Goal: Task Accomplishment & Management: Use online tool/utility

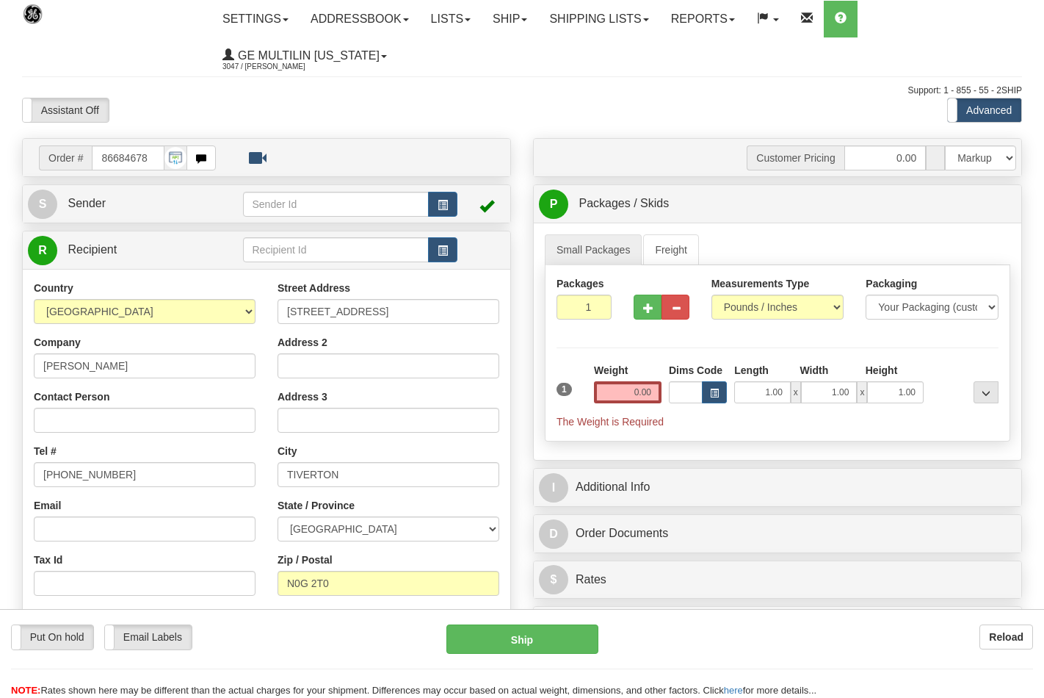
select select "0"
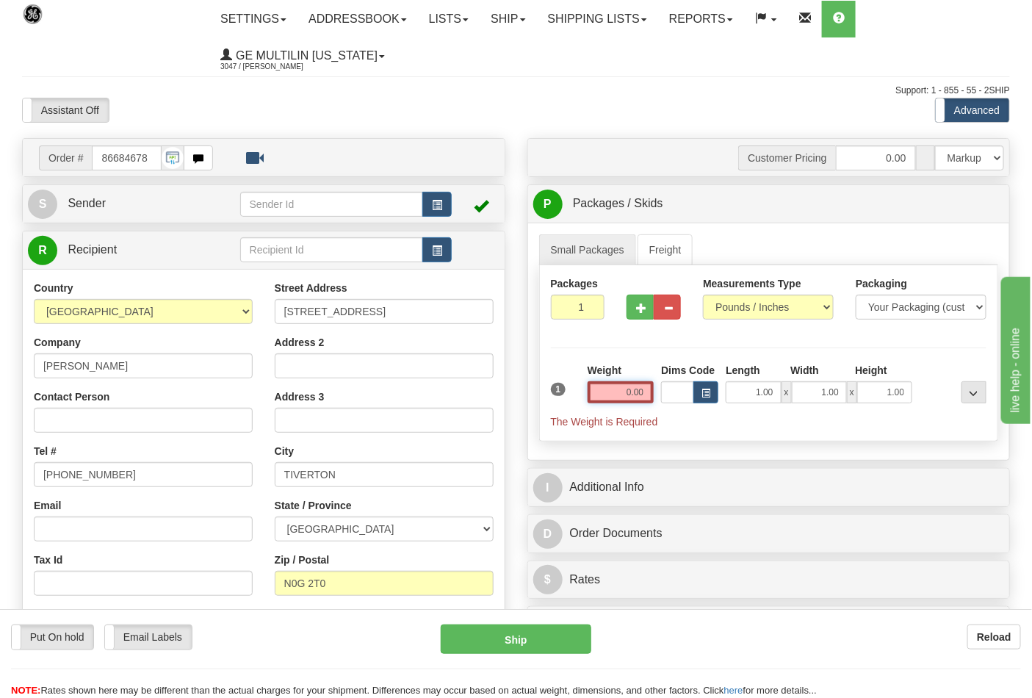
click at [643, 391] on input "0.00" at bounding box center [621, 392] width 67 height 22
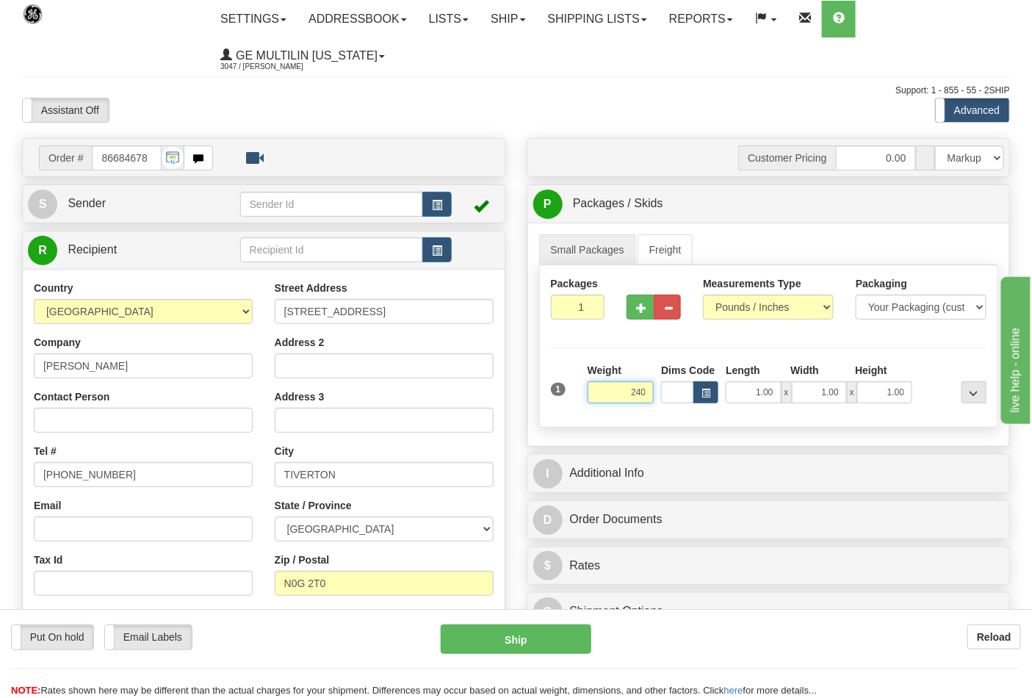
click button "Delete" at bounding box center [0, 0] width 0 height 0
type input "240.00"
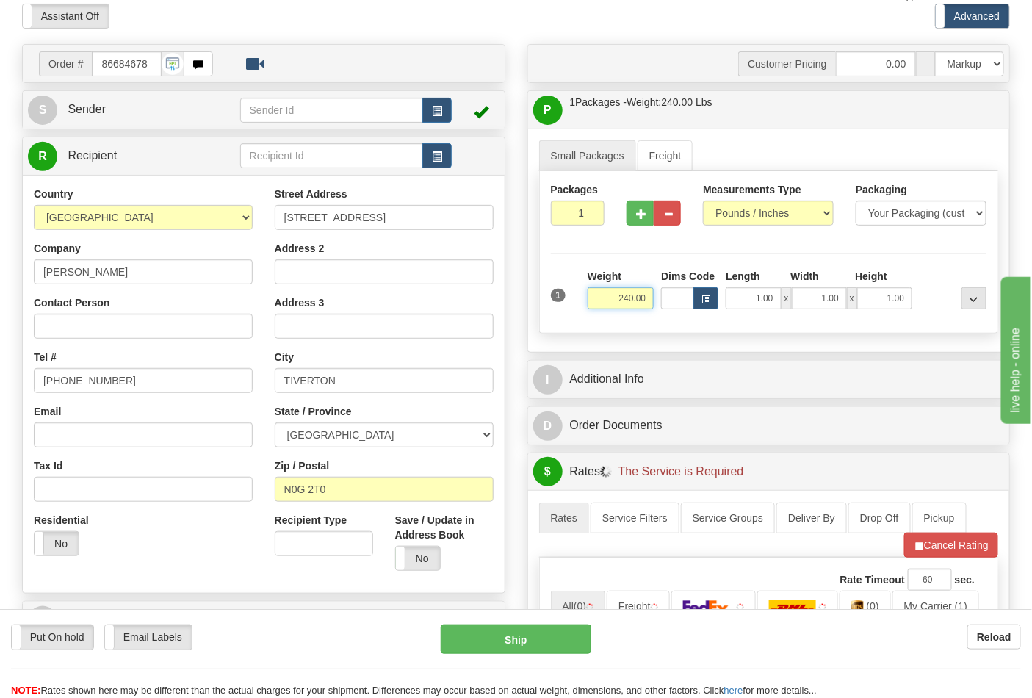
scroll to position [245, 0]
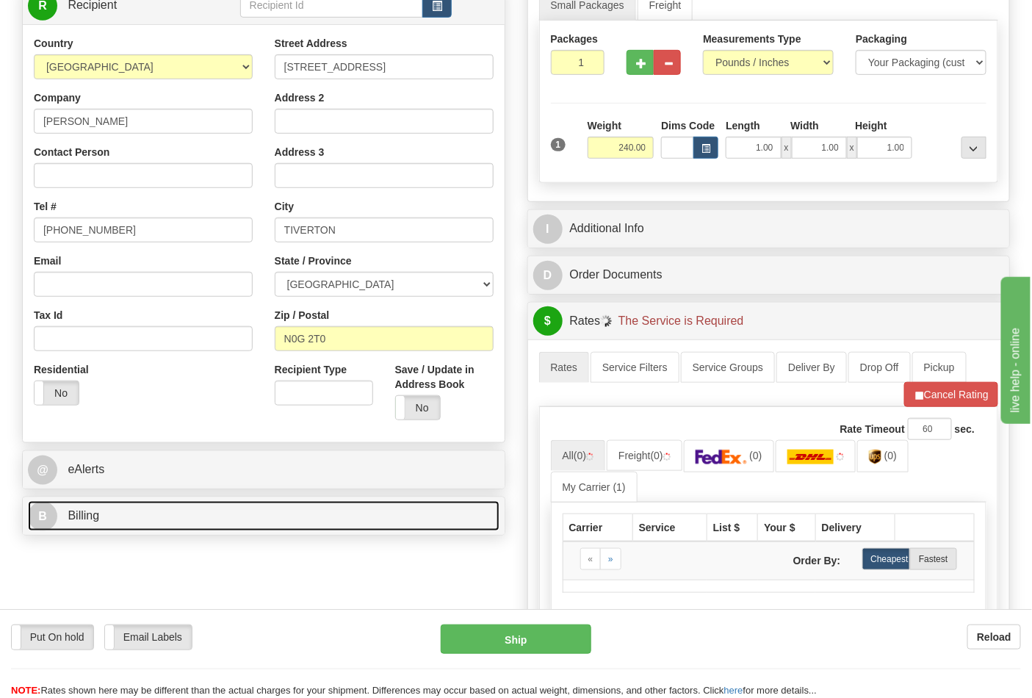
click at [155, 524] on link "B Billing" at bounding box center [264, 516] width 472 height 30
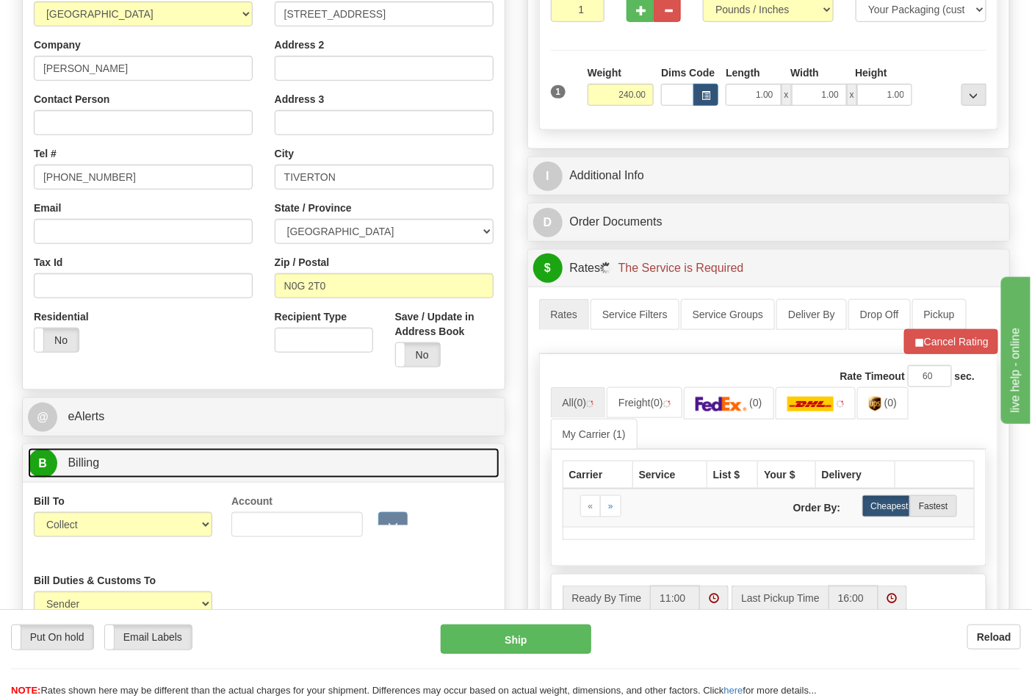
scroll to position [326, 0]
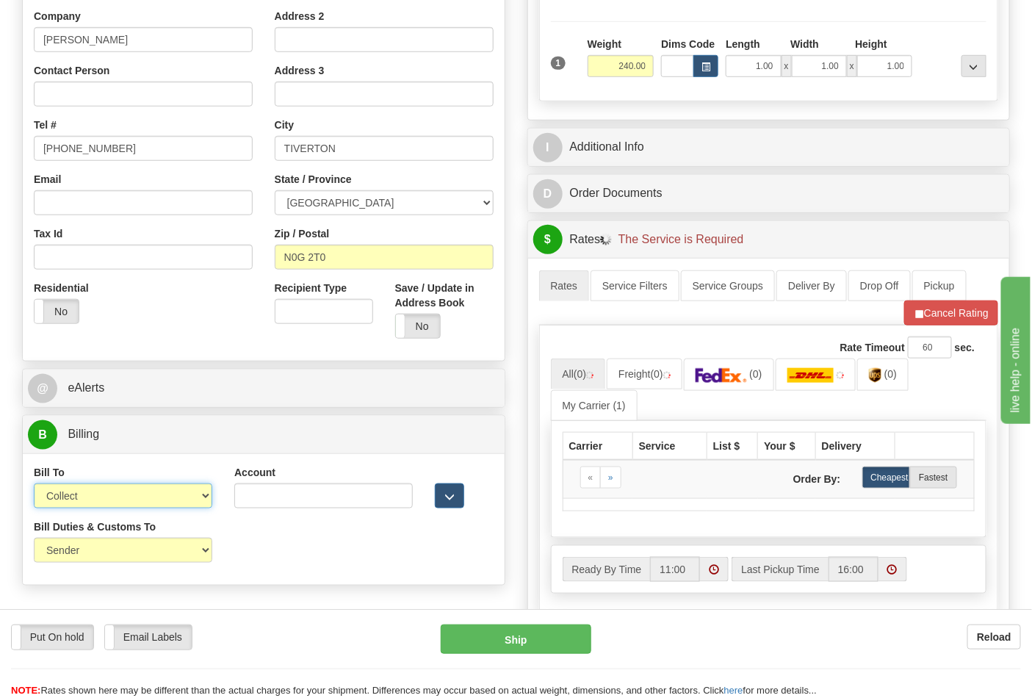
click at [123, 498] on select "Sender Recipient Third Party Collect" at bounding box center [123, 495] width 178 height 25
select select "2"
click at [34, 485] on select "Sender Recipient Third Party Collect" at bounding box center [123, 495] width 178 height 25
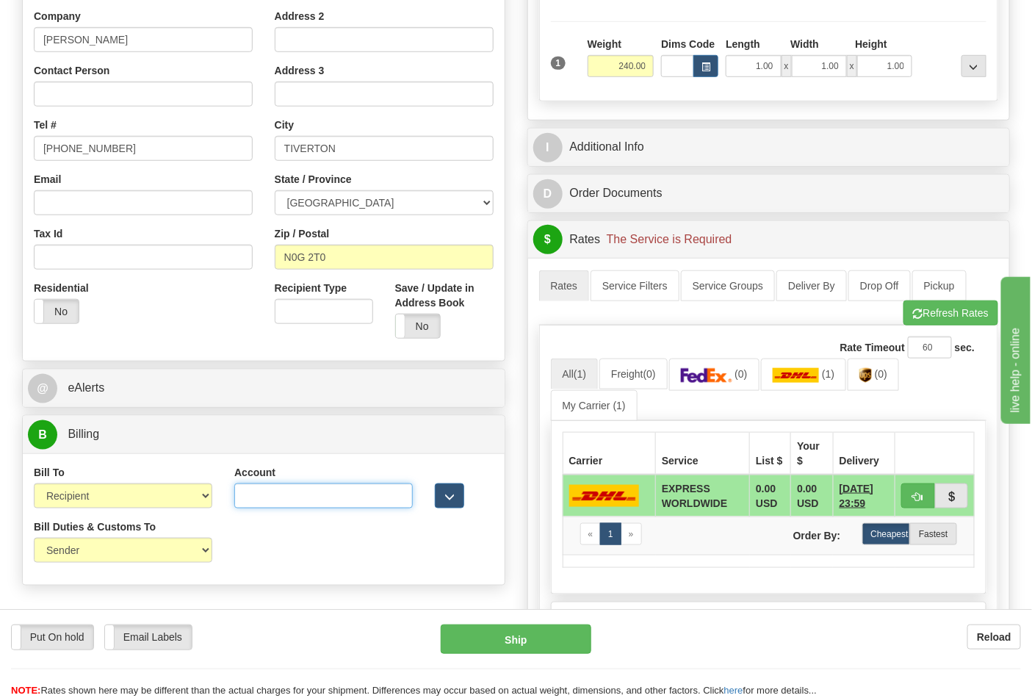
click at [291, 508] on input "Account" at bounding box center [323, 495] width 178 height 25
type input "285190061"
click at [921, 317] on button "Refresh Rates" at bounding box center [950, 312] width 95 height 25
click at [180, 501] on select "Sender Recipient Third Party Collect" at bounding box center [123, 495] width 178 height 25
click at [34, 485] on select "Sender Recipient Third Party Collect" at bounding box center [123, 495] width 178 height 25
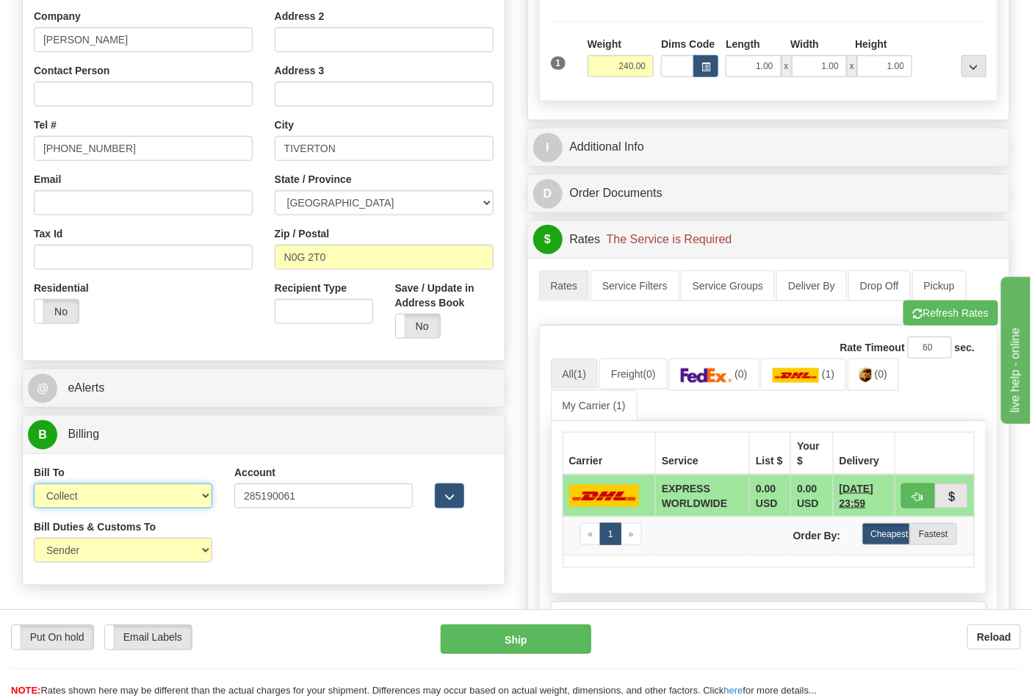
drag, startPoint x: 114, startPoint y: 501, endPoint x: 115, endPoint y: 509, distance: 8.1
click at [114, 501] on select "Sender Recipient Third Party Collect" at bounding box center [123, 495] width 178 height 25
select select "2"
click at [34, 485] on select "Sender Recipient Third Party Collect" at bounding box center [123, 495] width 178 height 25
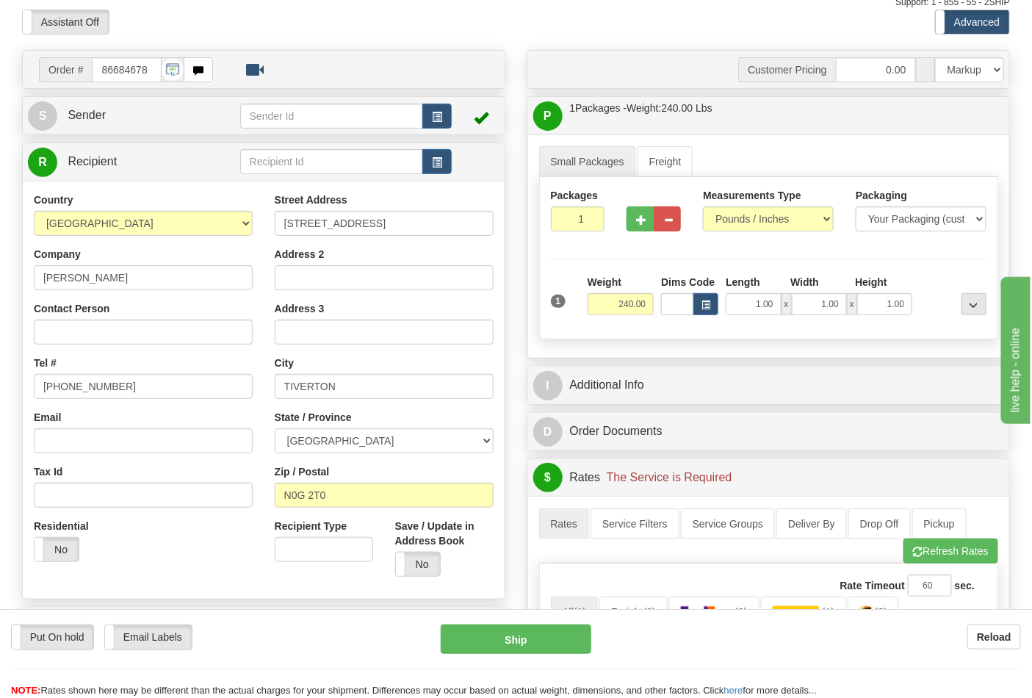
scroll to position [82, 0]
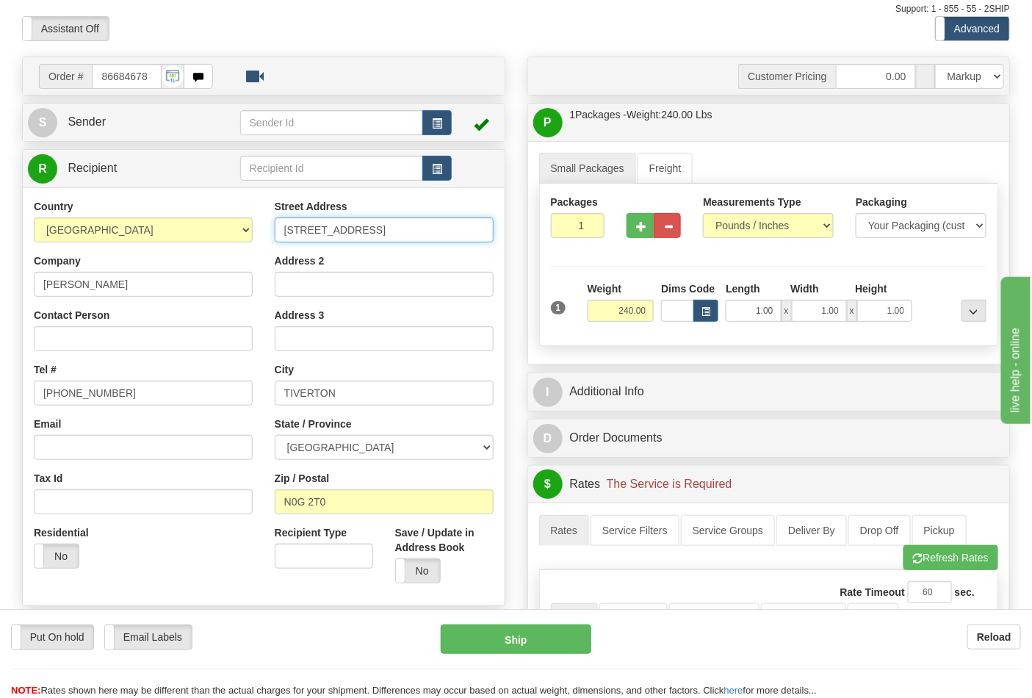
drag, startPoint x: 371, startPoint y: 237, endPoint x: 240, endPoint y: 231, distance: 130.9
click at [240, 231] on div "Country AFGHANISTAN ALAND ISLANDS ALBANIA ALGERIA AMERICAN SAMOA ANDORRA ANGOLA…" at bounding box center [264, 396] width 482 height 395
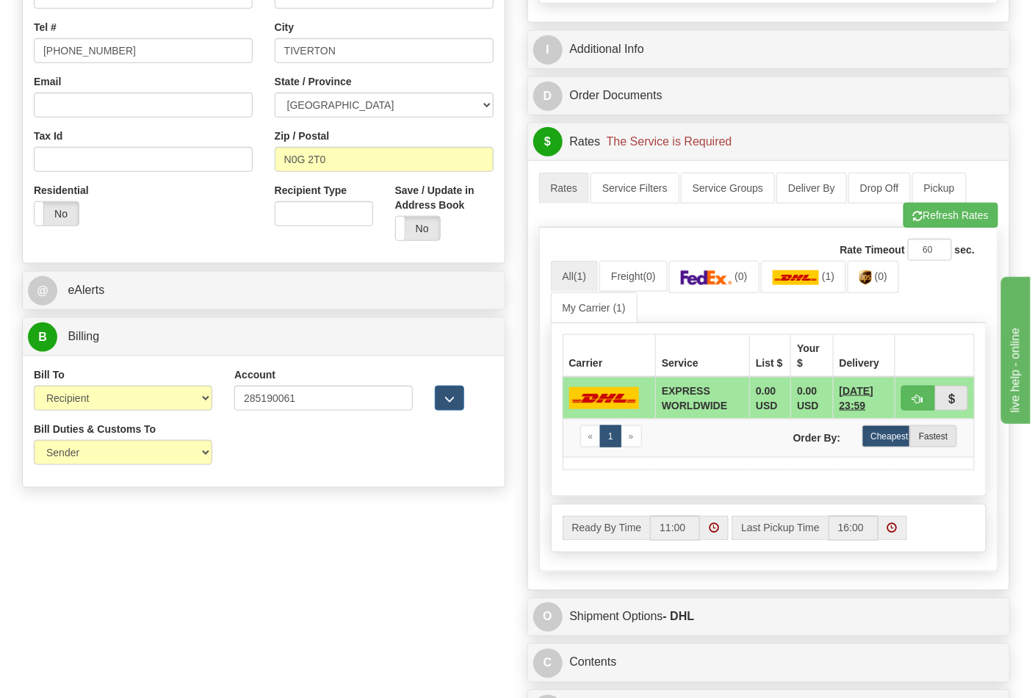
scroll to position [408, 0]
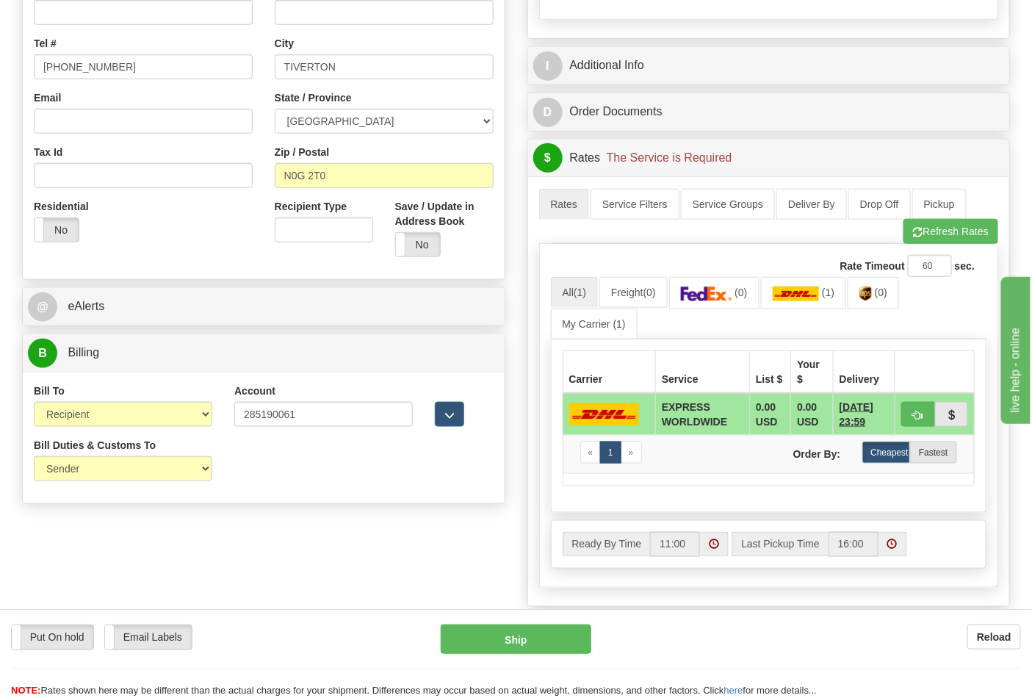
click at [951, 248] on div "Rate Timeout 60 sec. All (1) Freight (0) (0) (1)" at bounding box center [769, 415] width 460 height 343
click at [945, 241] on button "Refresh Rates" at bounding box center [950, 231] width 95 height 25
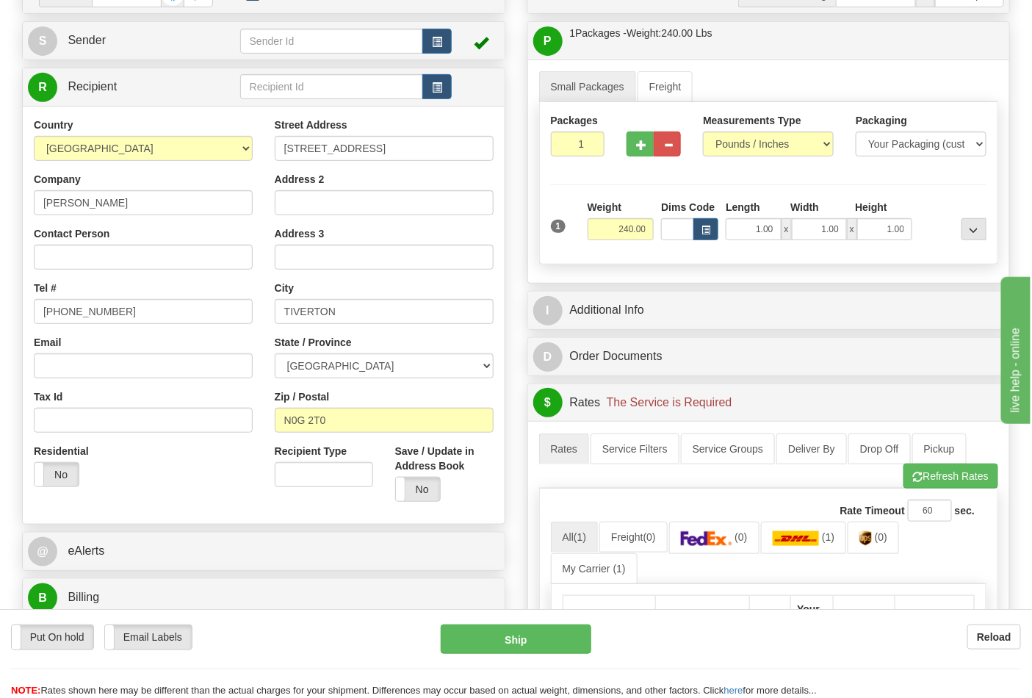
scroll to position [0, 0]
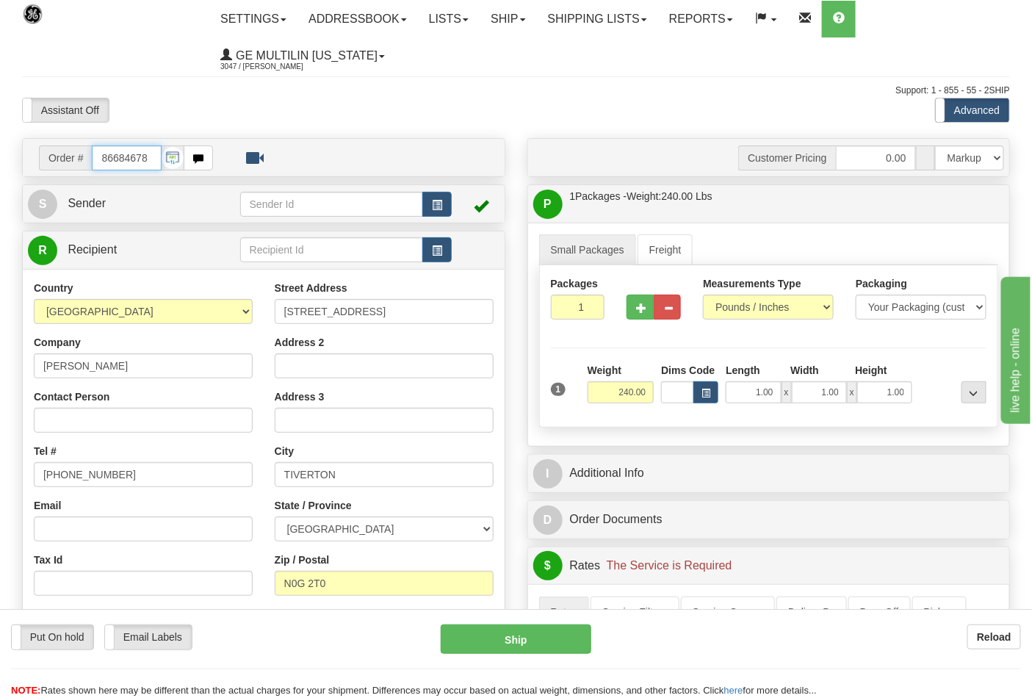
drag, startPoint x: 148, startPoint y: 165, endPoint x: 79, endPoint y: 153, distance: 70.2
click at [82, 155] on div "Order # 86684678" at bounding box center [126, 157] width 174 height 25
type input "86684642"
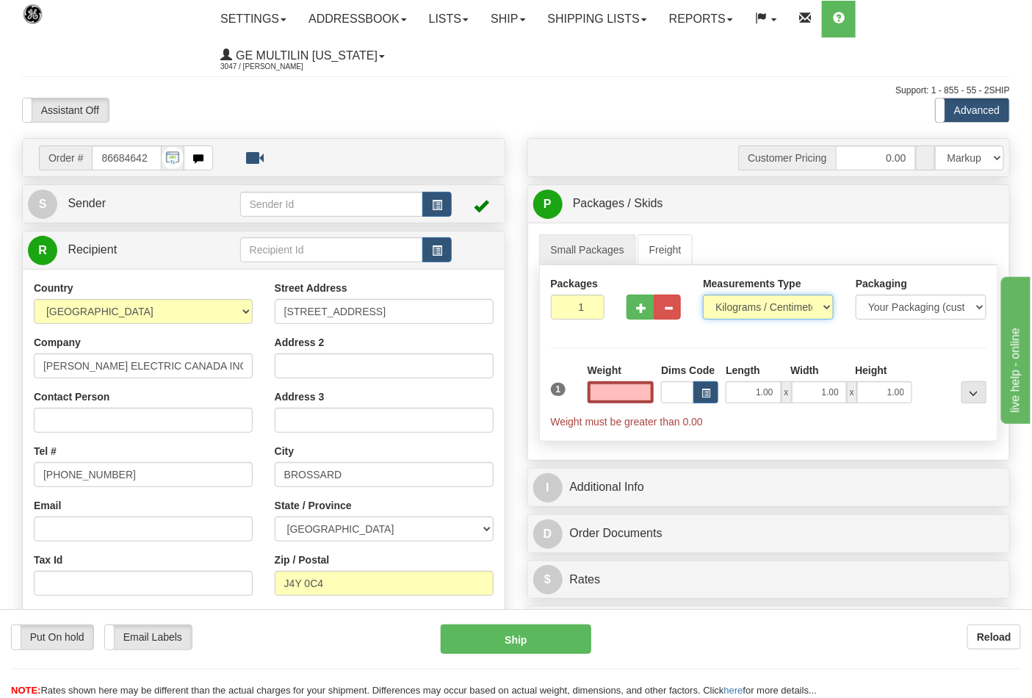
type input "0.00"
click at [762, 309] on select "Pounds / Inches Kilograms / Centimeters" at bounding box center [768, 307] width 131 height 25
select select "0"
click at [703, 295] on select "Pounds / Inches Kilograms / Centimeters" at bounding box center [768, 307] width 131 height 25
click at [646, 320] on button "button" at bounding box center [640, 307] width 27 height 25
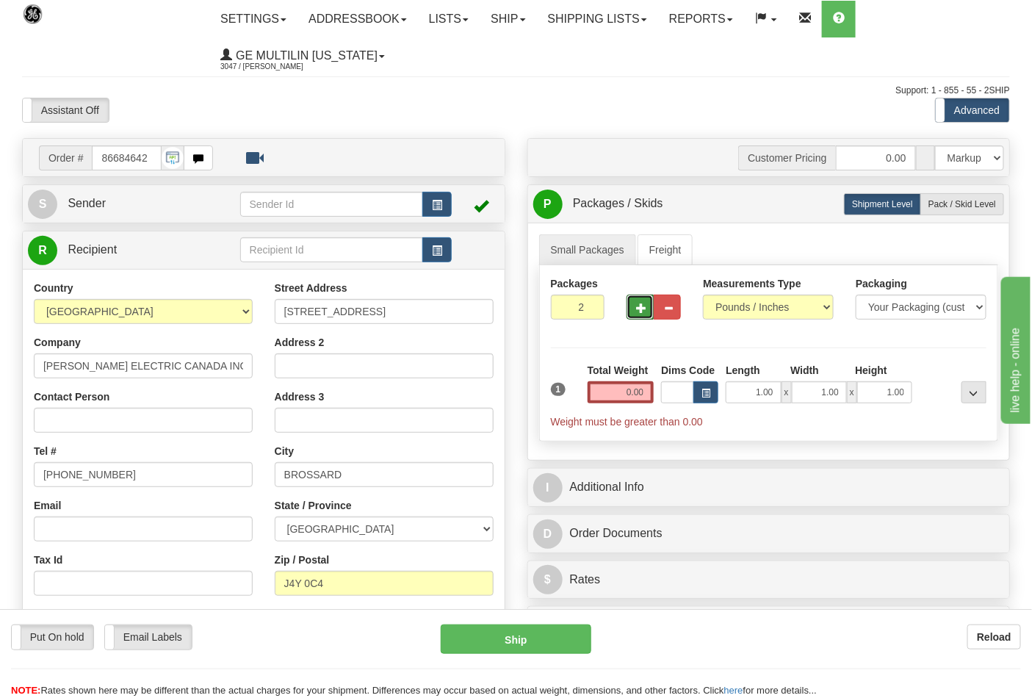
click at [640, 314] on button "button" at bounding box center [640, 307] width 27 height 25
type input "3"
click at [647, 393] on input "0.00" at bounding box center [621, 392] width 67 height 22
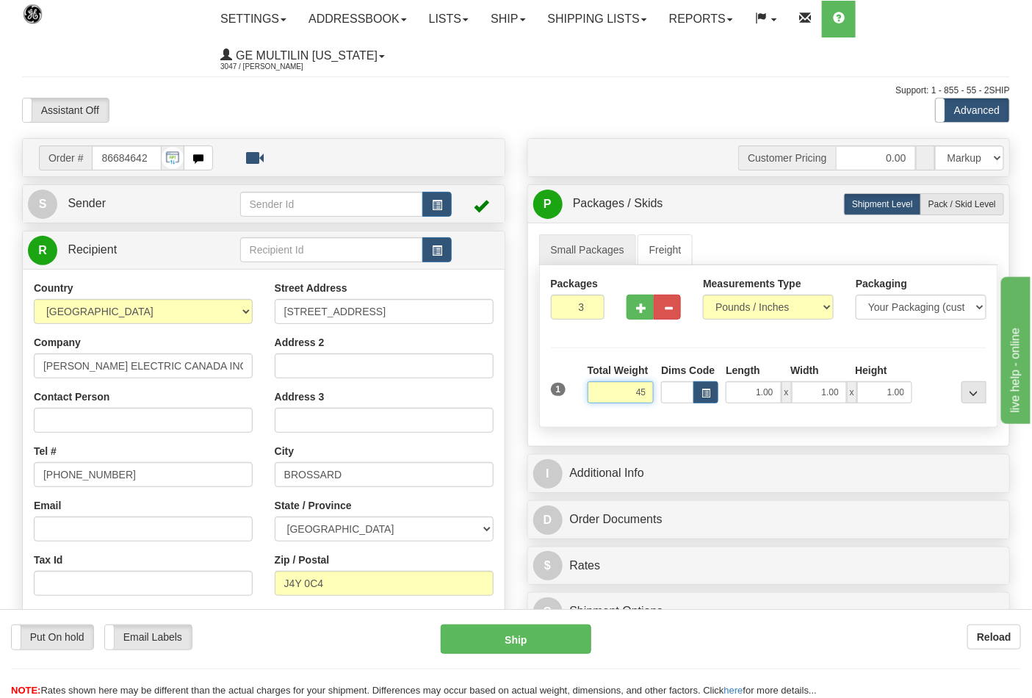
click button "Delete" at bounding box center [0, 0] width 0 height 0
type input "45.00"
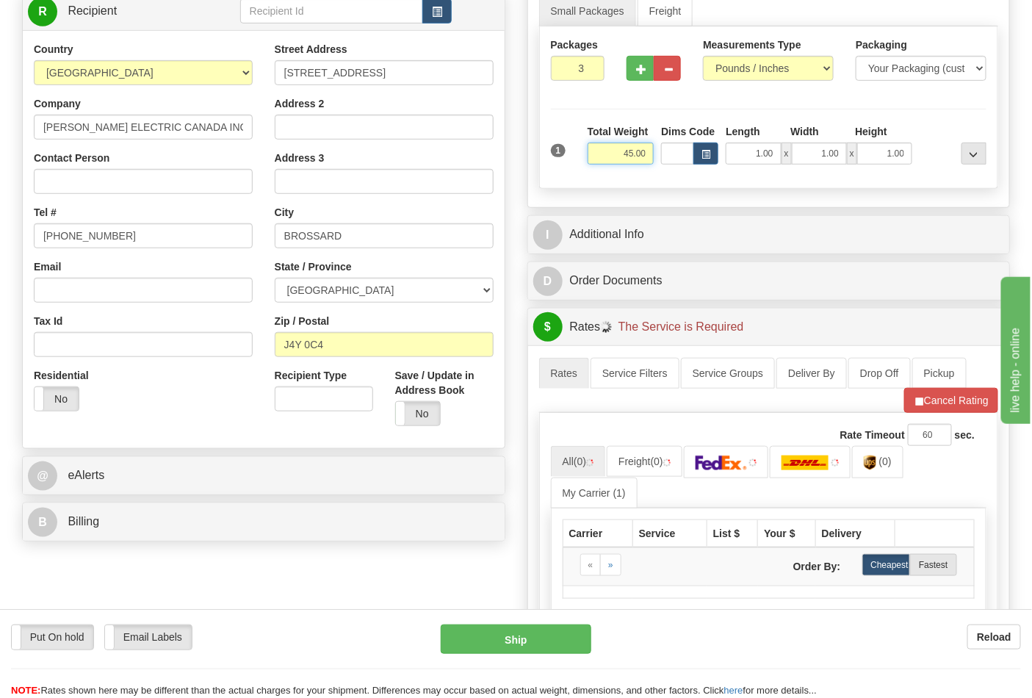
scroll to position [245, 0]
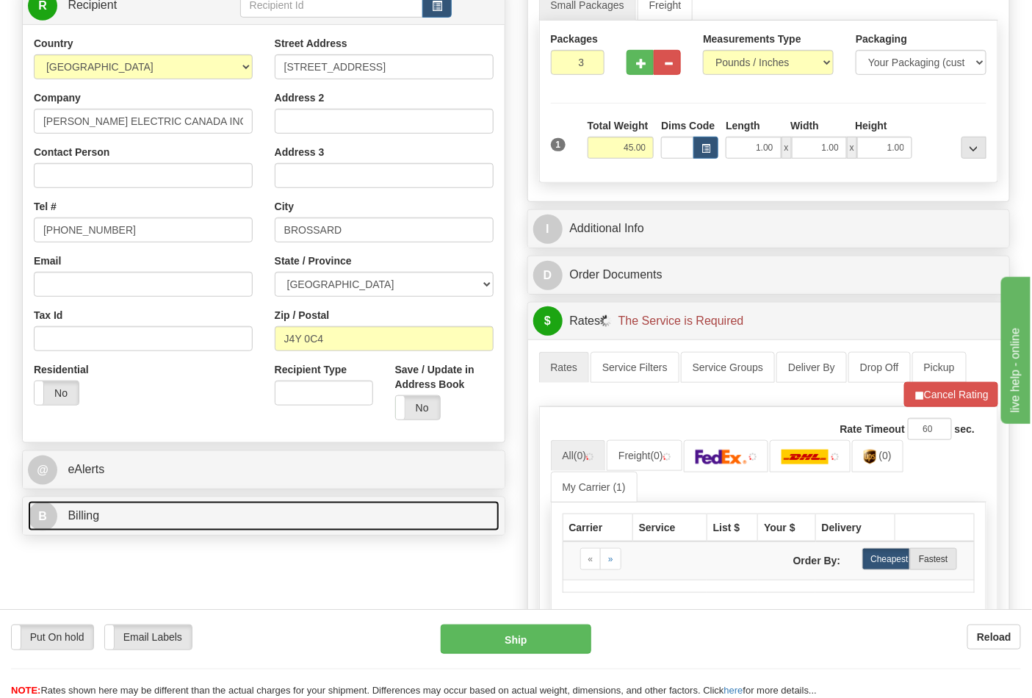
click at [132, 522] on link "B Billing" at bounding box center [264, 516] width 472 height 30
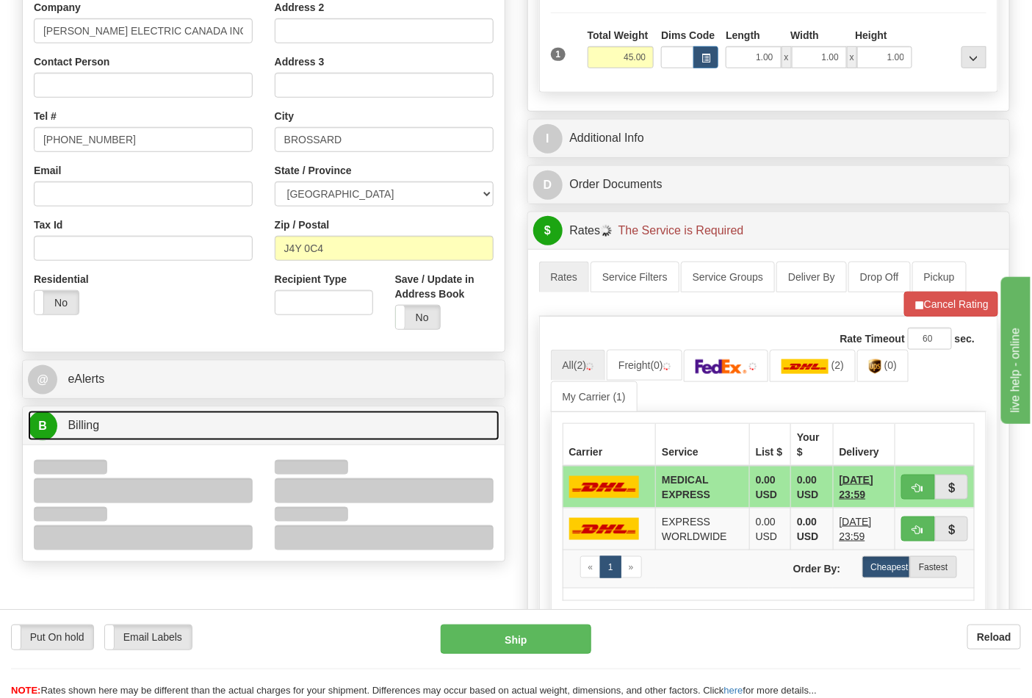
scroll to position [408, 0]
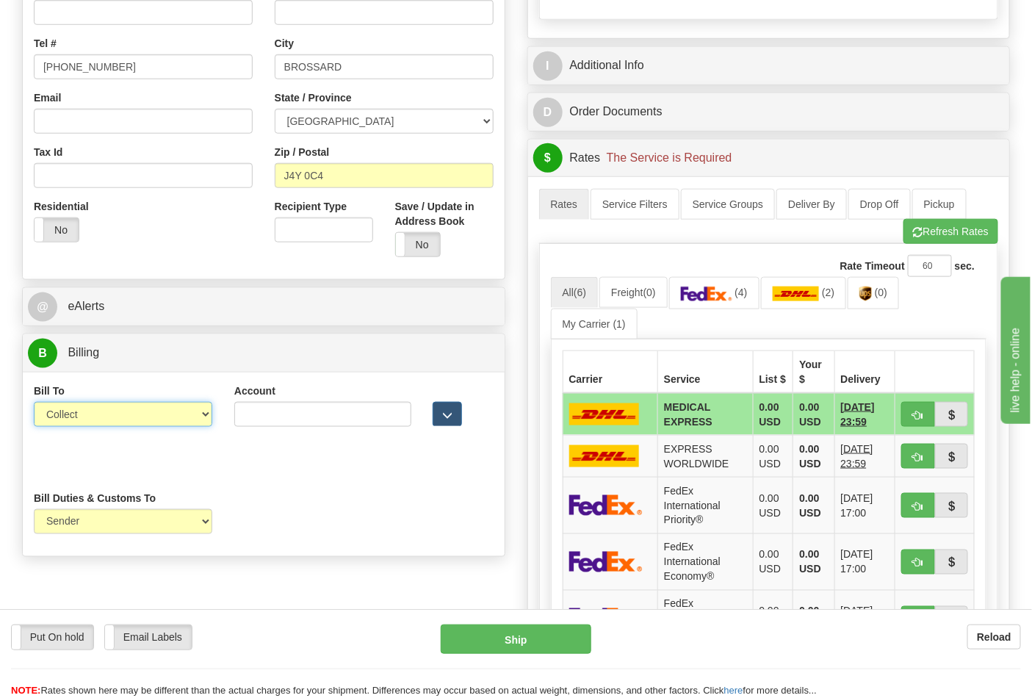
click at [99, 425] on select "Sender Recipient Third Party Collect" at bounding box center [123, 414] width 178 height 25
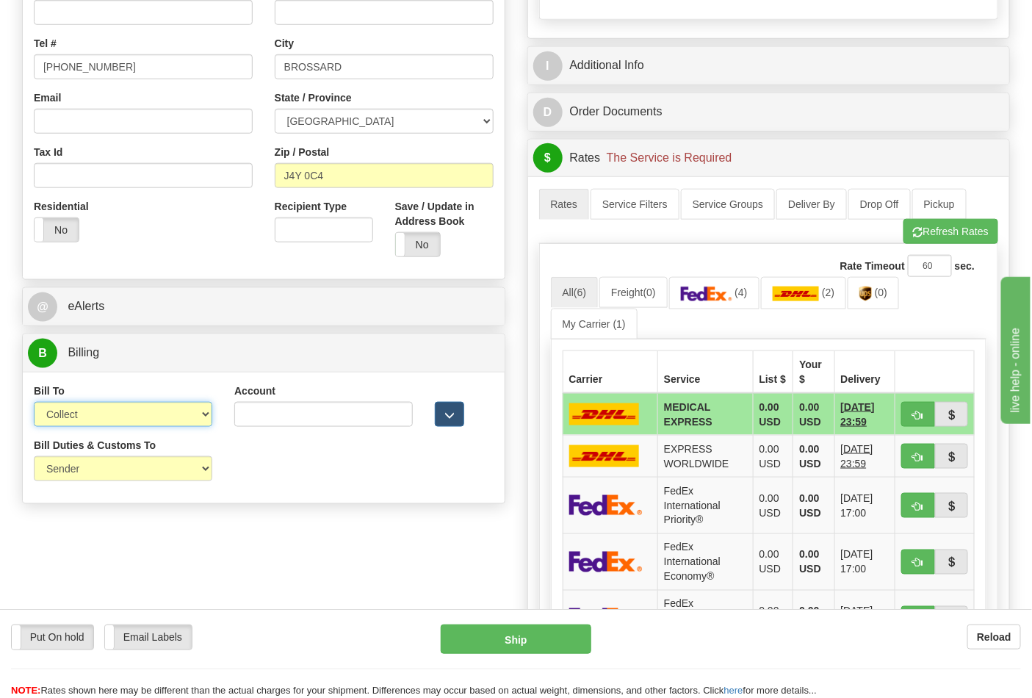
select select "2"
click at [34, 403] on select "Sender Recipient Third Party Collect" at bounding box center [123, 414] width 178 height 25
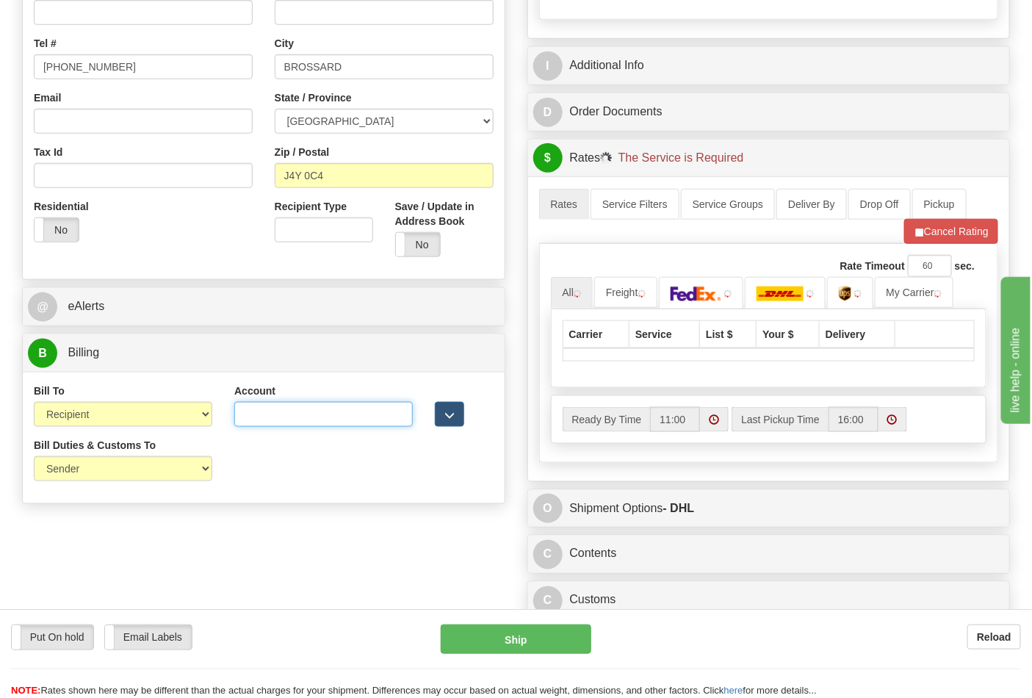
click at [270, 425] on input "Account" at bounding box center [323, 414] width 178 height 25
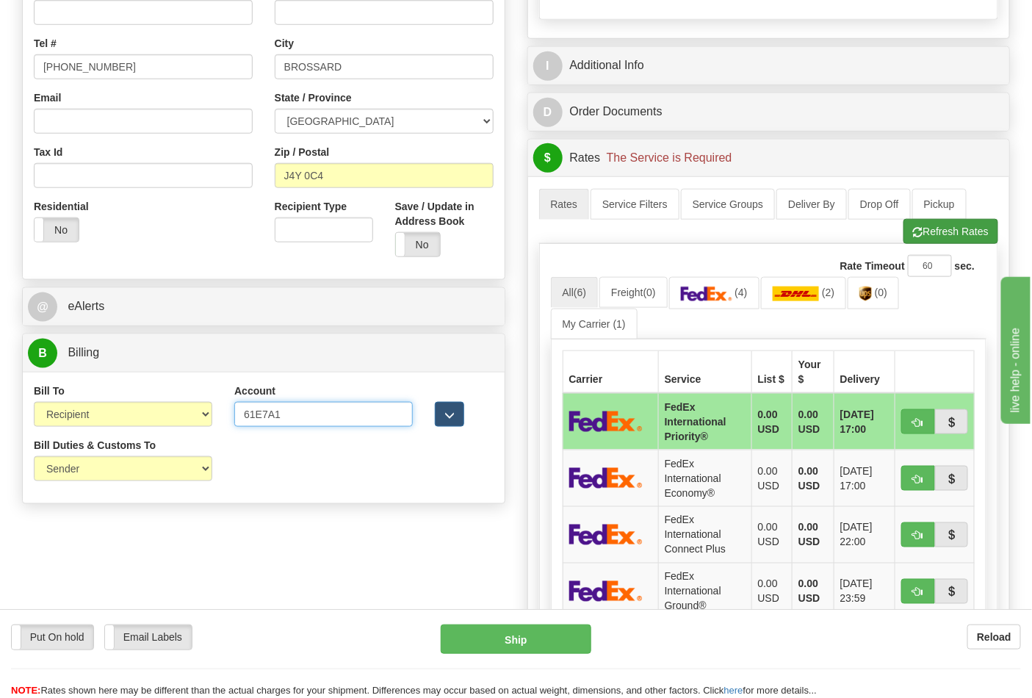
type input "61E7A1"
click at [929, 231] on button "Refresh Rates" at bounding box center [950, 231] width 95 height 25
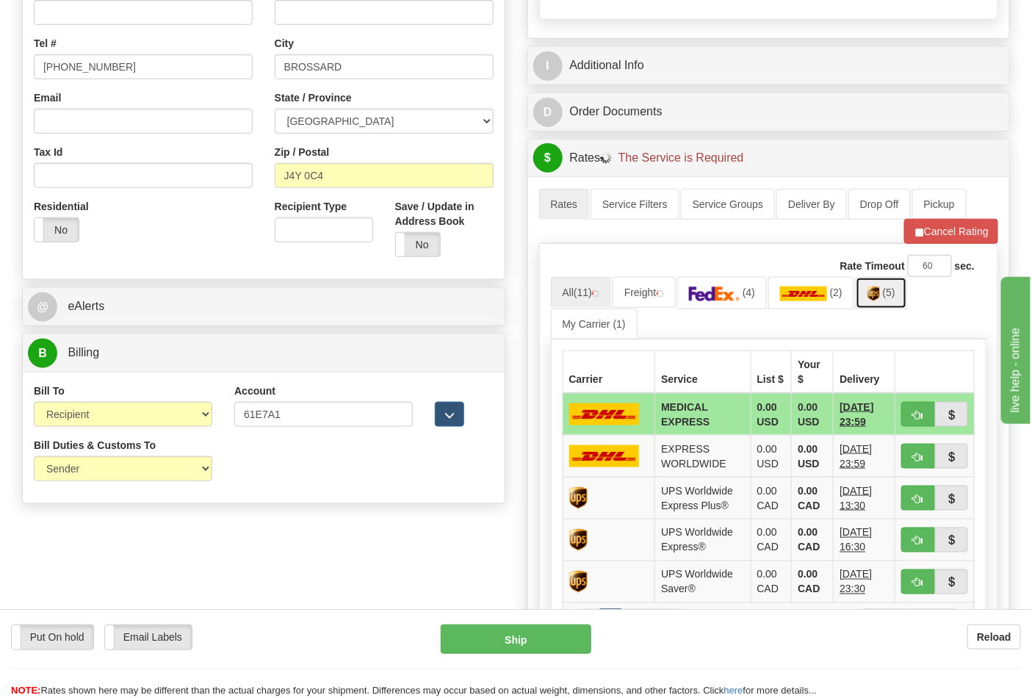
click at [880, 297] on img at bounding box center [873, 293] width 12 height 15
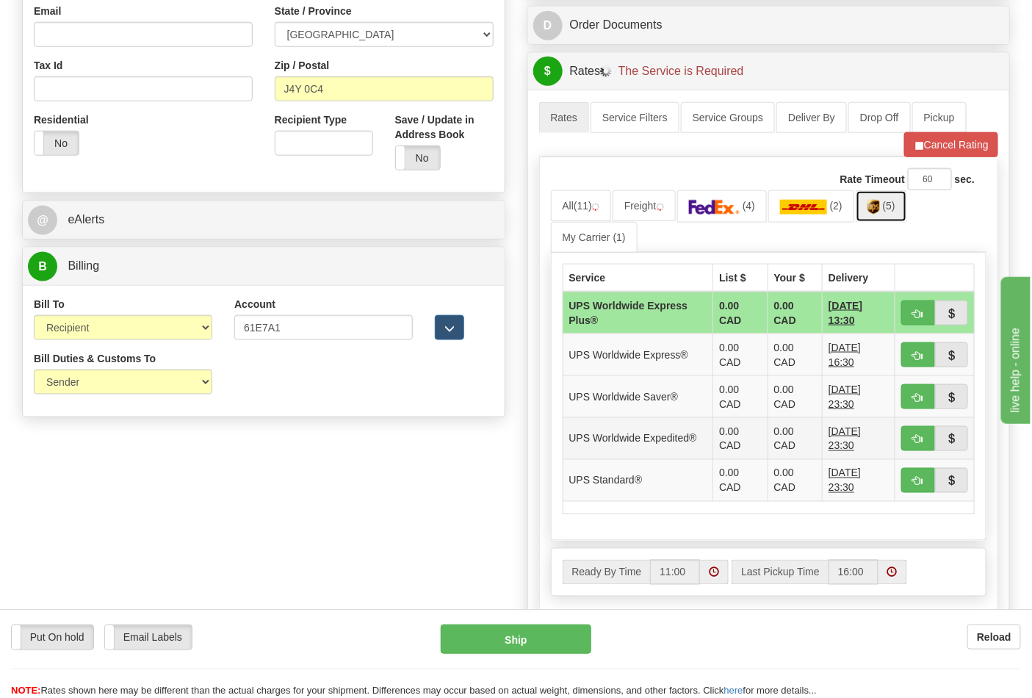
scroll to position [652, 0]
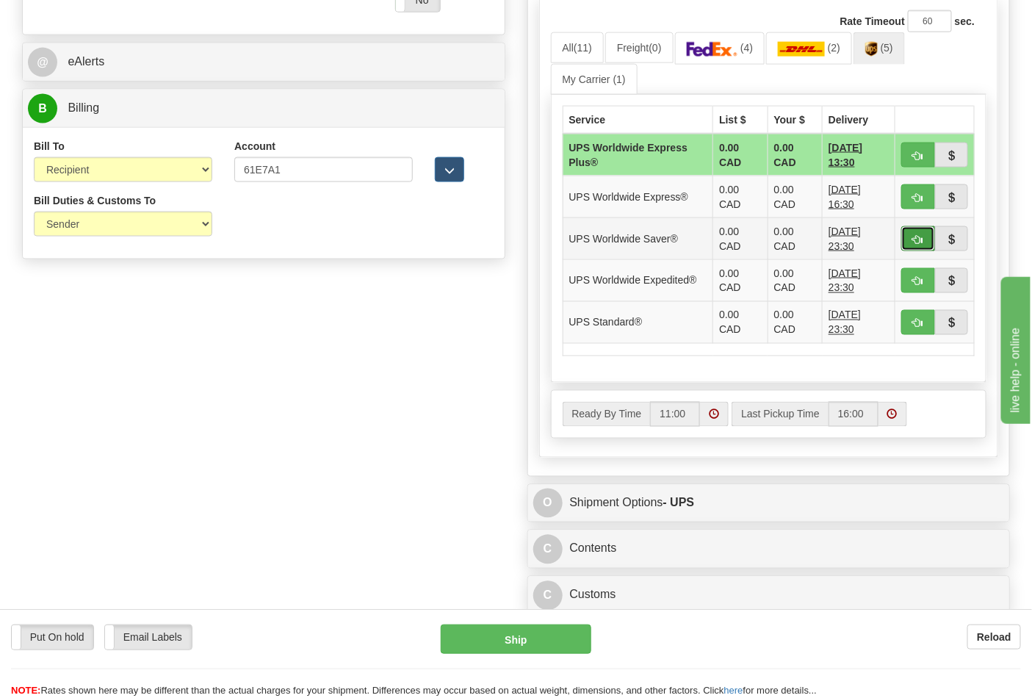
click at [909, 236] on button "button" at bounding box center [918, 238] width 34 height 25
type input "65"
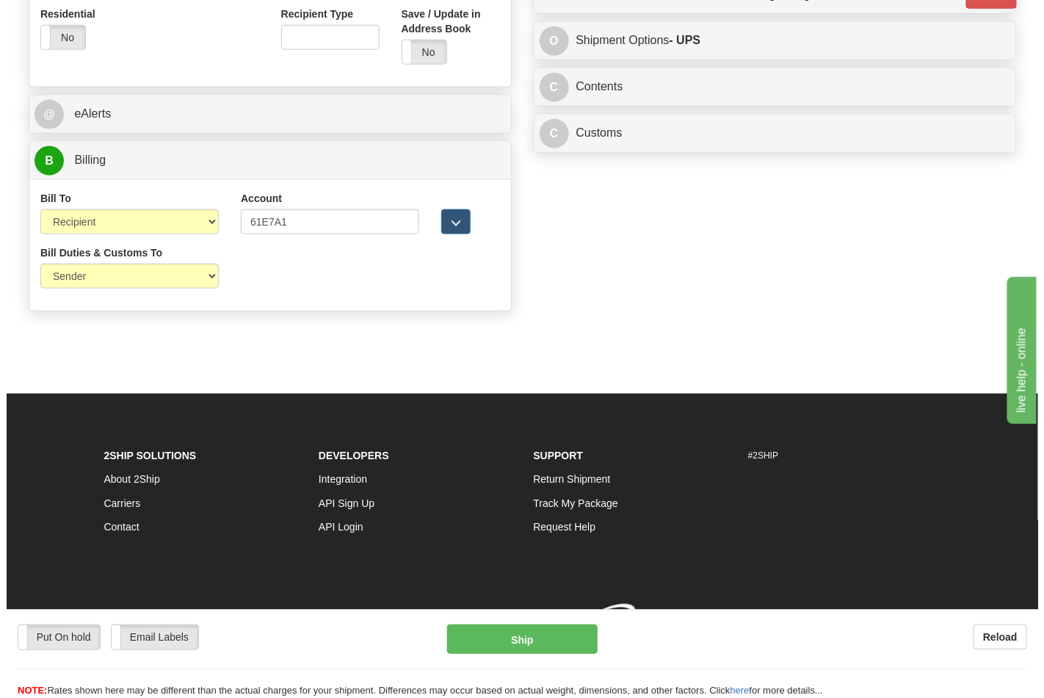
scroll to position [623, 0]
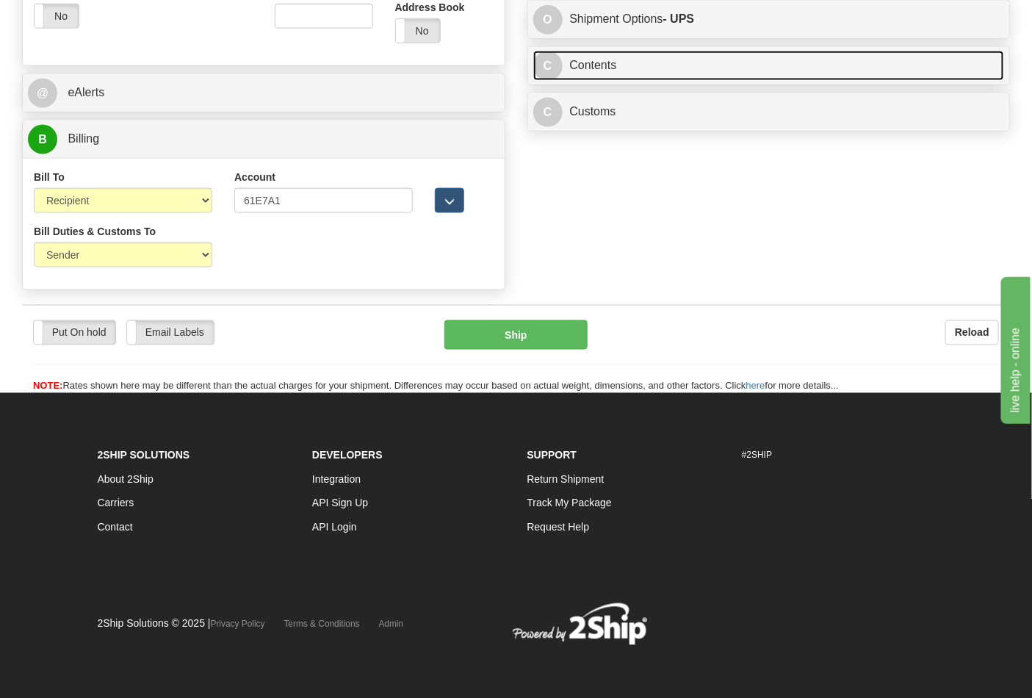
drag, startPoint x: 629, startPoint y: 74, endPoint x: 652, endPoint y: 74, distance: 22.0
click at [629, 73] on link "C Contents" at bounding box center [769, 66] width 472 height 30
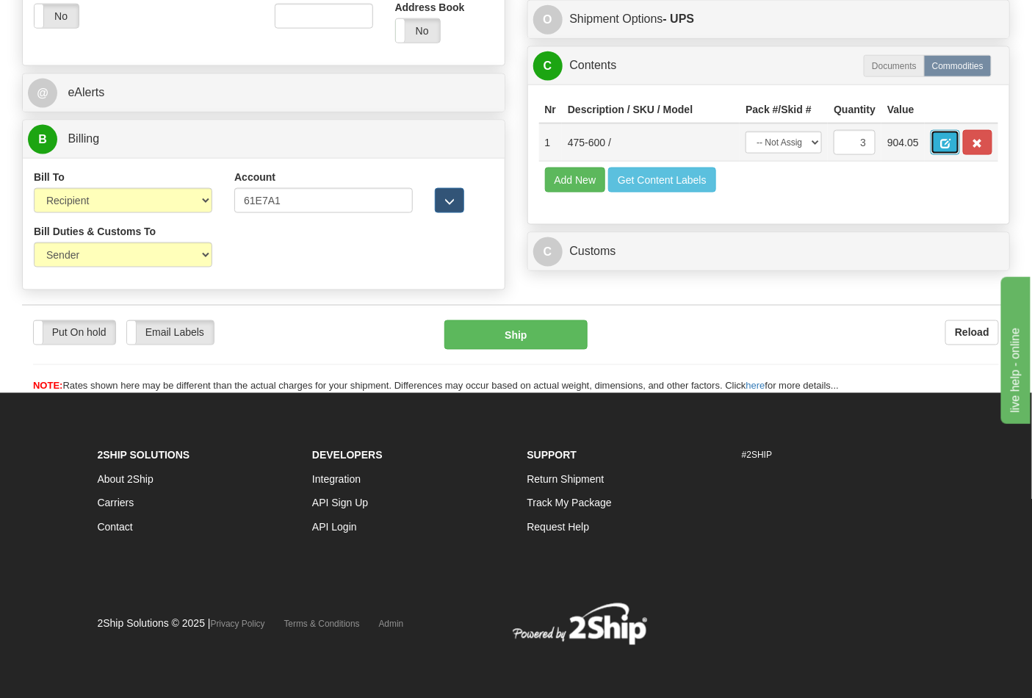
click at [950, 142] on span "button" at bounding box center [945, 144] width 10 height 10
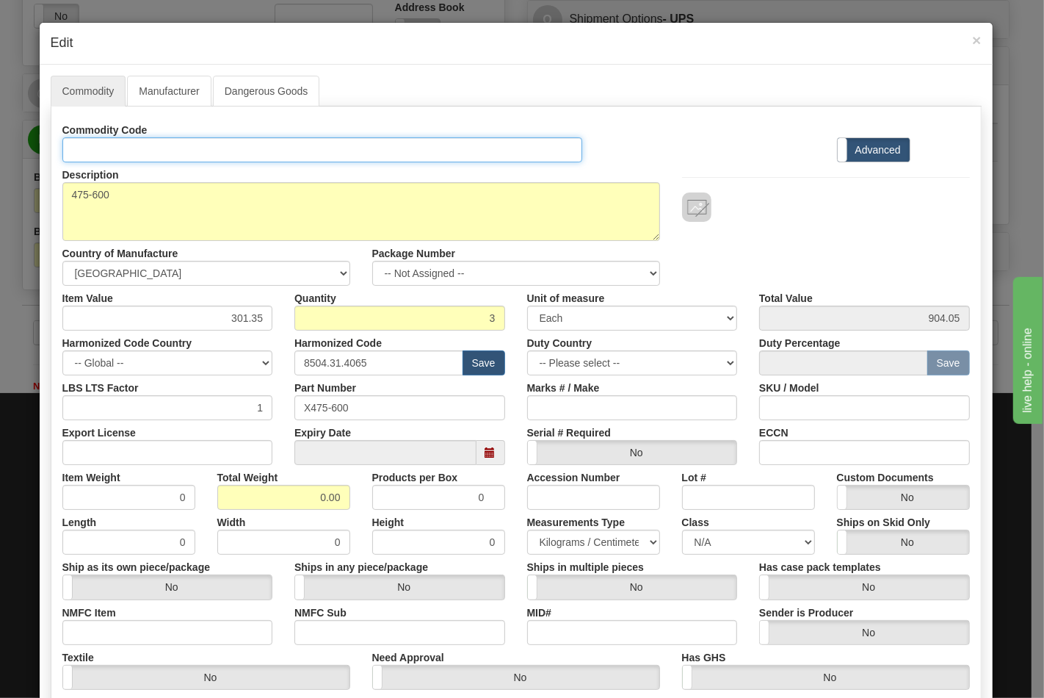
click at [181, 144] on input "Id" at bounding box center [322, 149] width 521 height 25
type input "TRANSFORMERS"
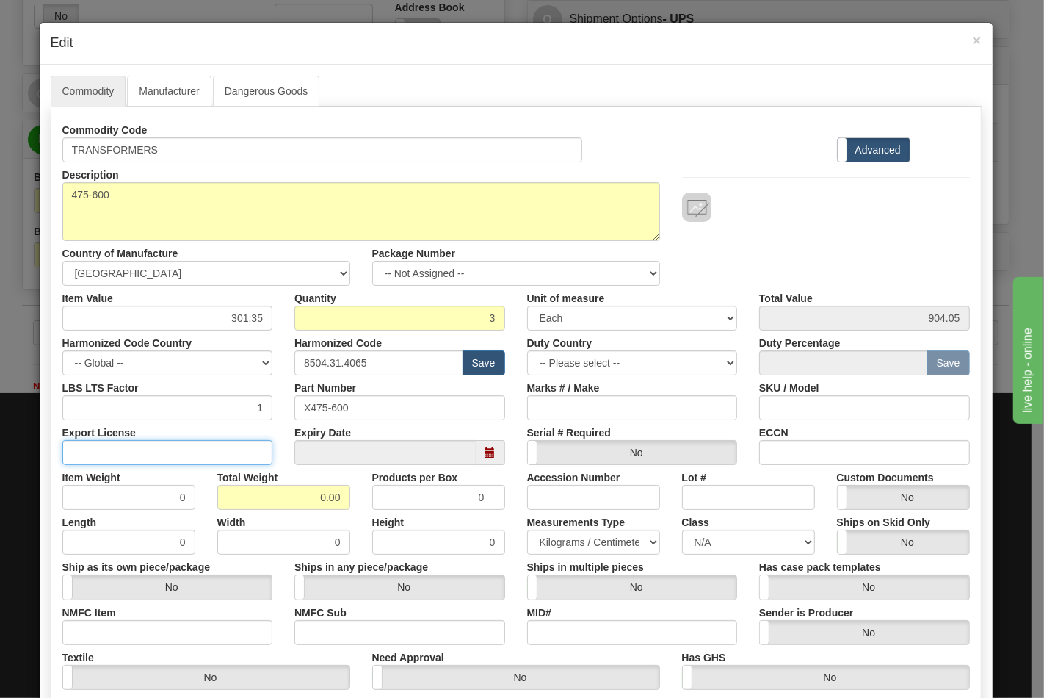
click at [216, 441] on input "Export License" at bounding box center [167, 452] width 211 height 25
type input "N/A"
click at [150, 497] on input "0" at bounding box center [128, 497] width 133 height 25
drag, startPoint x: 276, startPoint y: 505, endPoint x: 357, endPoint y: 505, distance: 80.8
click at [357, 505] on div "Item Weight 0 Total Weight 0.00 Products per Box 0 Accession Number Lot # Custo…" at bounding box center [516, 487] width 930 height 45
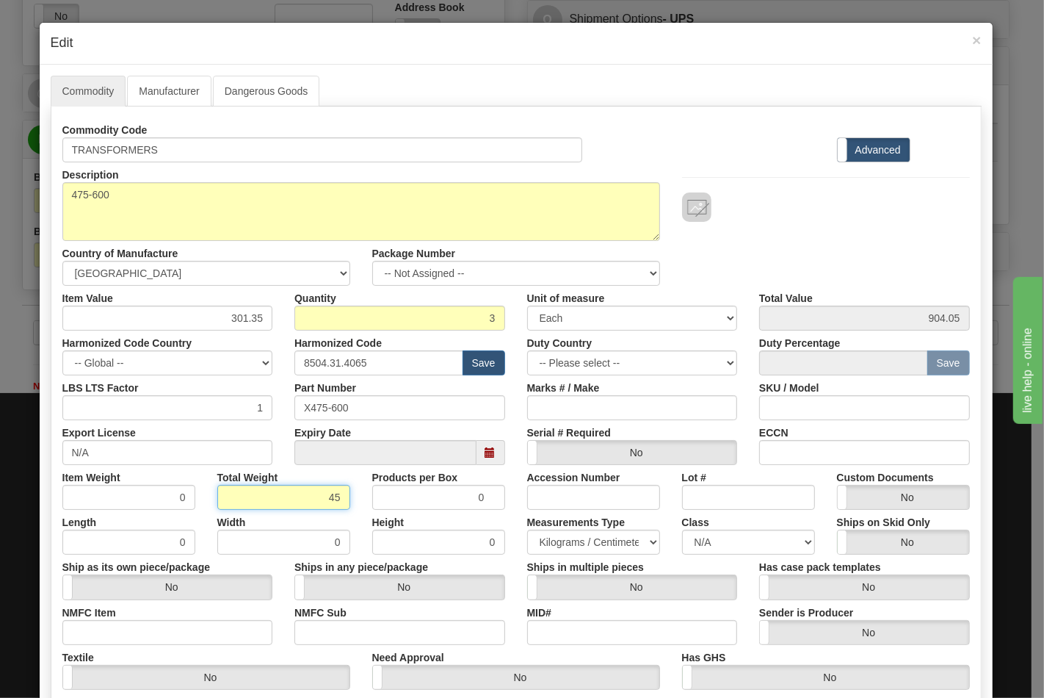
type input "45"
type input "15.0000"
click at [155, 632] on input "NMFC Item" at bounding box center [167, 632] width 211 height 25
type input "63170"
click at [339, 626] on input "NMFC Sub" at bounding box center [400, 632] width 211 height 25
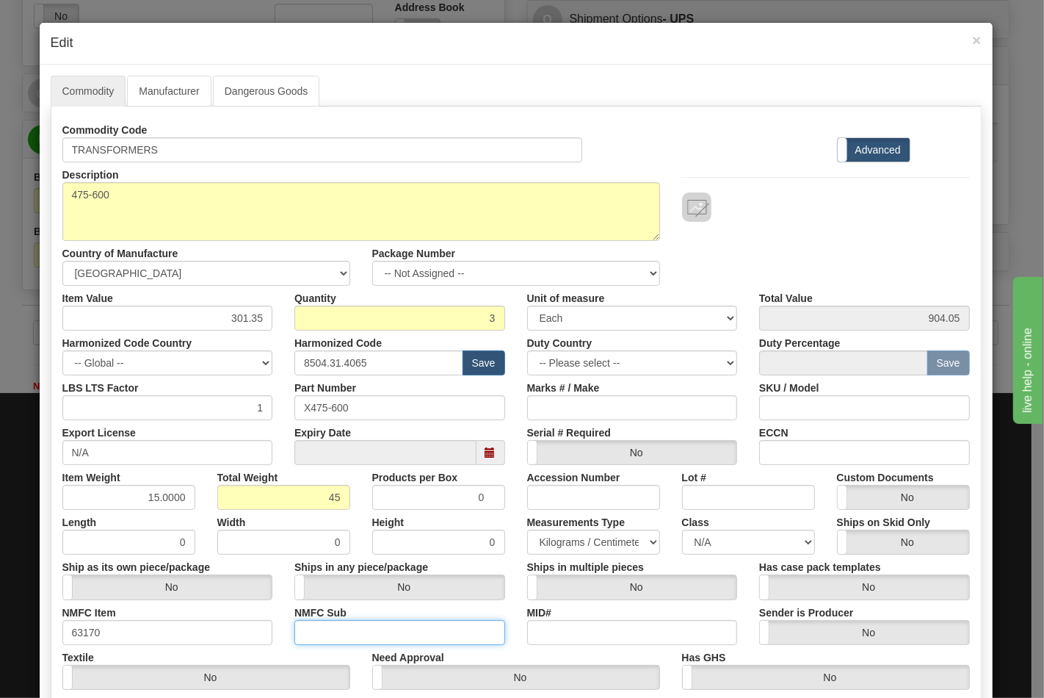
type input "4"
click at [688, 555] on div "Ships in multiple pieces Yes No" at bounding box center [632, 577] width 233 height 45
click at [694, 548] on select "N/A 50.0 55.0 60.0 65.0 70.0 85.0 92.5 100.0 125.0 175.0 250.0 300.0 400.0" at bounding box center [748, 542] width 133 height 25
select select "70.0"
click at [682, 530] on select "N/A 50.0 55.0 60.0 65.0 70.0 85.0 92.5 100.0 125.0 175.0 250.0 300.0 400.0" at bounding box center [748, 542] width 133 height 25
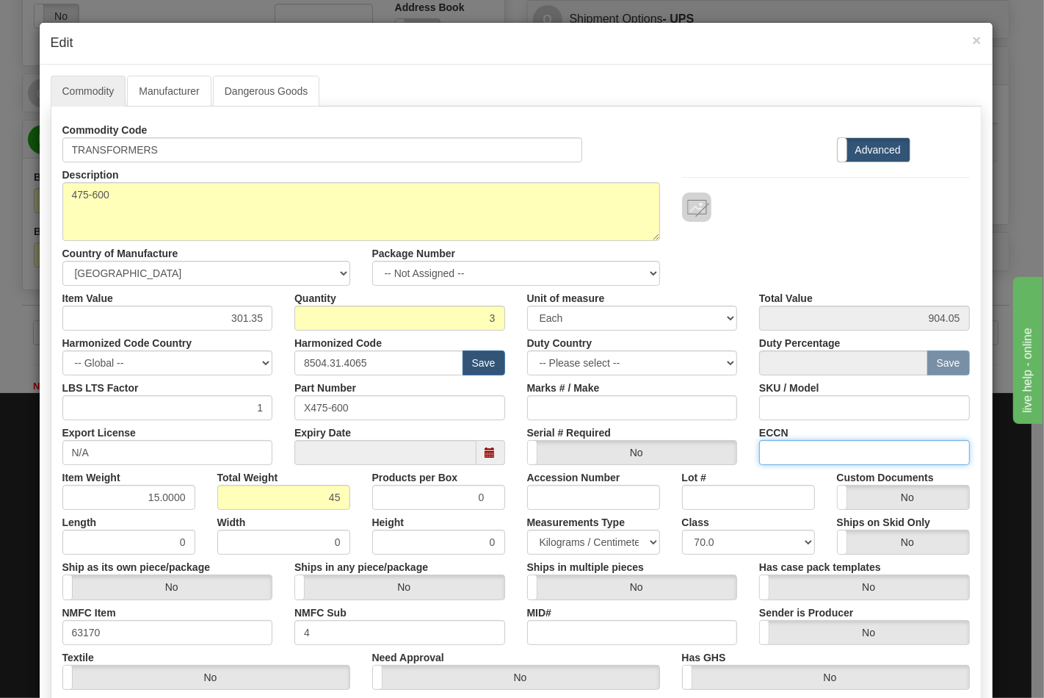
click at [801, 455] on input "ECCN" at bounding box center [864, 452] width 211 height 25
type input "EAR99"
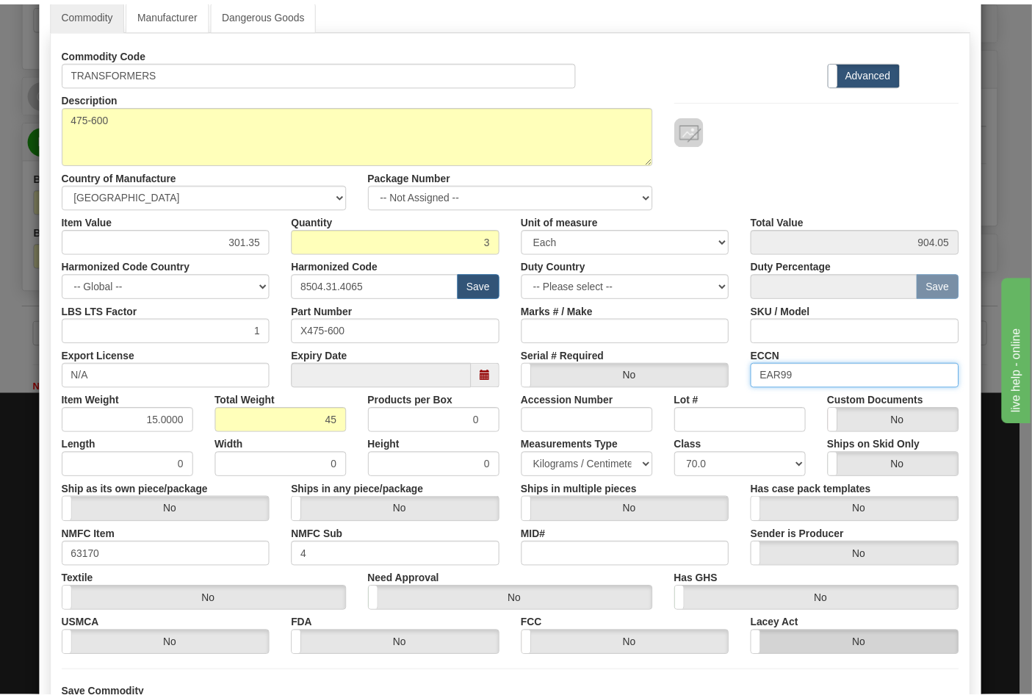
scroll to position [211, 0]
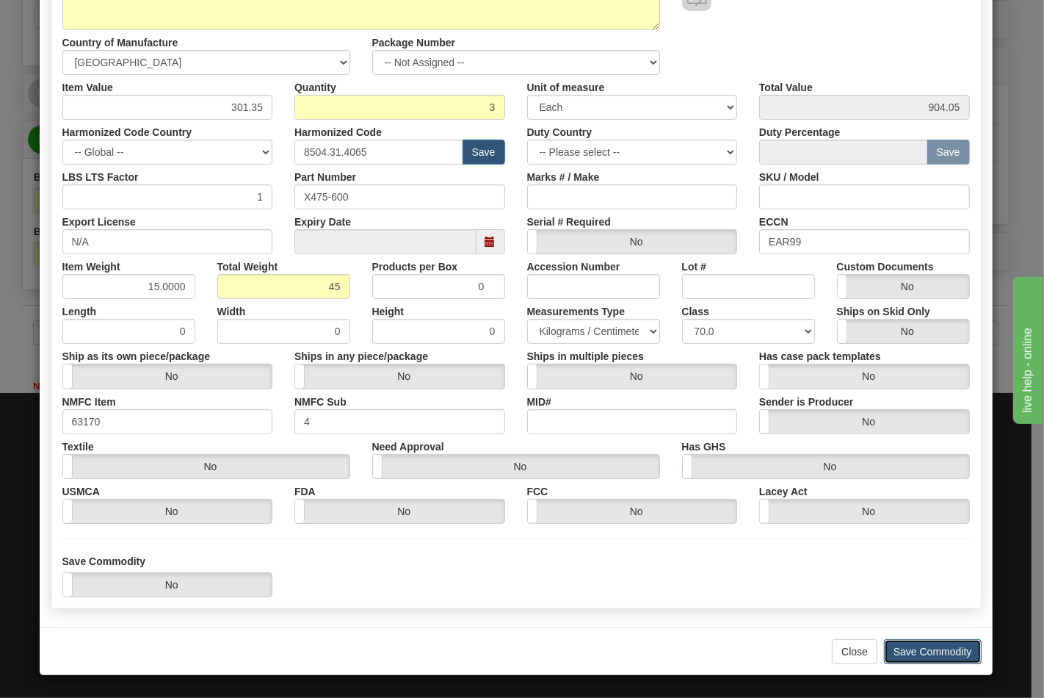
click at [948, 652] on button "Save Commodity" at bounding box center [933, 651] width 98 height 25
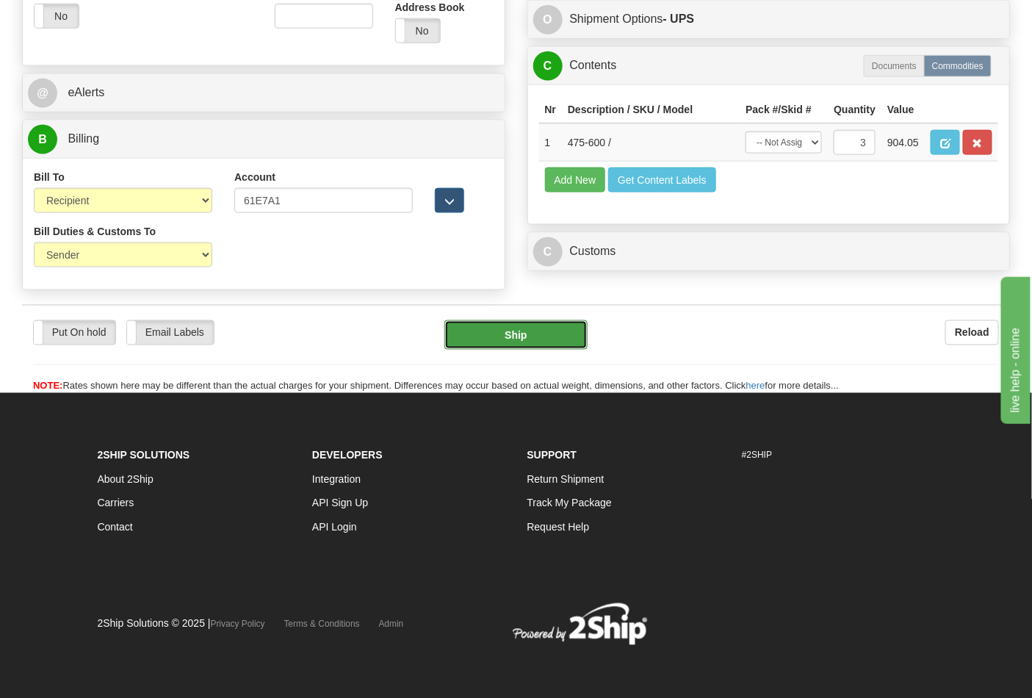
click at [519, 350] on button "Ship" at bounding box center [515, 334] width 142 height 29
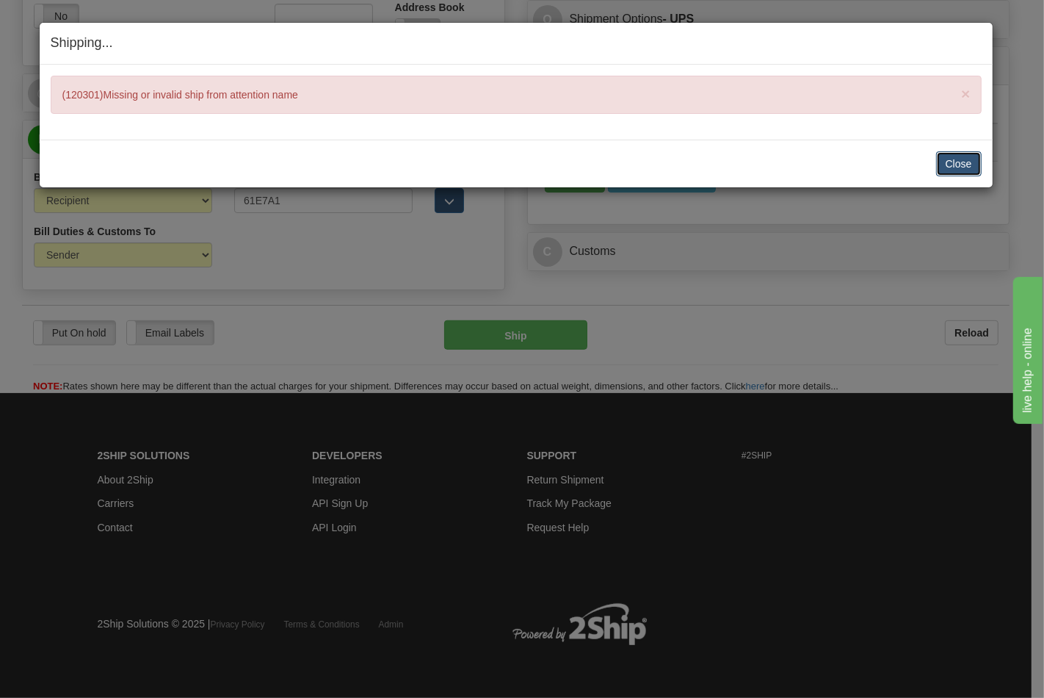
click at [956, 167] on button "Close" at bounding box center [960, 163] width 46 height 25
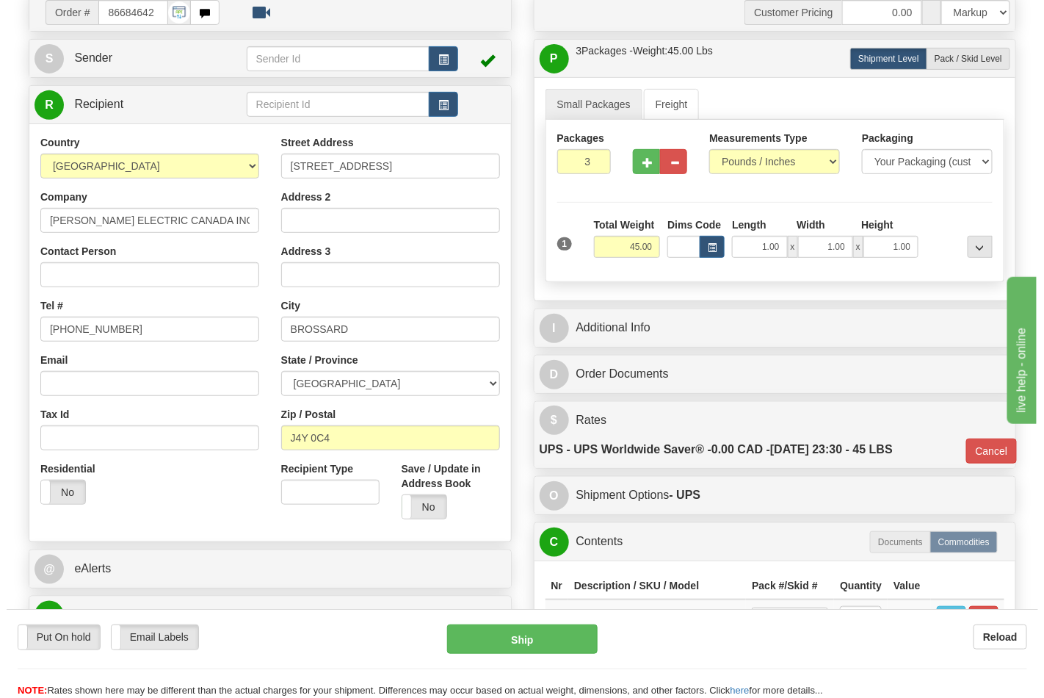
scroll to position [52, 0]
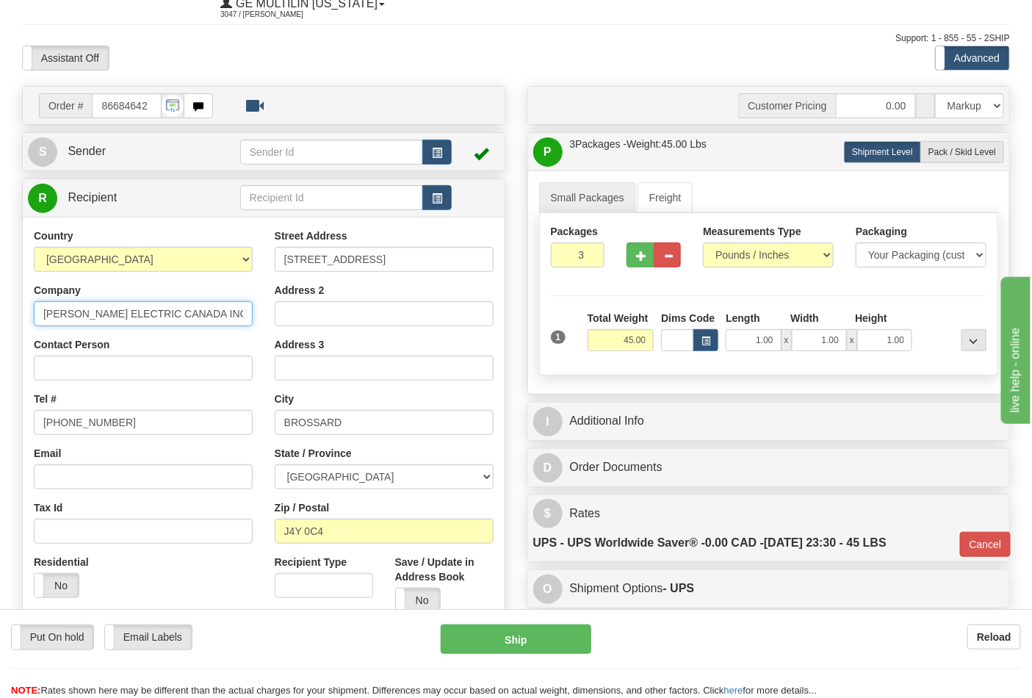
drag, startPoint x: 239, startPoint y: 313, endPoint x: 13, endPoint y: 320, distance: 225.6
click at [13, 320] on div "Order # 86684642 S" at bounding box center [263, 476] width 505 height 780
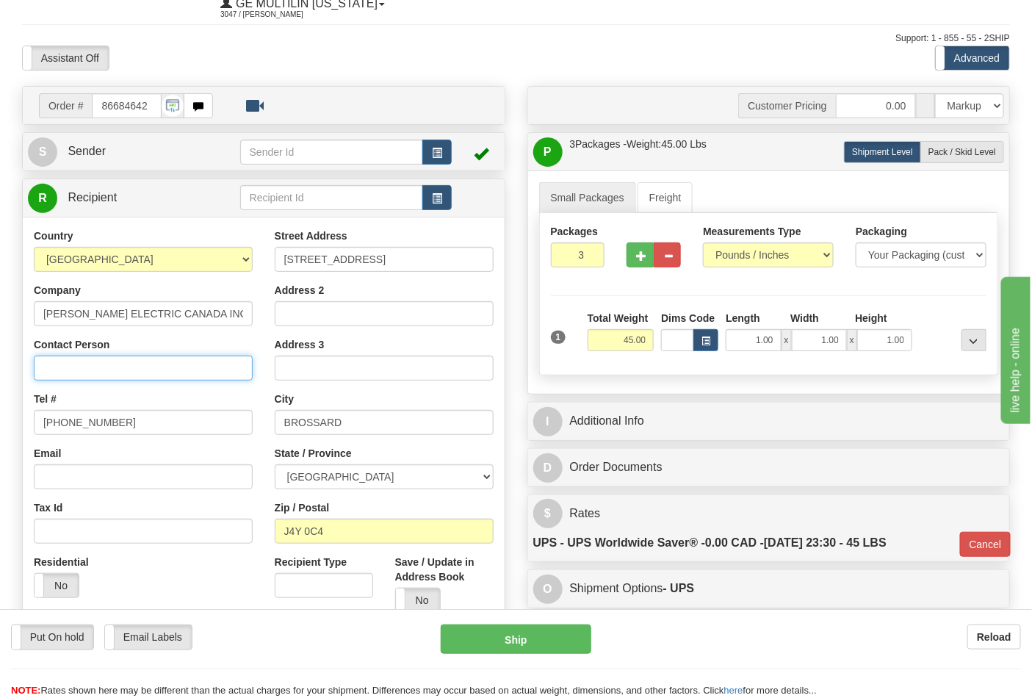
click at [62, 365] on input "Contact Person" at bounding box center [143, 368] width 219 height 25
paste input "SCHNEIDER ELECTRIC CANADA INC"
type input "SCHNEIDER ELECTRIC CANADA INC"
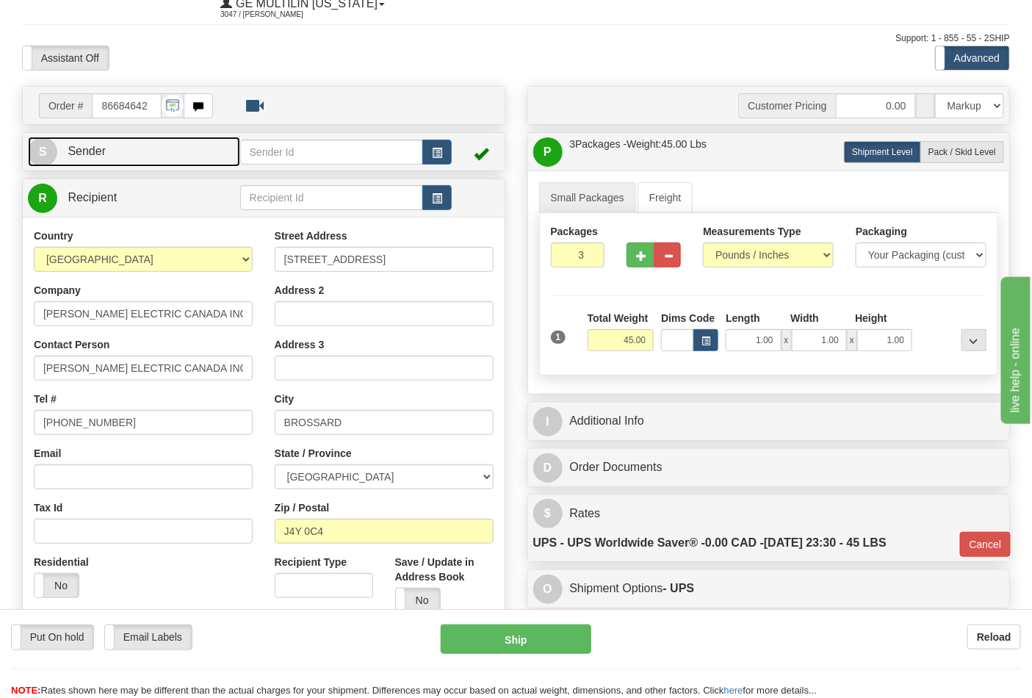
click at [112, 152] on link "S Sender" at bounding box center [134, 152] width 212 height 30
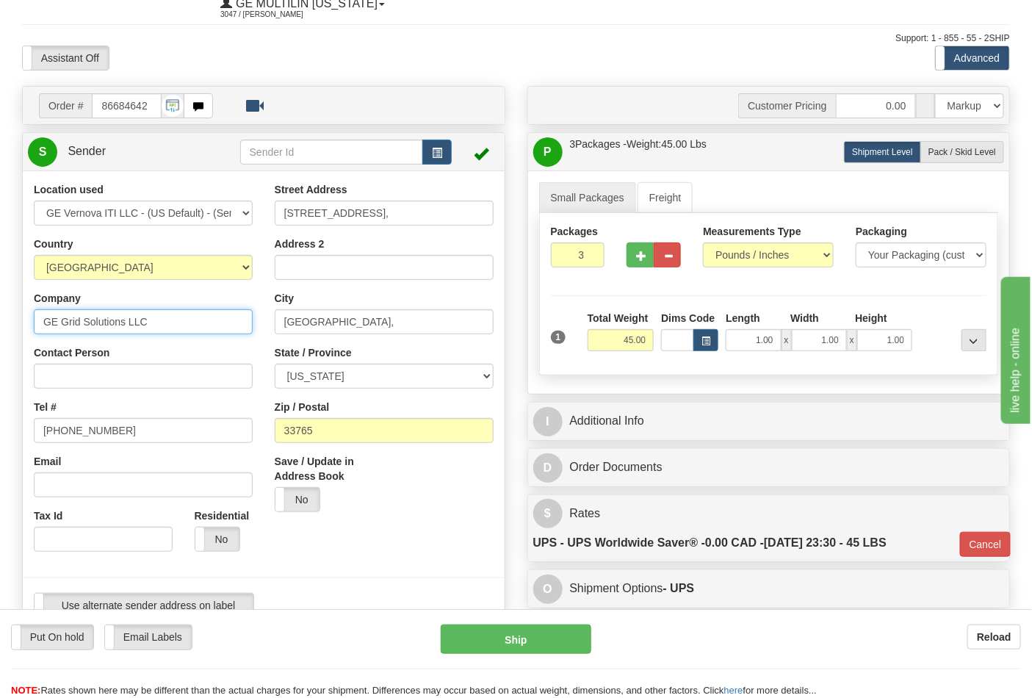
click at [0, 300] on div "Toggle navigation Settings Shipping Preferences Fields Preferences New" at bounding box center [516, 679] width 1032 height 1463
click at [44, 366] on input "Contact Person" at bounding box center [143, 376] width 219 height 25
paste input "GE Grid Solutions LLC"
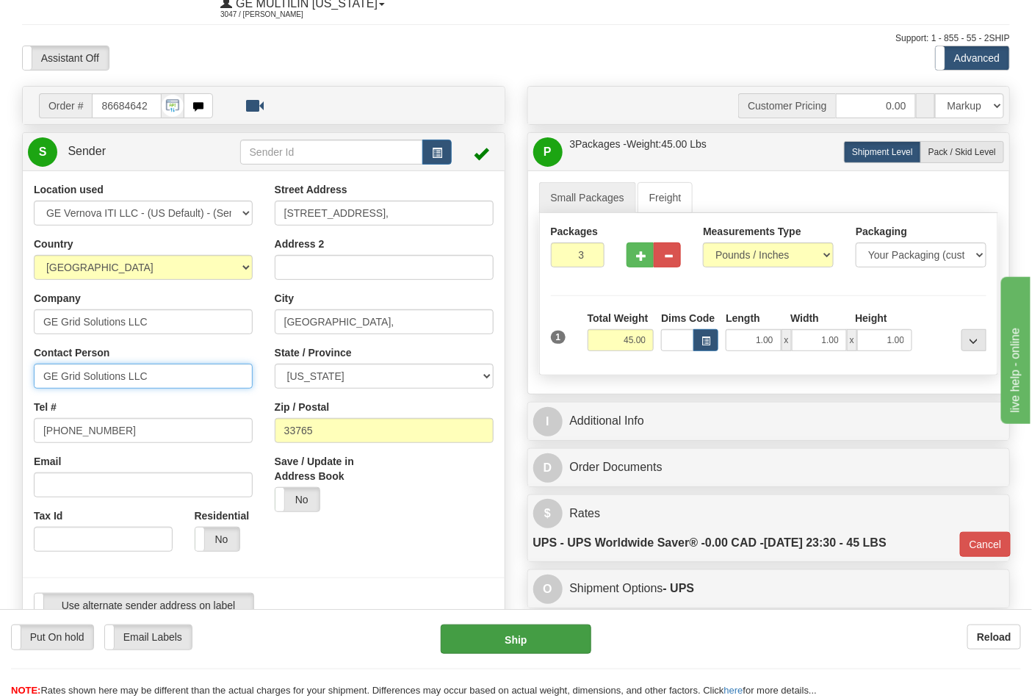
type input "GE Grid Solutions LLC"
click at [522, 638] on button "Ship" at bounding box center [516, 638] width 150 height 29
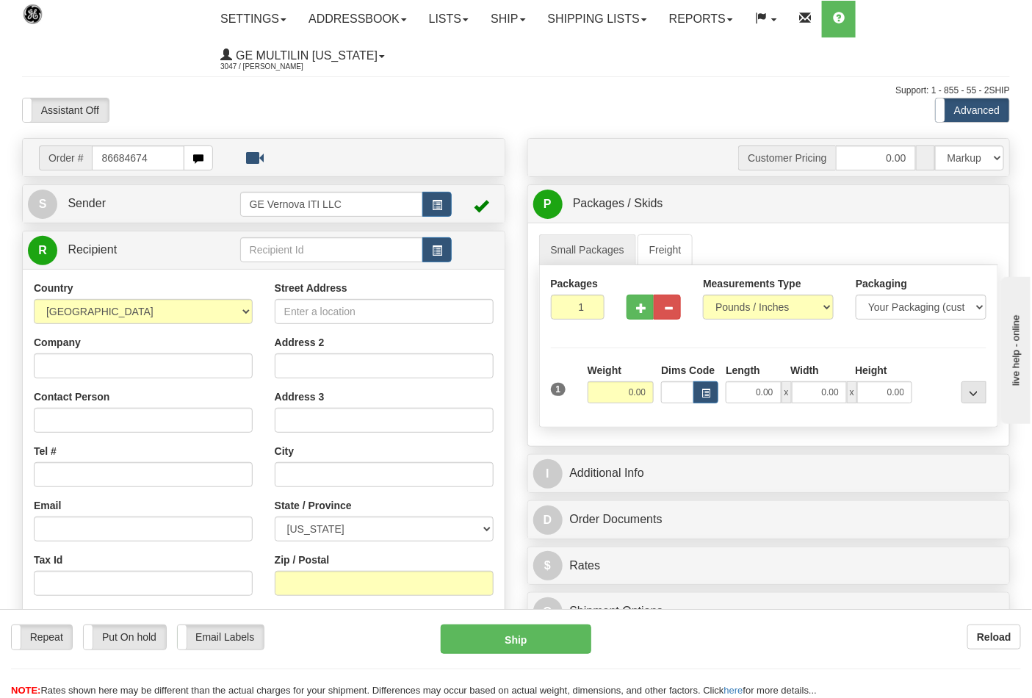
type input "86684674"
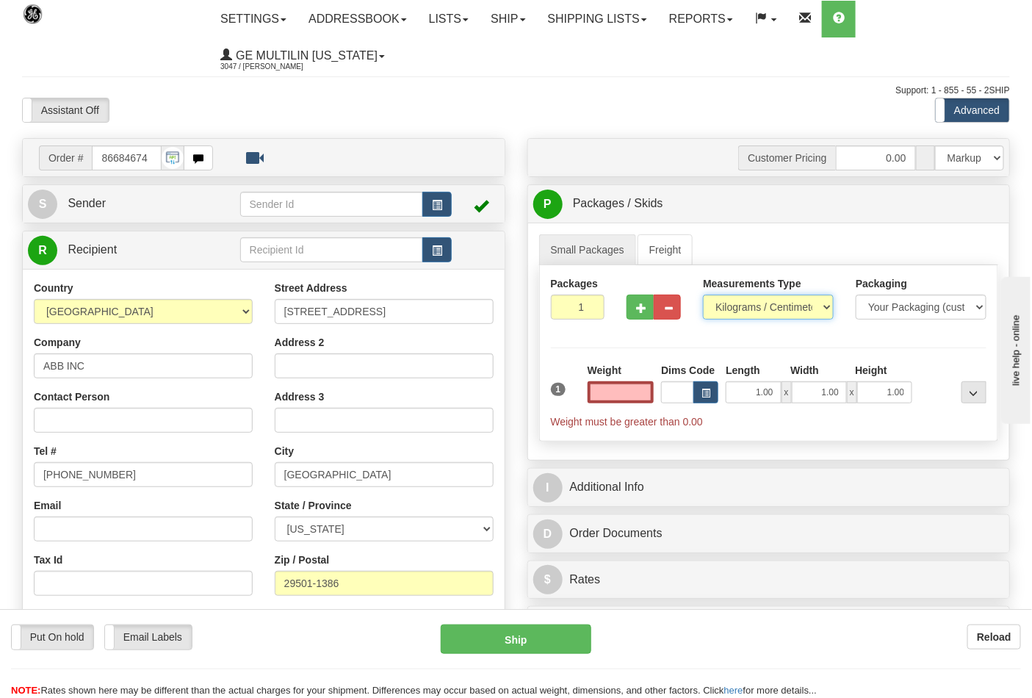
type input "0.00"
click at [727, 314] on select "Pounds / Inches Kilograms / Centimeters" at bounding box center [768, 307] width 131 height 25
select select "0"
click at [703, 295] on select "Pounds / Inches Kilograms / Centimeters" at bounding box center [768, 307] width 131 height 25
click at [637, 310] on span "button" at bounding box center [641, 308] width 10 height 10
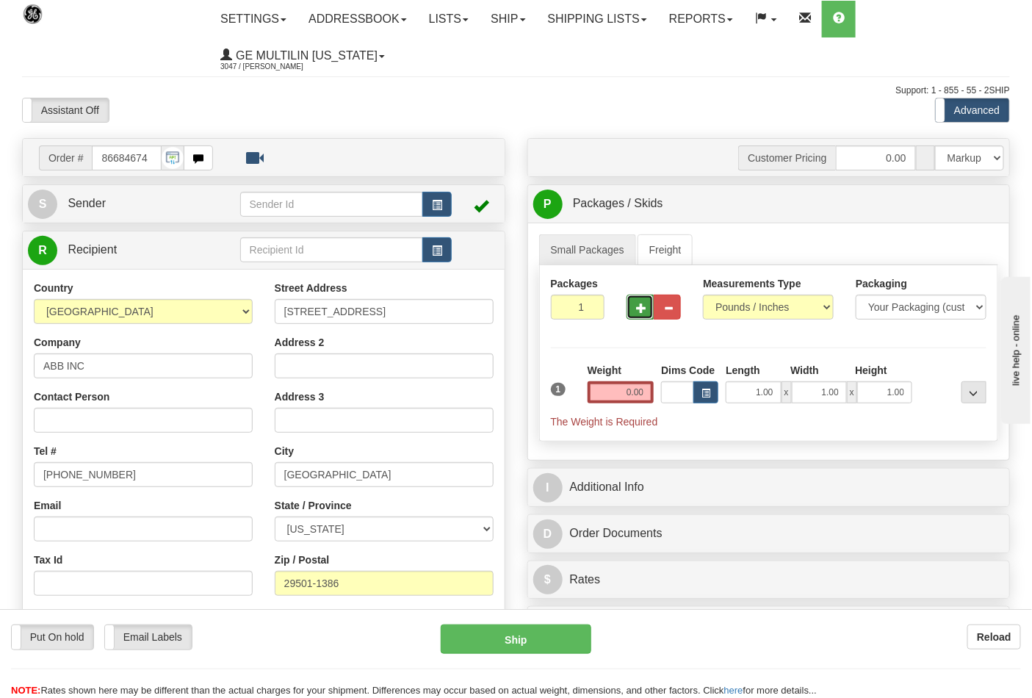
type input "2"
click at [649, 392] on input "0.00" at bounding box center [621, 392] width 67 height 22
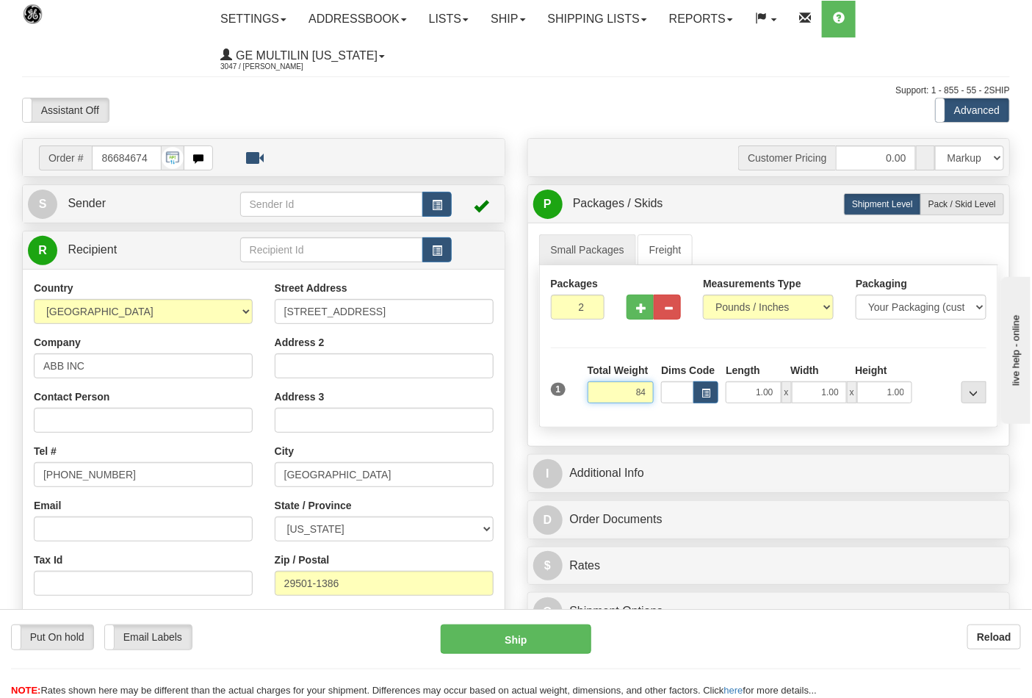
click button "Delete" at bounding box center [0, 0] width 0 height 0
type input "84.00"
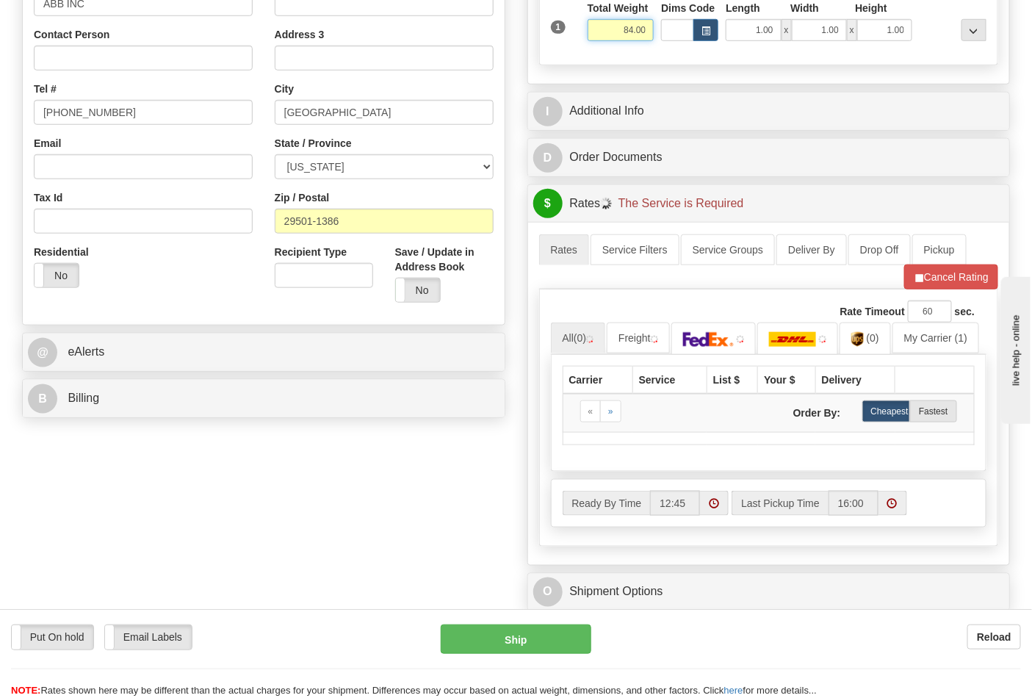
scroll to position [408, 0]
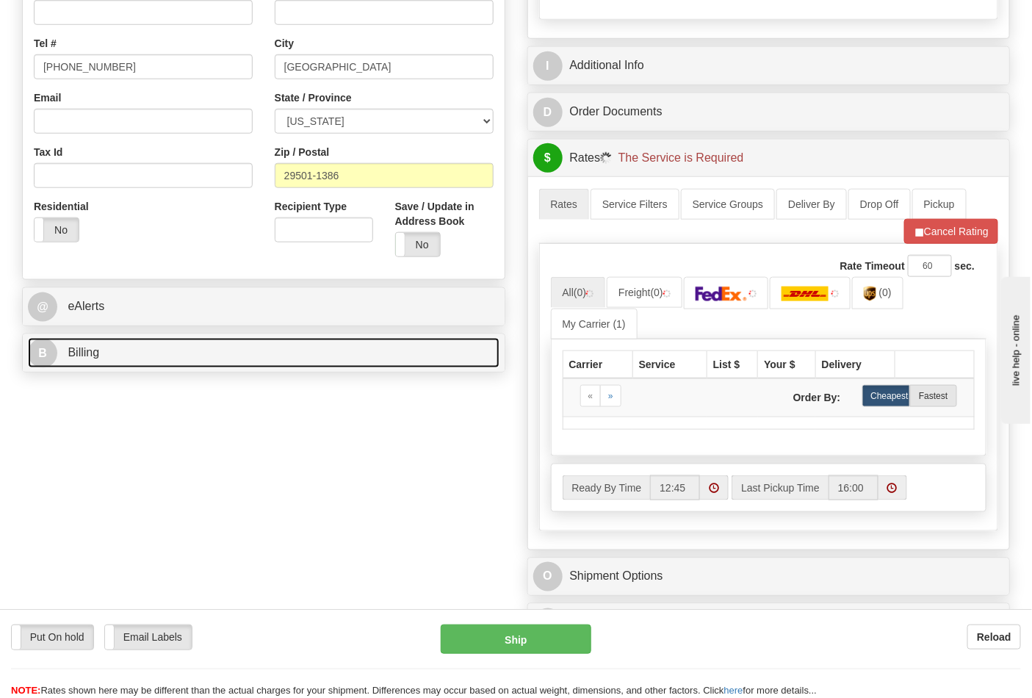
click at [126, 364] on link "B Billing" at bounding box center [264, 353] width 472 height 30
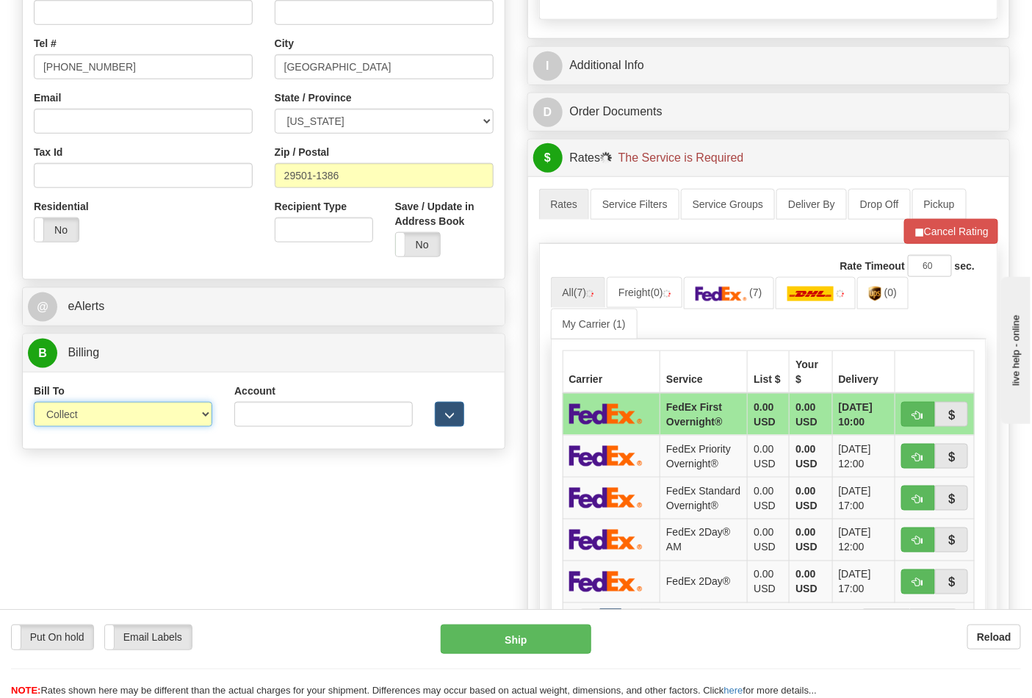
click at [91, 414] on select "Sender Recipient Third Party Collect" at bounding box center [123, 414] width 178 height 25
select select "2"
click at [34, 403] on select "Sender Recipient Third Party Collect" at bounding box center [123, 414] width 178 height 25
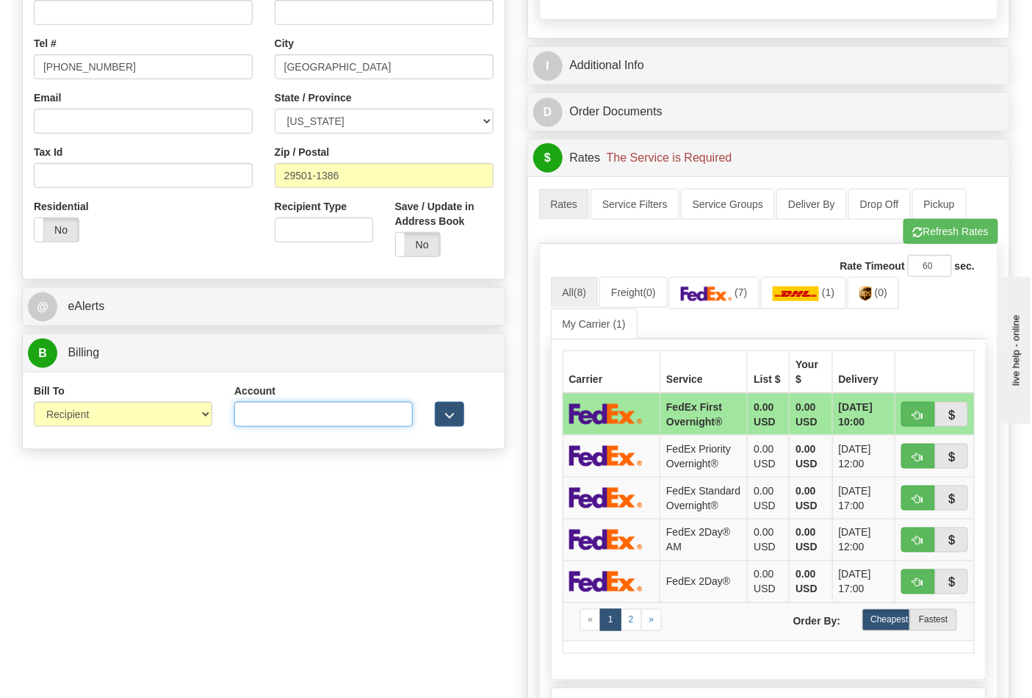
click at [326, 408] on input "Account" at bounding box center [323, 414] width 178 height 25
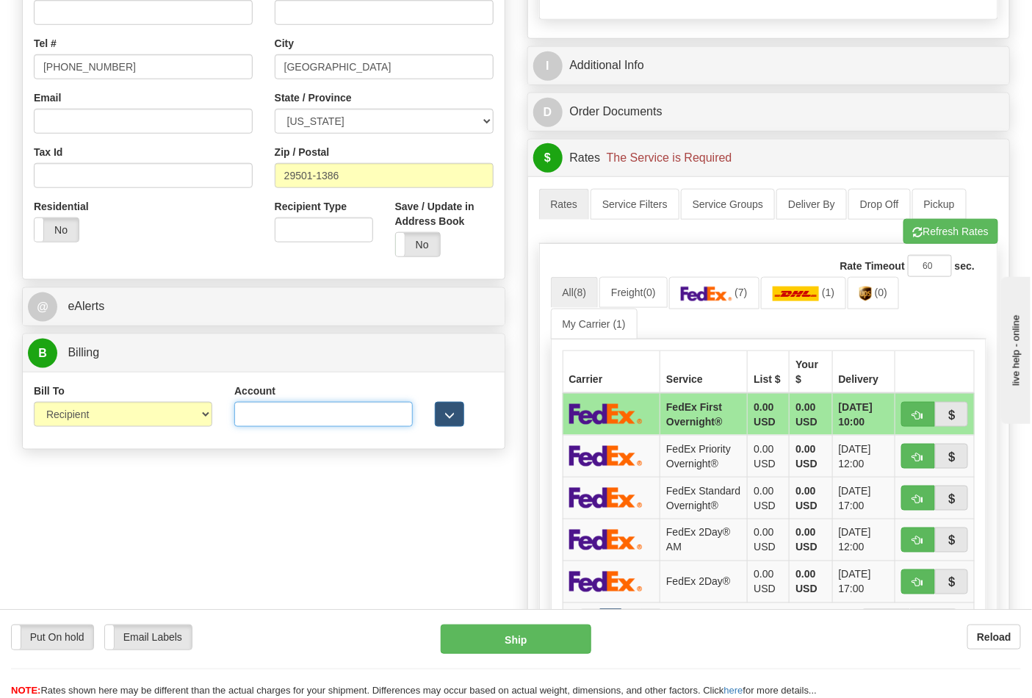
paste input "109797820"
type input "109797820"
click at [715, 301] on img at bounding box center [706, 293] width 51 height 15
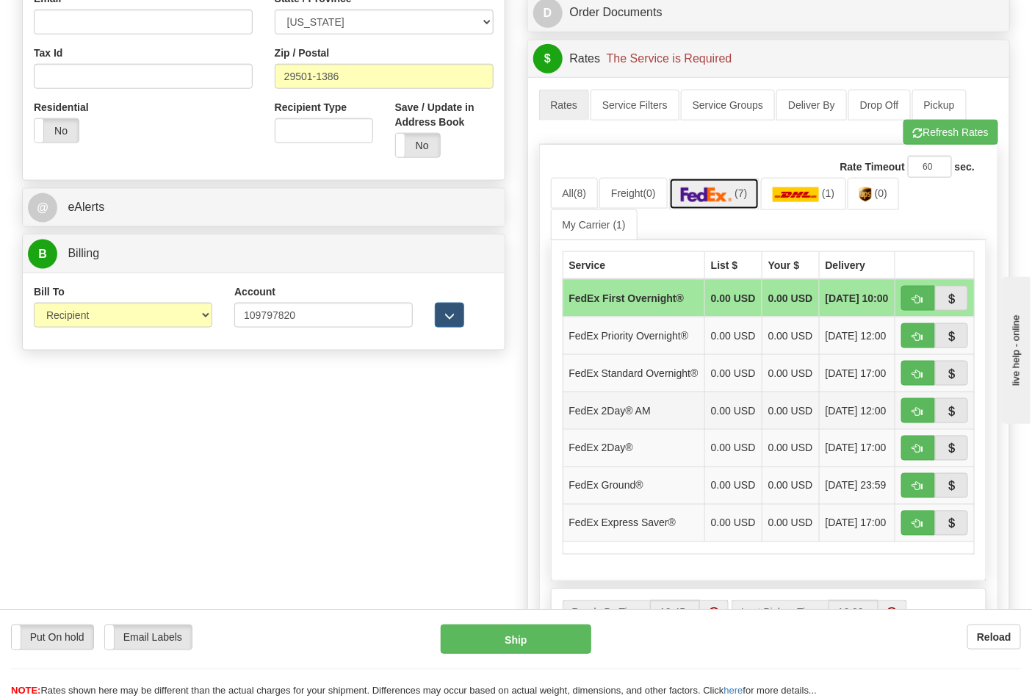
scroll to position [652, 0]
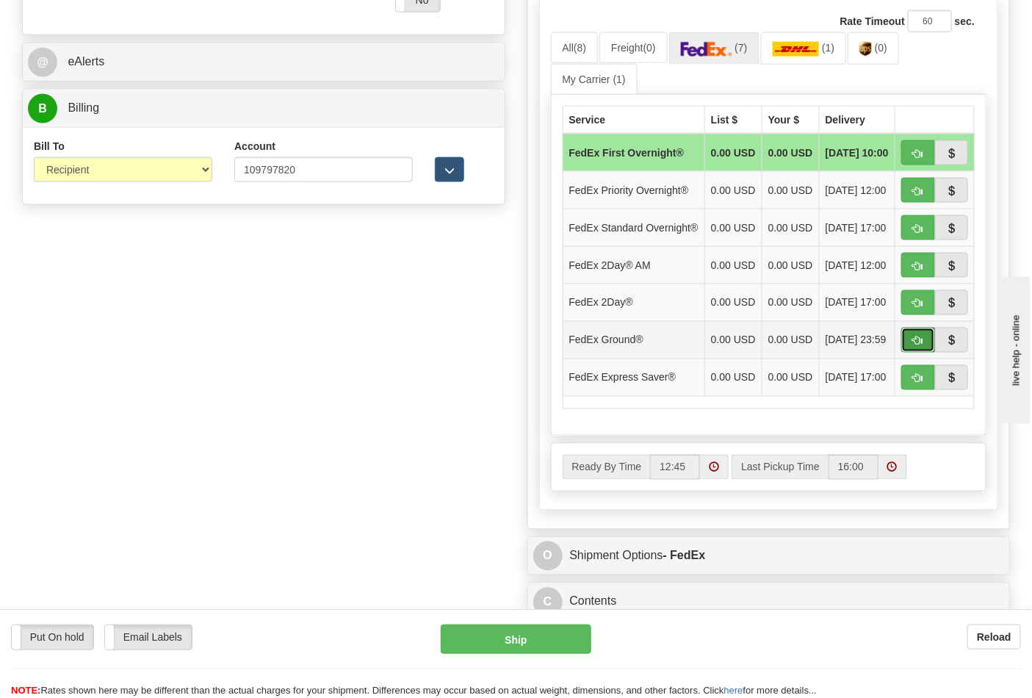
click at [913, 346] on span "button" at bounding box center [918, 341] width 10 height 10
type input "92"
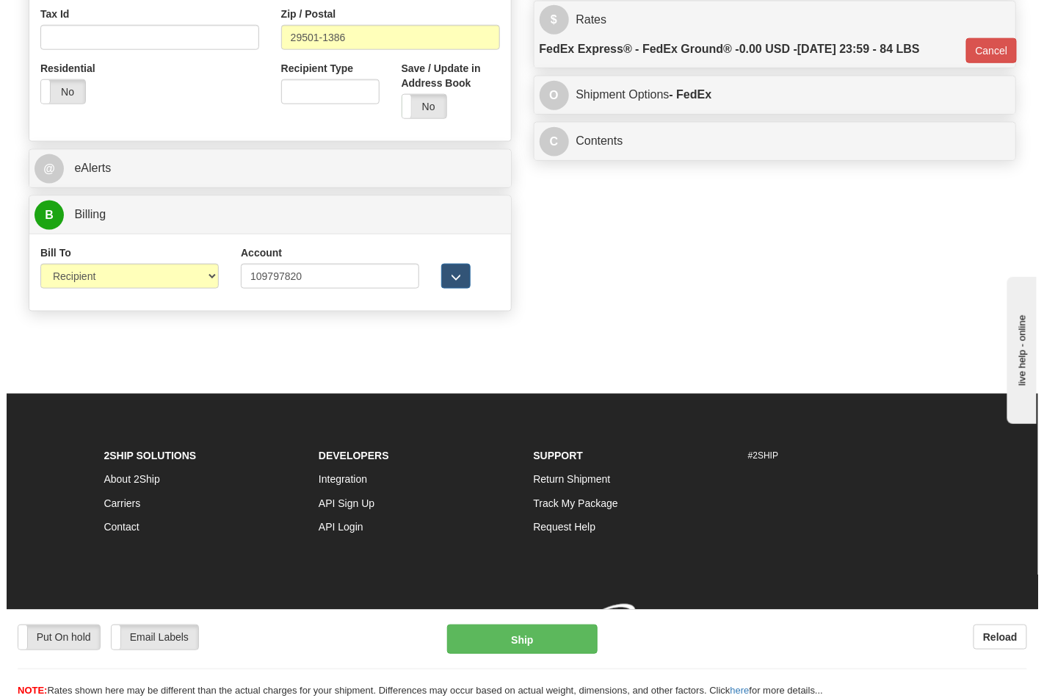
scroll to position [569, 0]
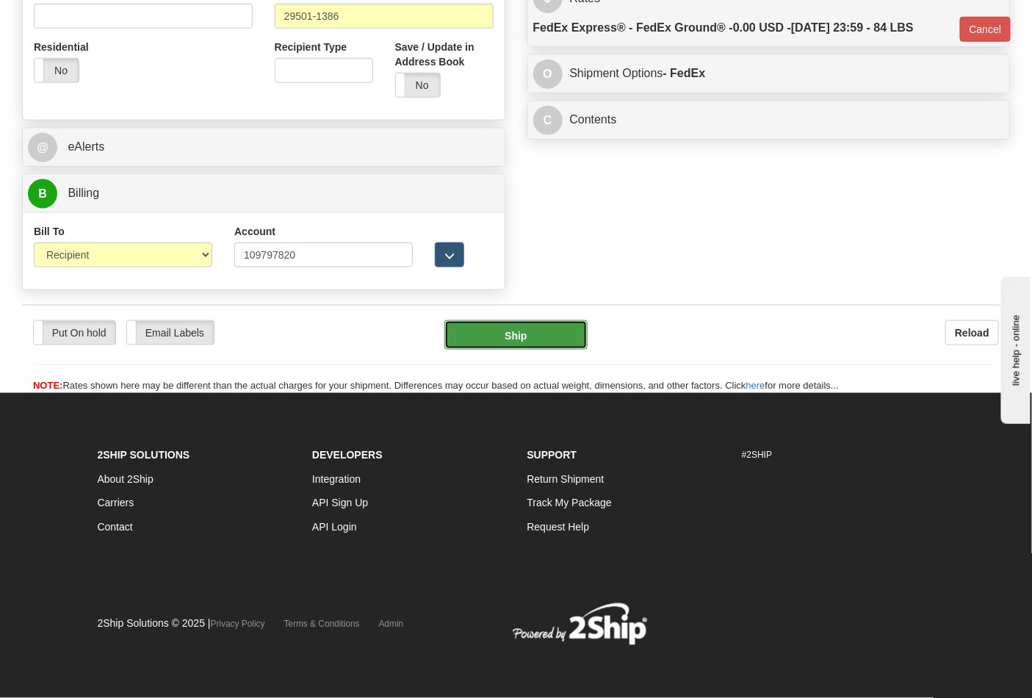
click at [542, 320] on button "Ship" at bounding box center [515, 334] width 142 height 29
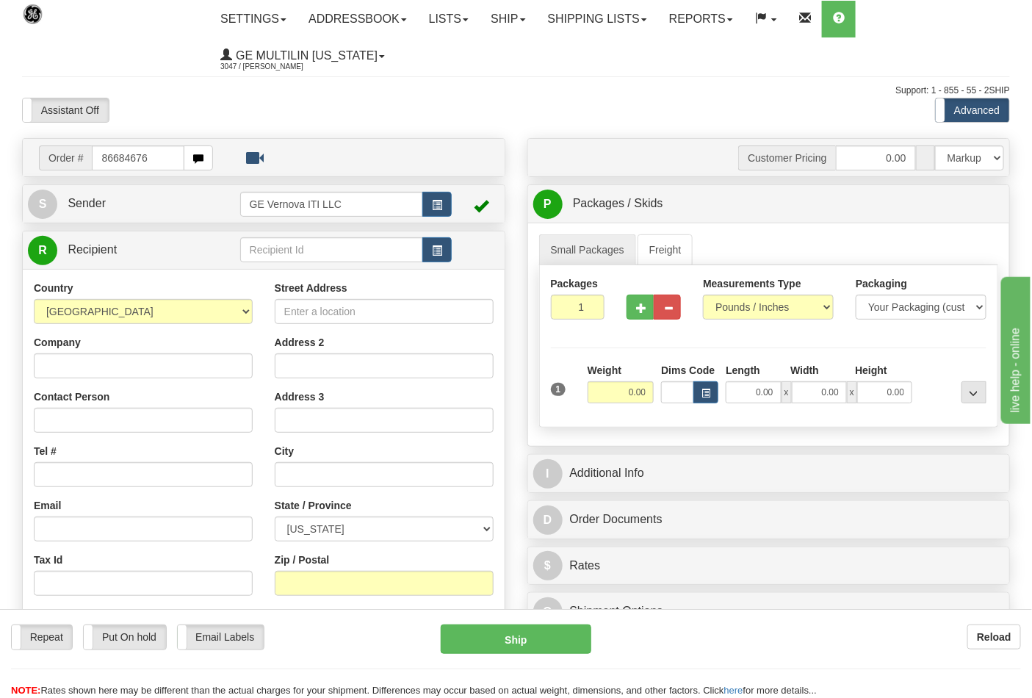
type input "86684676"
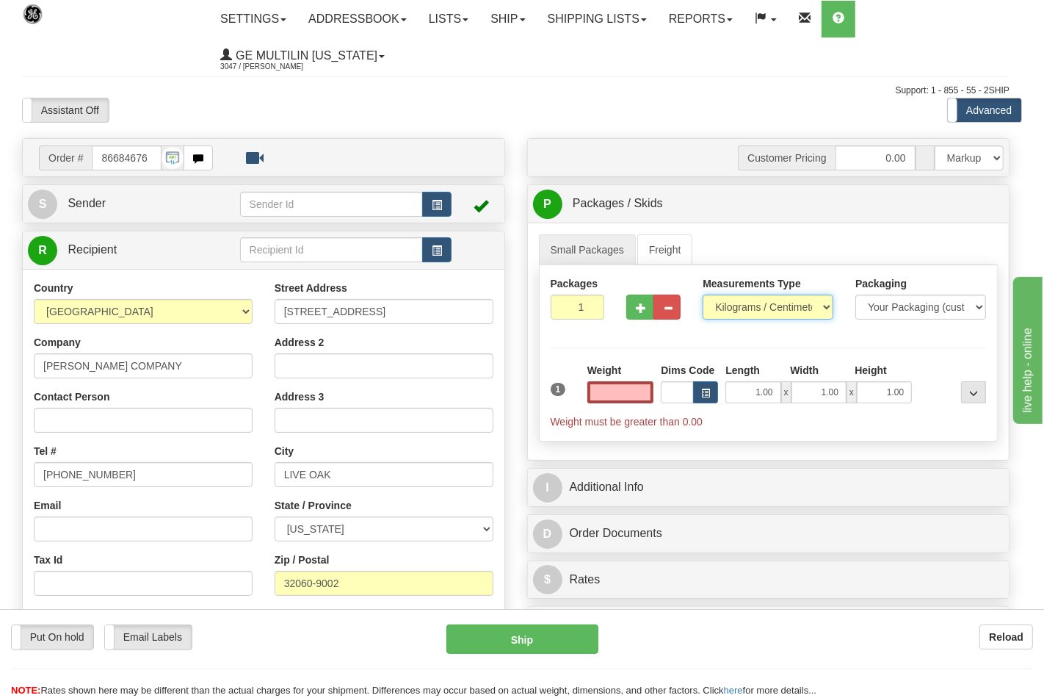
type input "0.00"
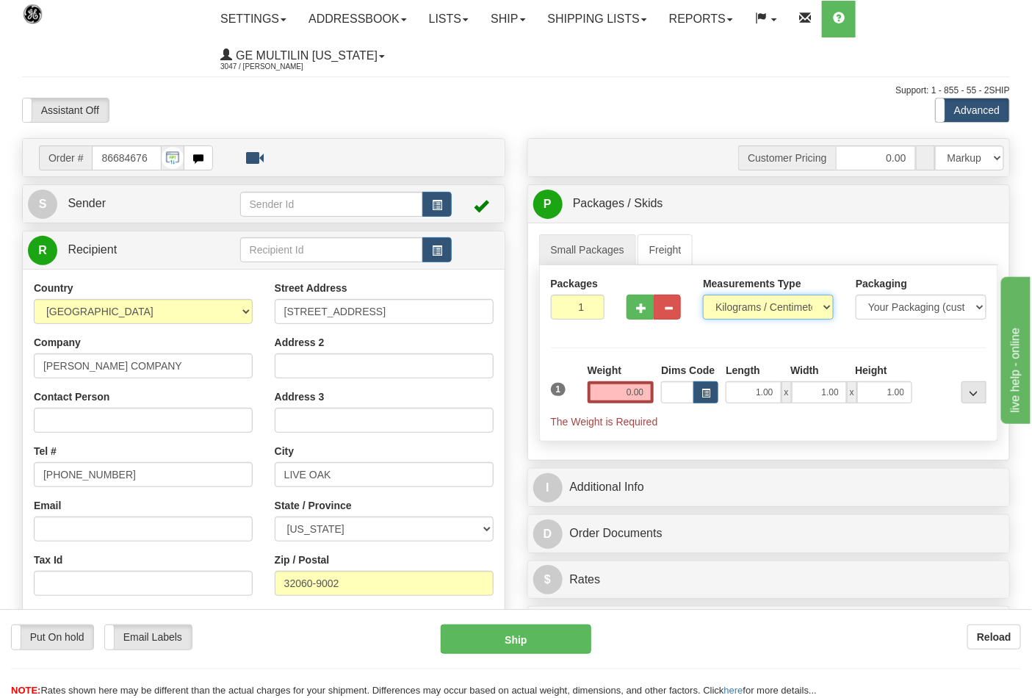
click at [751, 312] on select "Pounds / Inches Kilograms / Centimeters" at bounding box center [768, 307] width 131 height 25
select select "0"
click at [703, 295] on select "Pounds / Inches Kilograms / Centimeters" at bounding box center [768, 307] width 131 height 25
click at [642, 319] on button "button" at bounding box center [640, 307] width 27 height 25
type input "2"
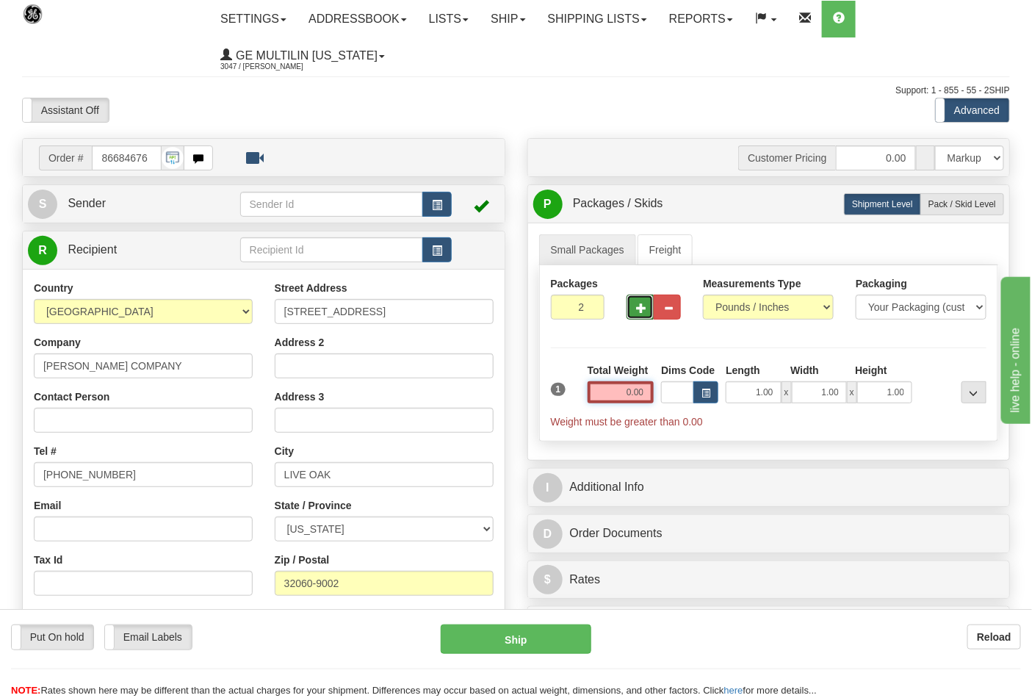
click at [641, 394] on input "0.00" at bounding box center [621, 392] width 67 height 22
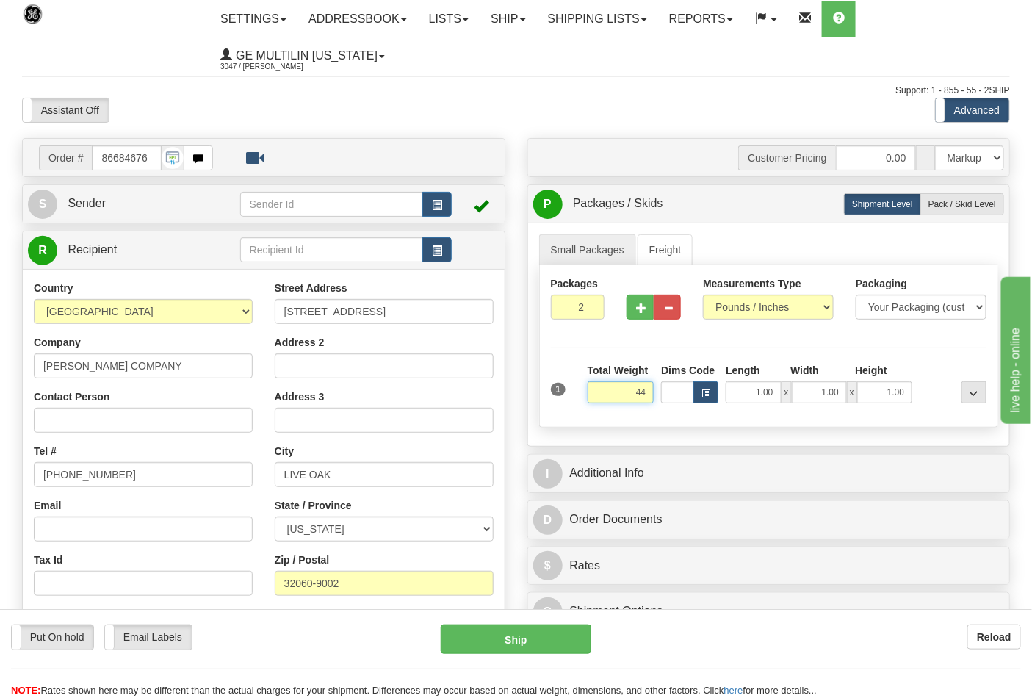
click button "Delete" at bounding box center [0, 0] width 0 height 0
type input "44.00"
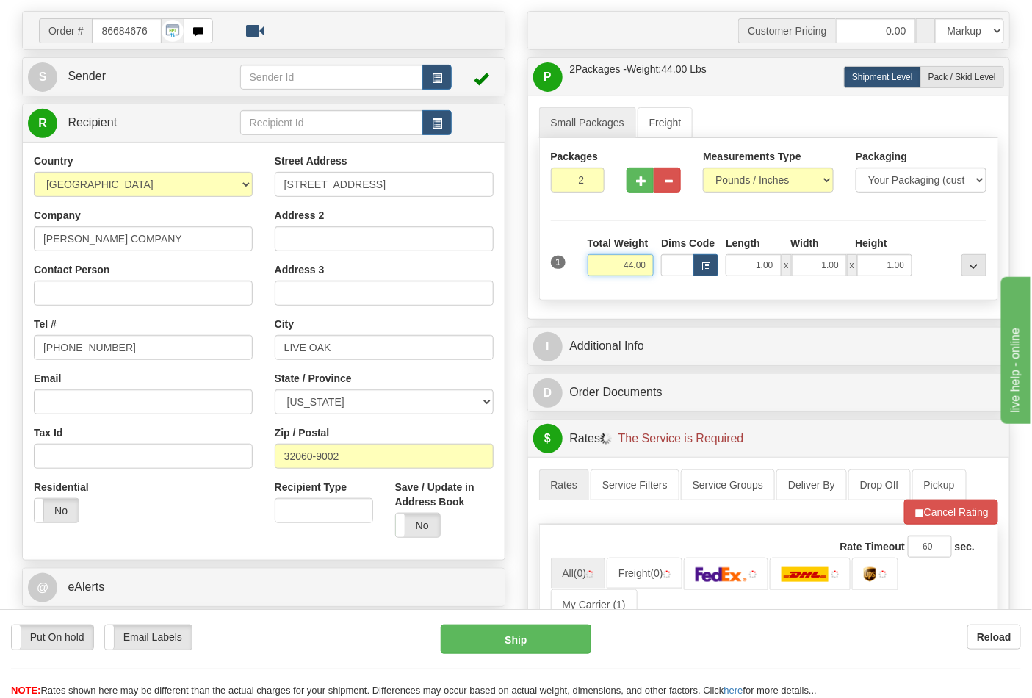
scroll to position [326, 0]
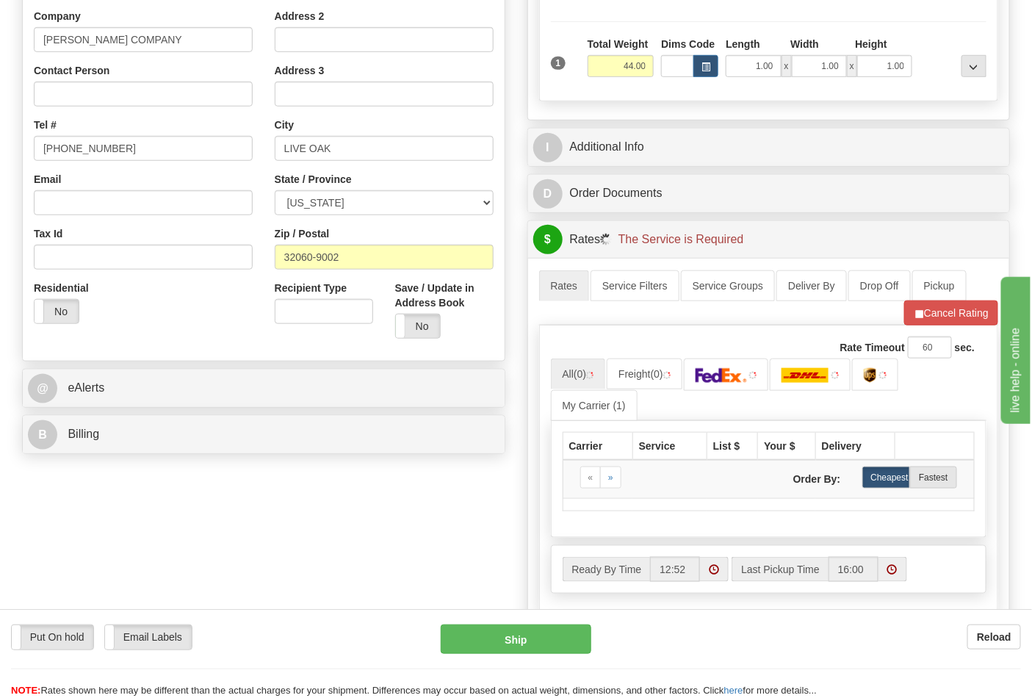
drag, startPoint x: 160, startPoint y: 419, endPoint x: 159, endPoint y: 435, distance: 16.2
click at [160, 419] on div "B Billing" at bounding box center [264, 434] width 482 height 37
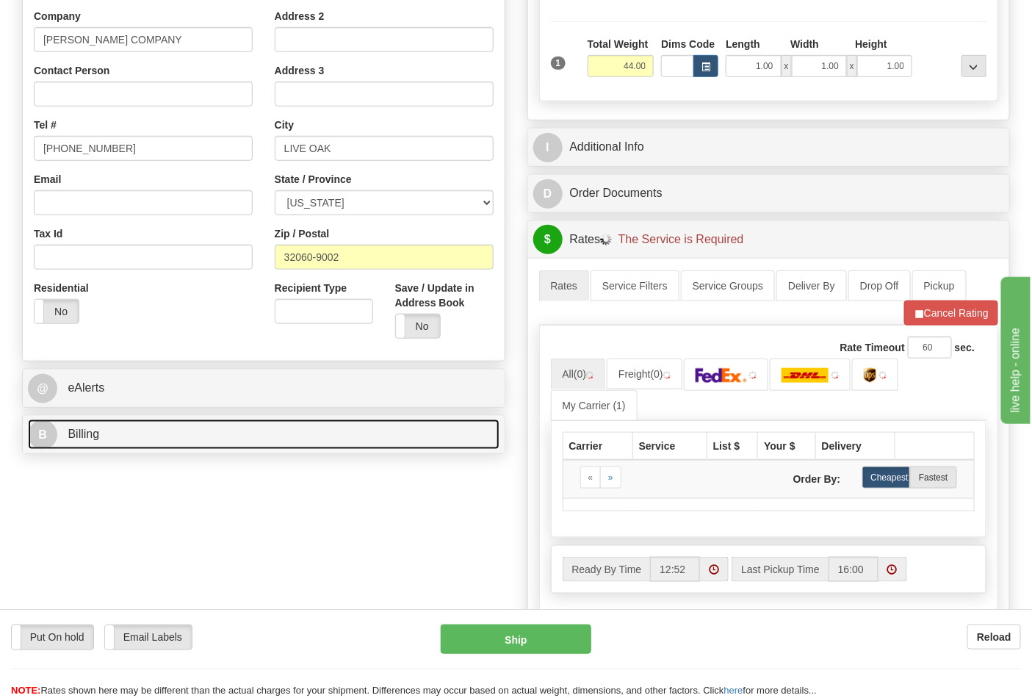
click at [159, 436] on link "B Billing" at bounding box center [264, 434] width 472 height 30
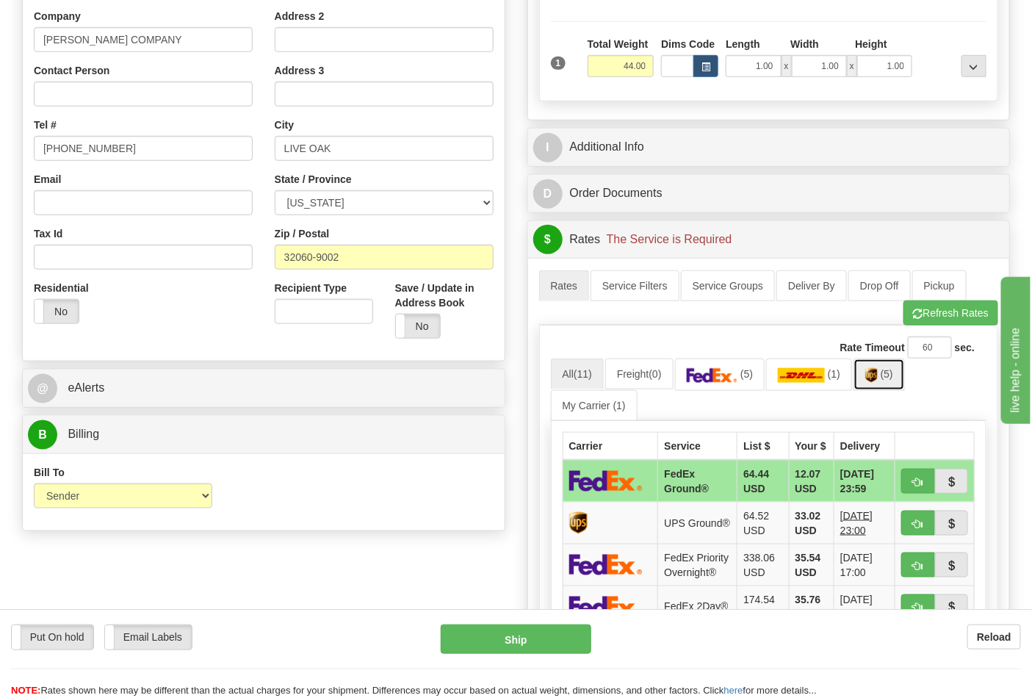
click at [863, 376] on link "(5)" at bounding box center [879, 374] width 51 height 32
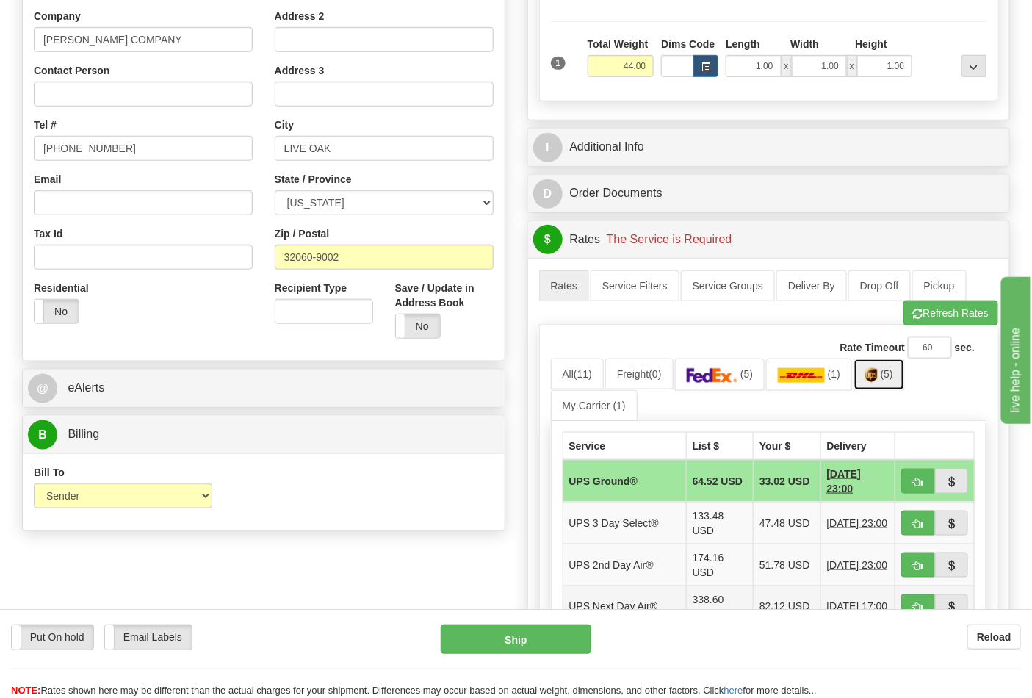
scroll to position [571, 0]
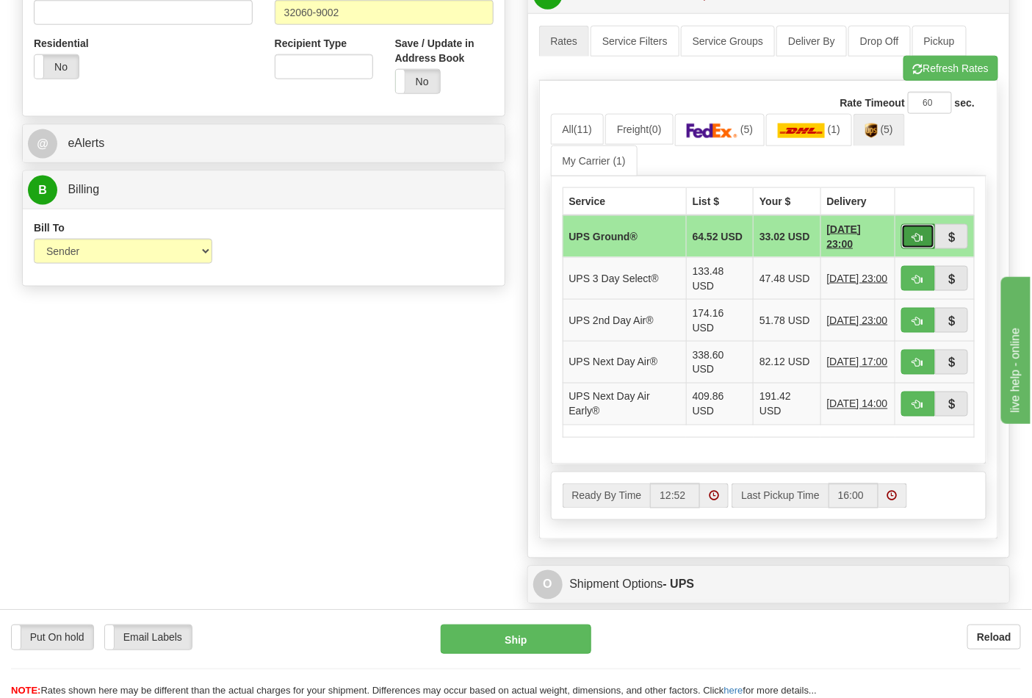
click at [913, 241] on span "button" at bounding box center [918, 238] width 10 height 10
type input "03"
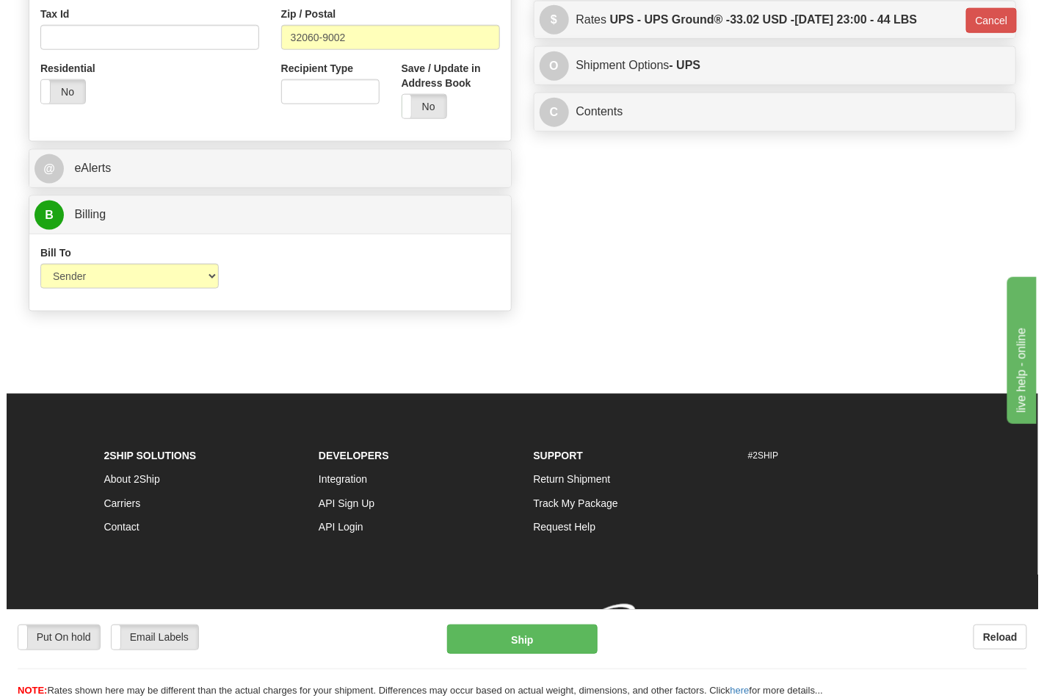
scroll to position [558, 0]
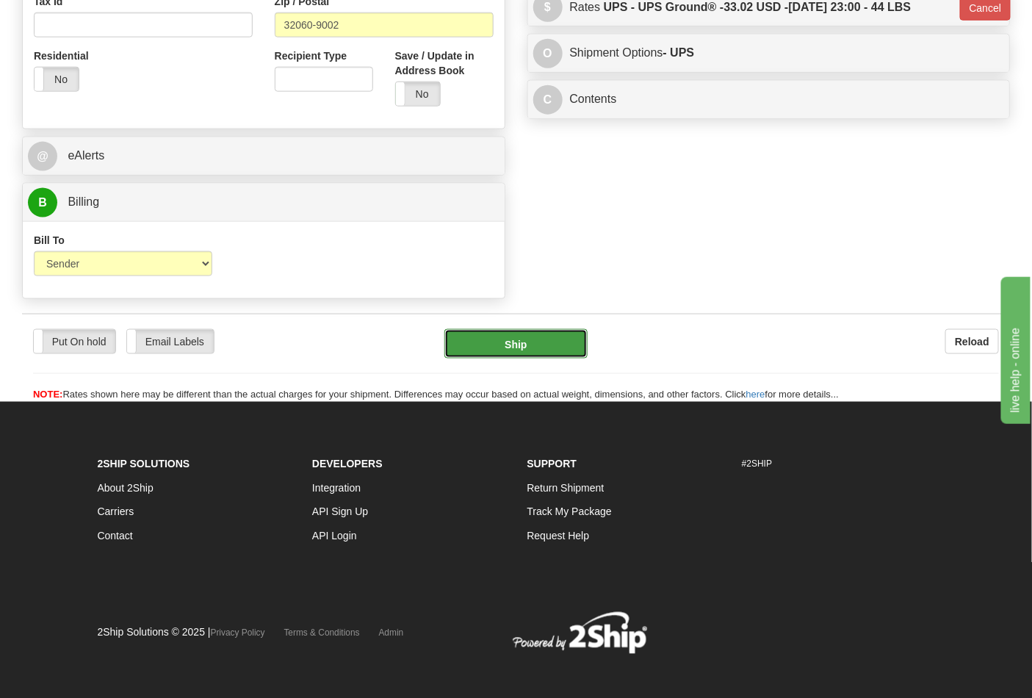
click at [512, 336] on button "Ship" at bounding box center [515, 343] width 142 height 29
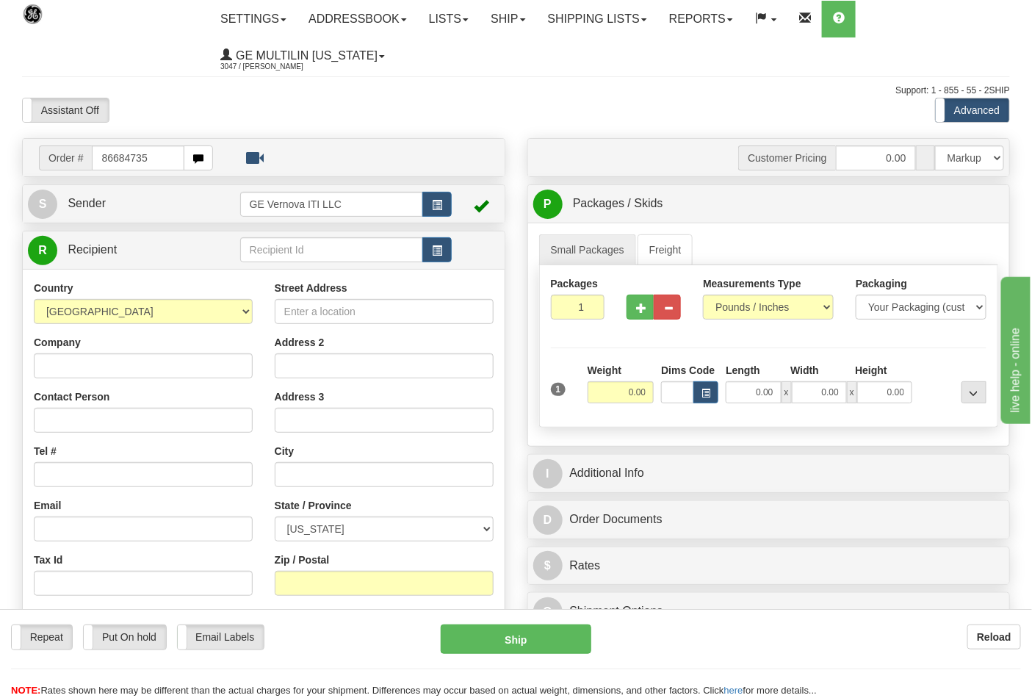
type input "86684735"
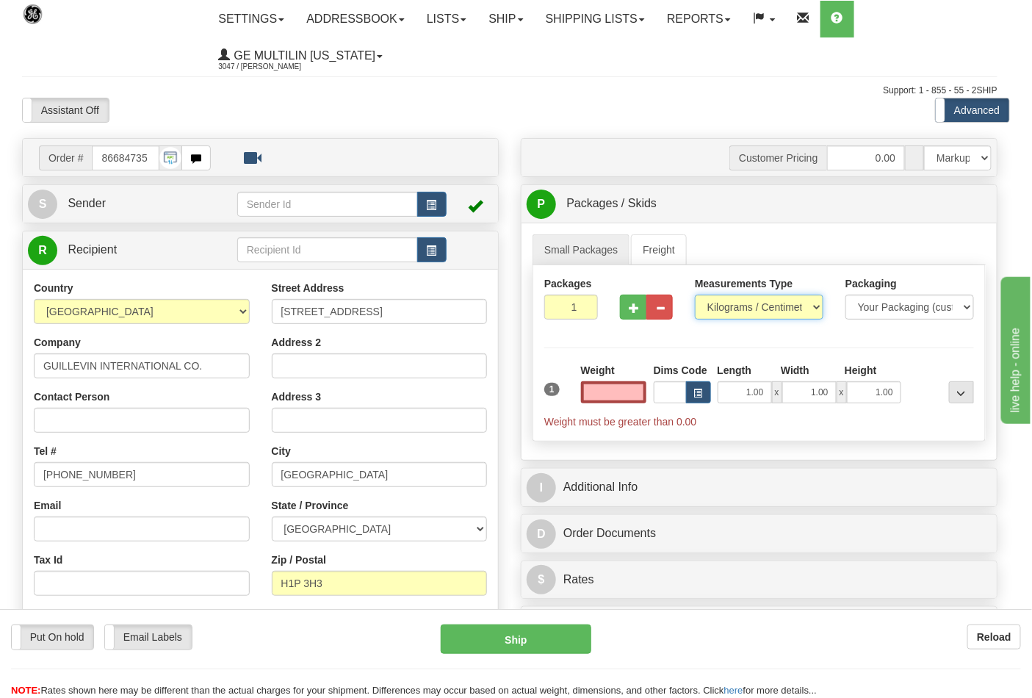
type input "0.00"
click at [750, 309] on select "Pounds / Inches Kilograms / Centimeters" at bounding box center [759, 307] width 129 height 25
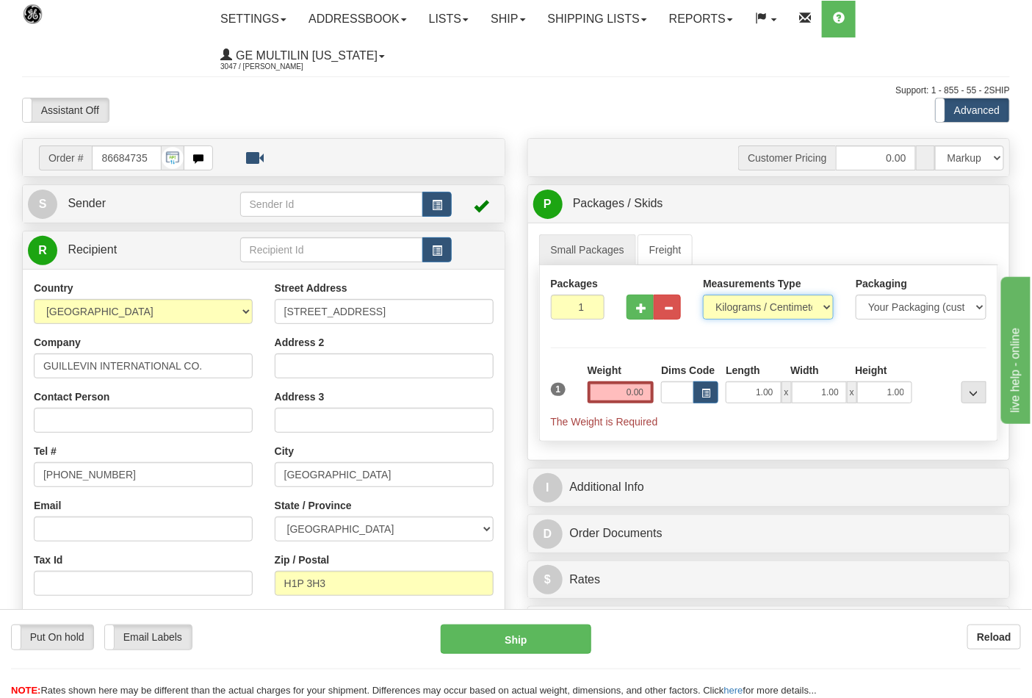
select select "0"
click at [703, 295] on select "Pounds / Inches Kilograms / Centimeters" at bounding box center [768, 307] width 131 height 25
click at [647, 394] on input "0.00" at bounding box center [621, 392] width 67 height 22
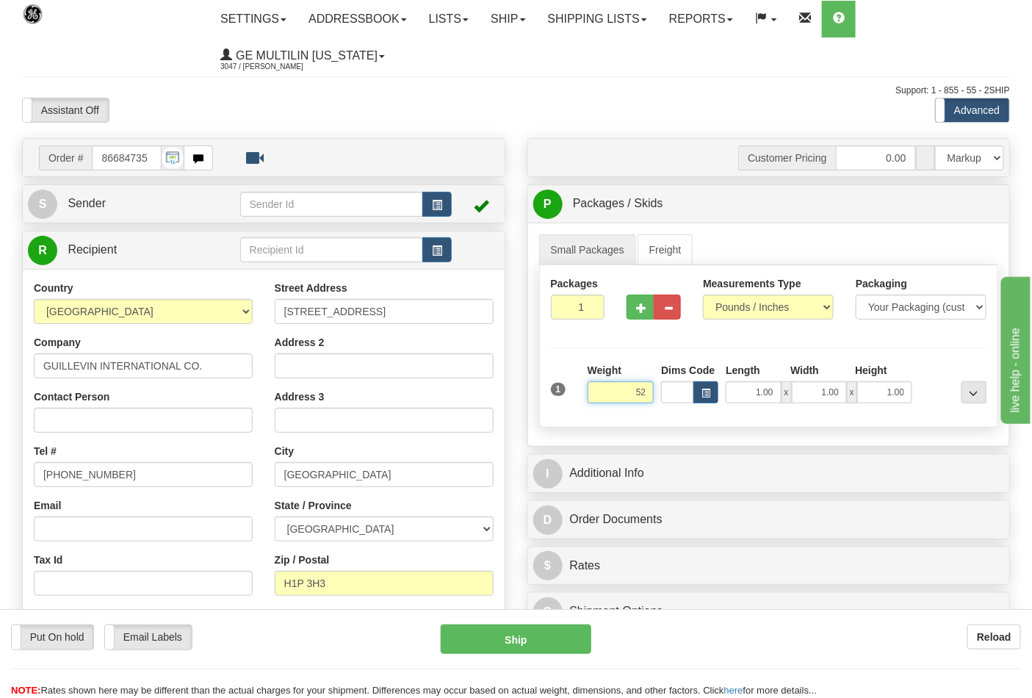
click button "Delete" at bounding box center [0, 0] width 0 height 0
type input "52.00"
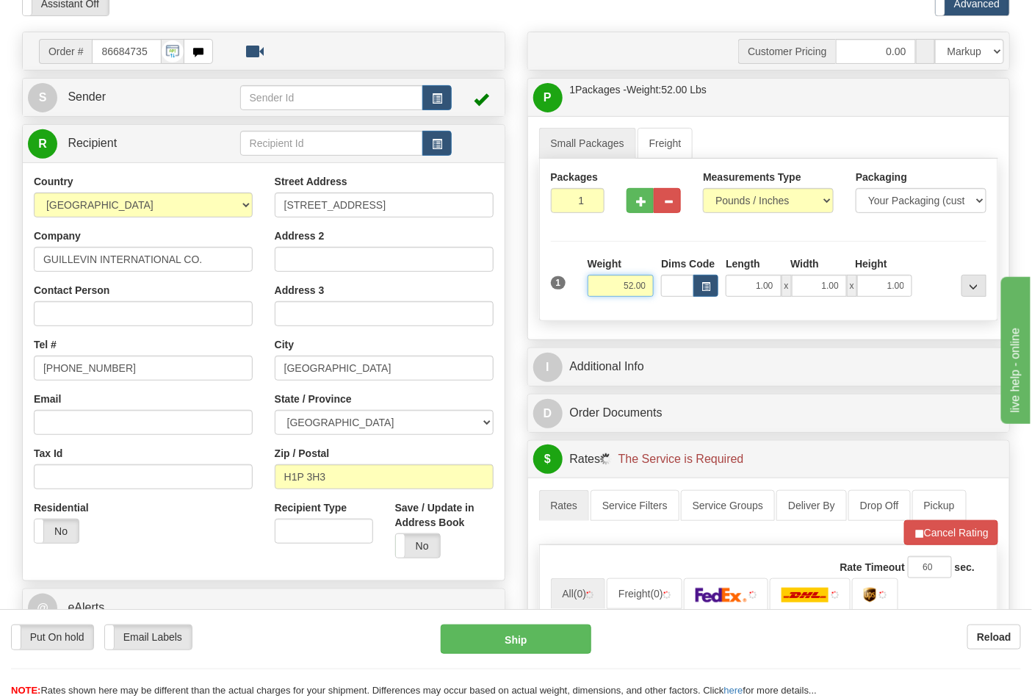
scroll to position [326, 0]
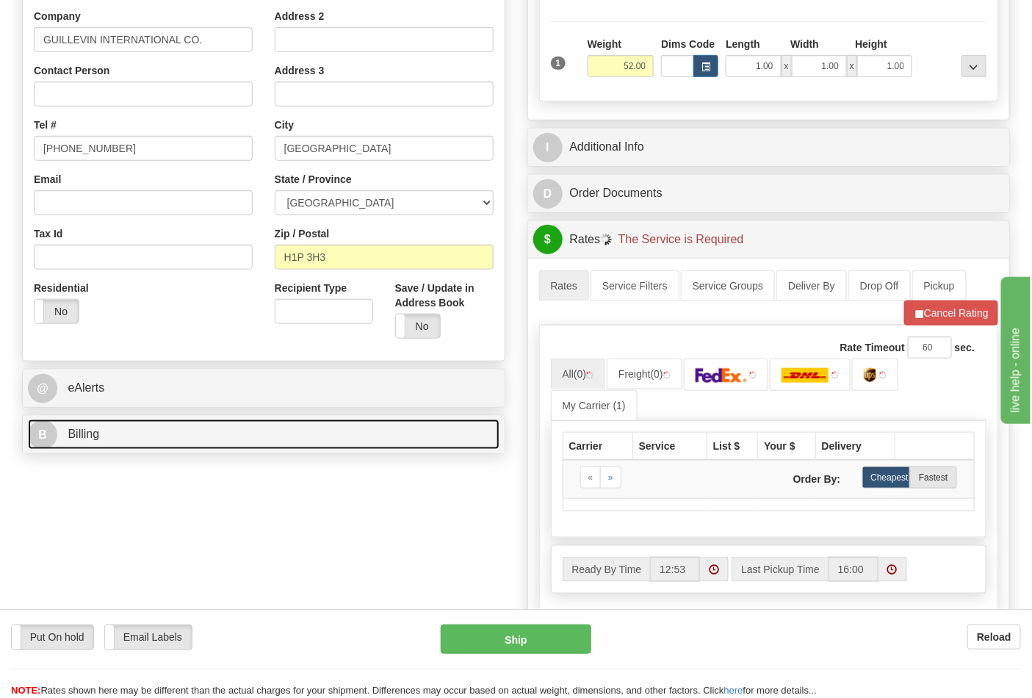
click at [201, 450] on link "B Billing" at bounding box center [264, 434] width 472 height 30
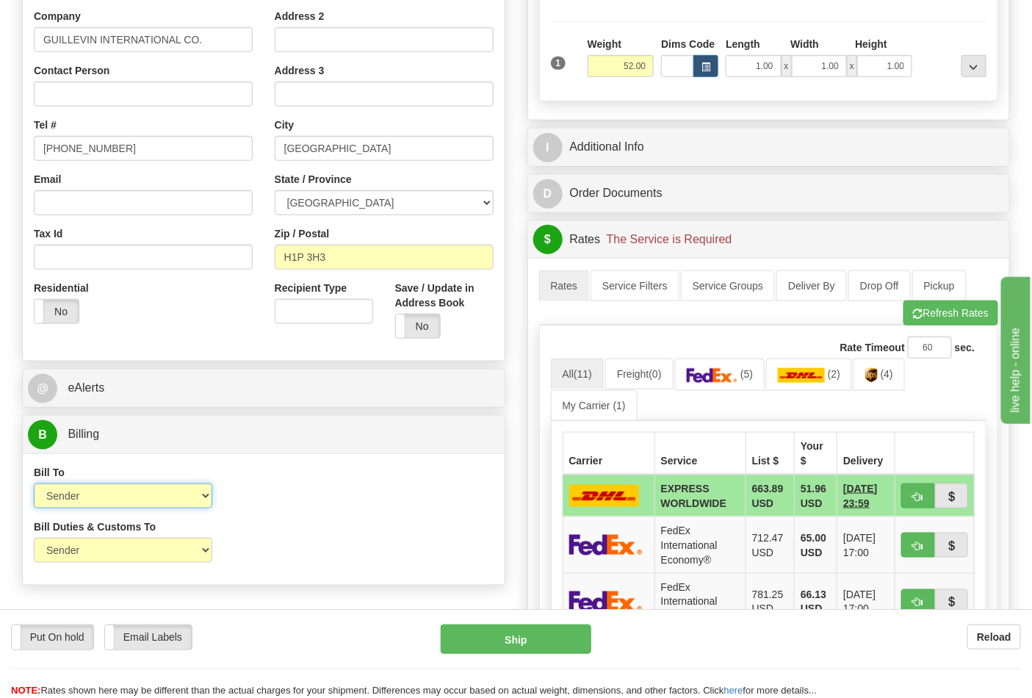
click at [118, 496] on select "Sender Recipient Third Party Collect" at bounding box center [123, 495] width 178 height 25
select select "2"
click at [34, 485] on select "Sender Recipient Third Party Collect" at bounding box center [123, 495] width 178 height 25
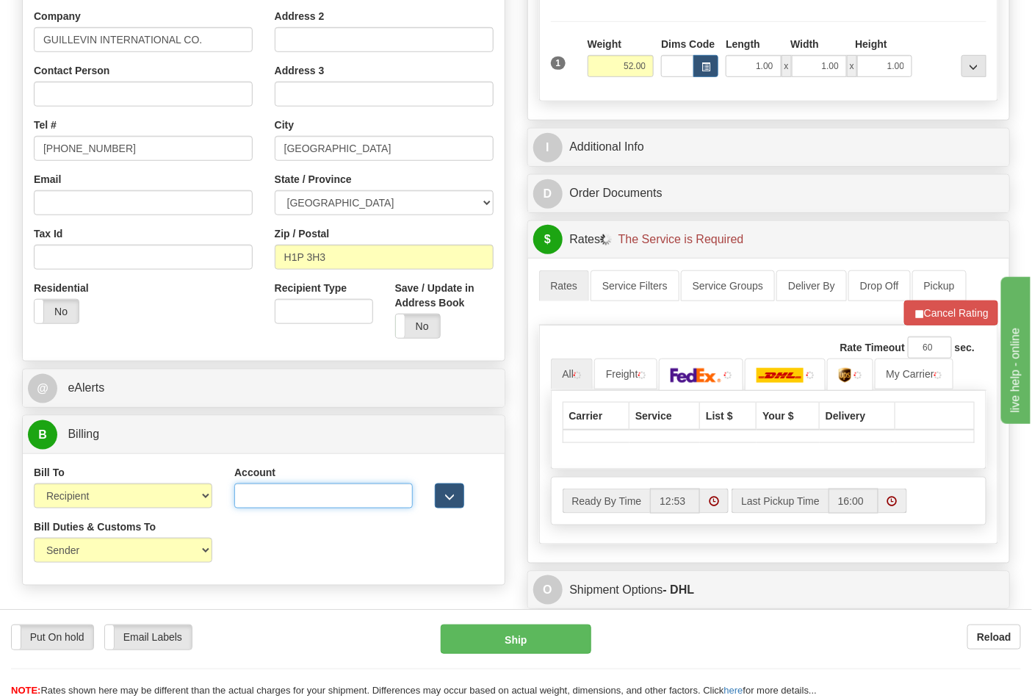
drag, startPoint x: 265, startPoint y: 493, endPoint x: 260, endPoint y: 486, distance: 9.0
click at [265, 493] on input "Account" at bounding box center [323, 495] width 178 height 25
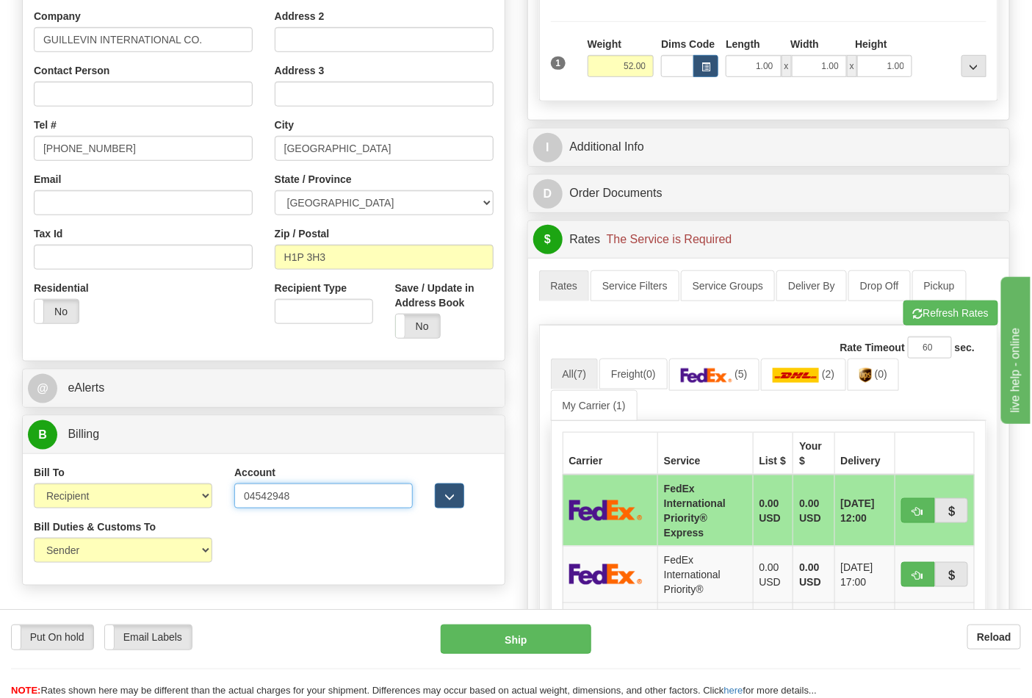
type input "04542948"
click button "Delete" at bounding box center [0, 0] width 0 height 0
drag, startPoint x: 154, startPoint y: 495, endPoint x: 127, endPoint y: 502, distance: 28.0
click at [154, 495] on select "Sender Recipient Third Party Collect" at bounding box center [123, 495] width 178 height 25
select select "1"
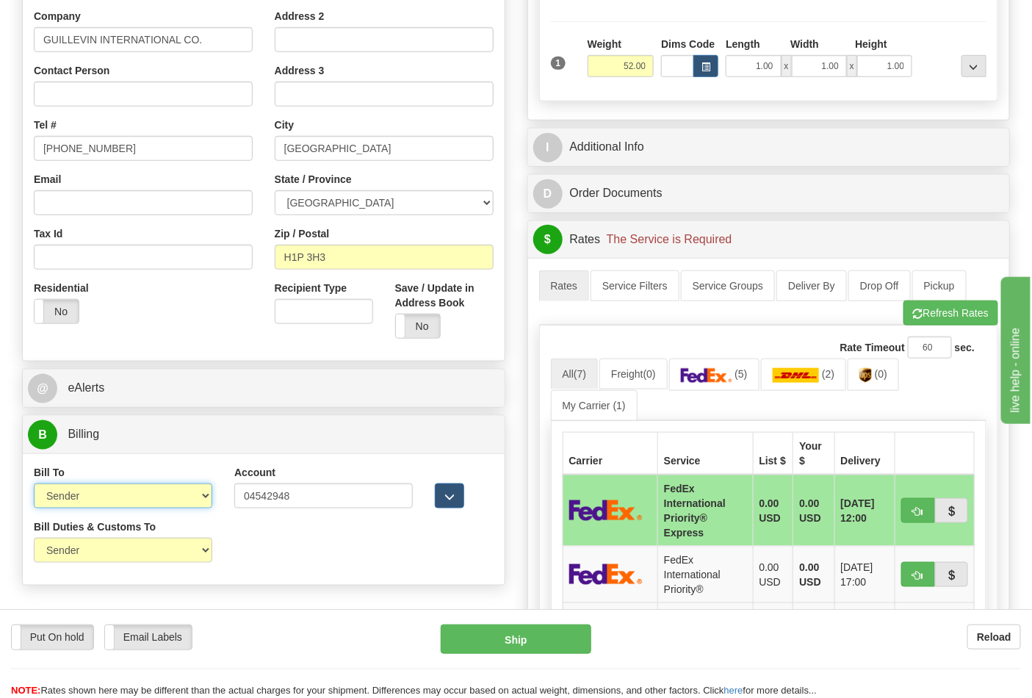
click at [34, 485] on select "Sender Recipient Third Party Collect" at bounding box center [123, 495] width 178 height 25
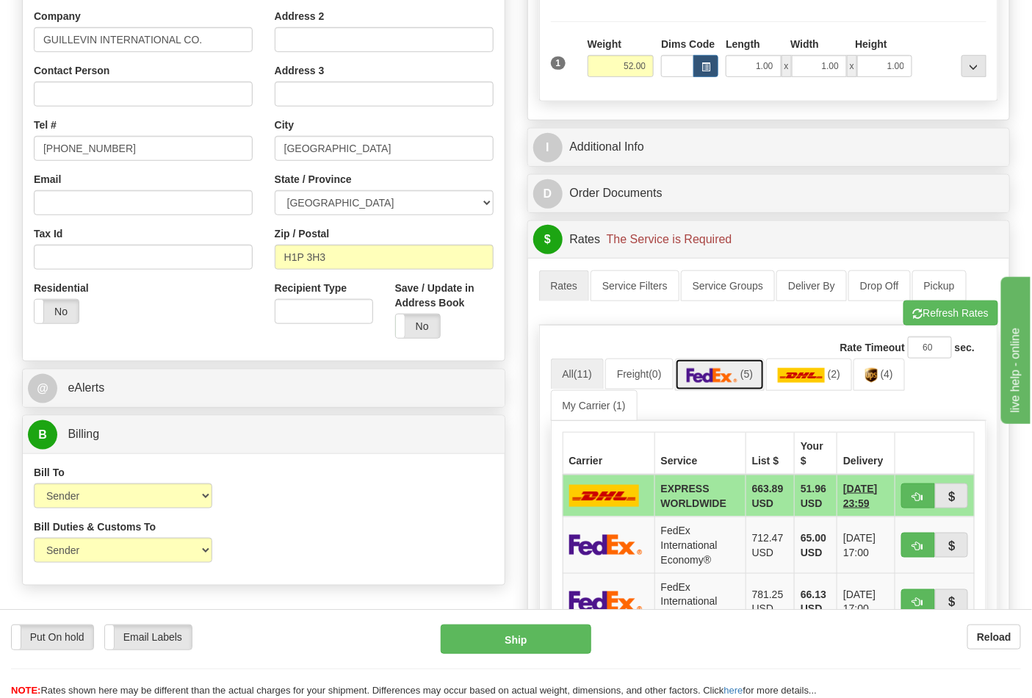
click at [762, 378] on link "(5)" at bounding box center [720, 374] width 90 height 32
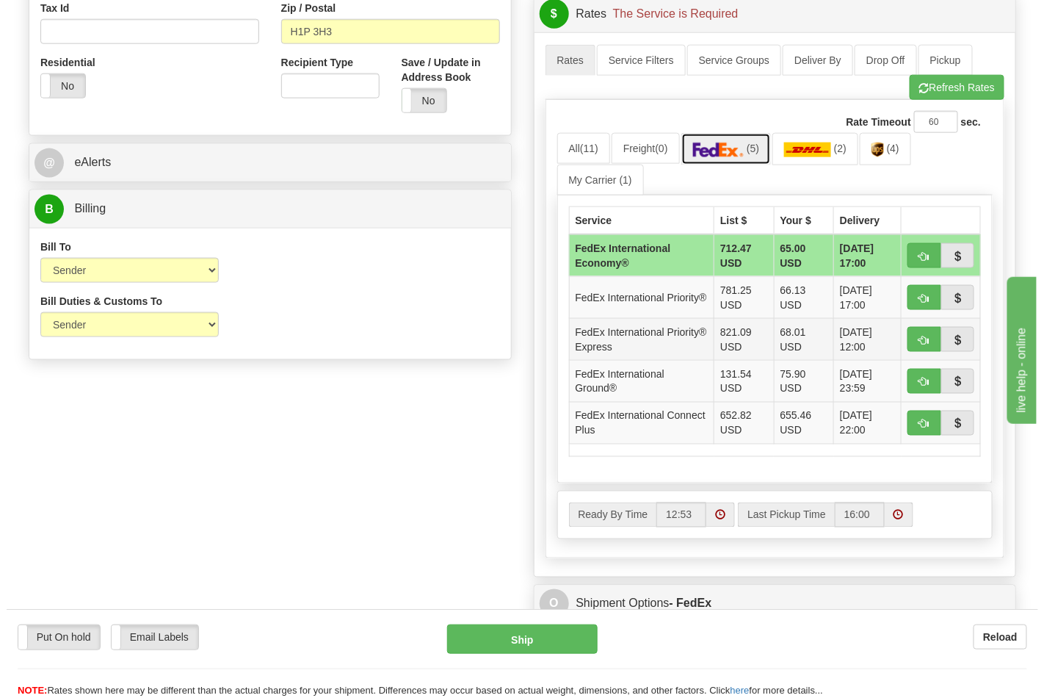
scroll to position [571, 0]
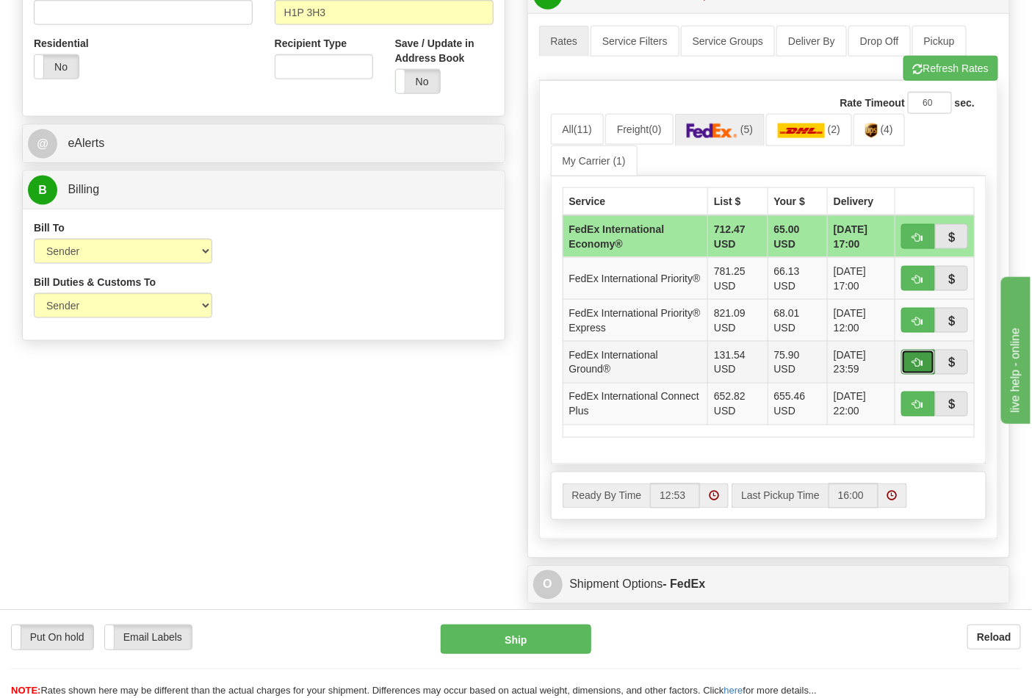
click at [918, 360] on span "button" at bounding box center [918, 363] width 10 height 10
type input "92"
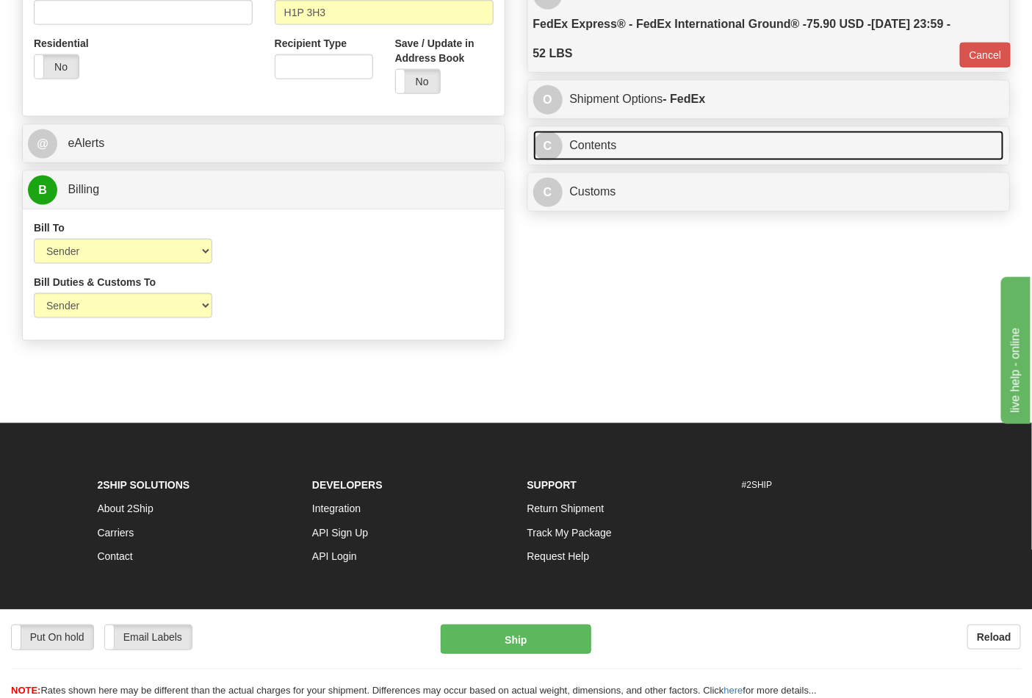
click at [662, 148] on link "C Contents" at bounding box center [769, 146] width 472 height 30
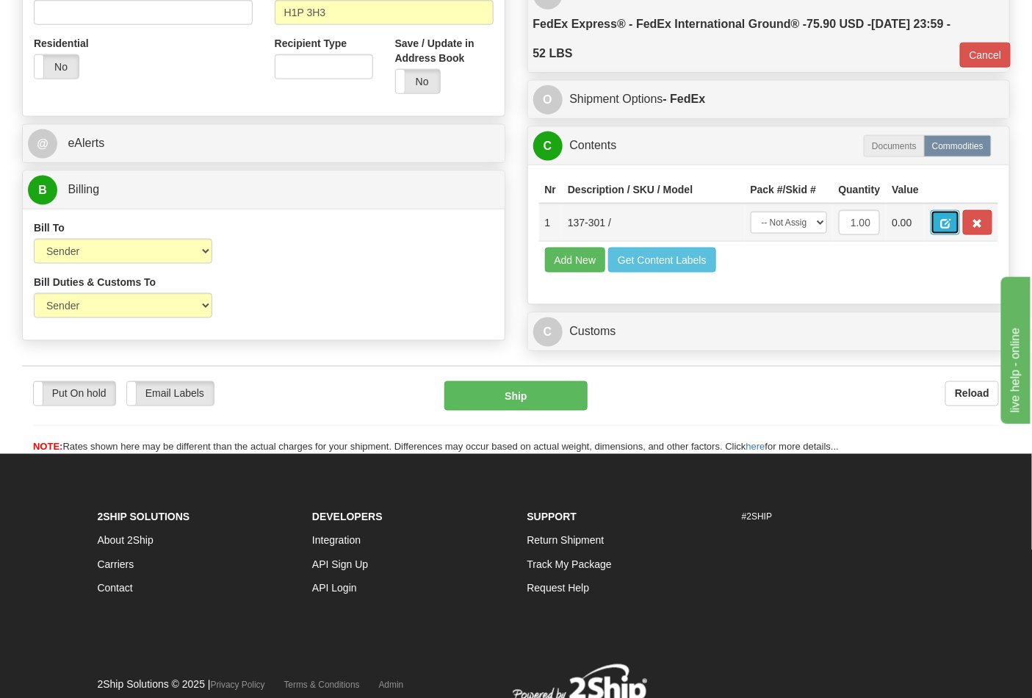
click at [950, 226] on span "button" at bounding box center [945, 224] width 10 height 10
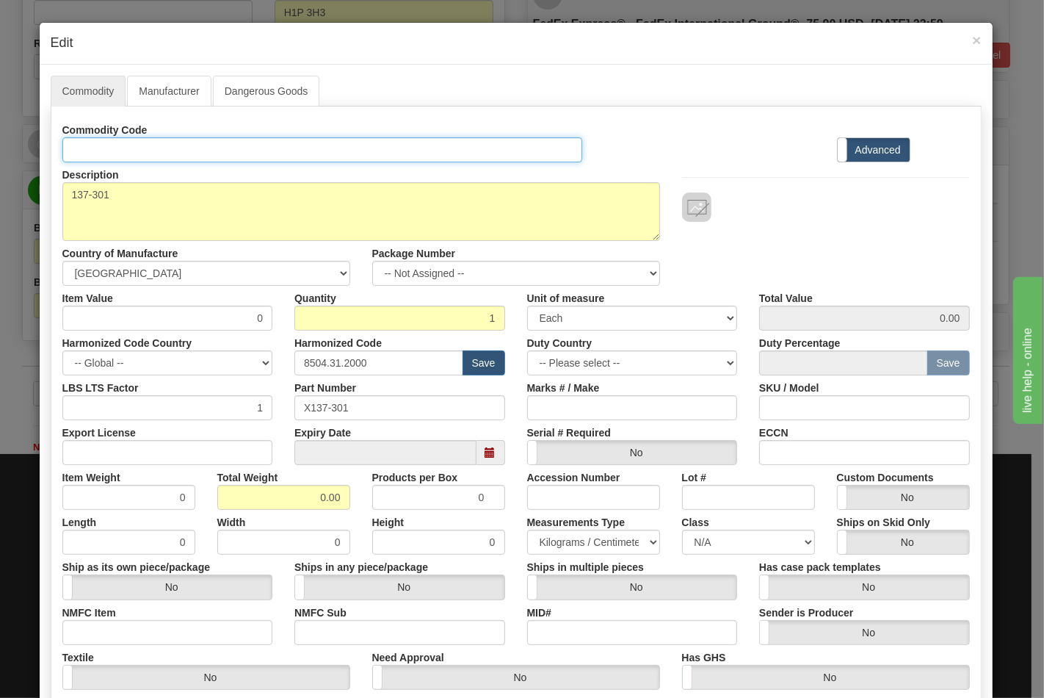
click at [165, 148] on input "Id" at bounding box center [322, 149] width 521 height 25
type input "TRANSFORMERS"
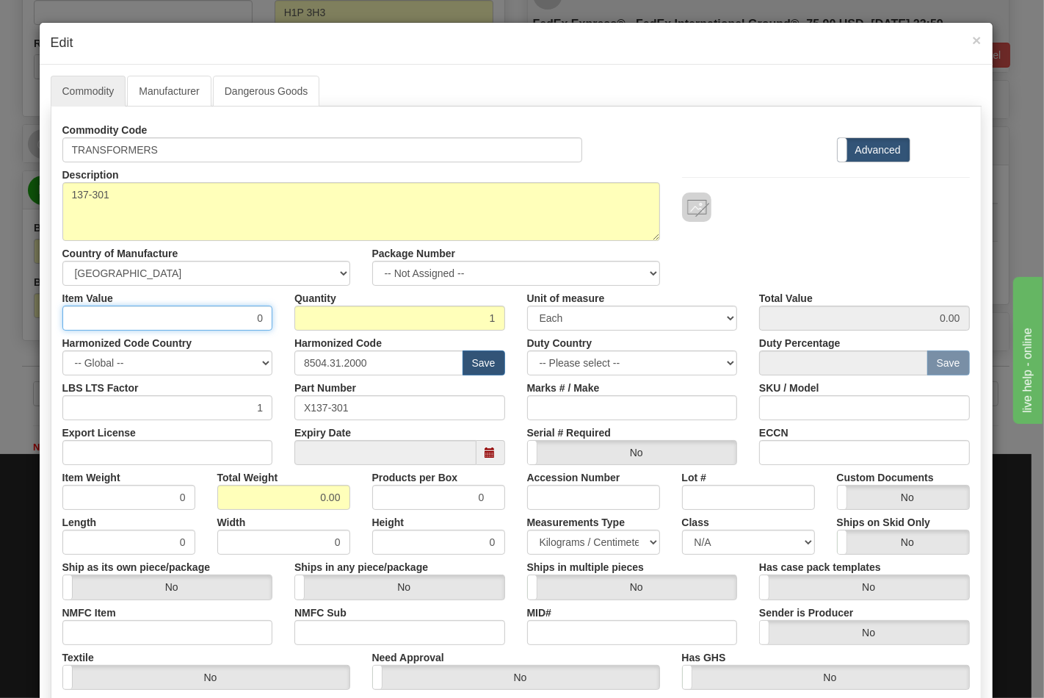
drag, startPoint x: 147, startPoint y: 321, endPoint x: 267, endPoint y: 321, distance: 120.5
click at [267, 321] on div "Item Value 0" at bounding box center [167, 308] width 233 height 45
type input "190.96"
drag, startPoint x: 214, startPoint y: 476, endPoint x: 207, endPoint y: 460, distance: 17.5
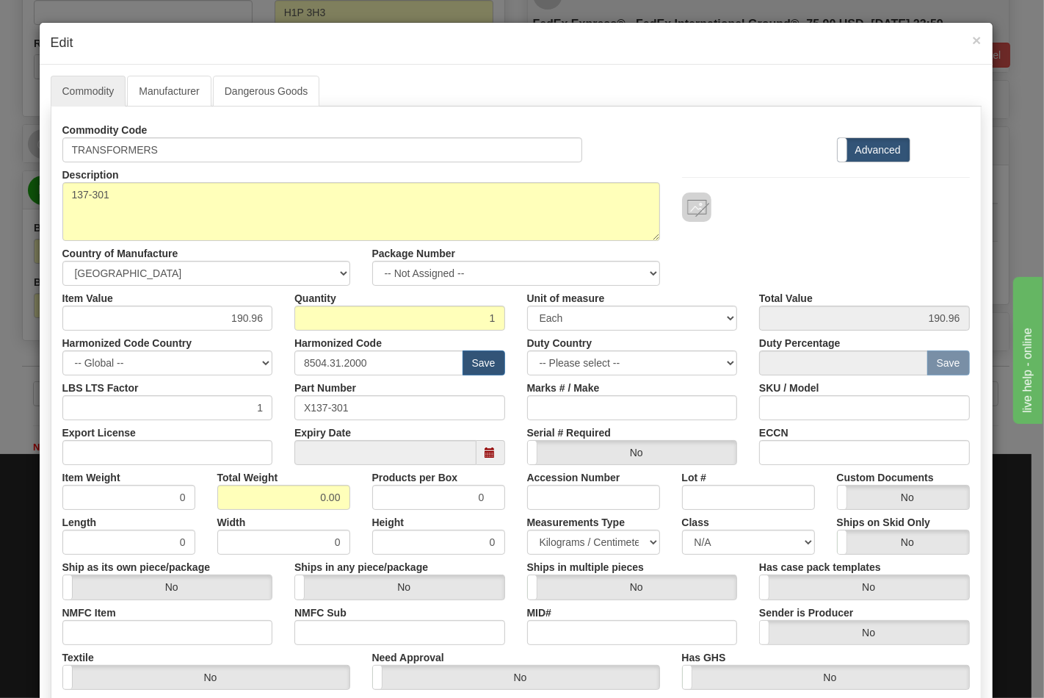
click at [217, 474] on label "Total Weight" at bounding box center [247, 475] width 61 height 20
click at [217, 485] on input "0.00" at bounding box center [283, 497] width 133 height 25
click at [204, 454] on input "Export License" at bounding box center [167, 452] width 211 height 25
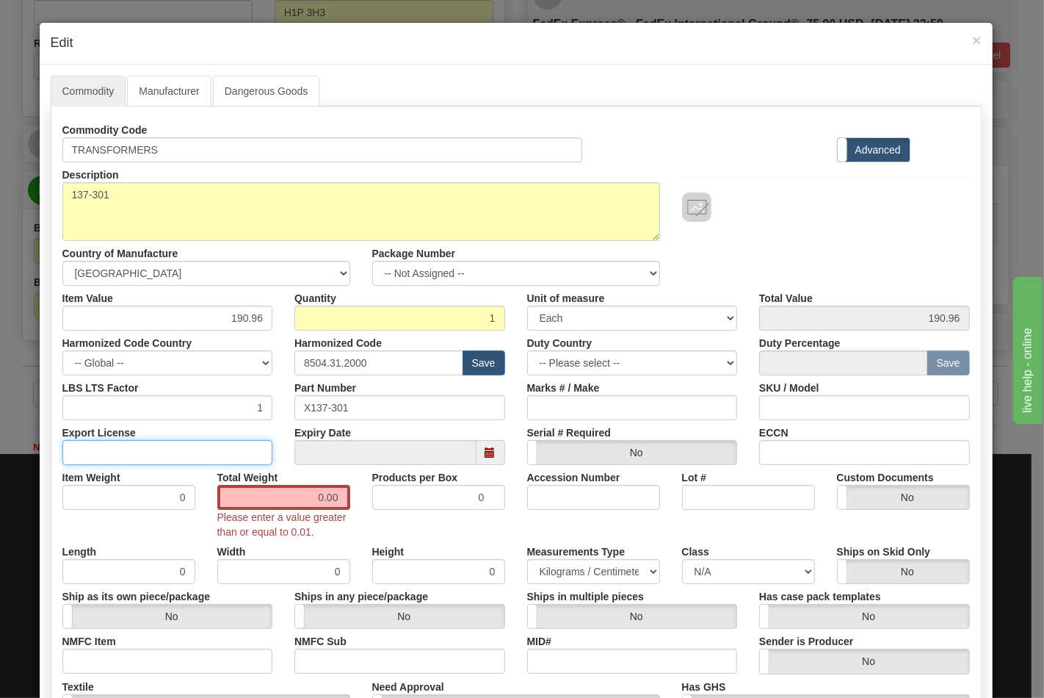
type input "N/A"
drag, startPoint x: 286, startPoint y: 502, endPoint x: 335, endPoint y: 502, distance: 48.5
click at [335, 502] on input "0.00" at bounding box center [283, 497] width 133 height 25
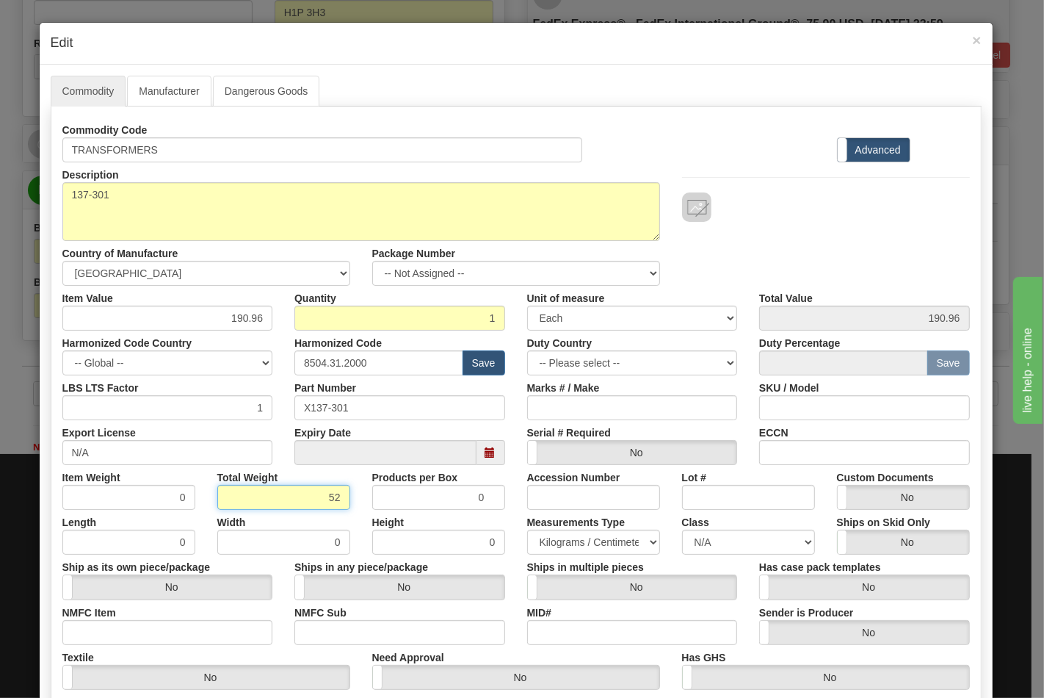
type input "52"
type input "52.0000"
click at [180, 645] on div "Textile Yes No" at bounding box center [206, 667] width 310 height 45
click at [178, 637] on input "NMFC Item" at bounding box center [167, 632] width 211 height 25
type input "63170"
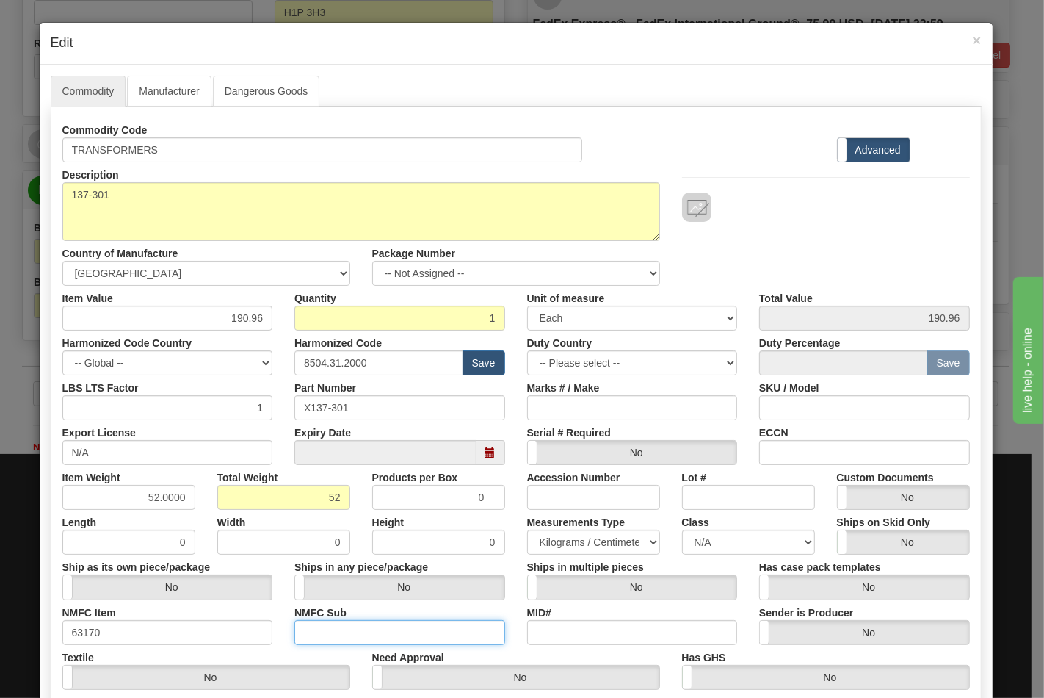
click at [324, 633] on input "NMFC Sub" at bounding box center [400, 632] width 211 height 25
type input "4"
click at [699, 545] on select "N/A 50.0 55.0 60.0 65.0 70.0 85.0 92.5 100.0 125.0 175.0 250.0 300.0 400.0" at bounding box center [748, 542] width 133 height 25
select select "70.0"
click at [682, 530] on select "N/A 50.0 55.0 60.0 65.0 70.0 85.0 92.5 100.0 125.0 175.0 250.0 300.0 400.0" at bounding box center [748, 542] width 133 height 25
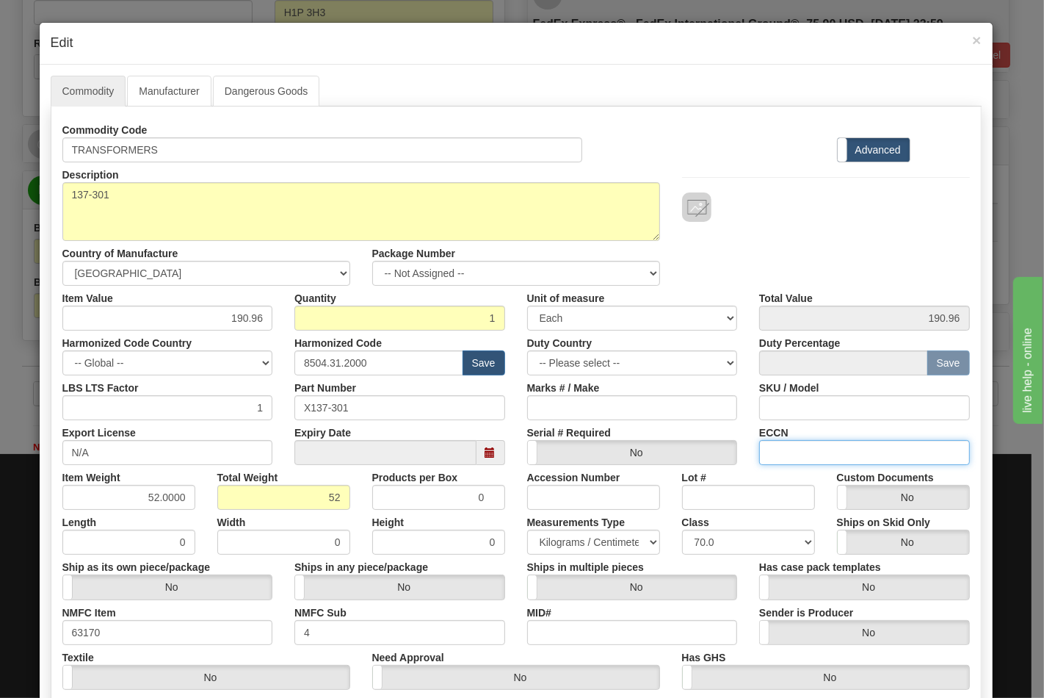
click at [797, 458] on input "ECCN" at bounding box center [864, 452] width 211 height 25
type input "EAR99"
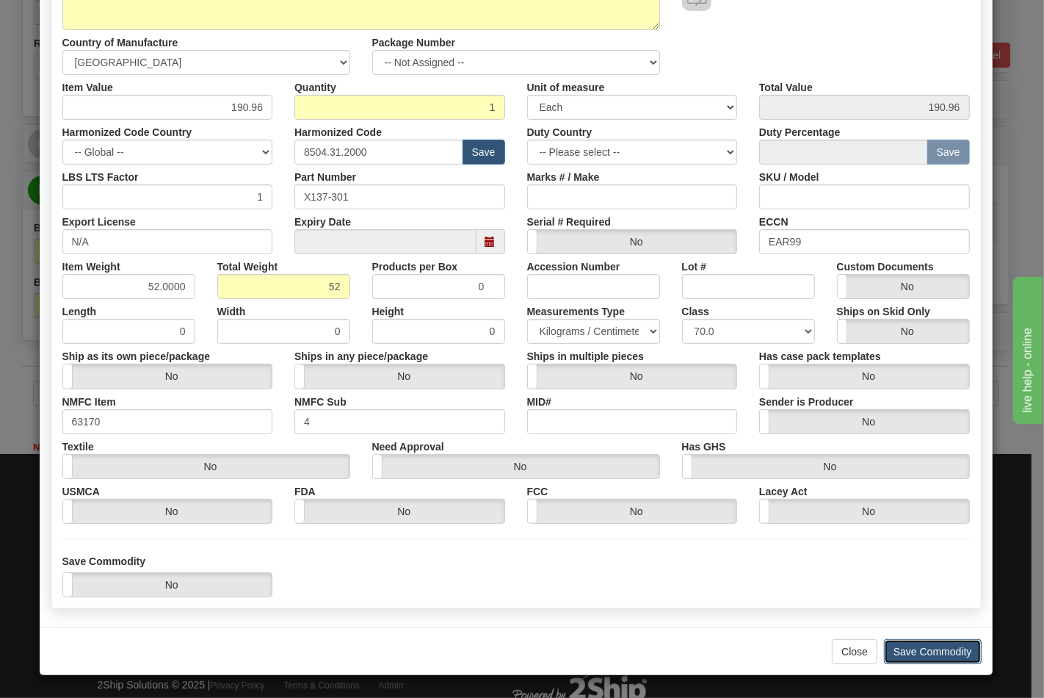
click at [908, 645] on button "Save Commodity" at bounding box center [933, 651] width 98 height 25
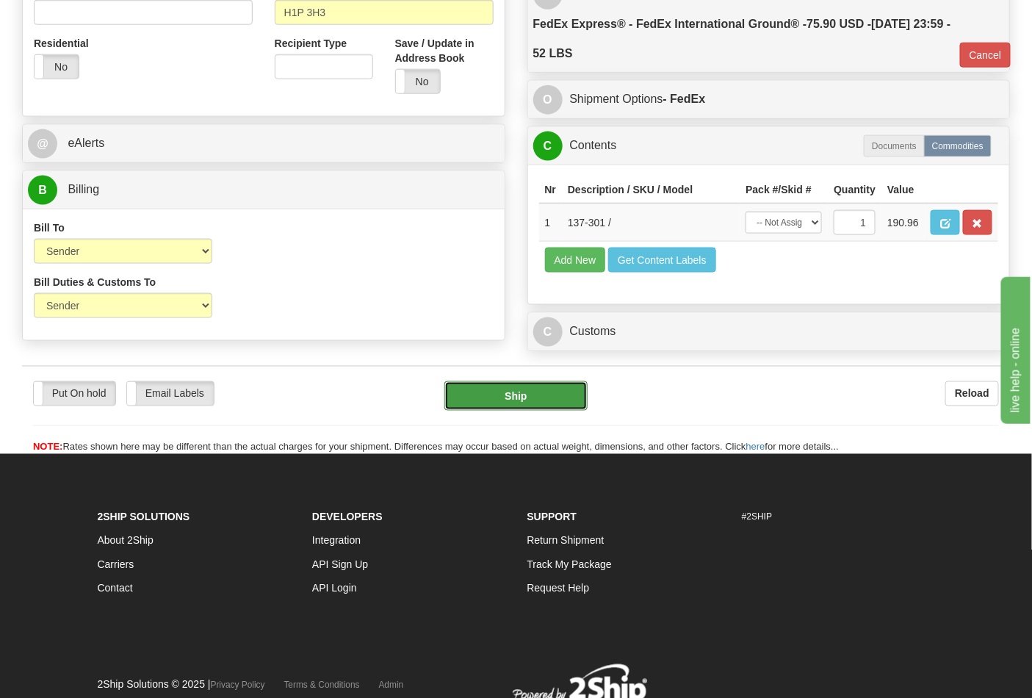
click at [486, 411] on button "Ship" at bounding box center [515, 395] width 142 height 29
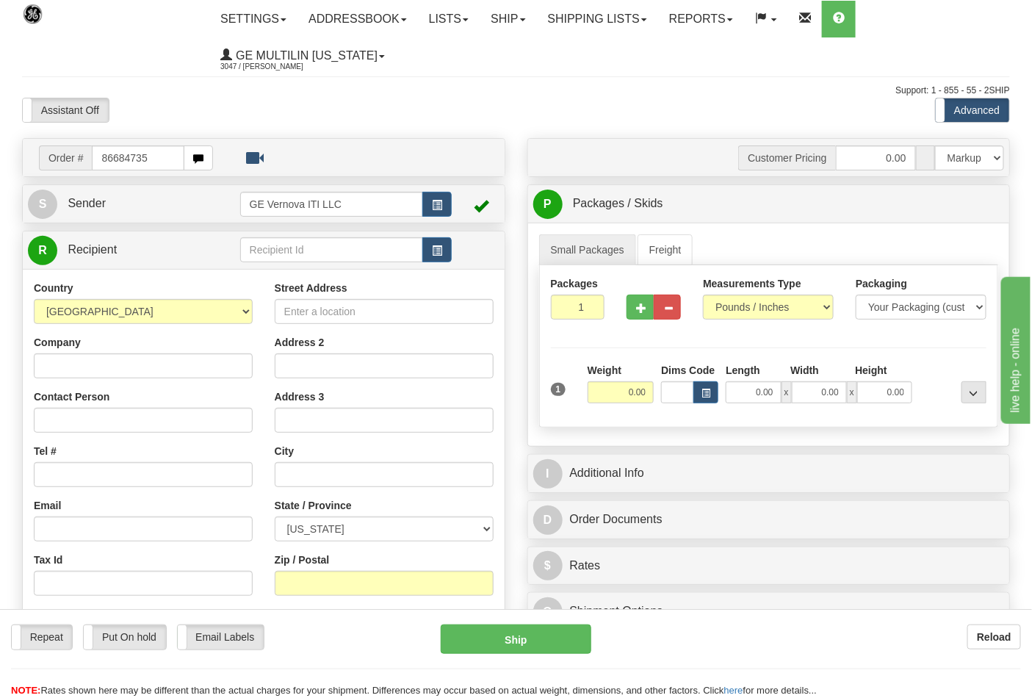
type input "86684735"
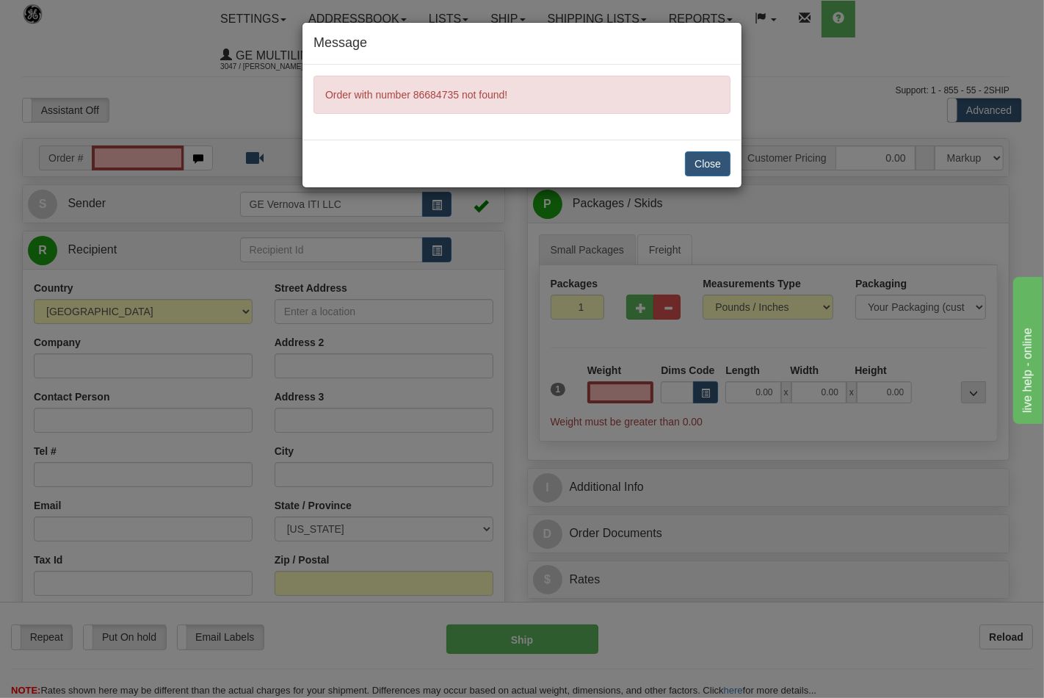
type input "0.00"
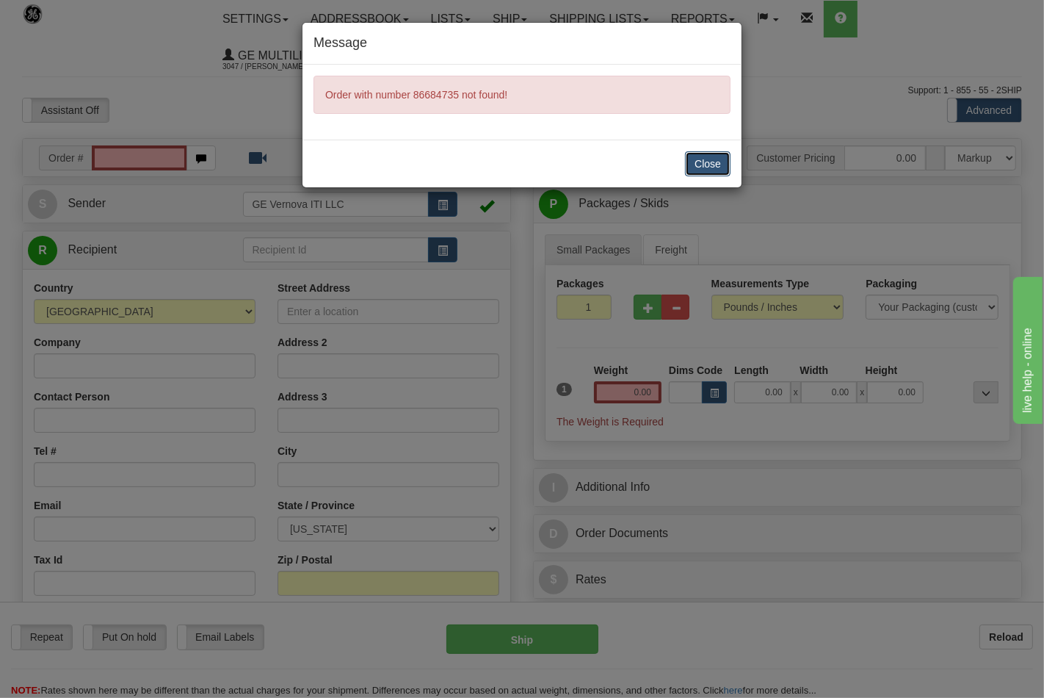
click at [709, 167] on button "Close" at bounding box center [708, 163] width 46 height 25
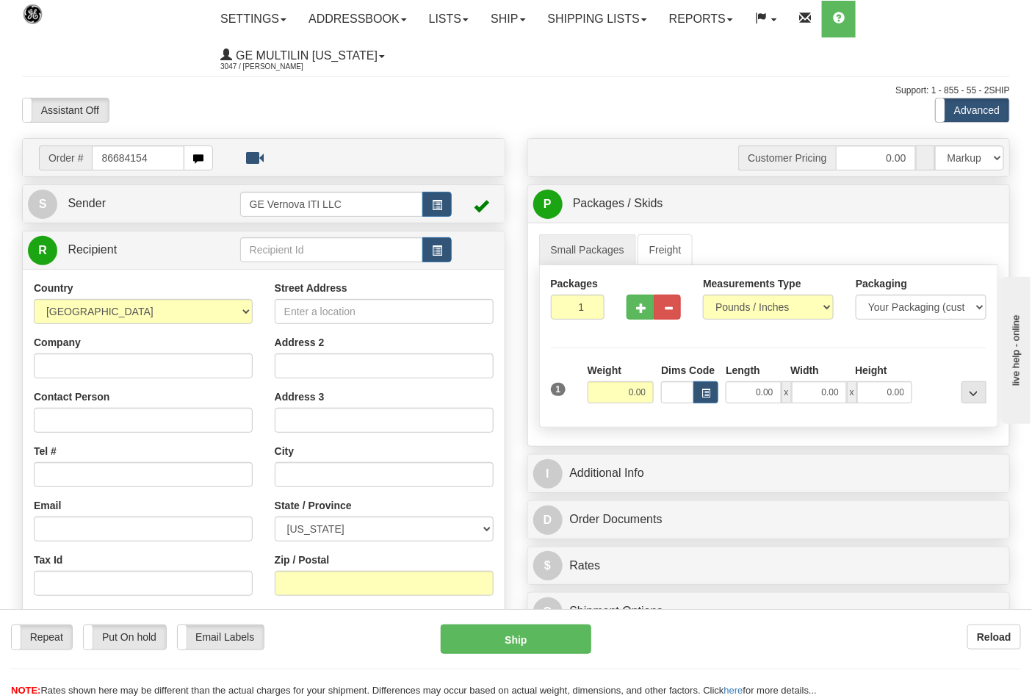
type input "86684154"
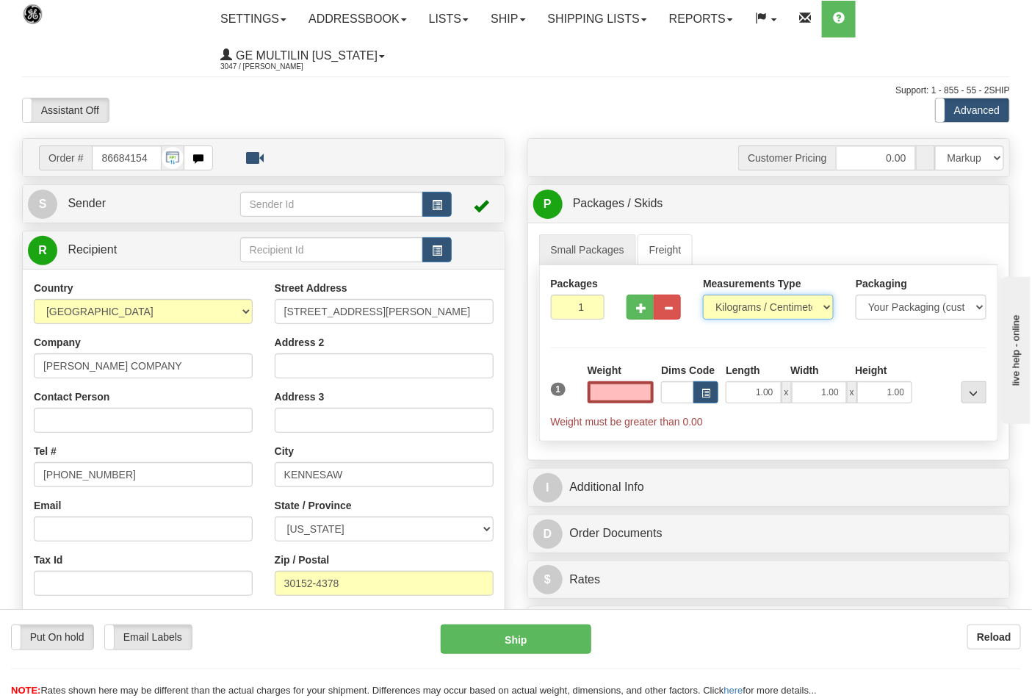
type input "0.00"
drag, startPoint x: 731, startPoint y: 308, endPoint x: 730, endPoint y: 319, distance: 10.3
click at [731, 308] on select "Pounds / Inches Kilograms / Centimeters" at bounding box center [768, 307] width 131 height 25
select select "0"
click at [703, 295] on select "Pounds / Inches Kilograms / Centimeters" at bounding box center [768, 307] width 131 height 25
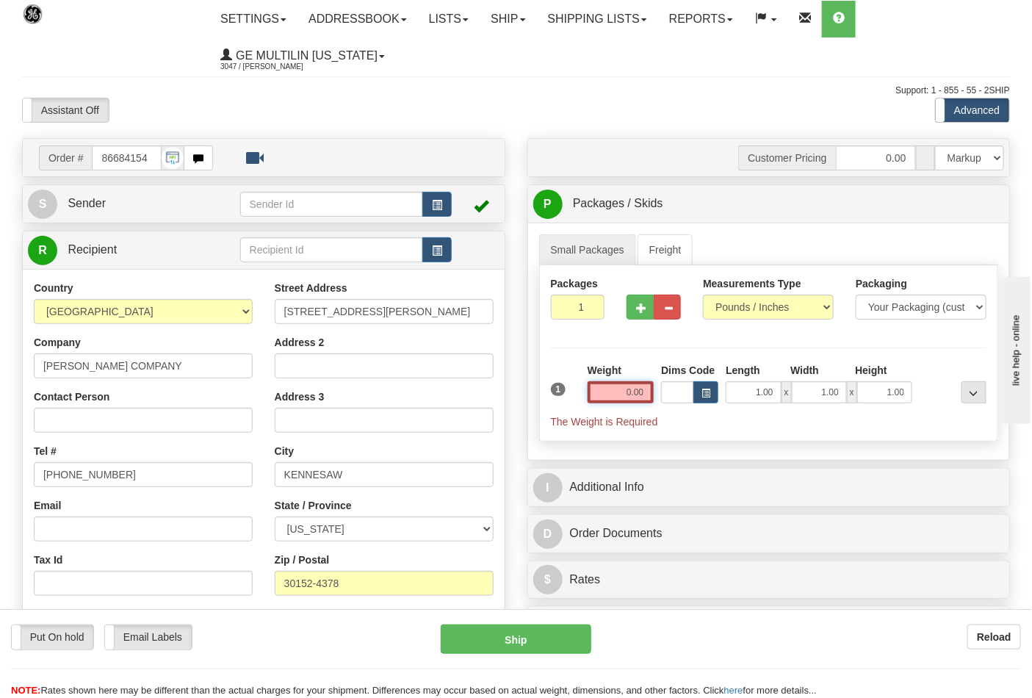
drag, startPoint x: 647, startPoint y: 400, endPoint x: 649, endPoint y: 383, distance: 17.0
click at [648, 399] on input "0.00" at bounding box center [621, 392] width 67 height 22
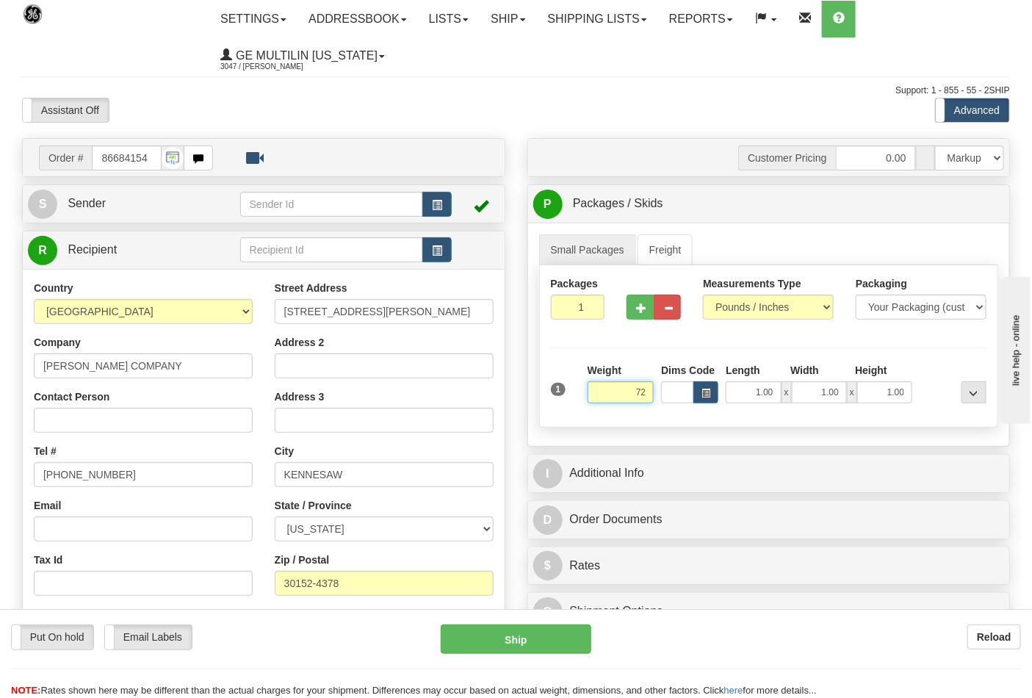
click button "Delete" at bounding box center [0, 0] width 0 height 0
type input "72.00"
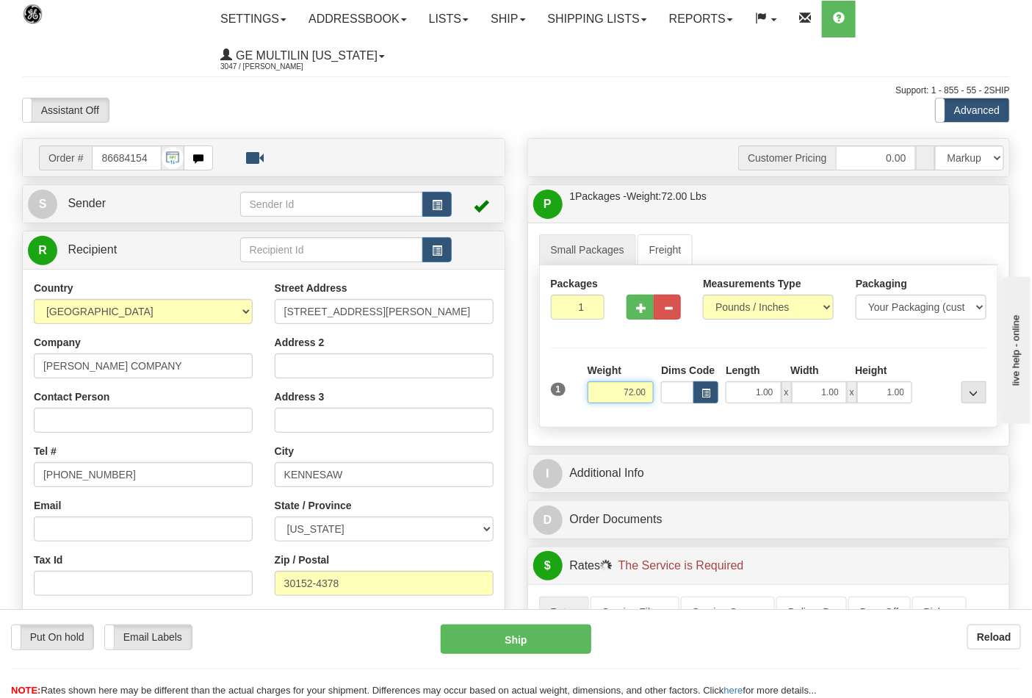
scroll to position [245, 0]
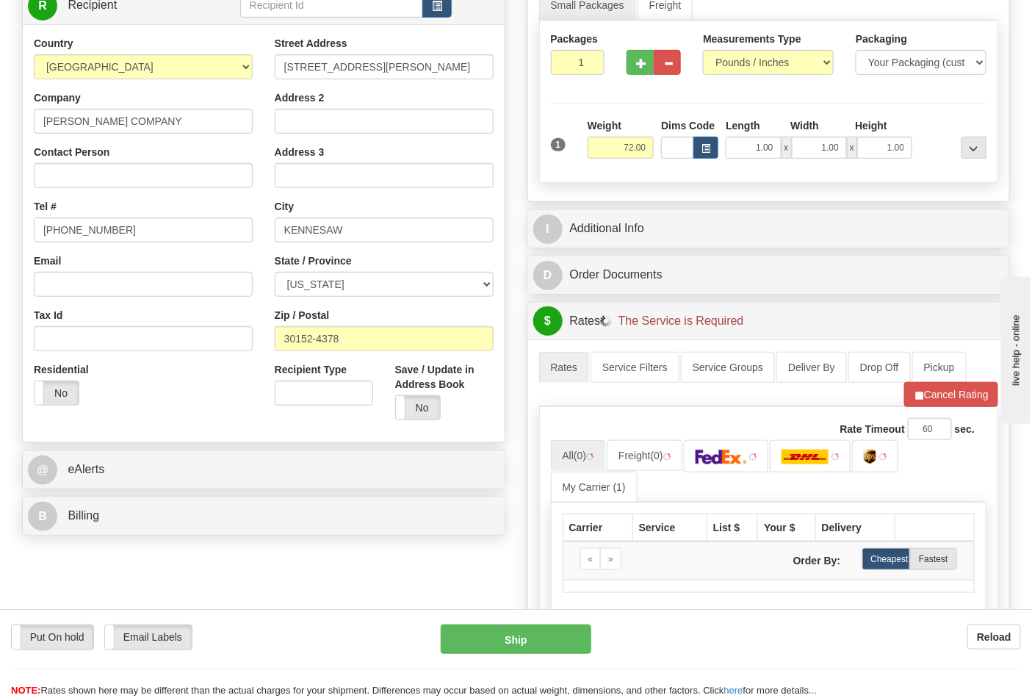
click at [142, 503] on div "B Billing" at bounding box center [264, 515] width 482 height 37
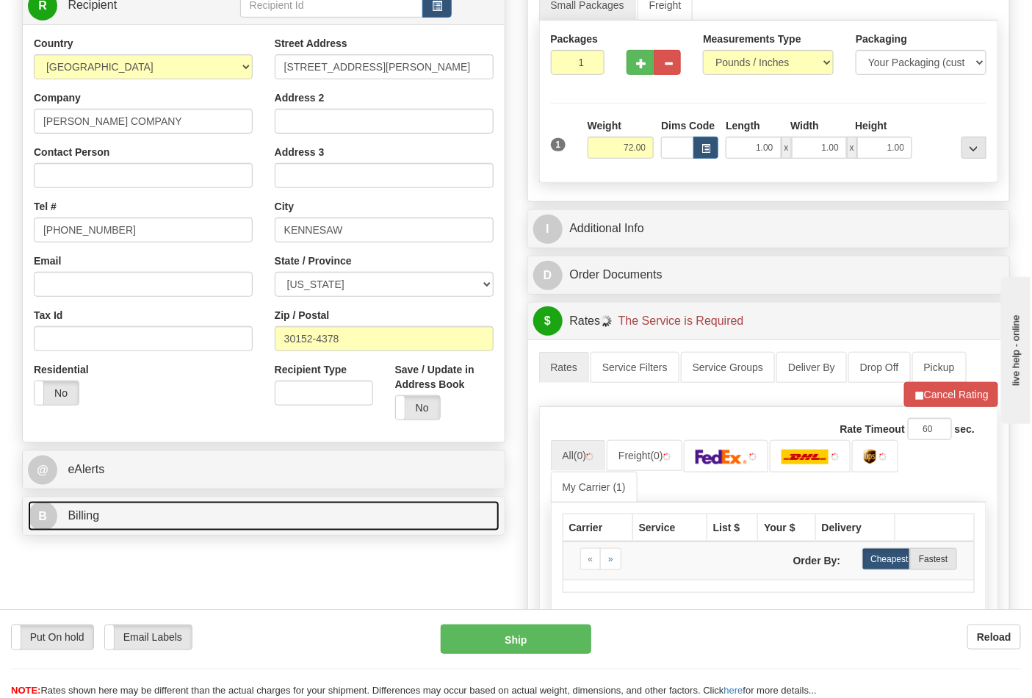
click at [148, 516] on link "B Billing" at bounding box center [264, 516] width 472 height 30
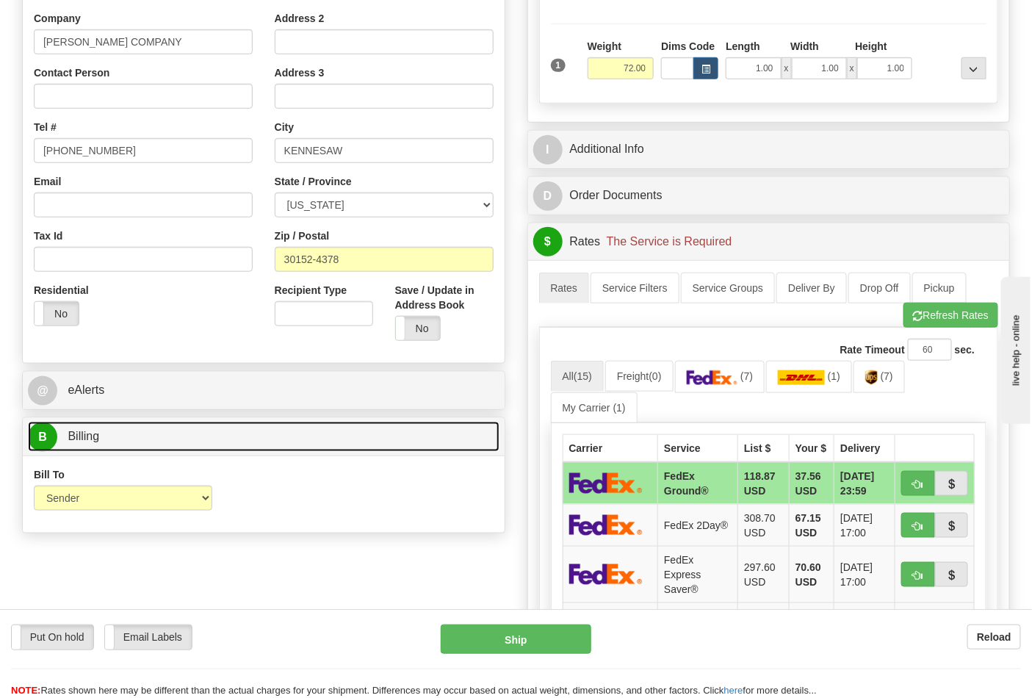
scroll to position [408, 0]
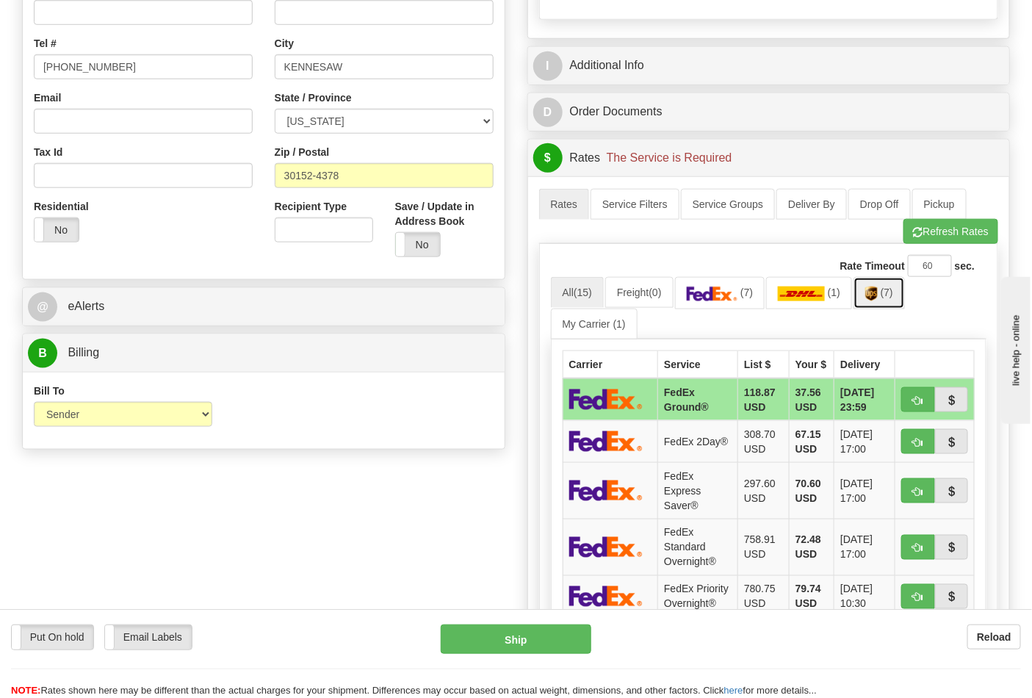
click at [893, 294] on span "(7)" at bounding box center [887, 292] width 12 height 12
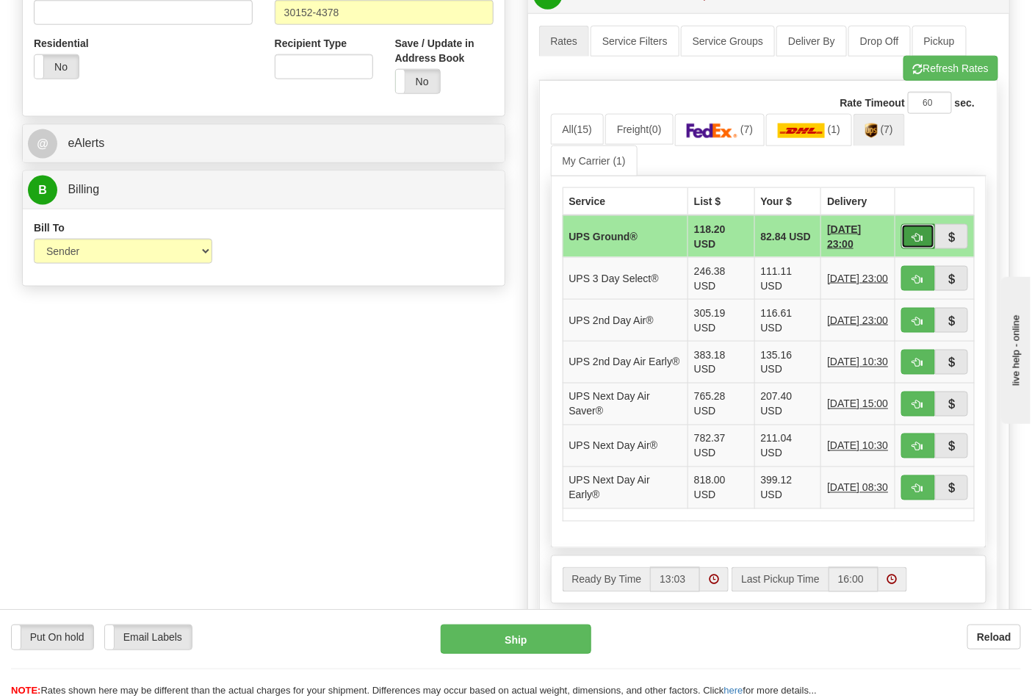
click at [919, 236] on span "button" at bounding box center [918, 238] width 10 height 10
type input "03"
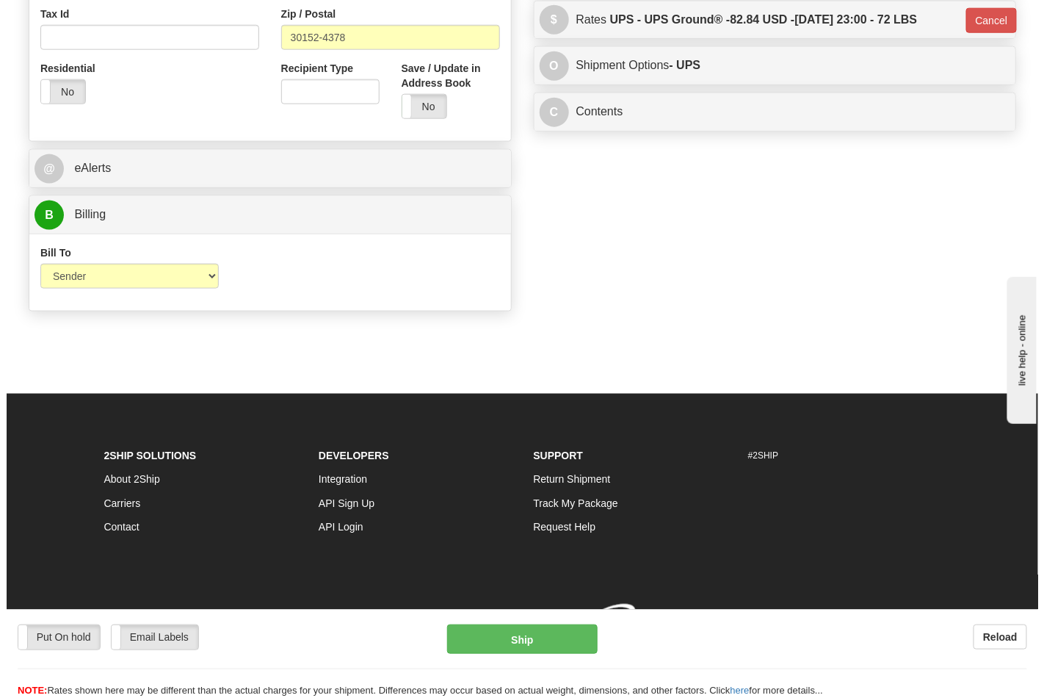
scroll to position [548, 0]
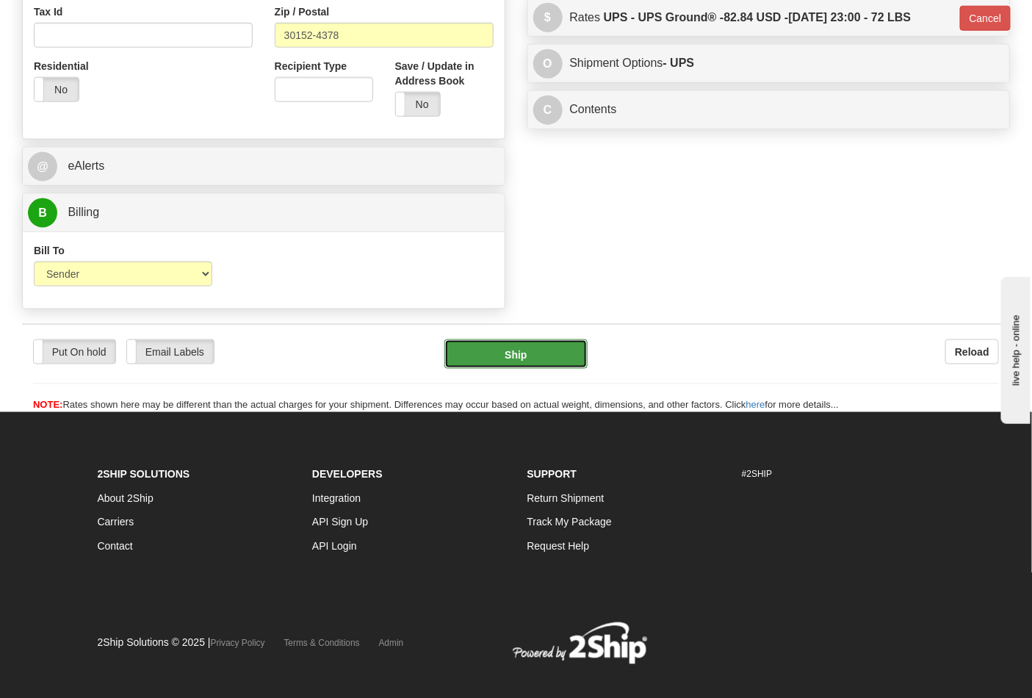
click at [548, 354] on button "Ship" at bounding box center [515, 353] width 142 height 29
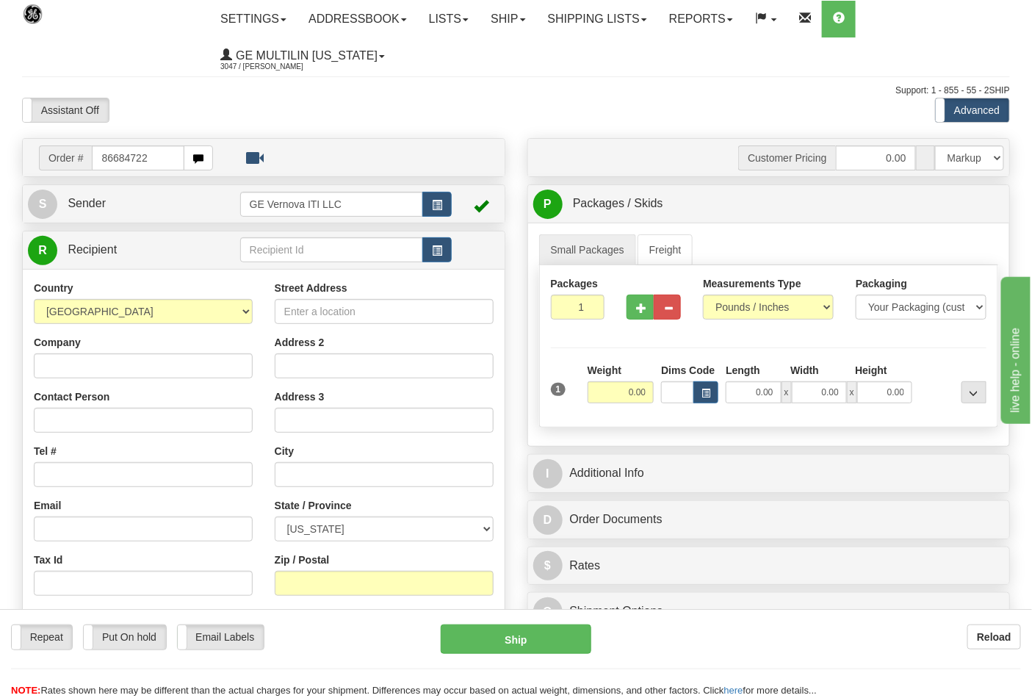
type input "86684722"
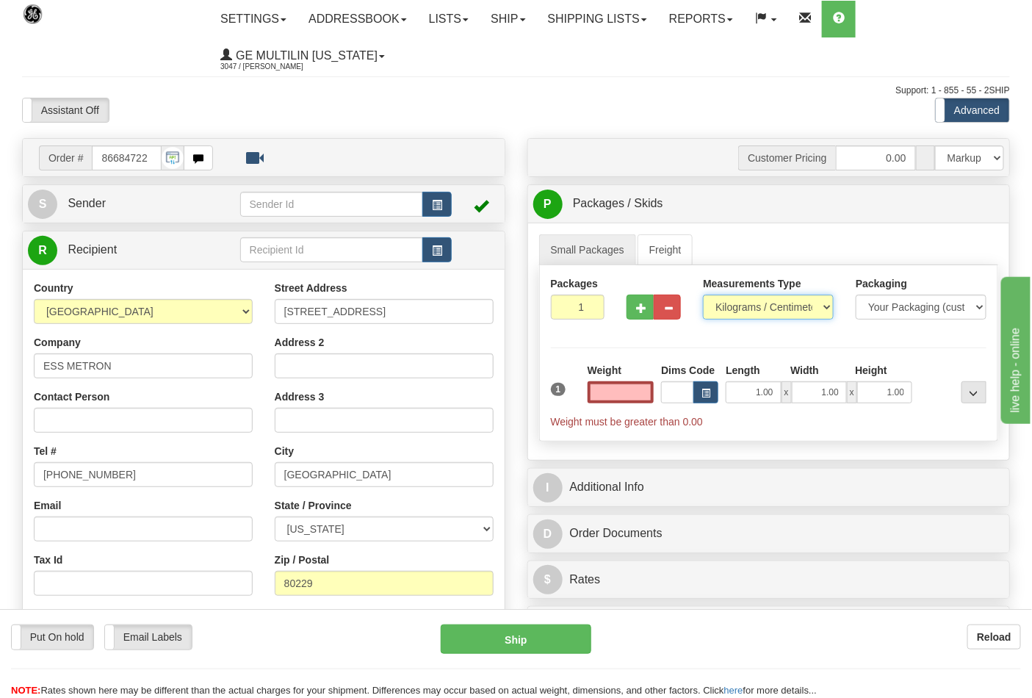
type input "0.00"
click at [743, 307] on select "Pounds / Inches Kilograms / Centimeters" at bounding box center [768, 307] width 131 height 25
select select "0"
click at [703, 295] on select "Pounds / Inches Kilograms / Centimeters" at bounding box center [768, 307] width 131 height 25
click at [632, 311] on button "button" at bounding box center [640, 307] width 27 height 25
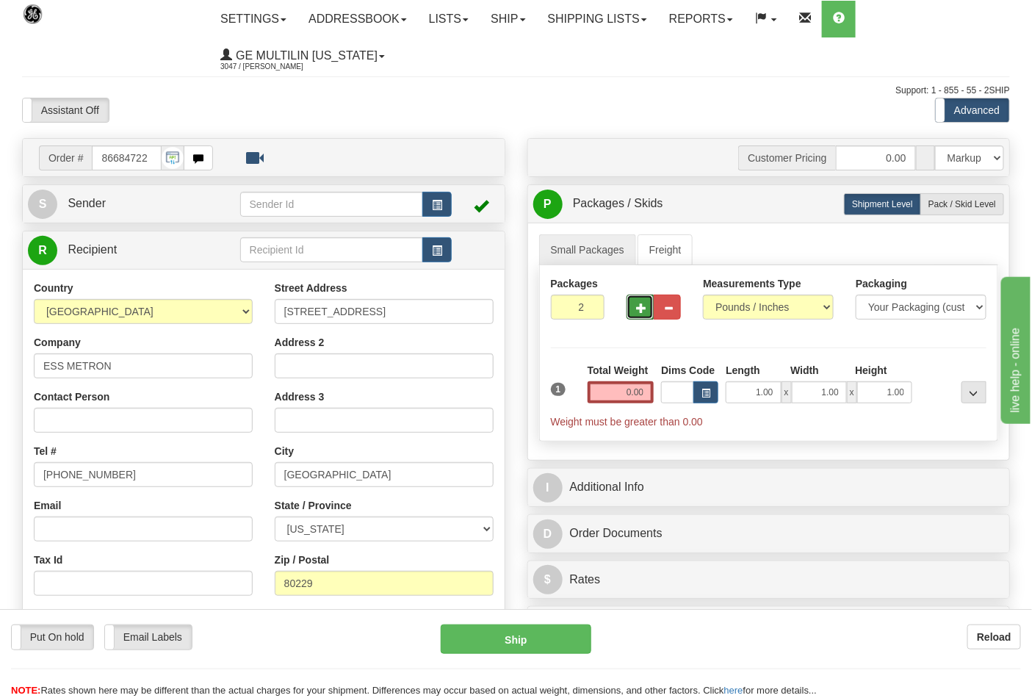
click at [640, 312] on span "button" at bounding box center [641, 308] width 10 height 10
type input "4"
click at [645, 398] on input "0.00" at bounding box center [621, 392] width 67 height 22
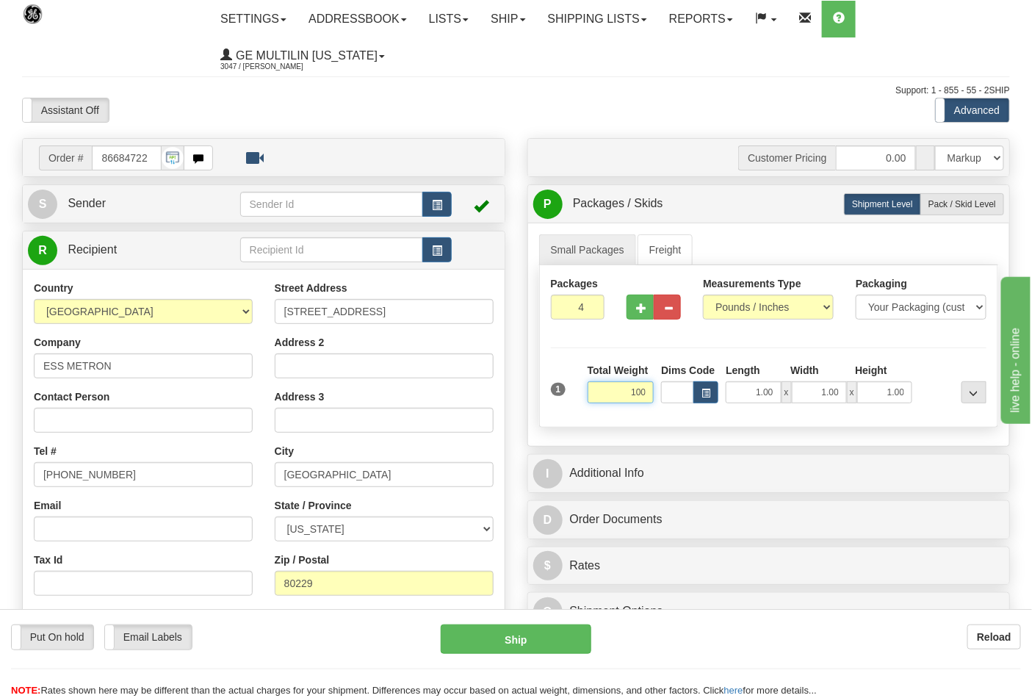
click button "Delete" at bounding box center [0, 0] width 0 height 0
type input "100.00"
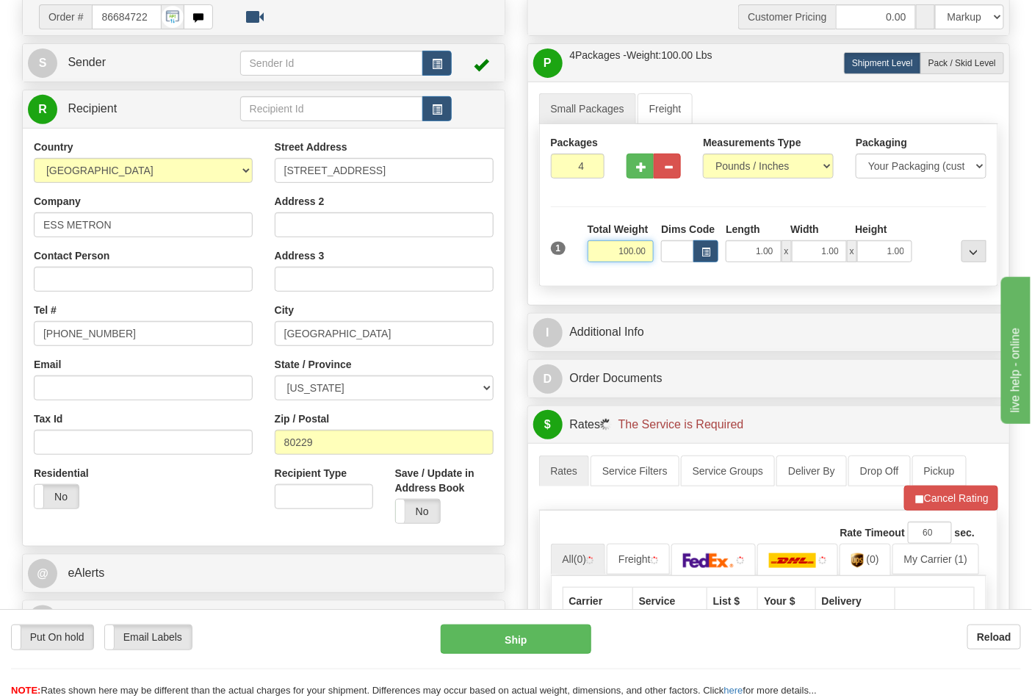
scroll to position [326, 0]
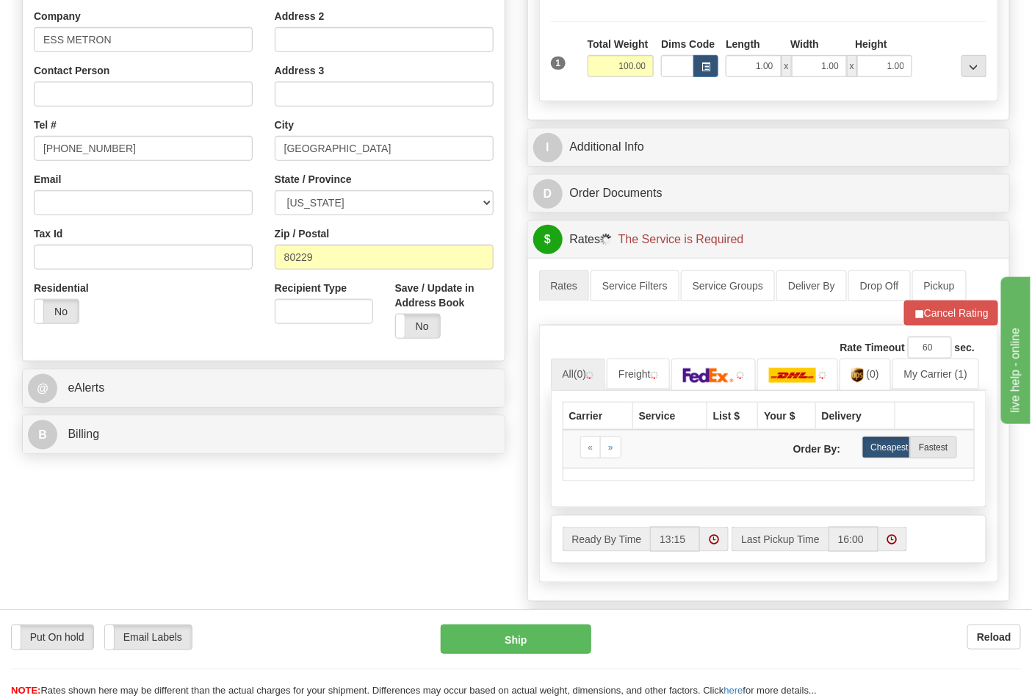
click at [118, 452] on div "B Billing" at bounding box center [264, 434] width 482 height 37
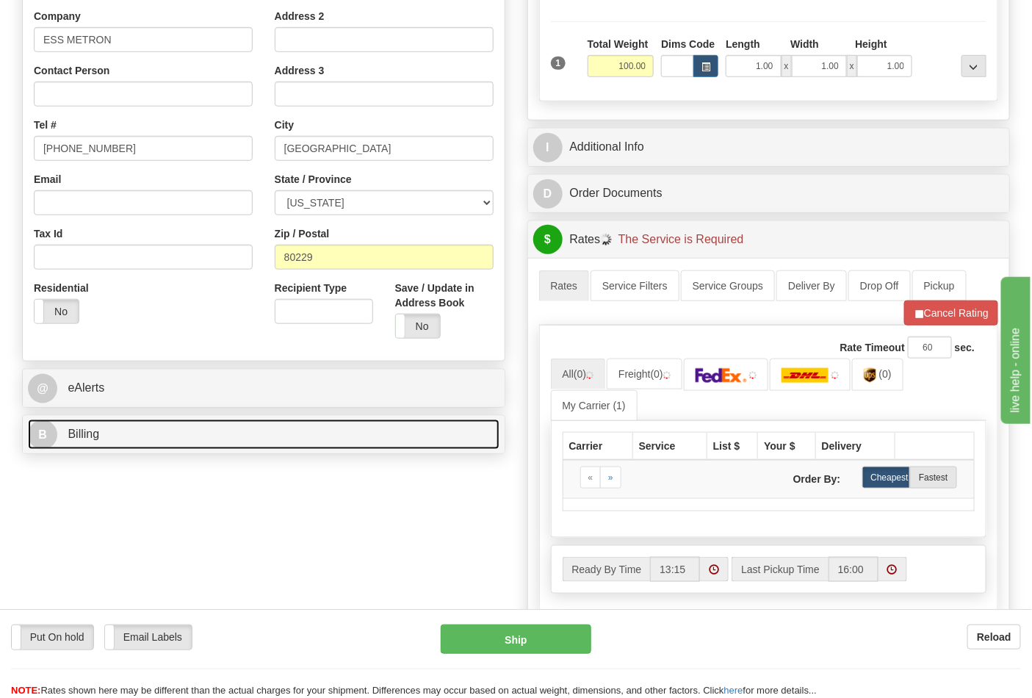
click at [118, 444] on link "B Billing" at bounding box center [264, 434] width 472 height 30
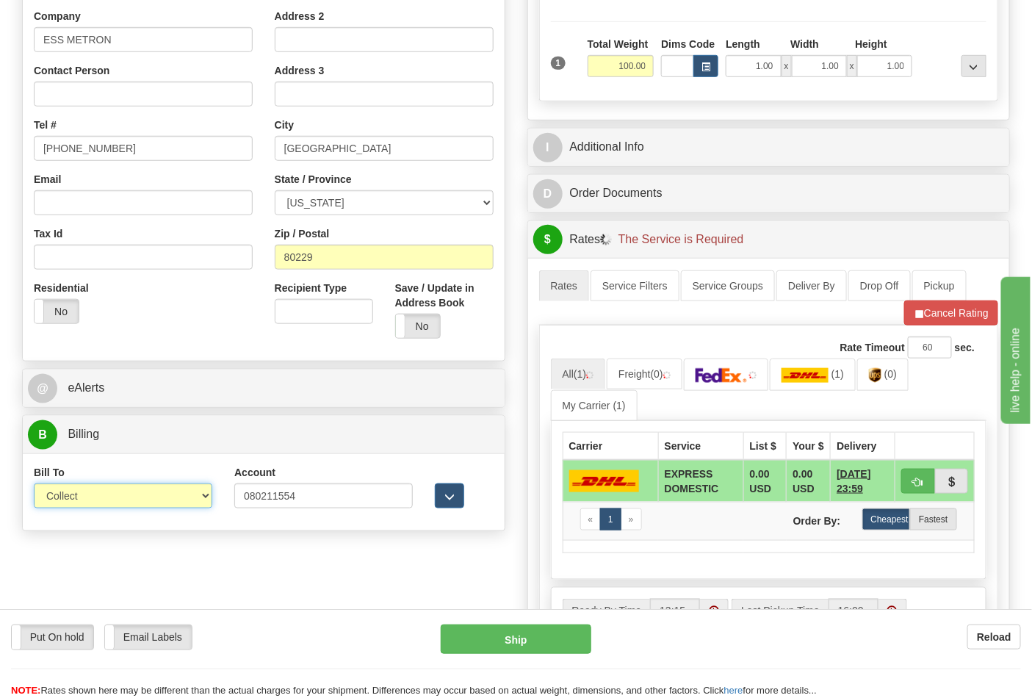
click at [123, 490] on select "Sender Recipient Third Party Collect" at bounding box center [123, 495] width 178 height 25
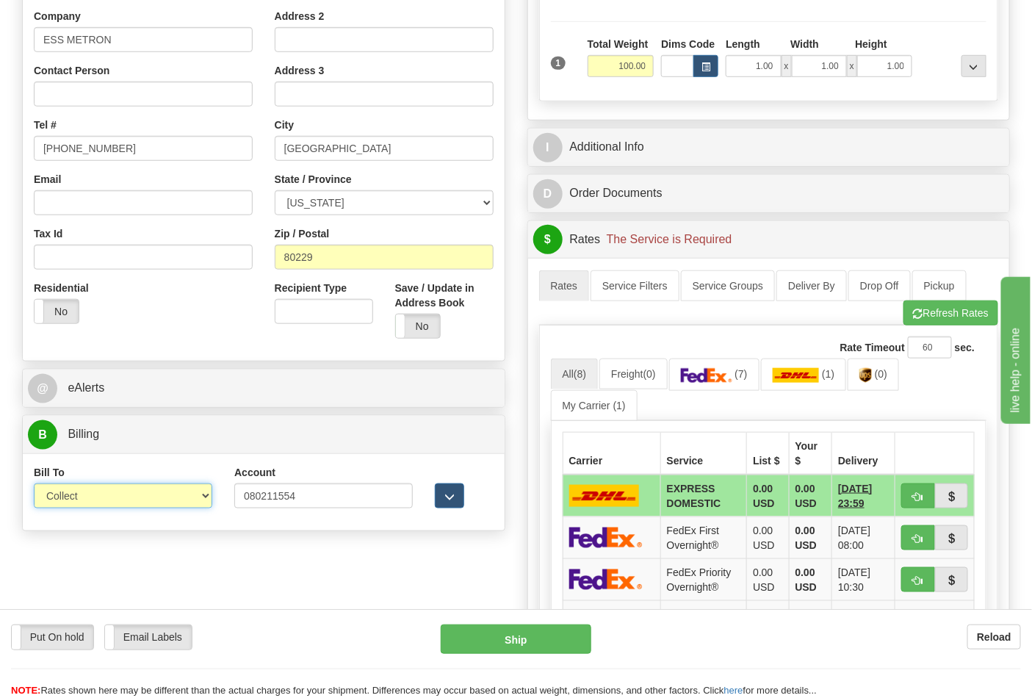
select select "2"
click at [34, 485] on select "Sender Recipient Third Party Collect" at bounding box center [123, 495] width 178 height 25
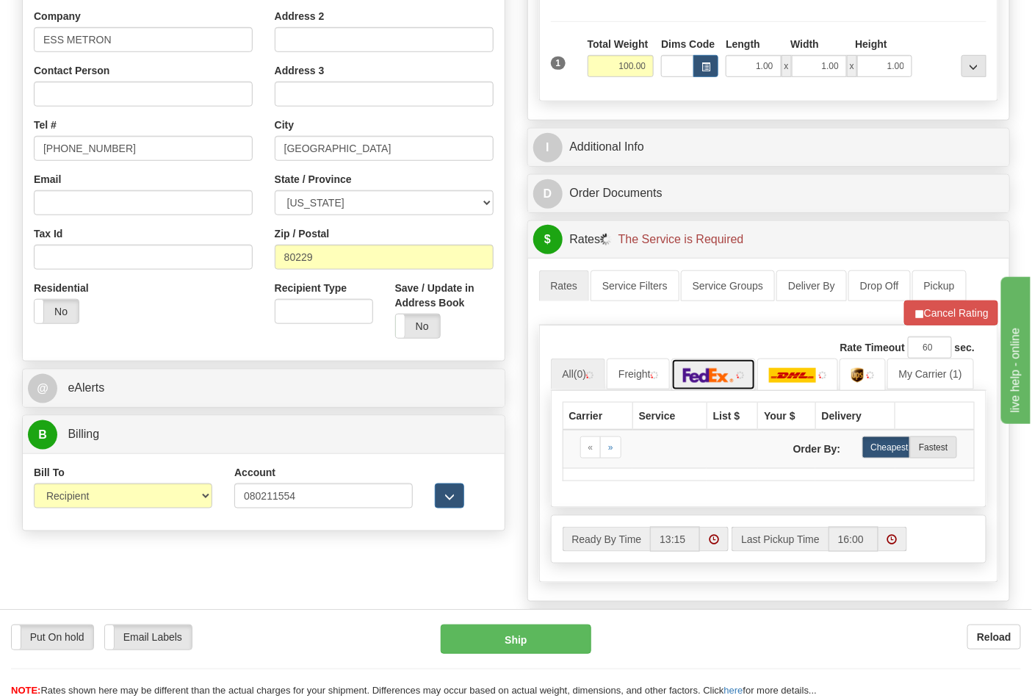
click at [727, 377] on img at bounding box center [708, 375] width 51 height 15
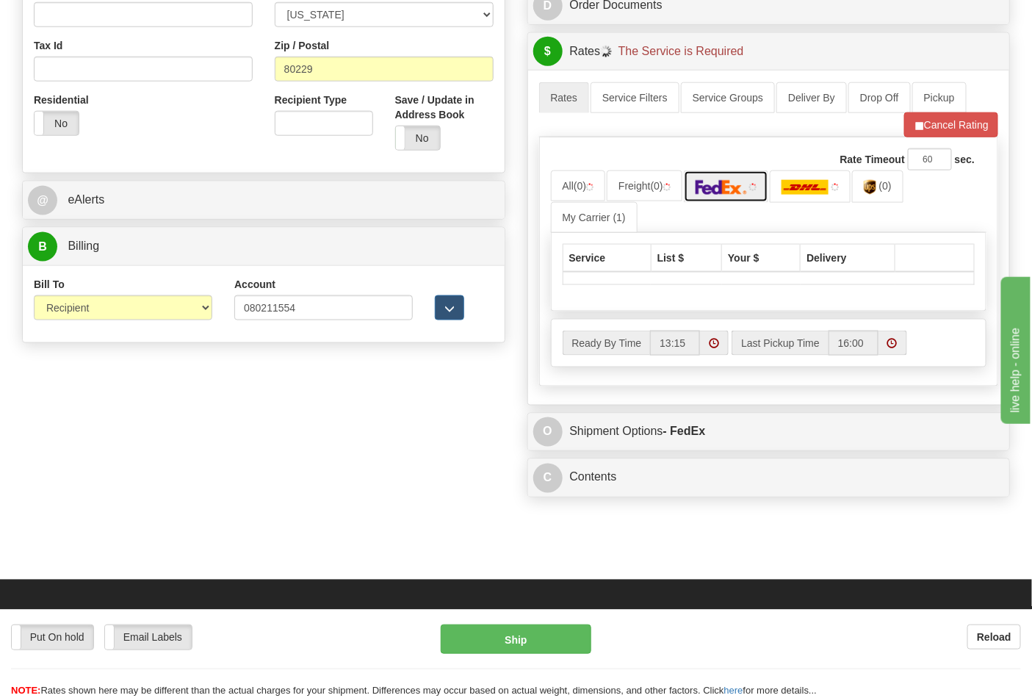
scroll to position [652, 0]
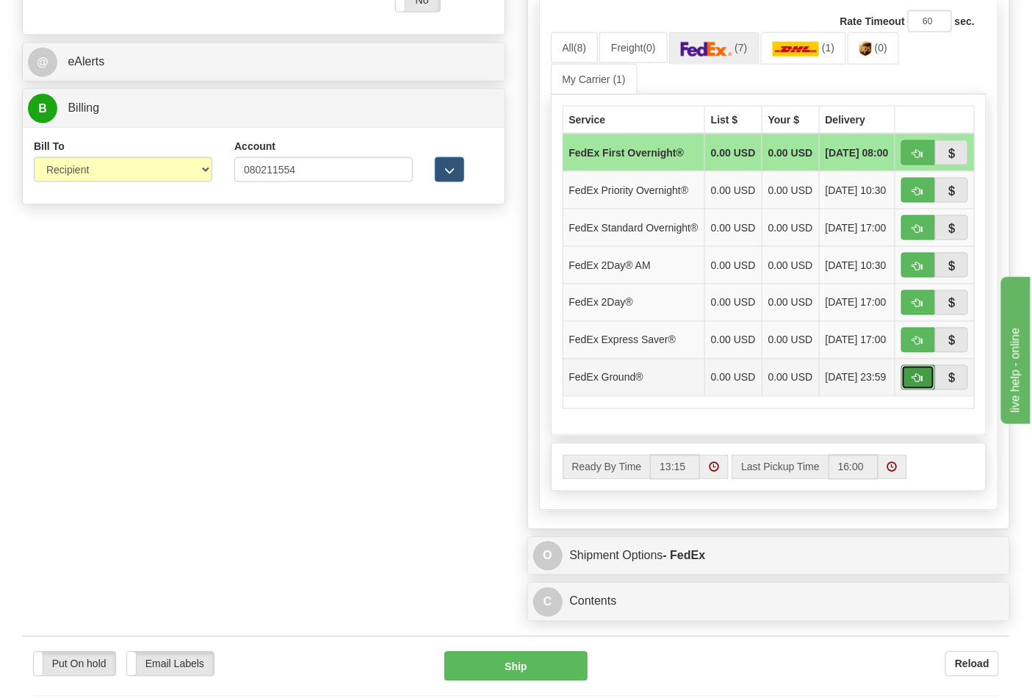
click at [923, 383] on span "button" at bounding box center [918, 379] width 10 height 10
type input "92"
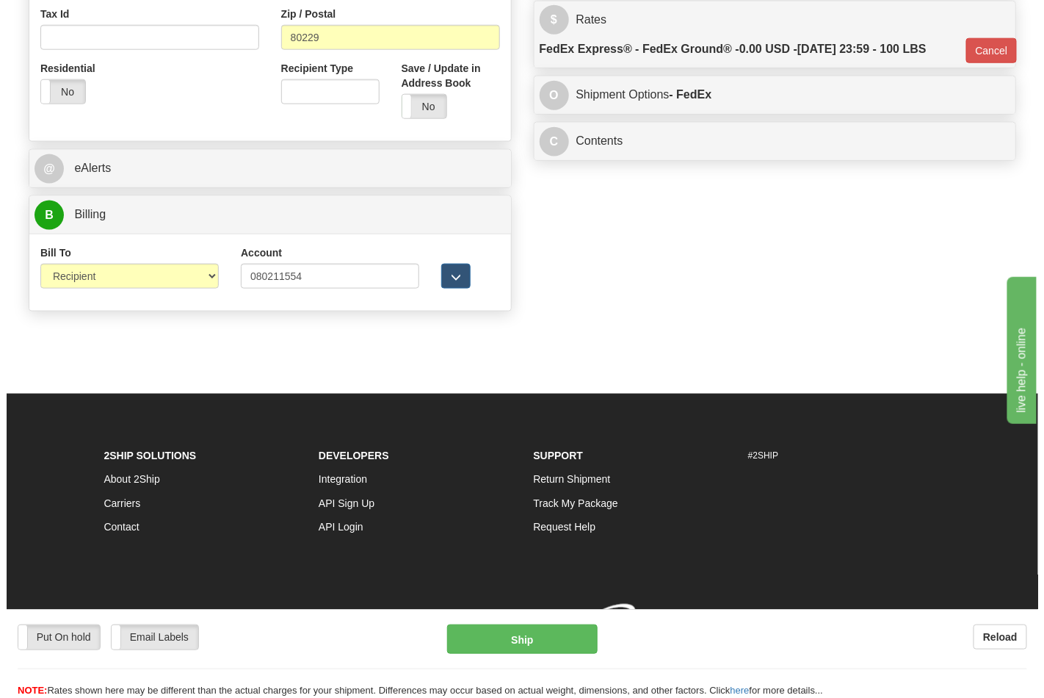
scroll to position [569, 0]
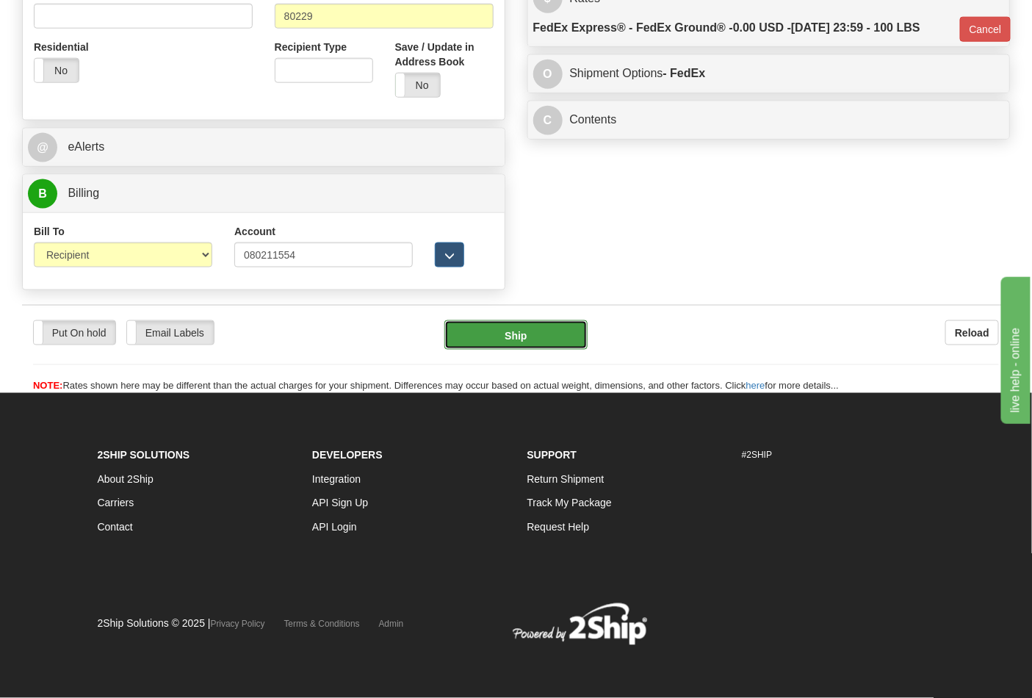
click at [571, 343] on button "Ship" at bounding box center [515, 334] width 142 height 29
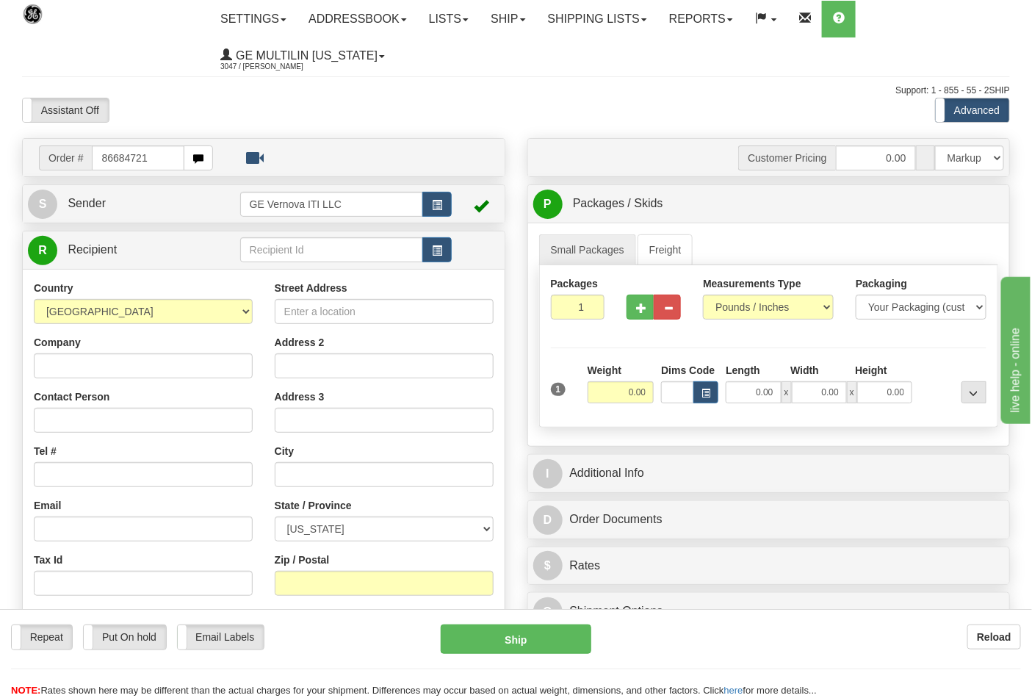
type input "86684721"
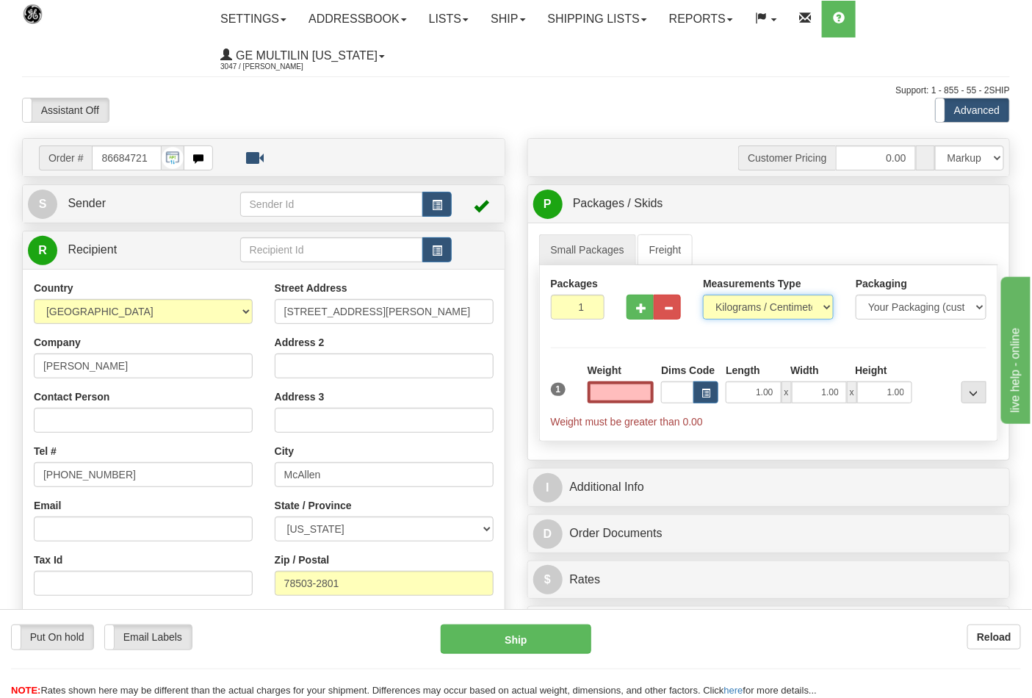
type input "0.00"
click at [732, 311] on select "Pounds / Inches Kilograms / Centimeters" at bounding box center [768, 307] width 131 height 25
select select "0"
click at [703, 295] on select "Pounds / Inches Kilograms / Centimeters" at bounding box center [768, 307] width 131 height 25
click at [645, 393] on input "0.00" at bounding box center [621, 392] width 67 height 22
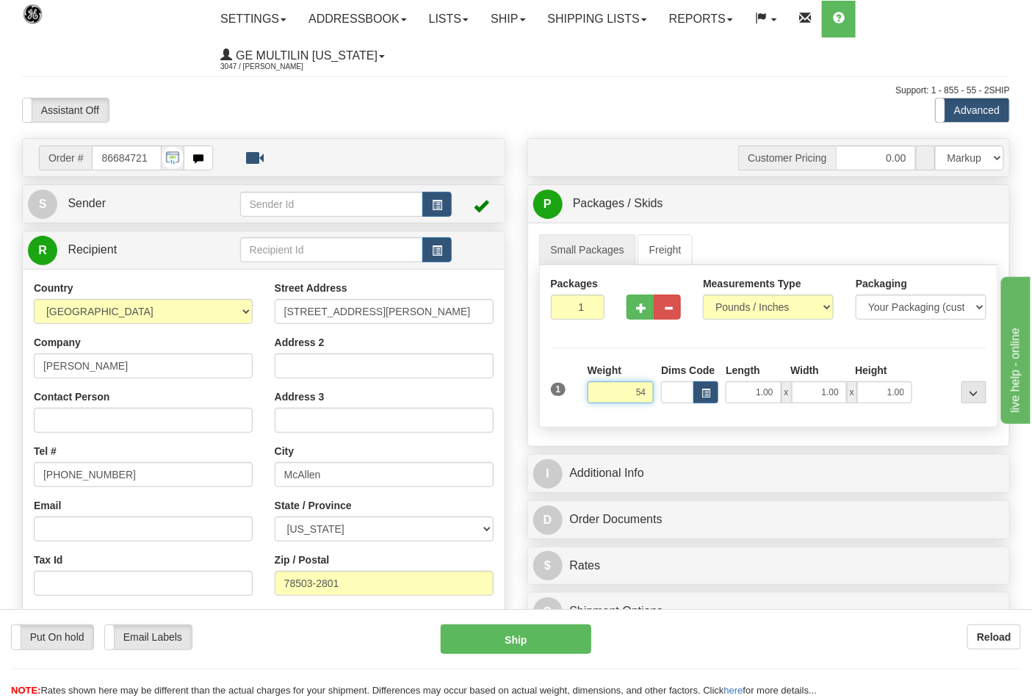
click button "Delete" at bounding box center [0, 0] width 0 height 0
type input "54.00"
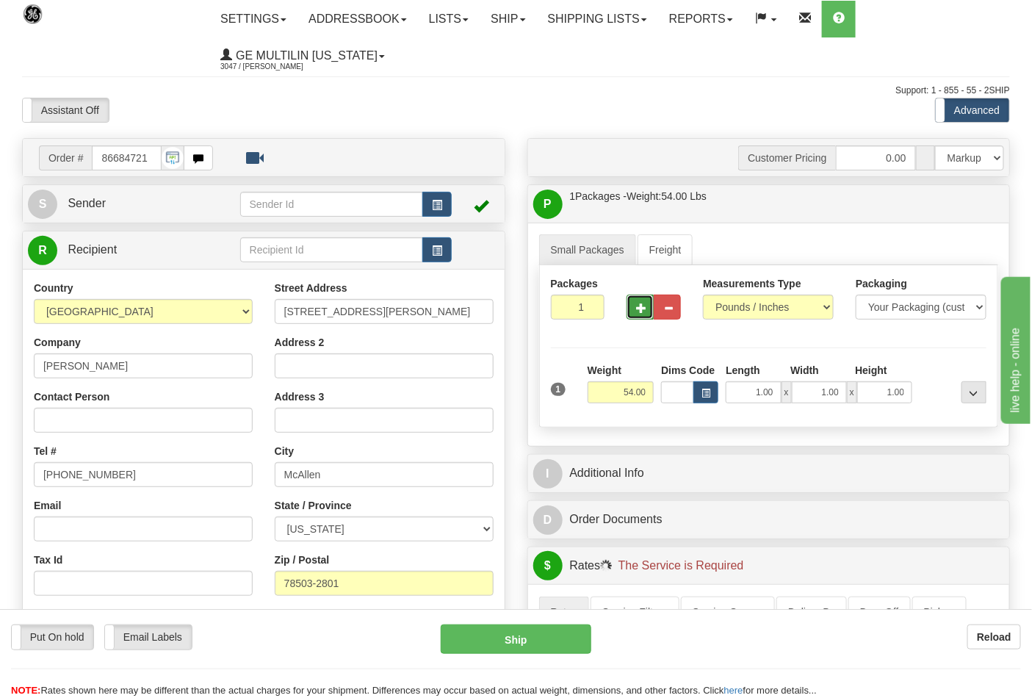
click at [637, 317] on button "button" at bounding box center [640, 307] width 27 height 25
type input "2"
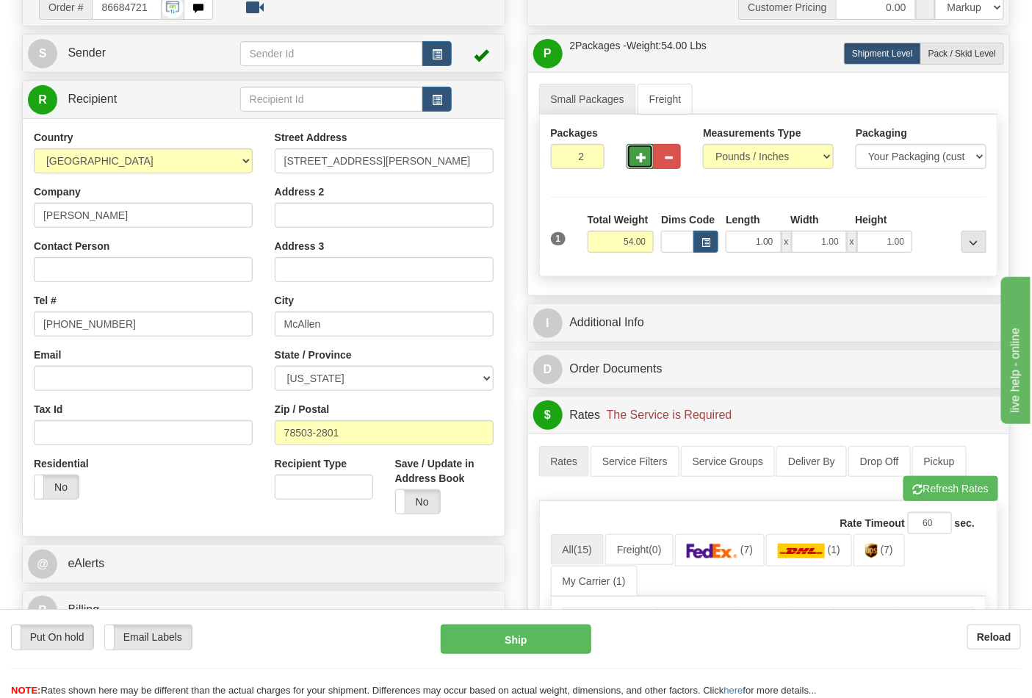
scroll to position [245, 0]
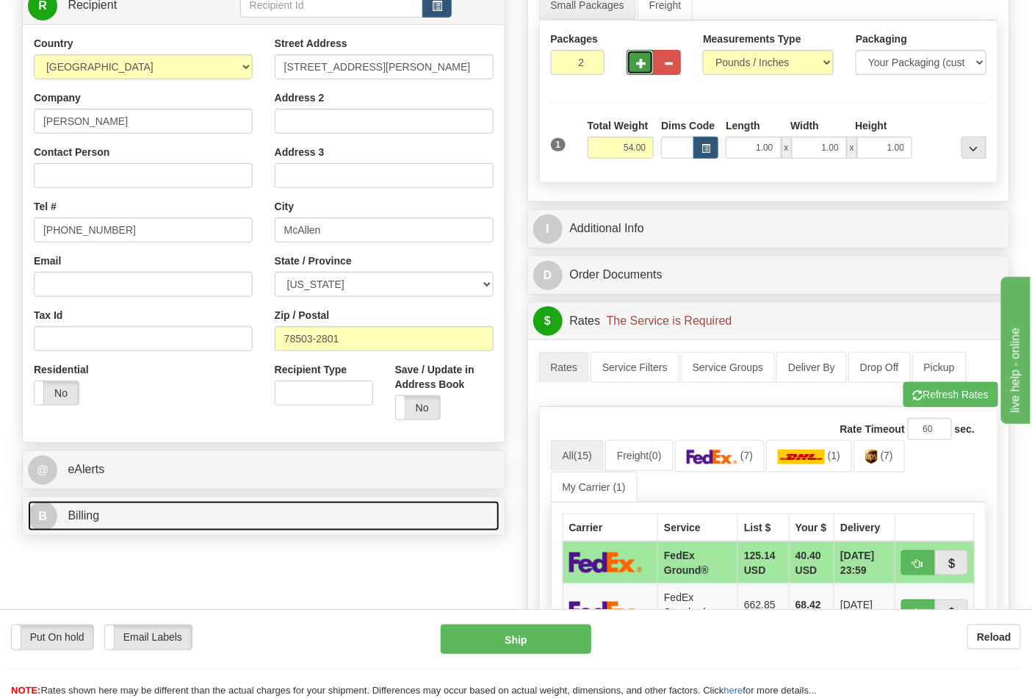
click at [235, 514] on link "B Billing" at bounding box center [264, 516] width 472 height 30
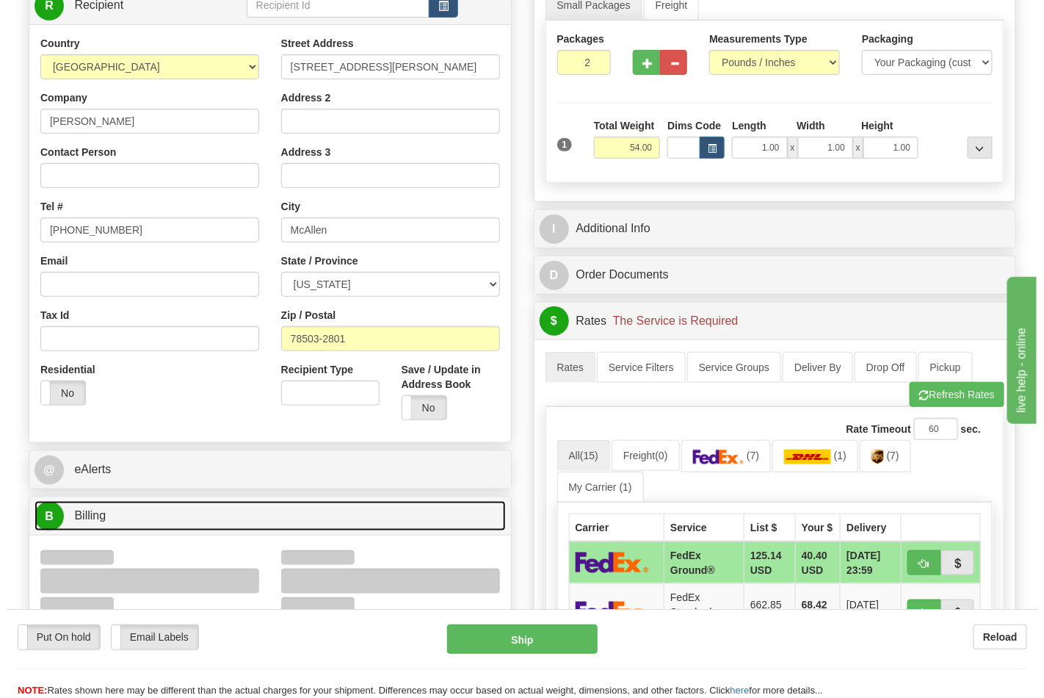
scroll to position [408, 0]
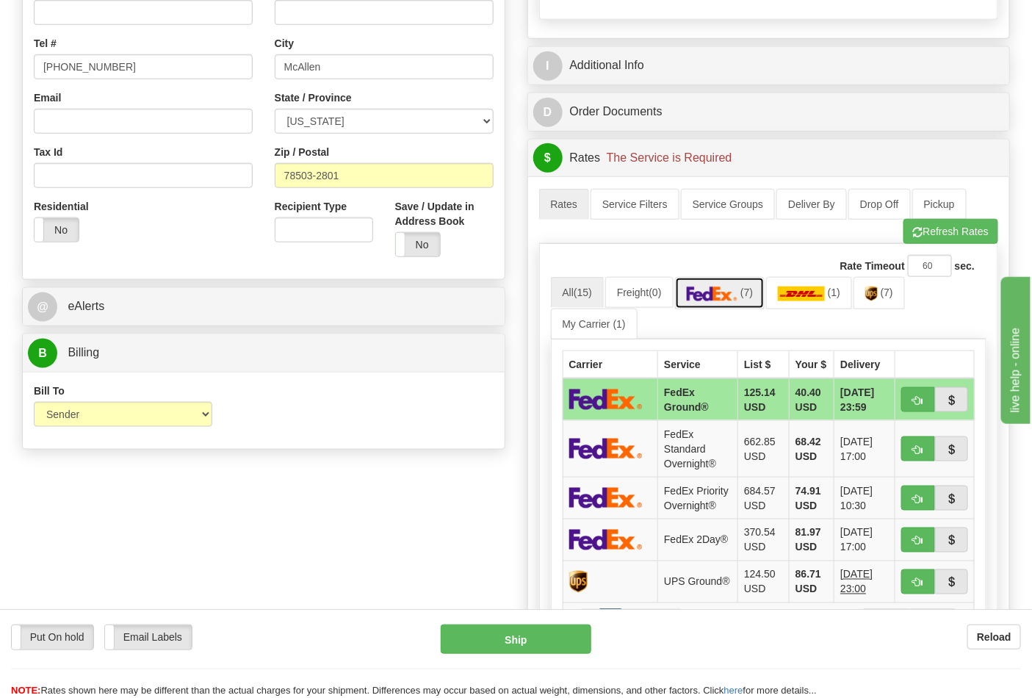
click at [746, 298] on link "(7)" at bounding box center [720, 293] width 90 height 32
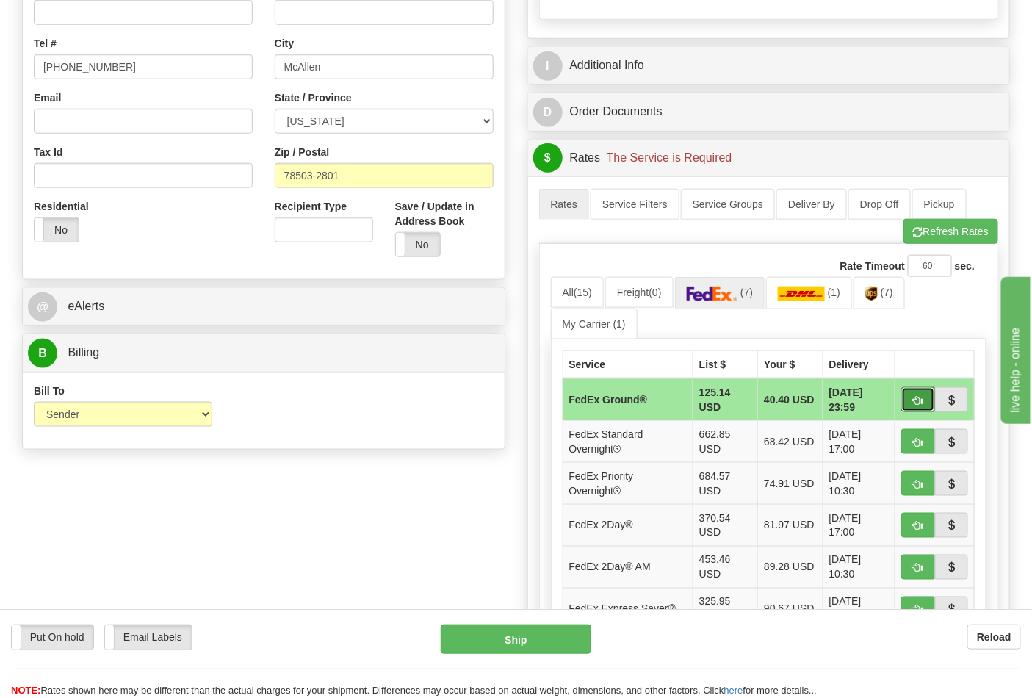
click at [907, 397] on button "button" at bounding box center [918, 399] width 34 height 25
type input "92"
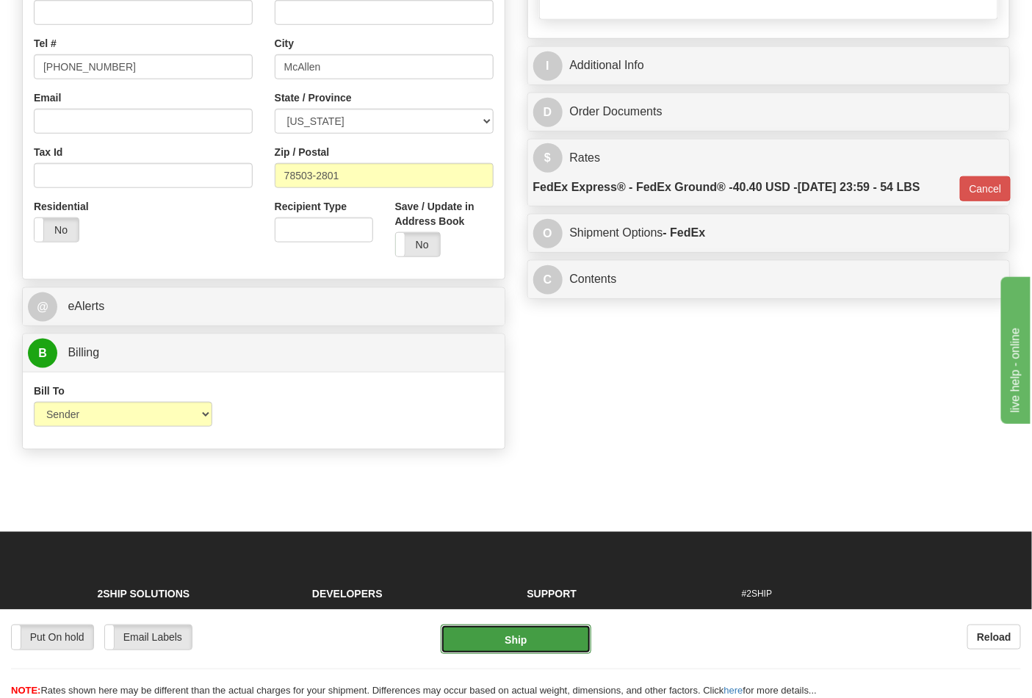
click at [516, 634] on button "Ship" at bounding box center [516, 638] width 150 height 29
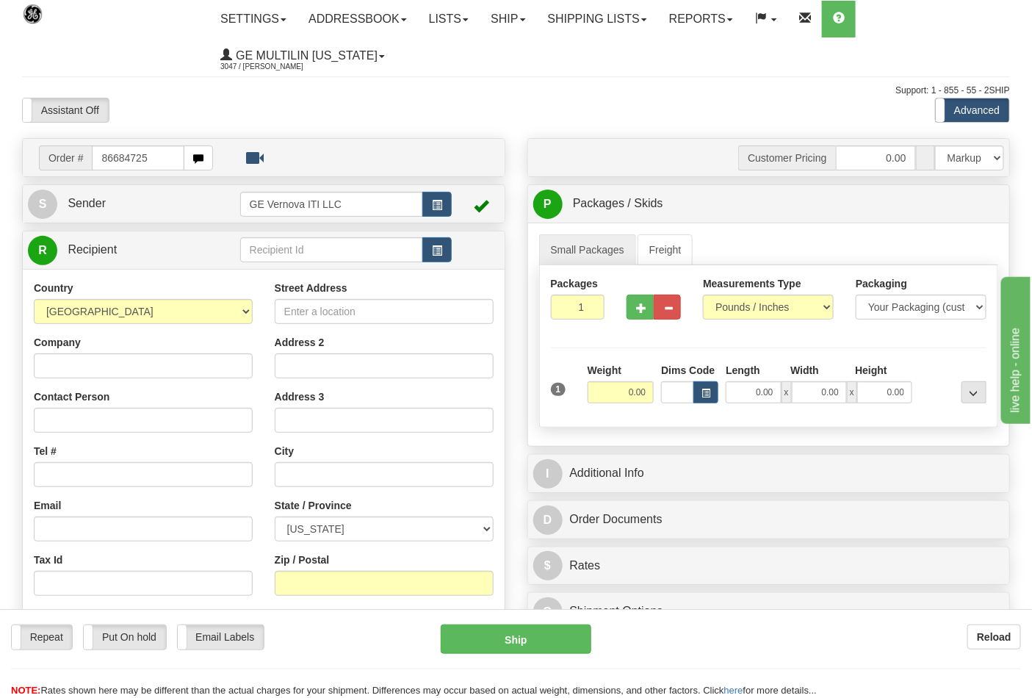
type input "86684725"
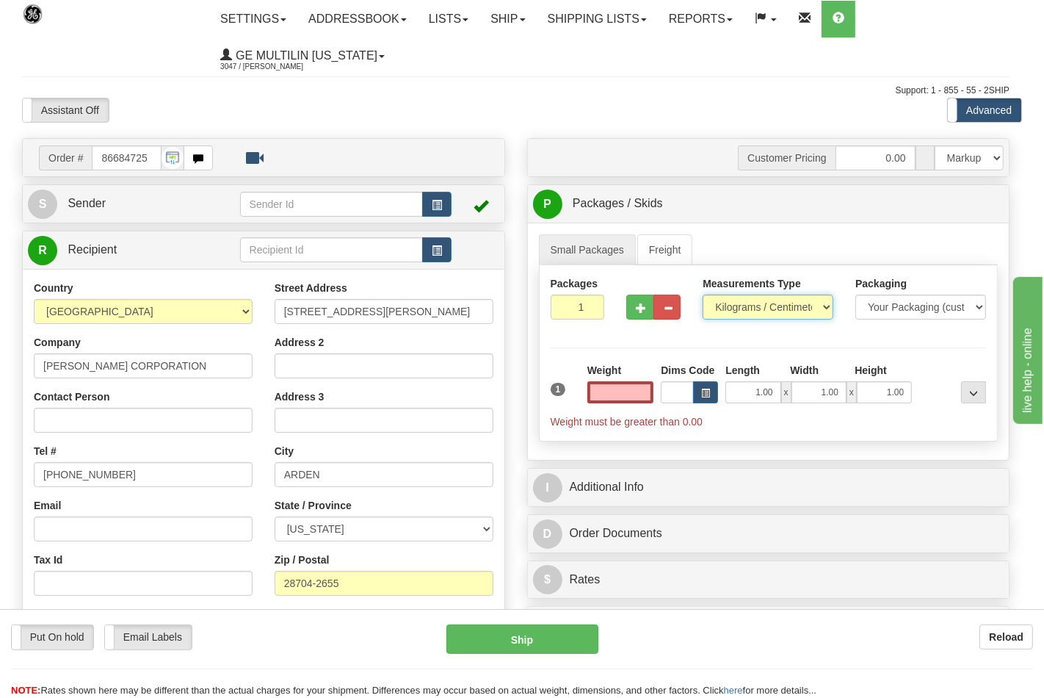
type input "0.00"
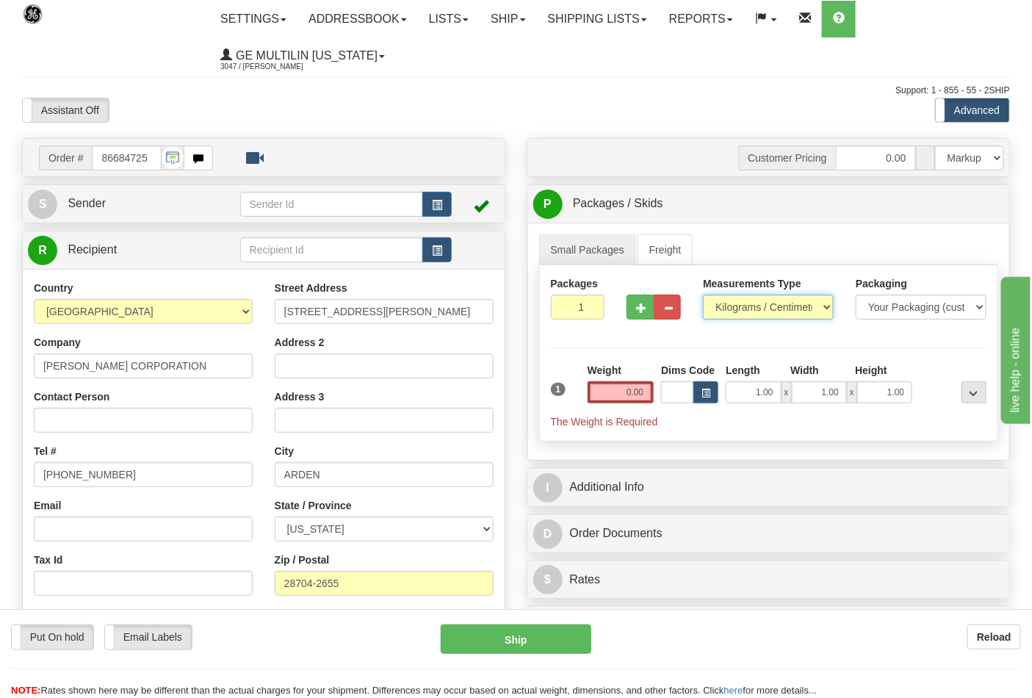
click at [746, 310] on select "Pounds / Inches Kilograms / Centimeters" at bounding box center [768, 307] width 131 height 25
select select "0"
click at [703, 295] on select "Pounds / Inches Kilograms / Centimeters" at bounding box center [768, 307] width 131 height 25
click at [647, 399] on input "0.00" at bounding box center [621, 392] width 67 height 22
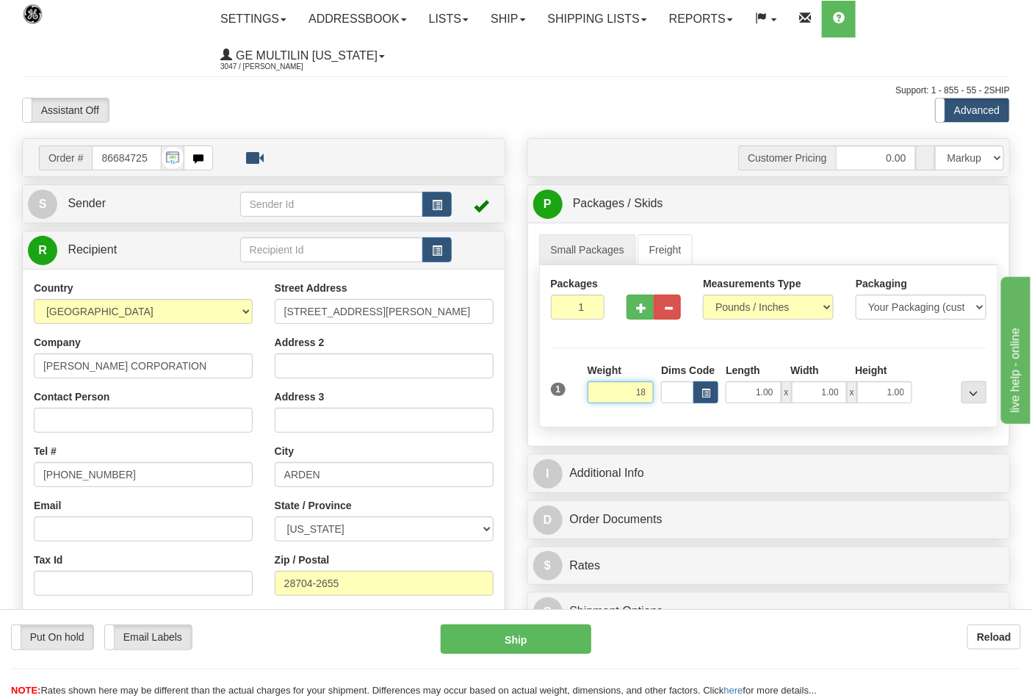
click button "Delete" at bounding box center [0, 0] width 0 height 0
type input "18.00"
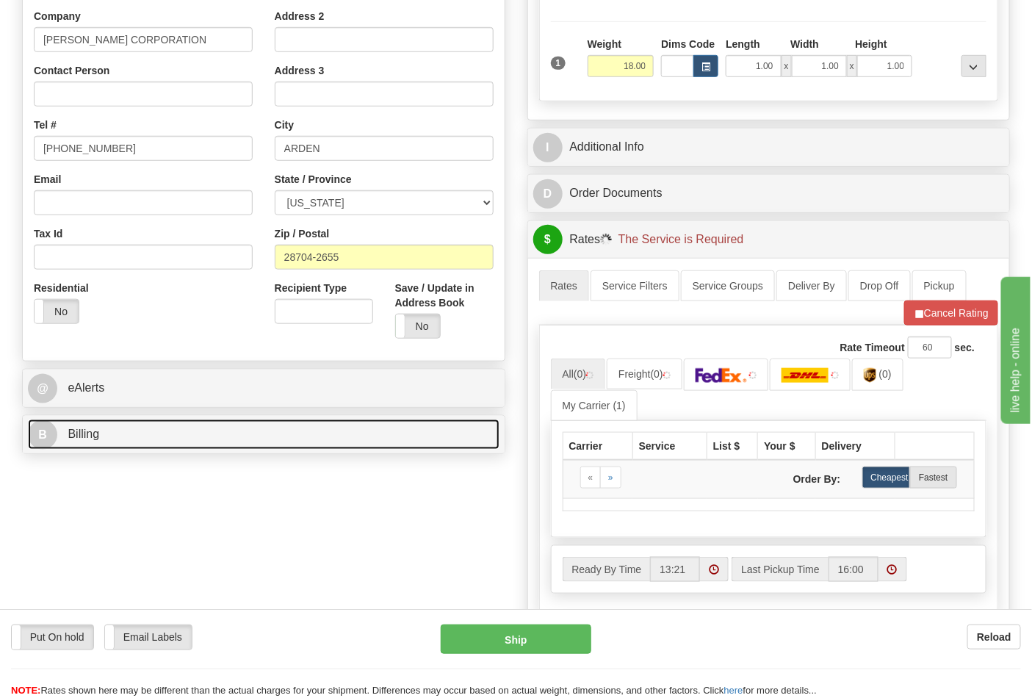
click at [145, 422] on link "B Billing" at bounding box center [264, 434] width 472 height 30
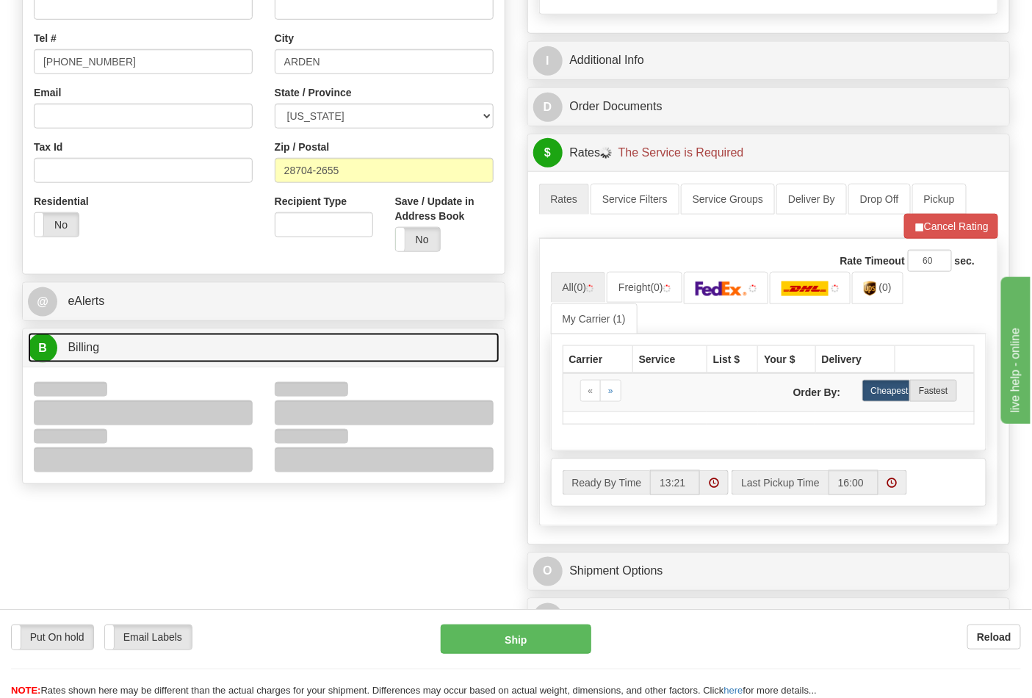
scroll to position [489, 0]
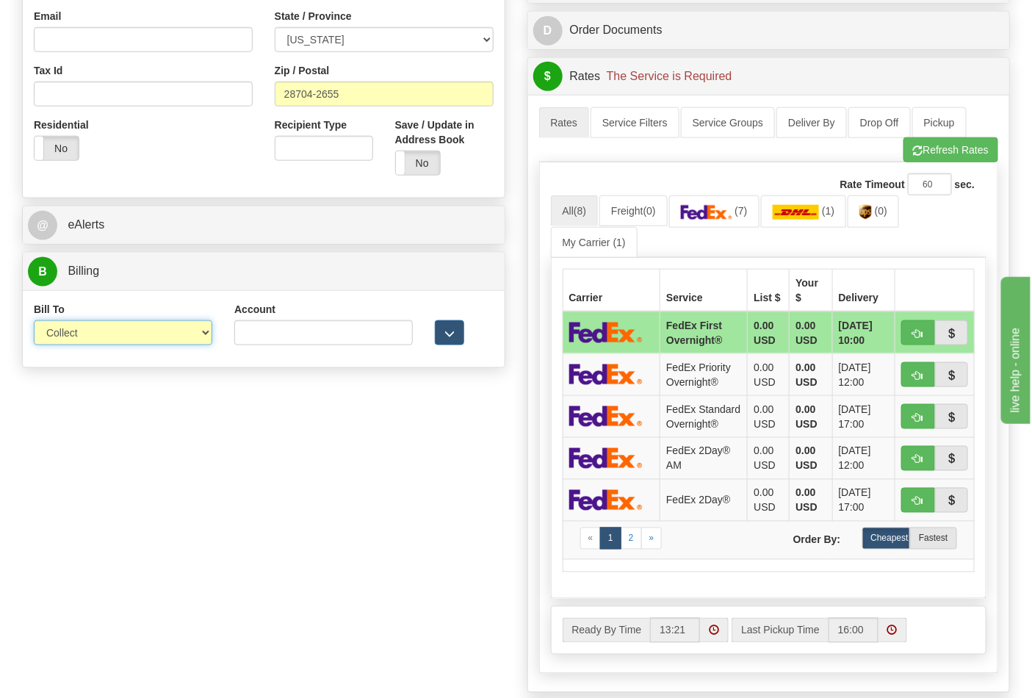
drag, startPoint x: 93, startPoint y: 334, endPoint x: 93, endPoint y: 342, distance: 7.4
click at [93, 334] on select "Sender Recipient Third Party Collect" at bounding box center [123, 332] width 178 height 25
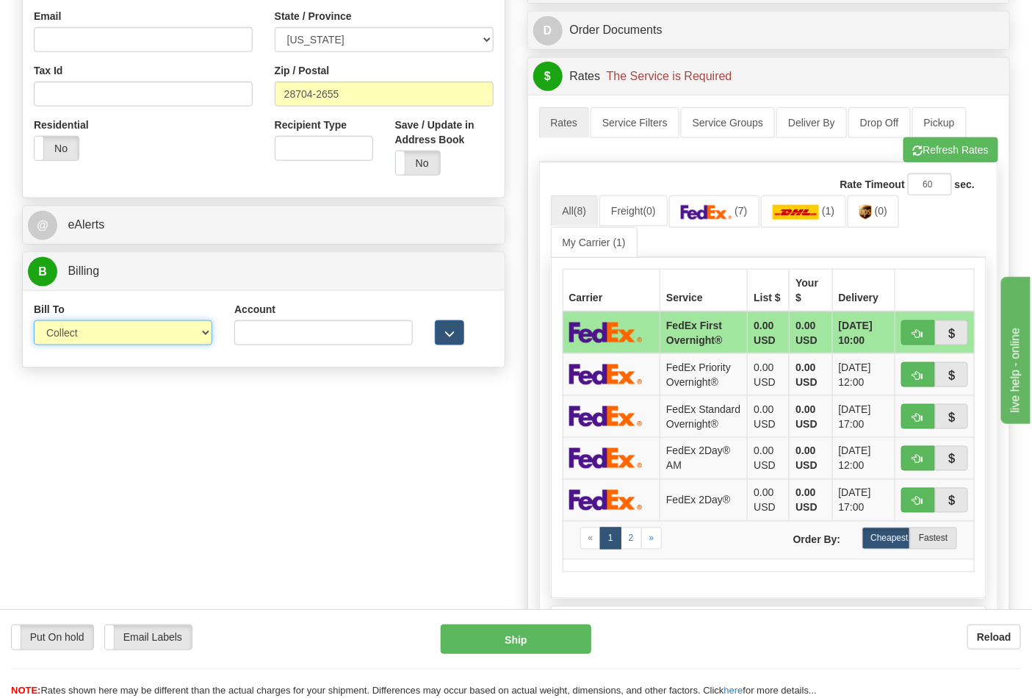
select select "2"
click at [34, 322] on select "Sender Recipient Third Party Collect" at bounding box center [123, 332] width 178 height 25
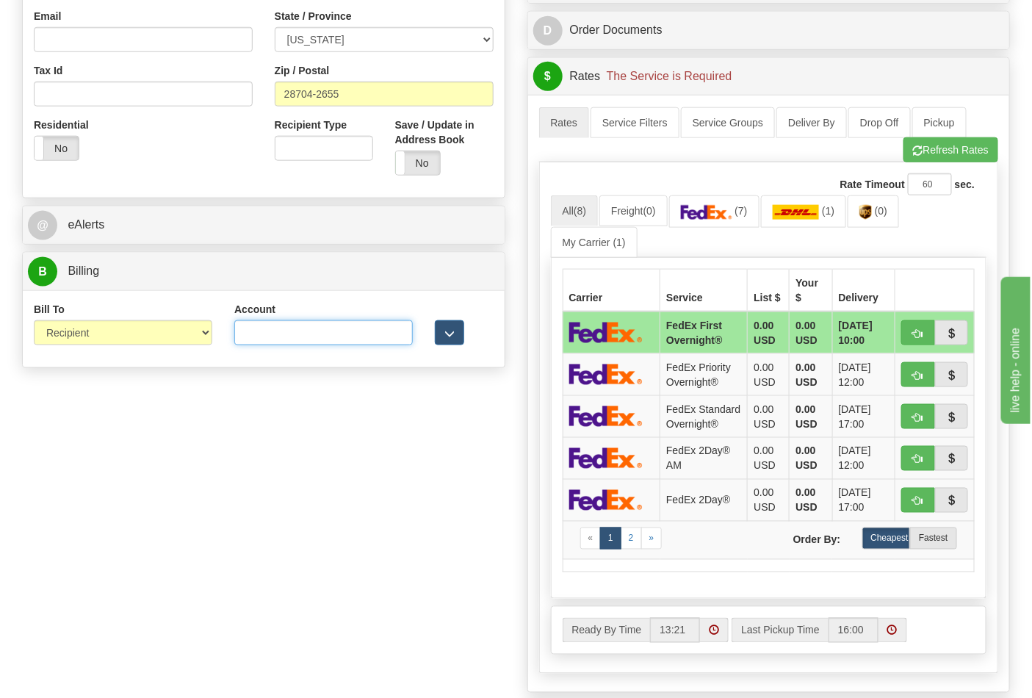
click at [287, 325] on input "Account" at bounding box center [323, 332] width 178 height 25
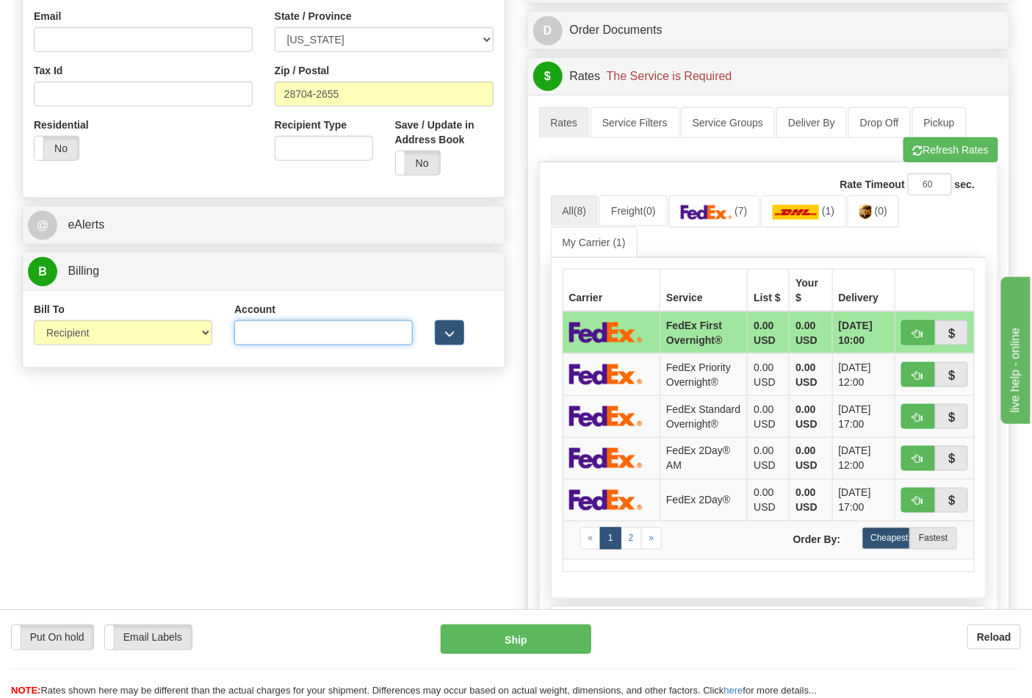
paste input "103014760"
type input "103014760"
click at [704, 214] on img at bounding box center [706, 212] width 51 height 15
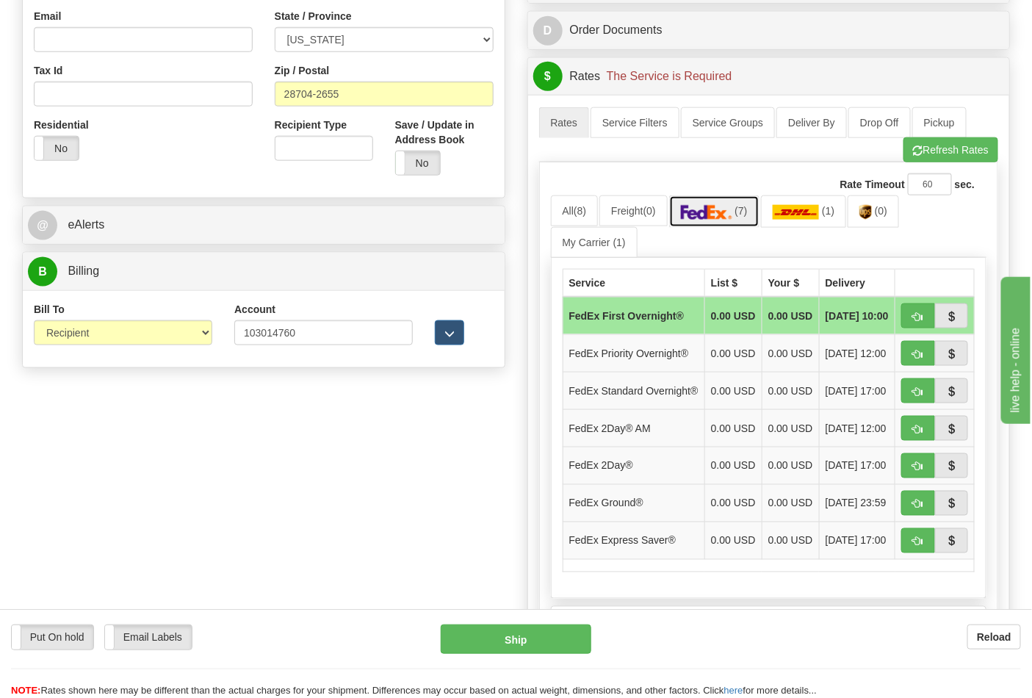
scroll to position [652, 0]
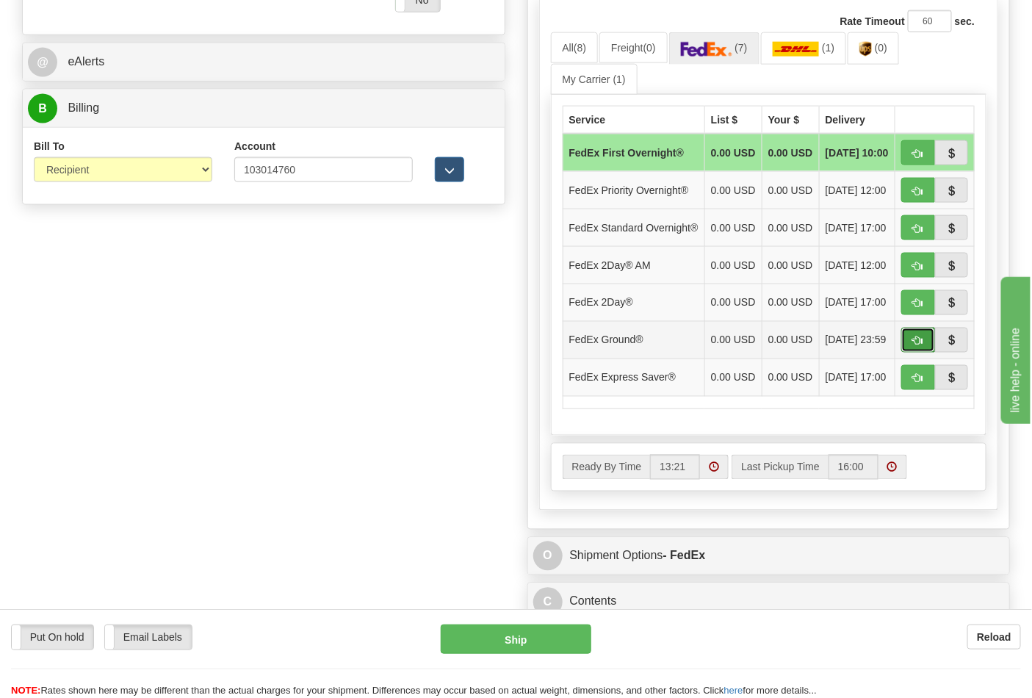
click at [909, 353] on button "button" at bounding box center [918, 340] width 34 height 25
type input "92"
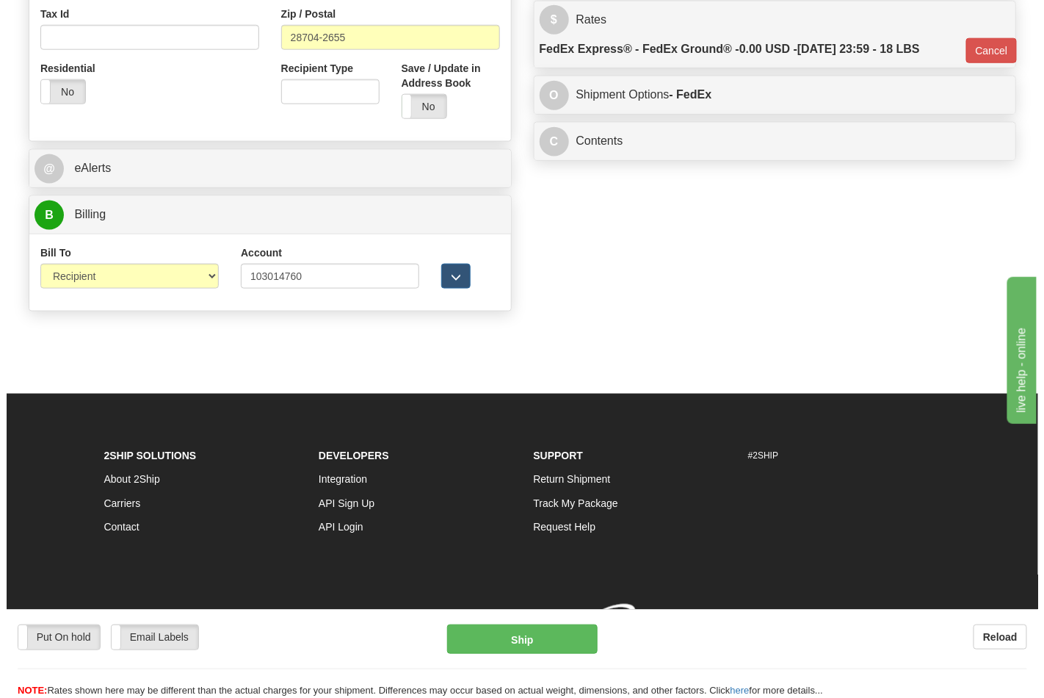
scroll to position [569, 0]
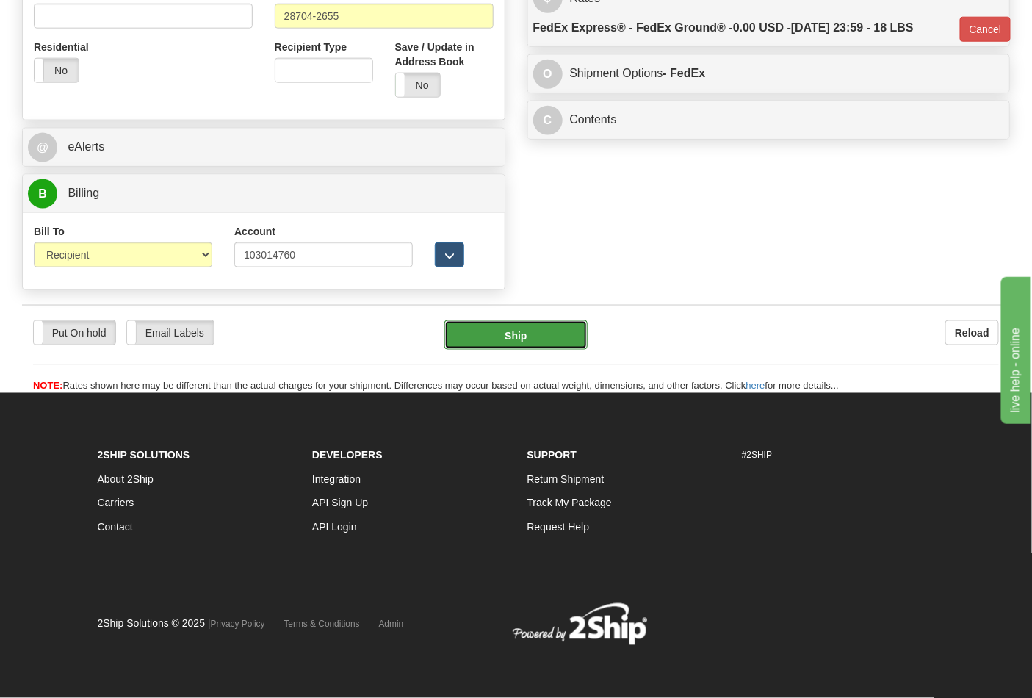
click at [554, 342] on button "Ship" at bounding box center [515, 334] width 142 height 29
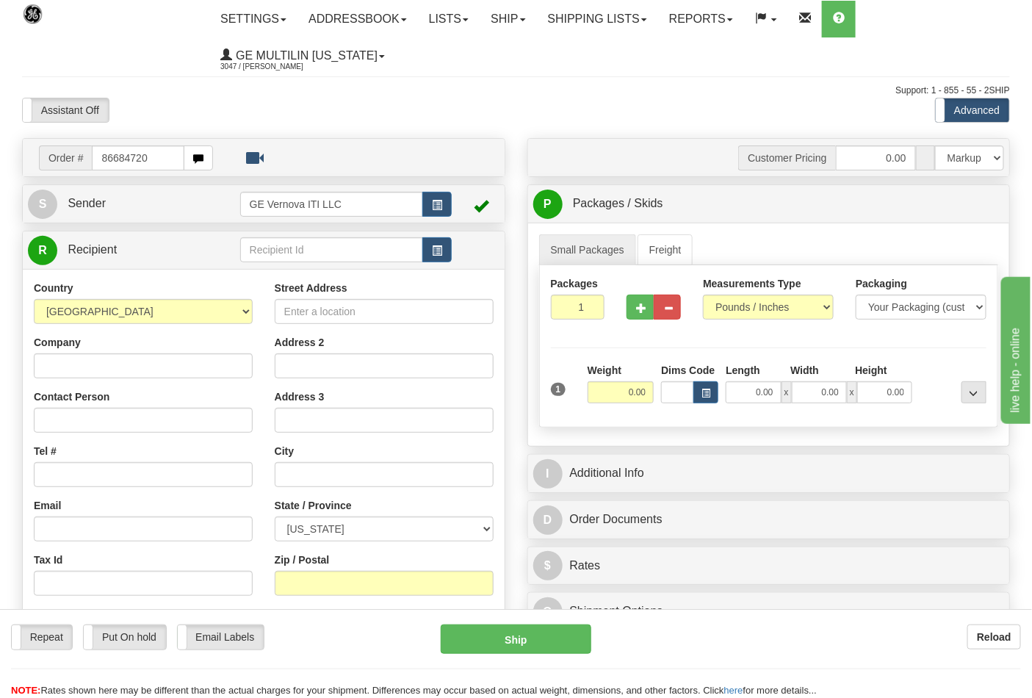
type input "86684720"
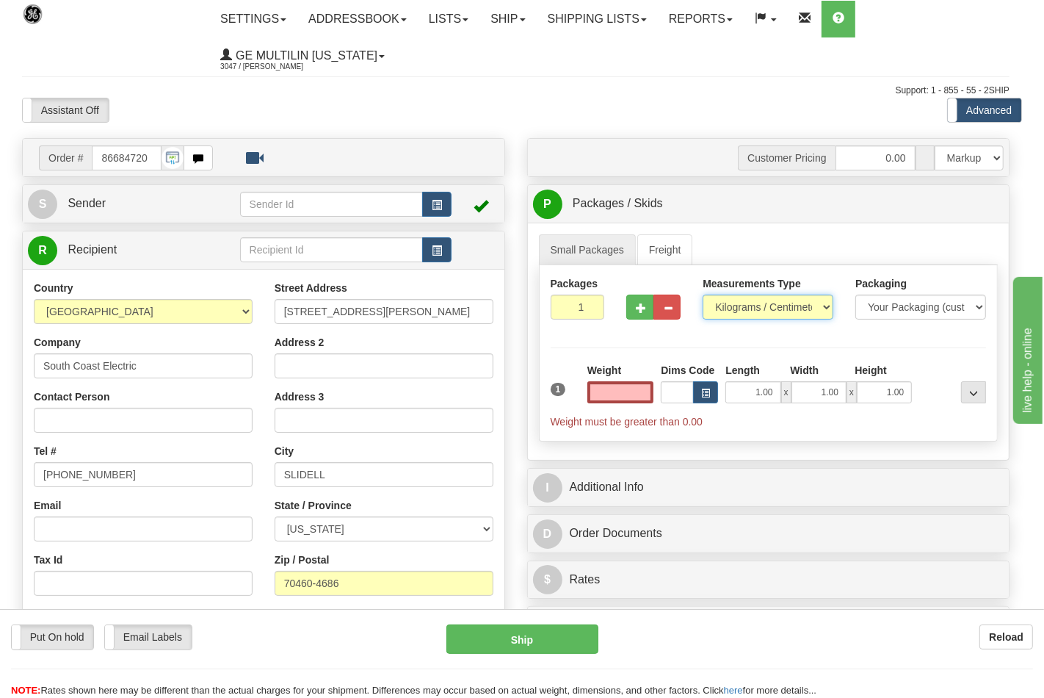
type input "0.00"
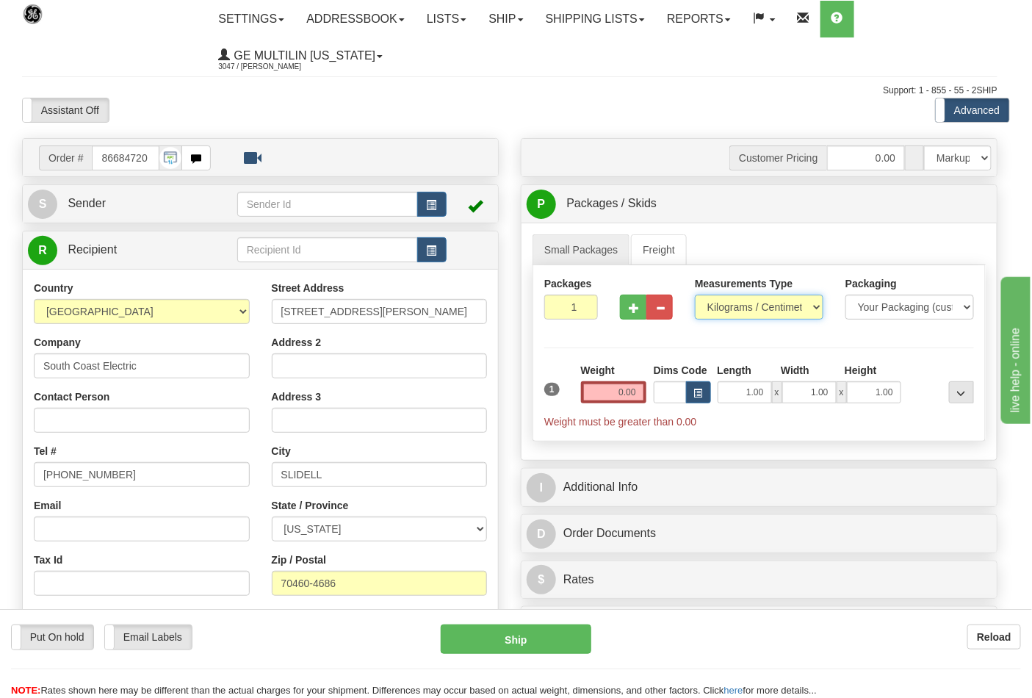
click at [749, 310] on select "Pounds / Inches Kilograms / Centimeters" at bounding box center [759, 307] width 129 height 25
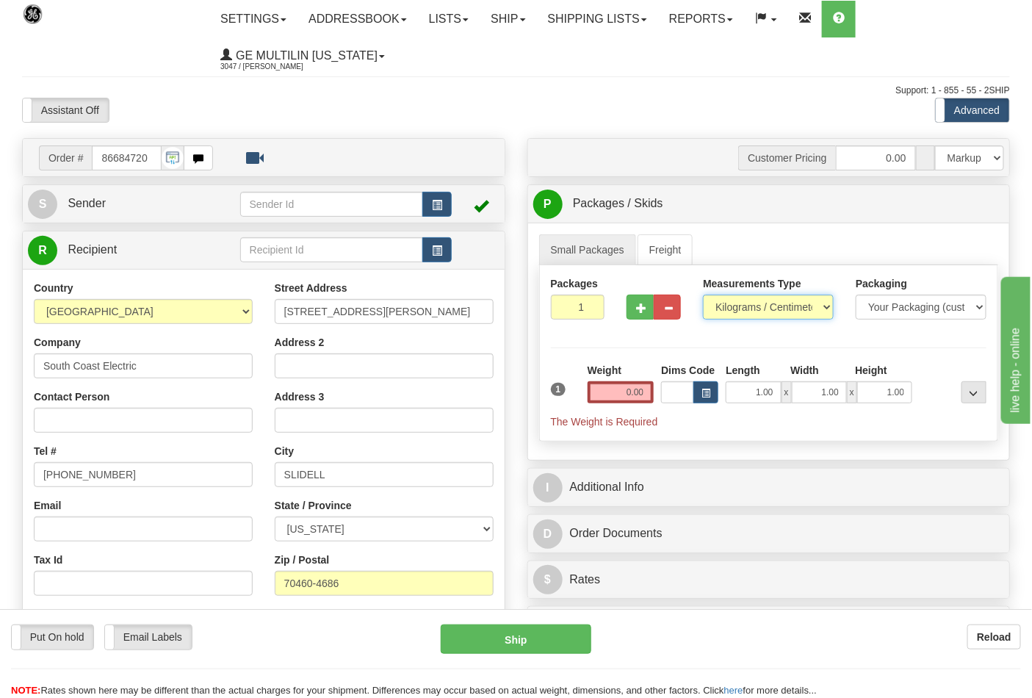
select select "0"
click at [703, 295] on select "Pounds / Inches Kilograms / Centimeters" at bounding box center [768, 307] width 131 height 25
drag, startPoint x: 630, startPoint y: 317, endPoint x: 638, endPoint y: 317, distance: 7.4
click at [632, 317] on button "button" at bounding box center [640, 307] width 27 height 25
type input "2"
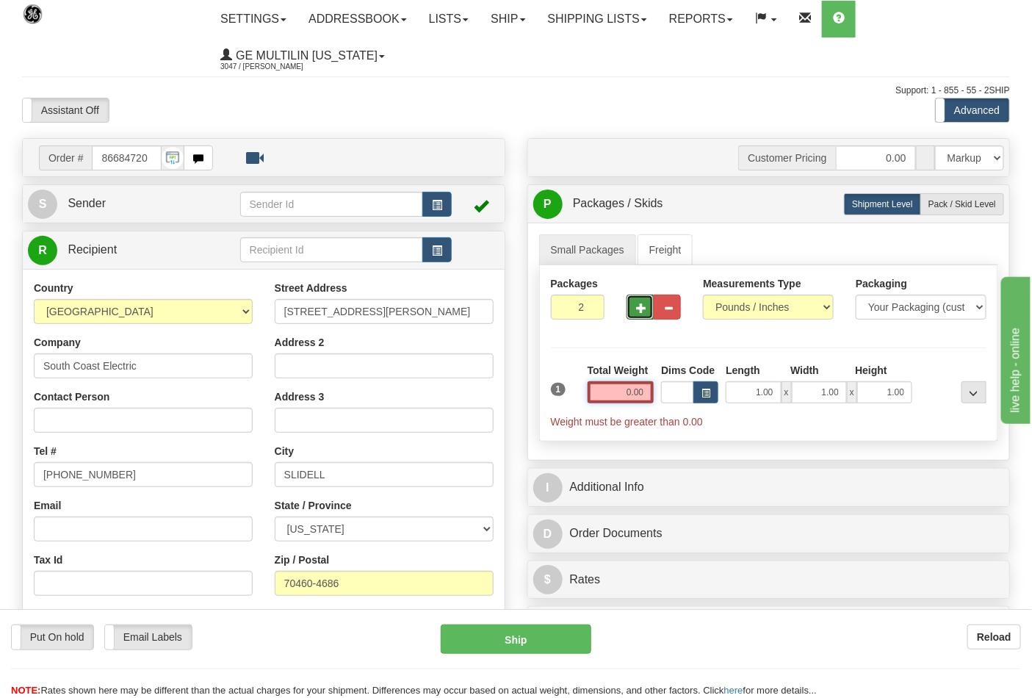
click at [647, 395] on input "0.00" at bounding box center [621, 392] width 67 height 22
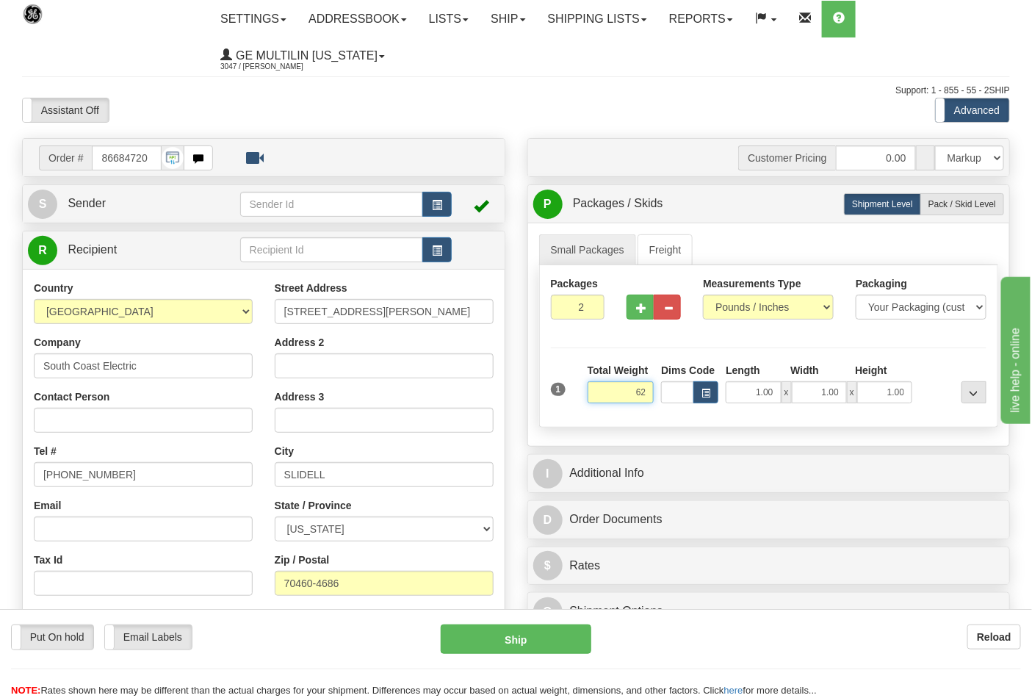
click button "Delete" at bounding box center [0, 0] width 0 height 0
type input "62.00"
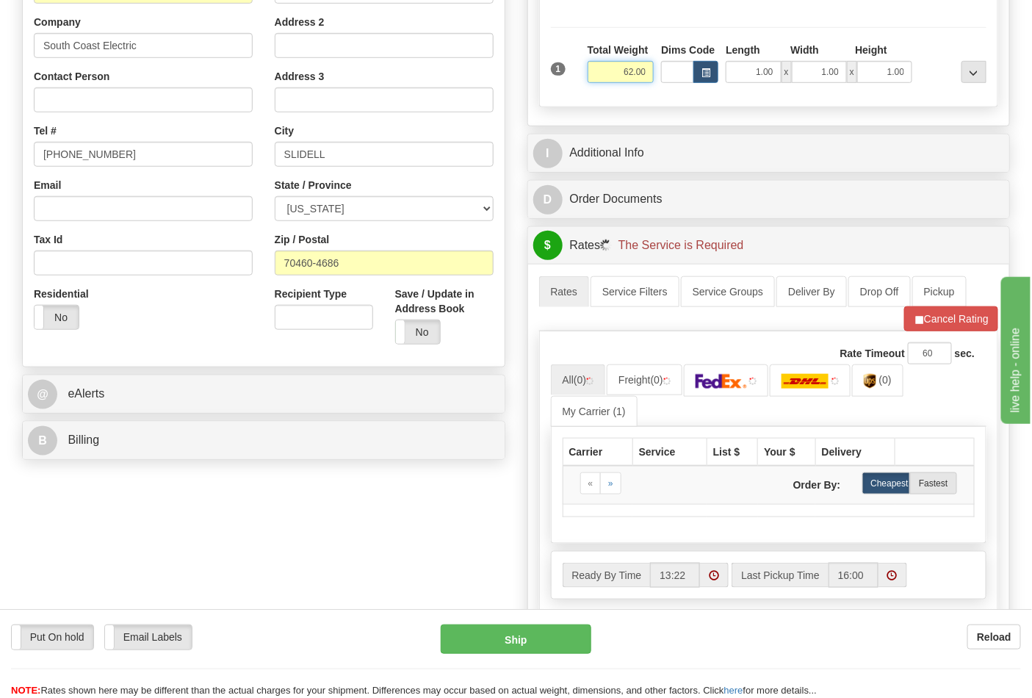
scroll to position [326, 0]
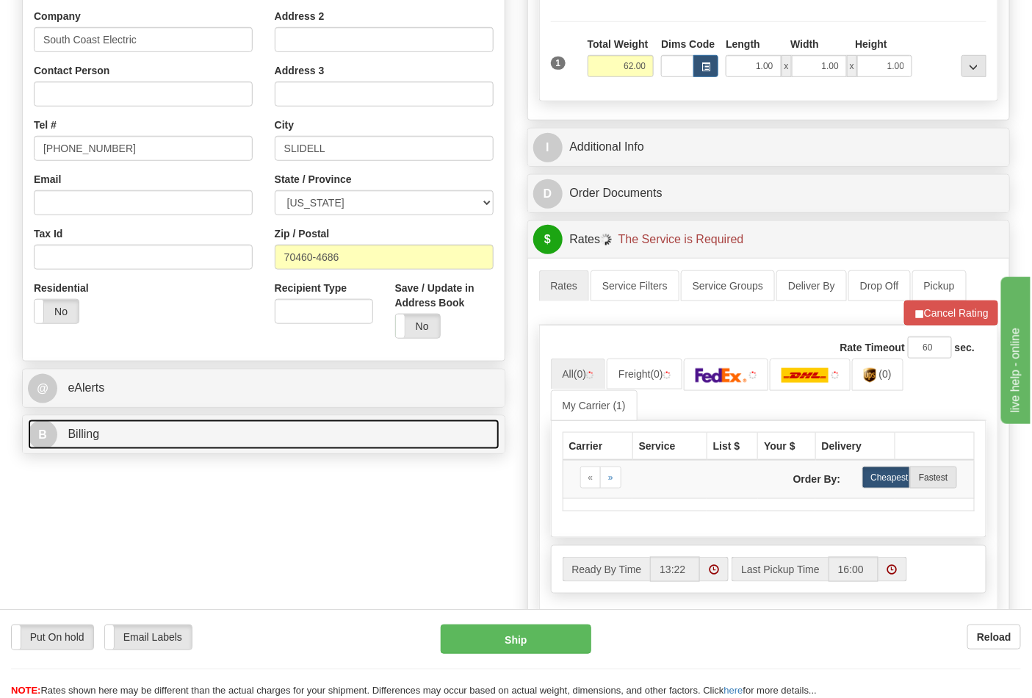
click at [159, 423] on link "B Billing" at bounding box center [264, 434] width 472 height 30
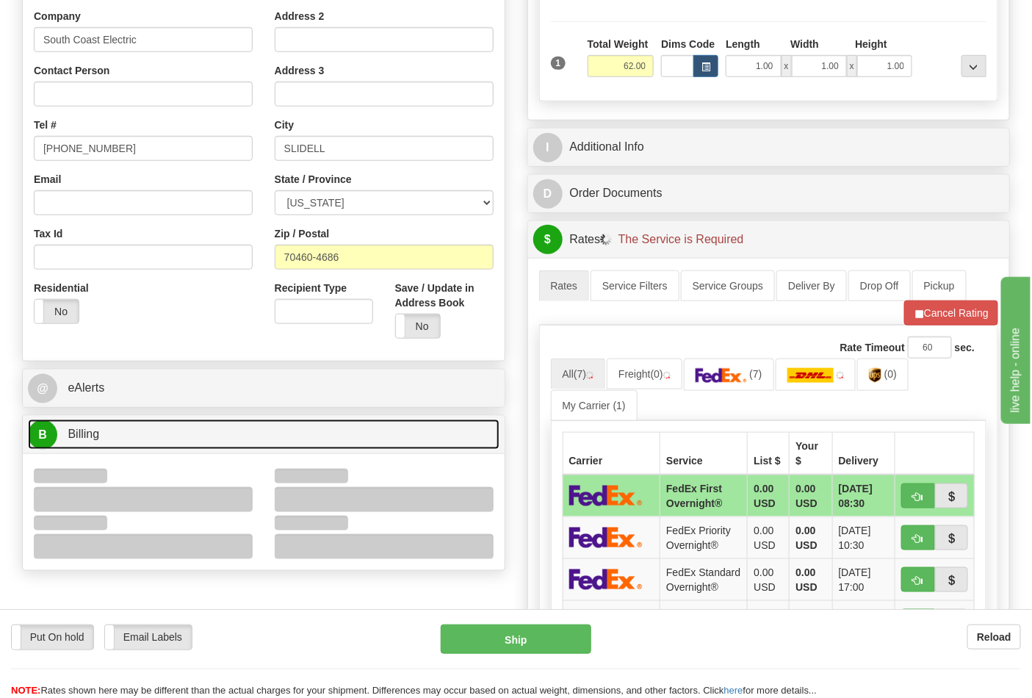
scroll to position [408, 0]
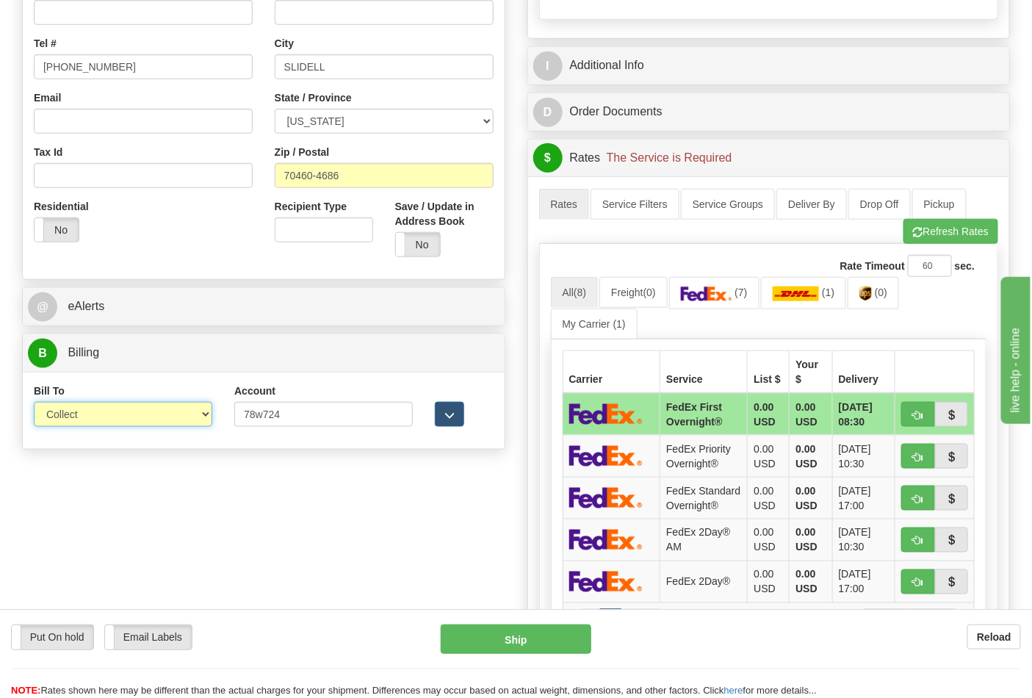
drag, startPoint x: 82, startPoint y: 419, endPoint x: 83, endPoint y: 427, distance: 8.9
click at [82, 419] on select "Sender Recipient Third Party Collect" at bounding box center [123, 414] width 178 height 25
select select "2"
click at [34, 403] on select "Sender Recipient Third Party Collect" at bounding box center [123, 414] width 178 height 25
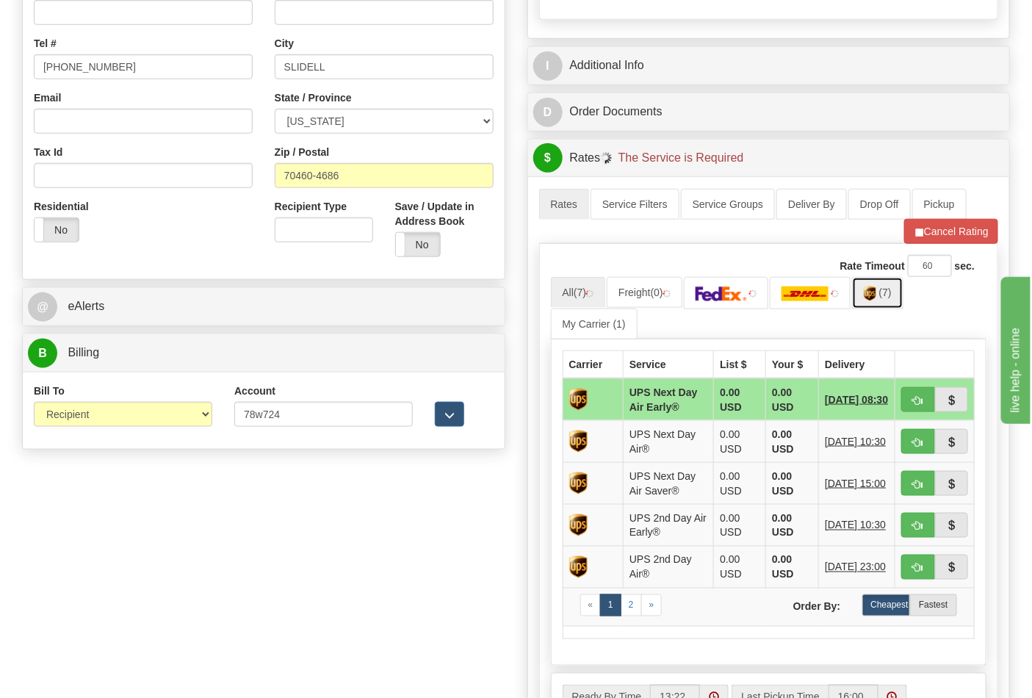
click at [876, 295] on img at bounding box center [870, 293] width 12 height 15
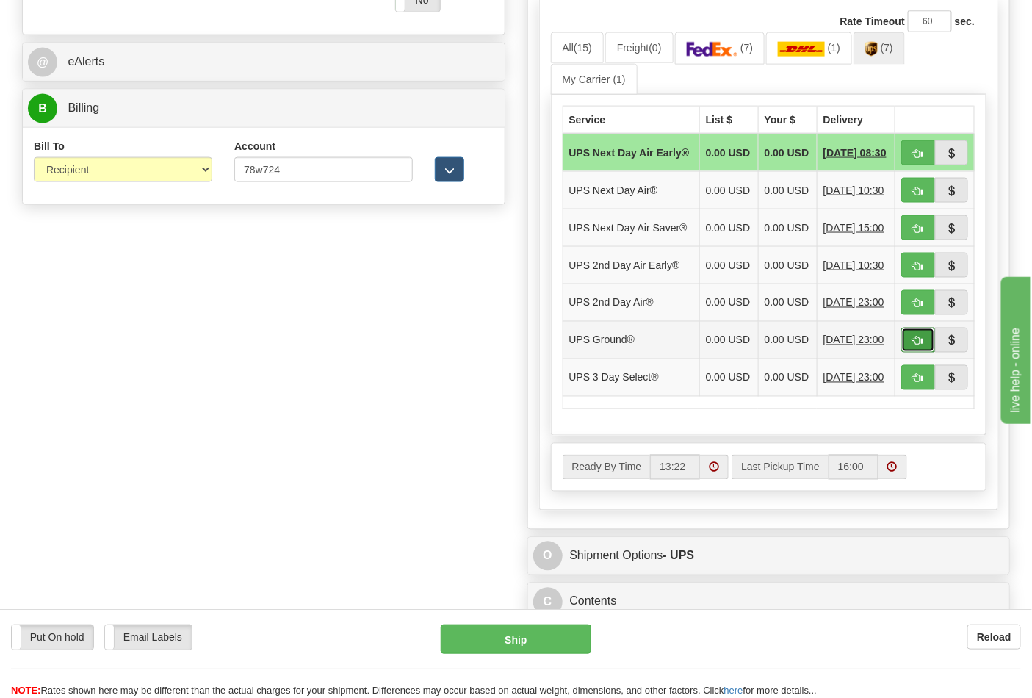
click at [919, 346] on span "button" at bounding box center [918, 341] width 10 height 10
type input "03"
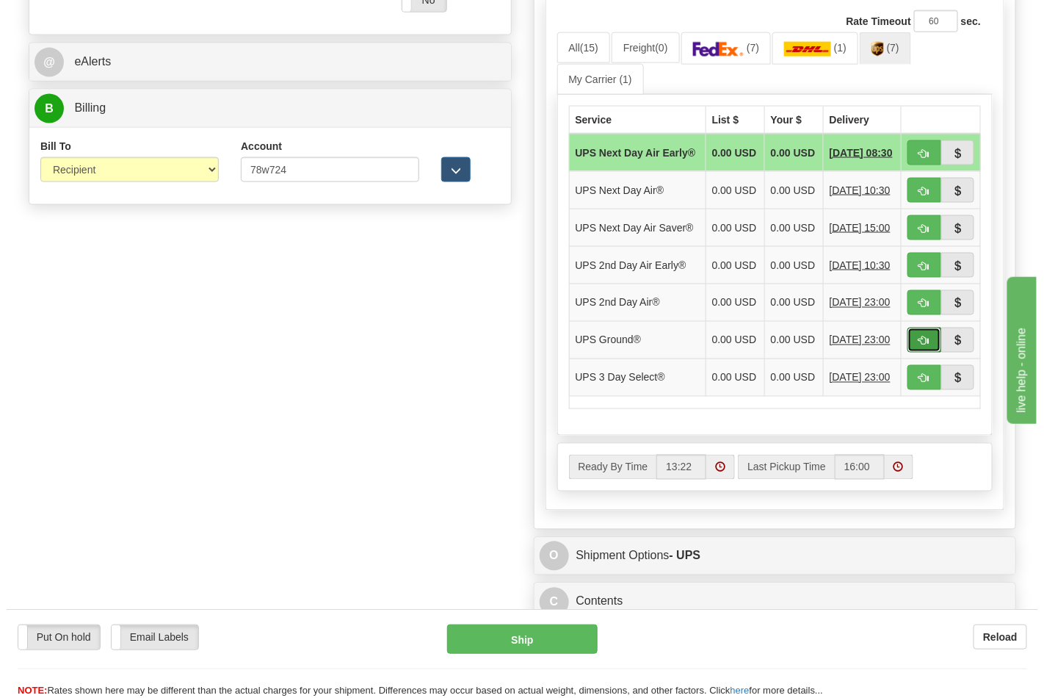
scroll to position [569, 0]
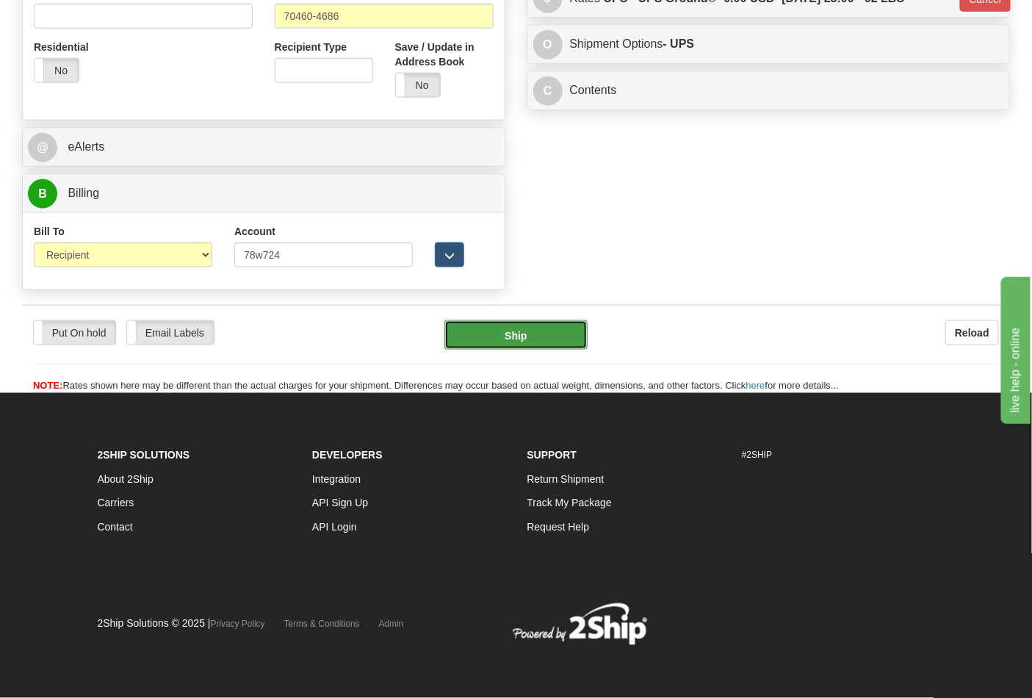
click at [524, 348] on button "Ship" at bounding box center [515, 334] width 142 height 29
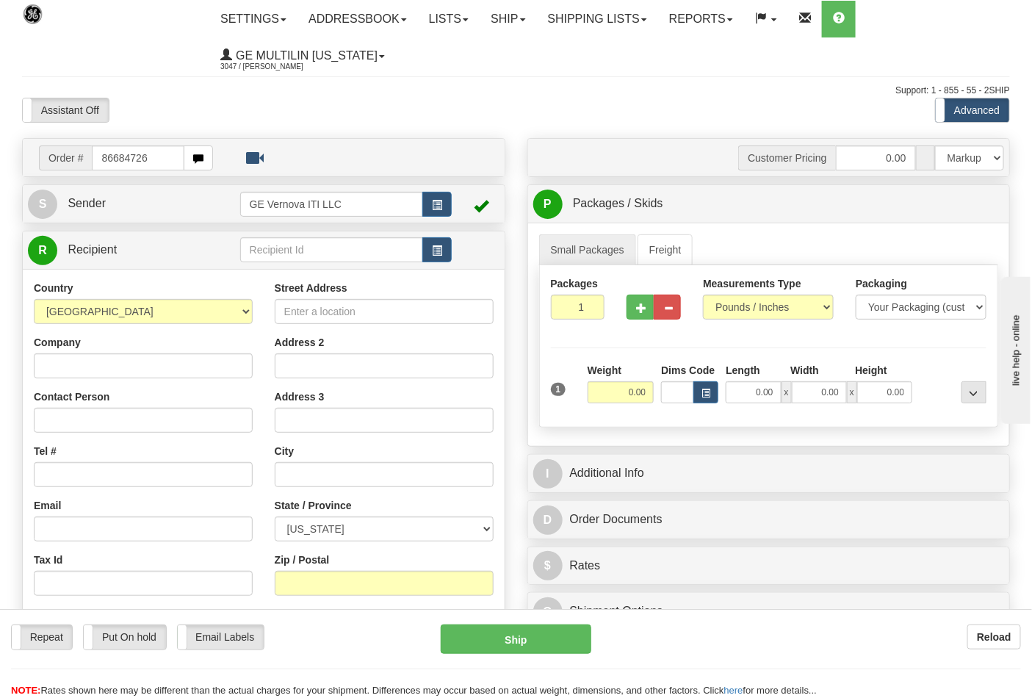
type input "86684726"
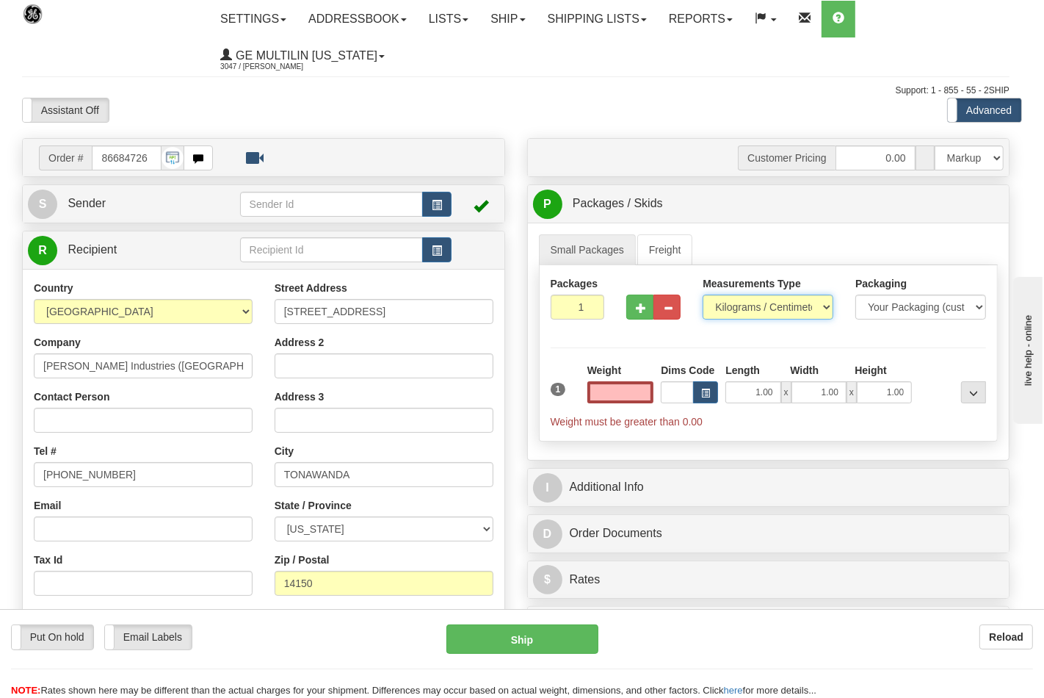
type input "0.00"
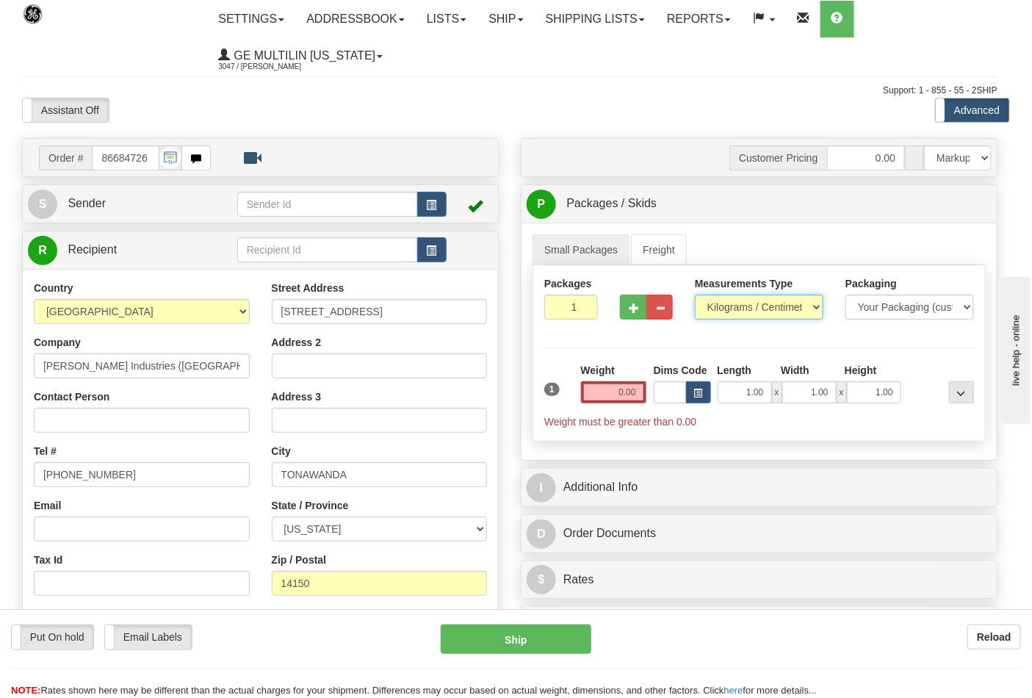
drag, startPoint x: 732, startPoint y: 312, endPoint x: 736, endPoint y: 303, distance: 9.5
click at [735, 304] on select "Pounds / Inches Kilograms / Centimeters" at bounding box center [759, 307] width 129 height 25
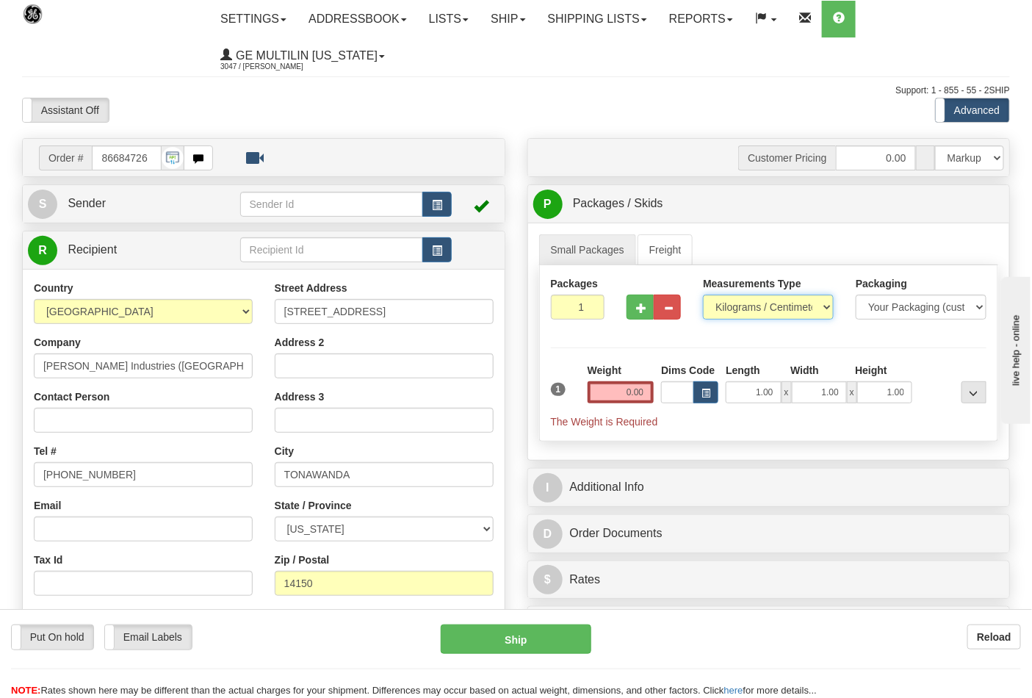
select select "0"
click at [703, 295] on select "Pounds / Inches Kilograms / Centimeters" at bounding box center [768, 307] width 131 height 25
click at [646, 394] on input "0.00" at bounding box center [621, 392] width 67 height 22
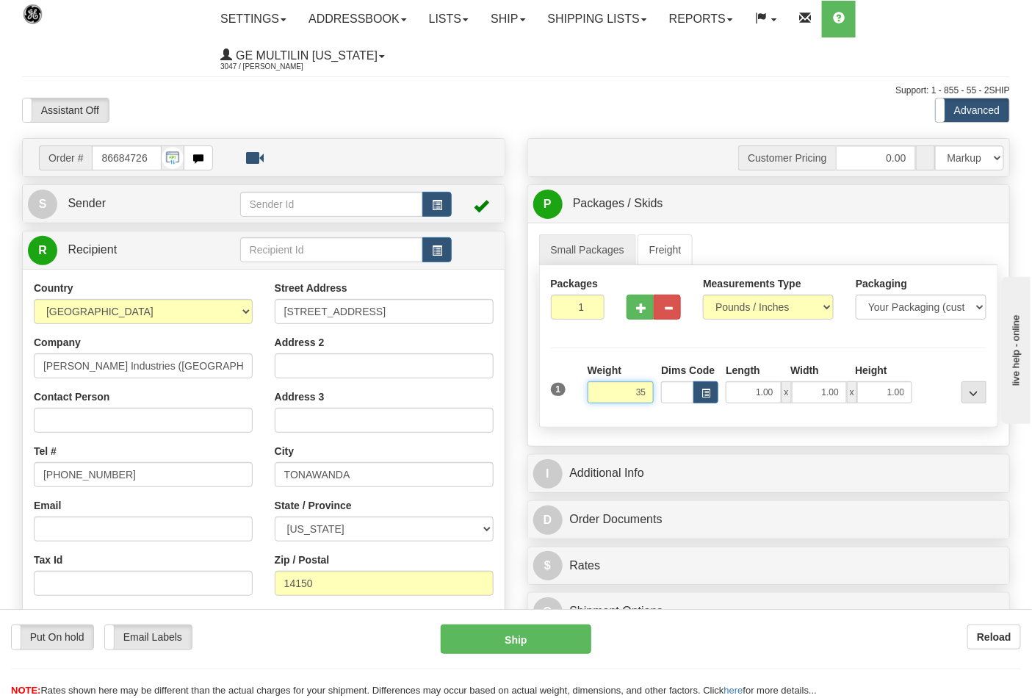
click button "Delete" at bounding box center [0, 0] width 0 height 0
type input "35.00"
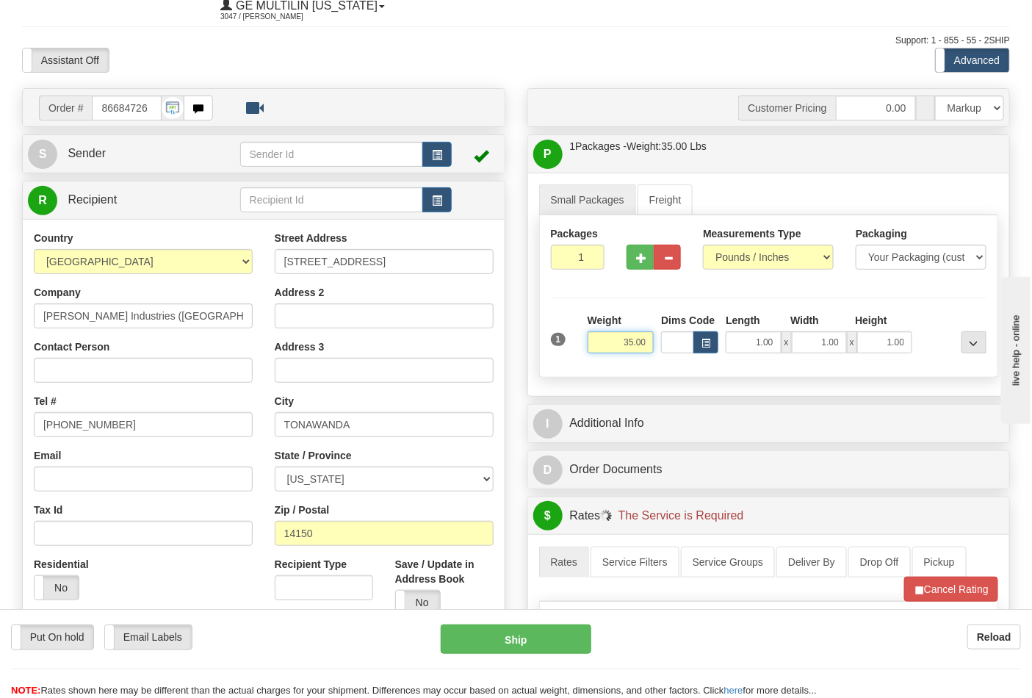
scroll to position [408, 0]
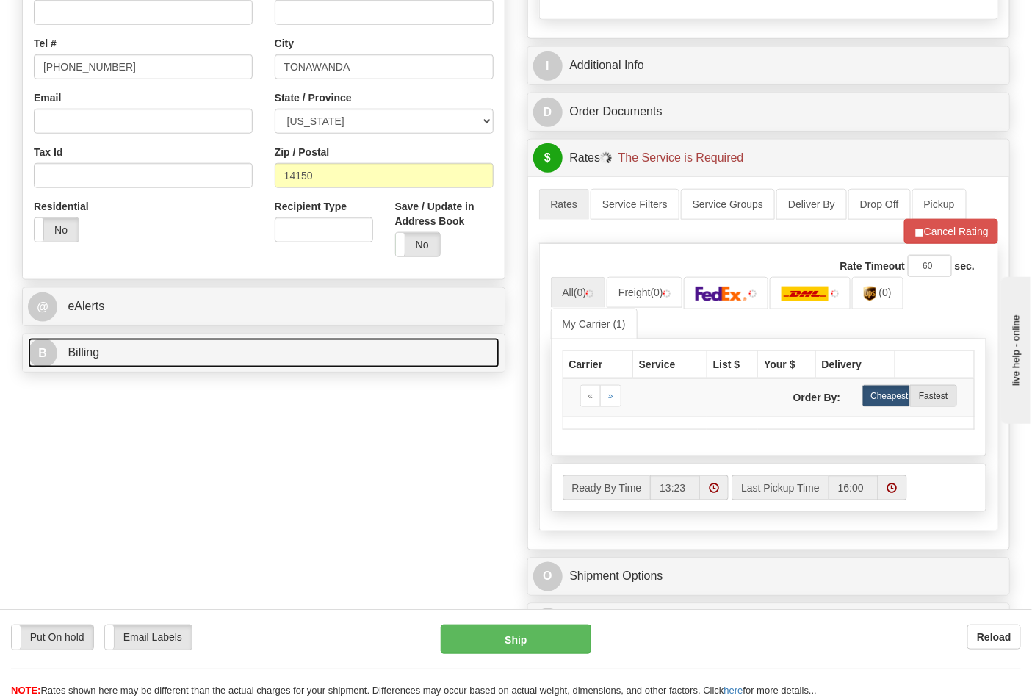
click at [151, 367] on link "B Billing" at bounding box center [264, 353] width 472 height 30
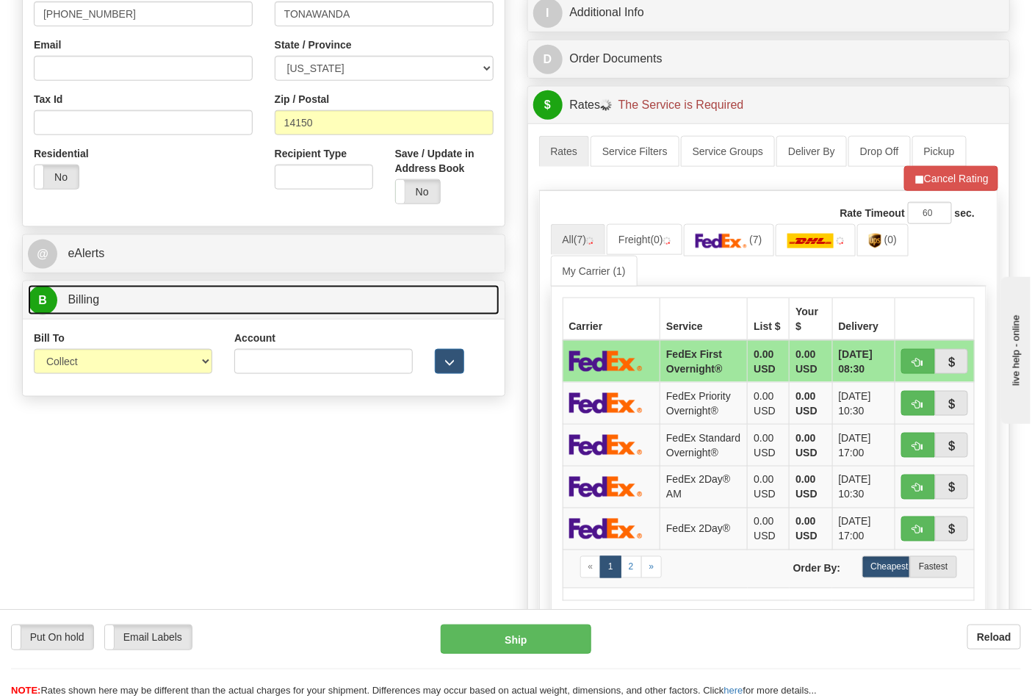
scroll to position [489, 0]
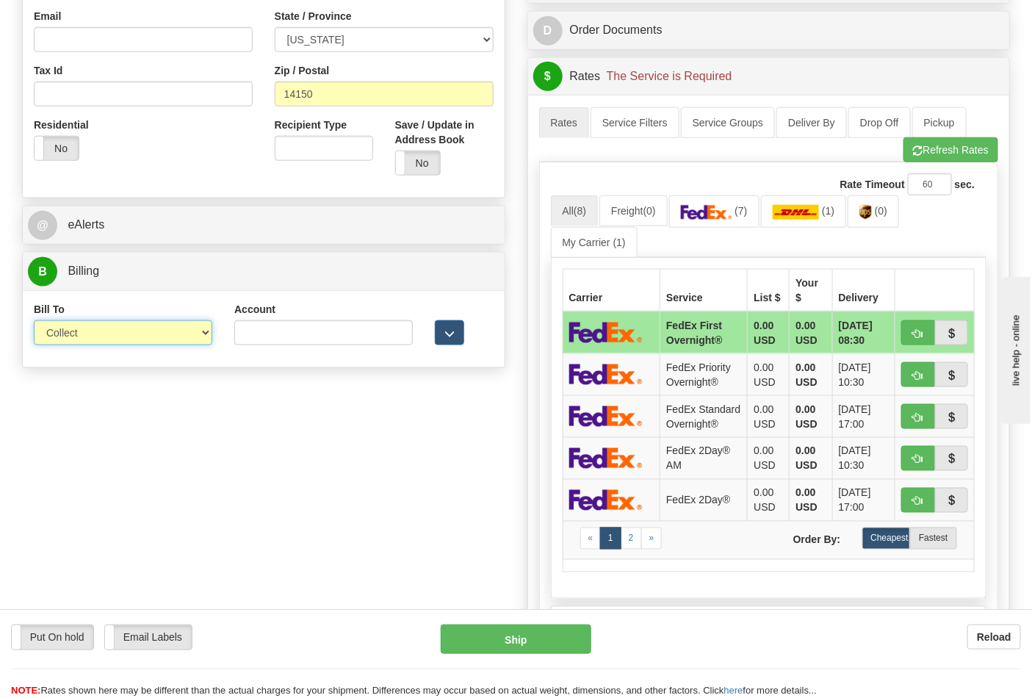
drag, startPoint x: 104, startPoint y: 333, endPoint x: 107, endPoint y: 345, distance: 12.7
click at [104, 333] on select "Sender Recipient Third Party Collect" at bounding box center [123, 332] width 178 height 25
select select "2"
click at [34, 322] on select "Sender Recipient Third Party Collect" at bounding box center [123, 332] width 178 height 25
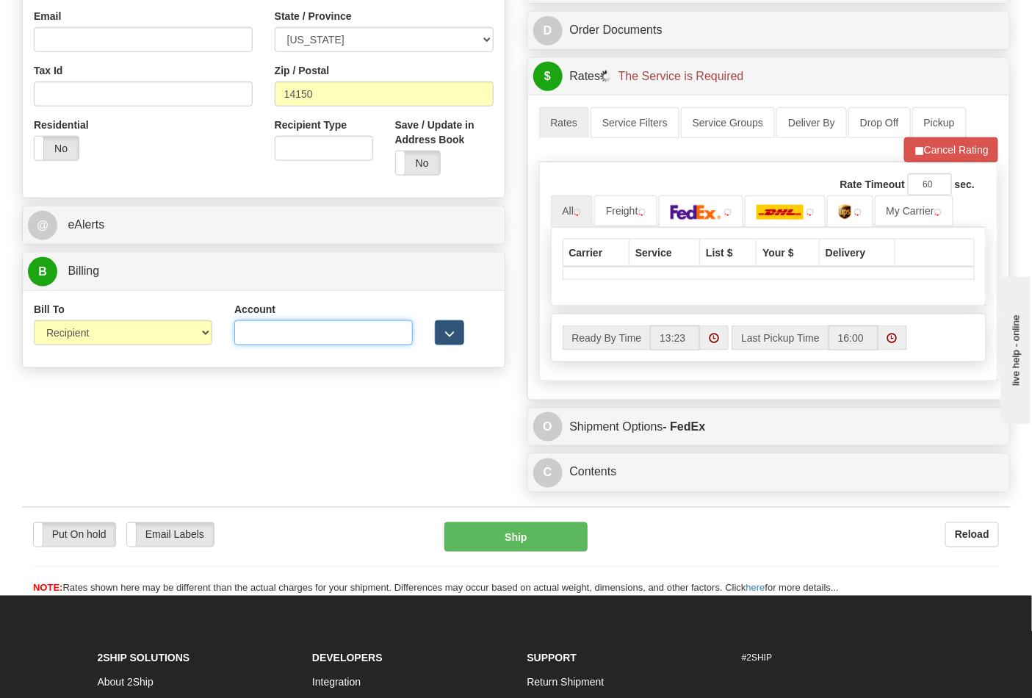
click at [253, 344] on input "Account" at bounding box center [323, 332] width 178 height 25
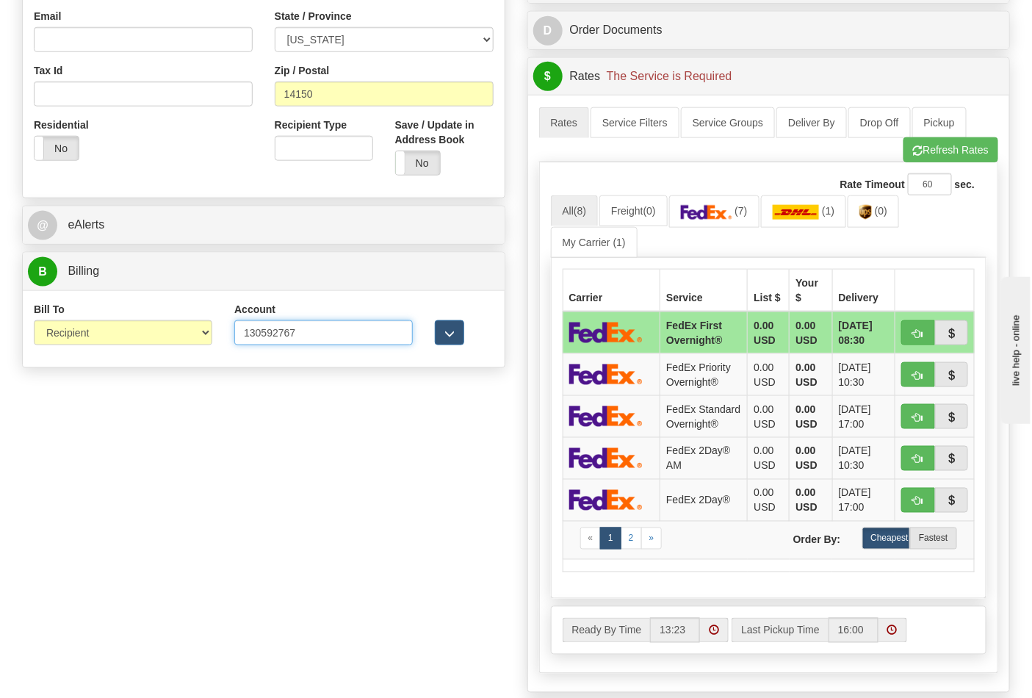
type input "130592767"
click button "Delete" at bounding box center [0, 0] width 0 height 0
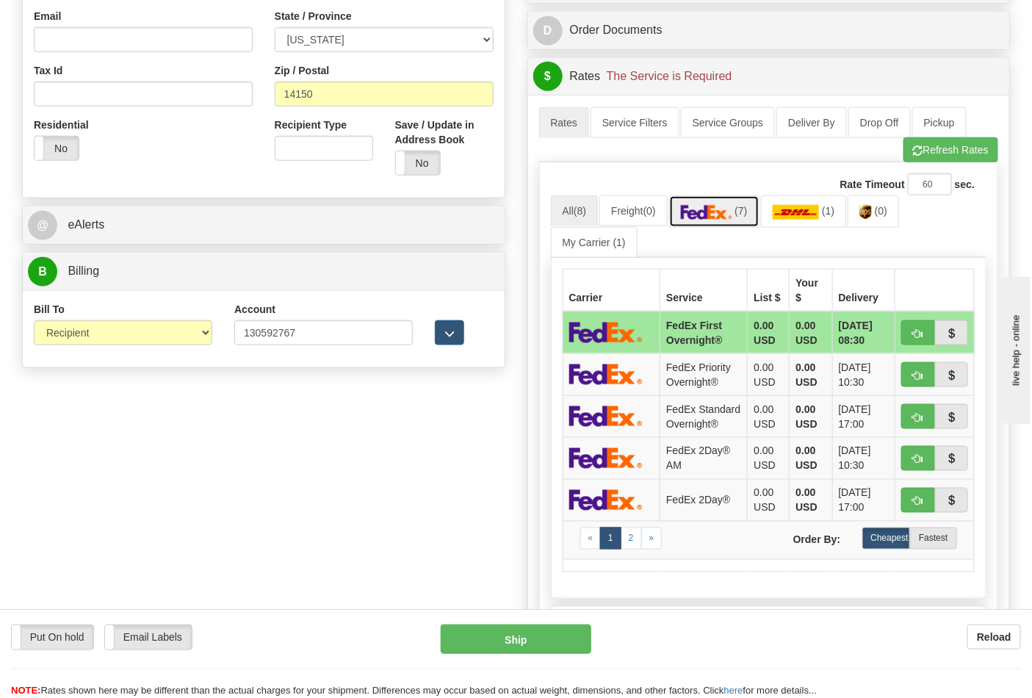
click at [696, 210] on img at bounding box center [706, 212] width 51 height 15
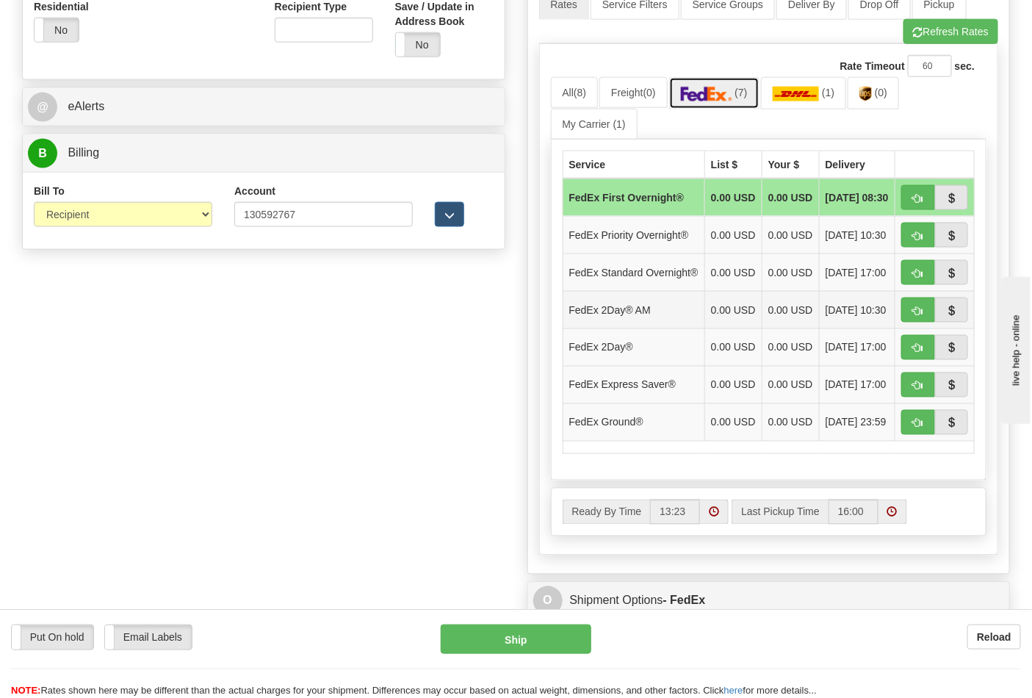
scroll to position [735, 0]
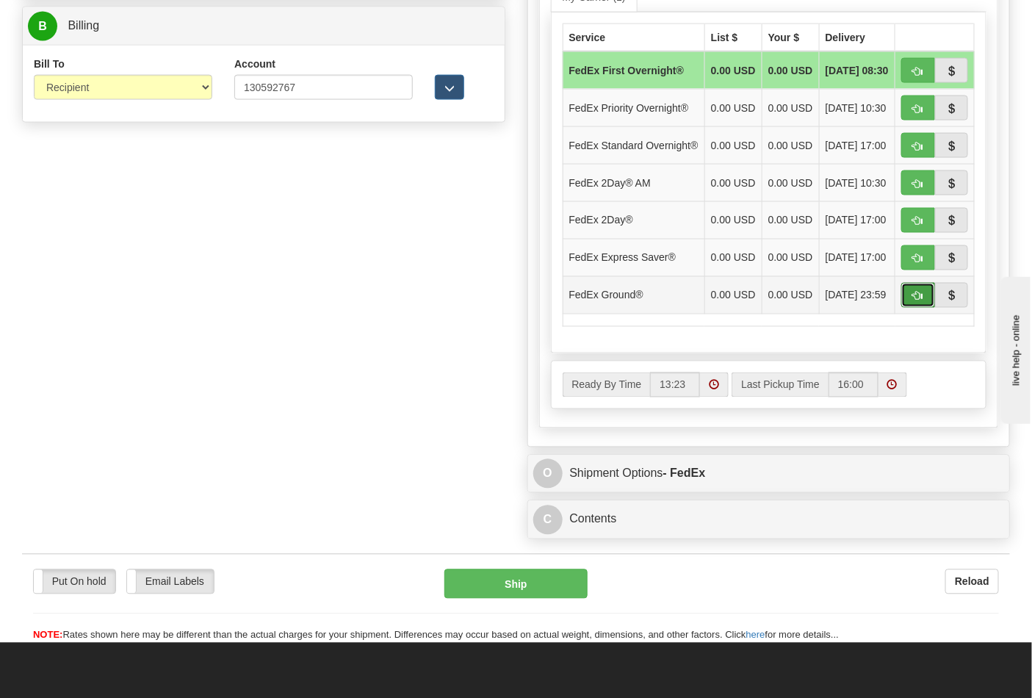
click at [915, 301] on span "button" at bounding box center [918, 297] width 10 height 10
type input "92"
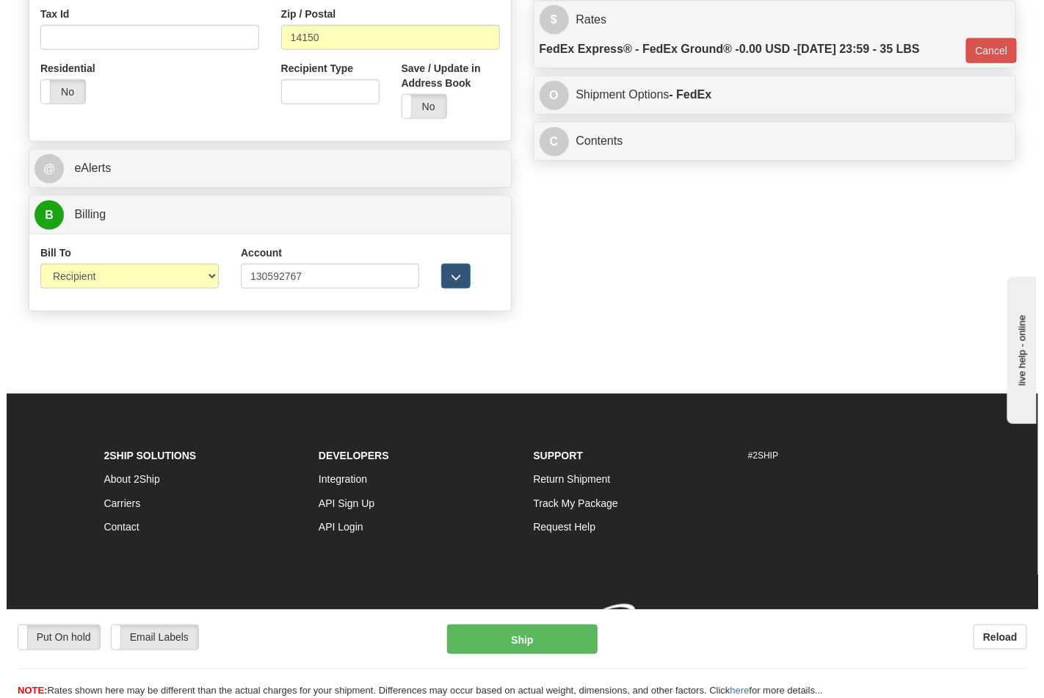
scroll to position [569, 0]
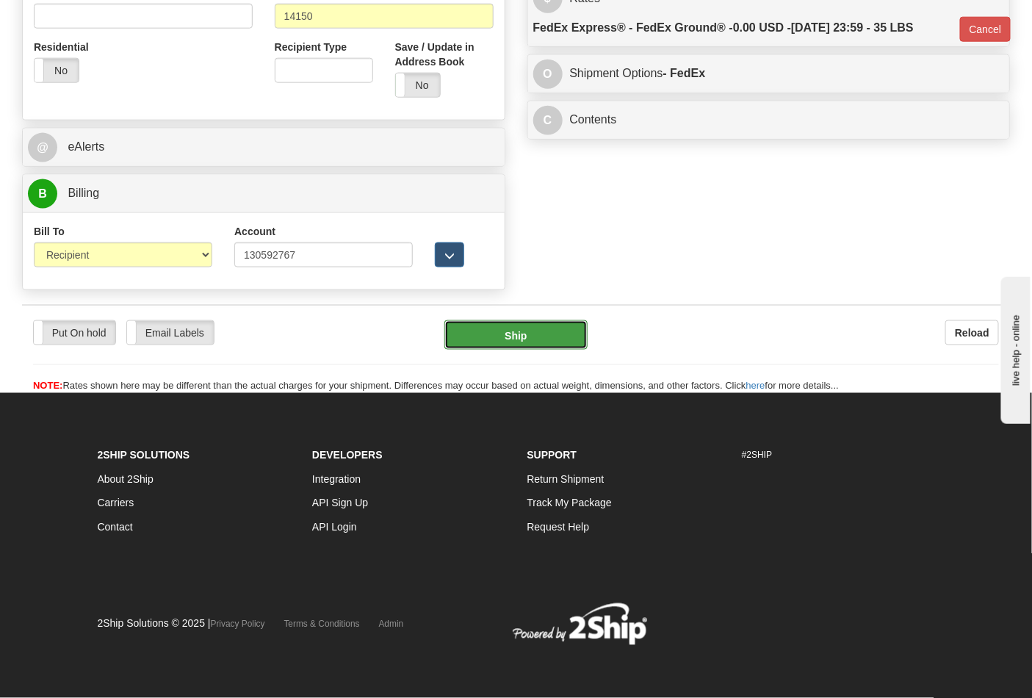
click at [522, 339] on button "Ship" at bounding box center [515, 334] width 142 height 29
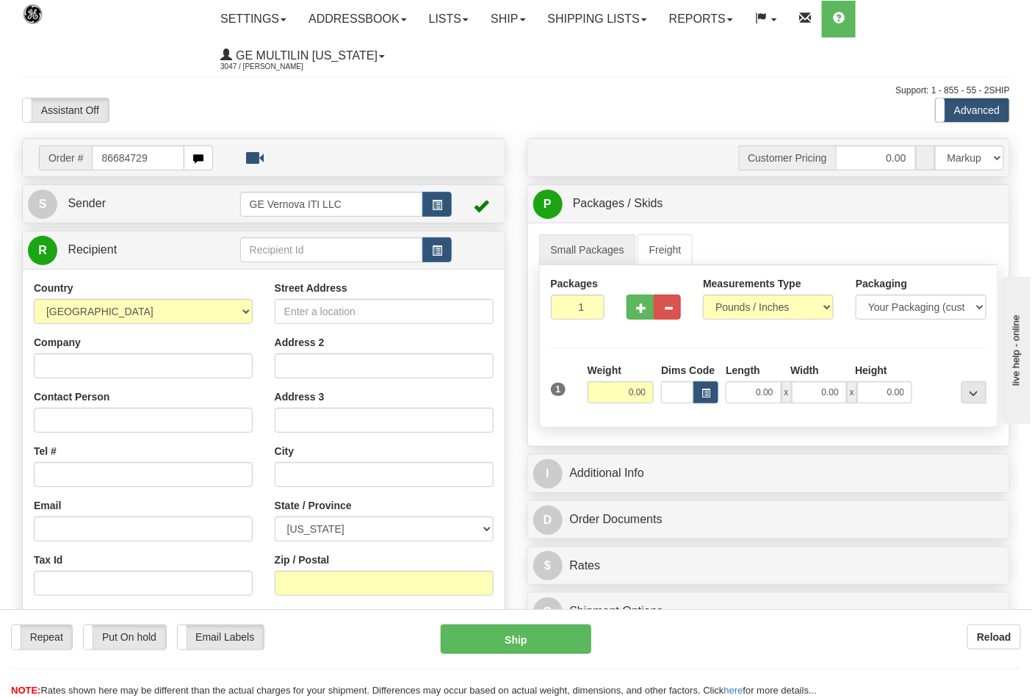
type input "86684729"
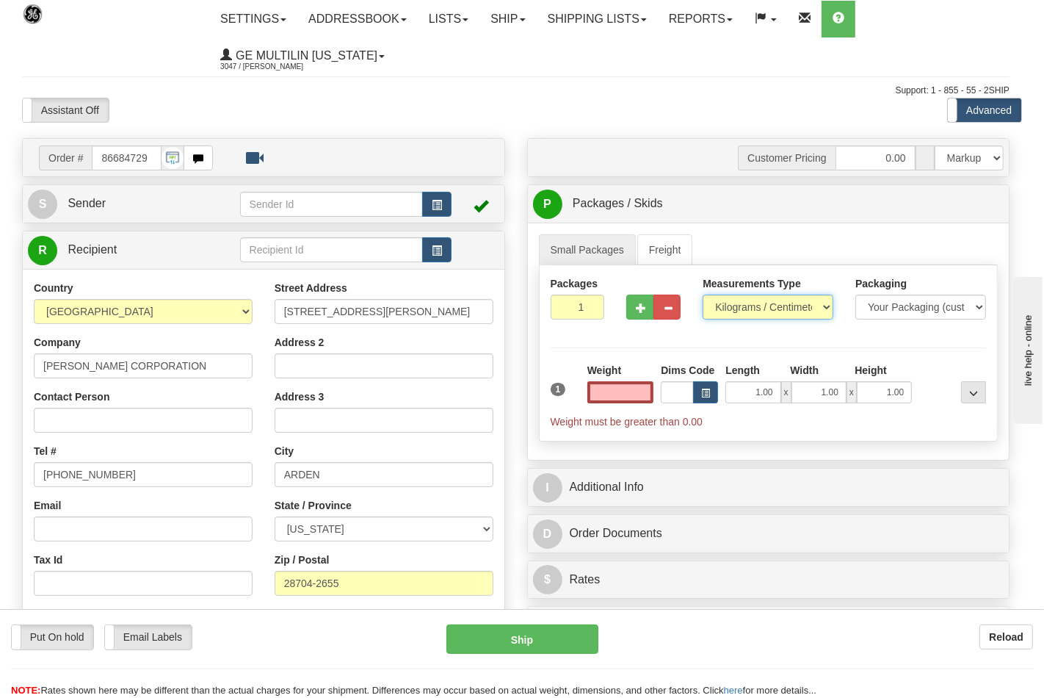
type input "0.00"
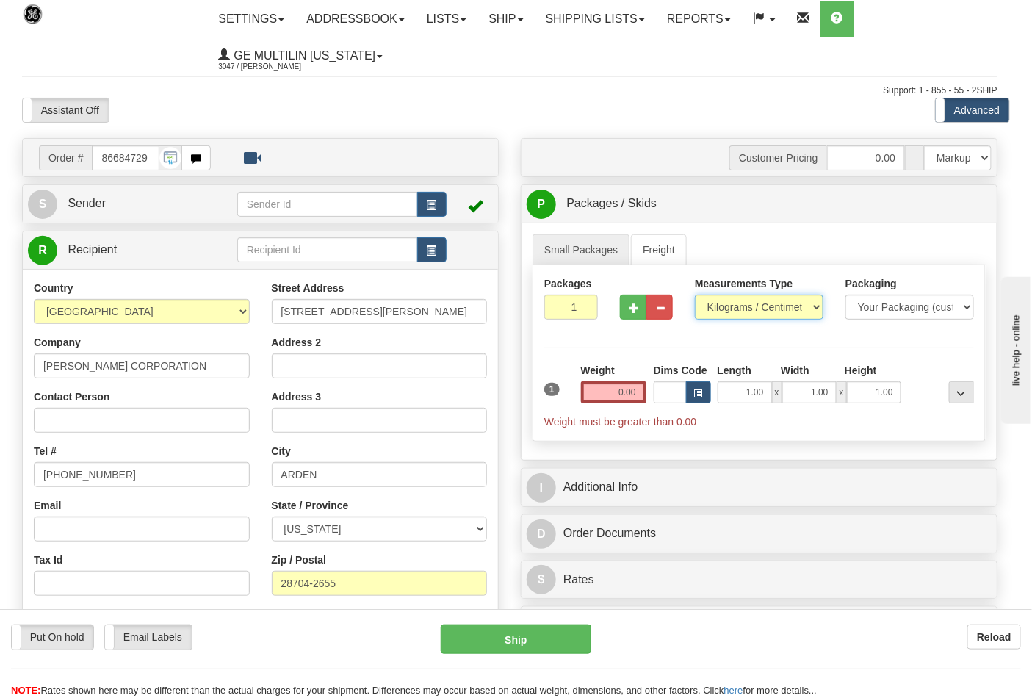
click at [742, 307] on select "Pounds / Inches Kilograms / Centimeters" at bounding box center [759, 307] width 129 height 25
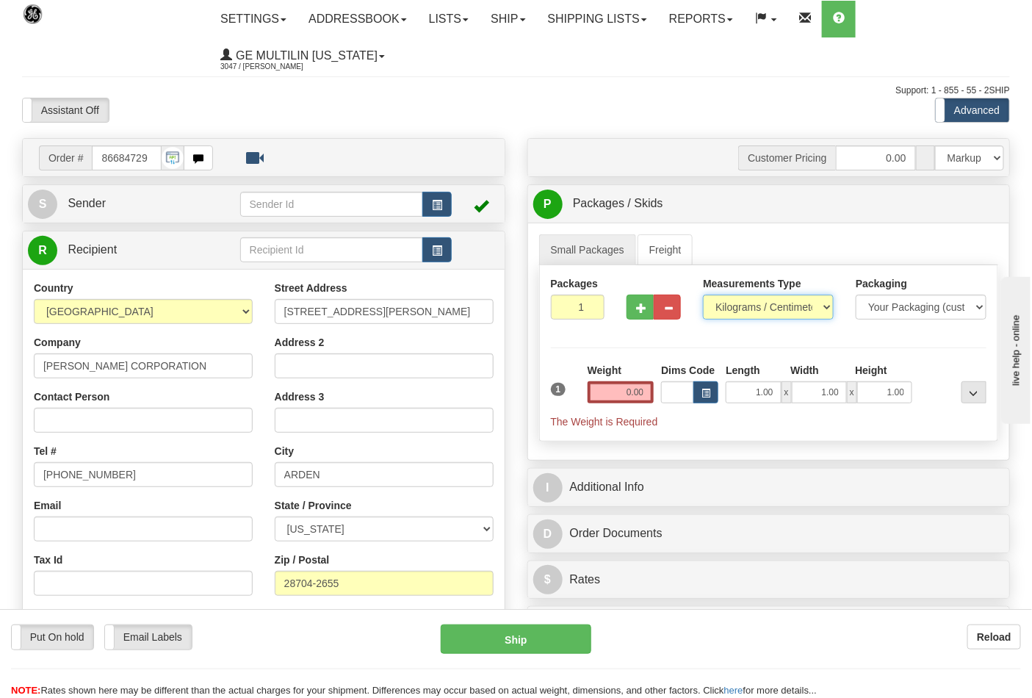
select select "0"
click at [703, 295] on select "Pounds / Inches Kilograms / Centimeters" at bounding box center [768, 307] width 131 height 25
click at [647, 391] on input "0.00" at bounding box center [621, 392] width 67 height 22
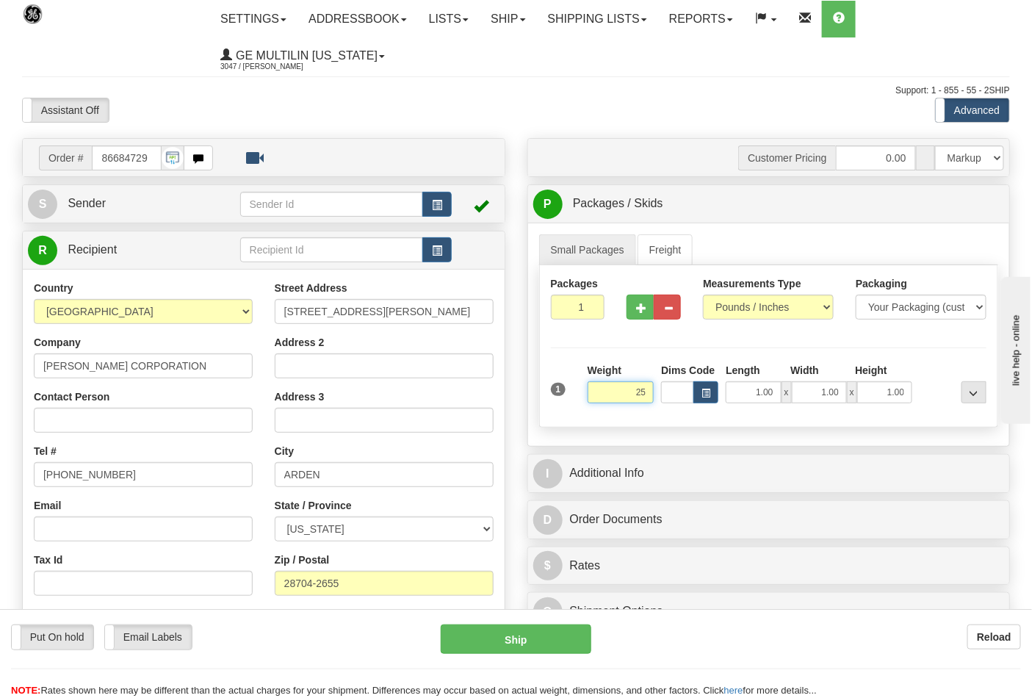
click button "Delete" at bounding box center [0, 0] width 0 height 0
type input "25.00"
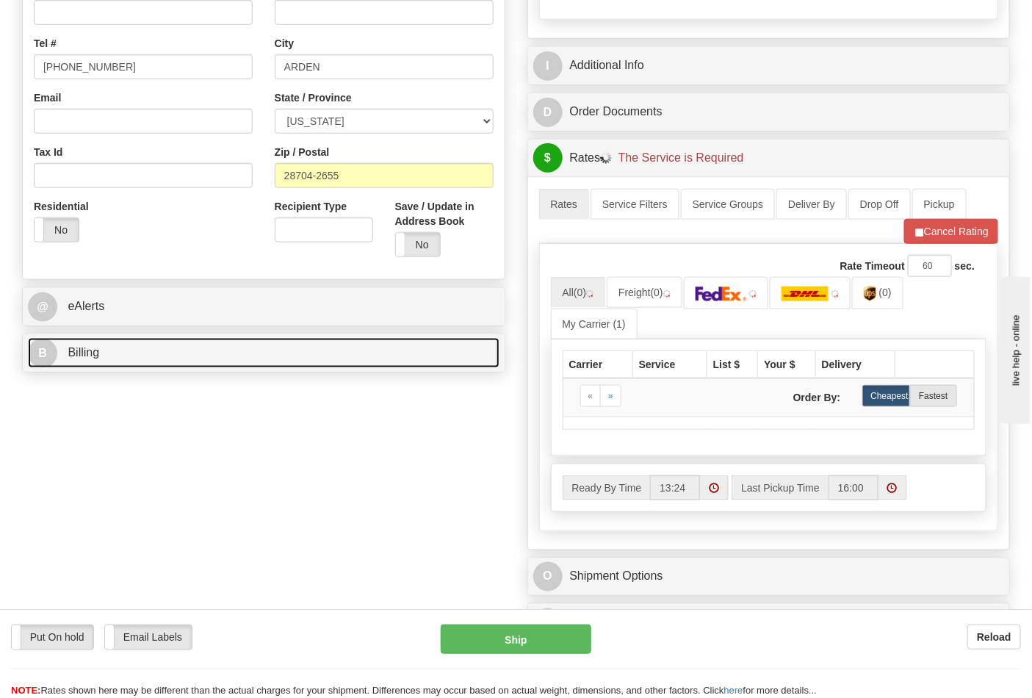
click at [176, 366] on link "B Billing" at bounding box center [264, 353] width 472 height 30
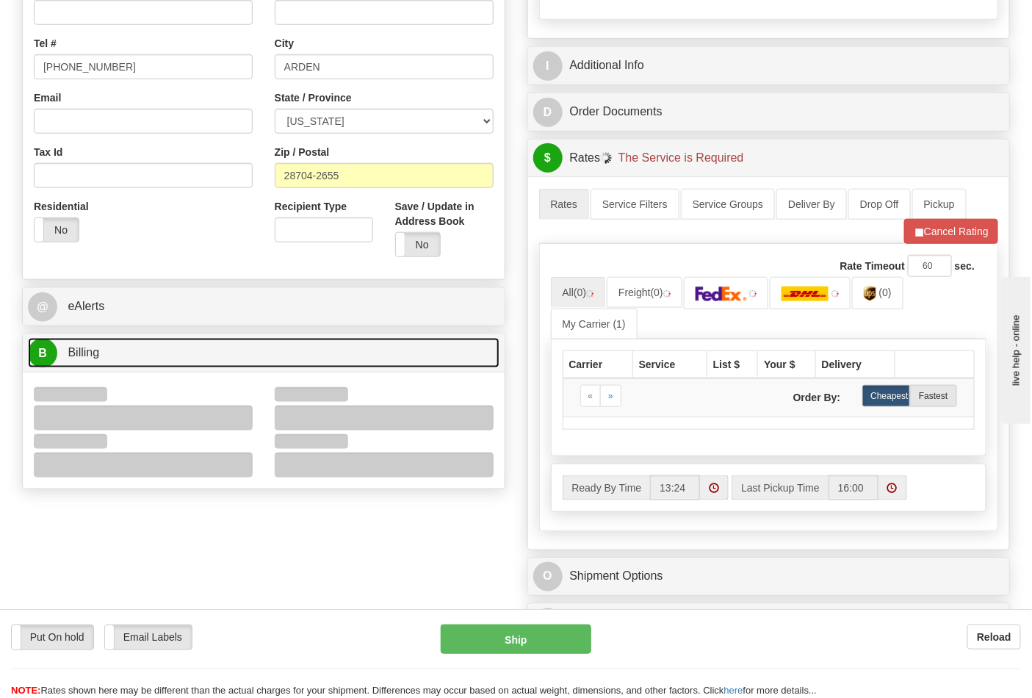
scroll to position [489, 0]
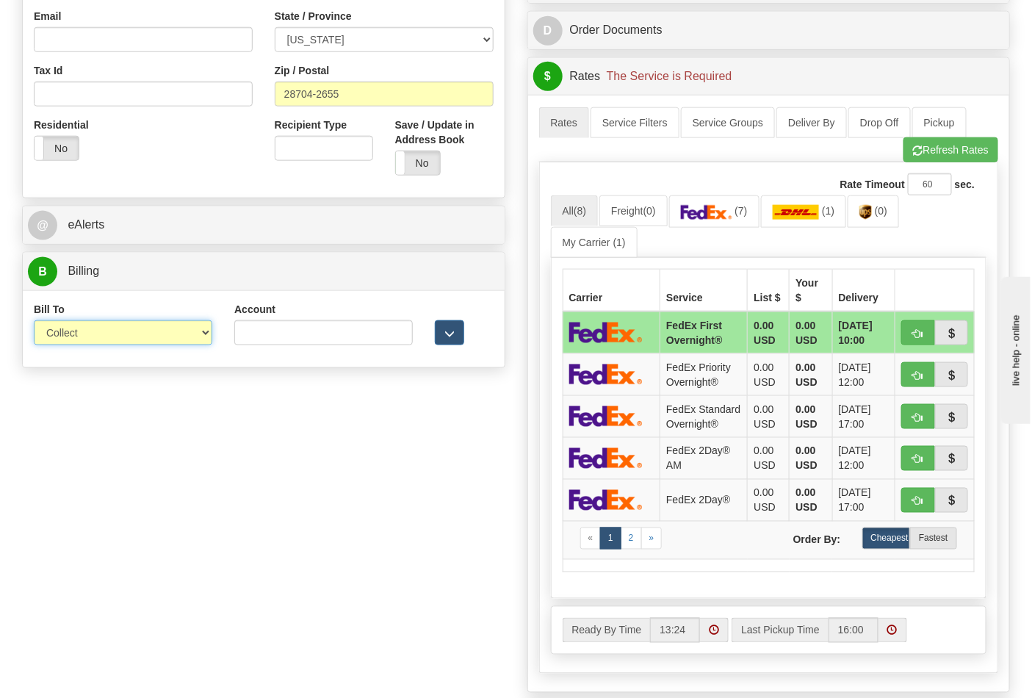
click at [99, 340] on select "Sender Recipient Third Party Collect" at bounding box center [123, 332] width 178 height 25
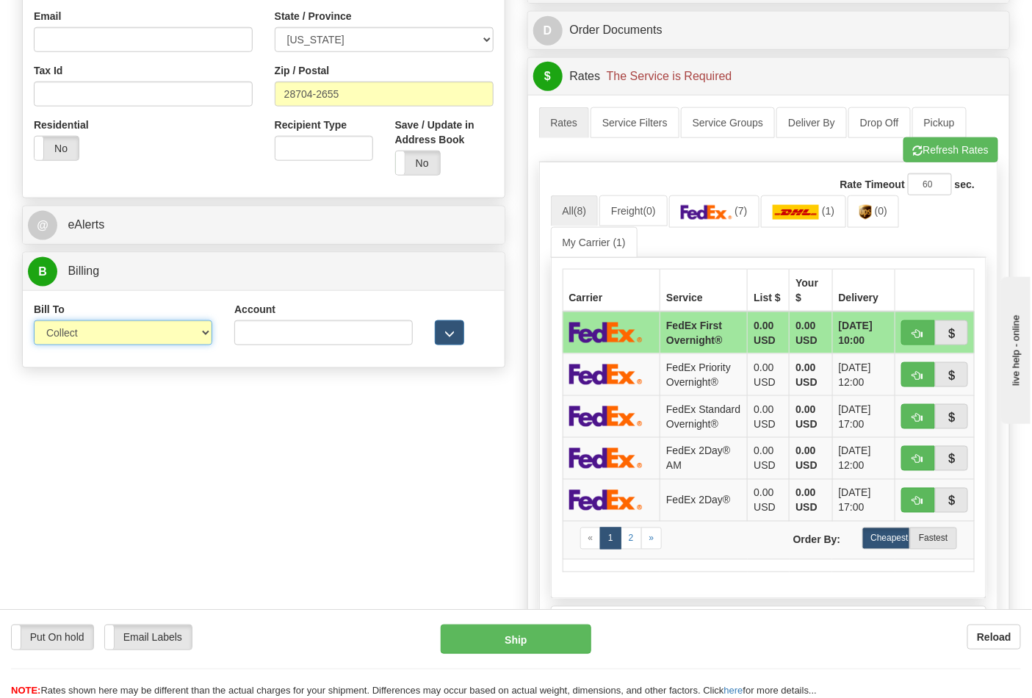
select select "2"
click at [34, 322] on select "Sender Recipient Third Party Collect" at bounding box center [123, 332] width 178 height 25
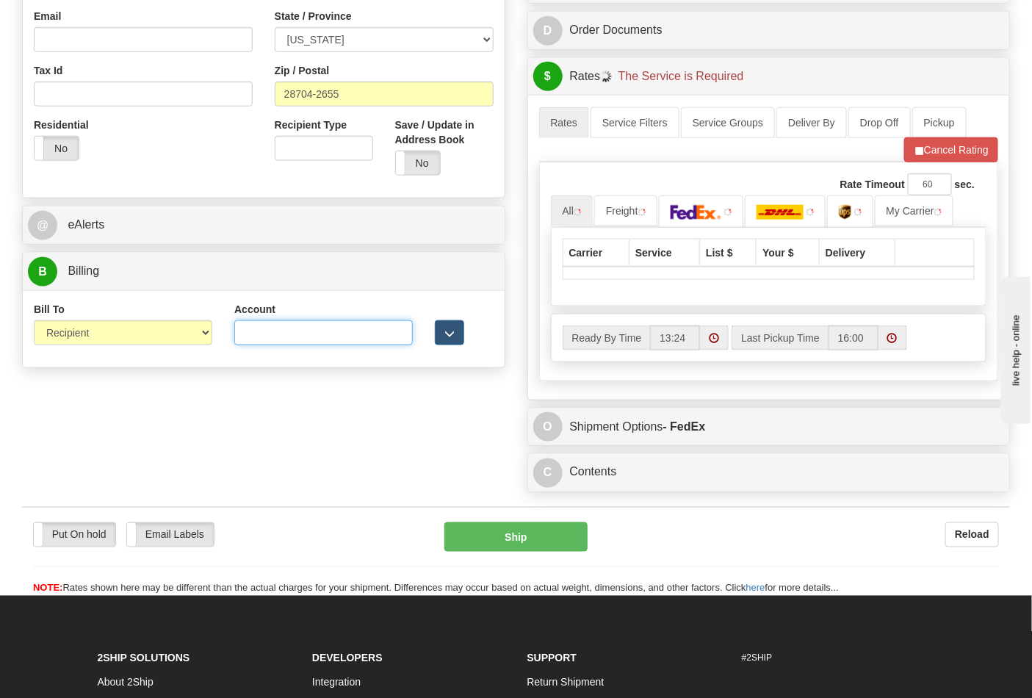
click at [257, 340] on input "Account" at bounding box center [323, 332] width 178 height 25
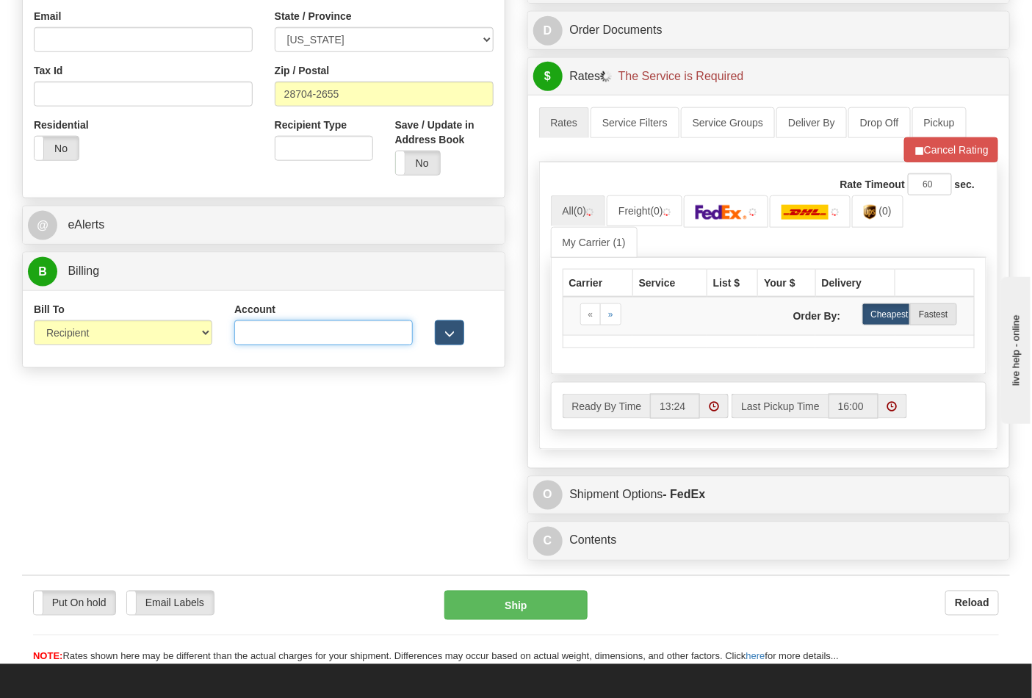
paste input "103014760"
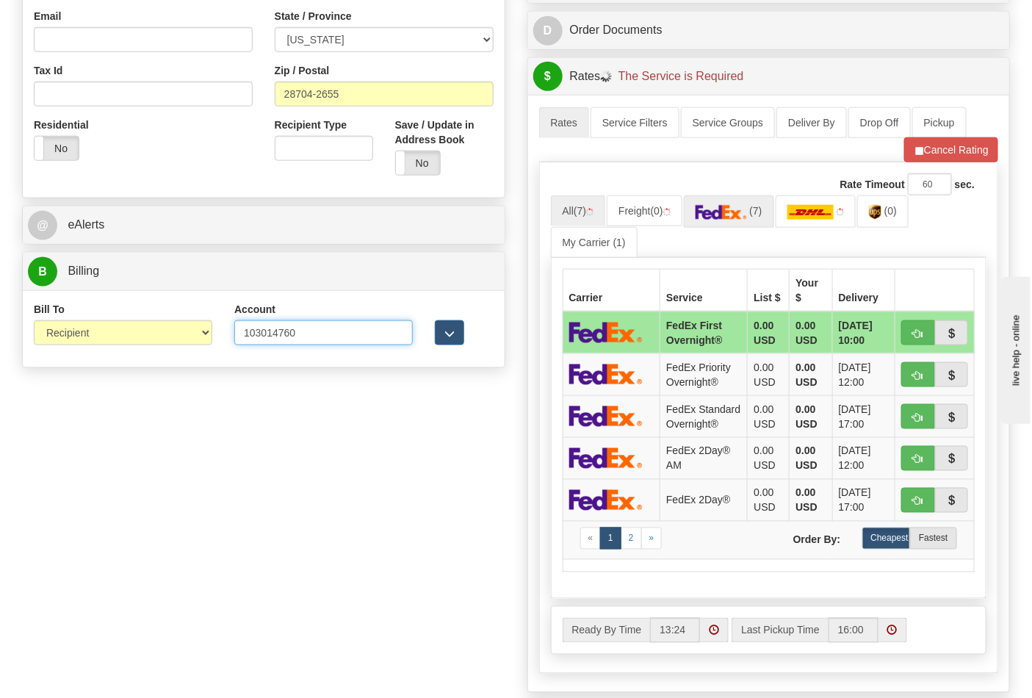
type input "103014760"
click at [728, 213] on img at bounding box center [721, 212] width 51 height 15
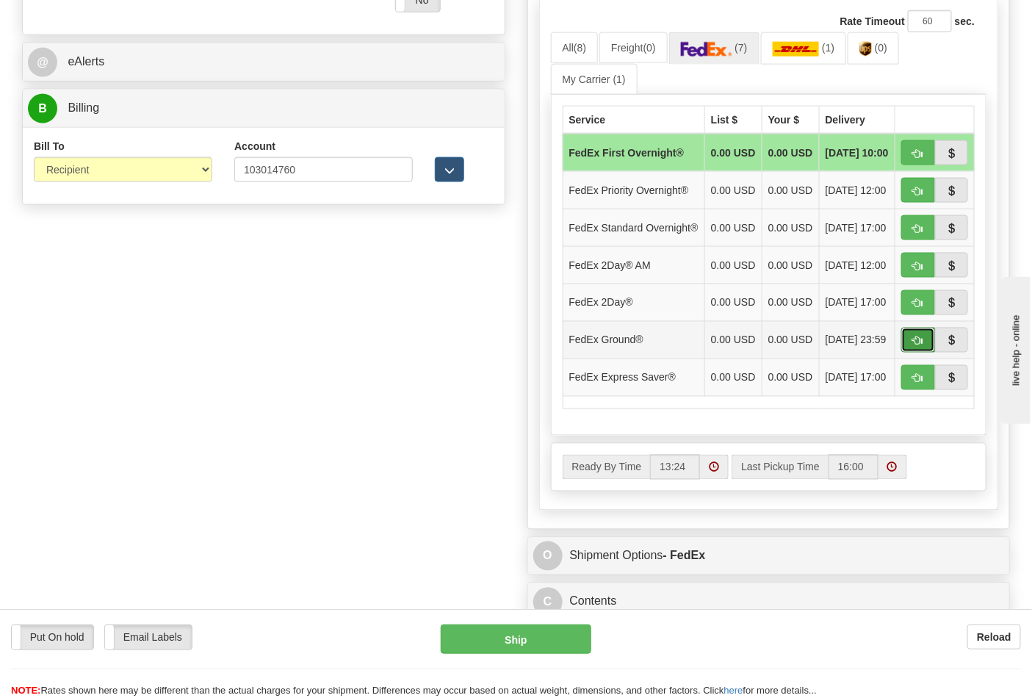
click at [911, 353] on button "button" at bounding box center [918, 340] width 34 height 25
type input "92"
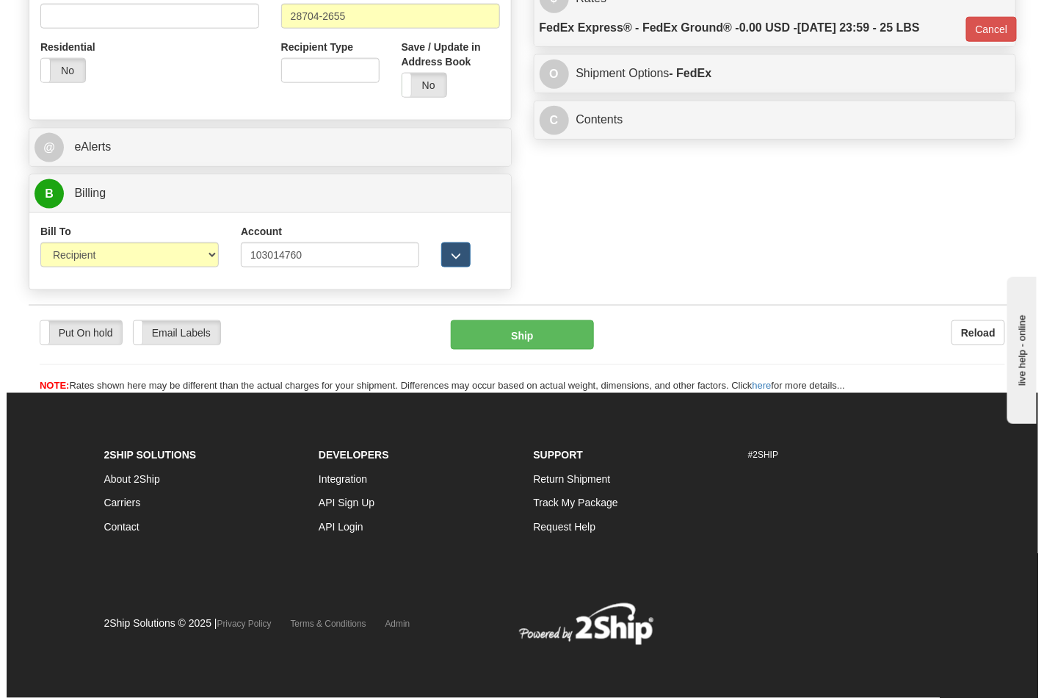
scroll to position [569, 0]
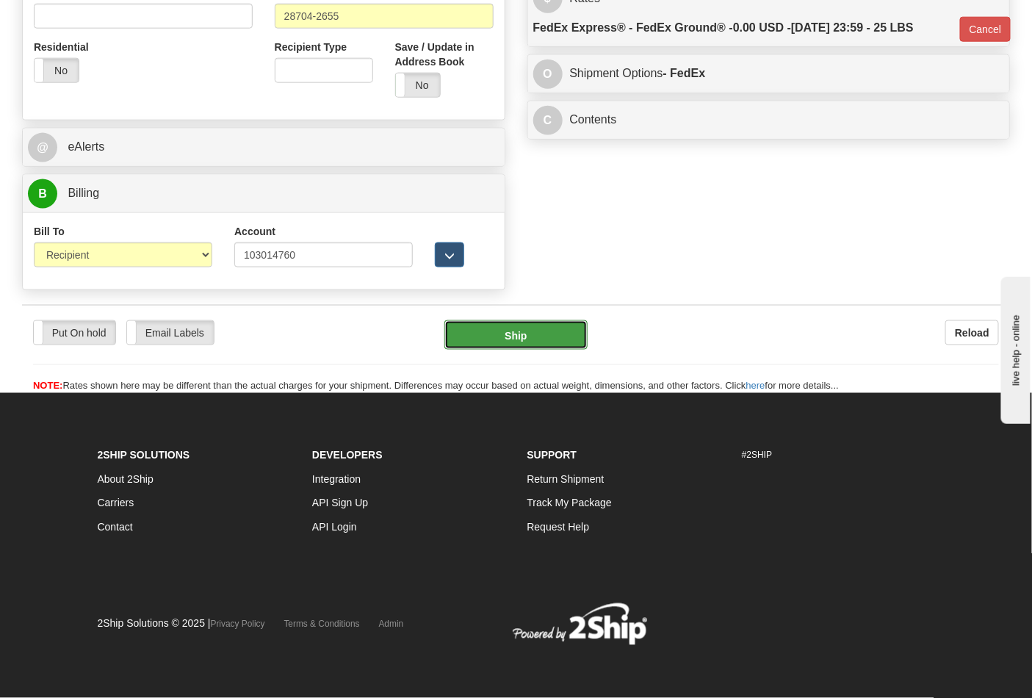
click at [525, 328] on button "Ship" at bounding box center [515, 334] width 142 height 29
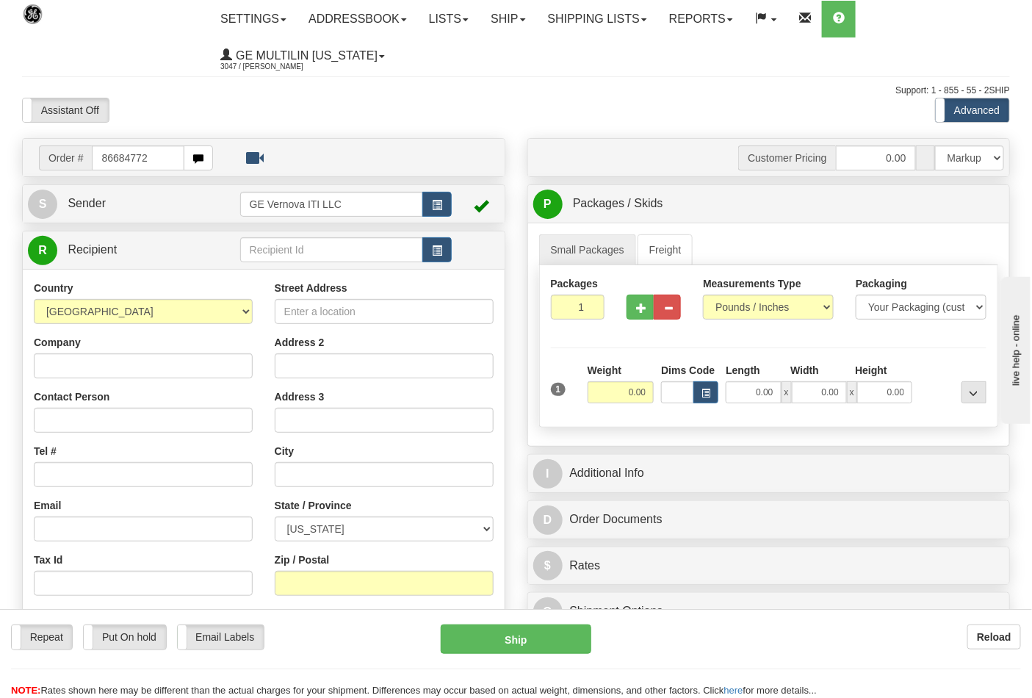
type input "86684772"
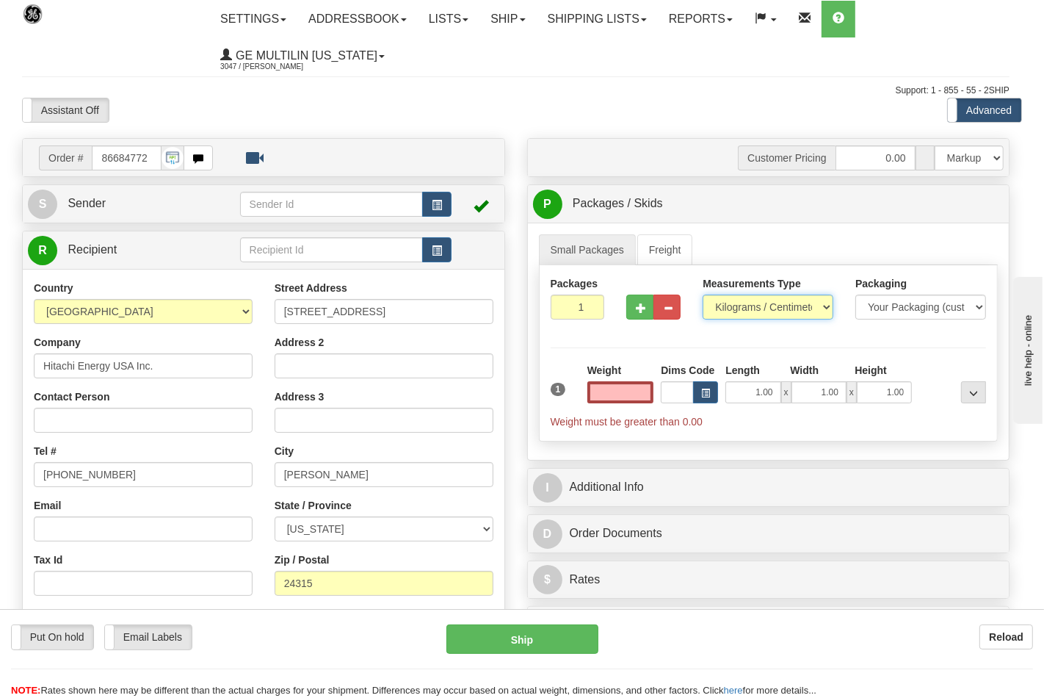
type input "0.00"
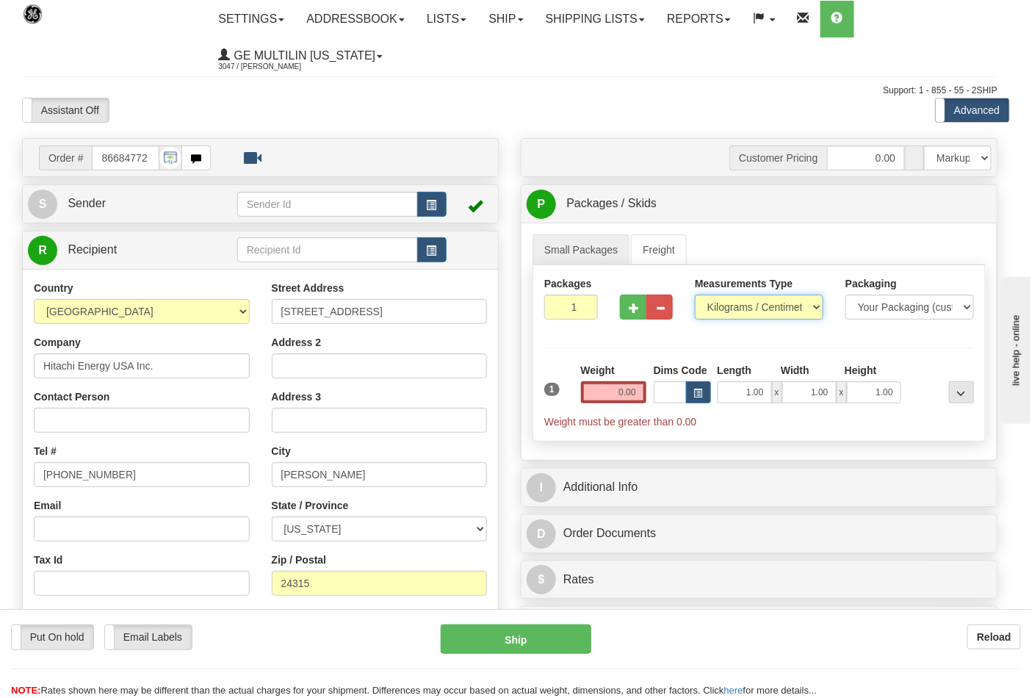
click at [740, 306] on select "Pounds / Inches Kilograms / Centimeters" at bounding box center [759, 307] width 129 height 25
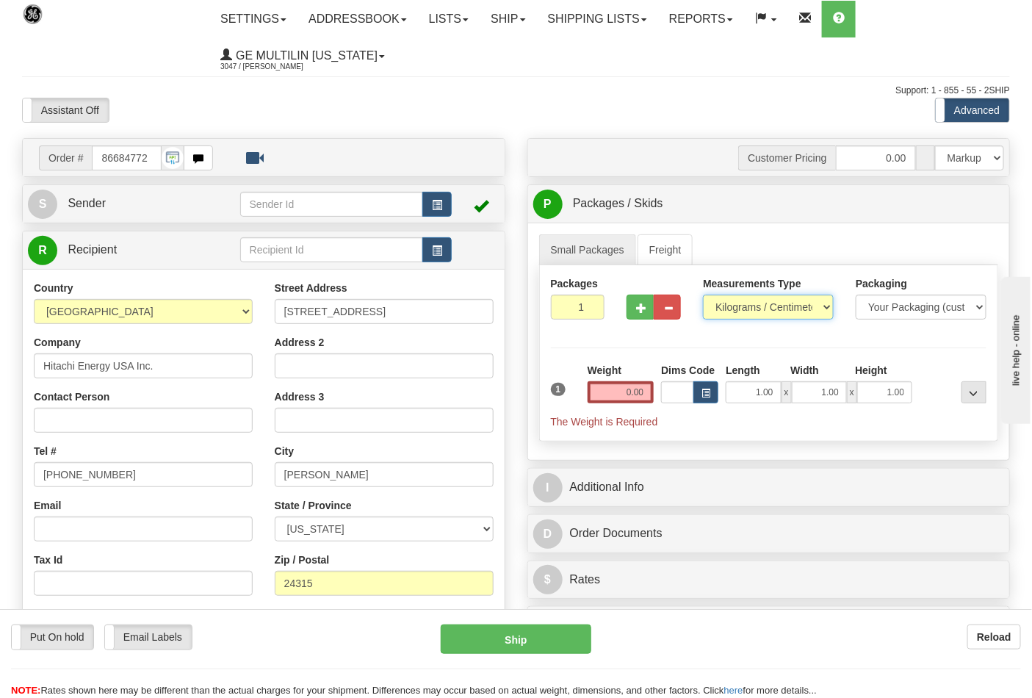
select select "0"
click at [703, 295] on select "Pounds / Inches Kilograms / Centimeters" at bounding box center [768, 307] width 131 height 25
click at [635, 310] on button "button" at bounding box center [640, 307] width 27 height 25
type input "2"
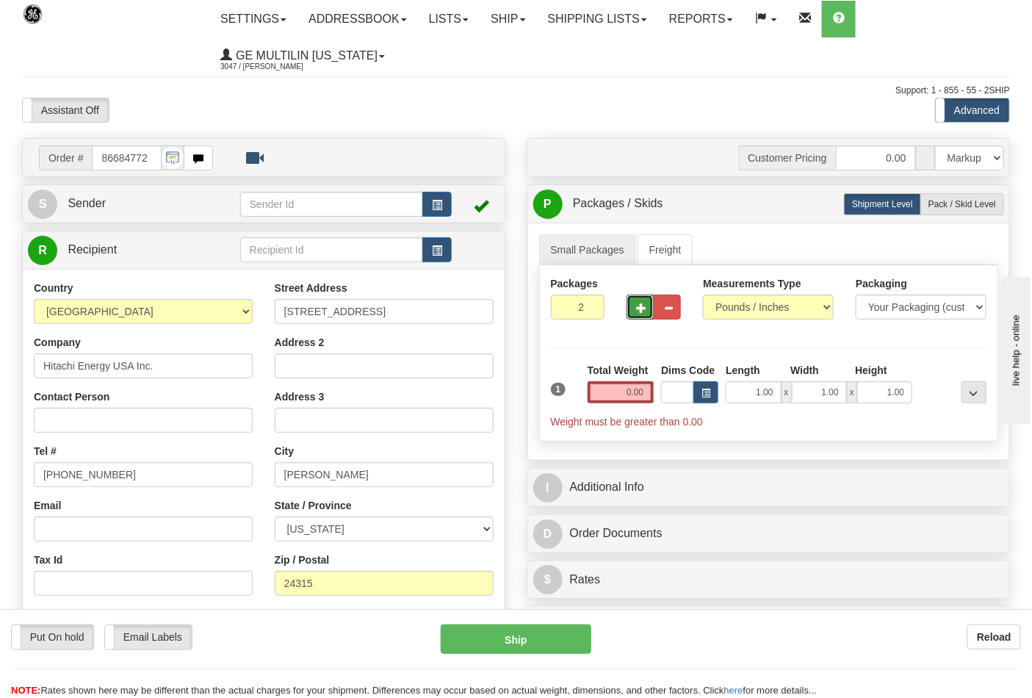
drag, startPoint x: 949, startPoint y: 209, endPoint x: 839, endPoint y: 312, distance: 151.2
click at [949, 209] on span "Pack / Skid Level" at bounding box center [962, 204] width 68 height 10
radio input "true"
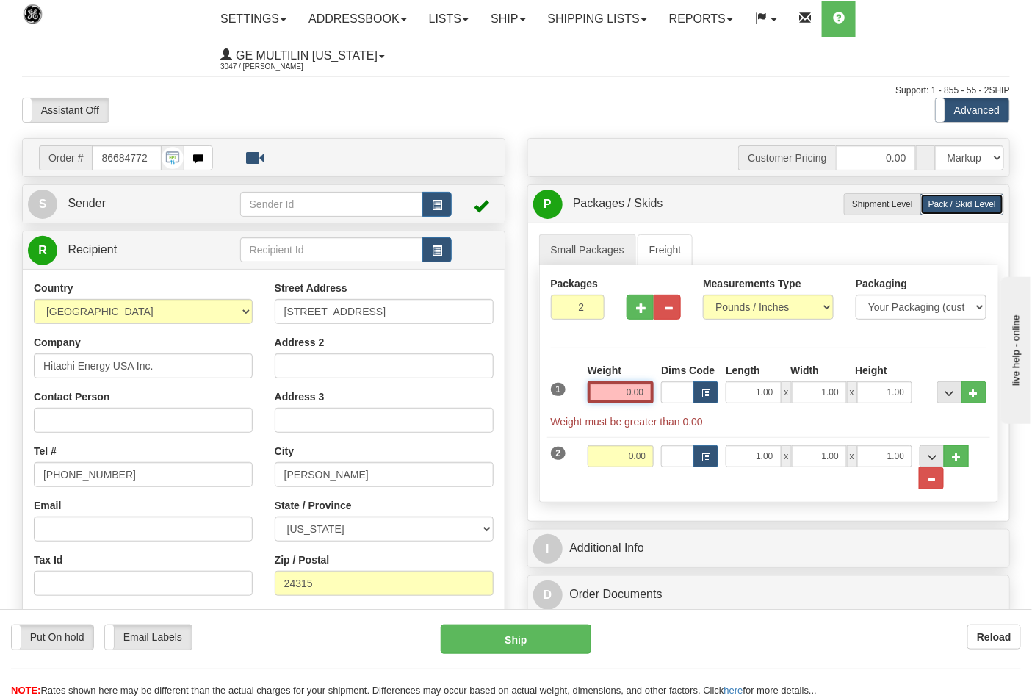
drag, startPoint x: 647, startPoint y: 391, endPoint x: 640, endPoint y: 394, distance: 7.9
click at [648, 391] on input "0.00" at bounding box center [621, 392] width 67 height 22
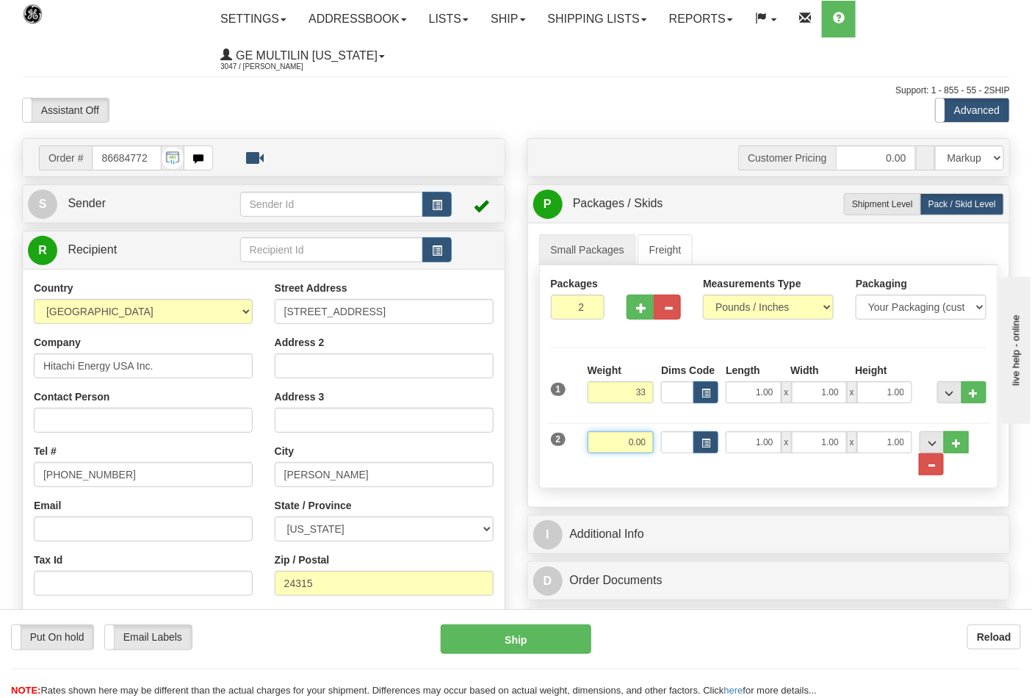
type input "33.00"
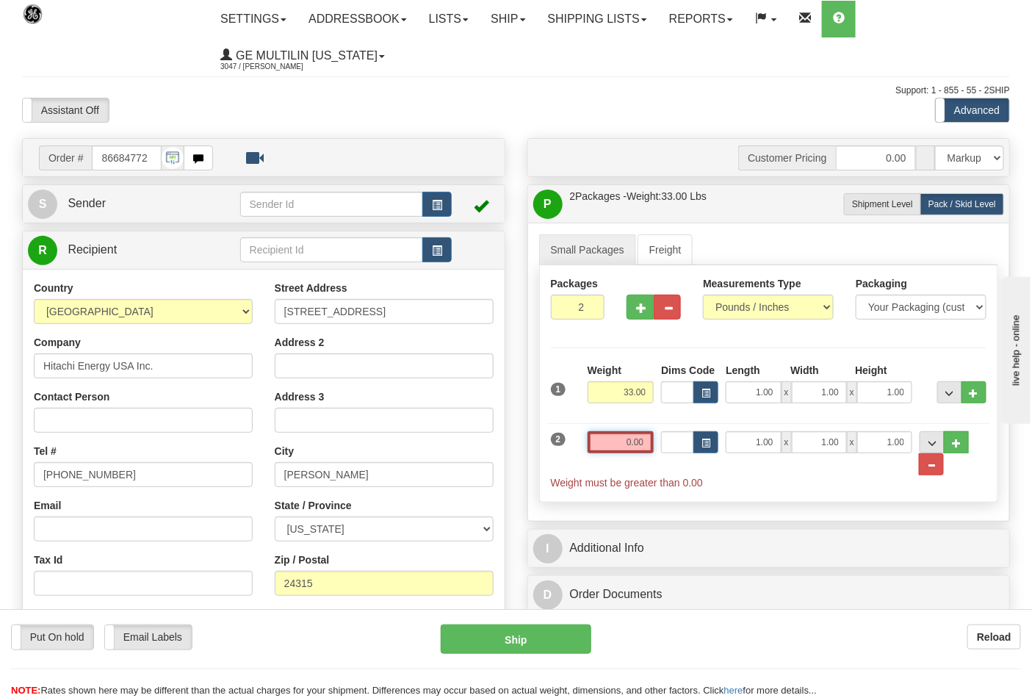
click at [646, 448] on input "0.00" at bounding box center [621, 442] width 67 height 22
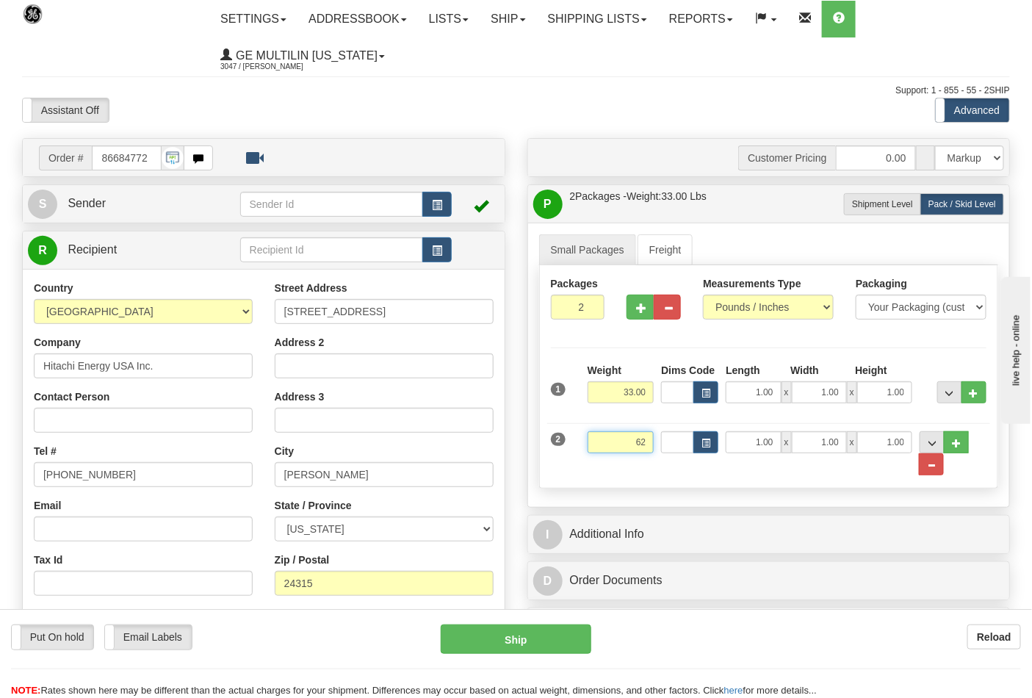
click button "Delete" at bounding box center [0, 0] width 0 height 0
type input "62.00"
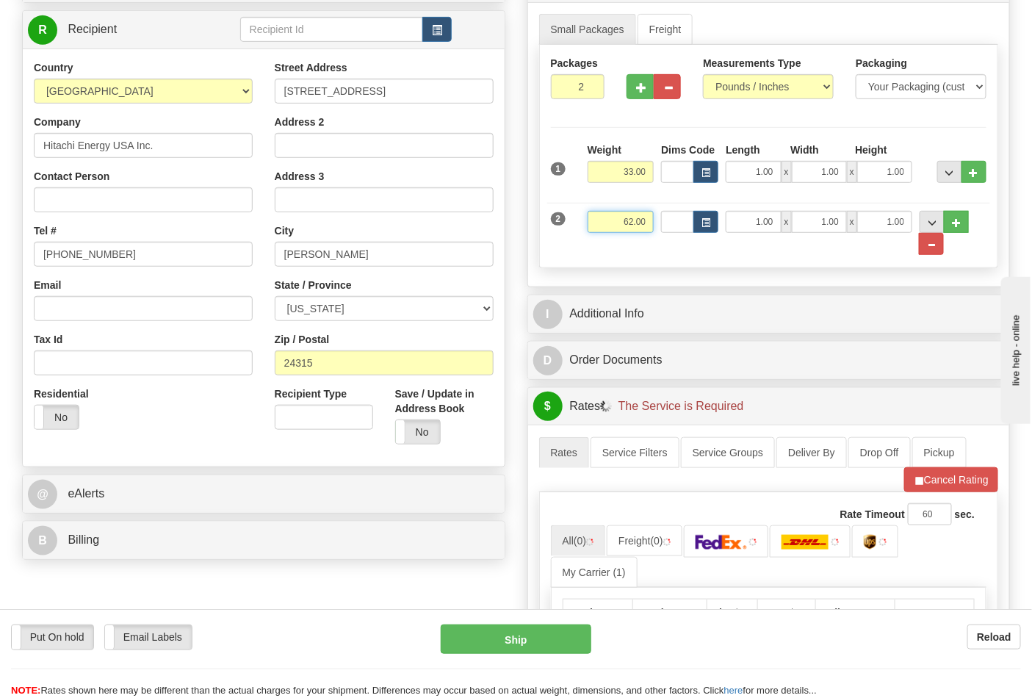
scroll to position [245, 0]
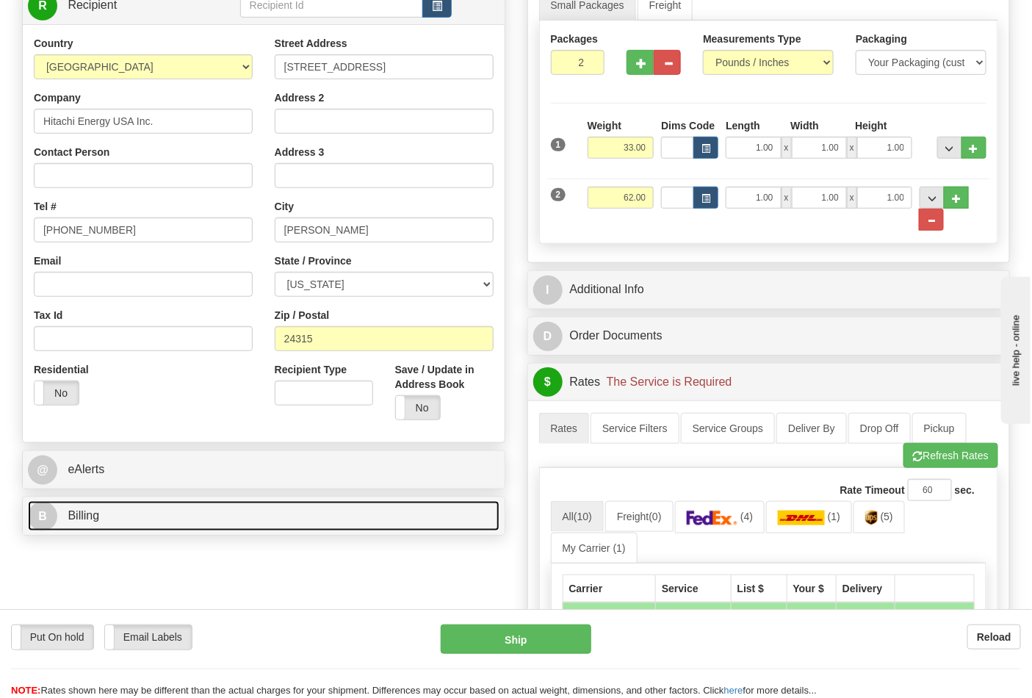
click at [148, 524] on link "B Billing" at bounding box center [264, 516] width 472 height 30
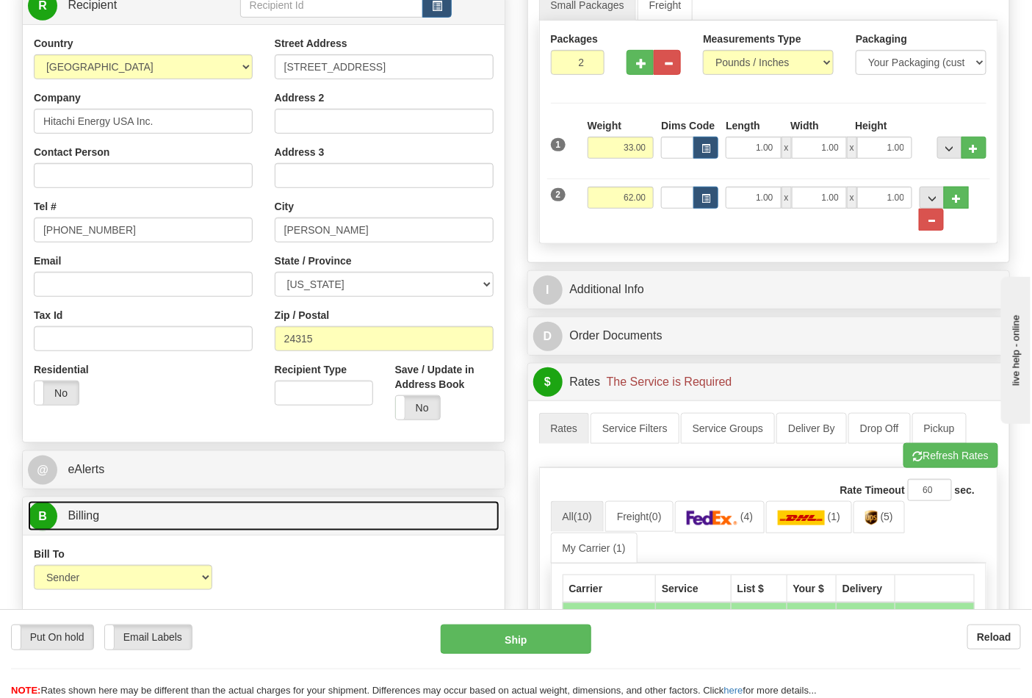
scroll to position [326, 0]
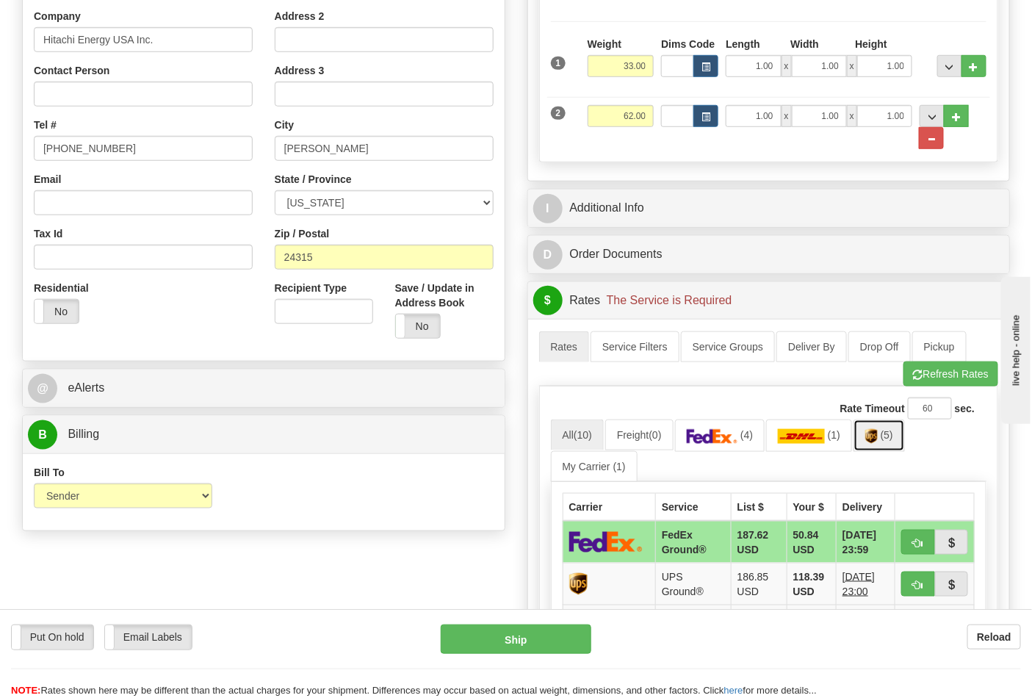
click at [885, 444] on link "(5)" at bounding box center [879, 435] width 51 height 32
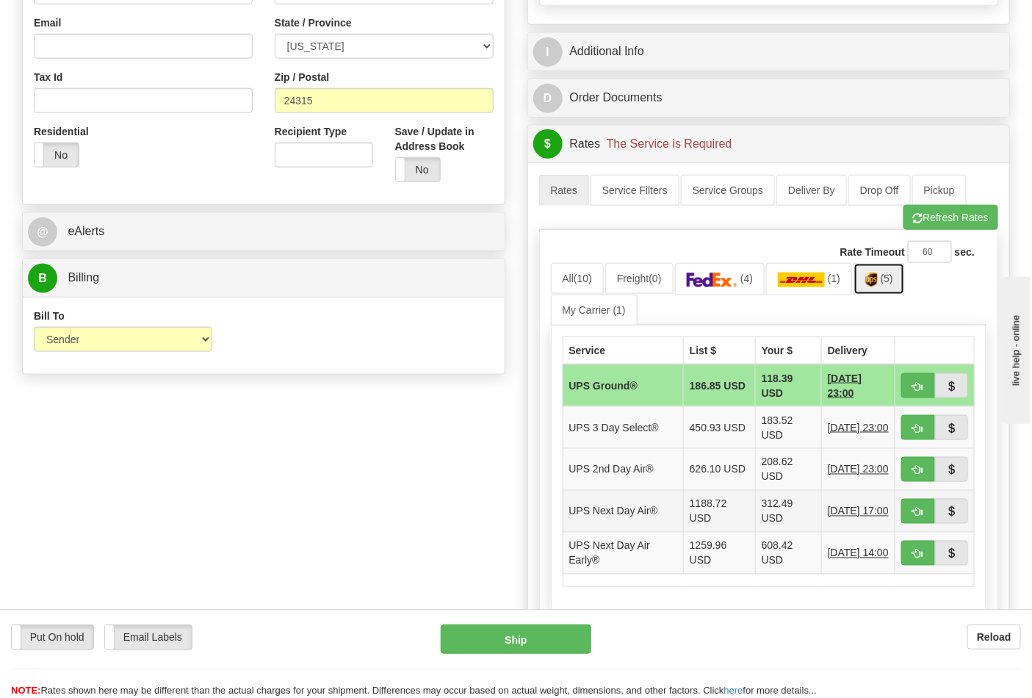
scroll to position [652, 0]
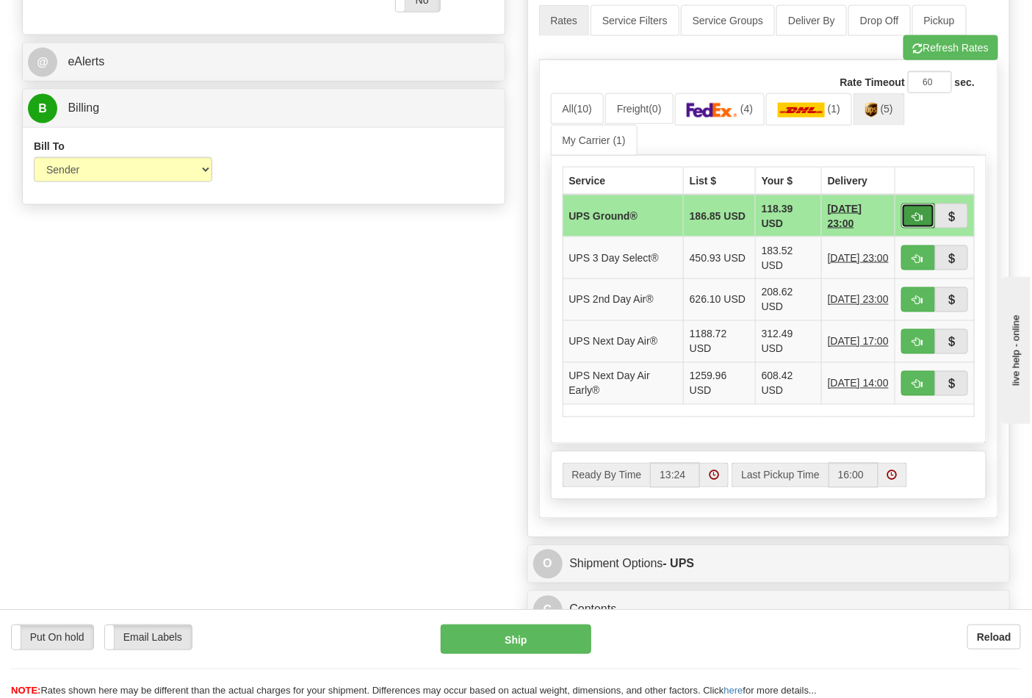
click at [909, 213] on button "button" at bounding box center [918, 215] width 34 height 25
type input "03"
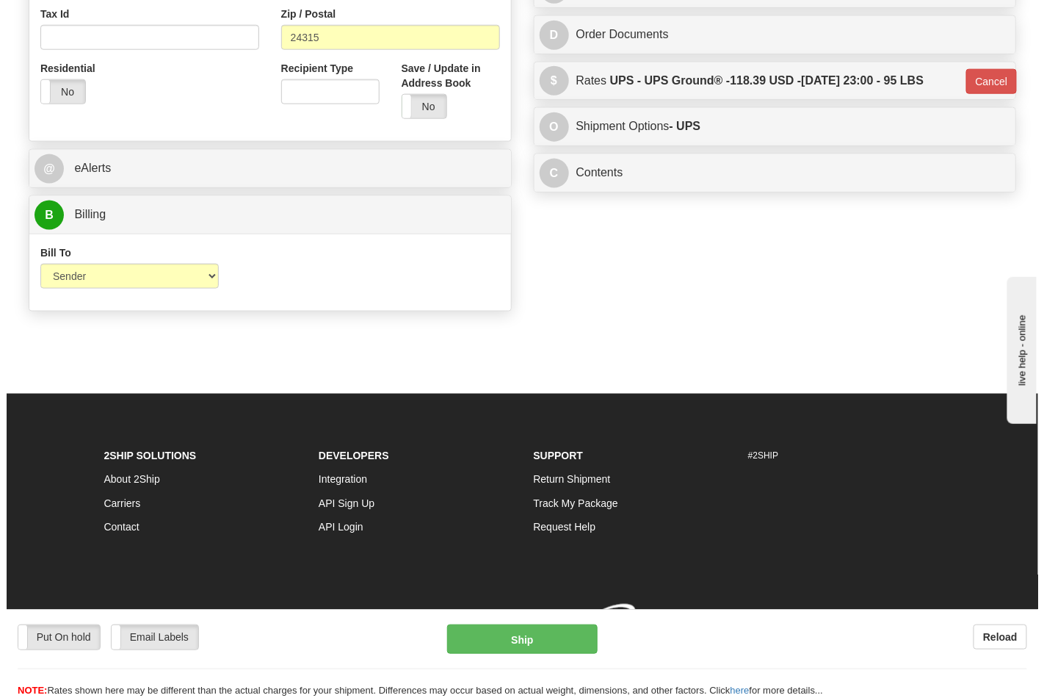
scroll to position [569, 0]
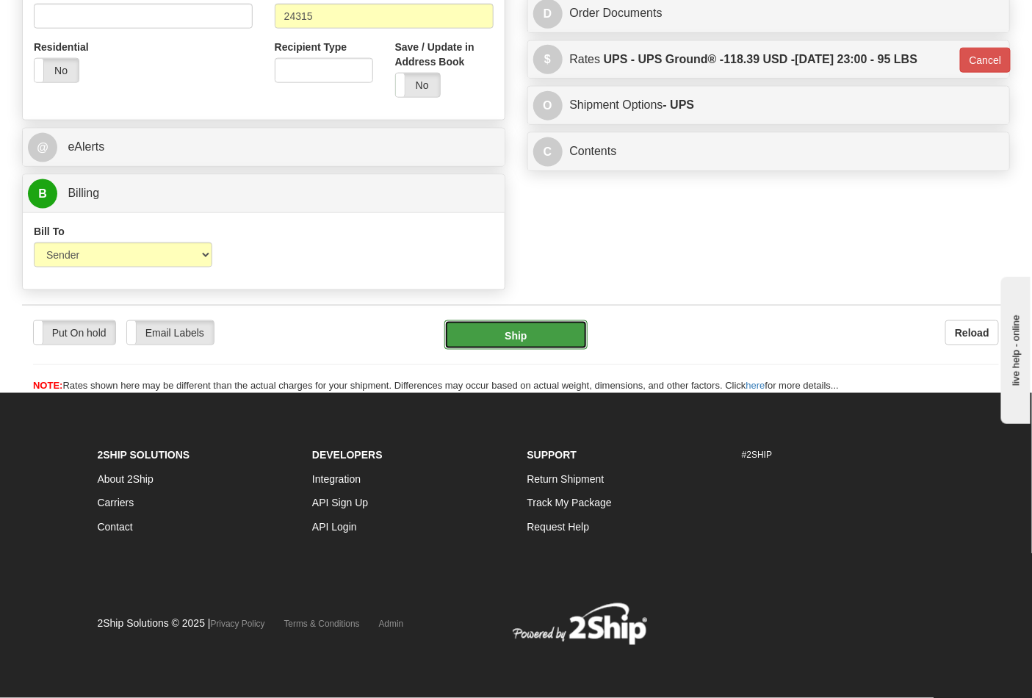
click at [551, 338] on button "Ship" at bounding box center [515, 334] width 142 height 29
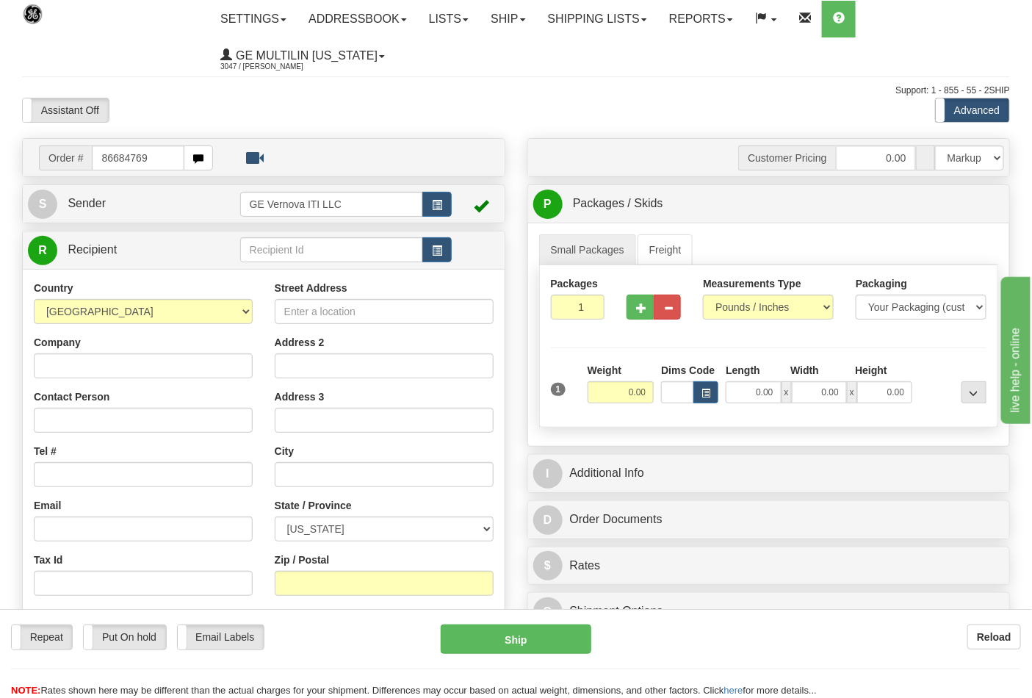
type input "86684769"
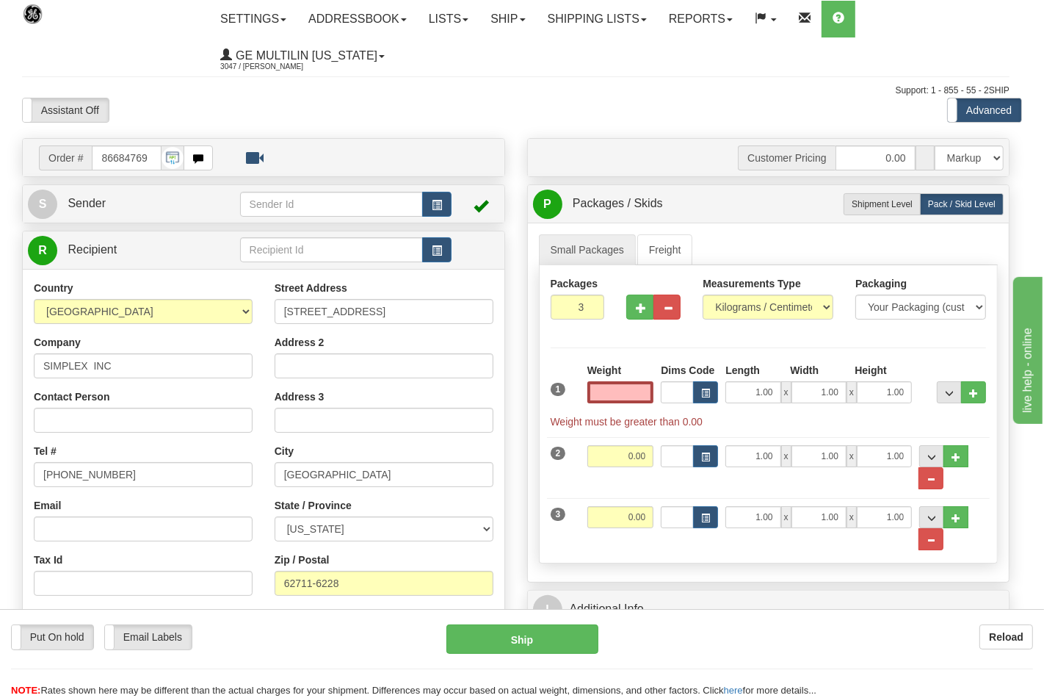
type input "0.00"
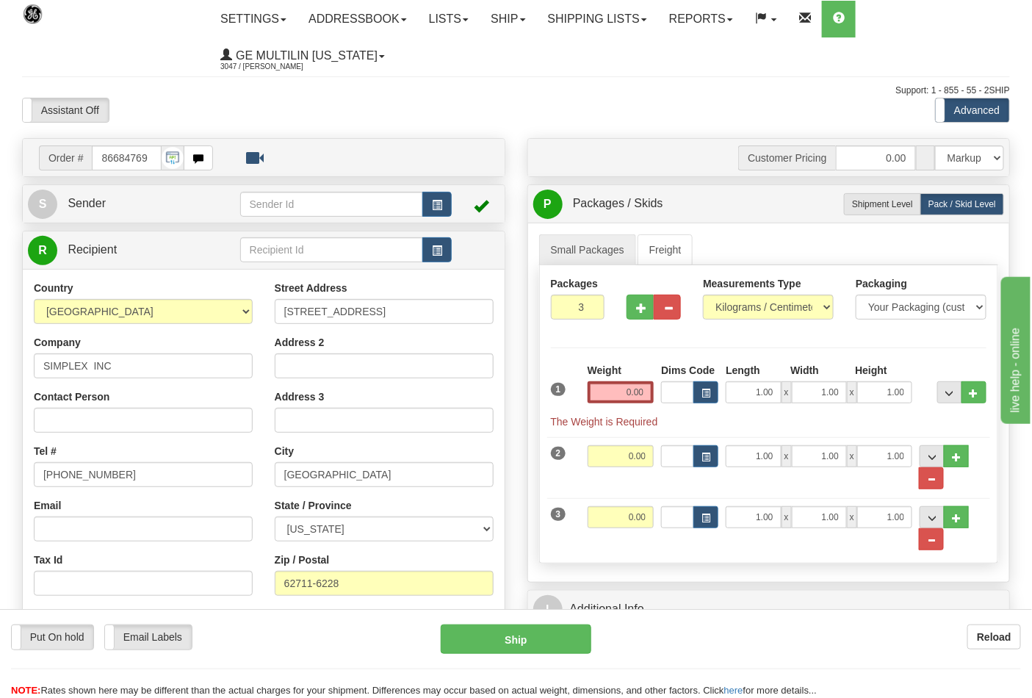
drag, startPoint x: 699, startPoint y: 306, endPoint x: 710, endPoint y: 307, distance: 11.1
click at [706, 306] on div "Measurements Type Pounds / Inches Kilograms / Centimeters" at bounding box center [768, 303] width 153 height 54
click at [737, 318] on select "Pounds / Inches Kilograms / Centimeters" at bounding box center [768, 307] width 131 height 25
select select "0"
click at [703, 295] on select "Pounds / Inches Kilograms / Centimeters" at bounding box center [768, 307] width 131 height 25
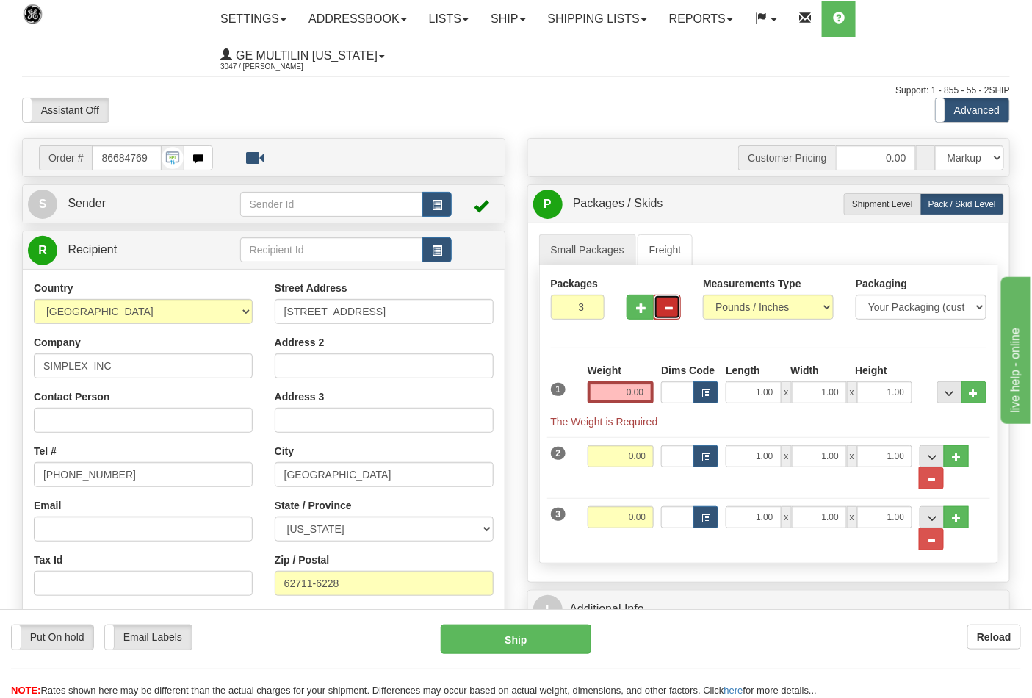
click at [655, 301] on button "button" at bounding box center [667, 307] width 27 height 25
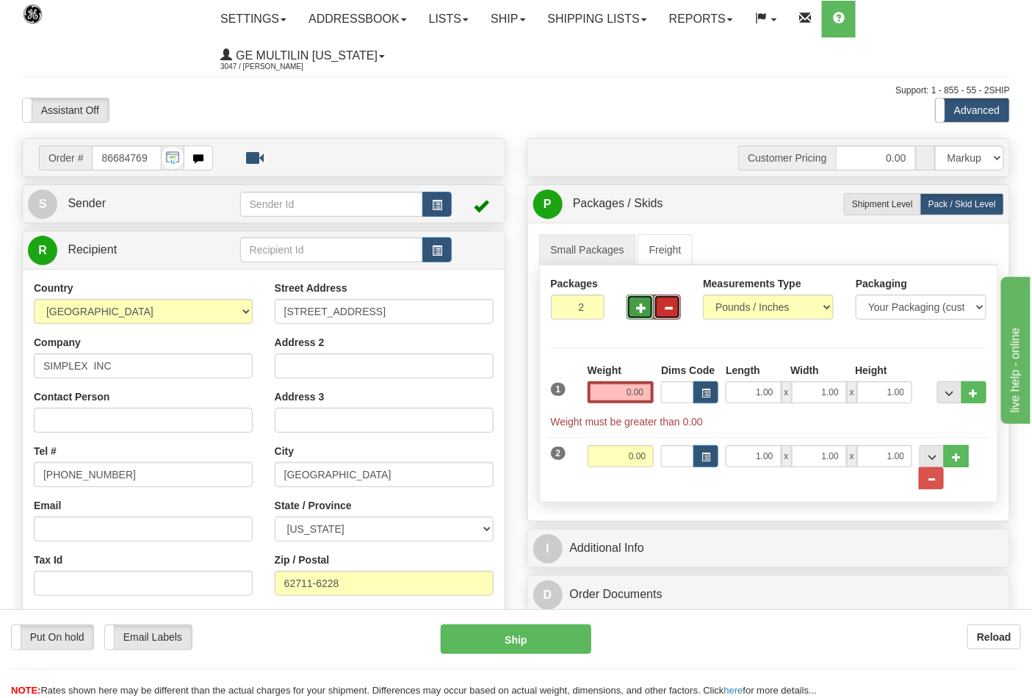
click at [640, 307] on span "button" at bounding box center [641, 308] width 10 height 10
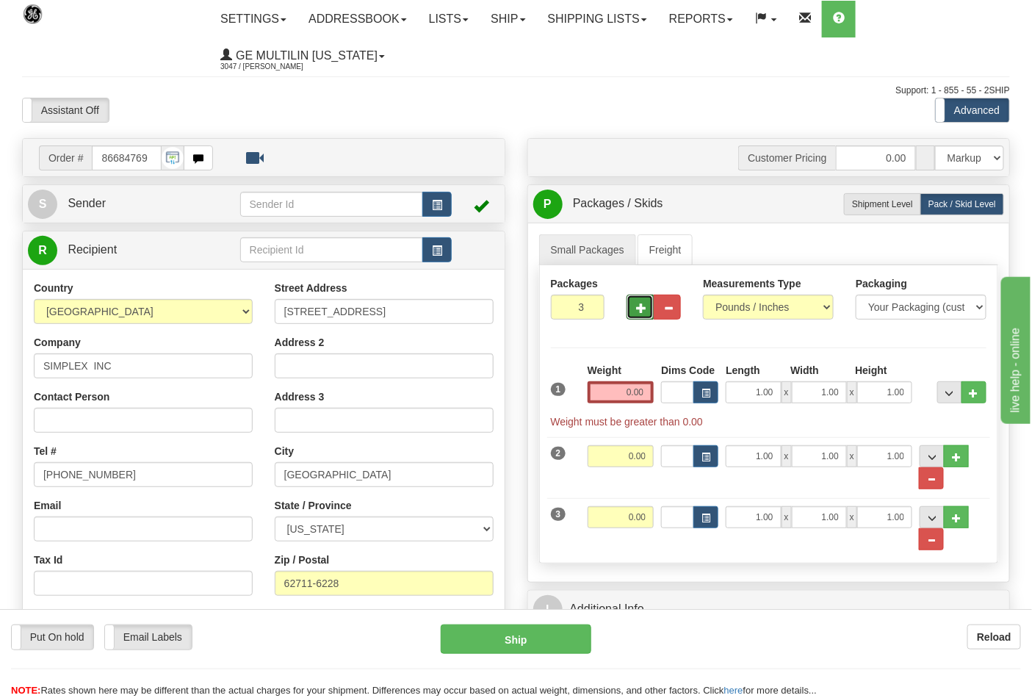
click at [640, 307] on span "button" at bounding box center [641, 308] width 10 height 10
type input "4"
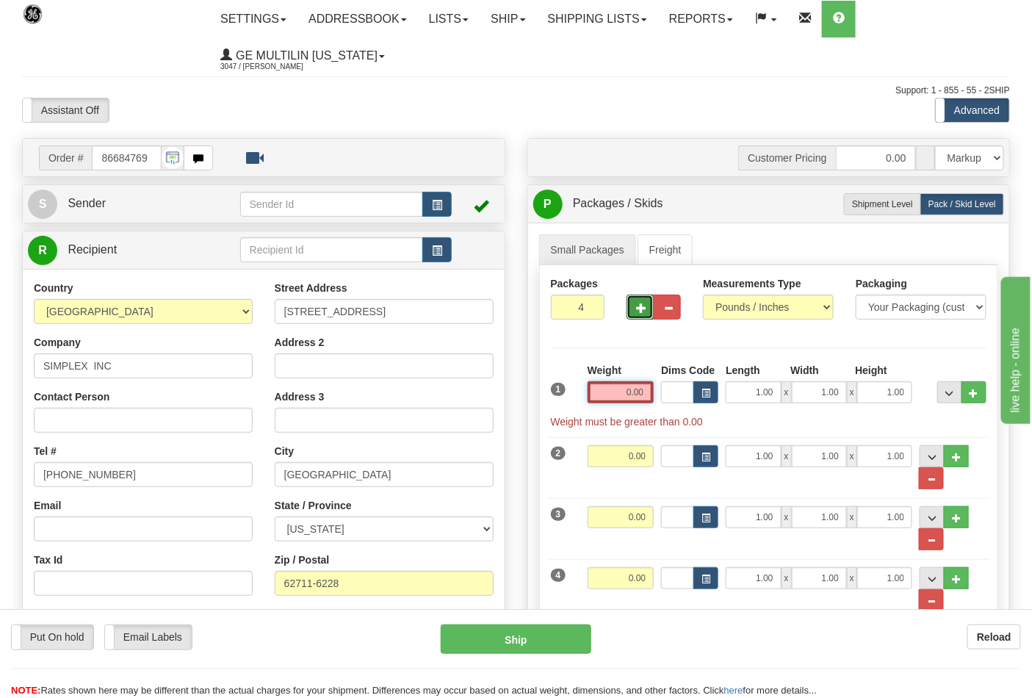
click at [649, 400] on input "0.00" at bounding box center [621, 392] width 67 height 22
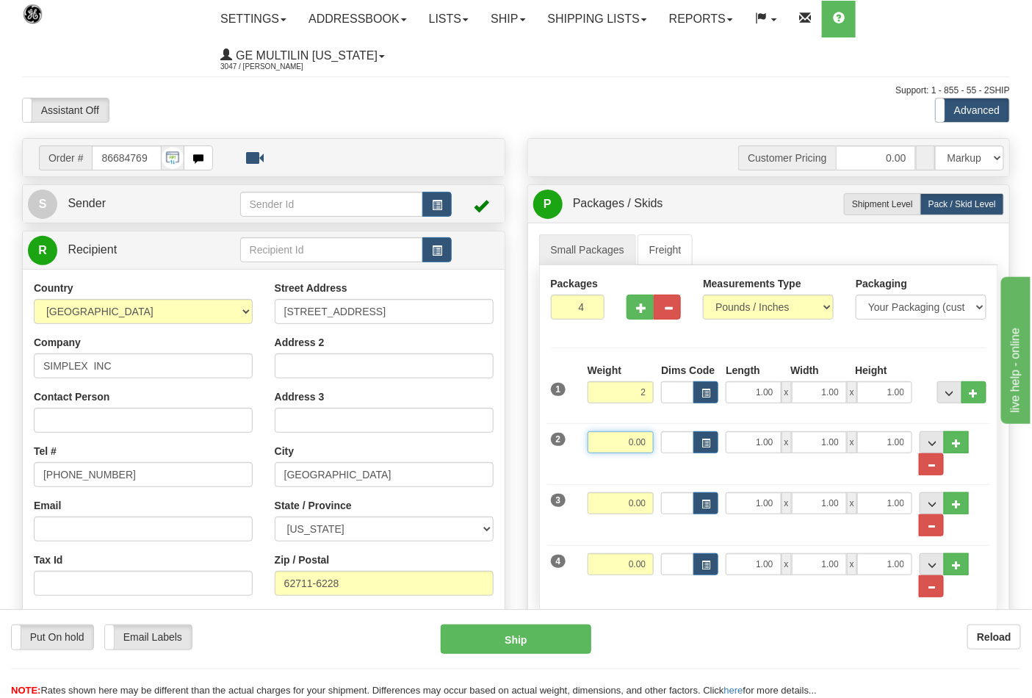
type input "2.00"
click at [652, 436] on input "0.00" at bounding box center [621, 442] width 67 height 22
type input "7.00"
click at [652, 499] on input "0.00" at bounding box center [621, 503] width 67 height 22
type input "38.00"
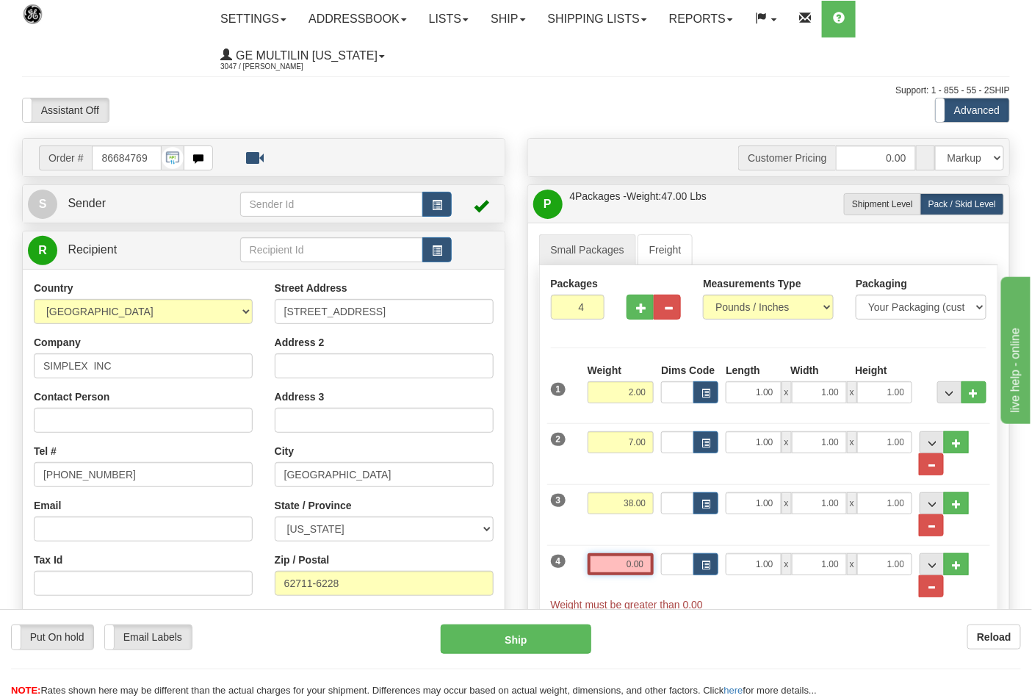
click at [649, 574] on input "0.00" at bounding box center [621, 564] width 67 height 22
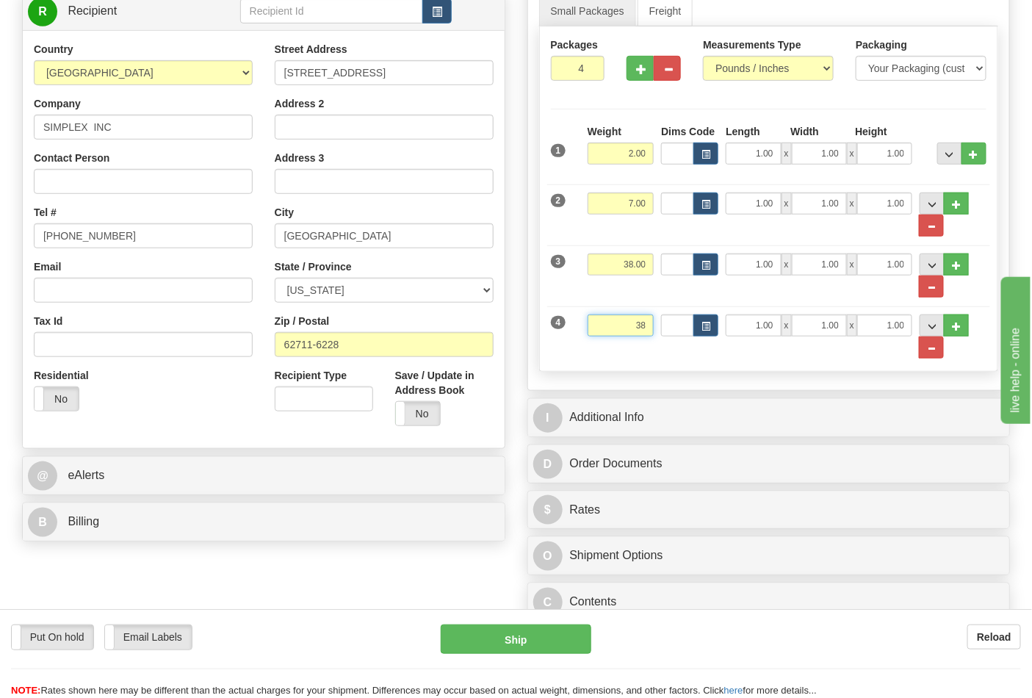
scroll to position [245, 0]
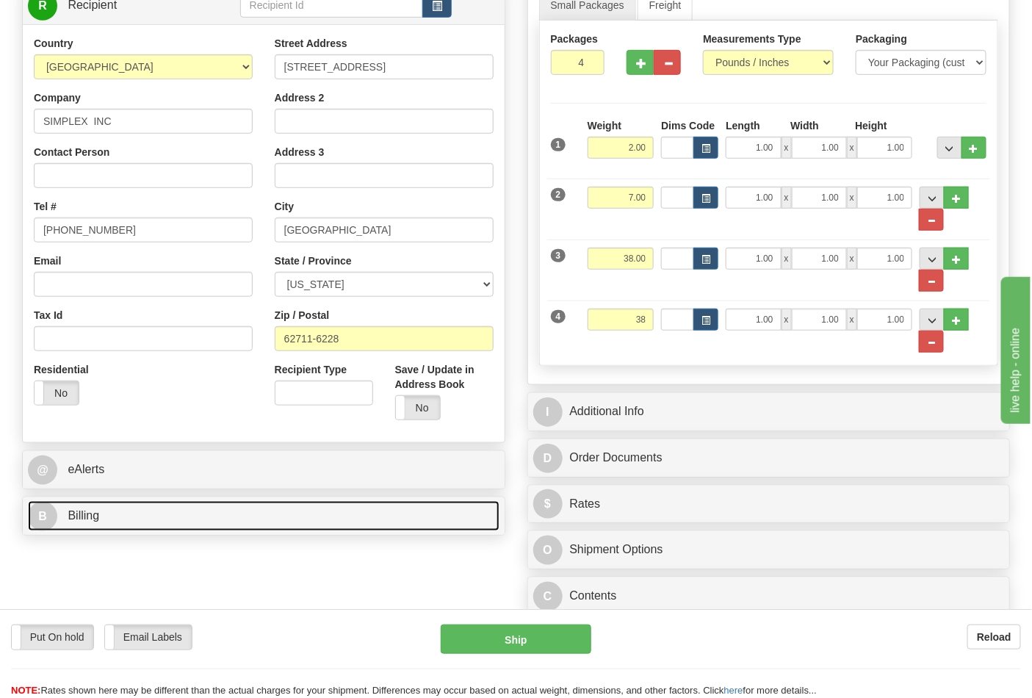
type input "38.00"
click at [199, 515] on link "B Billing" at bounding box center [264, 516] width 472 height 30
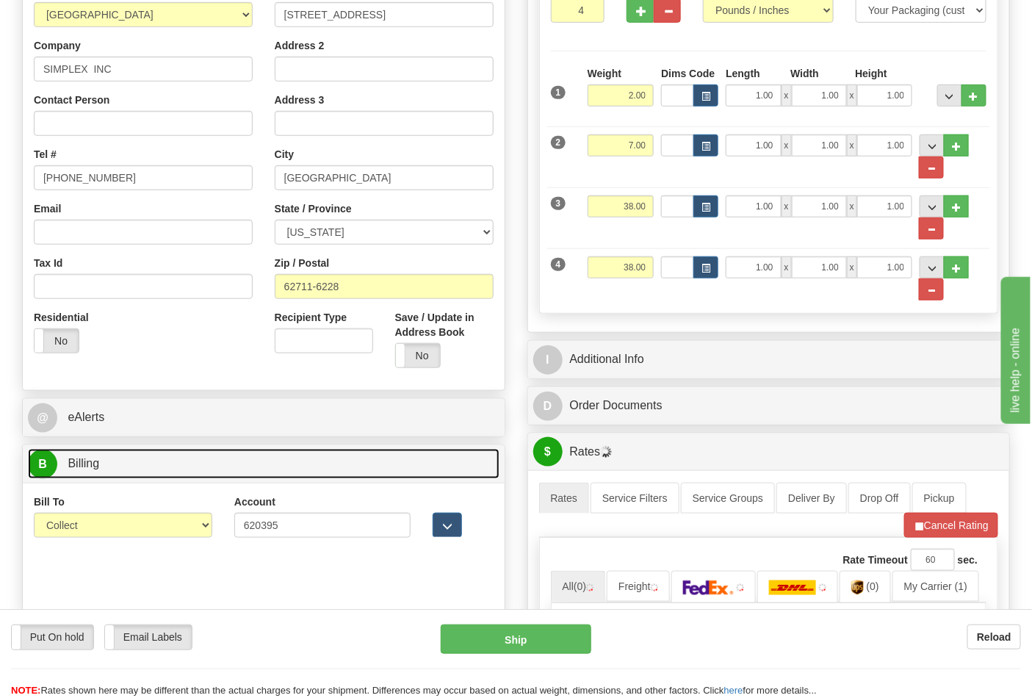
scroll to position [326, 0]
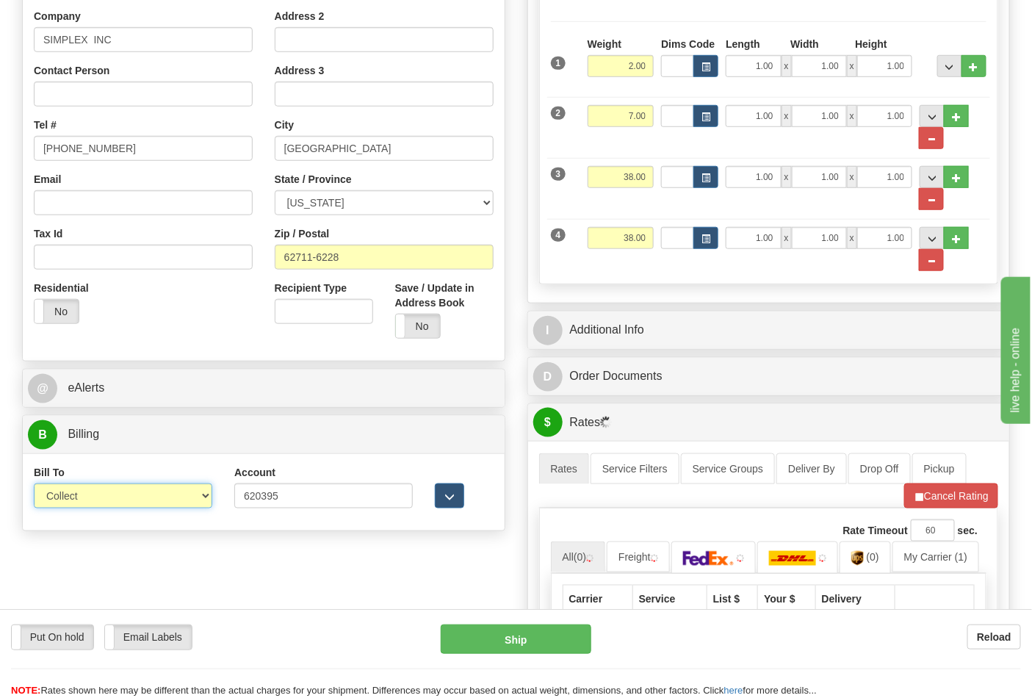
click at [135, 499] on select "Sender Recipient Third Party Collect" at bounding box center [123, 495] width 178 height 25
select select "2"
click at [34, 485] on select "Sender Recipient Third Party Collect" at bounding box center [123, 495] width 178 height 25
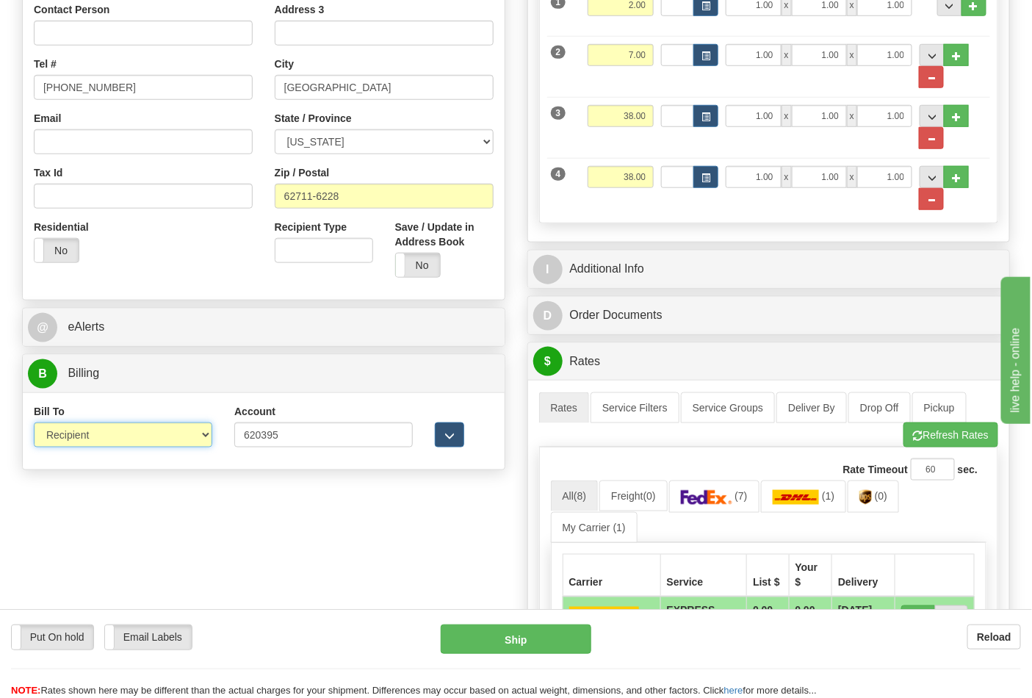
scroll to position [489, 0]
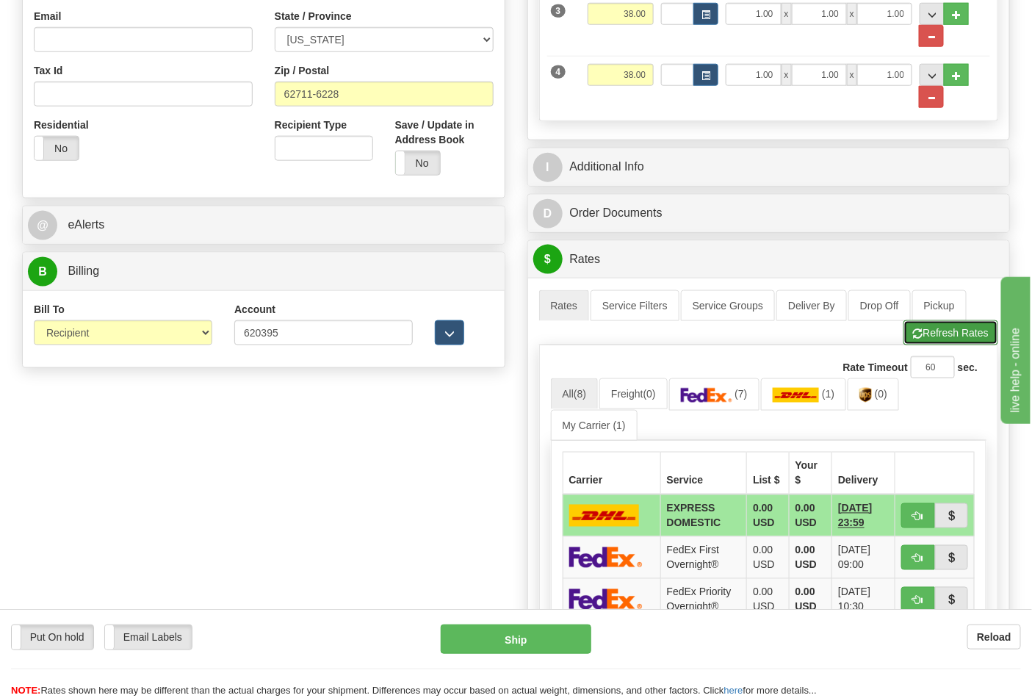
click at [934, 333] on button "Refresh Rates" at bounding box center [950, 332] width 95 height 25
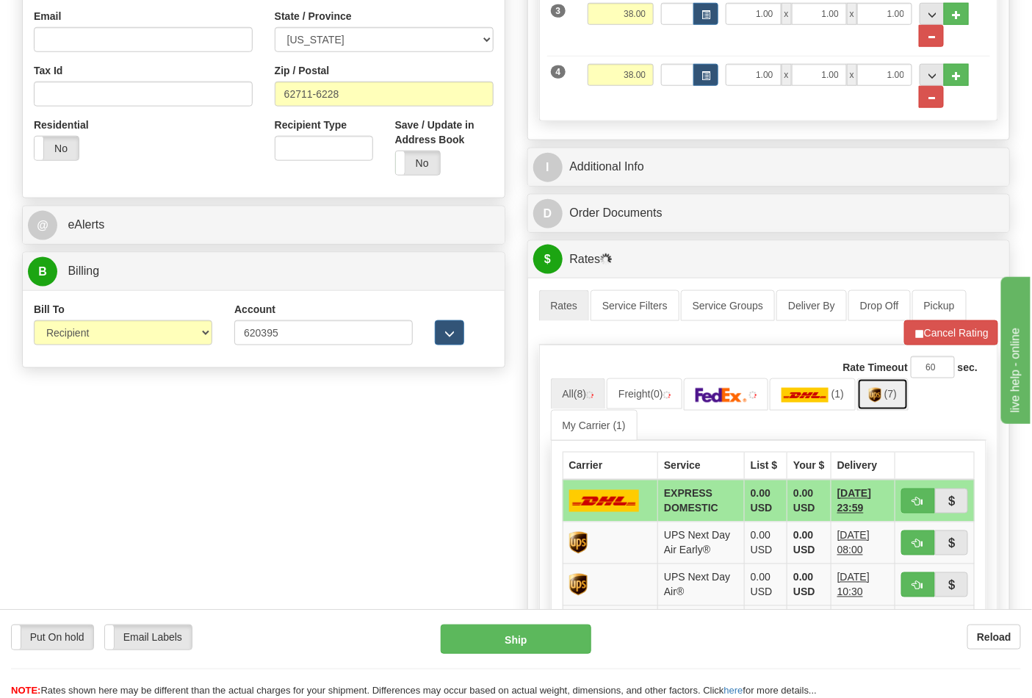
click at [881, 403] on img at bounding box center [875, 395] width 12 height 15
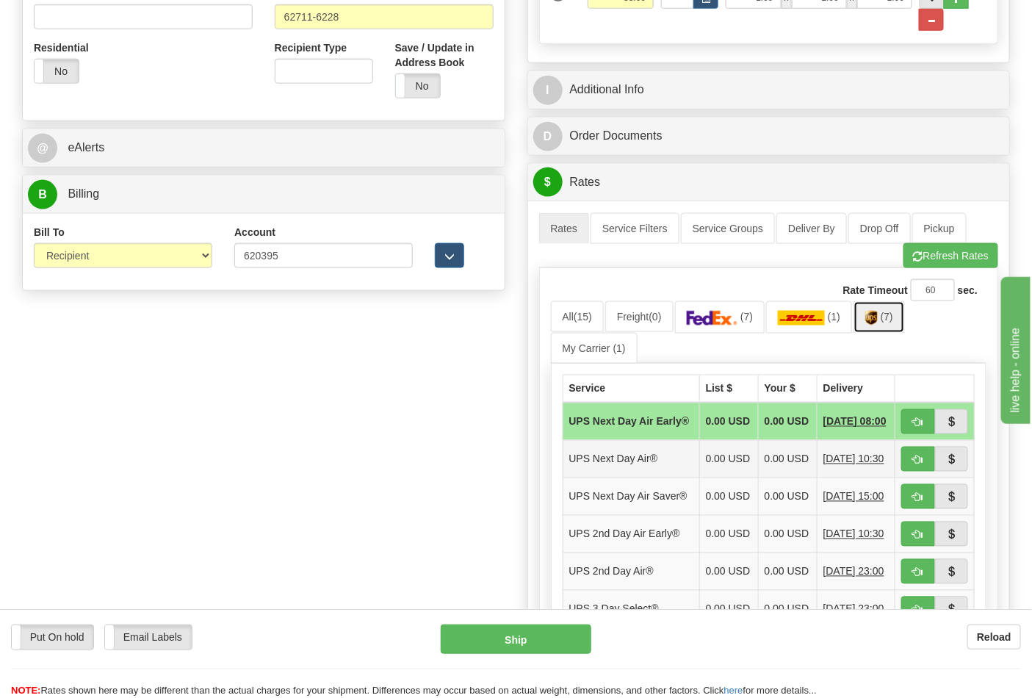
scroll to position [652, 0]
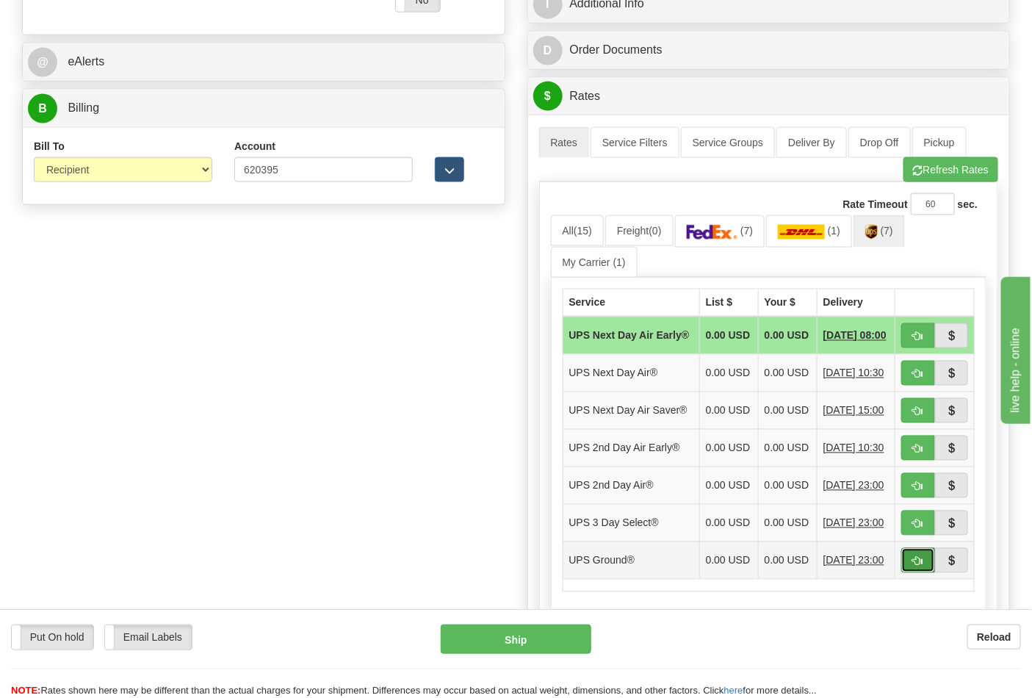
click at [922, 573] on button "button" at bounding box center [918, 560] width 34 height 25
type input "03"
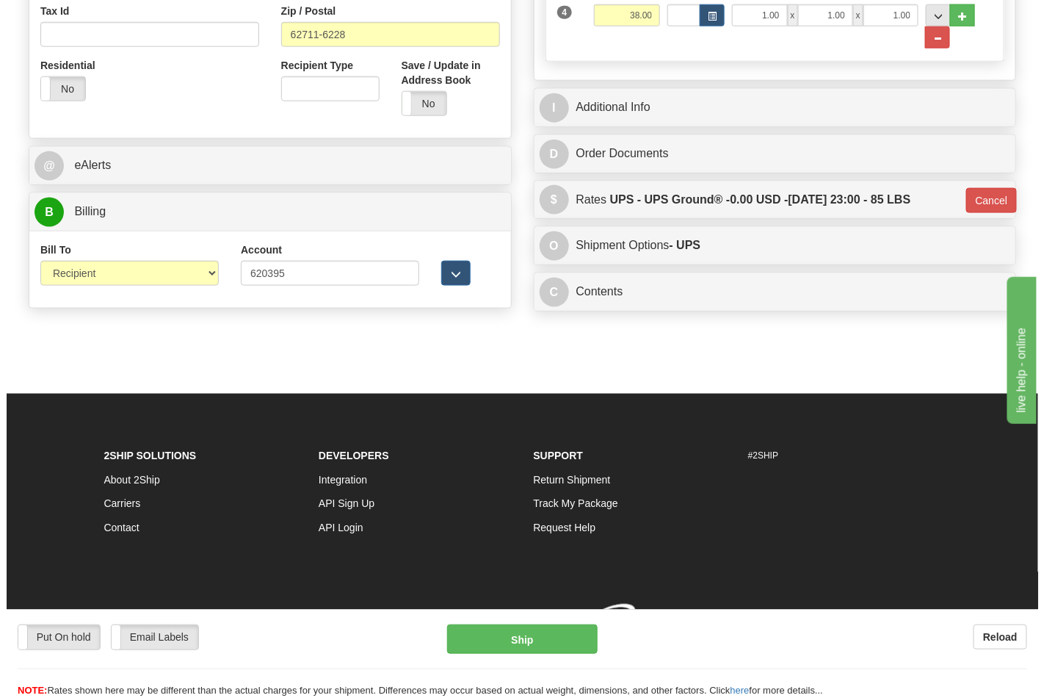
scroll to position [575, 0]
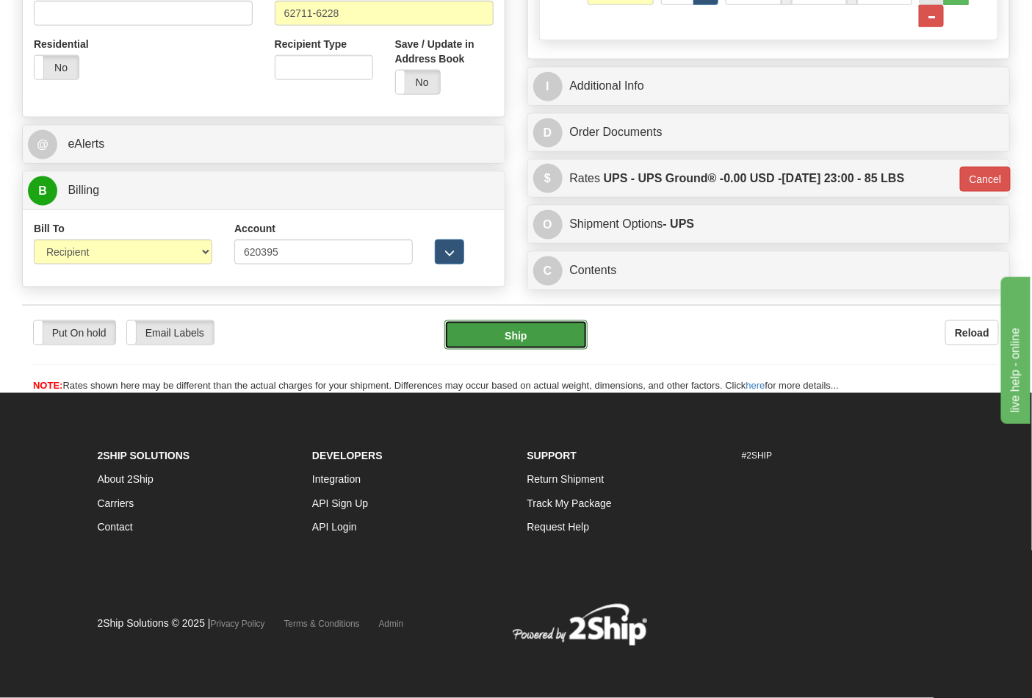
click at [491, 333] on button "Ship" at bounding box center [515, 334] width 142 height 29
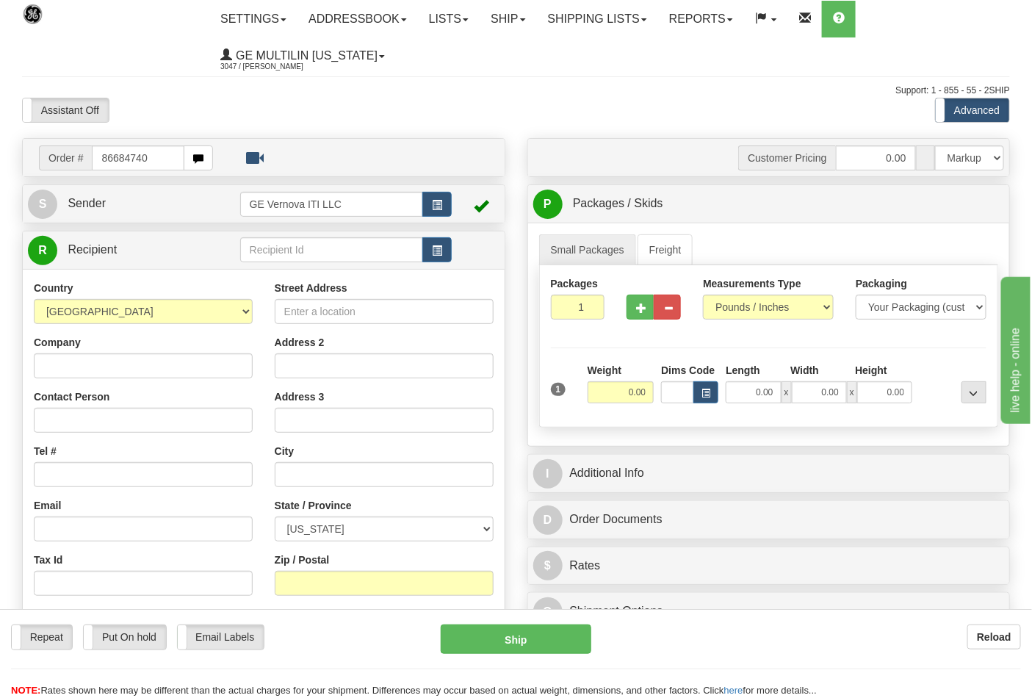
type input "86684740"
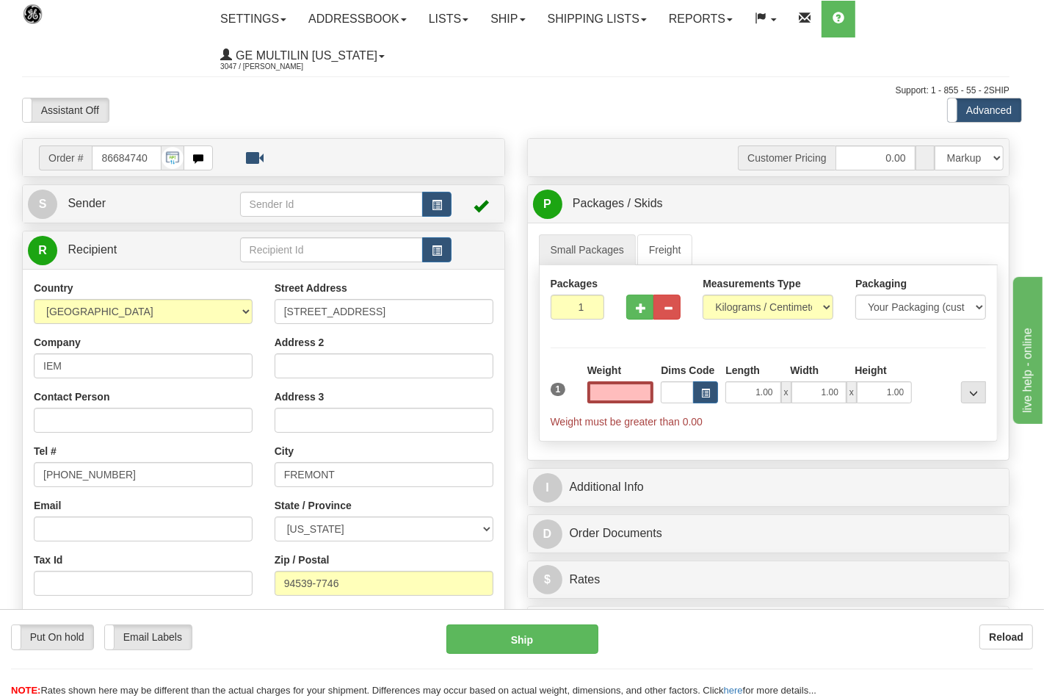
type input "0.00"
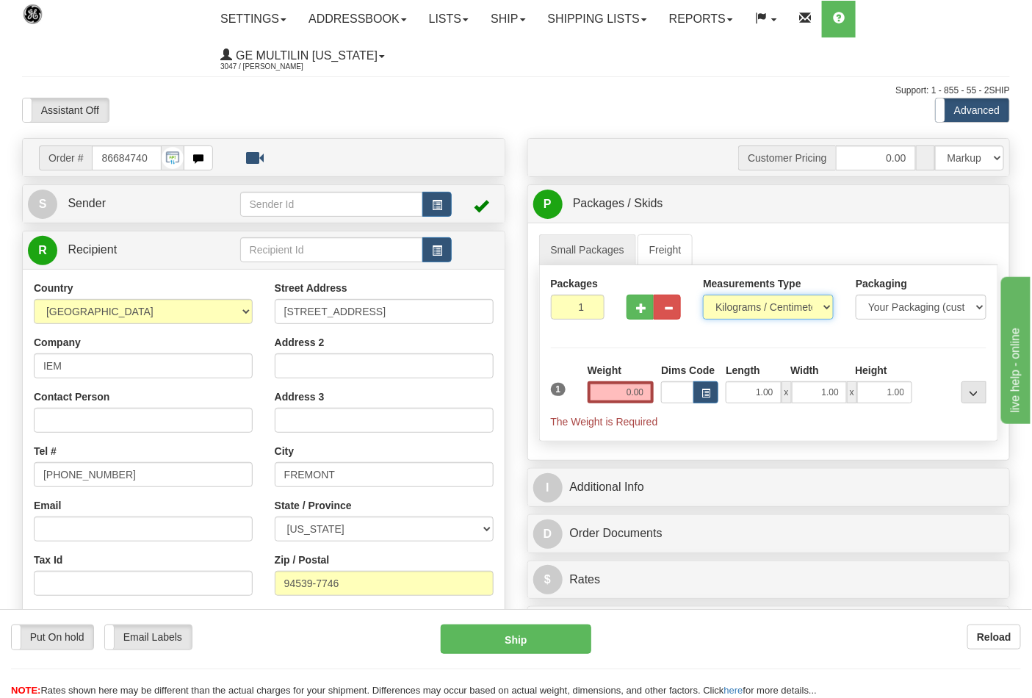
click at [740, 316] on select "Pounds / Inches Kilograms / Centimeters" at bounding box center [768, 307] width 131 height 25
select select "0"
click at [703, 295] on select "Pounds / Inches Kilograms / Centimeters" at bounding box center [768, 307] width 131 height 25
click at [649, 390] on input "0.00" at bounding box center [621, 392] width 67 height 22
click button "Delete" at bounding box center [0, 0] width 0 height 0
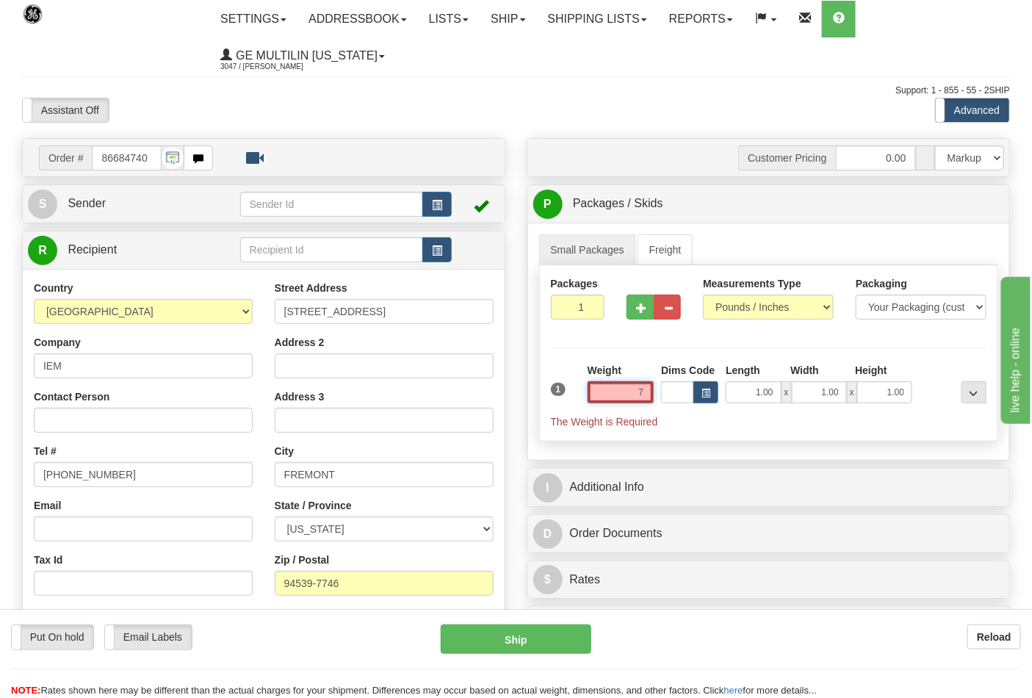
type input "7.00"
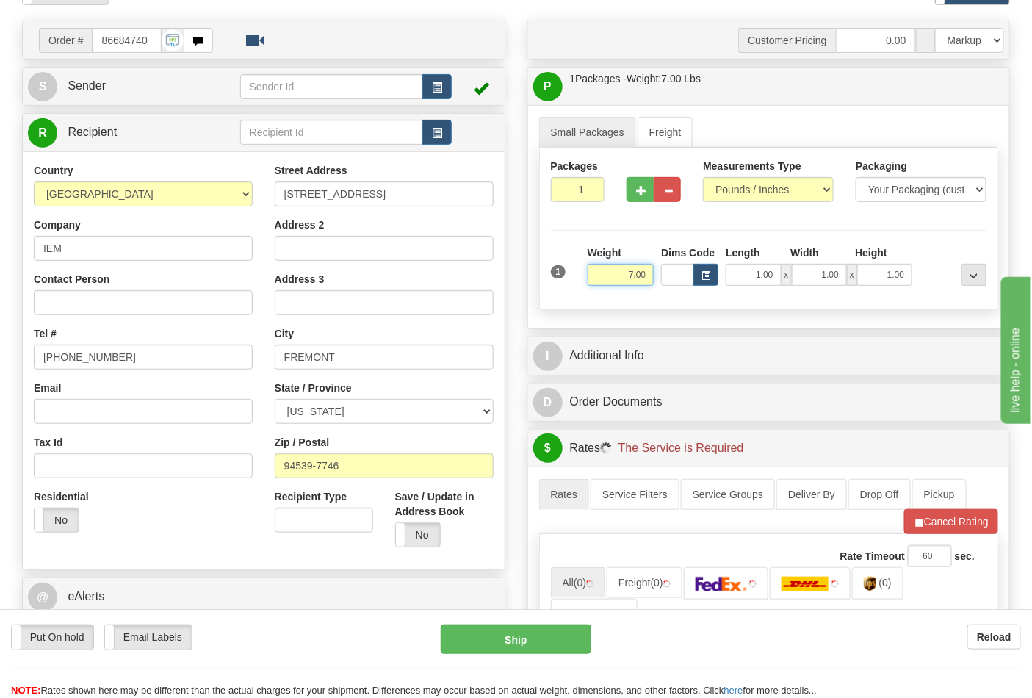
scroll to position [408, 0]
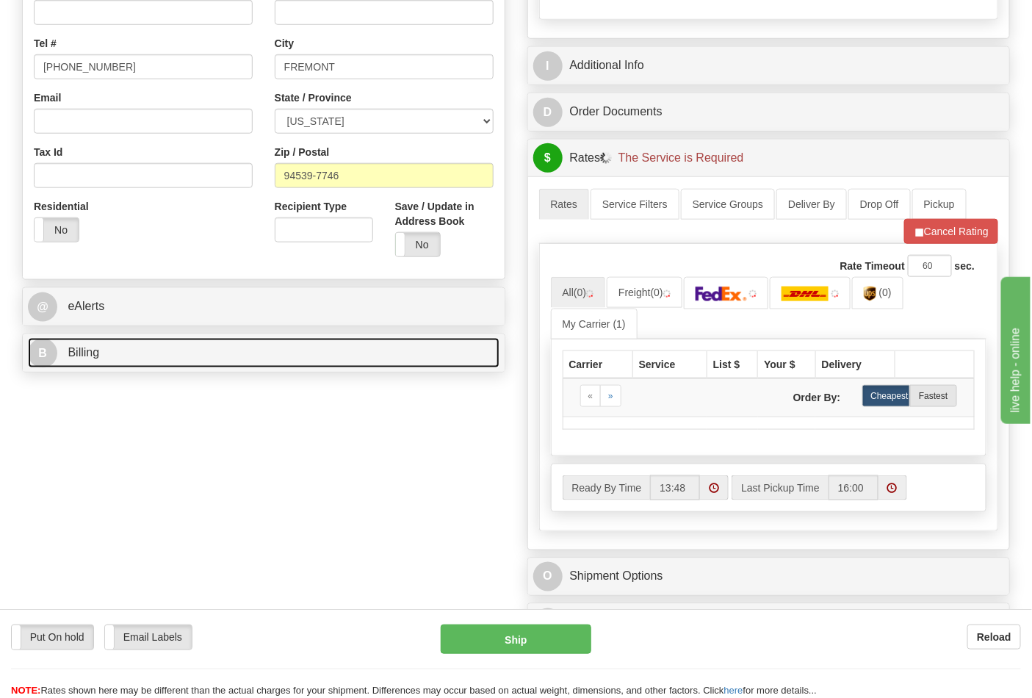
click at [179, 367] on link "B Billing" at bounding box center [264, 353] width 472 height 30
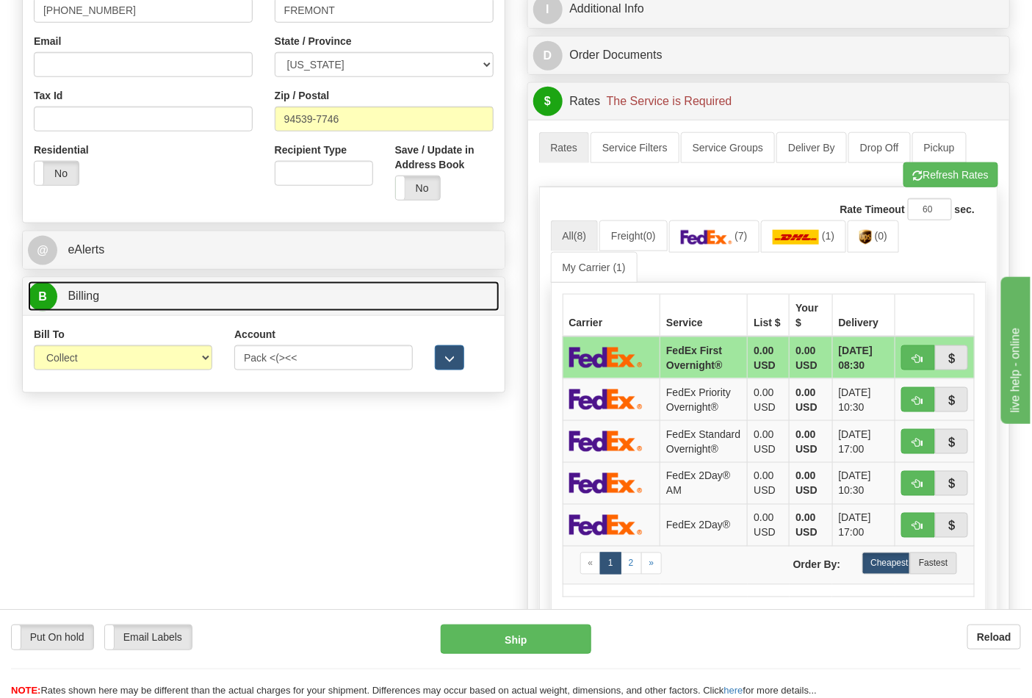
scroll to position [489, 0]
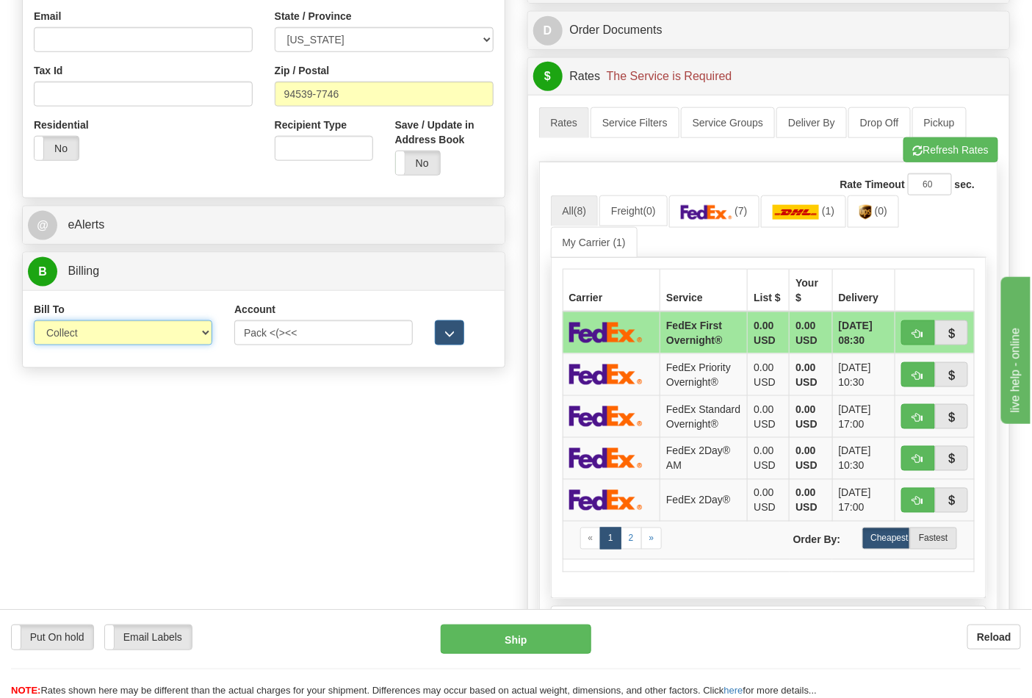
click at [107, 323] on select "Sender Recipient Third Party Collect" at bounding box center [123, 332] width 178 height 25
click at [100, 338] on select "Sender Recipient Third Party Collect" at bounding box center [123, 332] width 178 height 25
select select "2"
click at [34, 322] on select "Sender Recipient Third Party Collect" at bounding box center [123, 332] width 178 height 25
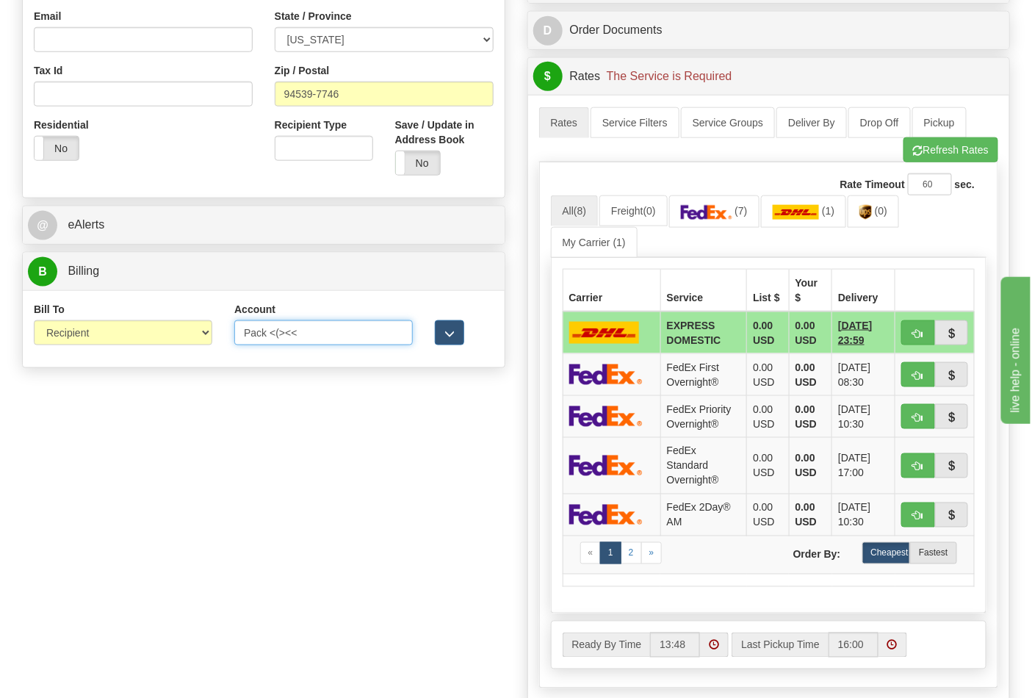
drag, startPoint x: 317, startPoint y: 339, endPoint x: 180, endPoint y: 336, distance: 137.4
click at [180, 336] on div "Bill To Sender Recipient Third Party Collect Account Pack <(><< 3rd Party Accou…" at bounding box center [264, 329] width 482 height 54
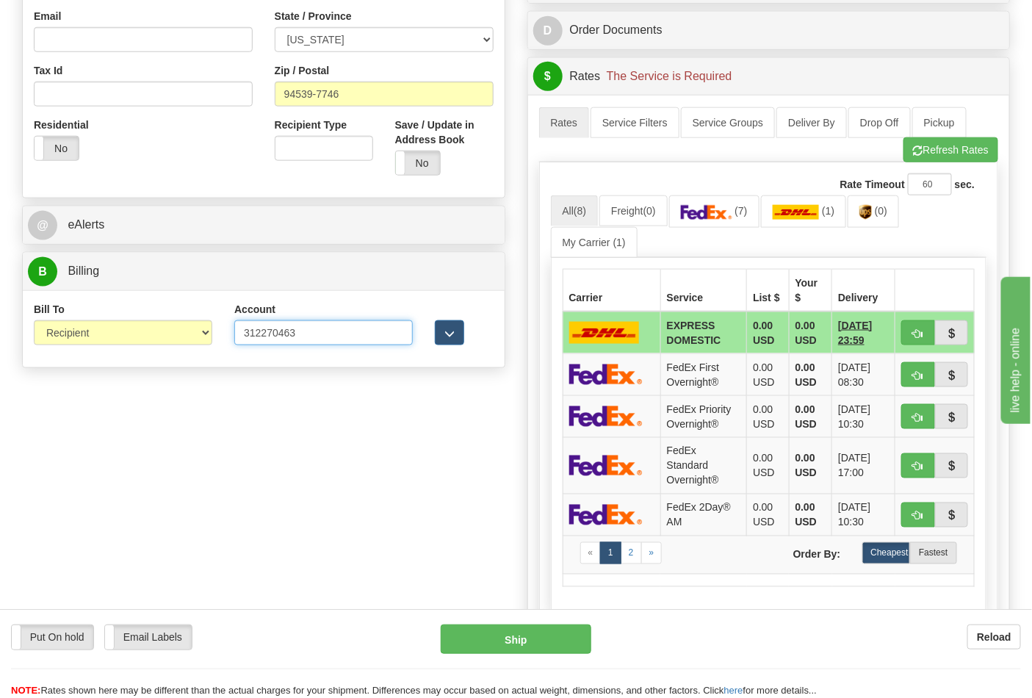
type input "312270463"
click button "Delete" at bounding box center [0, 0] width 0 height 0
click at [723, 199] on link "(7)" at bounding box center [714, 211] width 90 height 32
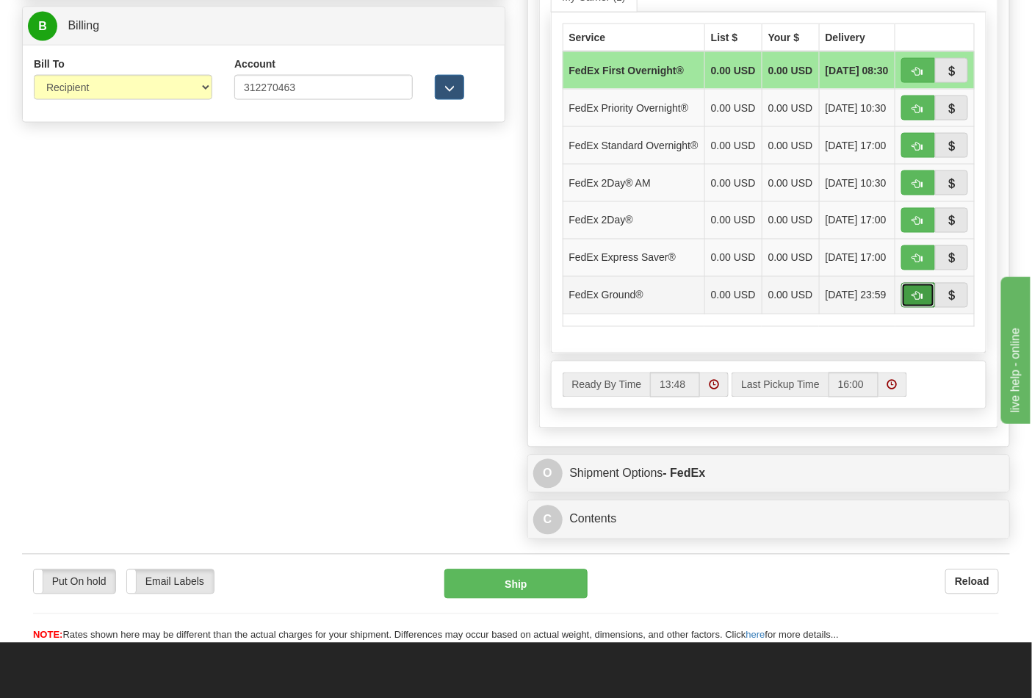
click at [919, 301] on span "button" at bounding box center [918, 297] width 10 height 10
type input "92"
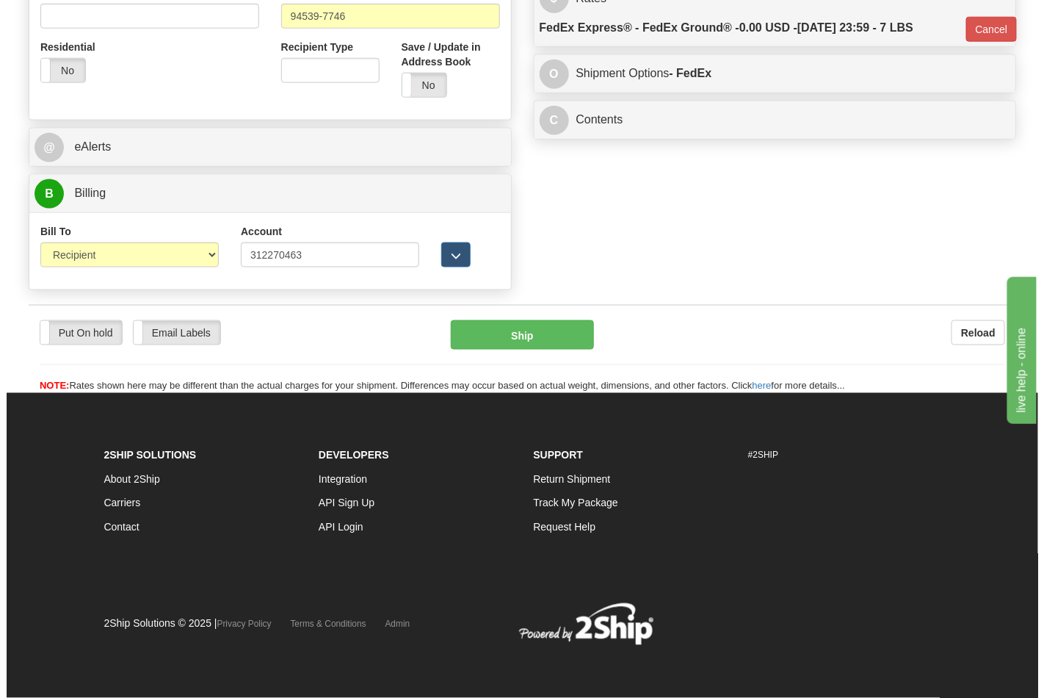
scroll to position [569, 0]
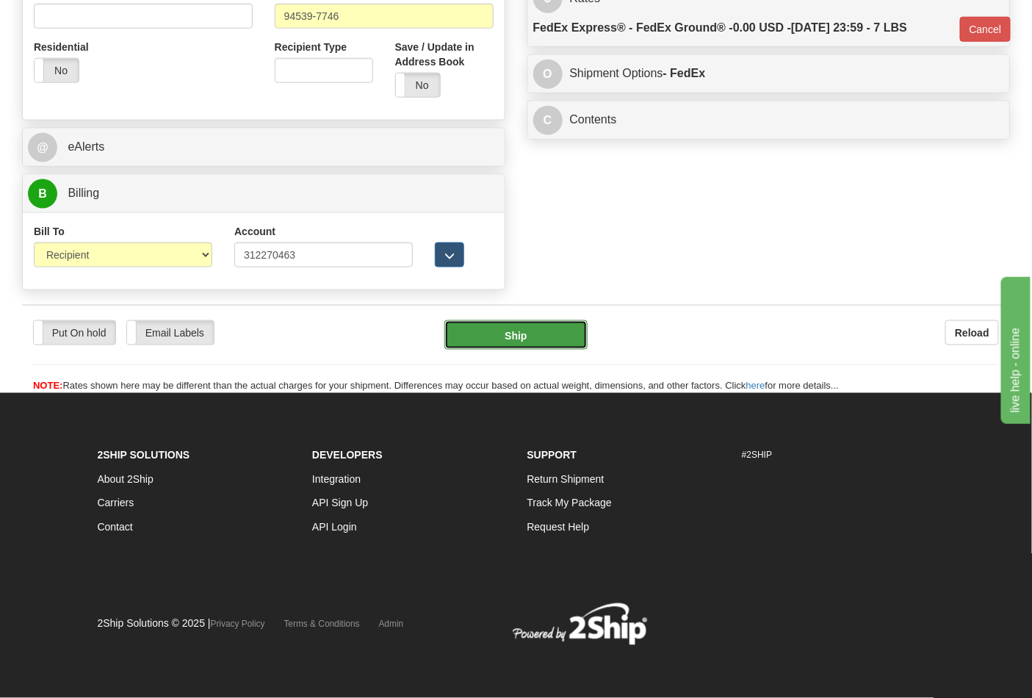
click at [567, 325] on button "Ship" at bounding box center [515, 334] width 142 height 29
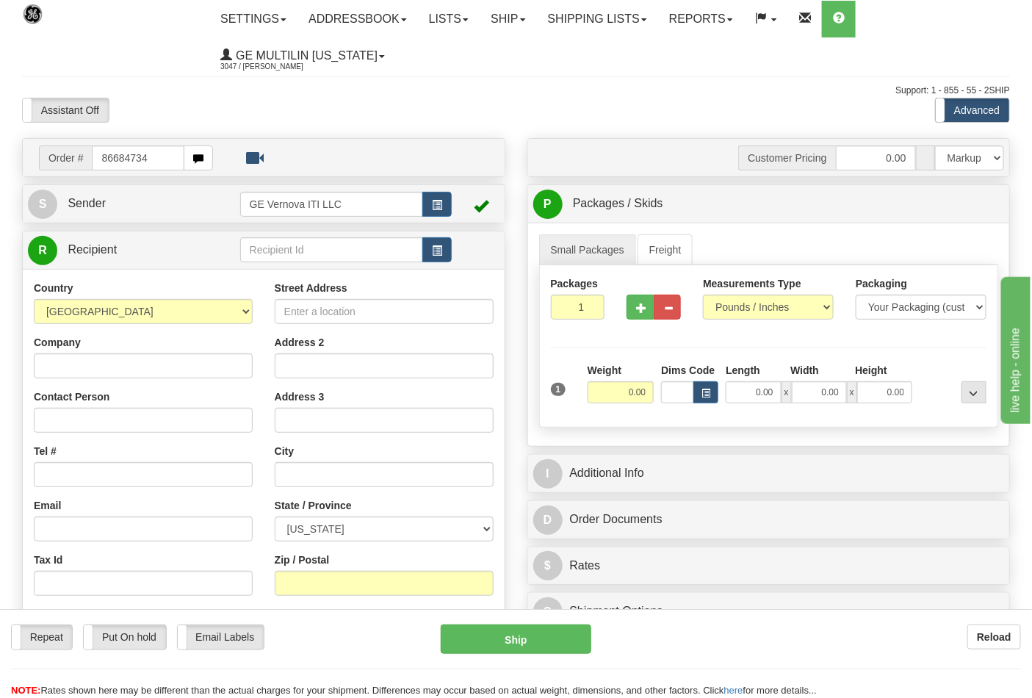
type input "86684734"
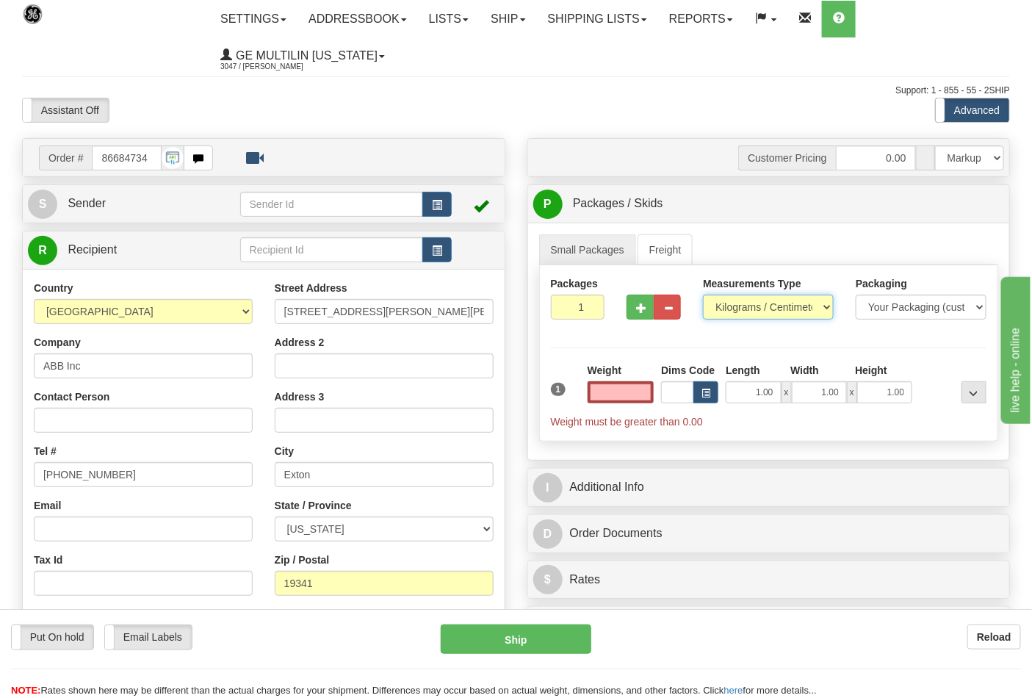
type input "0.00"
click at [724, 307] on select "Pounds / Inches Kilograms / Centimeters" at bounding box center [768, 307] width 131 height 25
select select "0"
click at [703, 295] on select "Pounds / Inches Kilograms / Centimeters" at bounding box center [768, 307] width 131 height 25
click at [643, 394] on input "0.00" at bounding box center [621, 392] width 67 height 22
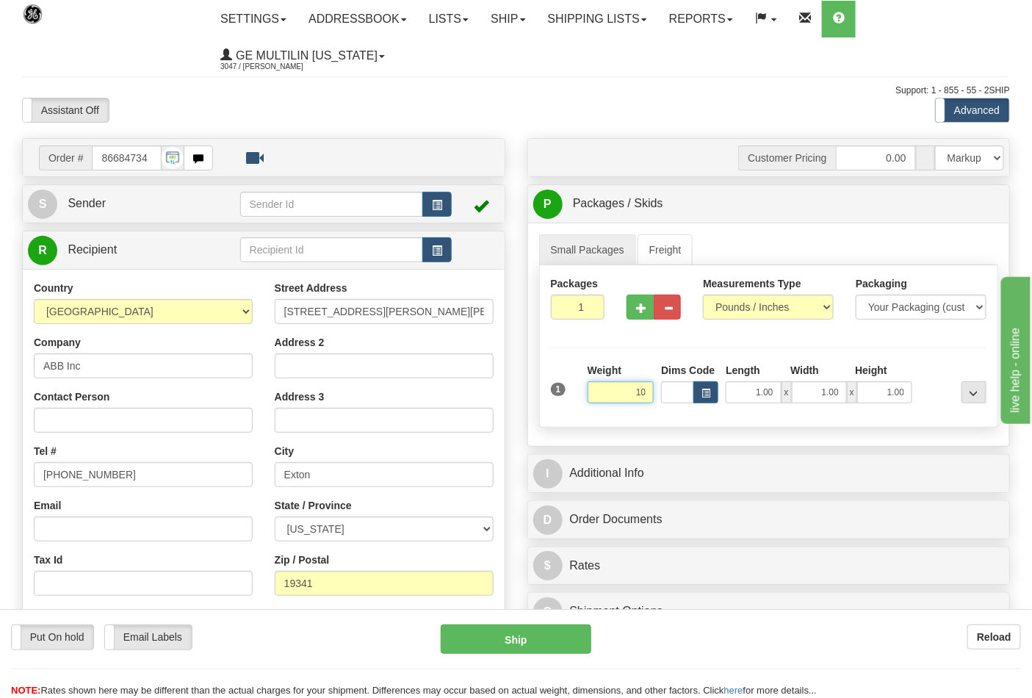
click button "Delete" at bounding box center [0, 0] width 0 height 0
type input "10.00"
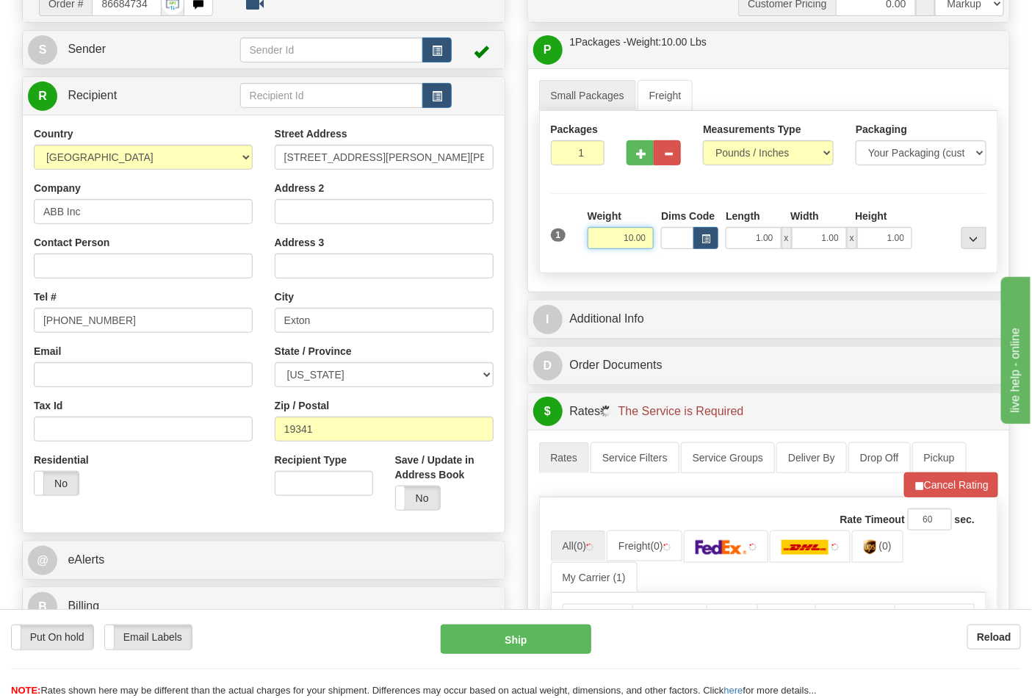
scroll to position [326, 0]
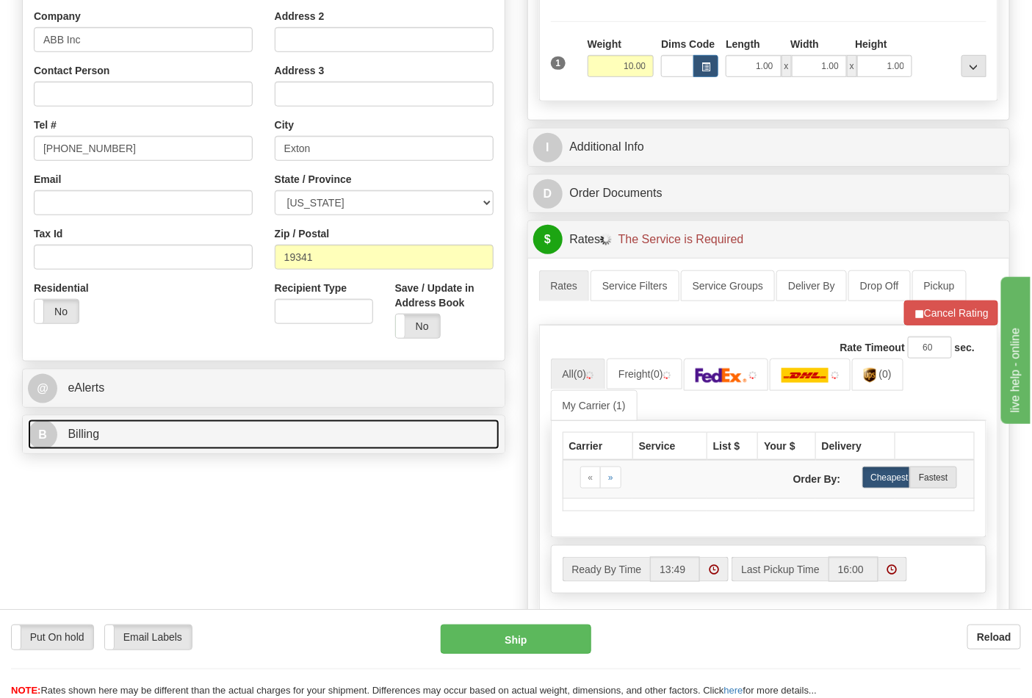
click at [247, 437] on link "B Billing" at bounding box center [264, 434] width 472 height 30
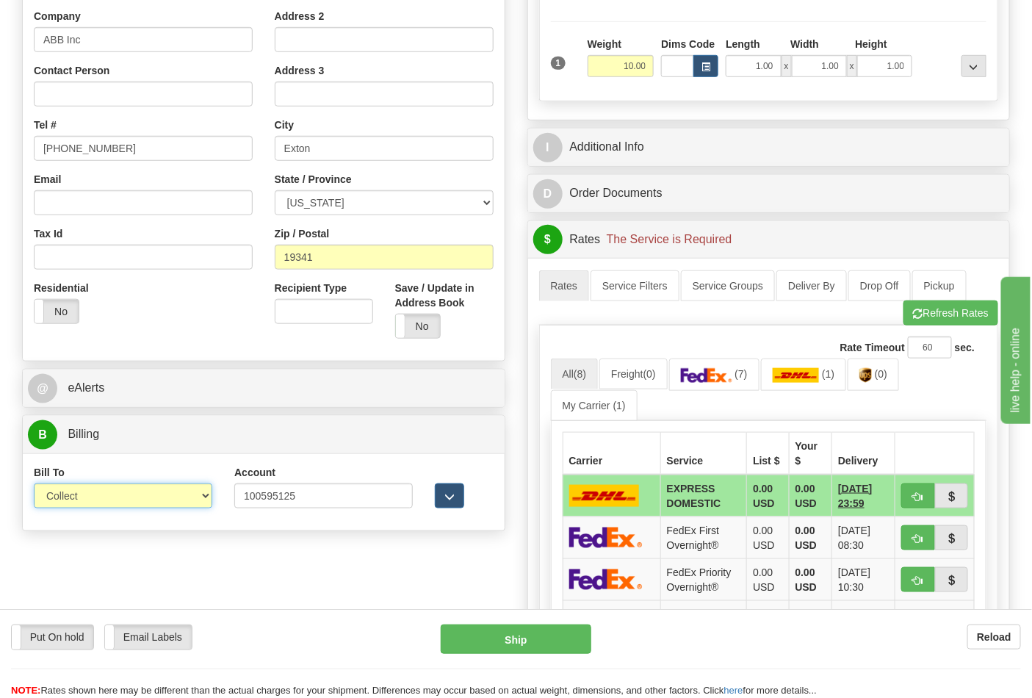
click at [112, 504] on select "Sender Recipient Third Party Collect" at bounding box center [123, 495] width 178 height 25
select select "2"
click at [34, 485] on select "Sender Recipient Third Party Collect" at bounding box center [123, 495] width 178 height 25
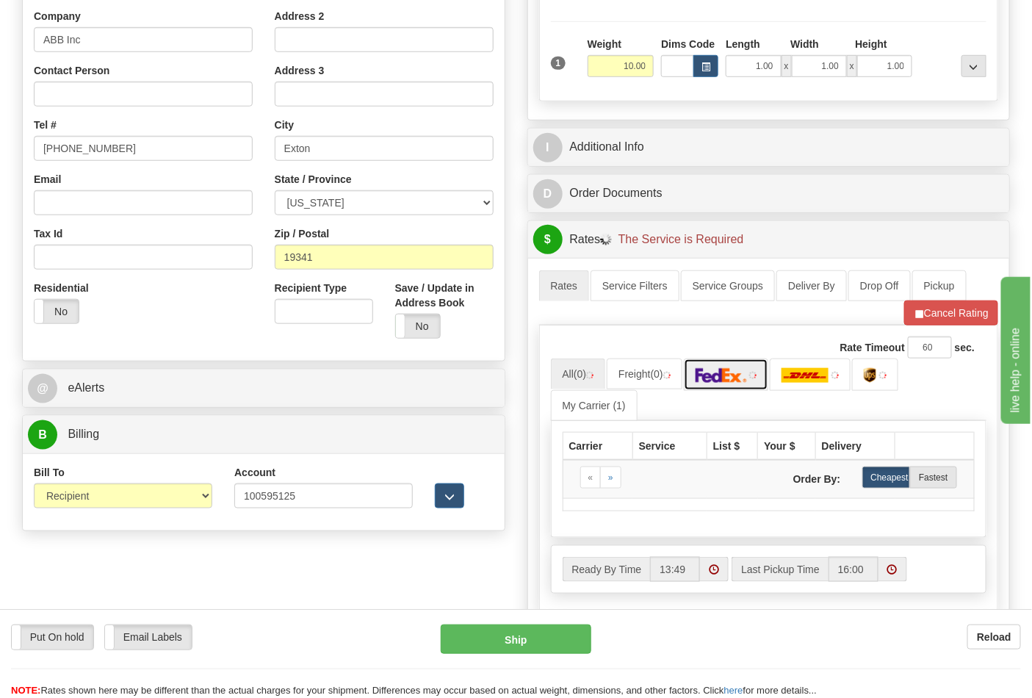
click at [722, 390] on link at bounding box center [726, 374] width 85 height 32
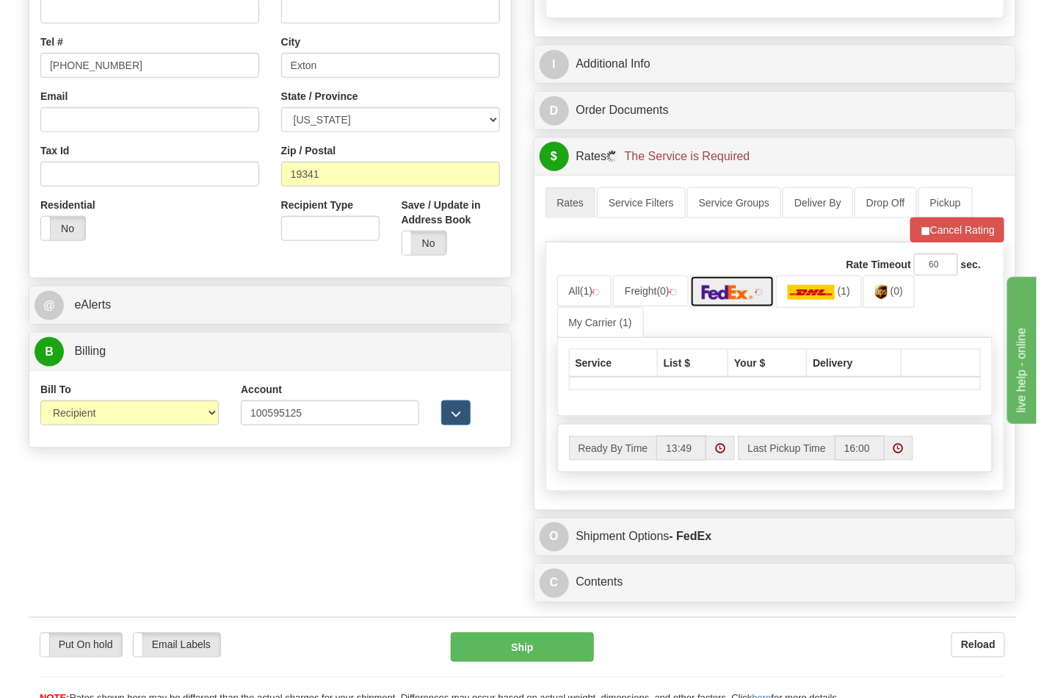
scroll to position [489, 0]
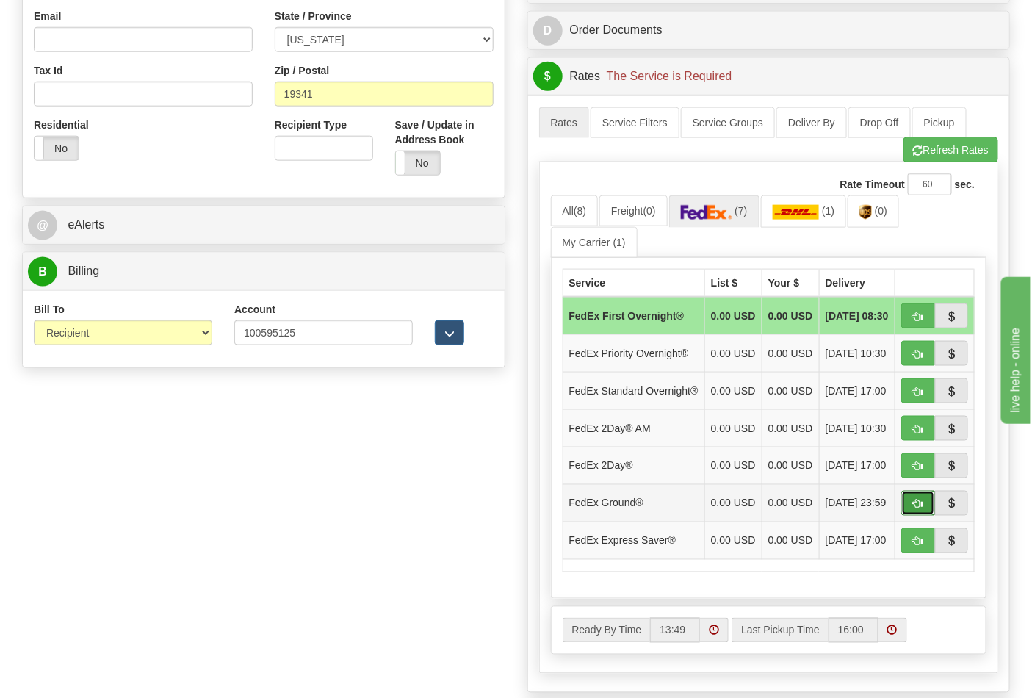
click at [924, 516] on button "button" at bounding box center [918, 503] width 34 height 25
type input "92"
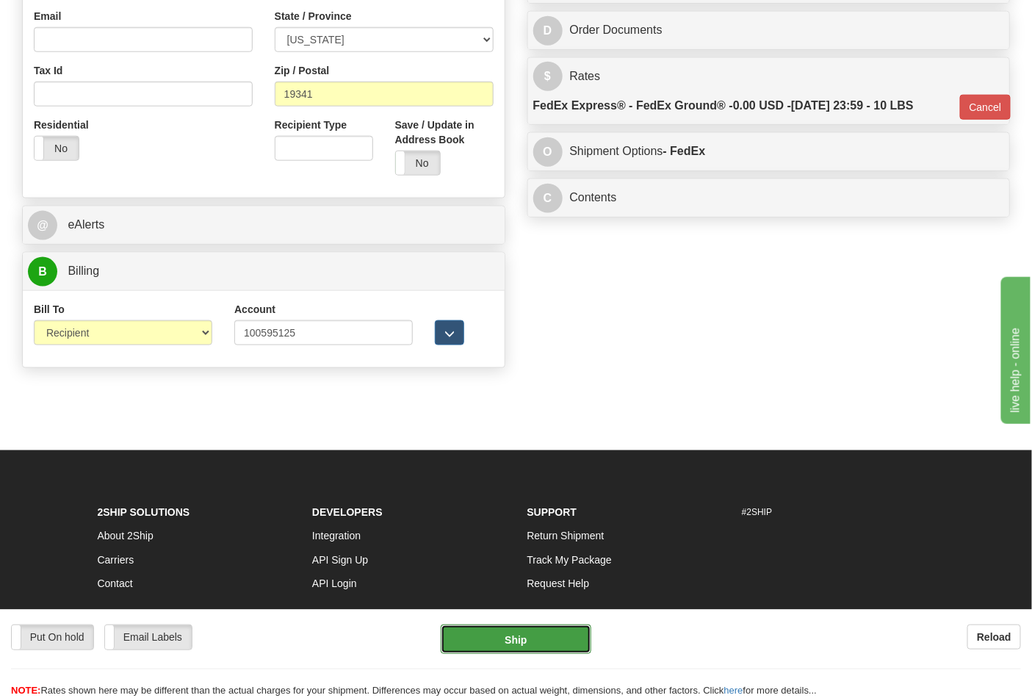
click at [530, 639] on button "Ship" at bounding box center [516, 638] width 150 height 29
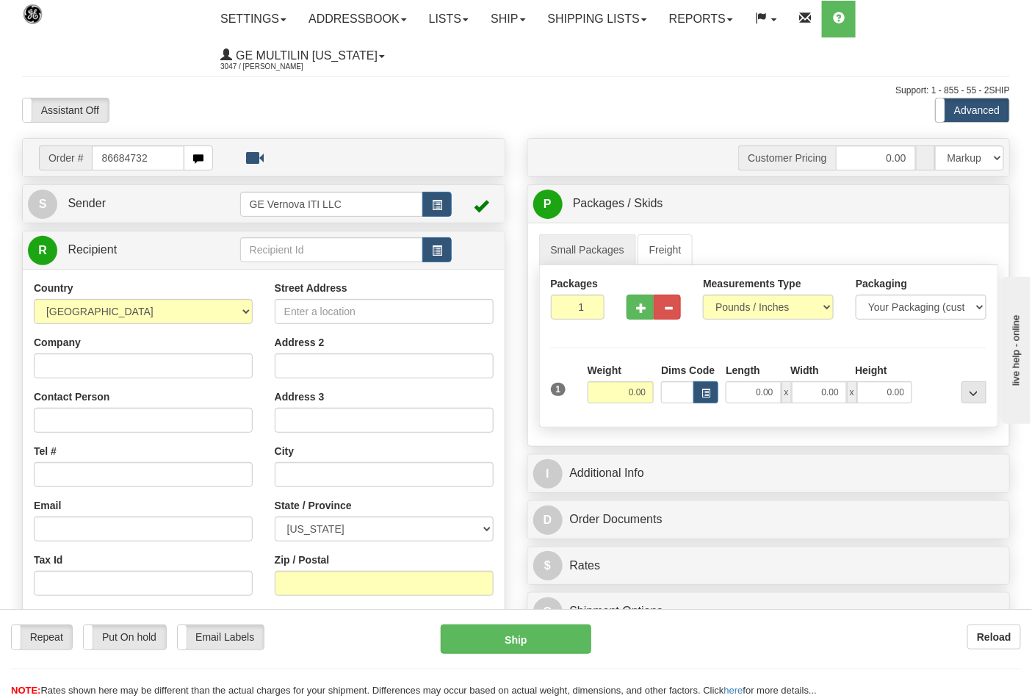
type input "86684732"
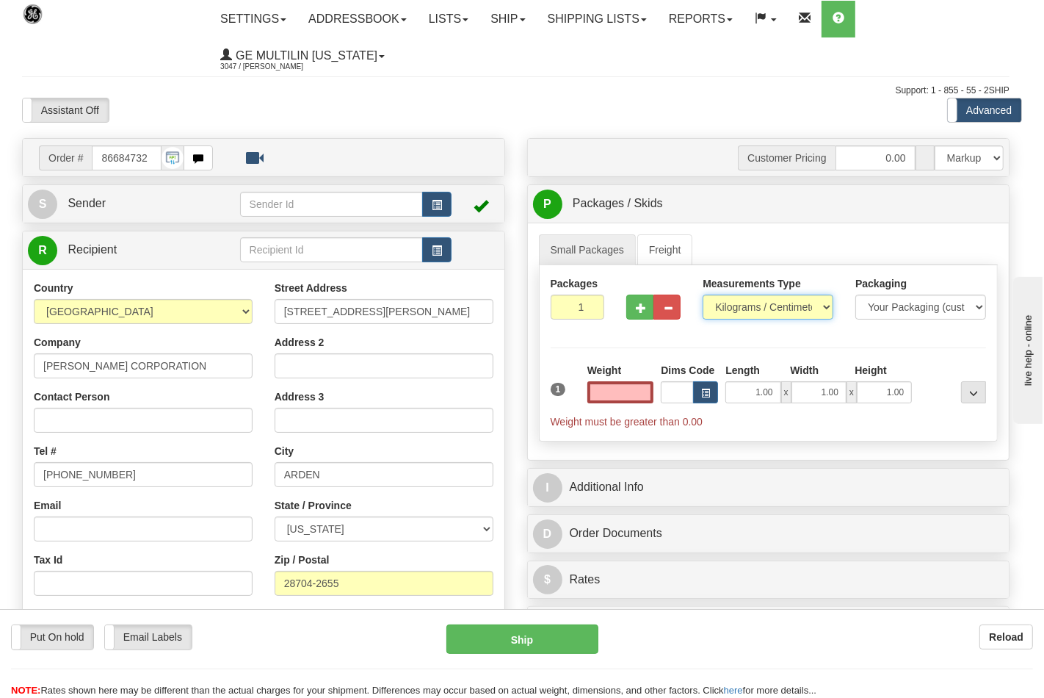
type input "0.00"
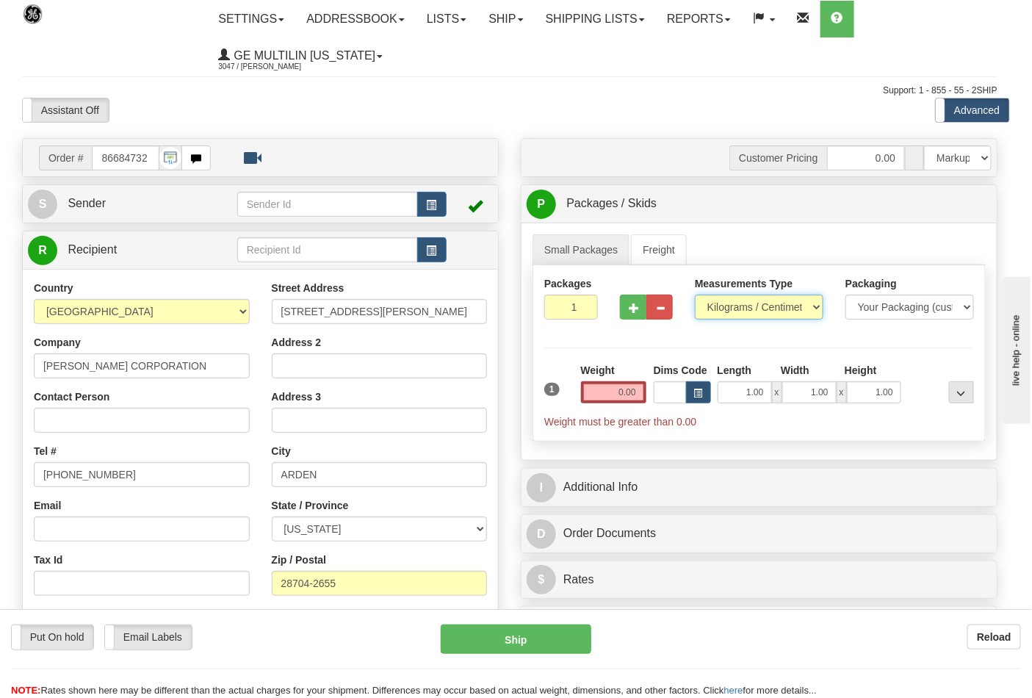
click at [749, 312] on select "Pounds / Inches Kilograms / Centimeters" at bounding box center [759, 307] width 129 height 25
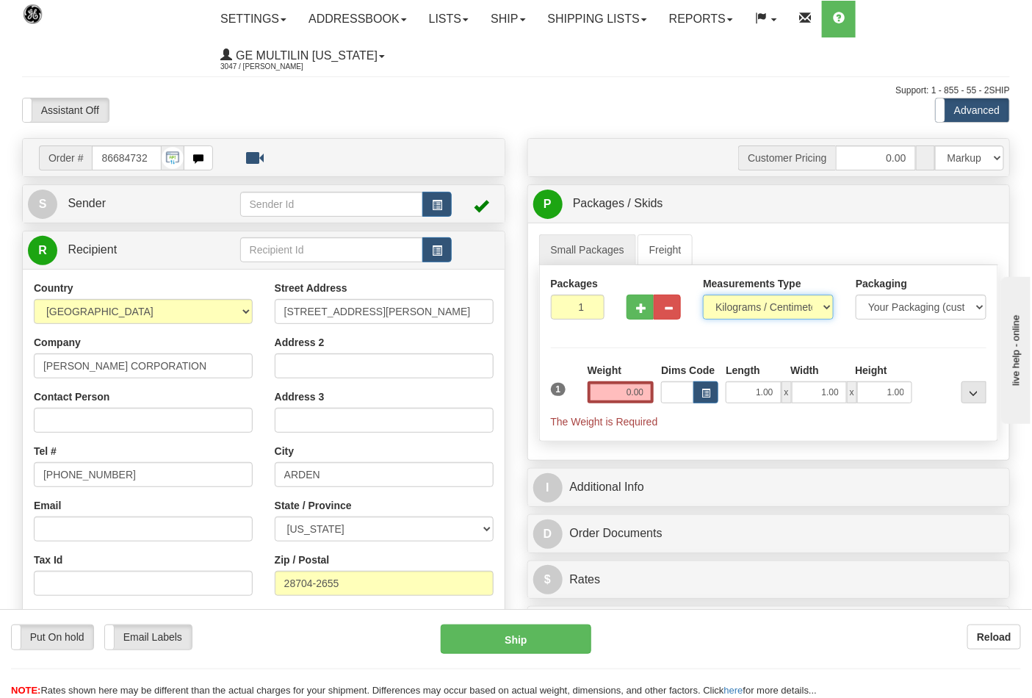
select select "0"
click at [703, 295] on select "Pounds / Inches Kilograms / Centimeters" at bounding box center [768, 307] width 131 height 25
click at [650, 400] on input "0.00" at bounding box center [621, 392] width 67 height 22
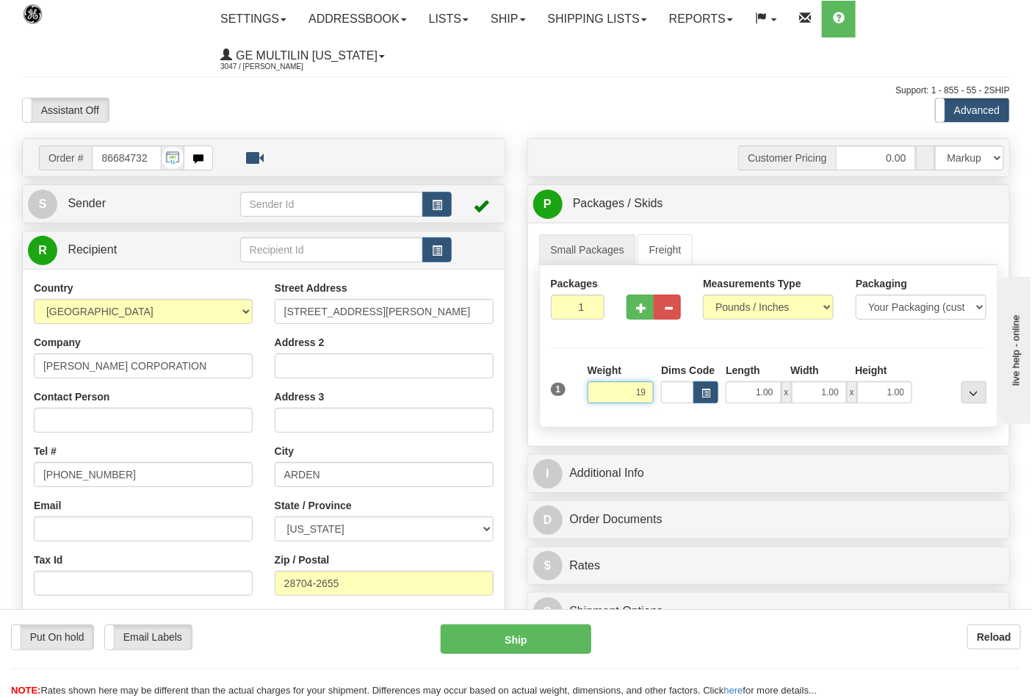
click button "Delete" at bounding box center [0, 0] width 0 height 0
type input "19.00"
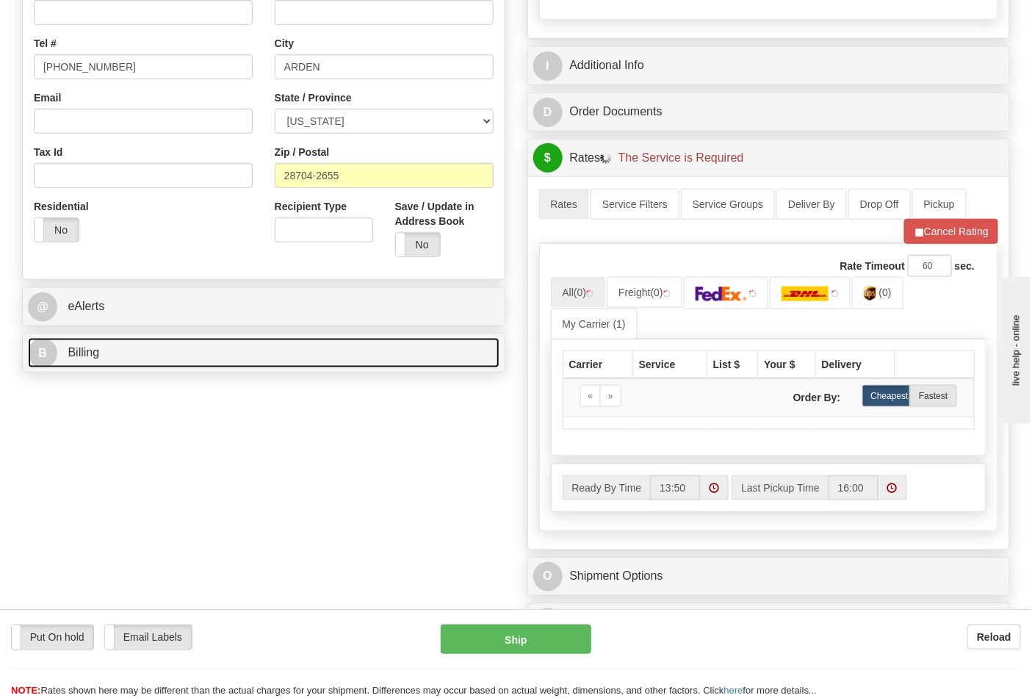
click at [126, 362] on link "B Billing" at bounding box center [264, 353] width 472 height 30
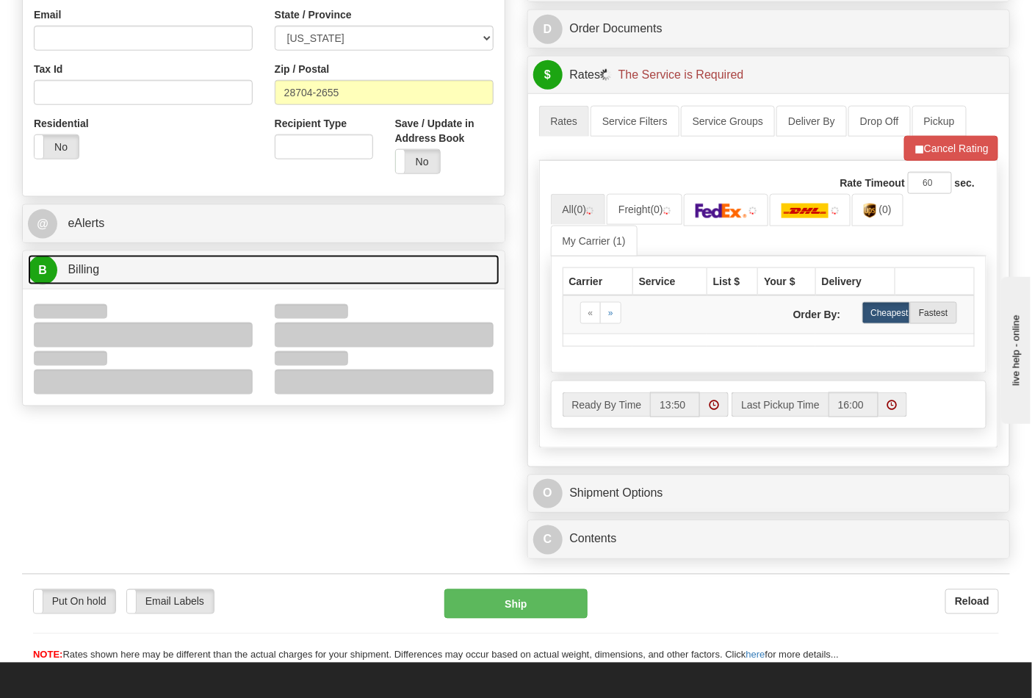
scroll to position [571, 0]
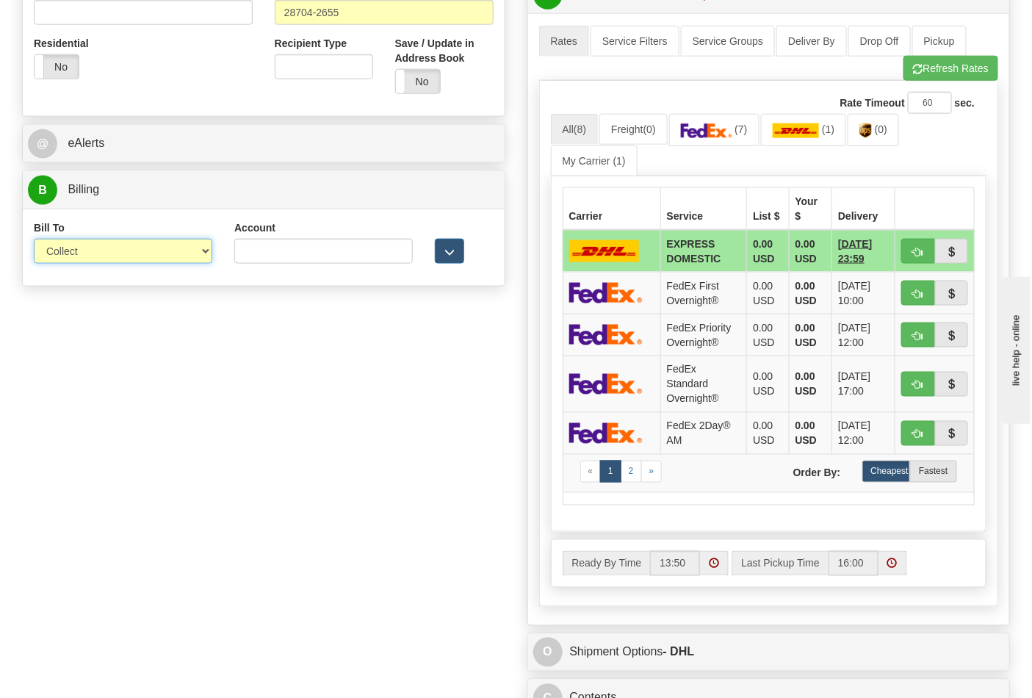
click at [84, 254] on select "Sender Recipient Third Party Collect" at bounding box center [123, 251] width 178 height 25
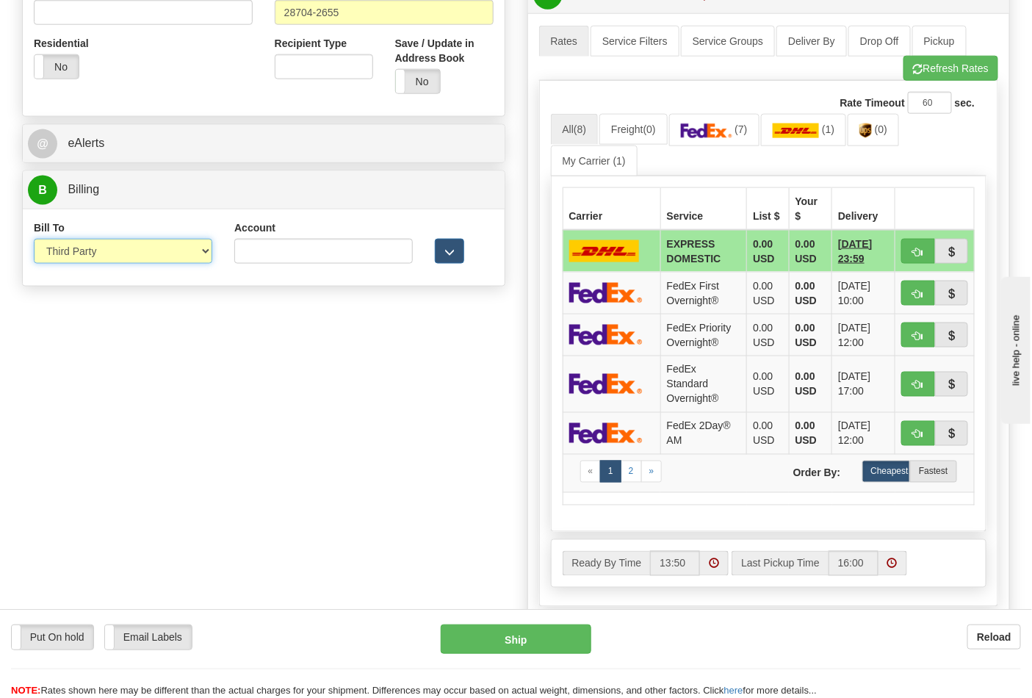
click at [34, 240] on select "Sender Recipient Third Party Collect" at bounding box center [123, 251] width 178 height 25
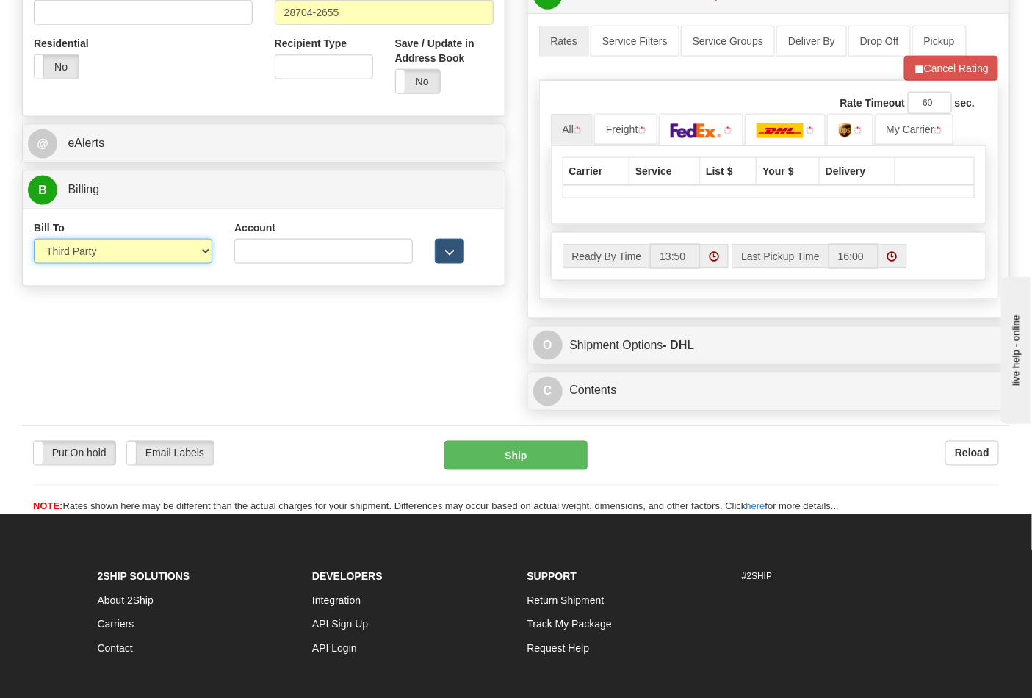
click at [91, 260] on select "Sender Recipient Third Party Collect" at bounding box center [123, 251] width 178 height 25
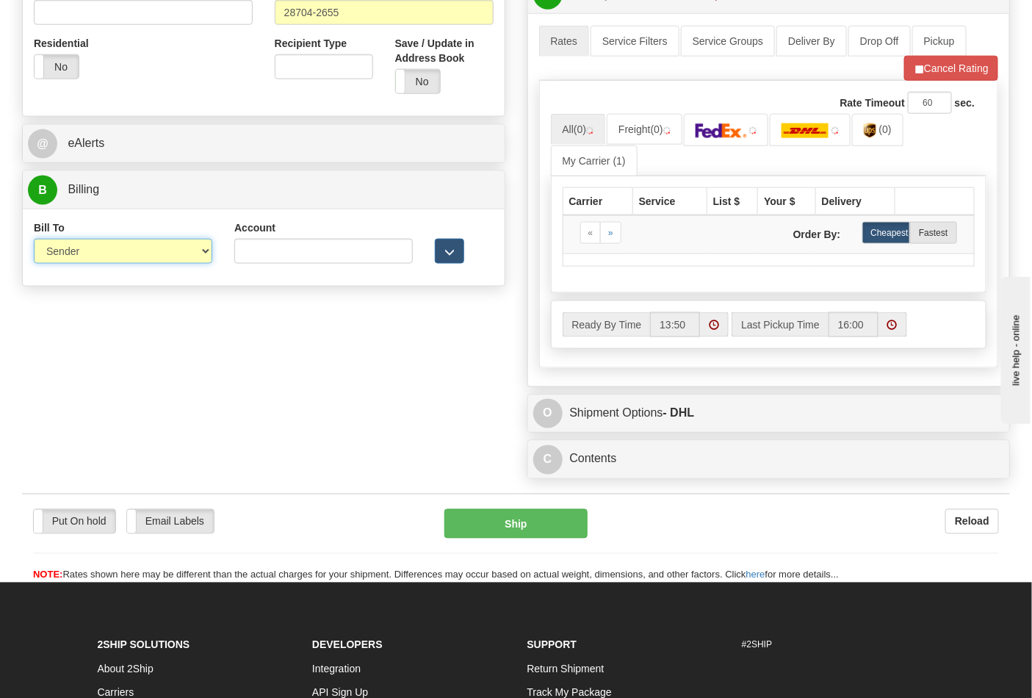
click at [34, 240] on select "Sender Recipient Third Party Collect" at bounding box center [123, 251] width 178 height 25
click at [108, 238] on div "Bill To Sender Recipient Third Party Collect" at bounding box center [123, 241] width 178 height 43
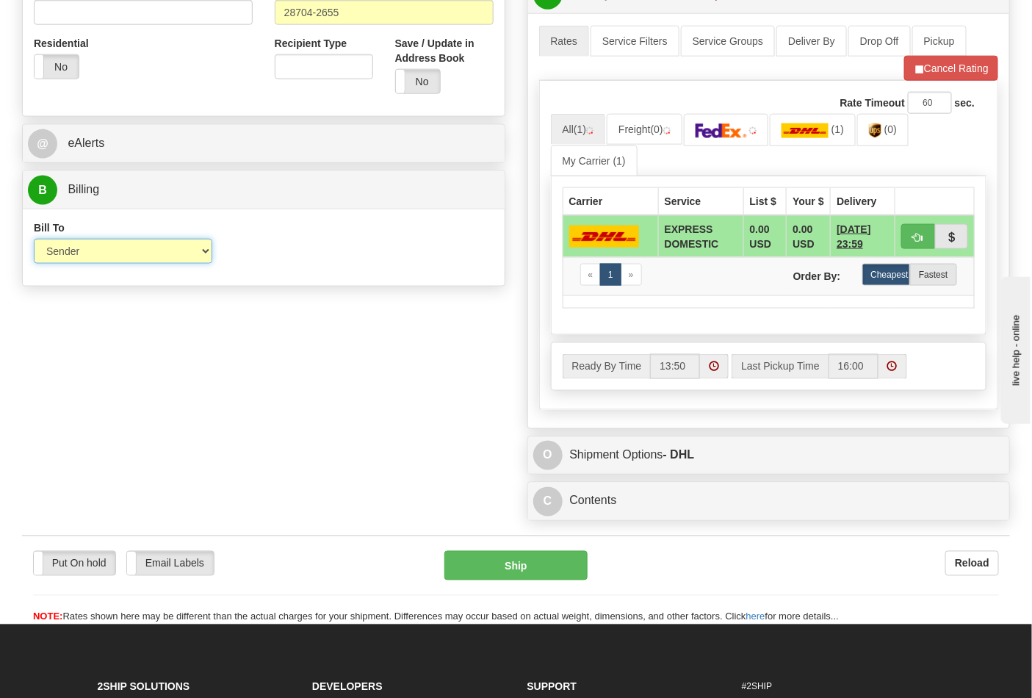
click at [101, 258] on select "Sender Recipient Third Party Collect" at bounding box center [123, 251] width 178 height 25
click at [34, 240] on select "Sender Recipient Third Party Collect" at bounding box center [123, 251] width 178 height 25
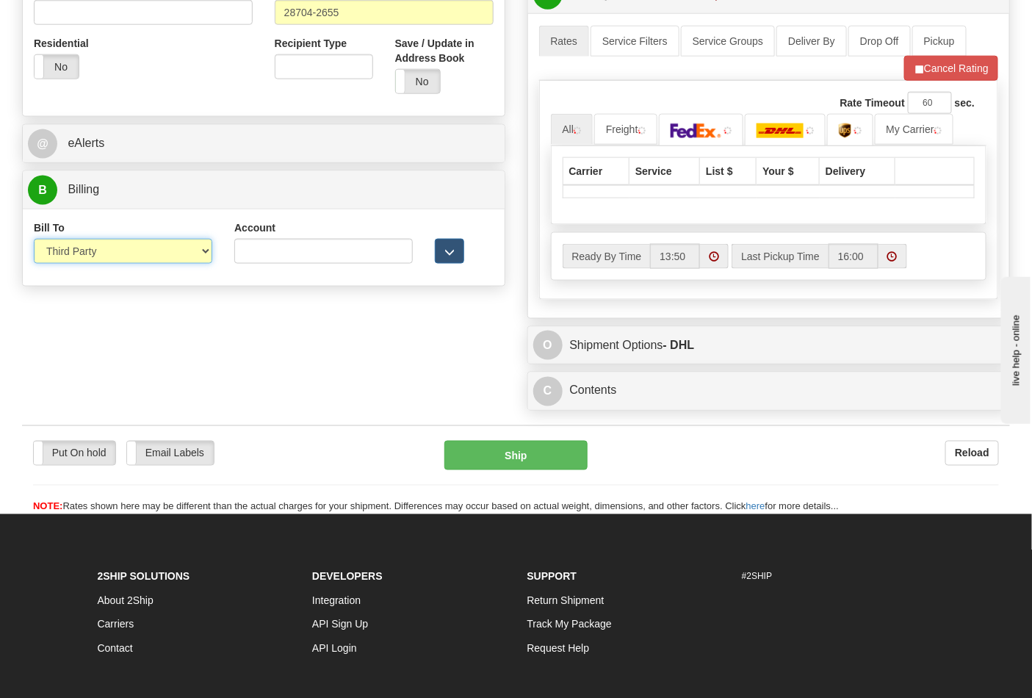
click at [94, 252] on select "Sender Recipient Third Party Collect" at bounding box center [123, 251] width 178 height 25
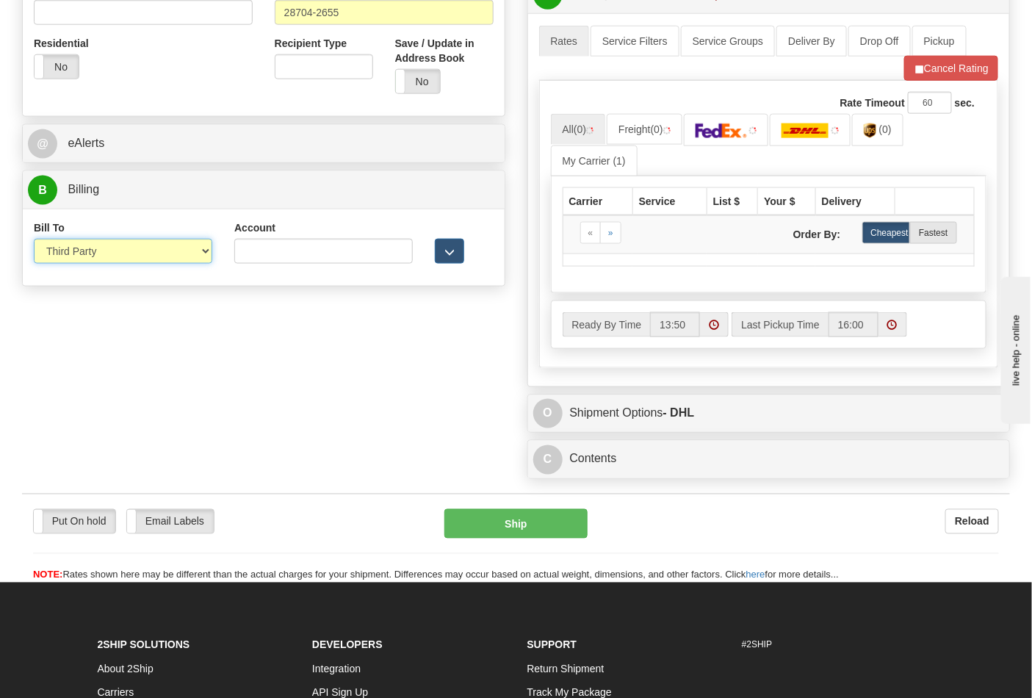
select select "2"
click at [34, 240] on select "Sender Recipient Third Party Collect" at bounding box center [123, 251] width 178 height 25
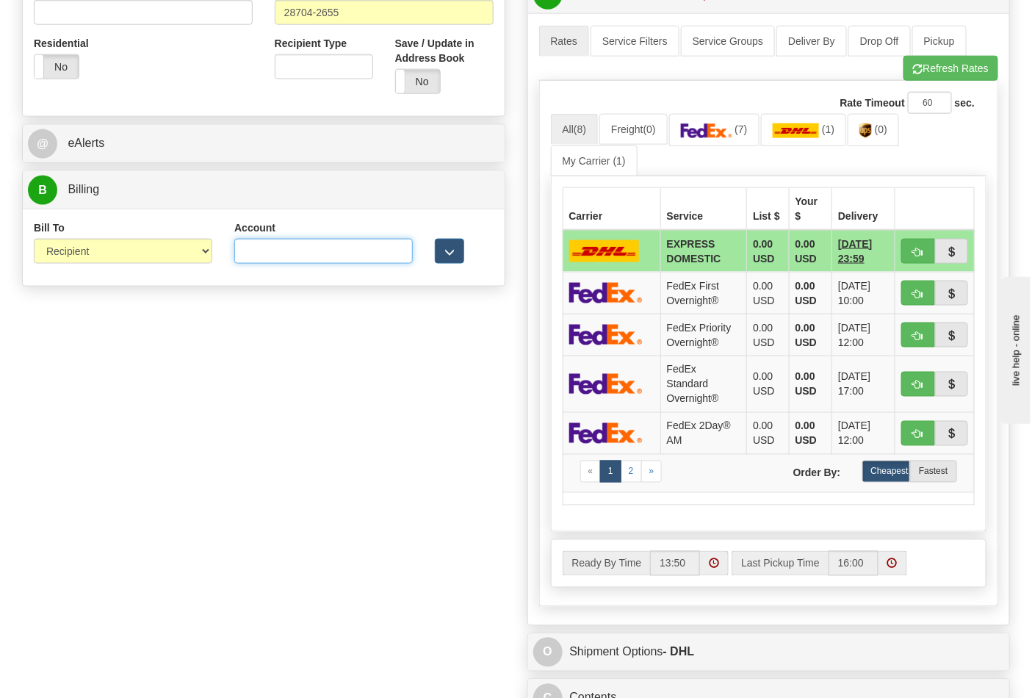
click at [303, 261] on input "Account" at bounding box center [323, 251] width 178 height 25
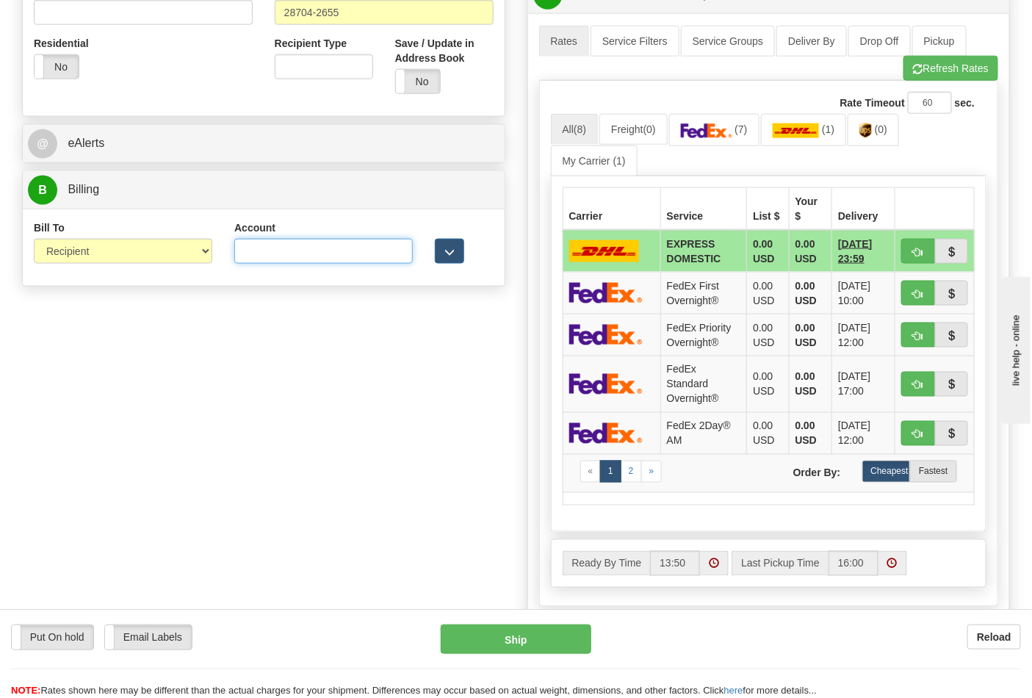
paste input "103014760"
type input "103014760"
click at [721, 156] on ul "All (8) Freight (0) (7) (1) (0) My Carrier (1)" at bounding box center [769, 145] width 436 height 62
click at [721, 144] on link "(7)" at bounding box center [714, 130] width 90 height 32
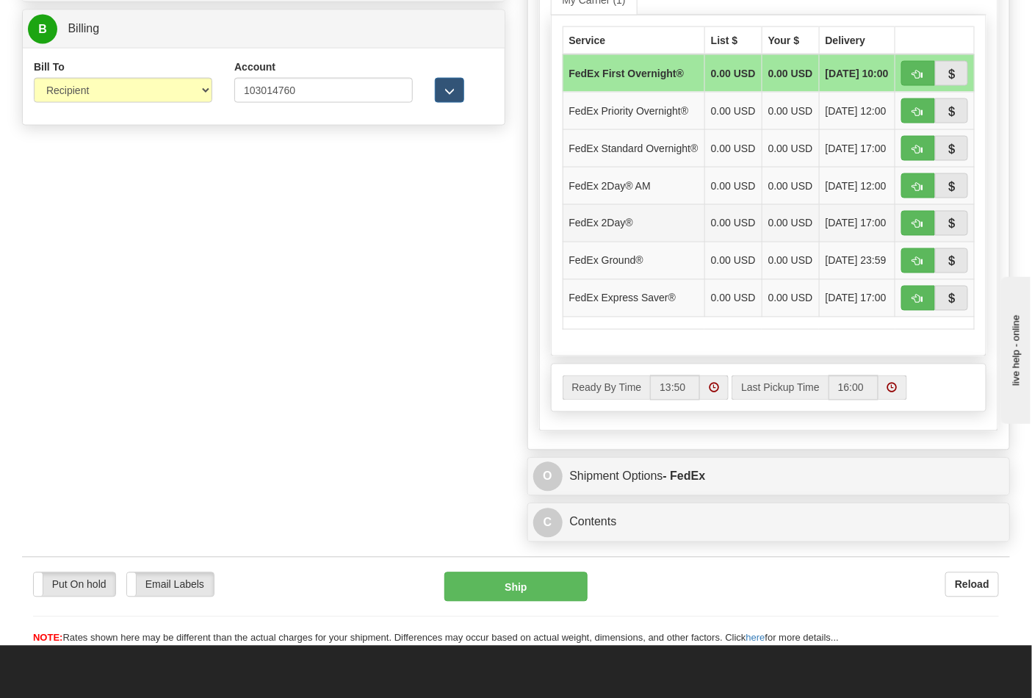
scroll to position [735, 0]
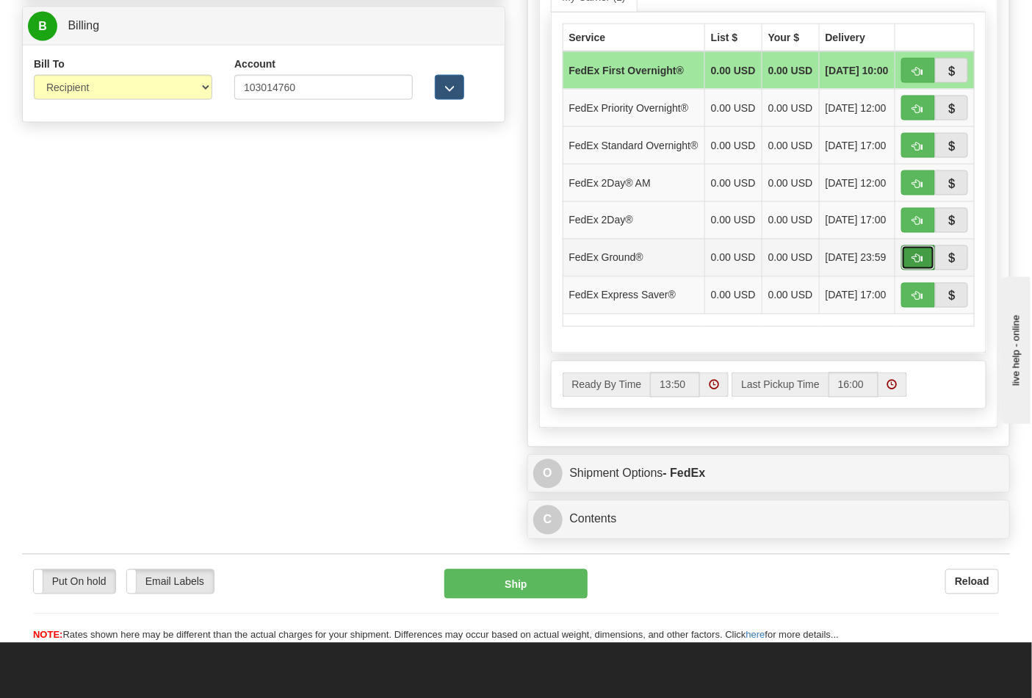
click at [913, 264] on span "button" at bounding box center [918, 259] width 10 height 10
type input "92"
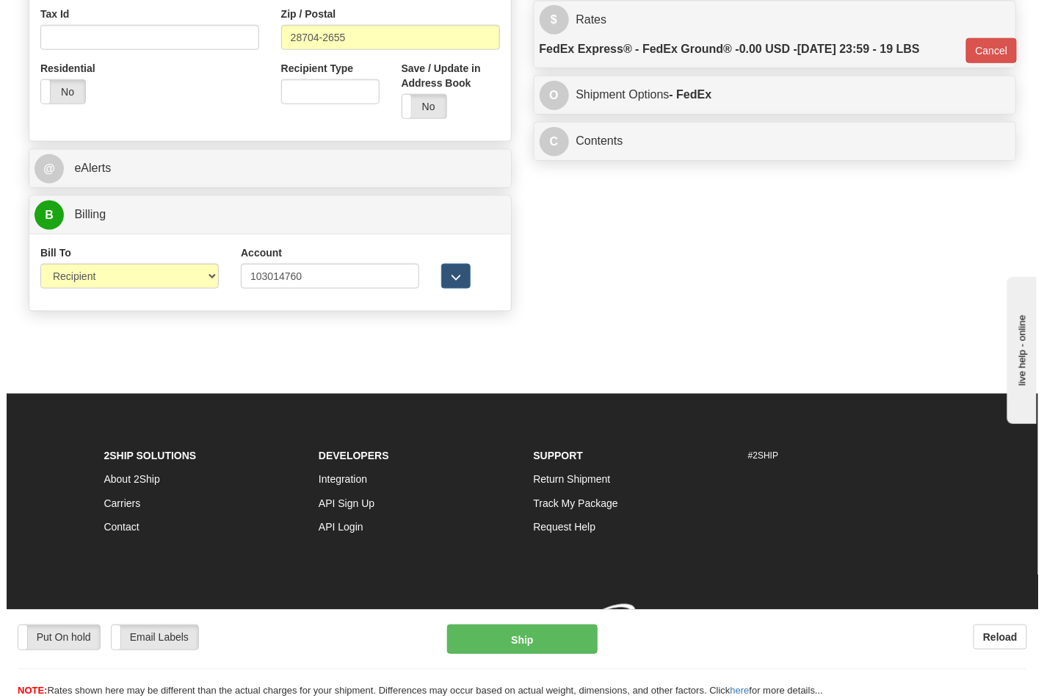
scroll to position [569, 0]
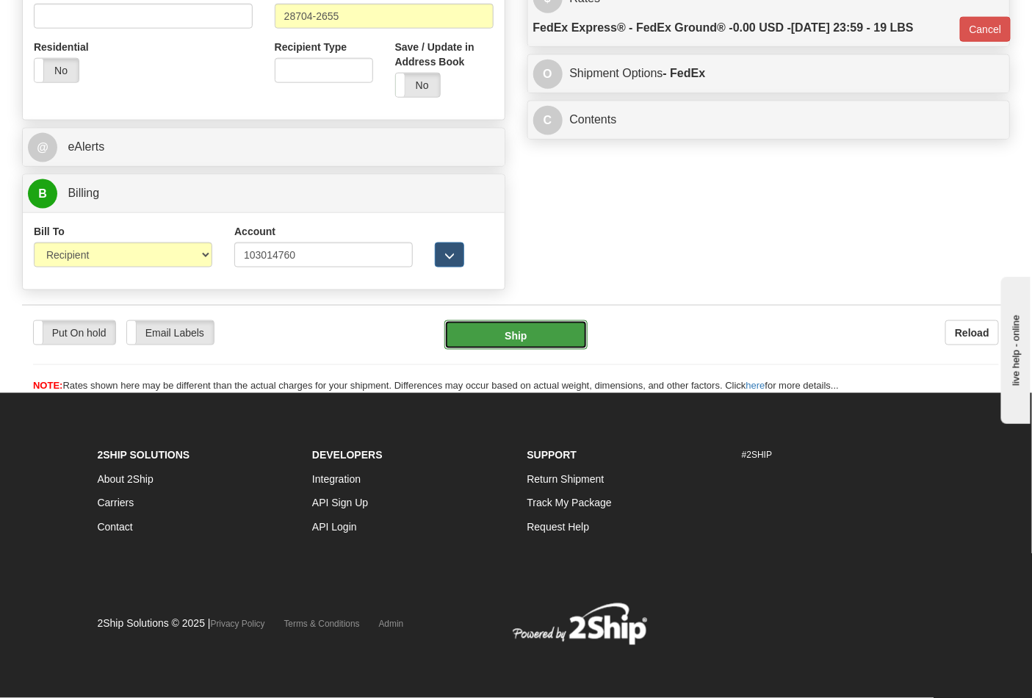
click at [555, 328] on button "Ship" at bounding box center [515, 334] width 142 height 29
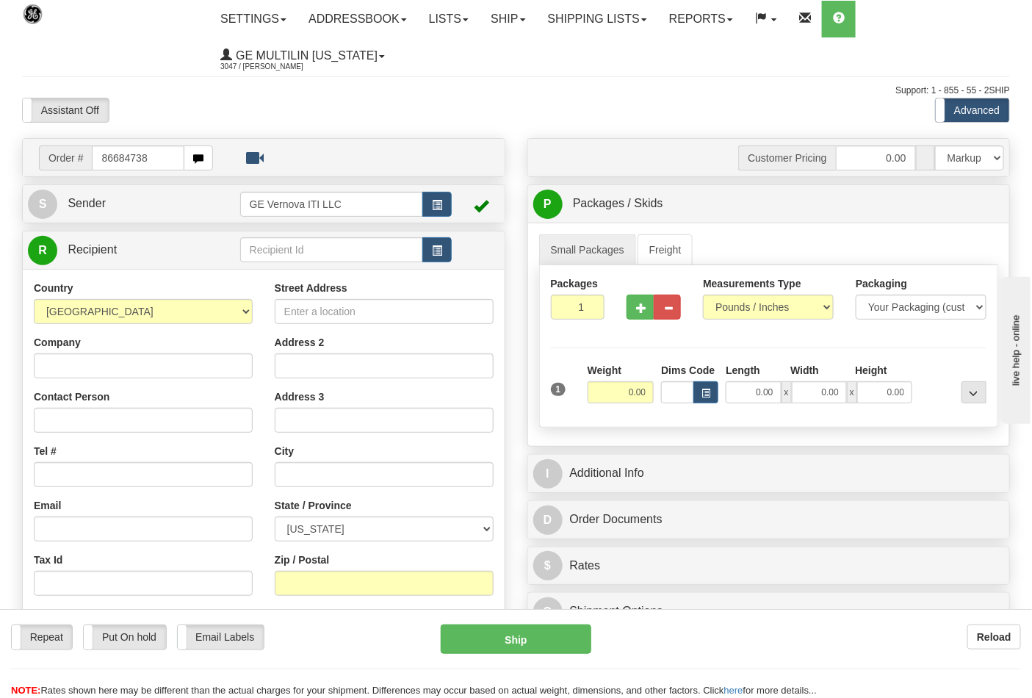
type input "86684738"
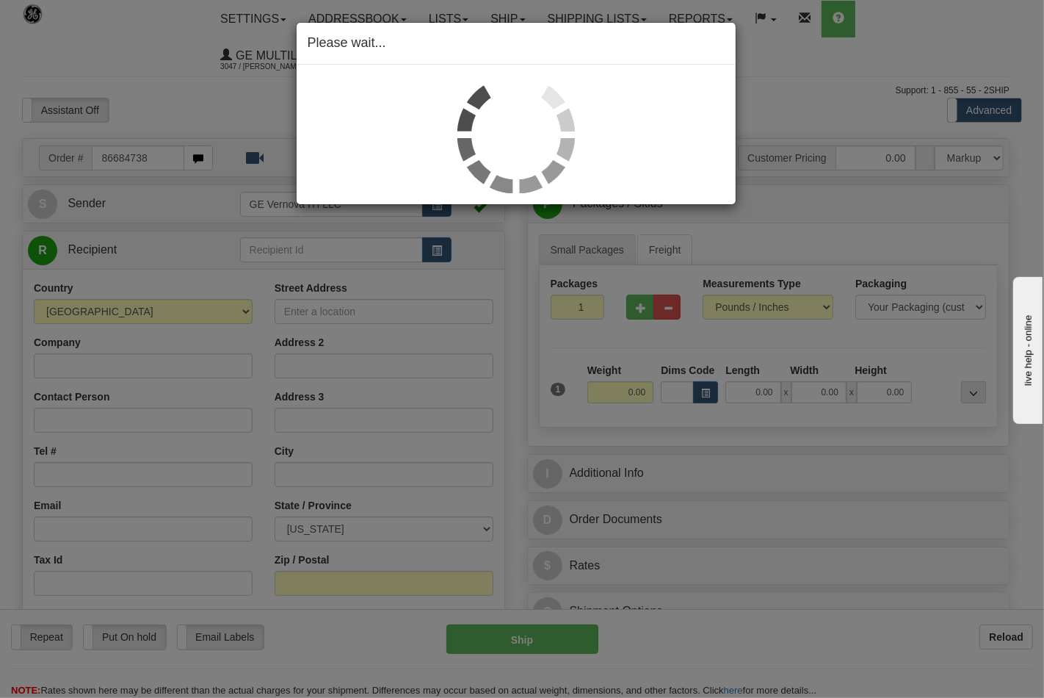
click at [746, 311] on div "Please wait..." at bounding box center [522, 349] width 1044 height 698
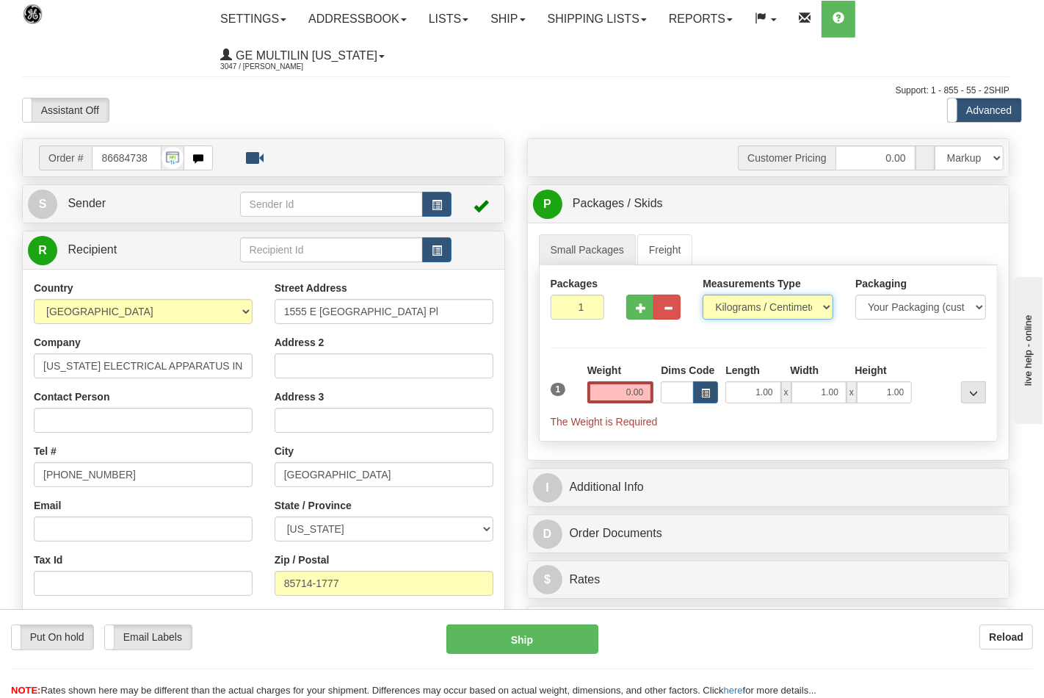
click at [746, 309] on select "Pounds / Inches Kilograms / Centimeters" at bounding box center [768, 307] width 131 height 25
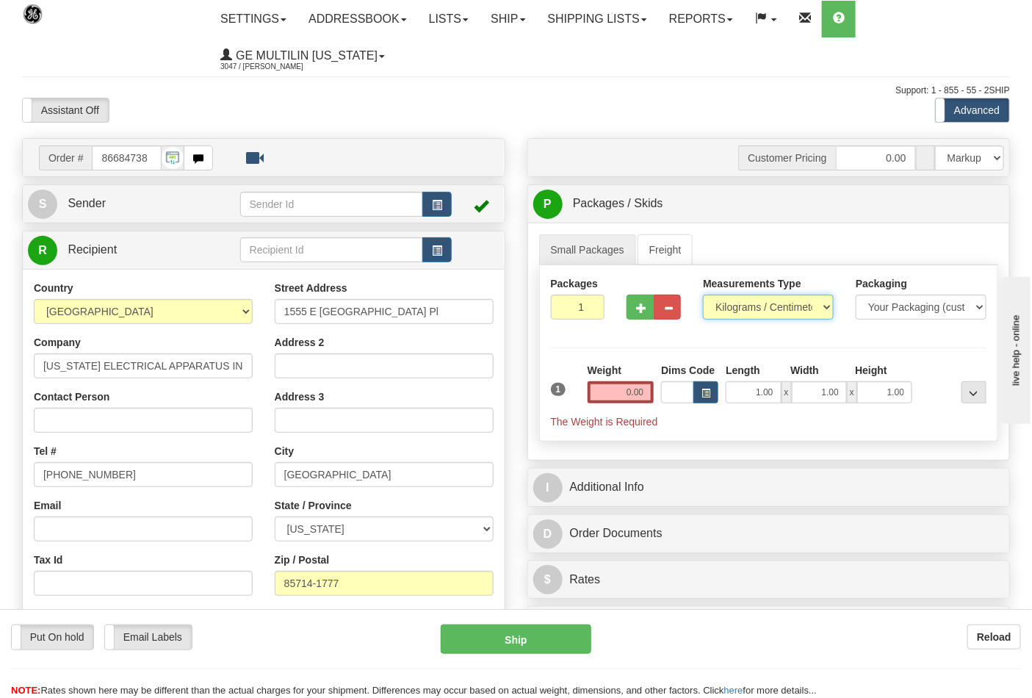
select select "0"
click at [703, 295] on select "Pounds / Inches Kilograms / Centimeters" at bounding box center [768, 307] width 131 height 25
click at [643, 397] on input "0.00" at bounding box center [621, 392] width 67 height 22
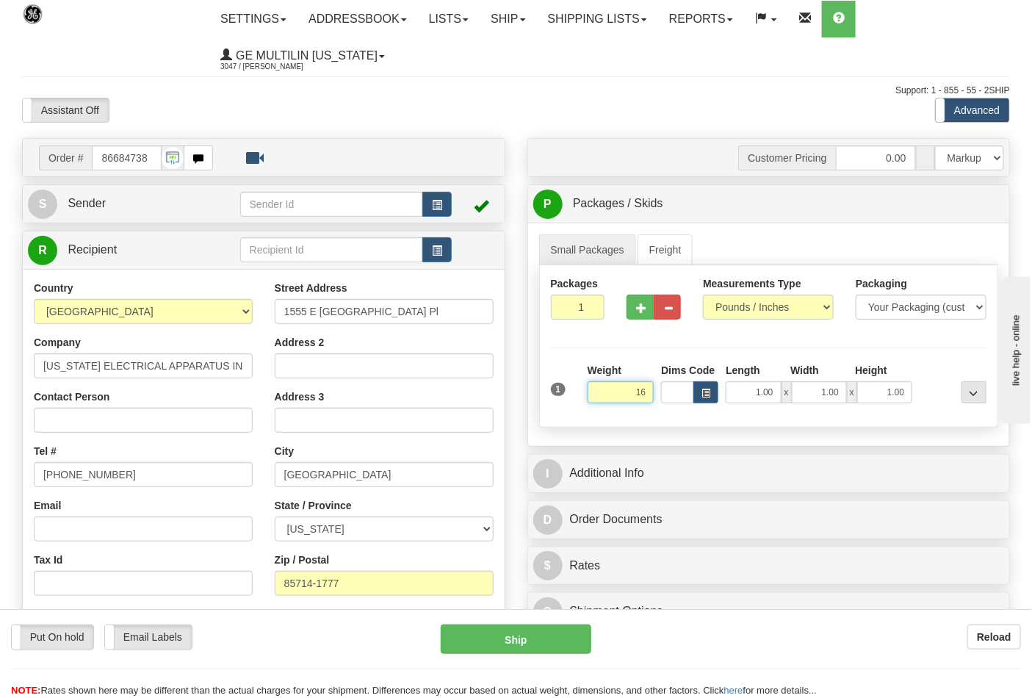
click button "Delete" at bounding box center [0, 0] width 0 height 0
type input "16.00"
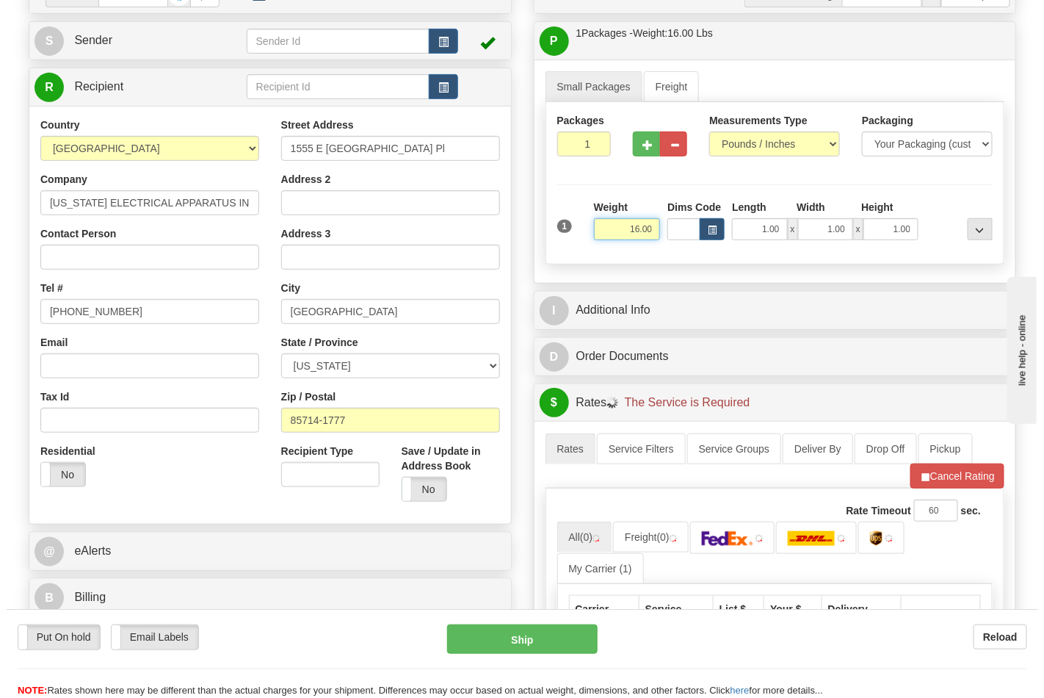
scroll to position [408, 0]
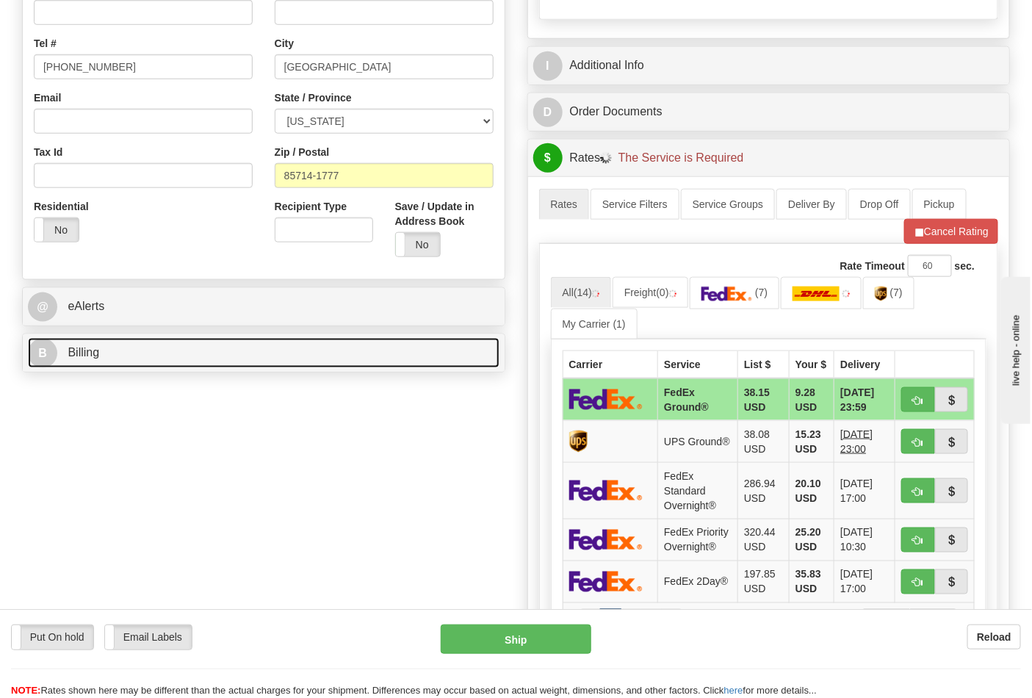
click at [151, 357] on link "B Billing" at bounding box center [264, 353] width 472 height 30
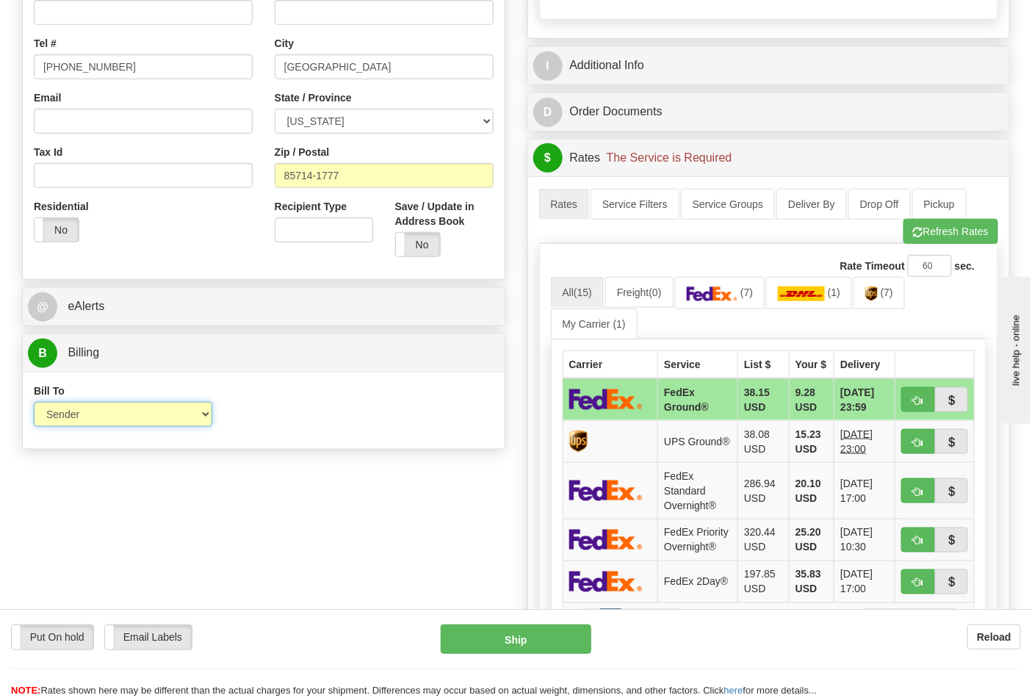
click at [112, 417] on select "Sender Recipient Third Party Collect" at bounding box center [123, 414] width 178 height 25
click at [342, 425] on div "Bill To Sender Recipient Third Party Collect Account 3rd Party Account List Ple…" at bounding box center [264, 410] width 482 height 54
click at [723, 296] on img at bounding box center [712, 293] width 51 height 15
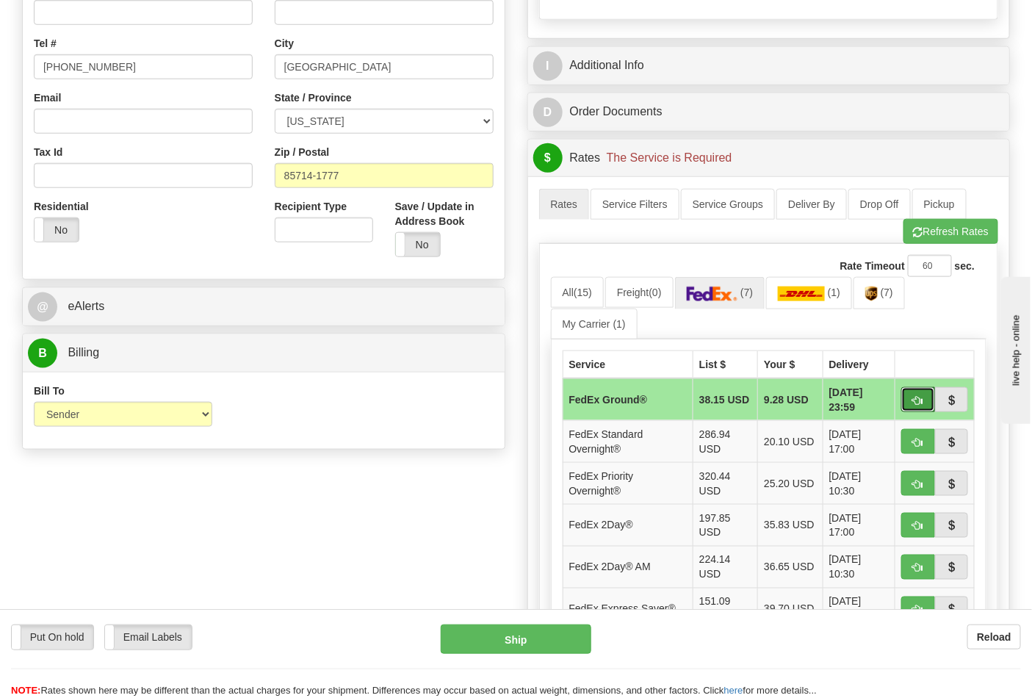
click at [903, 401] on button "button" at bounding box center [918, 399] width 34 height 25
type input "92"
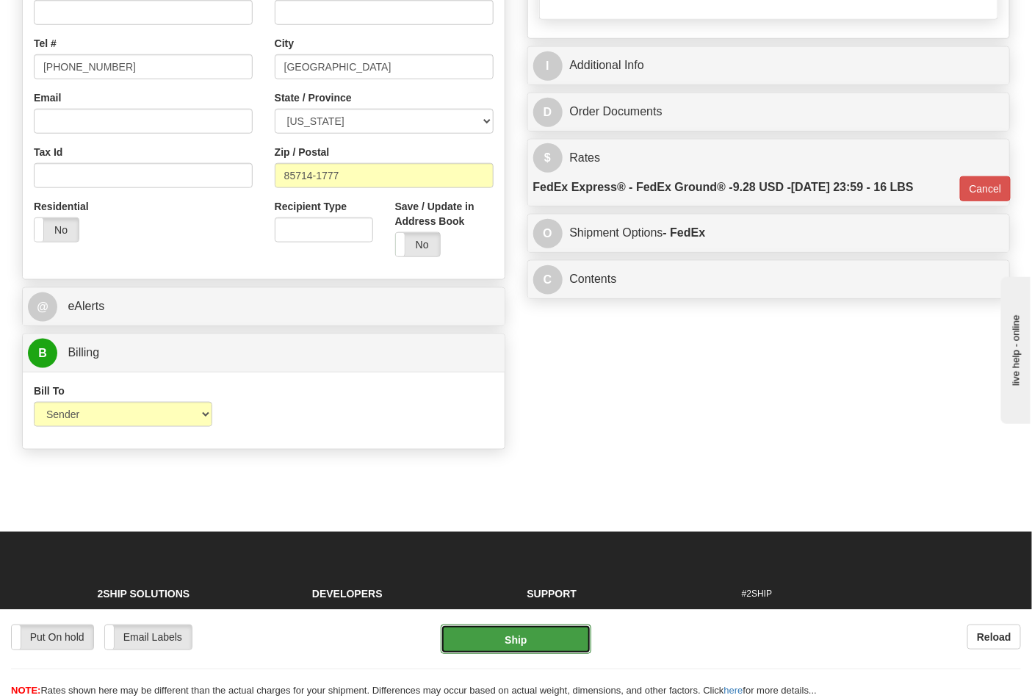
click at [540, 642] on button "Ship" at bounding box center [516, 638] width 150 height 29
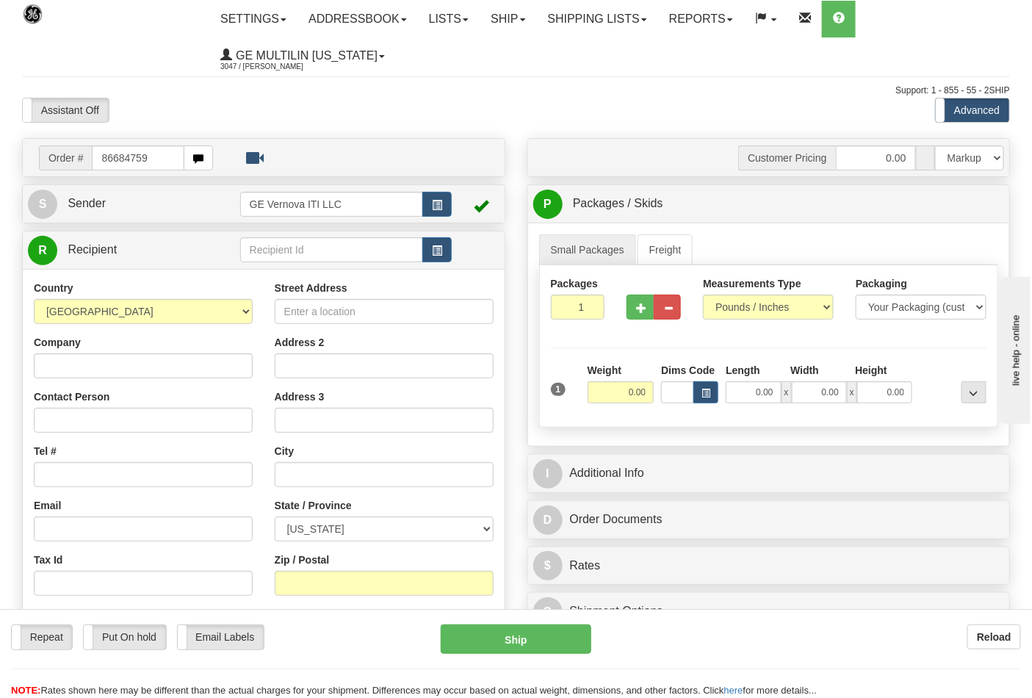
type input "86684759"
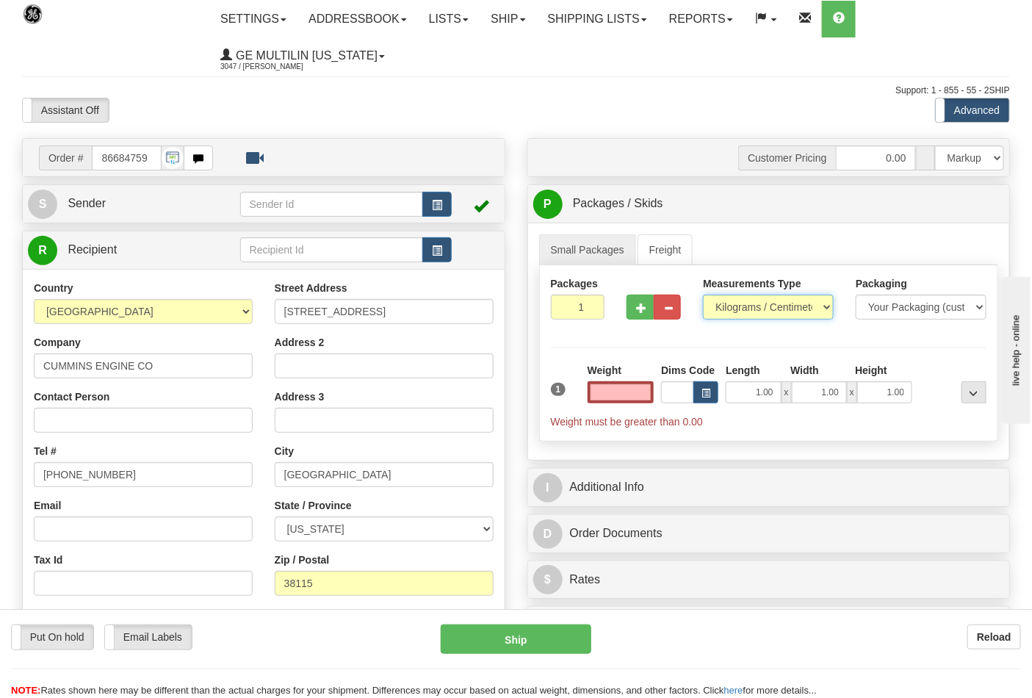
type input "0.00"
click at [749, 303] on select "Pounds / Inches Kilograms / Centimeters" at bounding box center [768, 307] width 131 height 25
select select "0"
click at [703, 295] on select "Pounds / Inches Kilograms / Centimeters" at bounding box center [768, 307] width 131 height 25
click at [641, 386] on input "0.00" at bounding box center [621, 392] width 67 height 22
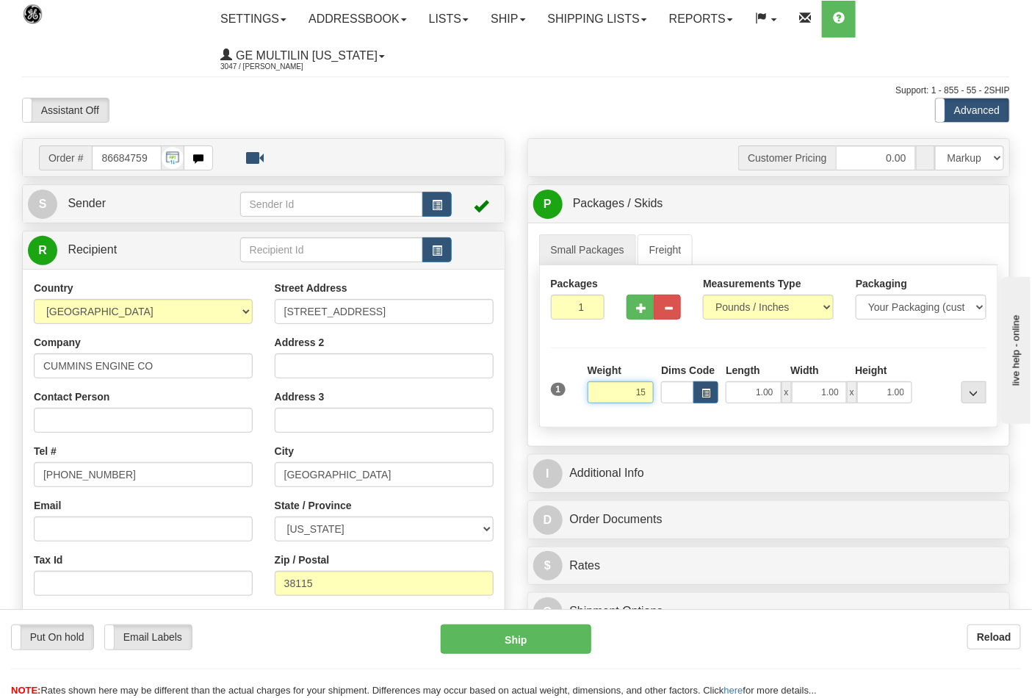
click button "Delete" at bounding box center [0, 0] width 0 height 0
type input "15.00"
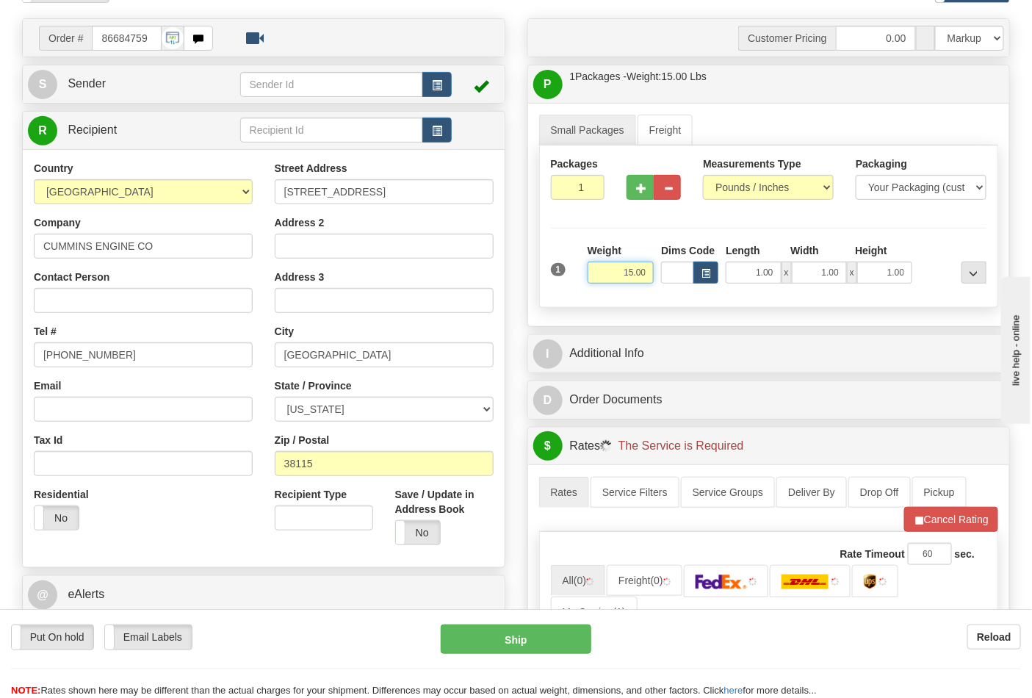
scroll to position [245, 0]
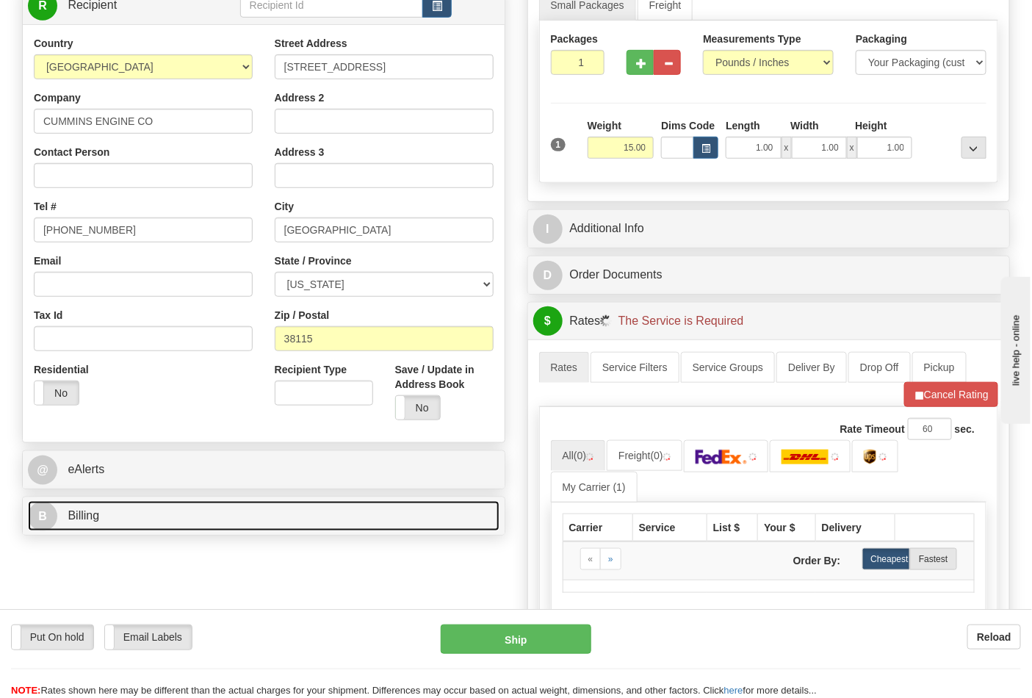
click at [152, 520] on link "B Billing" at bounding box center [264, 516] width 472 height 30
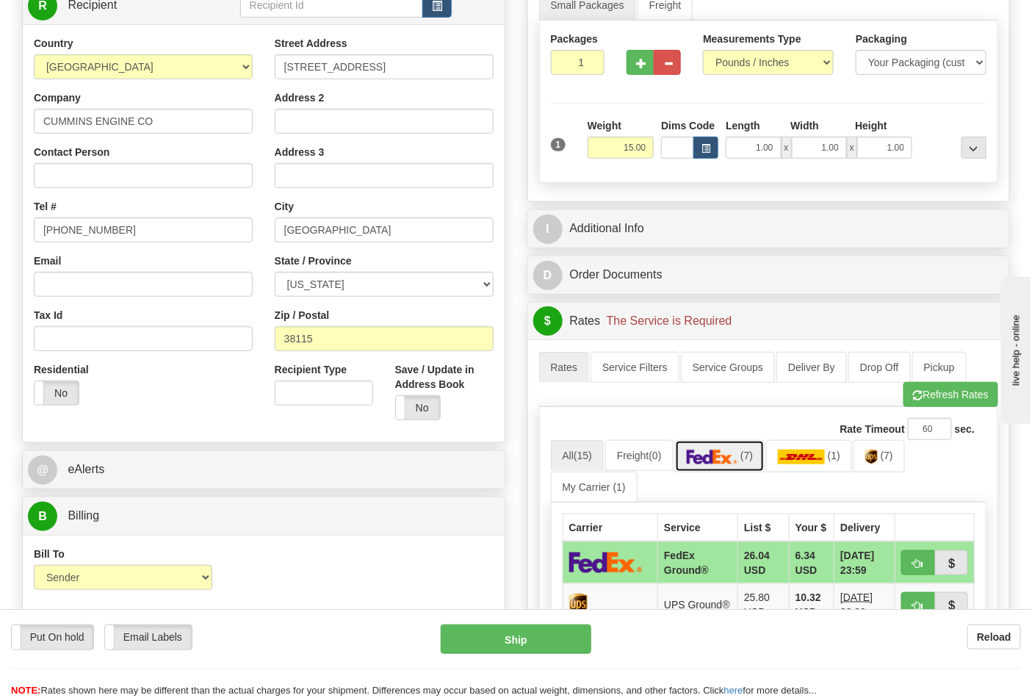
click at [726, 469] on link "(7)" at bounding box center [720, 456] width 90 height 32
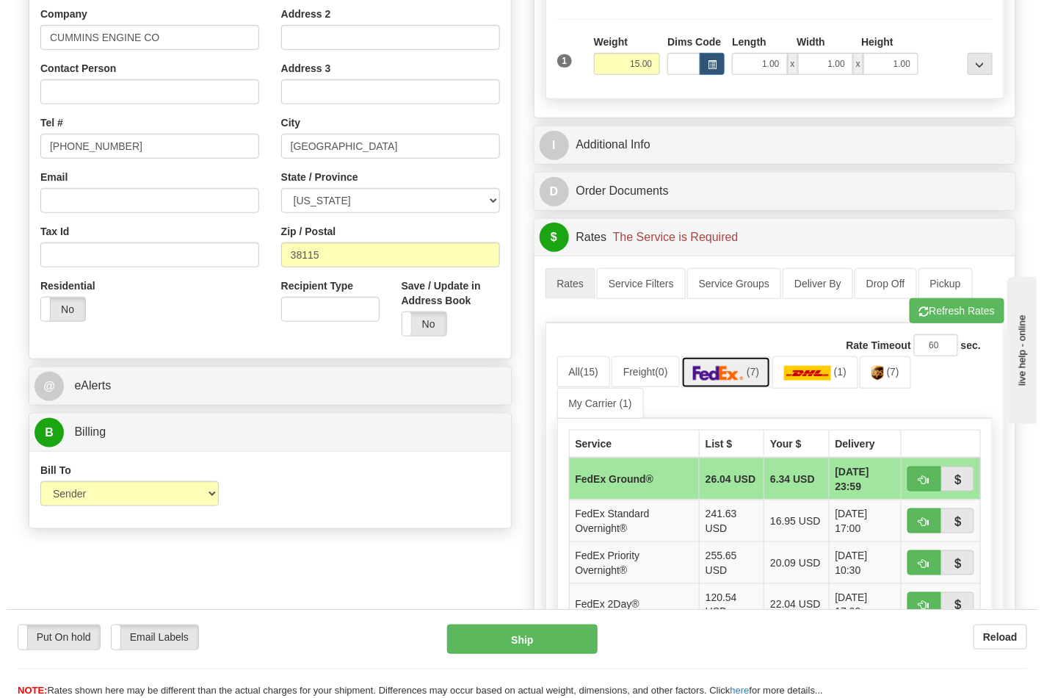
scroll to position [408, 0]
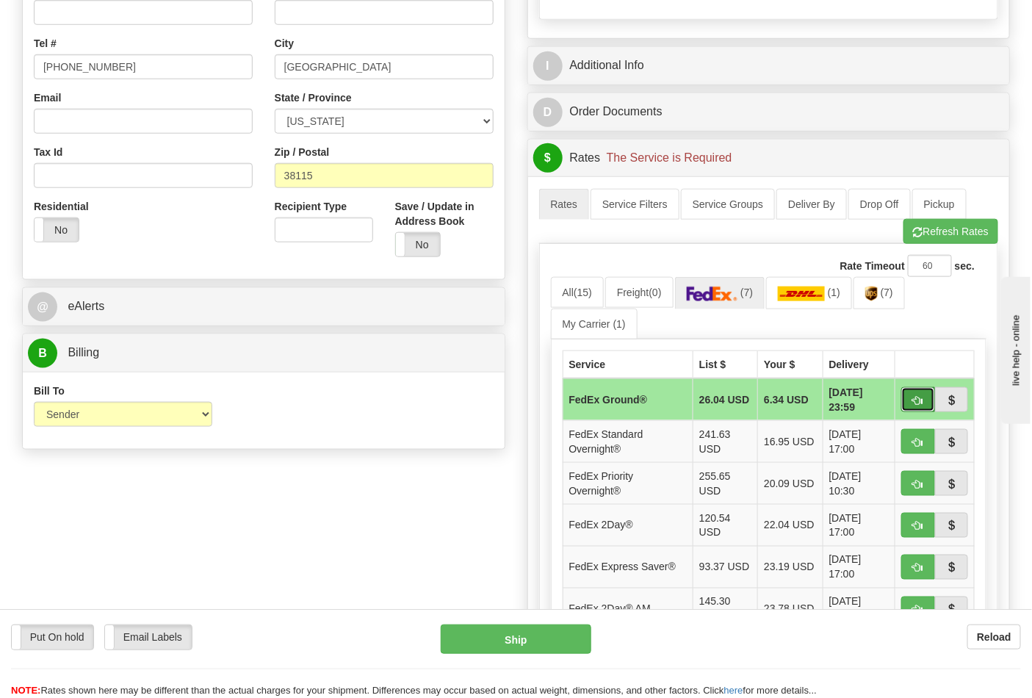
click at [920, 401] on span "button" at bounding box center [918, 401] width 10 height 10
type input "92"
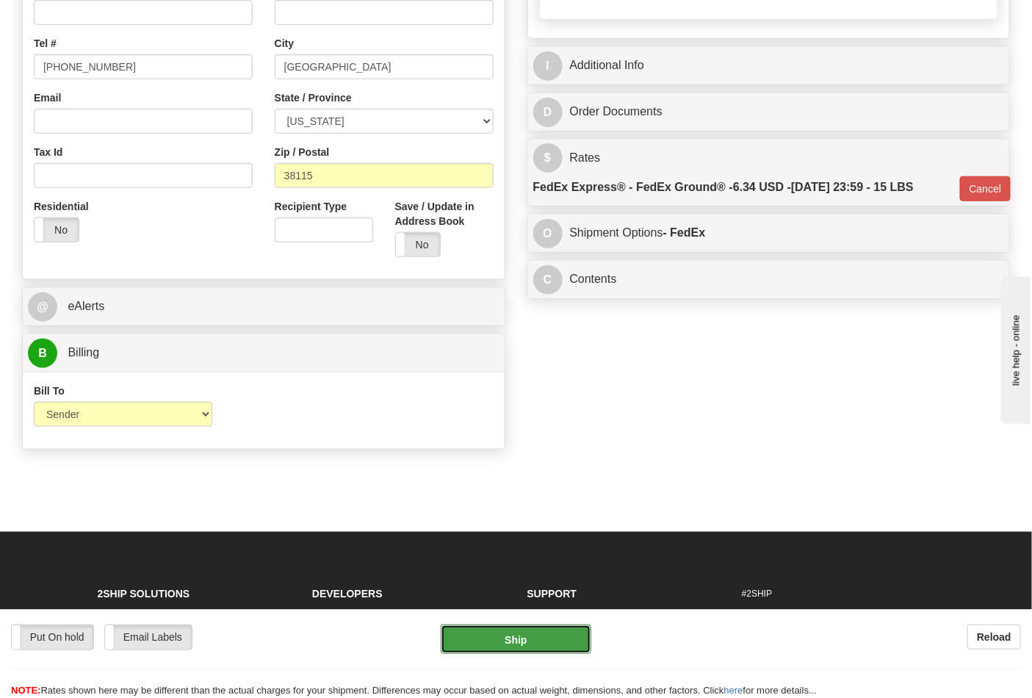
click at [511, 640] on button "Ship" at bounding box center [516, 638] width 150 height 29
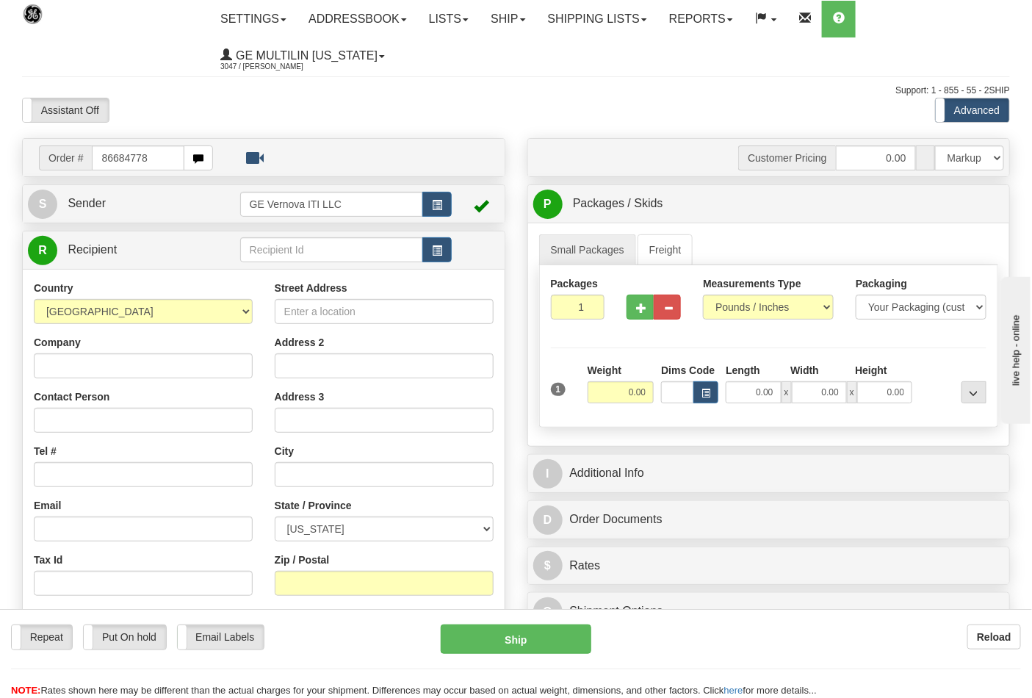
type input "86684778"
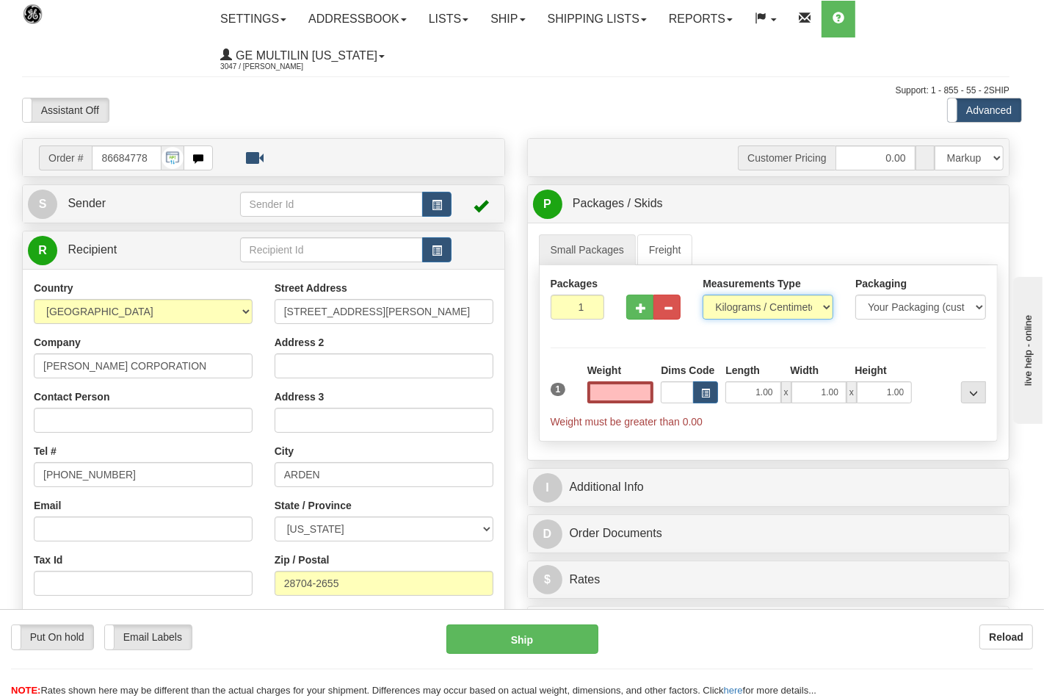
type input "0.00"
click at [737, 310] on select "Pounds / Inches Kilograms / Centimeters" at bounding box center [768, 307] width 131 height 25
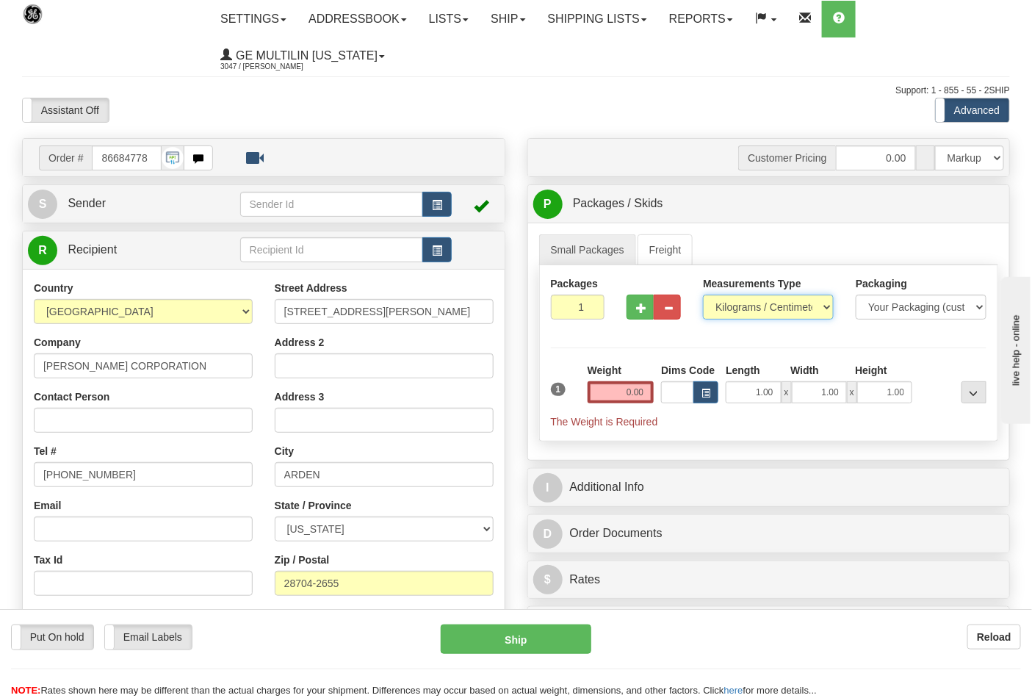
select select "0"
click at [703, 295] on select "Pounds / Inches Kilograms / Centimeters" at bounding box center [768, 307] width 131 height 25
click at [646, 397] on input "0.00" at bounding box center [621, 392] width 67 height 22
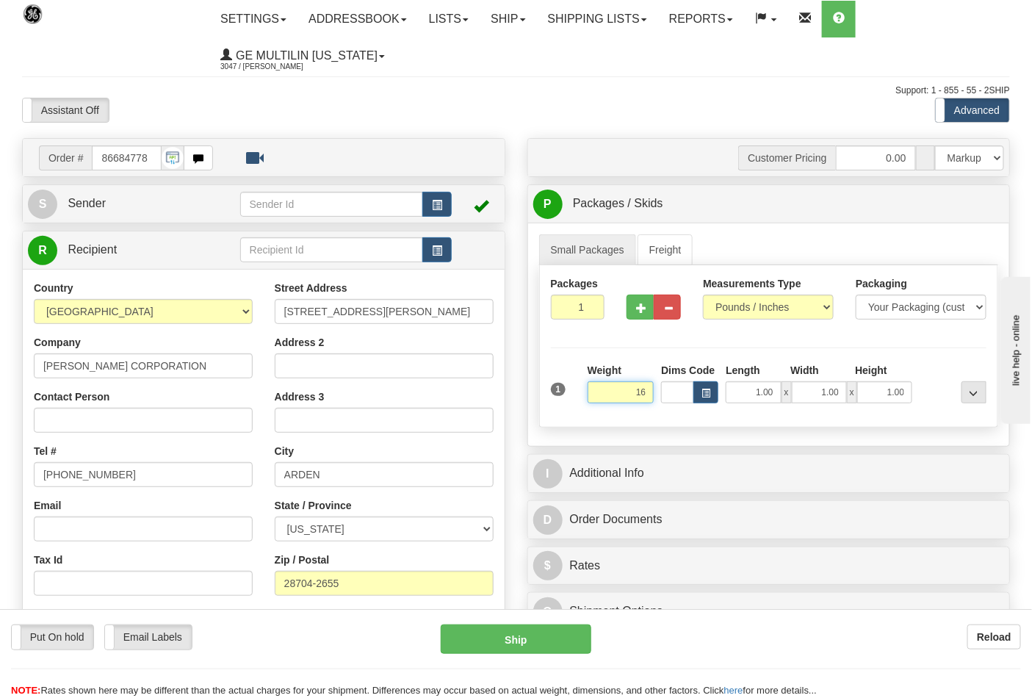
click button "Delete" at bounding box center [0, 0] width 0 height 0
type input "16.00"
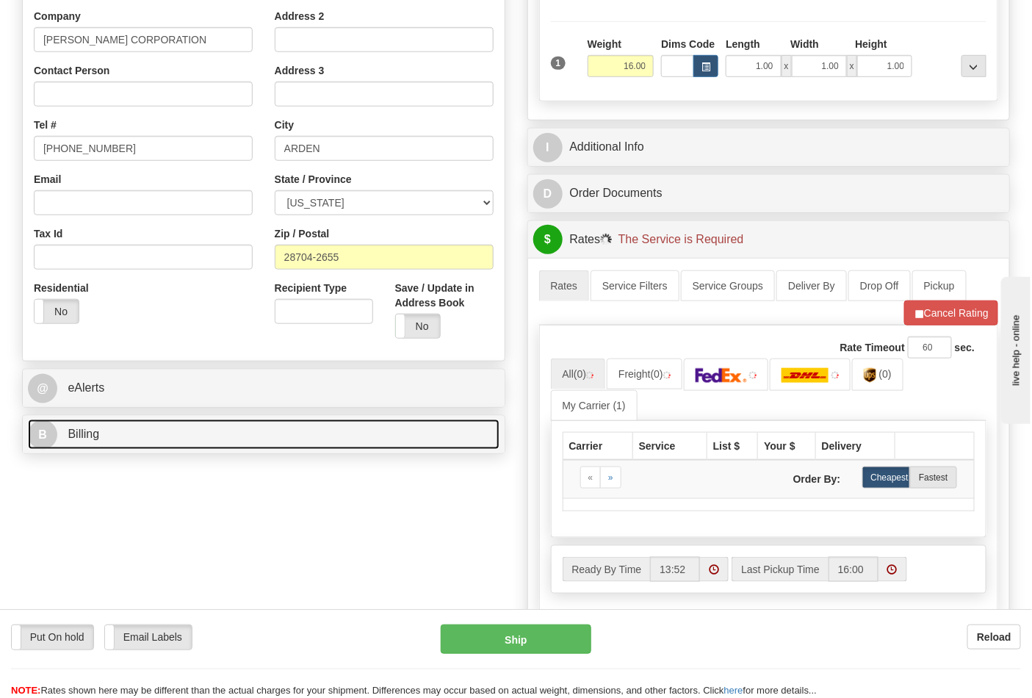
click at [137, 426] on link "B Billing" at bounding box center [264, 434] width 472 height 30
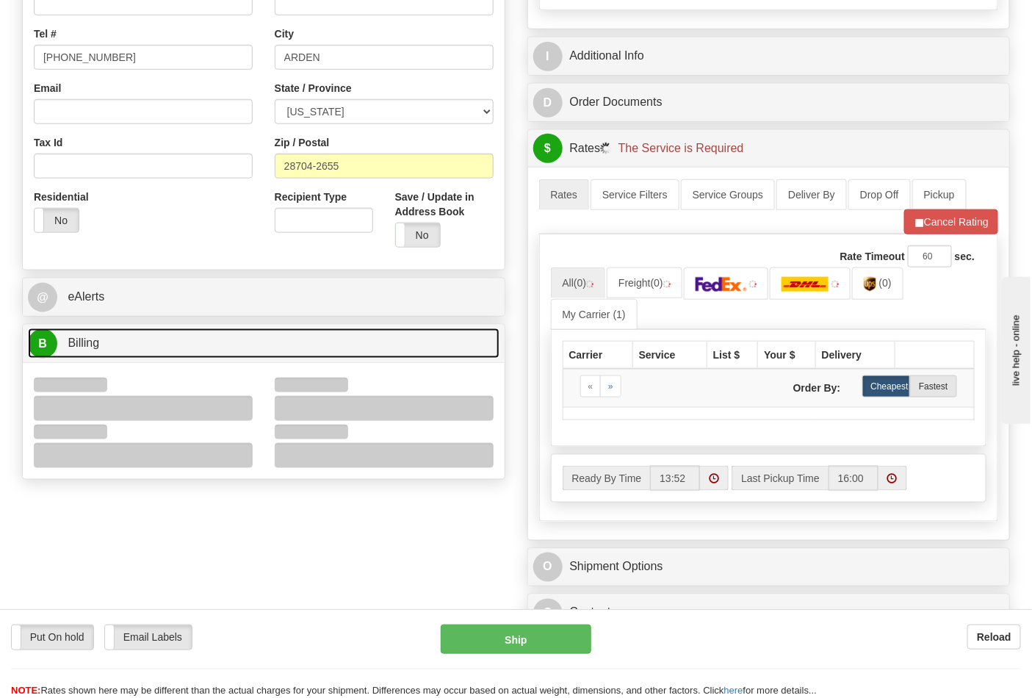
scroll to position [489, 0]
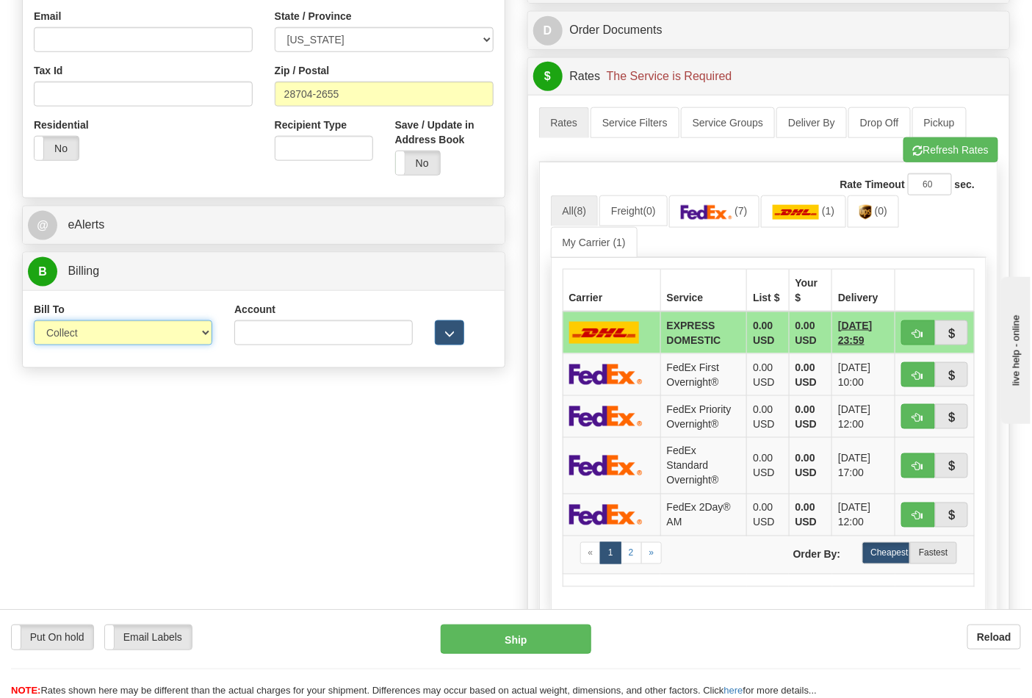
drag, startPoint x: 77, startPoint y: 329, endPoint x: 79, endPoint y: 345, distance: 16.2
click at [79, 335] on select "Sender Recipient Third Party Collect" at bounding box center [123, 332] width 178 height 25
select select "2"
click at [34, 322] on select "Sender Recipient Third Party Collect" at bounding box center [123, 332] width 178 height 25
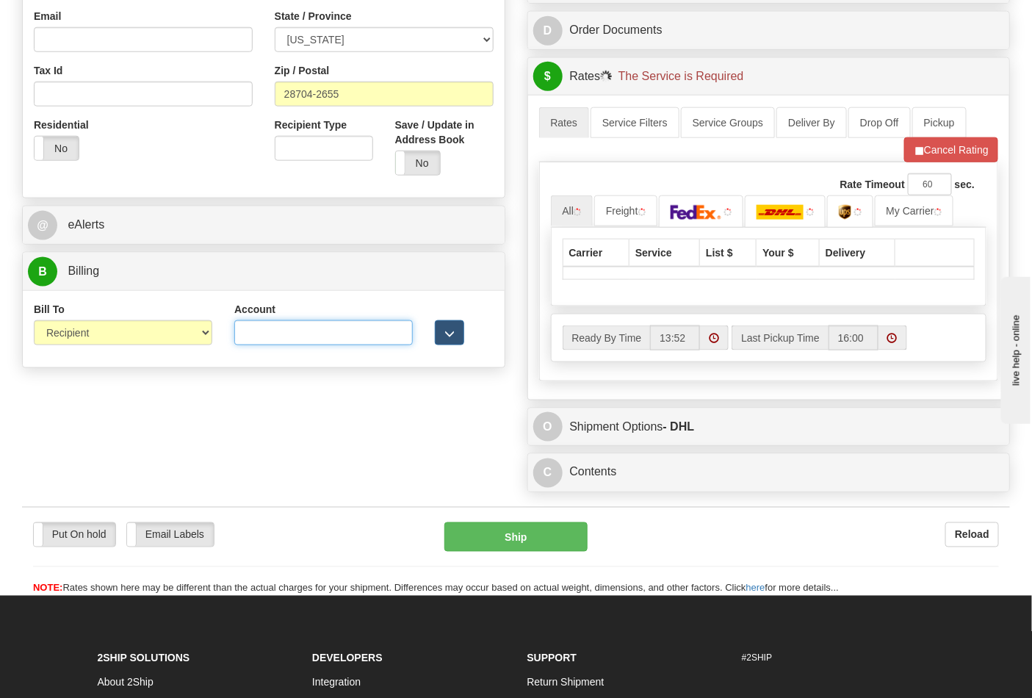
click at [264, 336] on input "Account" at bounding box center [323, 332] width 178 height 25
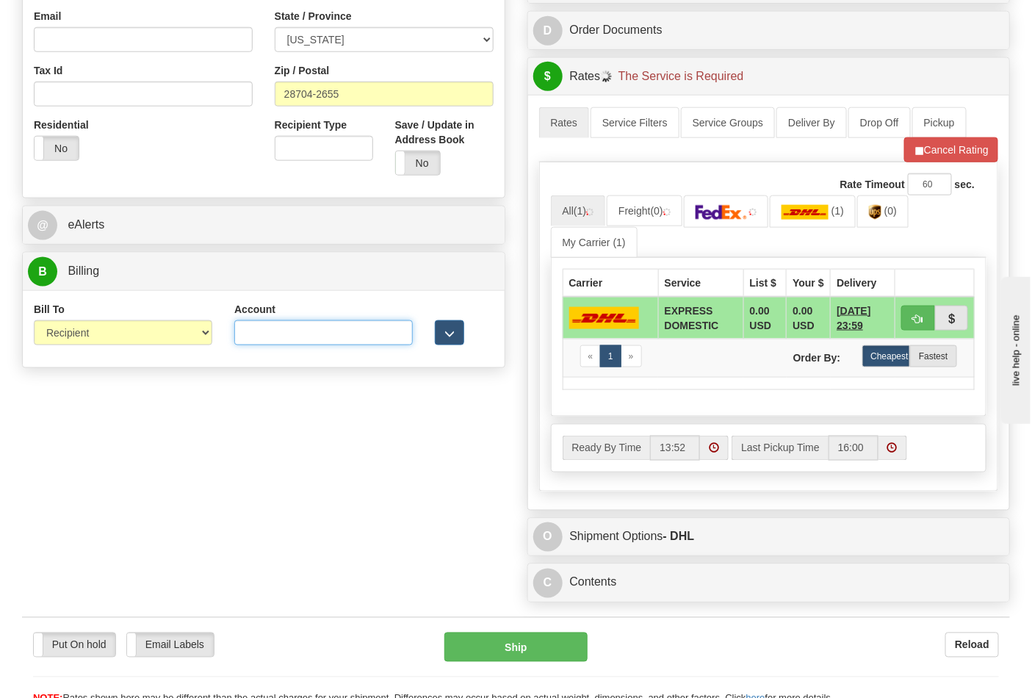
paste input "103014760"
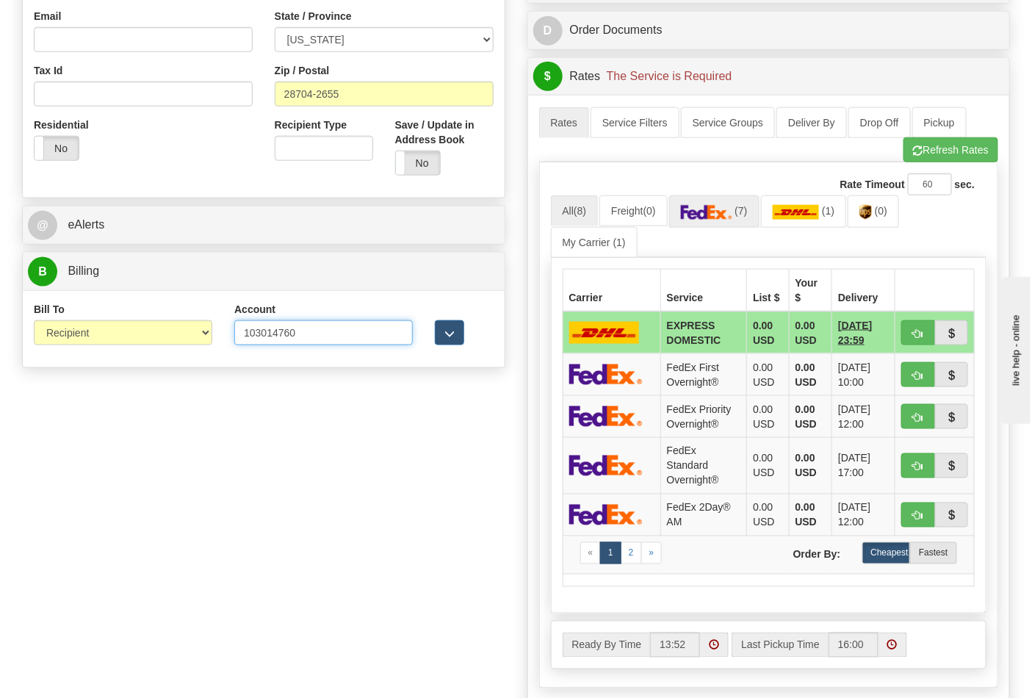
type input "103014760"
click at [747, 217] on span "(7)" at bounding box center [741, 211] width 12 height 12
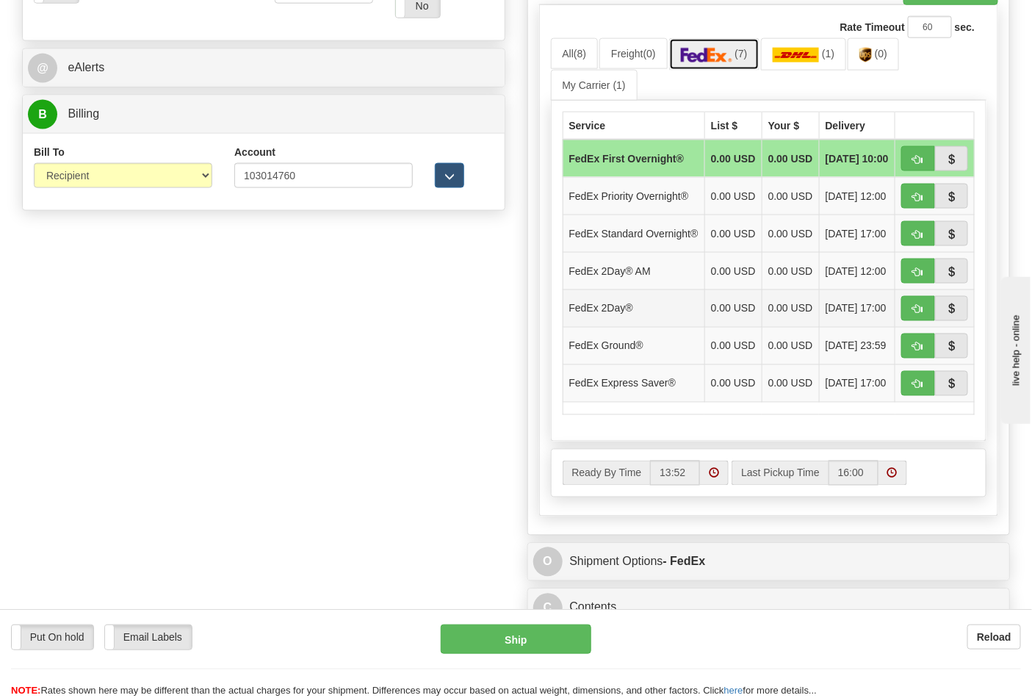
scroll to position [652, 0]
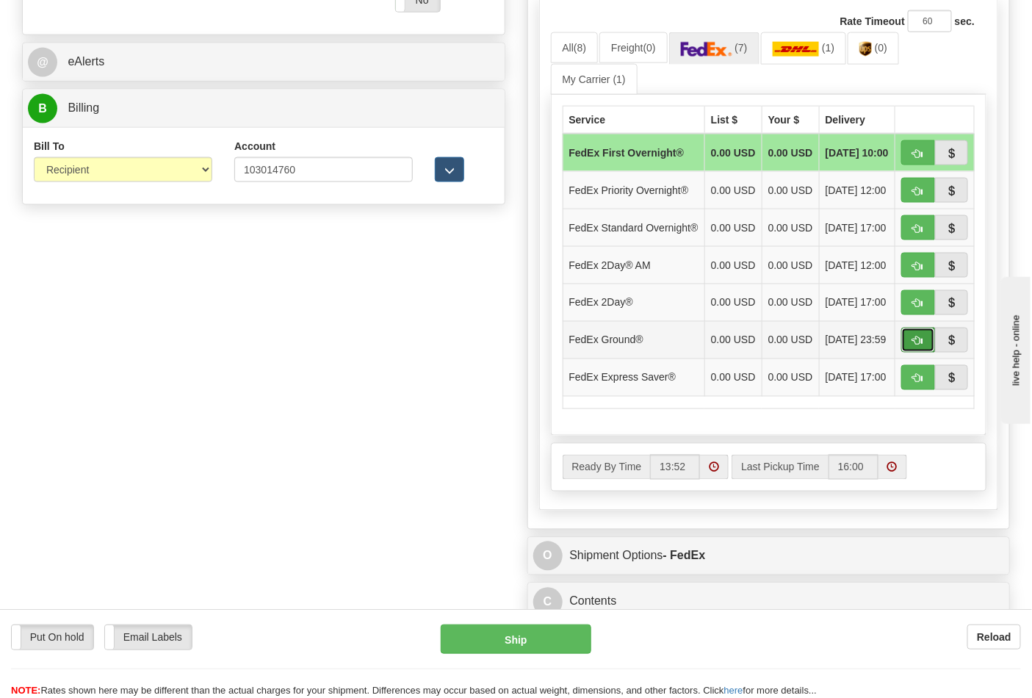
click at [907, 353] on button "button" at bounding box center [918, 340] width 34 height 25
type input "92"
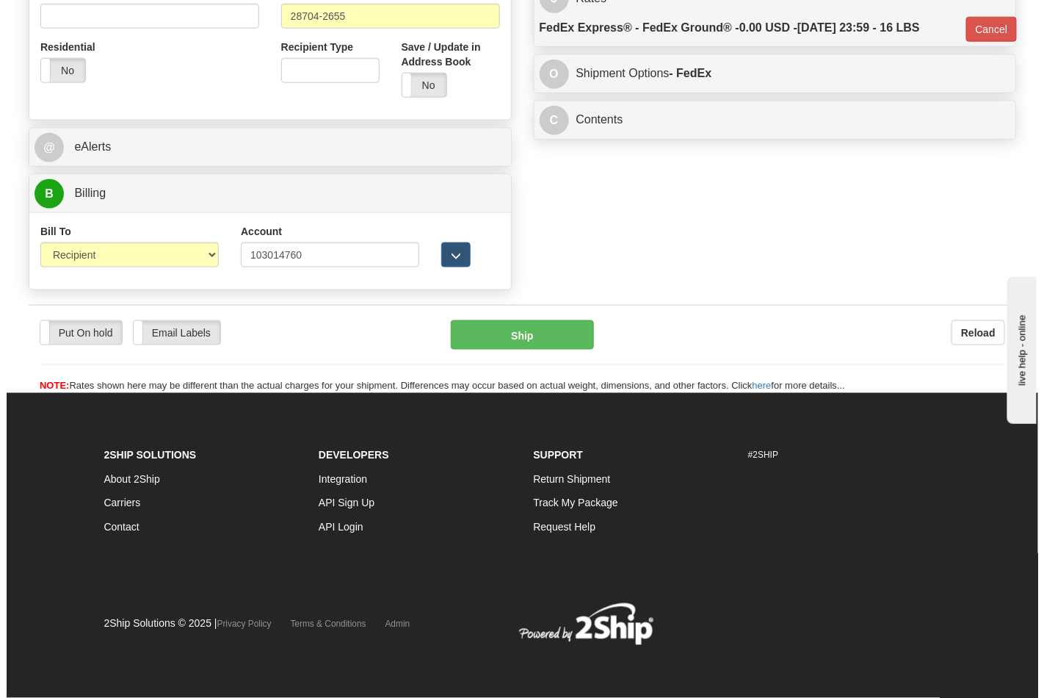
scroll to position [569, 0]
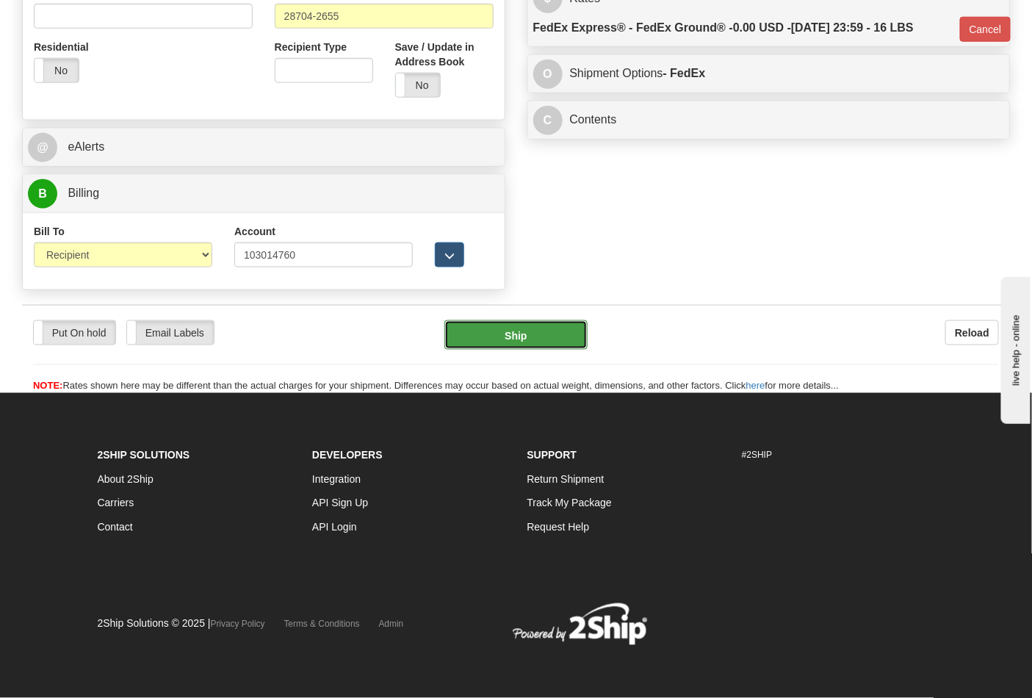
click at [539, 331] on button "Ship" at bounding box center [515, 334] width 142 height 29
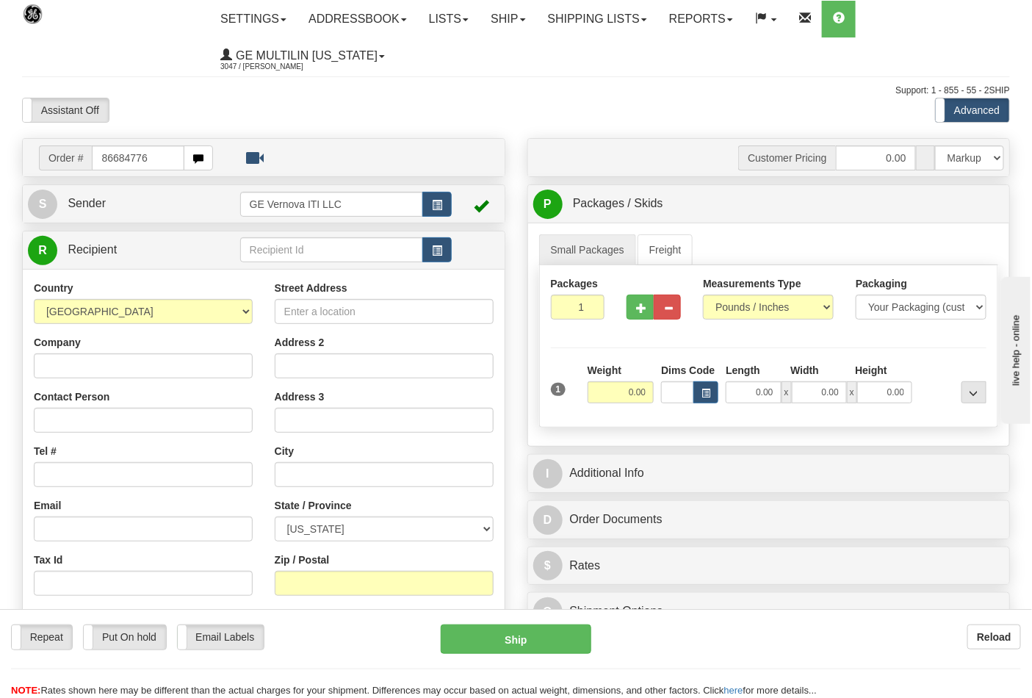
type input "86684776"
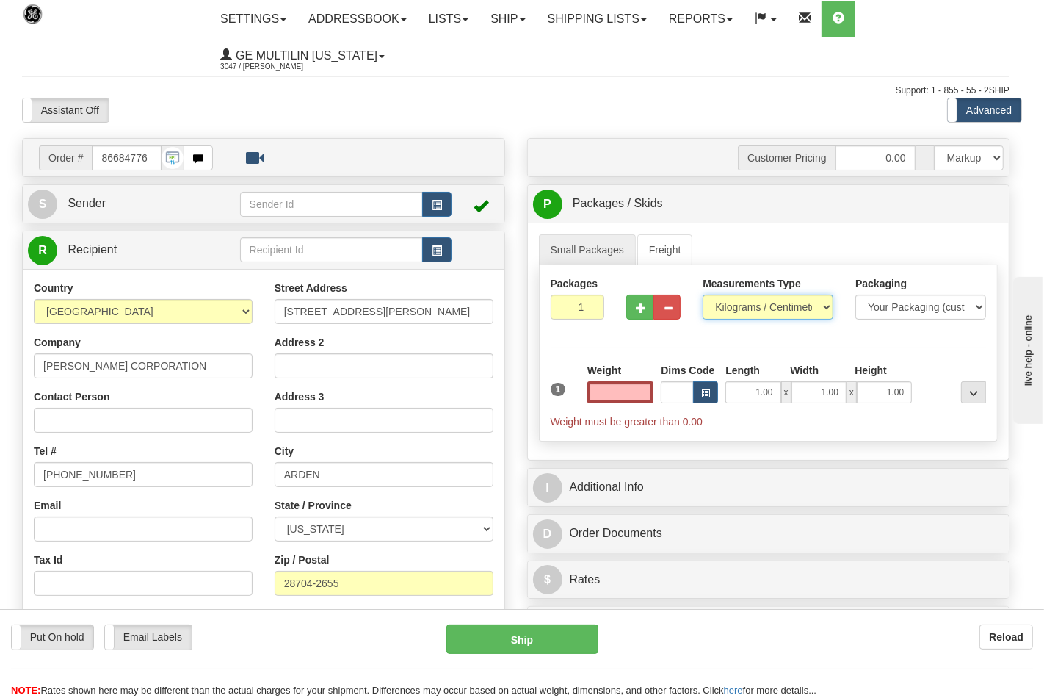
type input "0.00"
click at [752, 309] on select "Pounds / Inches Kilograms / Centimeters" at bounding box center [768, 307] width 131 height 25
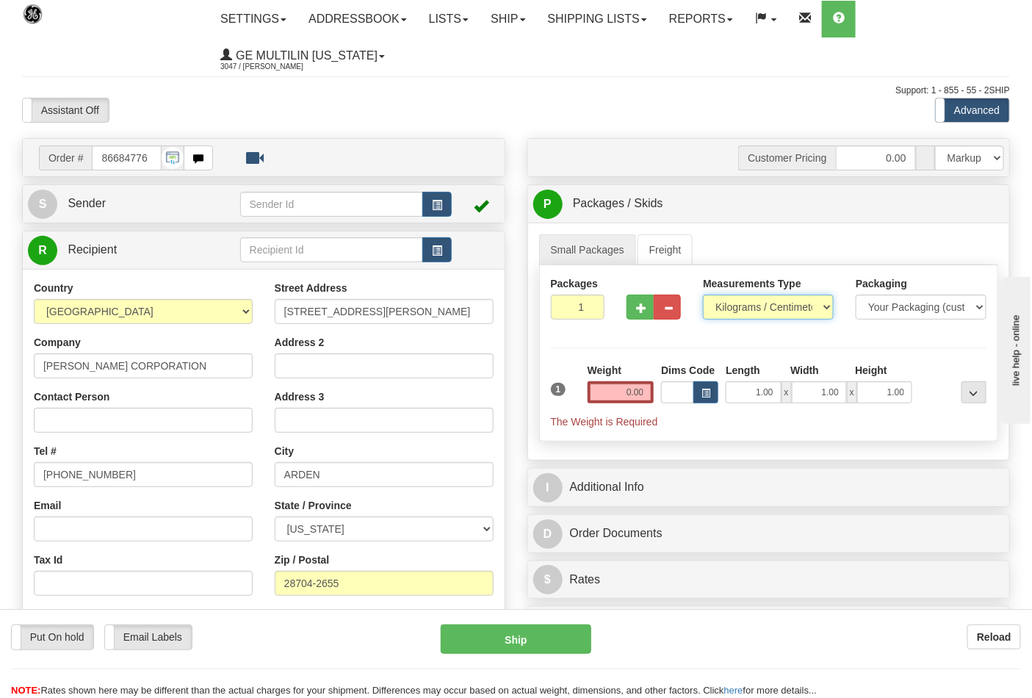
select select "0"
click at [703, 295] on select "Pounds / Inches Kilograms / Centimeters" at bounding box center [768, 307] width 131 height 25
click at [652, 390] on input "0.00" at bounding box center [621, 392] width 67 height 22
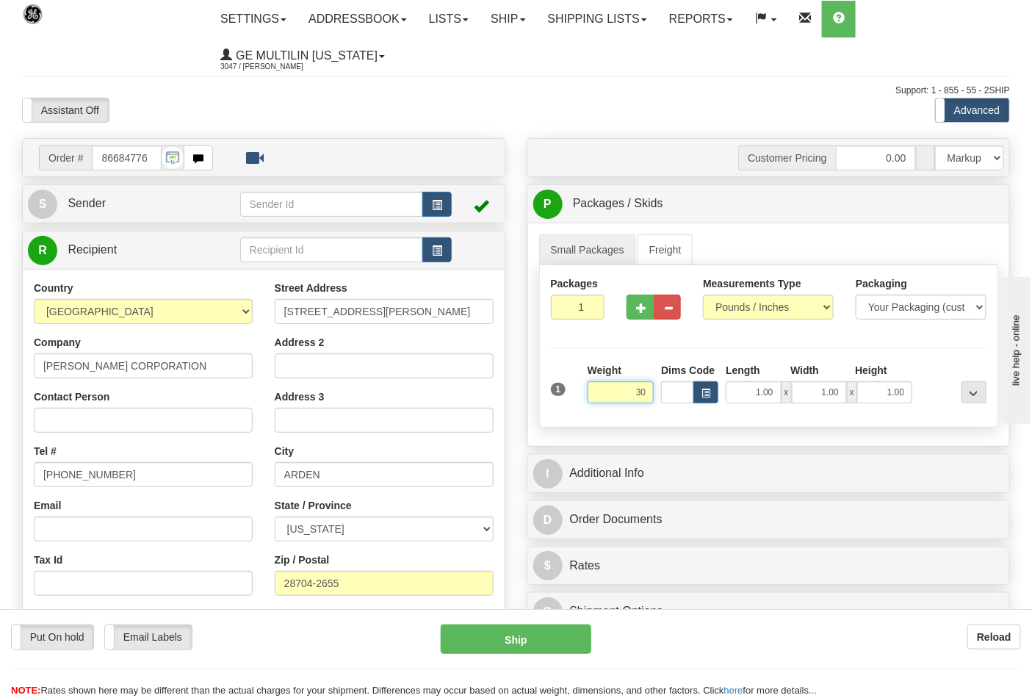
click button "Delete" at bounding box center [0, 0] width 0 height 0
type input "30.00"
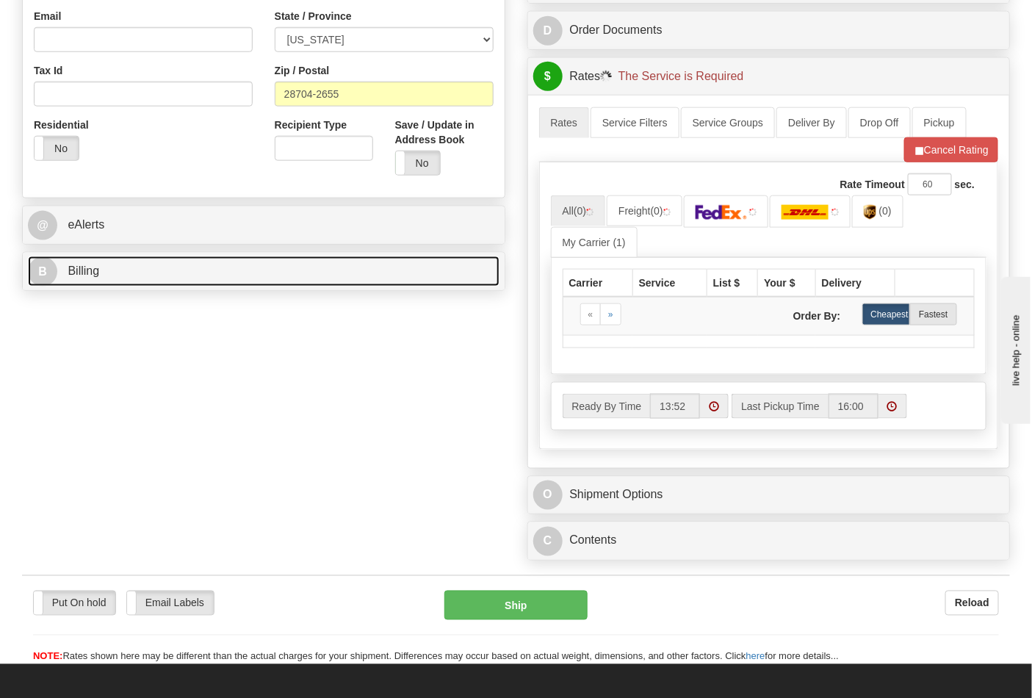
click at [121, 283] on link "B Billing" at bounding box center [264, 271] width 472 height 30
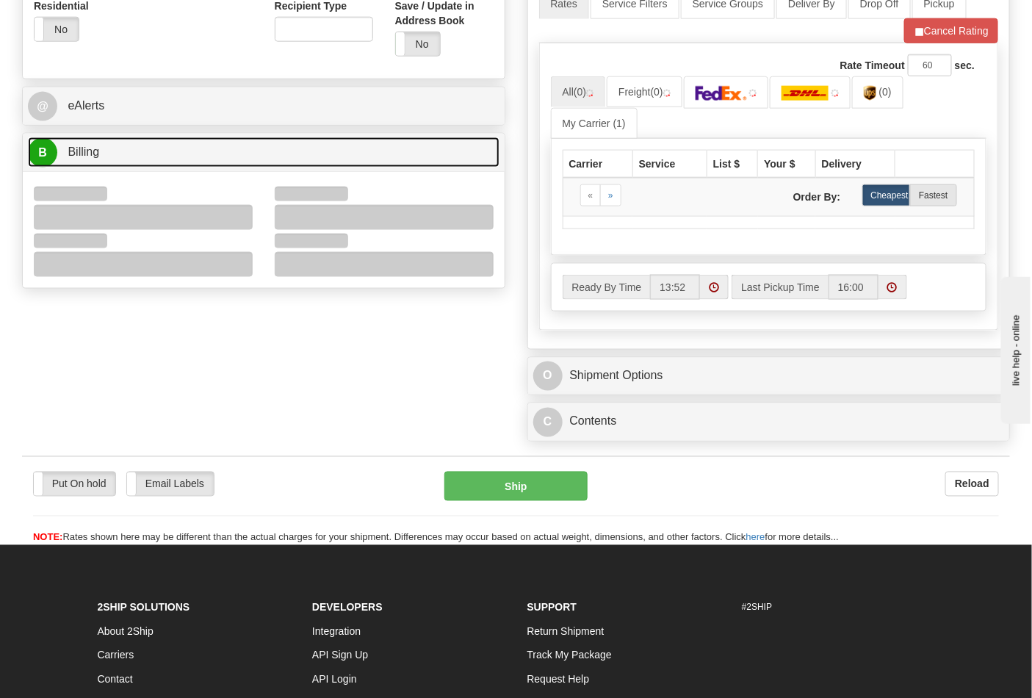
scroll to position [735, 0]
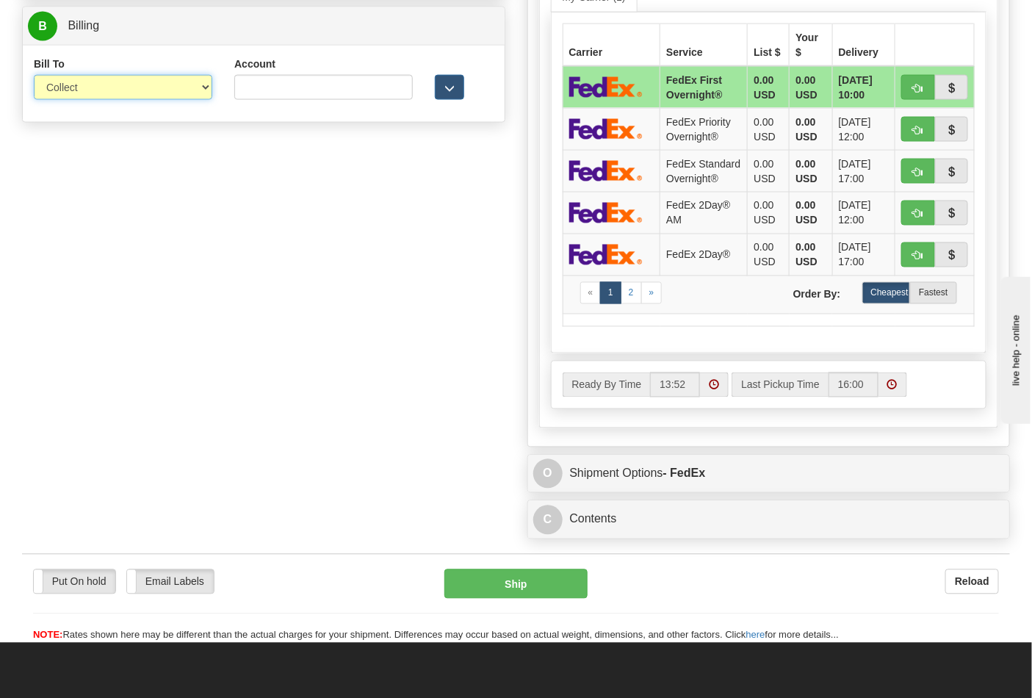
click at [73, 97] on select "Sender Recipient Third Party Collect" at bounding box center [123, 87] width 178 height 25
select select "2"
click at [34, 100] on select "Sender Recipient Third Party Collect" at bounding box center [123, 87] width 178 height 25
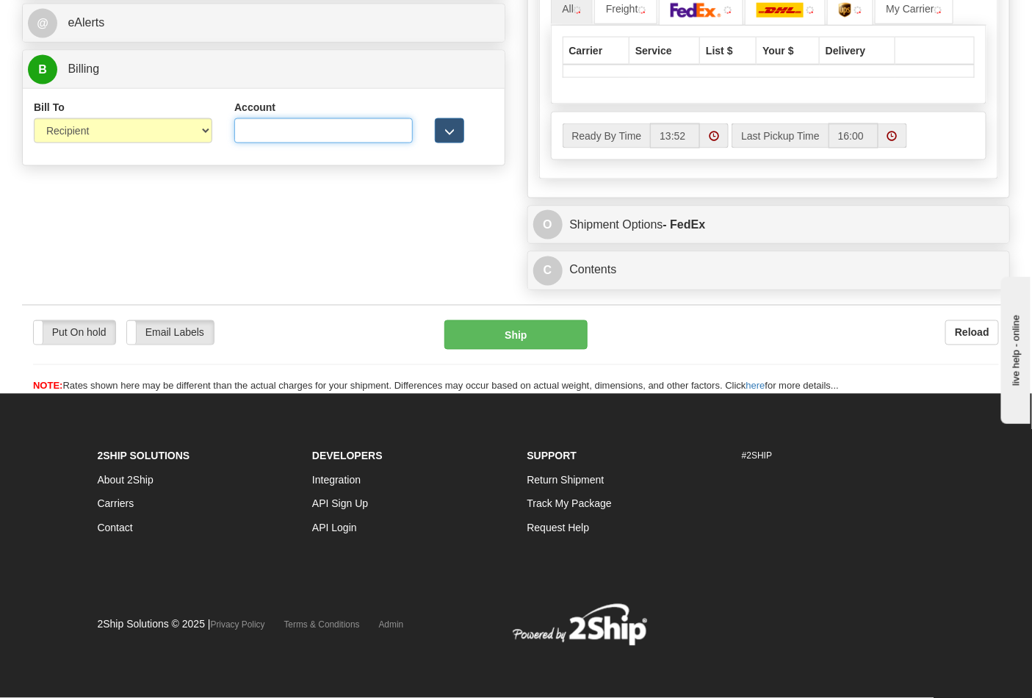
click at [306, 132] on input "Account" at bounding box center [323, 130] width 178 height 25
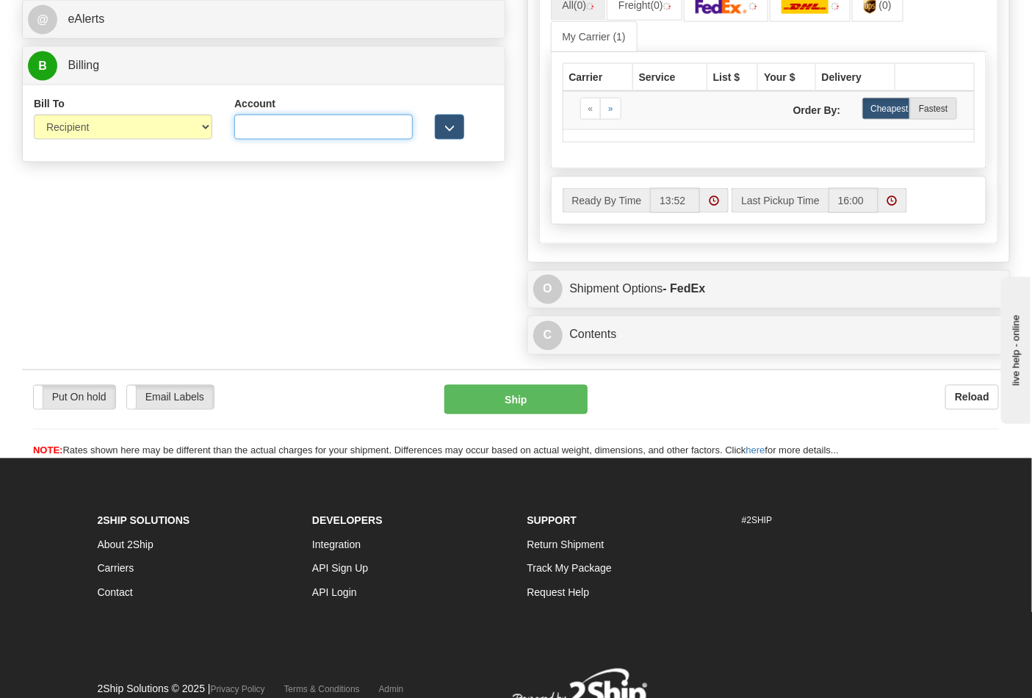
paste input "103014760"
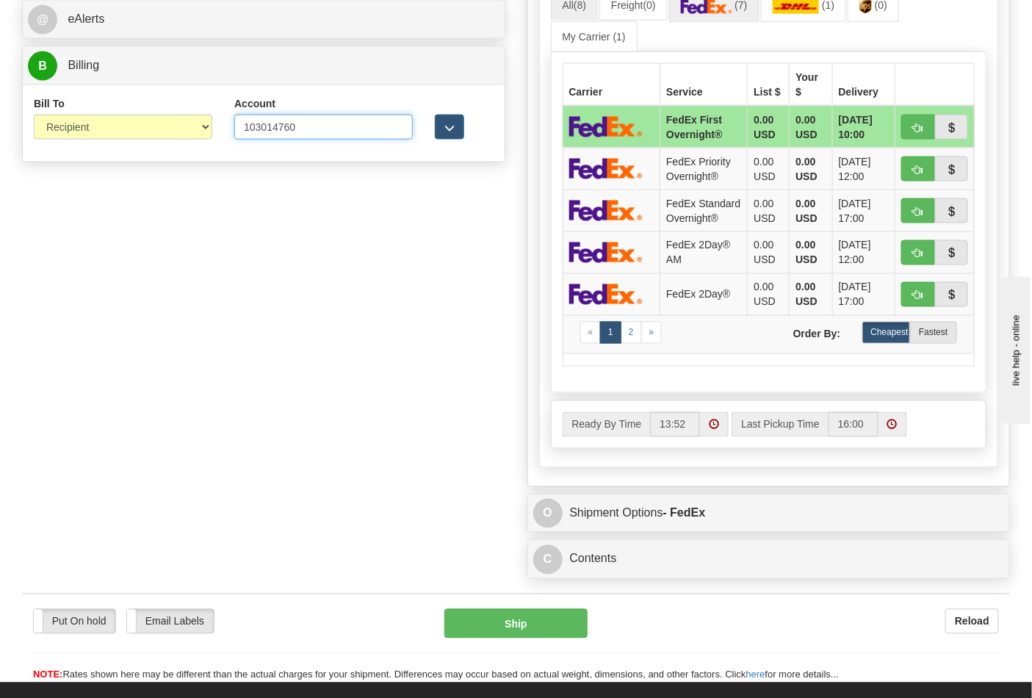
type input "103014760"
click at [723, 13] on img at bounding box center [706, 6] width 51 height 15
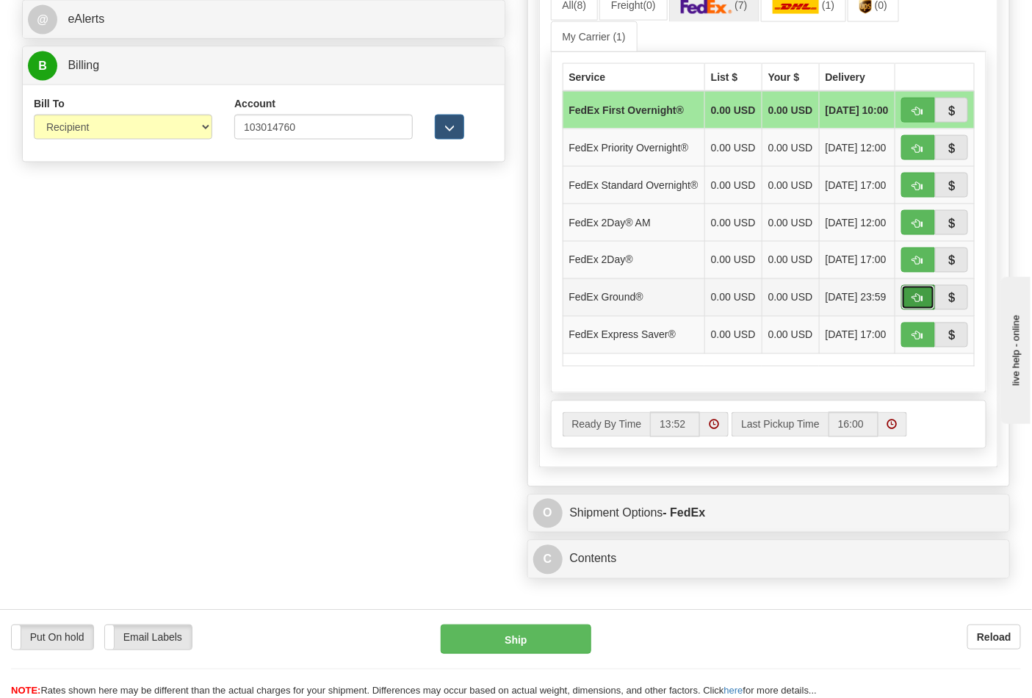
drag, startPoint x: 909, startPoint y: 328, endPoint x: 878, endPoint y: 322, distance: 31.5
click at [911, 310] on button "button" at bounding box center [918, 297] width 34 height 25
type input "92"
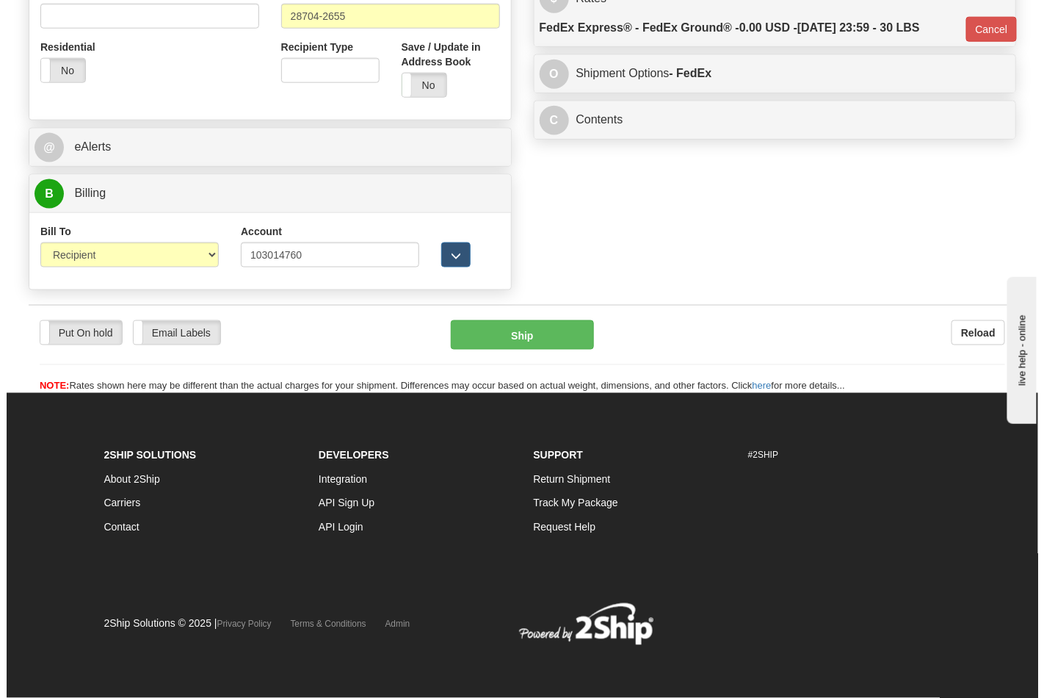
scroll to position [569, 0]
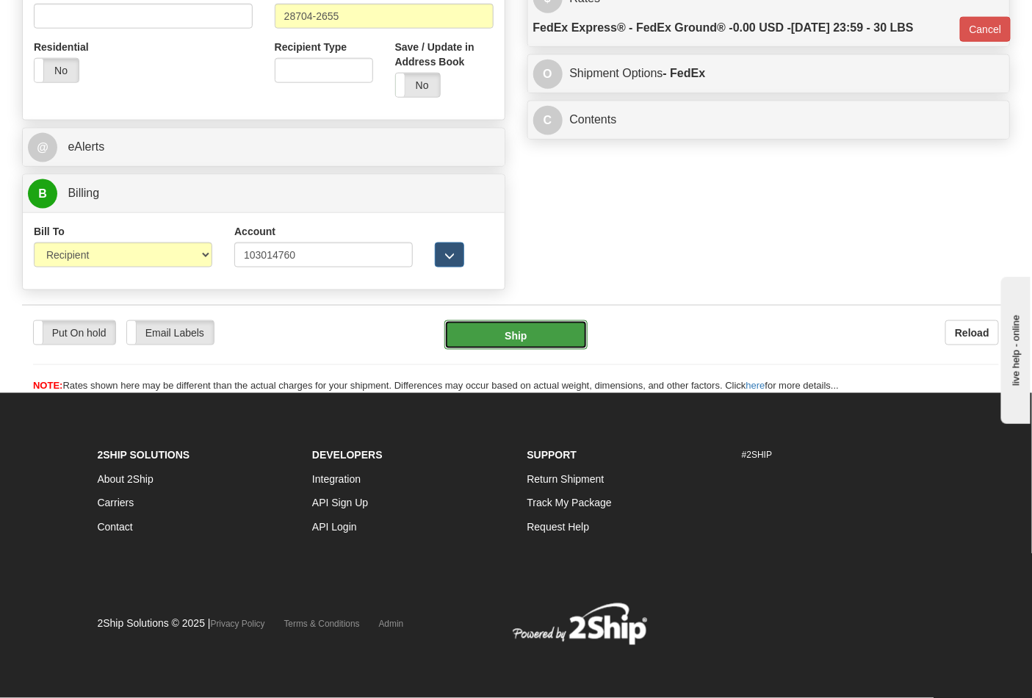
click at [541, 342] on button "Ship" at bounding box center [515, 334] width 142 height 29
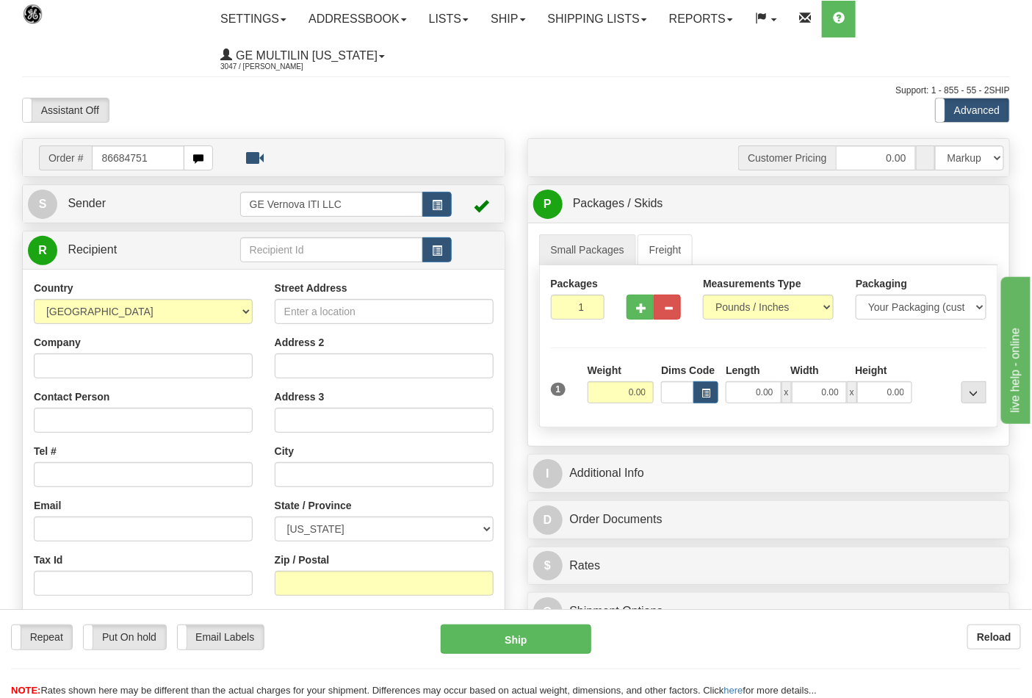
type input "86684751"
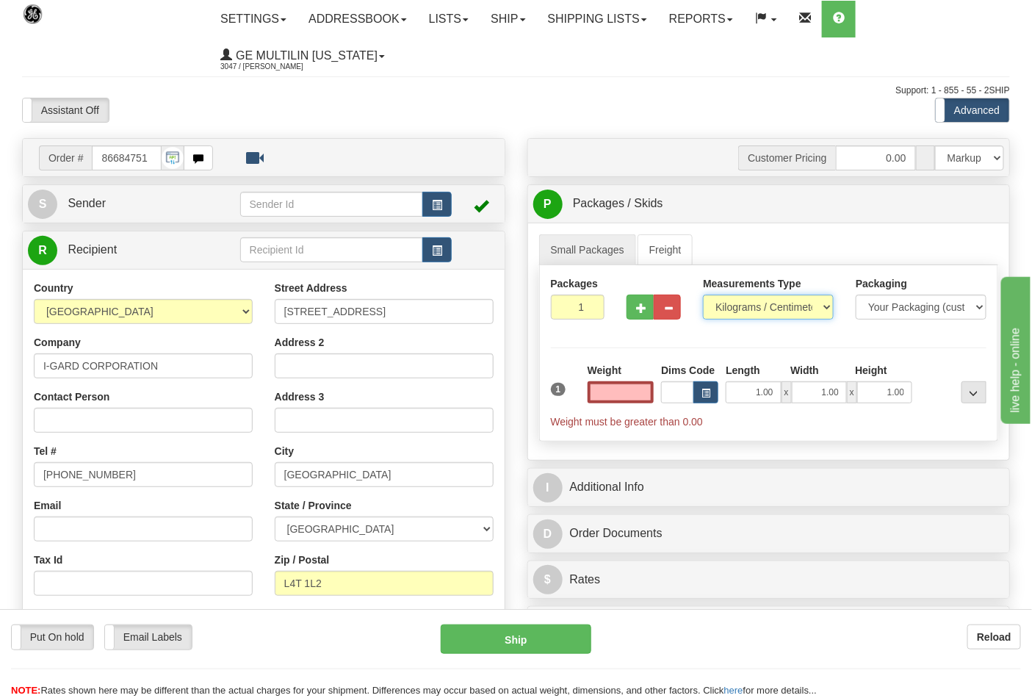
type input "0.00"
click at [757, 302] on select "Pounds / Inches Kilograms / Centimeters" at bounding box center [768, 307] width 131 height 25
select select "0"
click at [703, 295] on select "Pounds / Inches Kilograms / Centimeters" at bounding box center [768, 307] width 131 height 25
click at [648, 400] on input "0.00" at bounding box center [621, 392] width 67 height 22
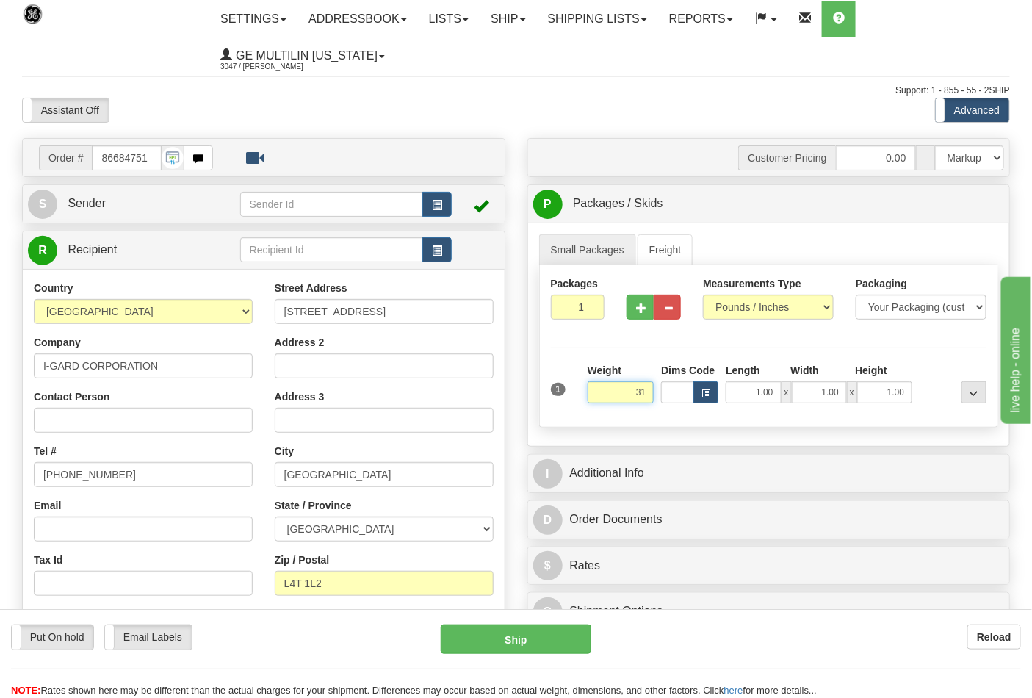
click button "Delete" at bounding box center [0, 0] width 0 height 0
type input "31.00"
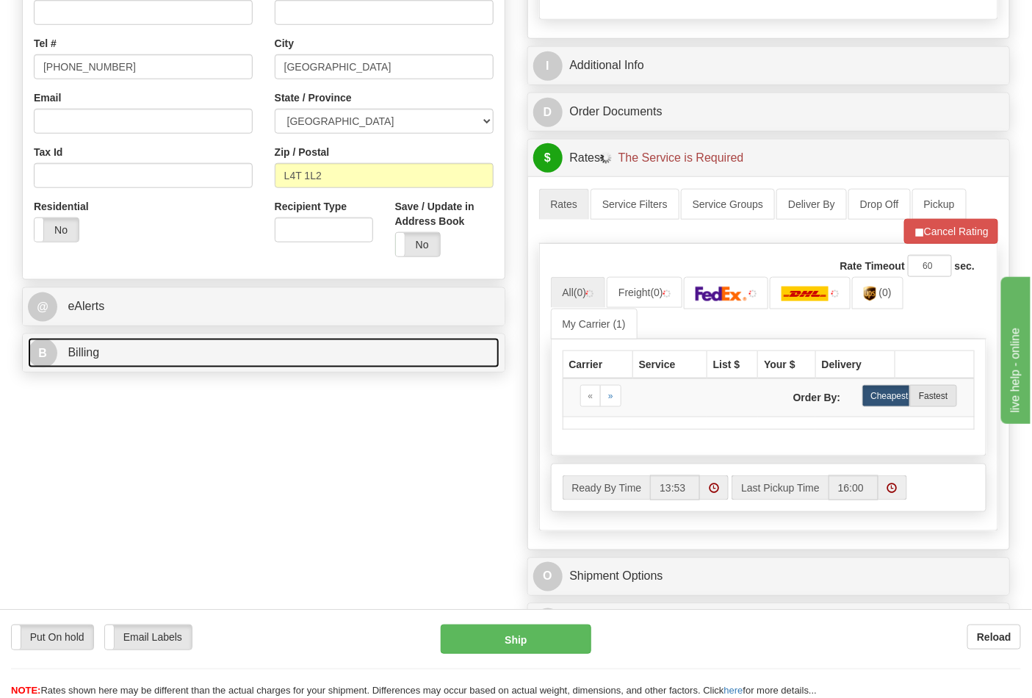
click at [131, 355] on link "B Billing" at bounding box center [264, 353] width 472 height 30
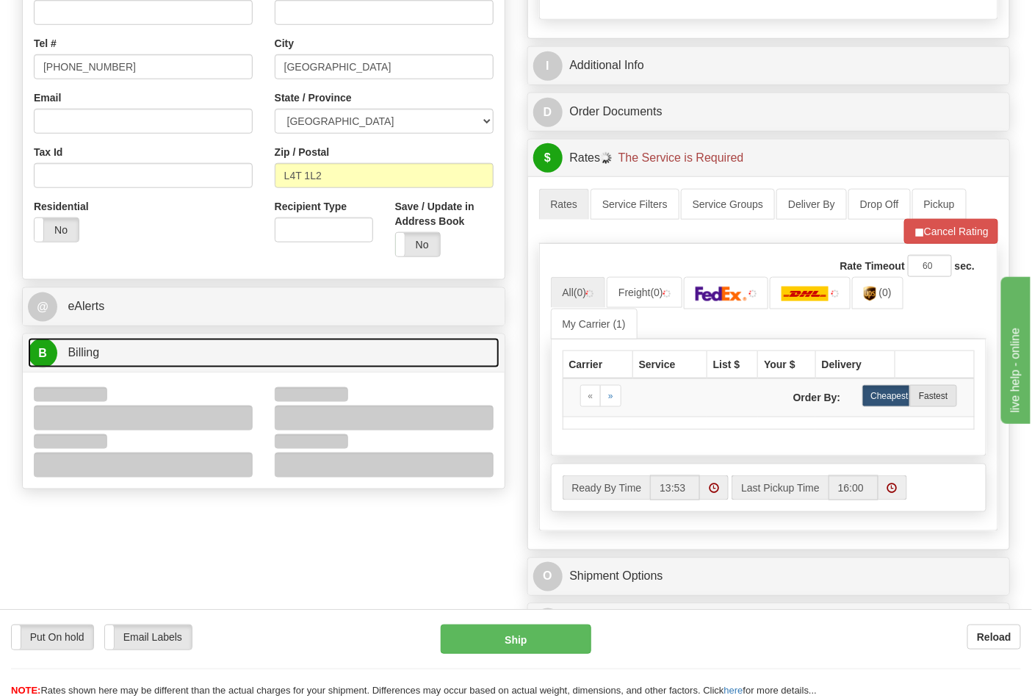
scroll to position [571, 0]
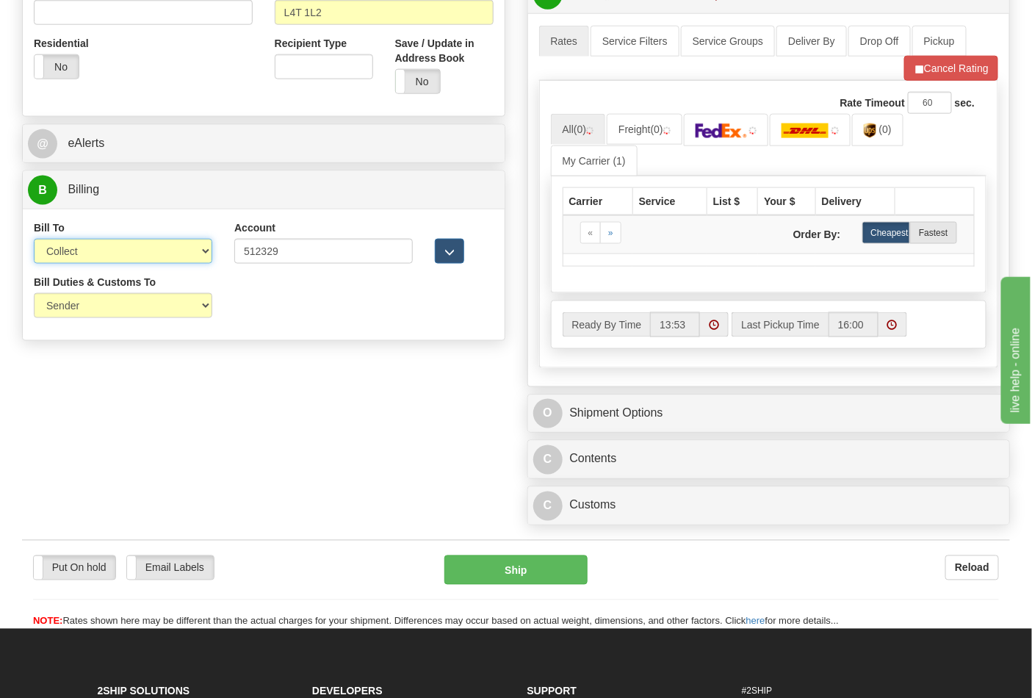
drag, startPoint x: 62, startPoint y: 251, endPoint x: 70, endPoint y: 261, distance: 13.1
click at [62, 251] on select "Sender Recipient Third Party Collect" at bounding box center [123, 251] width 178 height 25
click at [34, 240] on select "Sender Recipient Third Party Collect" at bounding box center [123, 251] width 178 height 25
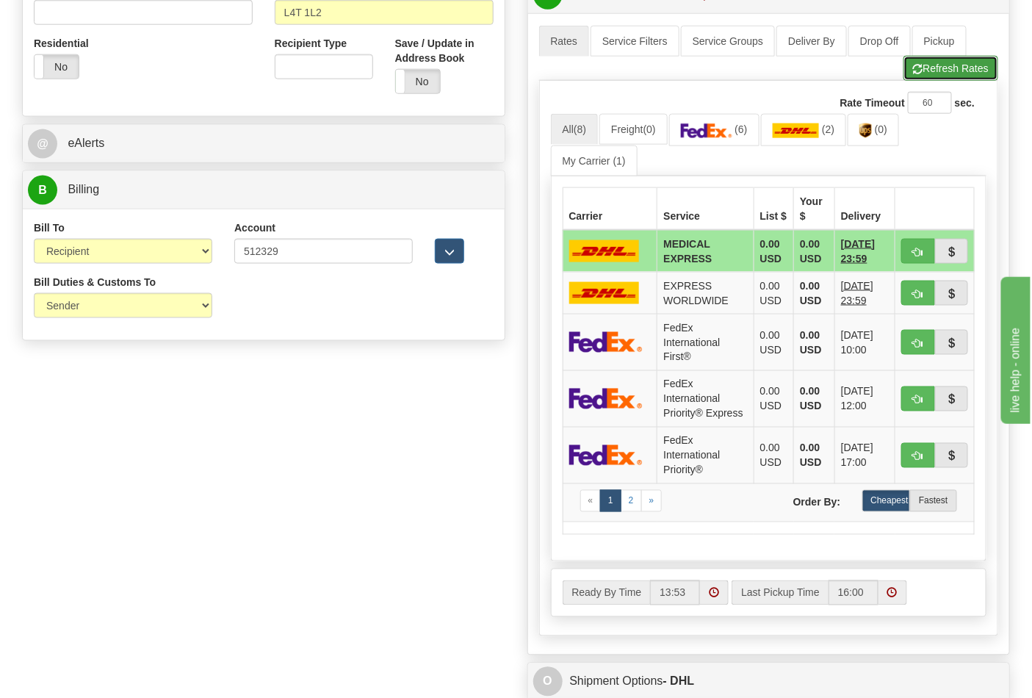
click at [920, 79] on button "Refresh Rates" at bounding box center [950, 68] width 95 height 25
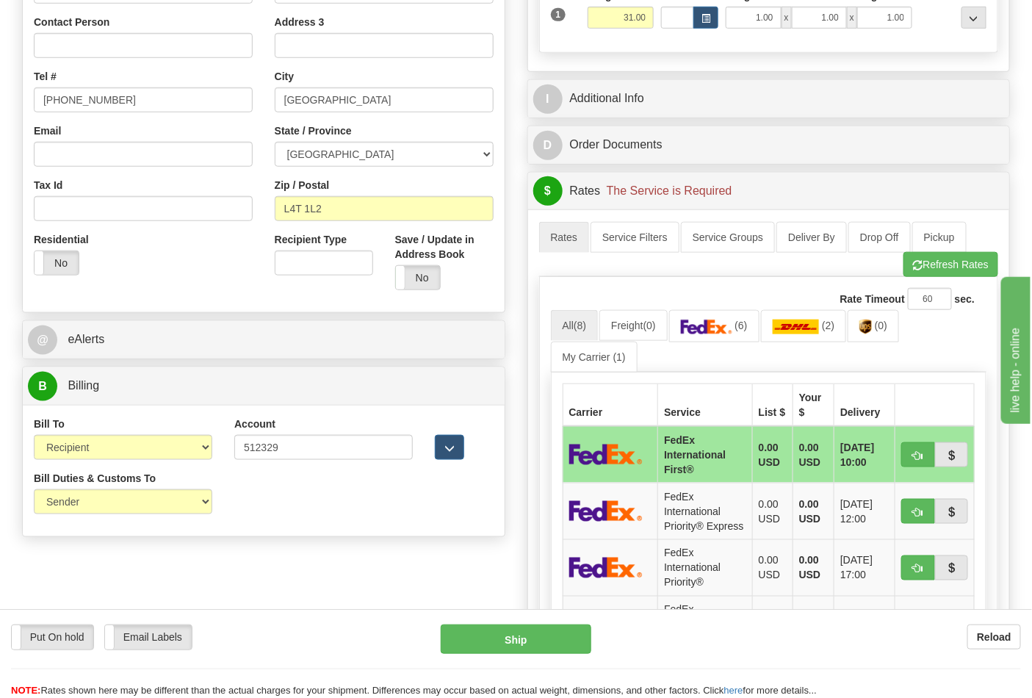
scroll to position [408, 0]
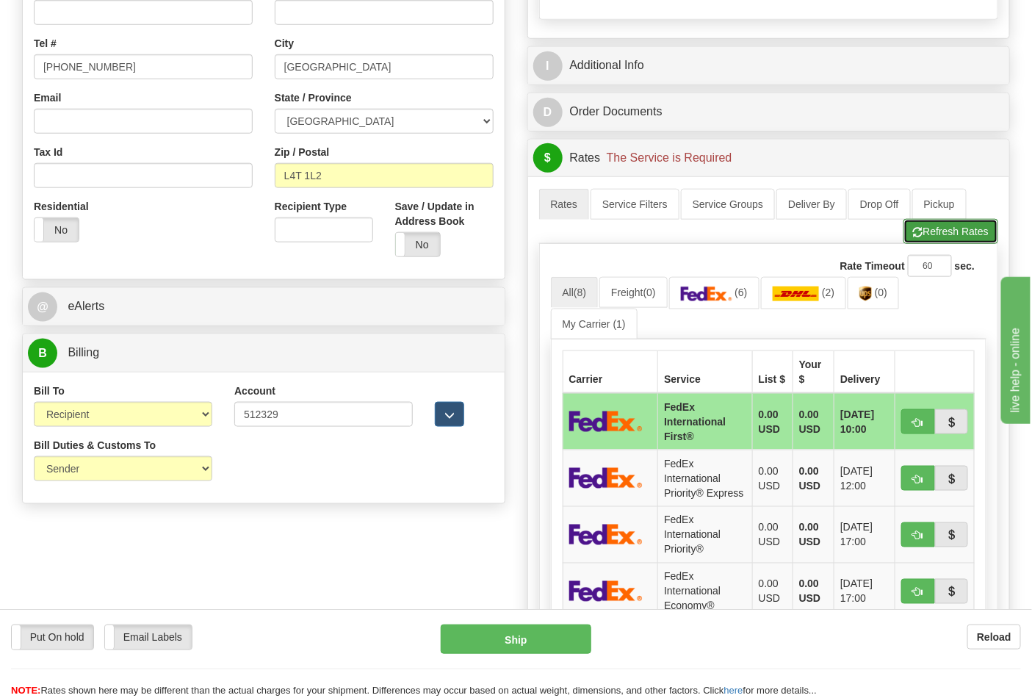
click at [924, 244] on button "Refresh Rates" at bounding box center [950, 231] width 95 height 25
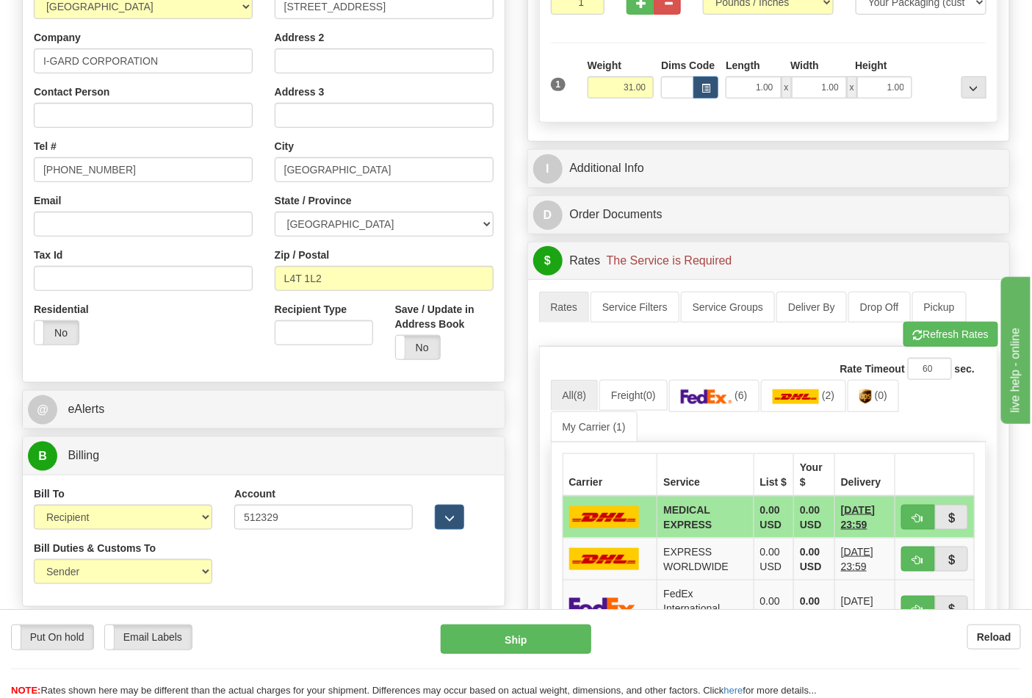
scroll to position [163, 0]
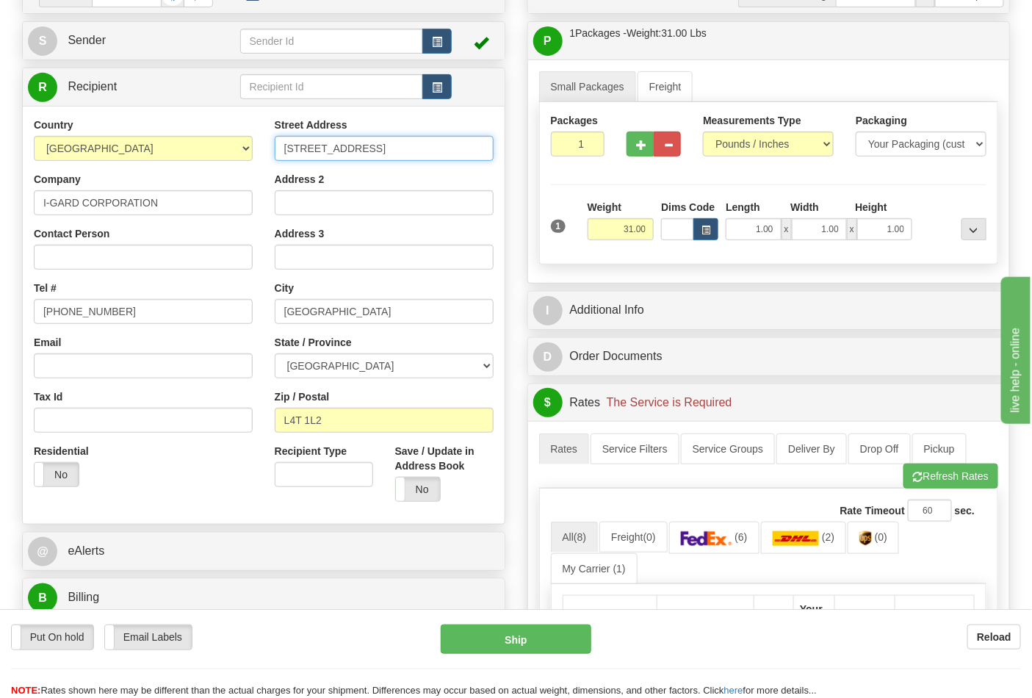
drag, startPoint x: 372, startPoint y: 151, endPoint x: 283, endPoint y: 151, distance: 89.6
click at [283, 151] on input "[STREET_ADDRESS]" at bounding box center [384, 148] width 219 height 25
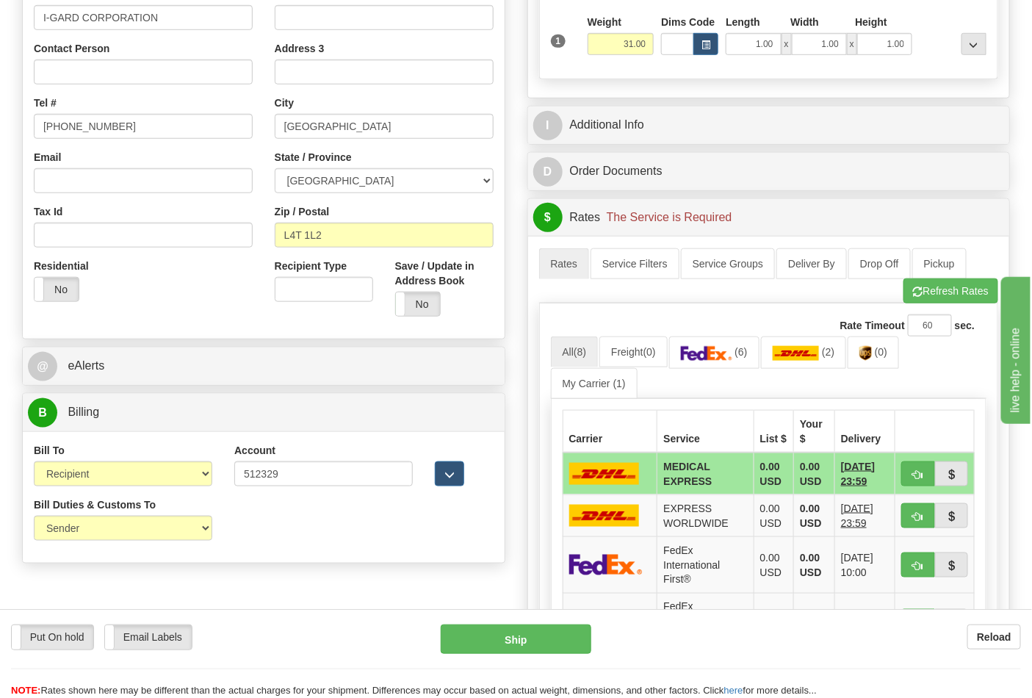
scroll to position [571, 0]
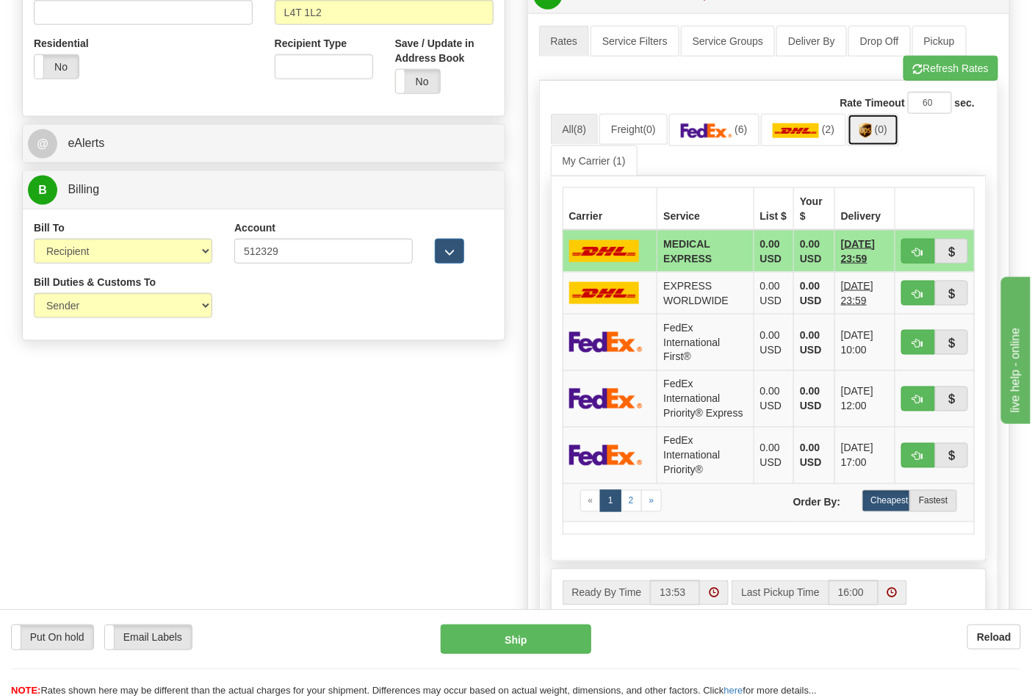
click at [884, 129] on span "(0)" at bounding box center [881, 129] width 12 height 12
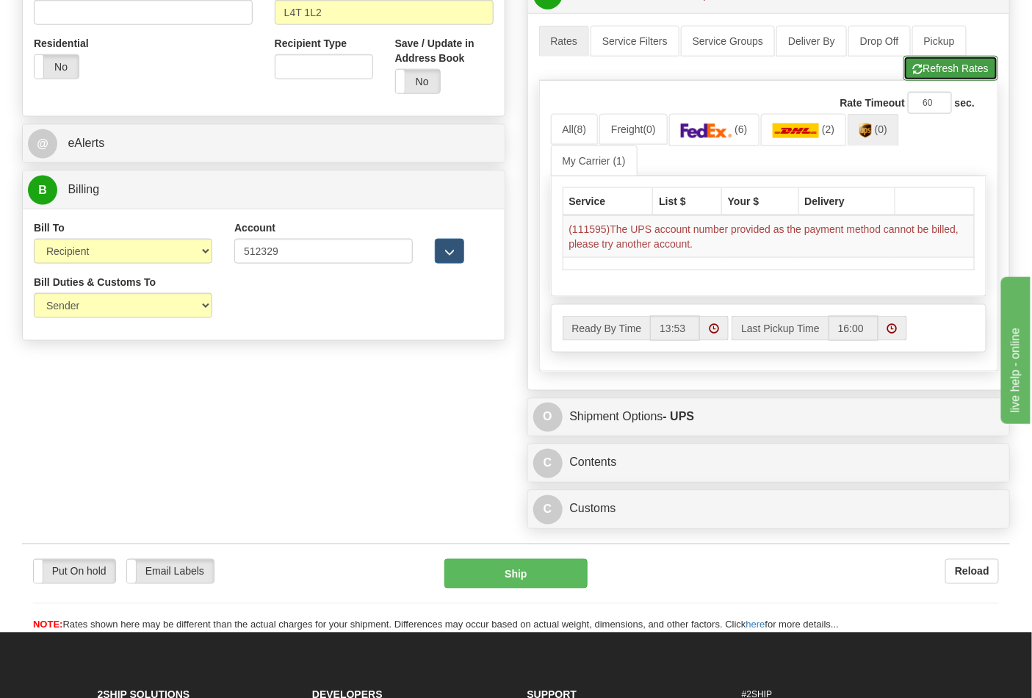
click at [943, 72] on button "Refresh Rates" at bounding box center [950, 68] width 95 height 25
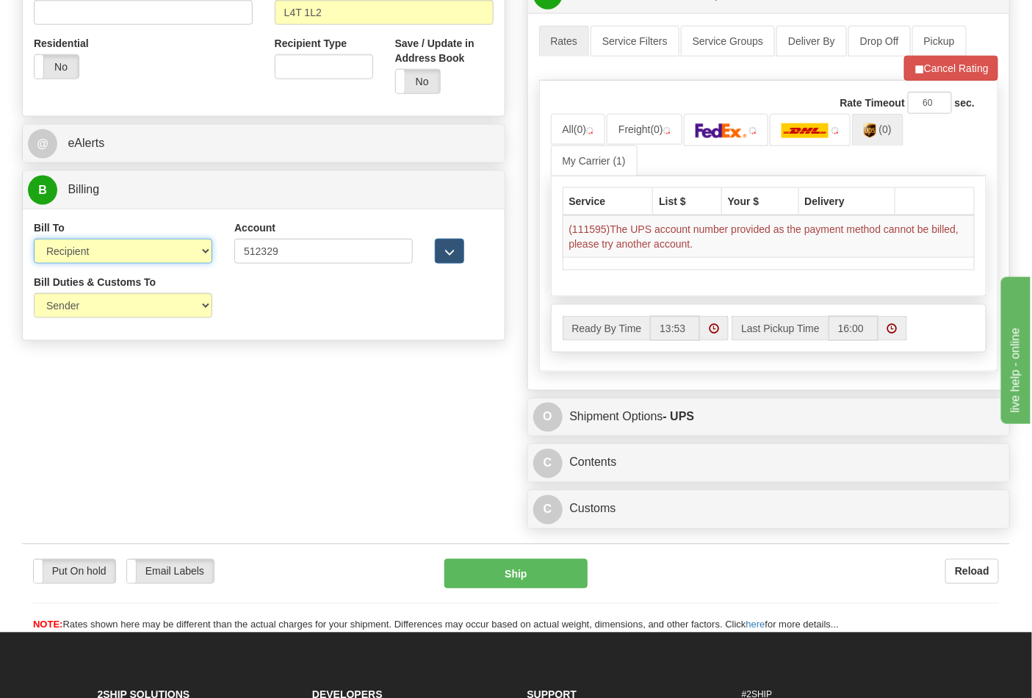
click at [179, 251] on select "Sender Recipient Third Party Collect" at bounding box center [123, 251] width 178 height 25
click at [34, 240] on select "Sender Recipient Third Party Collect" at bounding box center [123, 251] width 178 height 25
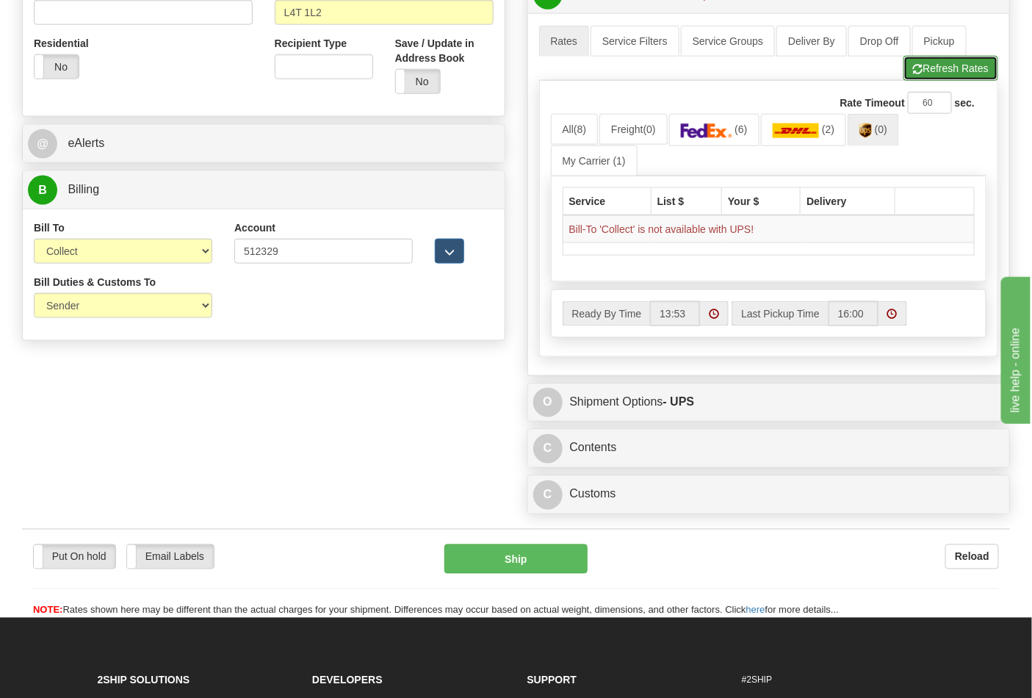
click at [979, 69] on button "Refresh Rates" at bounding box center [950, 68] width 95 height 25
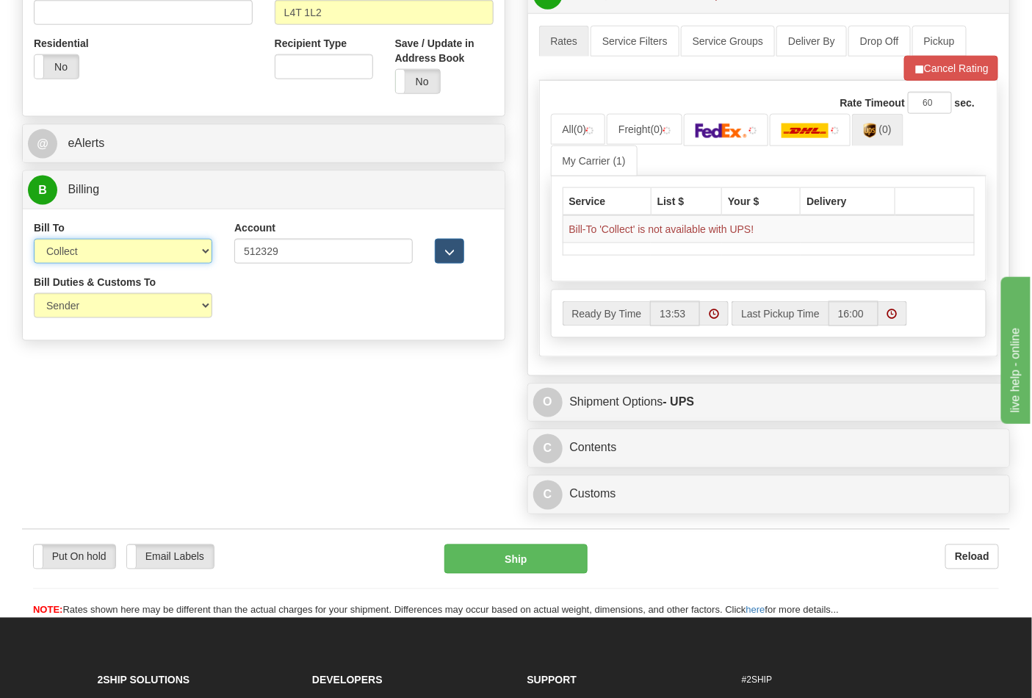
click at [120, 248] on select "Sender Recipient Third Party Collect" at bounding box center [123, 251] width 178 height 25
select select "2"
click at [34, 240] on select "Sender Recipient Third Party Collect" at bounding box center [123, 251] width 178 height 25
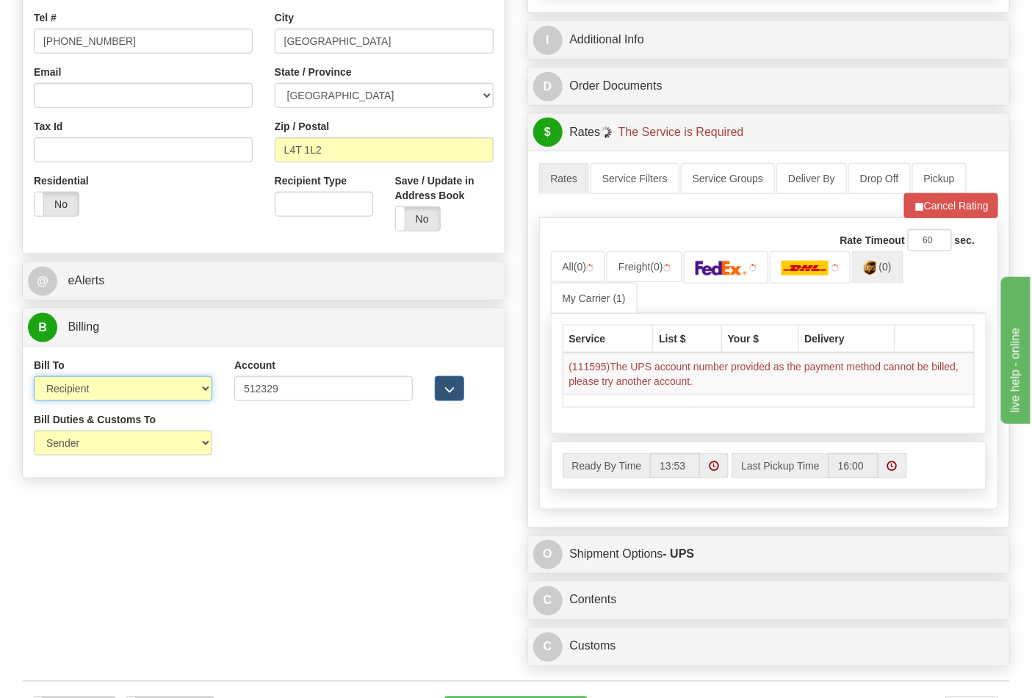
scroll to position [163, 0]
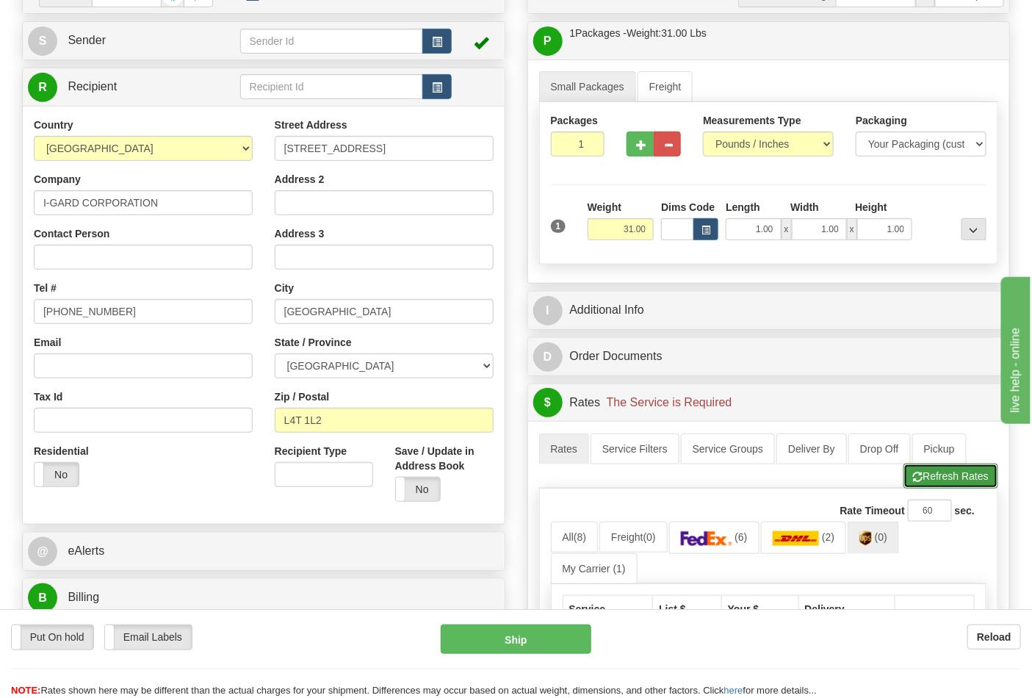
drag, startPoint x: 940, startPoint y: 480, endPoint x: 925, endPoint y: 474, distance: 15.8
click at [939, 480] on button "Refresh Rates" at bounding box center [950, 475] width 95 height 25
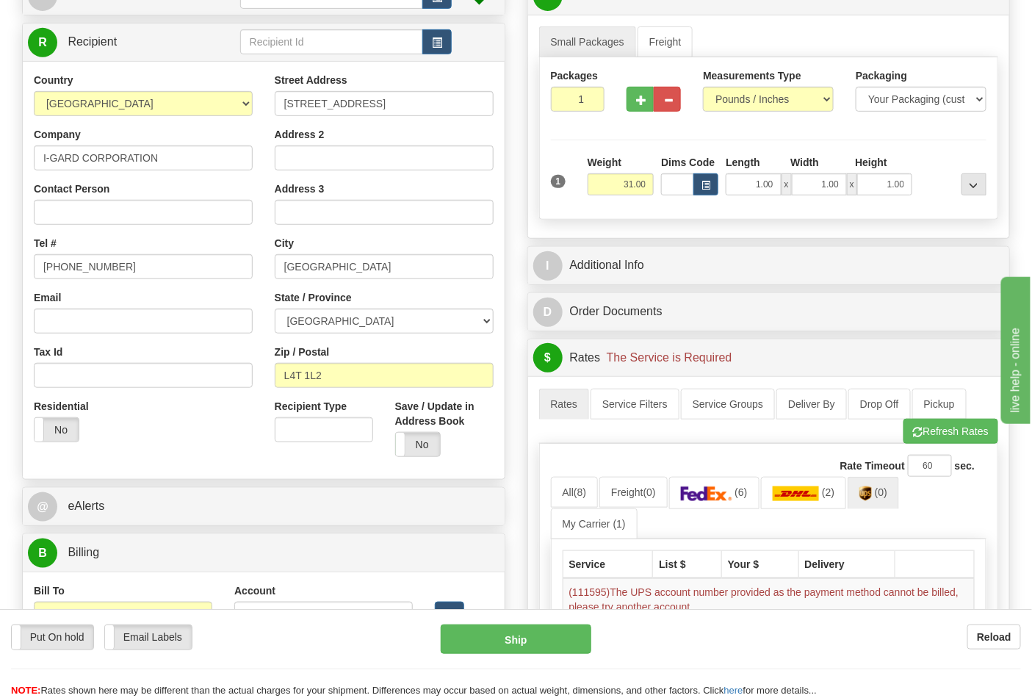
scroll to position [245, 0]
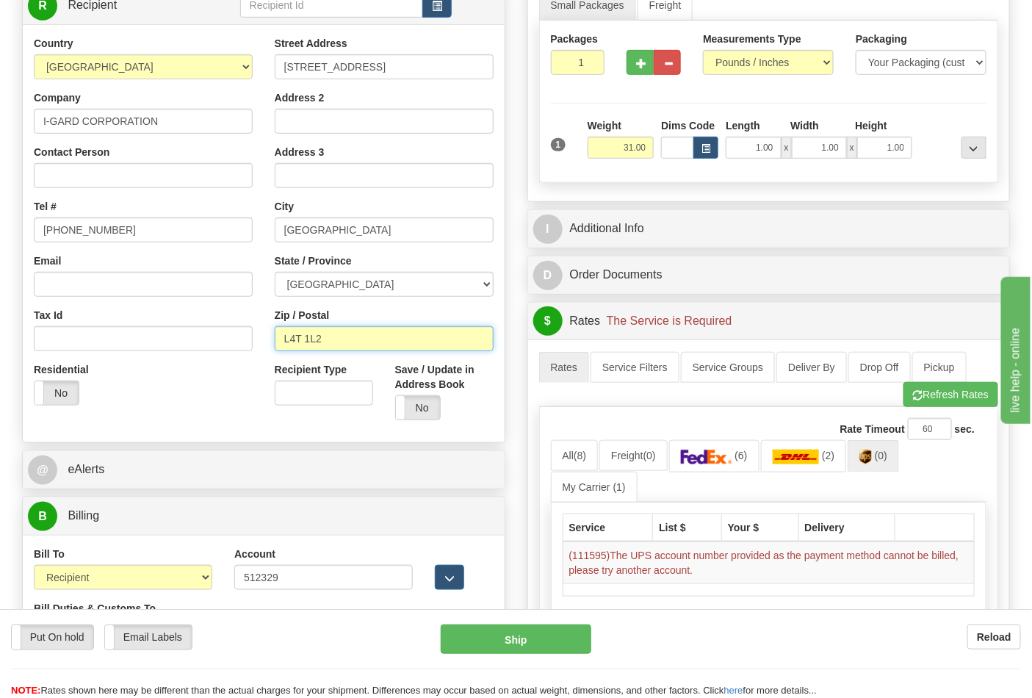
click at [346, 339] on input "L4T 1L2" at bounding box center [384, 338] width 219 height 25
click at [71, 177] on input "Contact Person" at bounding box center [143, 175] width 219 height 25
drag, startPoint x: 170, startPoint y: 120, endPoint x: 46, endPoint y: 120, distance: 124.9
click at [46, 120] on input "I-GARD CORPORATION" at bounding box center [143, 121] width 219 height 25
click at [164, 128] on input "I-GARD CORPORATION" at bounding box center [143, 121] width 219 height 25
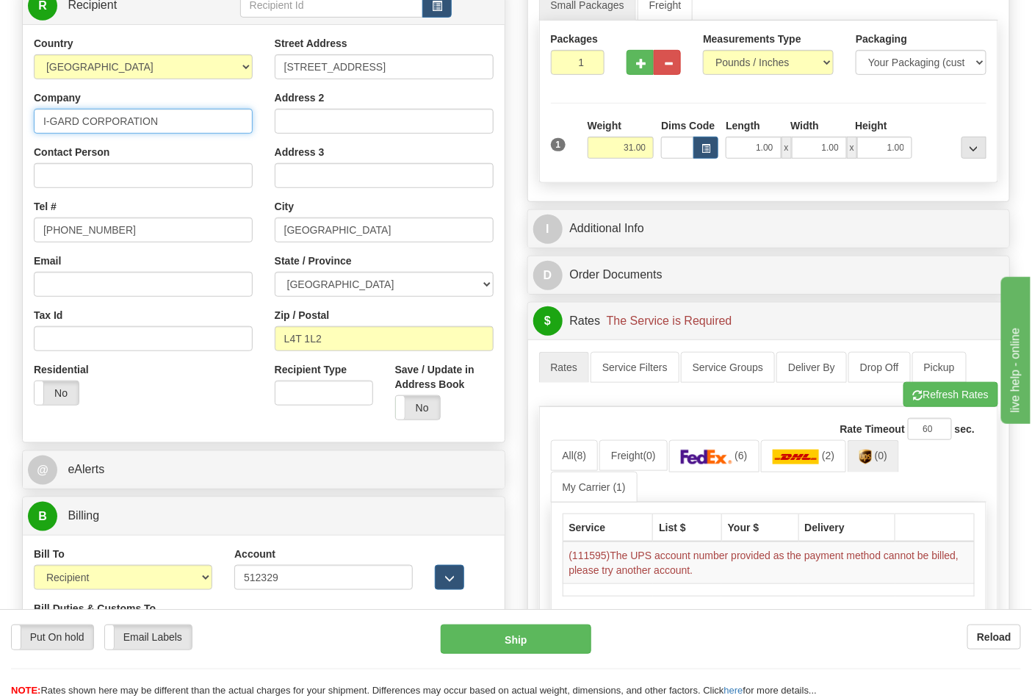
drag, startPoint x: 184, startPoint y: 126, endPoint x: 37, endPoint y: 131, distance: 147.7
click at [37, 131] on input "I-GARD CORPORATION" at bounding box center [143, 121] width 219 height 25
click at [84, 171] on input "Contact Person" at bounding box center [143, 175] width 219 height 25
paste input "I-GARD CORPORATION"
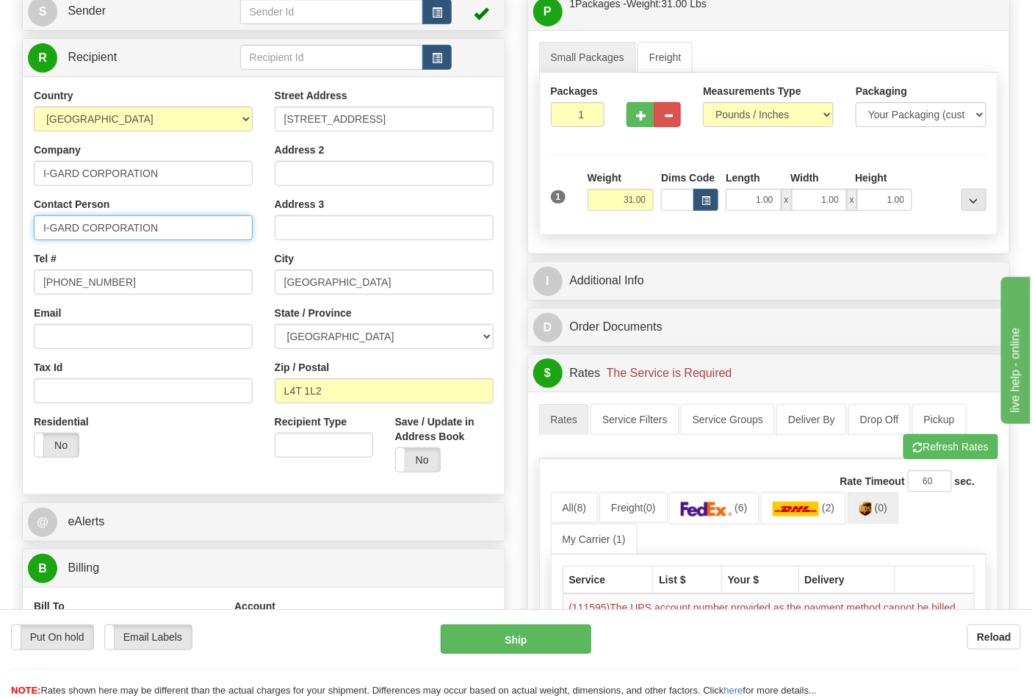
scroll to position [0, 0]
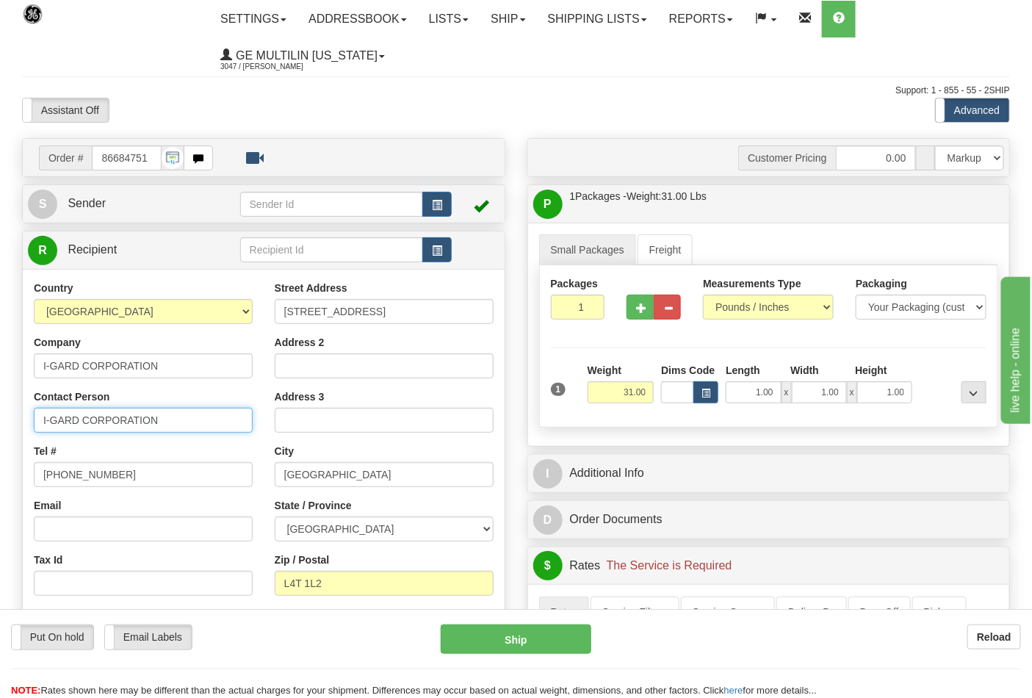
type input "I-GARD CORPORATION"
click at [115, 209] on link "S Sender" at bounding box center [134, 204] width 212 height 30
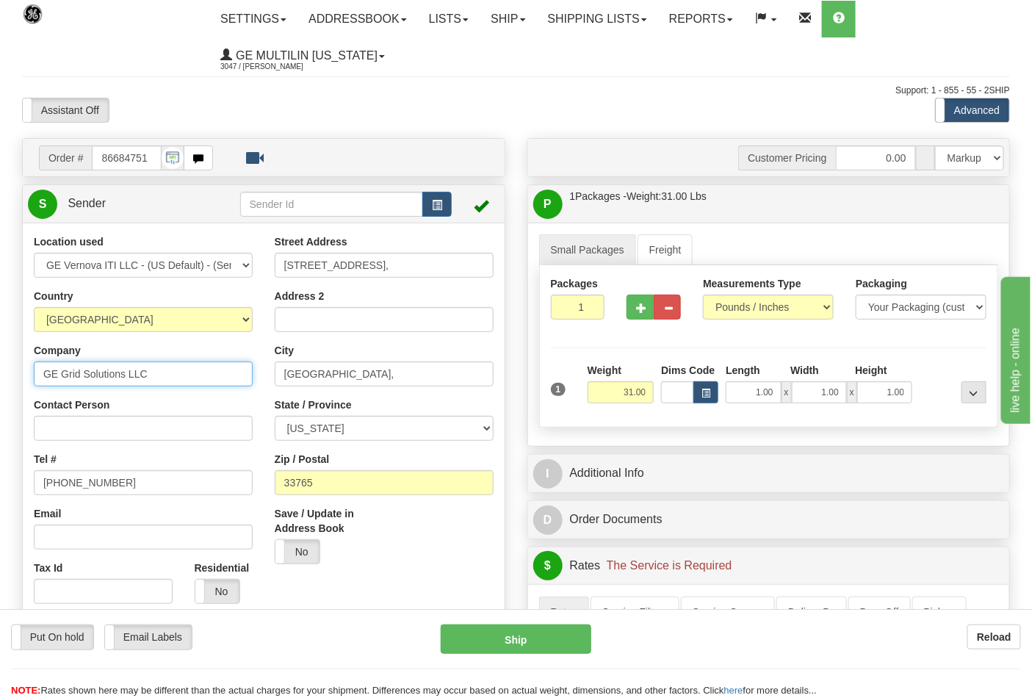
drag, startPoint x: 159, startPoint y: 364, endPoint x: 0, endPoint y: 365, distance: 159.4
click at [70, 427] on input "Contact Person" at bounding box center [143, 428] width 219 height 25
paste input "GE Grid Solutions LLC"
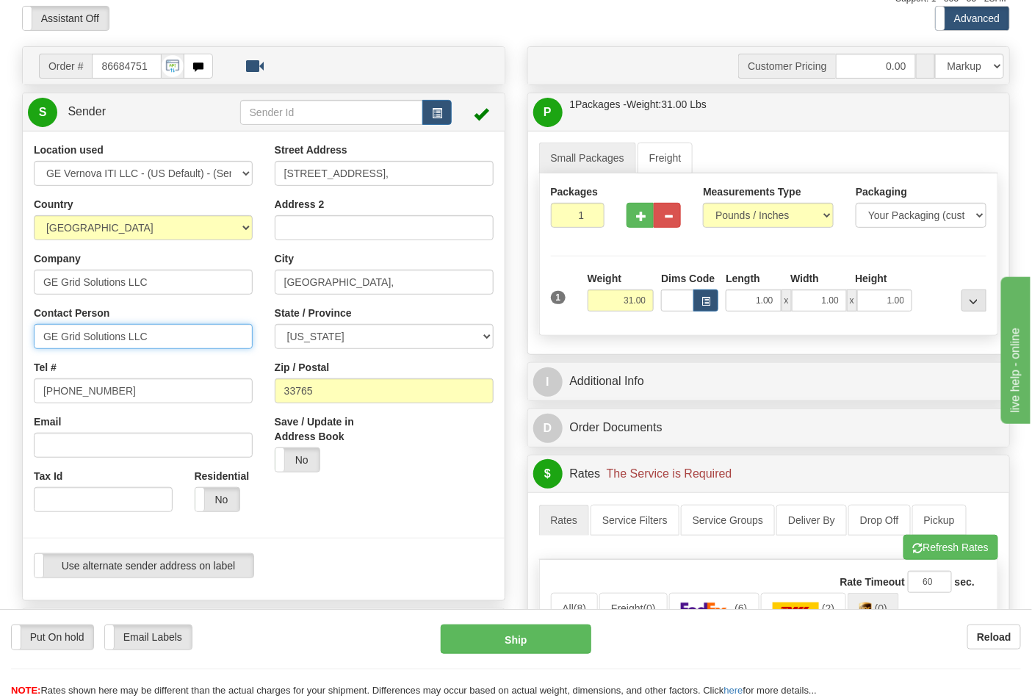
scroll to position [245, 0]
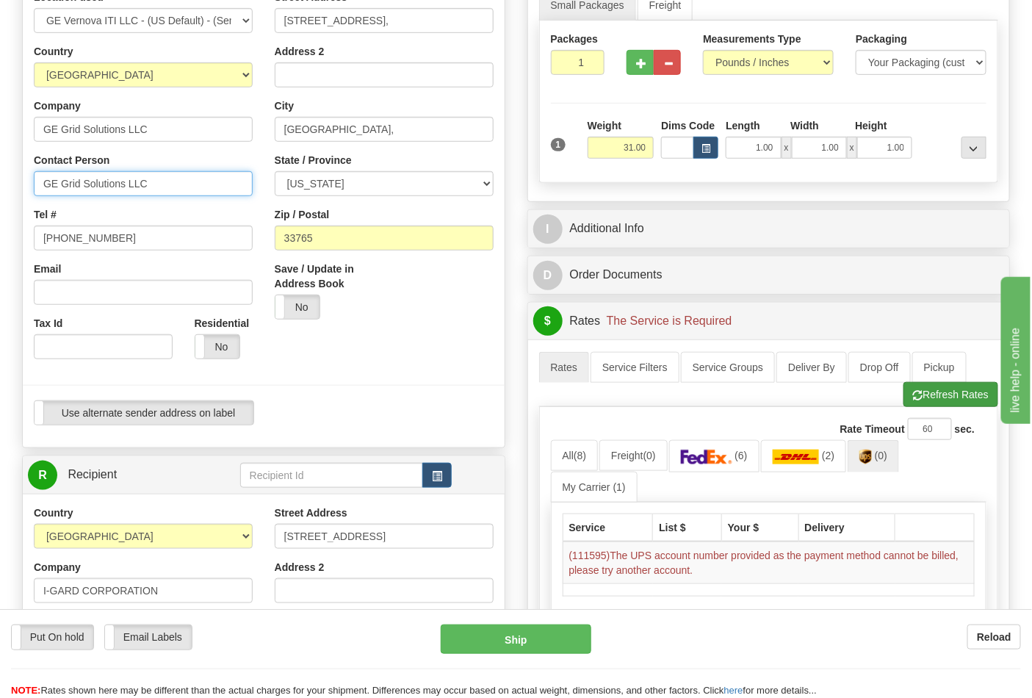
type input "GE Grid Solutions LLC"
click at [912, 407] on button "Refresh Rates" at bounding box center [950, 394] width 95 height 25
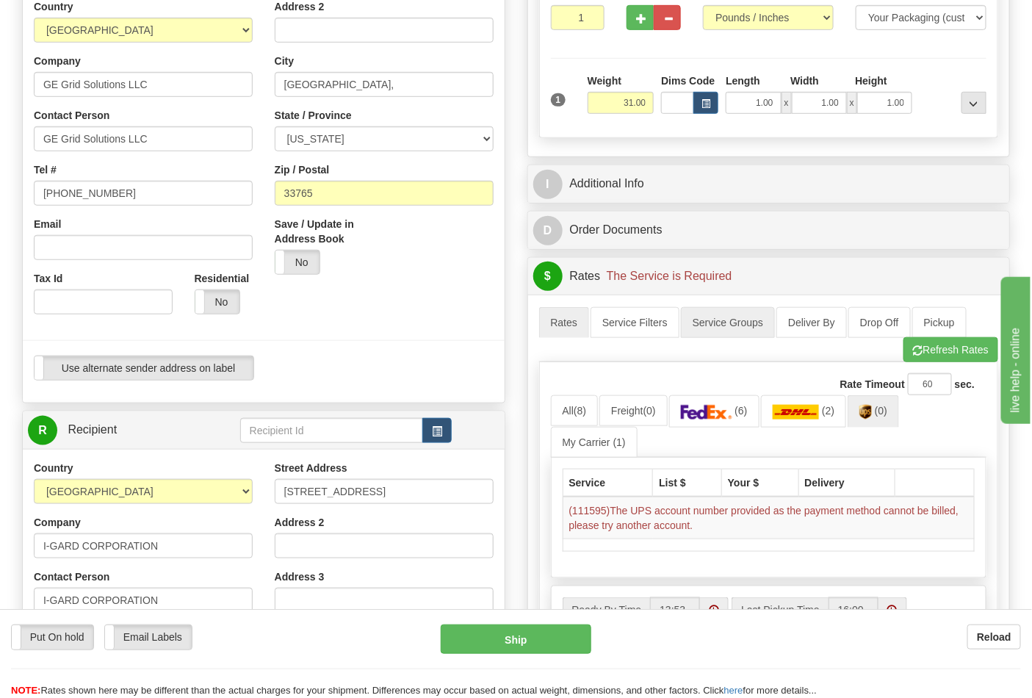
scroll to position [326, 0]
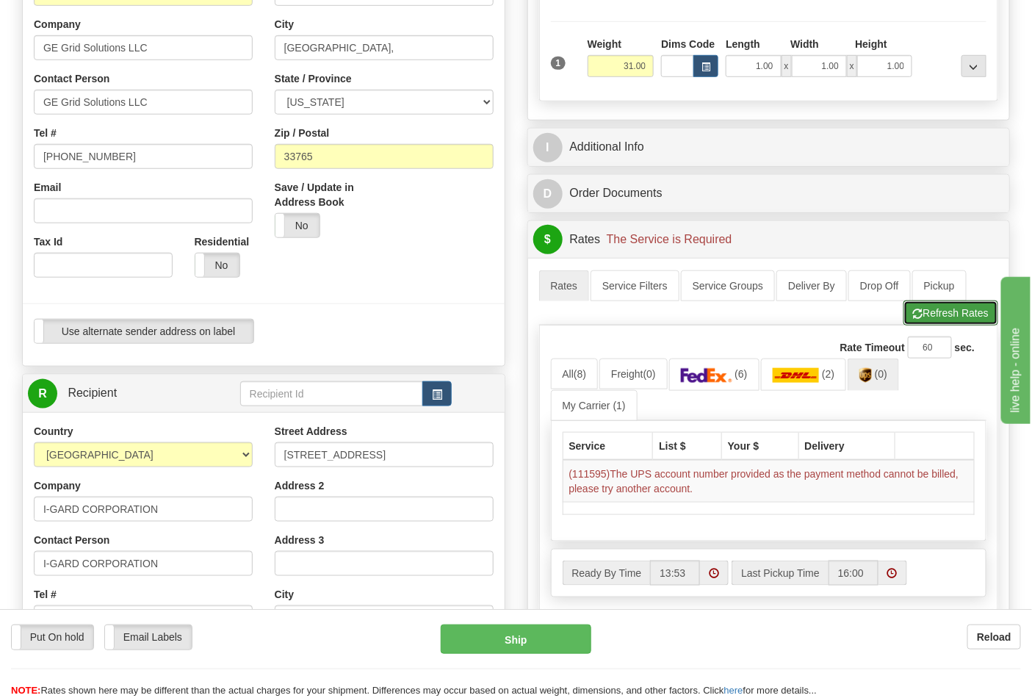
click at [928, 313] on button "Refresh Rates" at bounding box center [950, 312] width 95 height 25
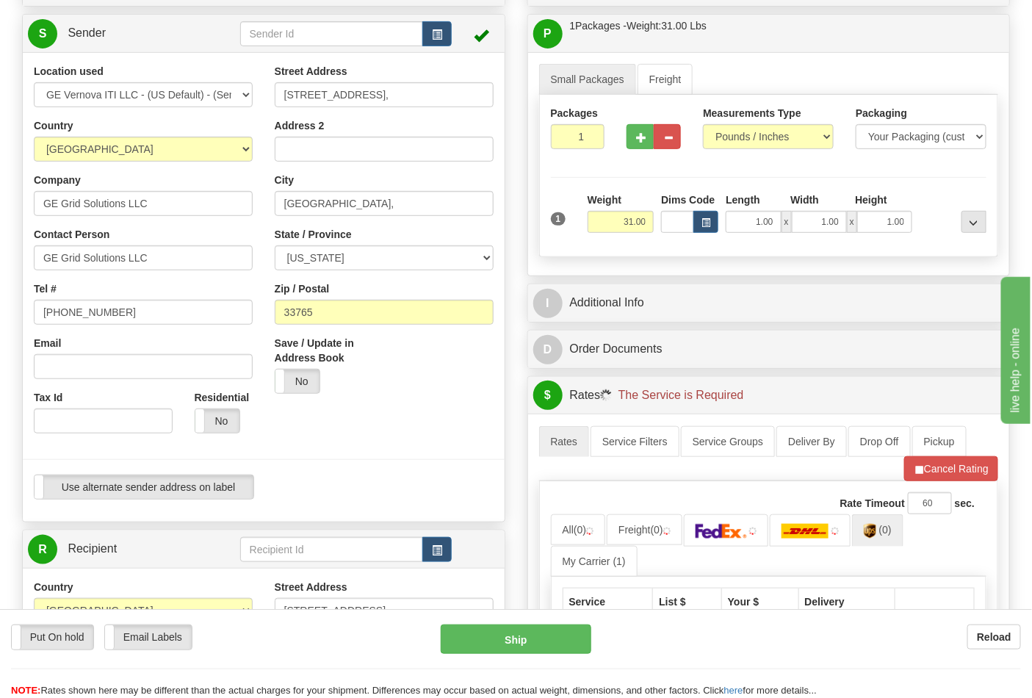
scroll to position [0, 0]
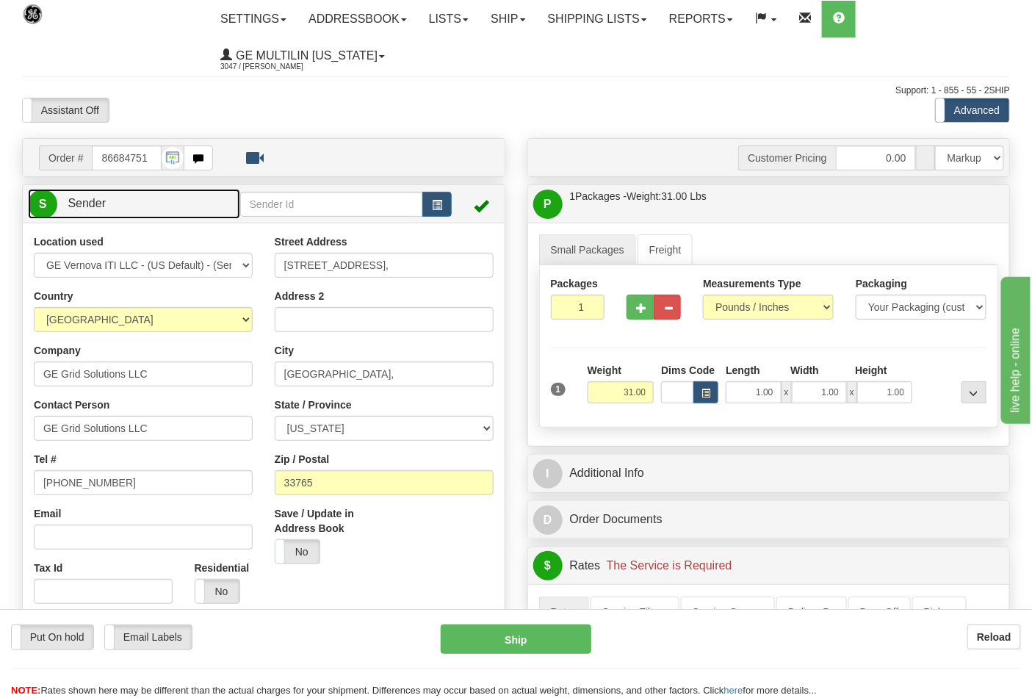
click at [156, 206] on link "S Sender" at bounding box center [134, 204] width 212 height 30
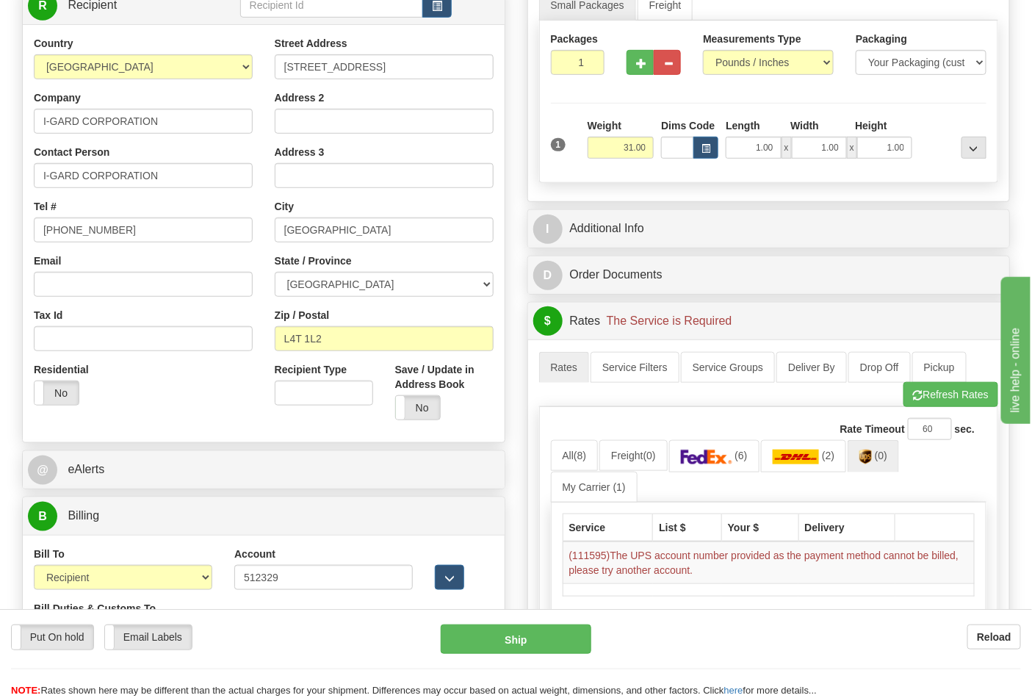
scroll to position [82, 0]
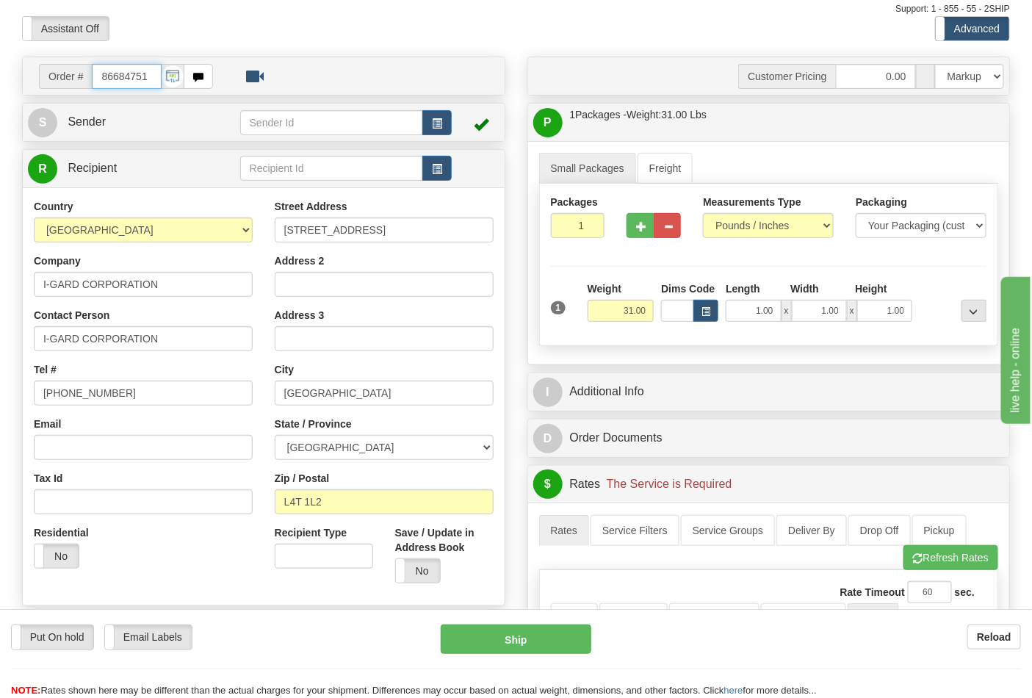
drag, startPoint x: 148, startPoint y: 76, endPoint x: 54, endPoint y: 76, distance: 94.0
click at [54, 76] on div "Order # 86684751" at bounding box center [126, 76] width 174 height 25
type input "86684785"
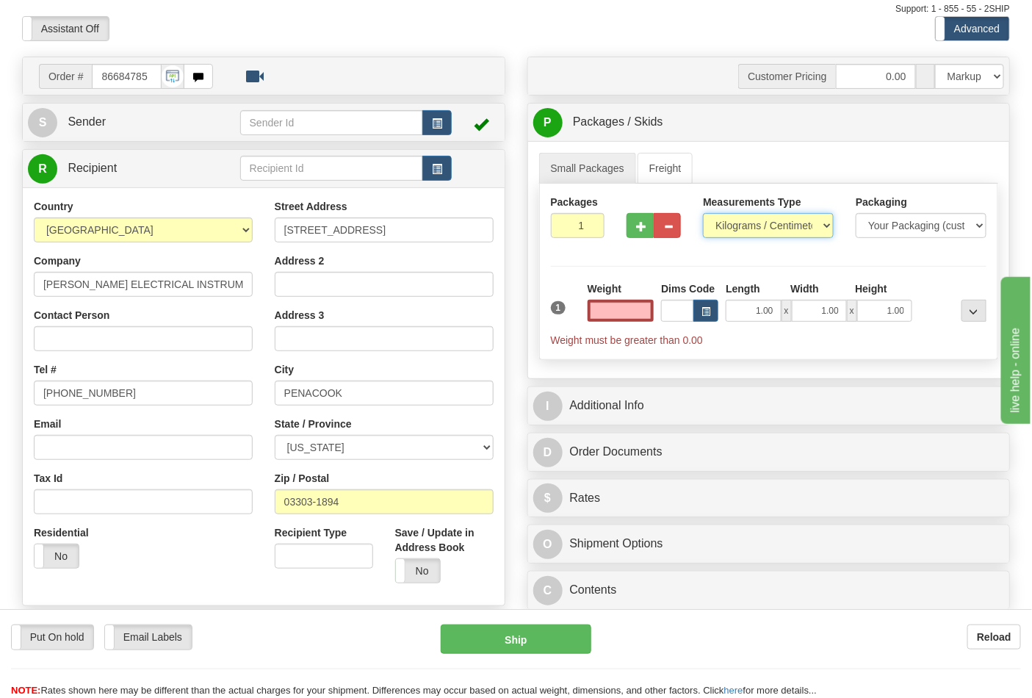
type input "0.00"
click at [733, 225] on select "Pounds / Inches Kilograms / Centimeters" at bounding box center [768, 225] width 131 height 25
select select "0"
click at [703, 214] on select "Pounds / Inches Kilograms / Centimeters" at bounding box center [768, 225] width 131 height 25
click at [643, 311] on input "0.00" at bounding box center [621, 311] width 67 height 22
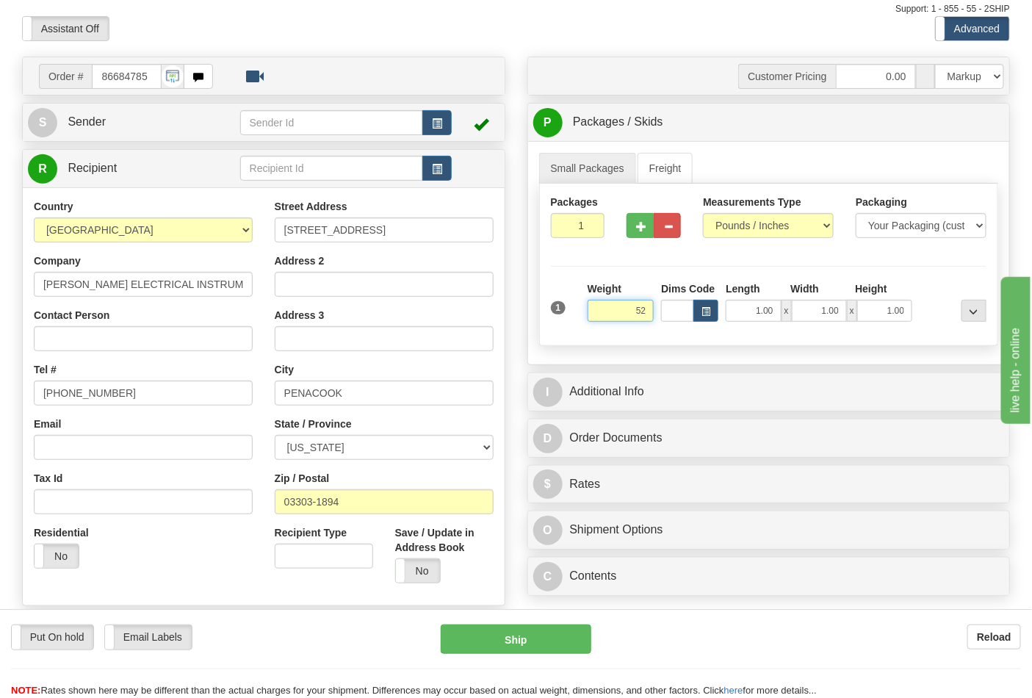
click button "Delete" at bounding box center [0, 0] width 0 height 0
type input "52.00"
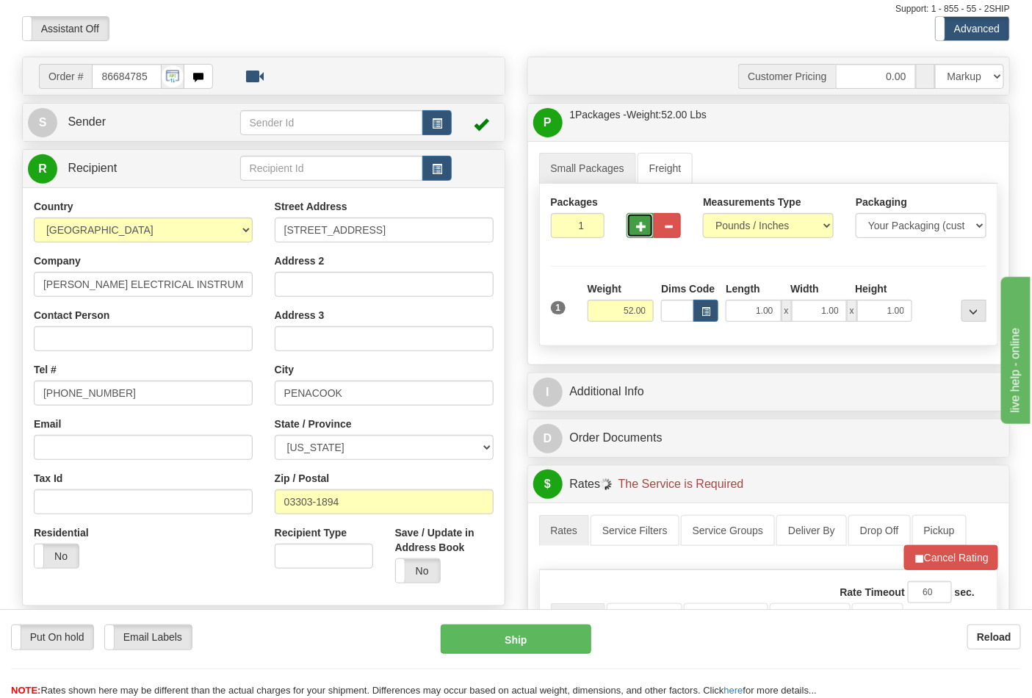
click at [643, 235] on button "button" at bounding box center [640, 225] width 27 height 25
type input "2"
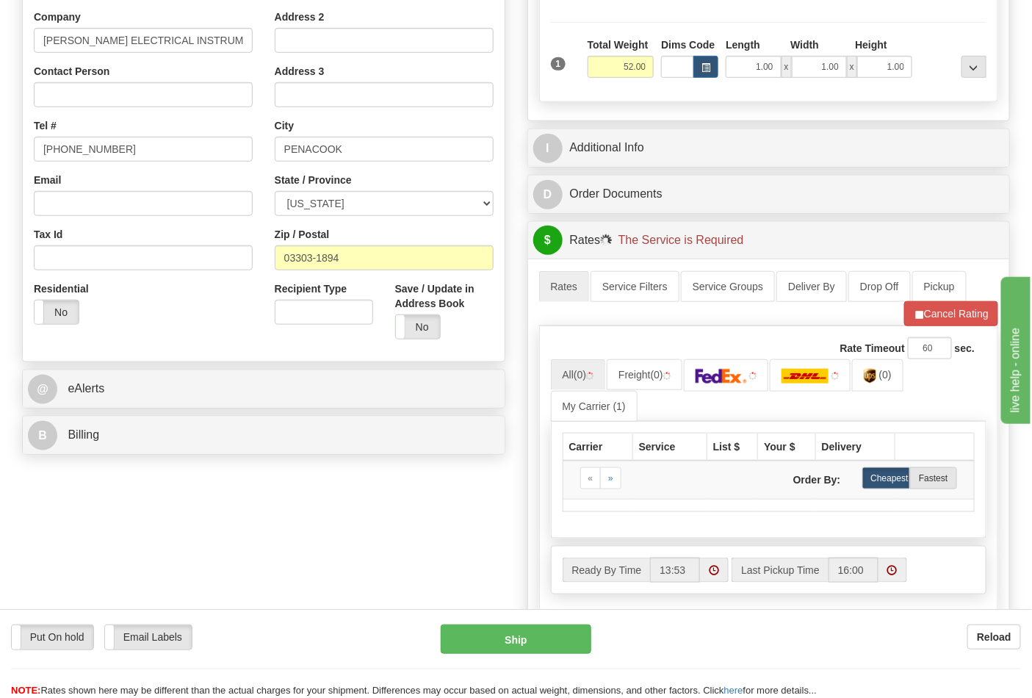
scroll to position [326, 0]
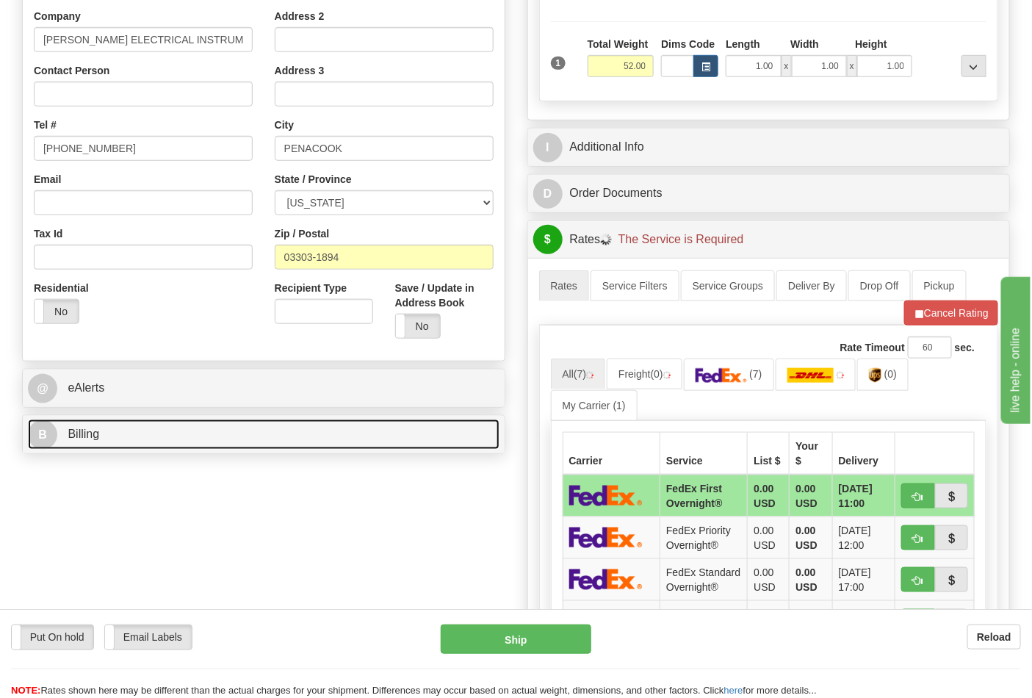
drag, startPoint x: 181, startPoint y: 426, endPoint x: 170, endPoint y: 421, distance: 12.2
click at [181, 427] on link "B Billing" at bounding box center [264, 434] width 472 height 30
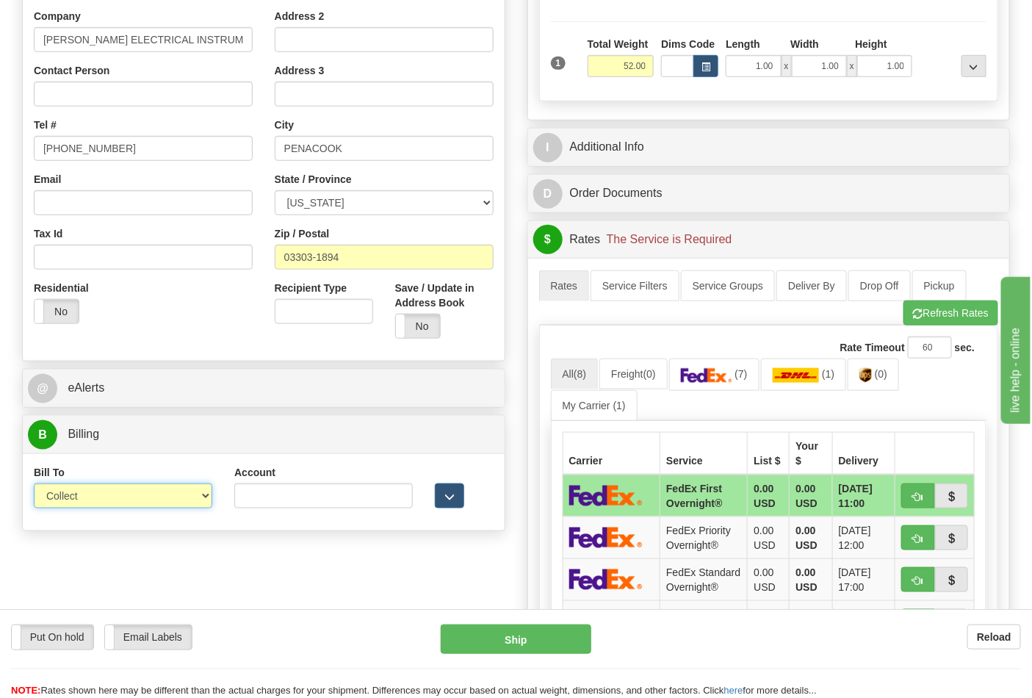
click at [115, 508] on select "Sender Recipient Third Party Collect" at bounding box center [123, 495] width 178 height 25
select select "2"
click at [34, 485] on select "Sender Recipient Third Party Collect" at bounding box center [123, 495] width 178 height 25
click at [322, 497] on input "Account" at bounding box center [323, 495] width 178 height 25
paste input "033969"
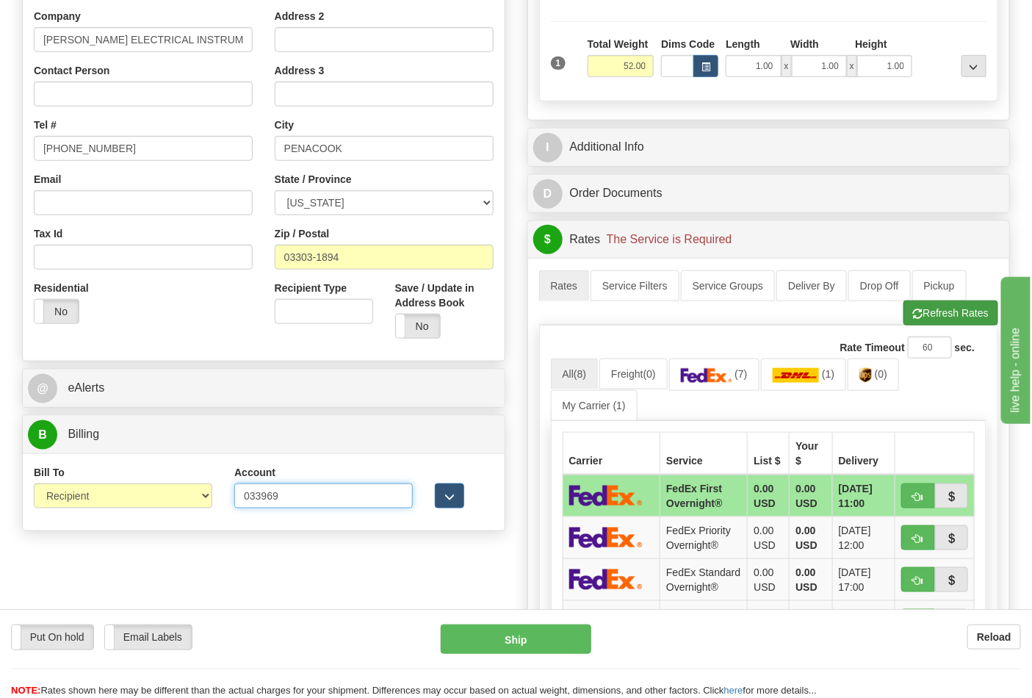
type input "033969"
click at [934, 314] on button "Refresh Rates" at bounding box center [950, 312] width 95 height 25
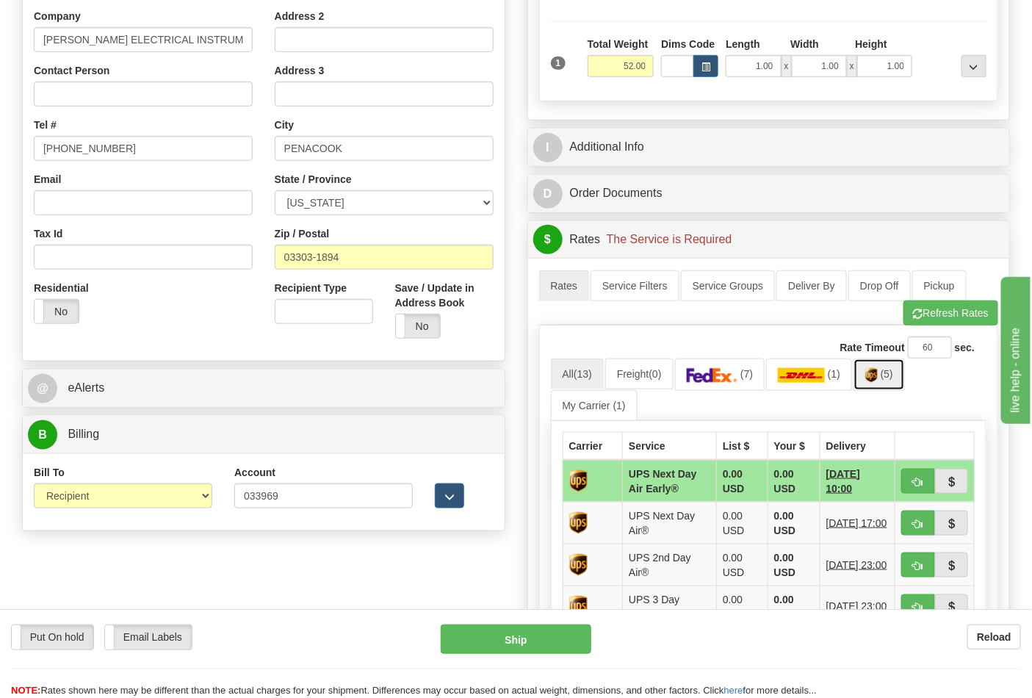
click at [893, 379] on span "(5)" at bounding box center [887, 374] width 12 height 12
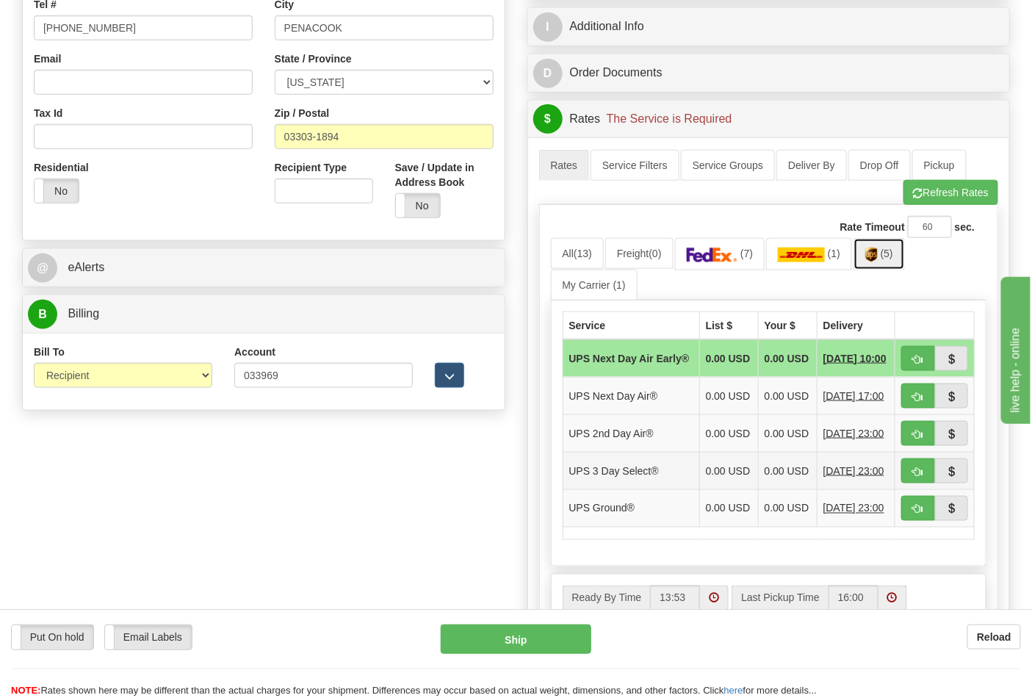
scroll to position [571, 0]
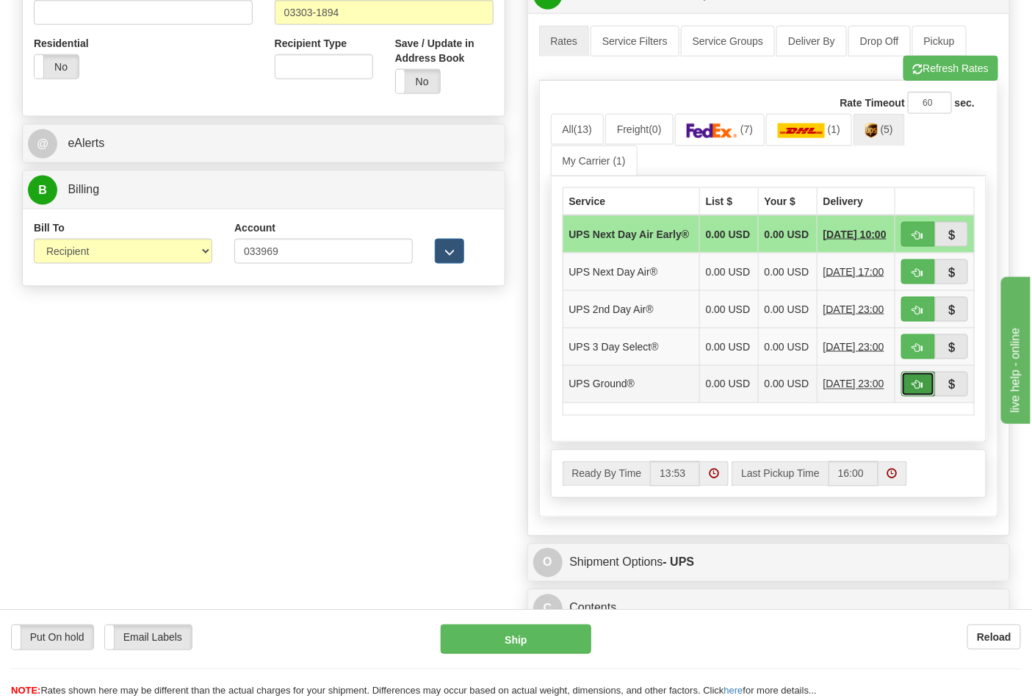
click at [906, 397] on button "button" at bounding box center [918, 384] width 34 height 25
type input "03"
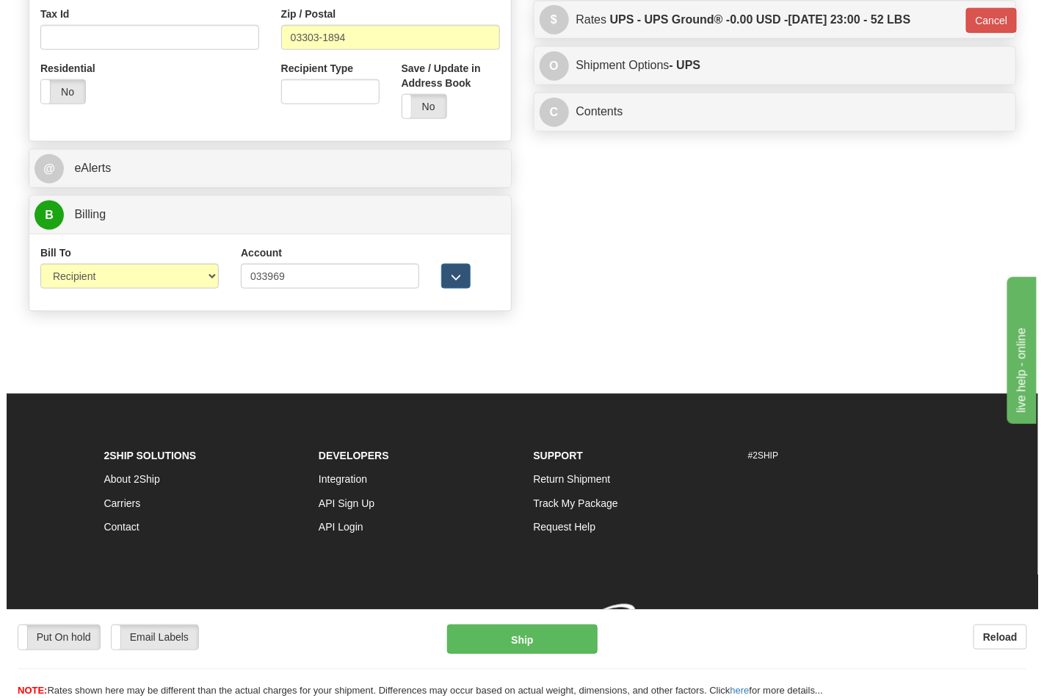
scroll to position [548, 0]
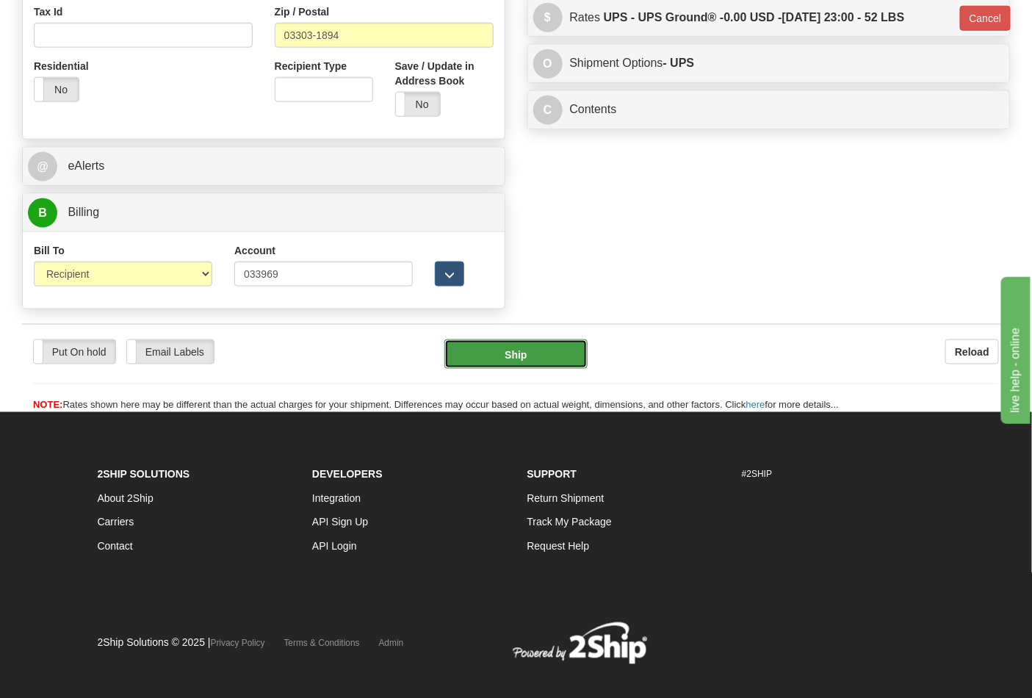
click at [517, 361] on button "Ship" at bounding box center [515, 353] width 142 height 29
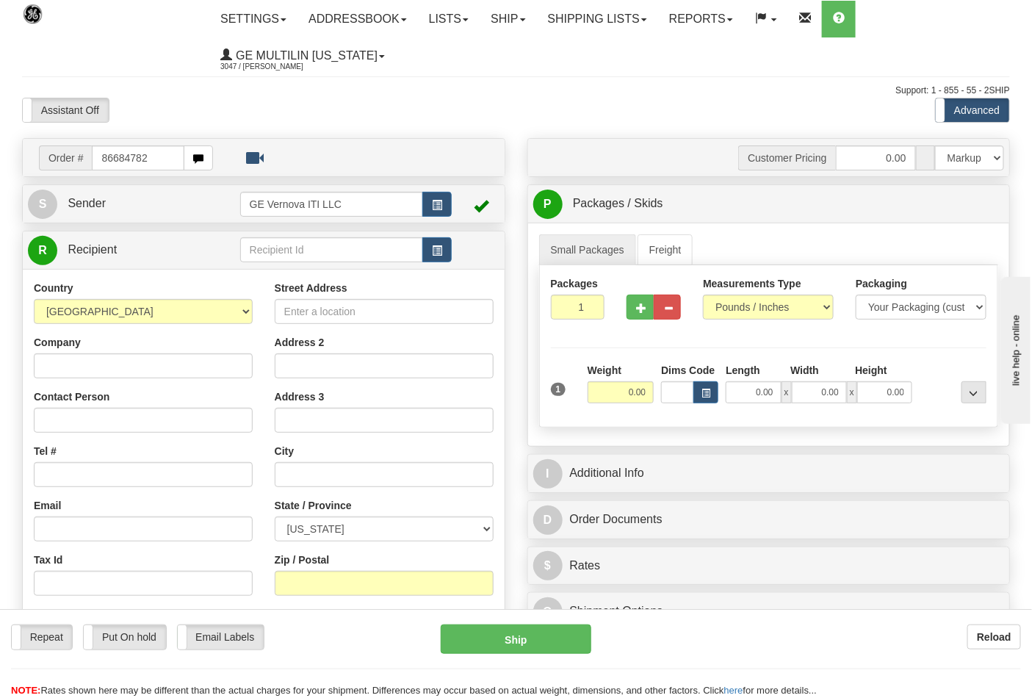
type input "86684782"
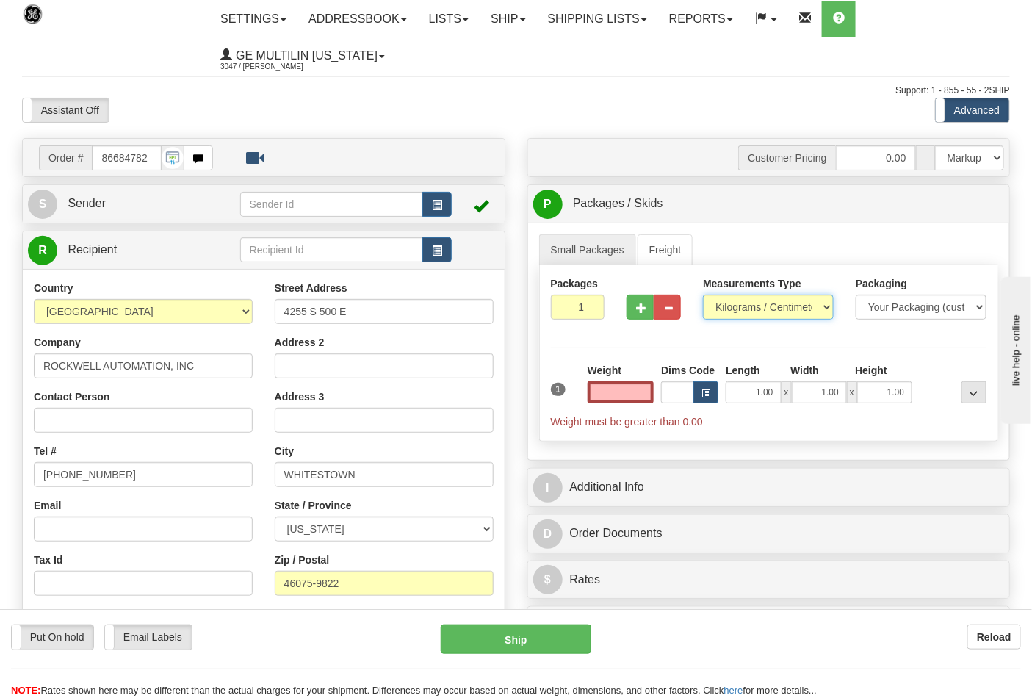
type input "0.00"
click at [724, 313] on select "Pounds / Inches Kilograms / Centimeters" at bounding box center [768, 307] width 131 height 25
select select "0"
click at [703, 295] on select "Pounds / Inches Kilograms / Centimeters" at bounding box center [768, 307] width 131 height 25
click at [646, 392] on input "0.00" at bounding box center [621, 392] width 67 height 22
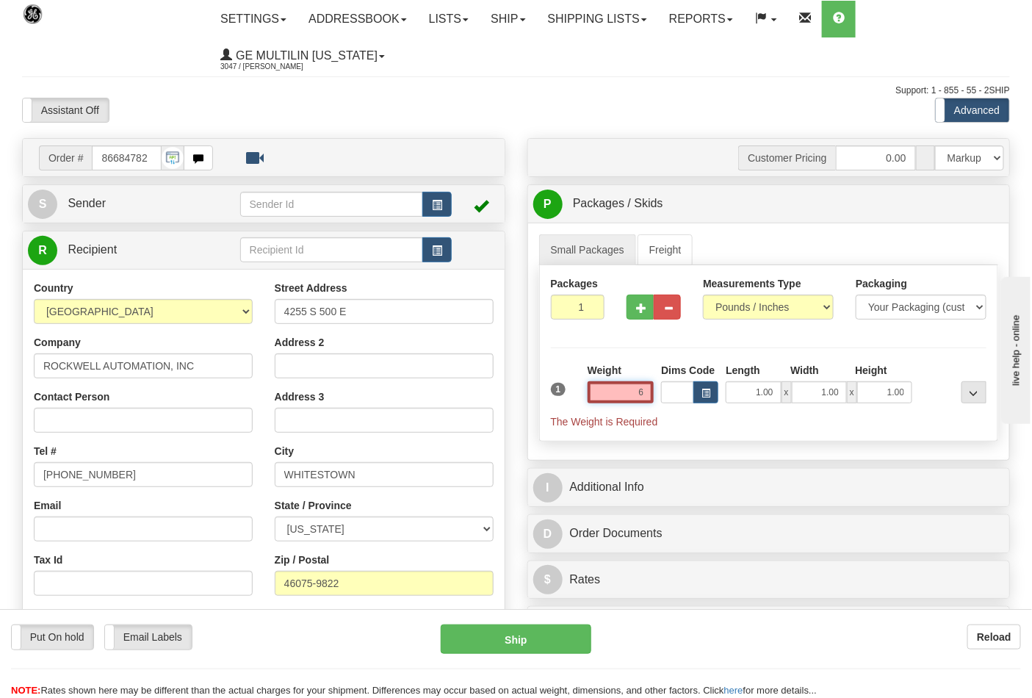
click button "Delete" at bounding box center [0, 0] width 0 height 0
type input "6.00"
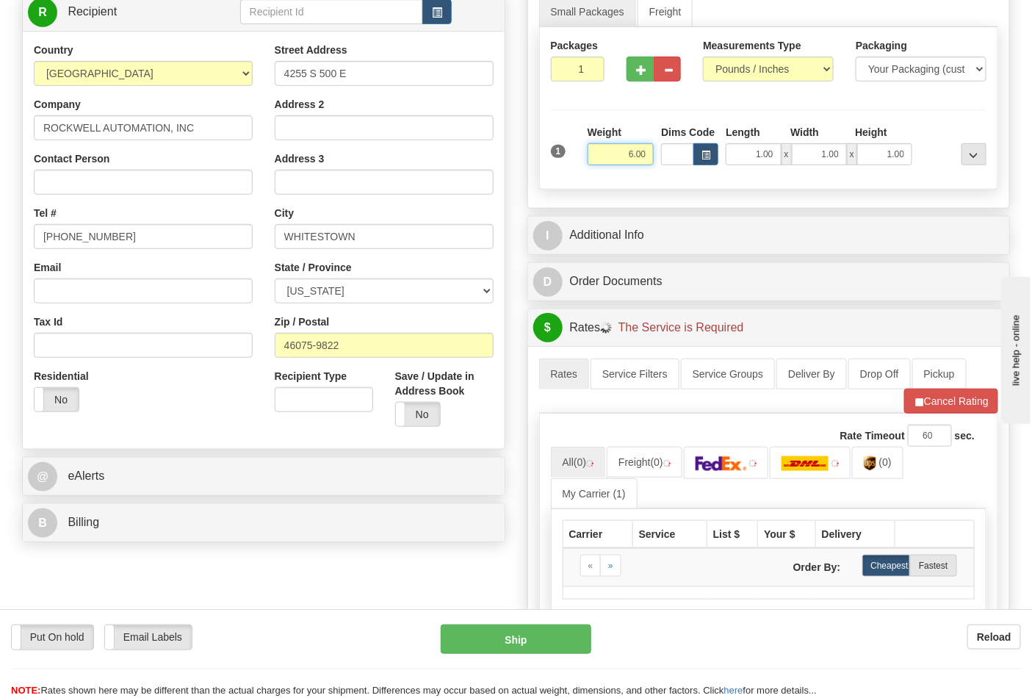
scroll to position [245, 0]
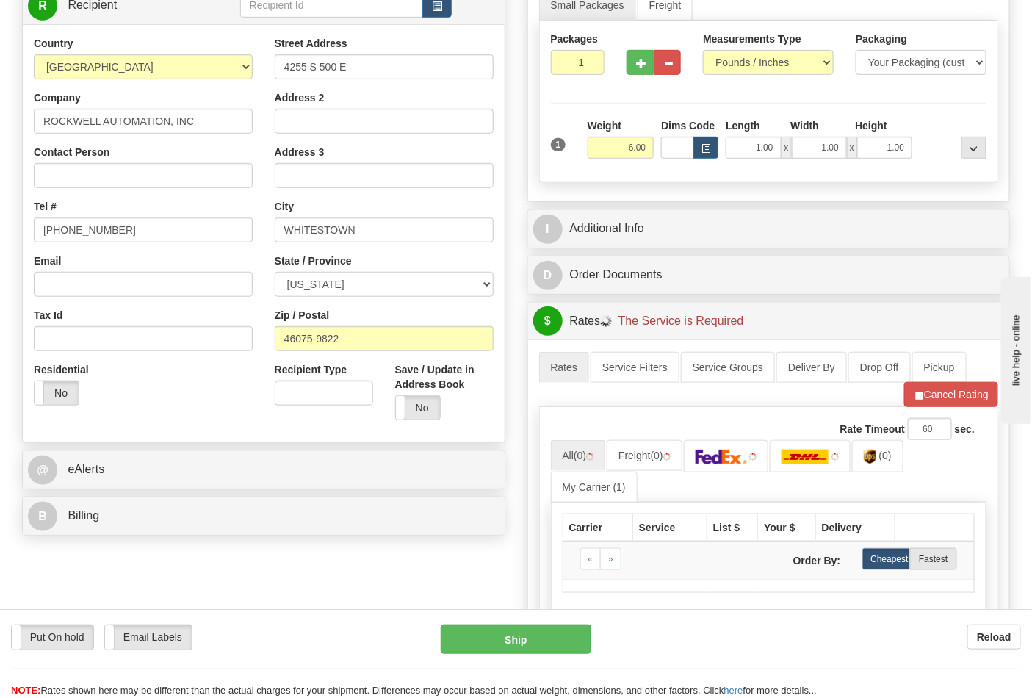
drag, startPoint x: 214, startPoint y: 498, endPoint x: 217, endPoint y: 510, distance: 12.1
click at [214, 498] on div "B Billing" at bounding box center [264, 515] width 482 height 37
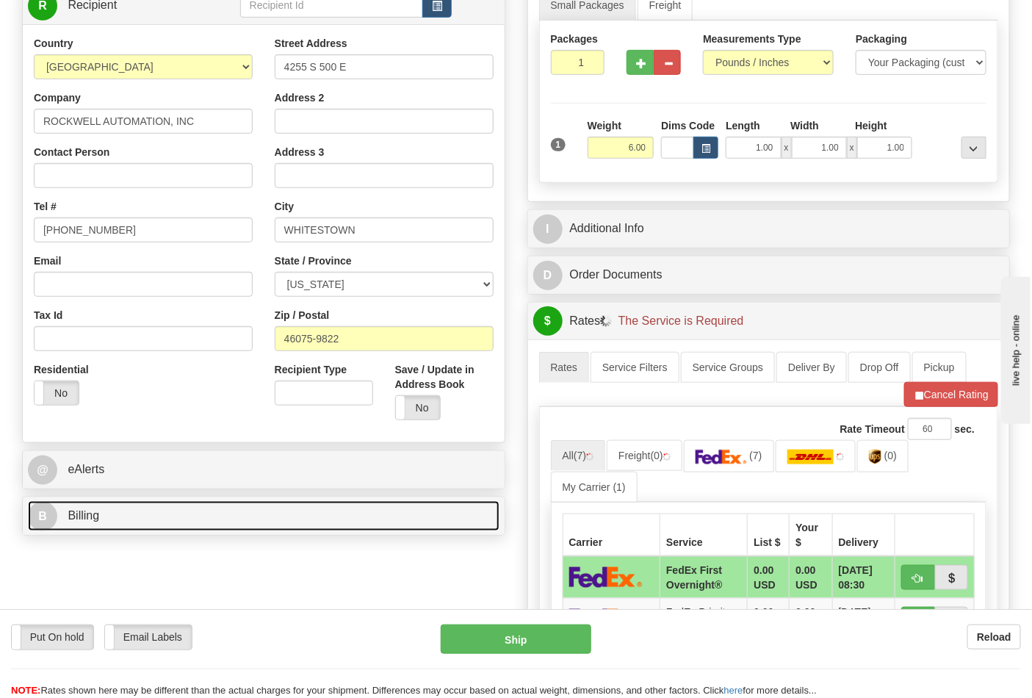
click at [217, 514] on link "B Billing" at bounding box center [264, 516] width 472 height 30
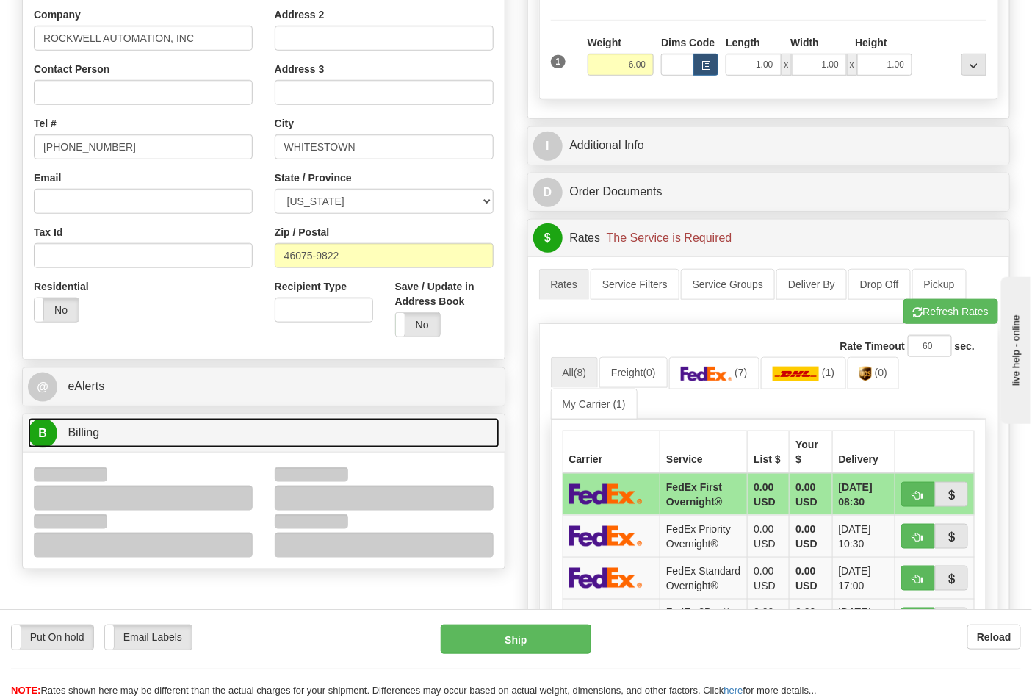
scroll to position [408, 0]
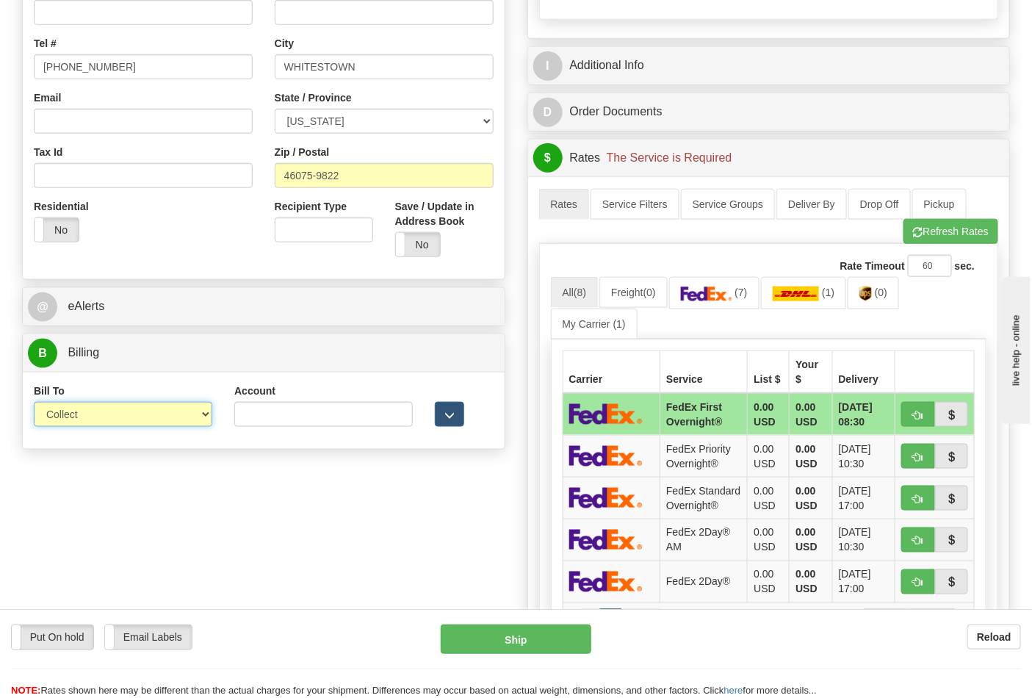
click at [86, 419] on select "Sender Recipient Third Party Collect" at bounding box center [123, 414] width 178 height 25
select select "2"
click at [34, 403] on select "Sender Recipient Third Party Collect" at bounding box center [123, 414] width 178 height 25
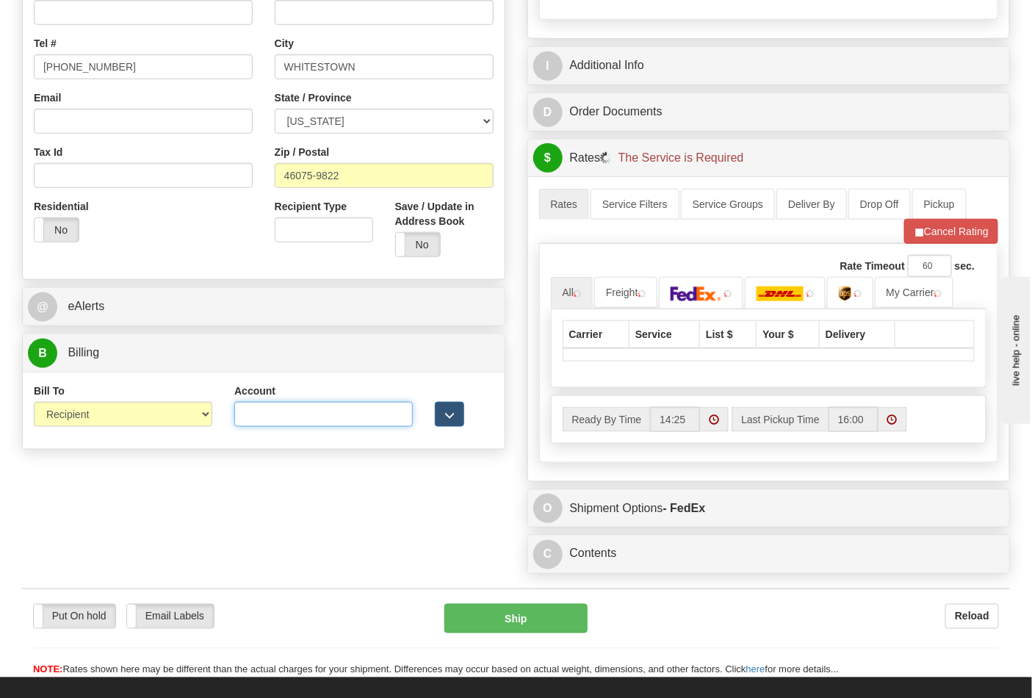
click at [277, 411] on input "Account" at bounding box center [323, 414] width 178 height 25
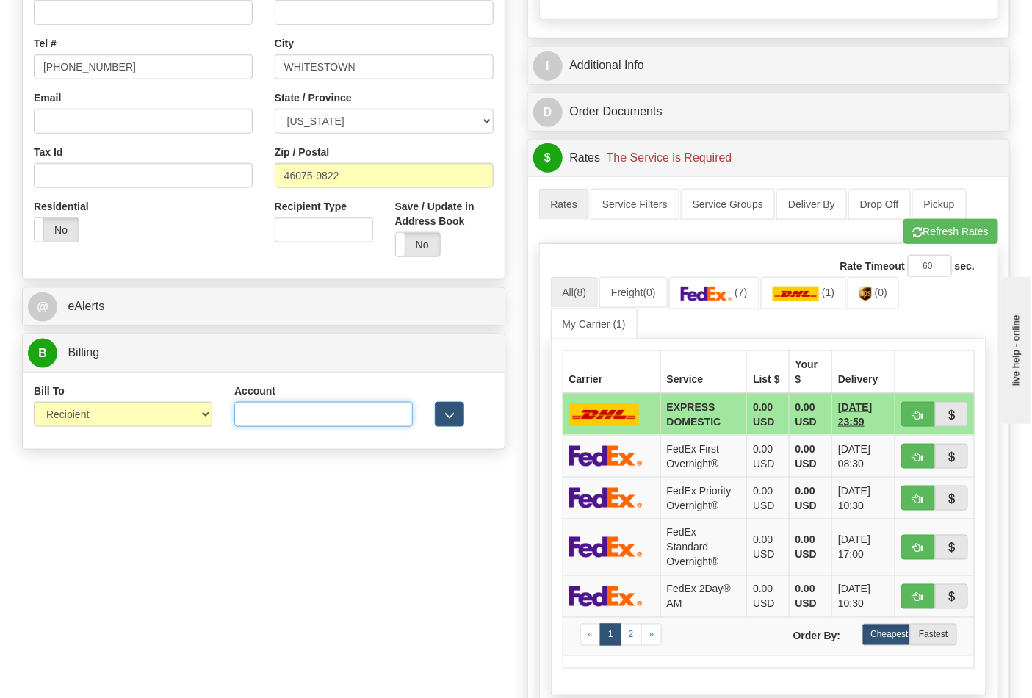
type input "587102"
click at [940, 238] on button "Refresh Rates" at bounding box center [950, 231] width 95 height 25
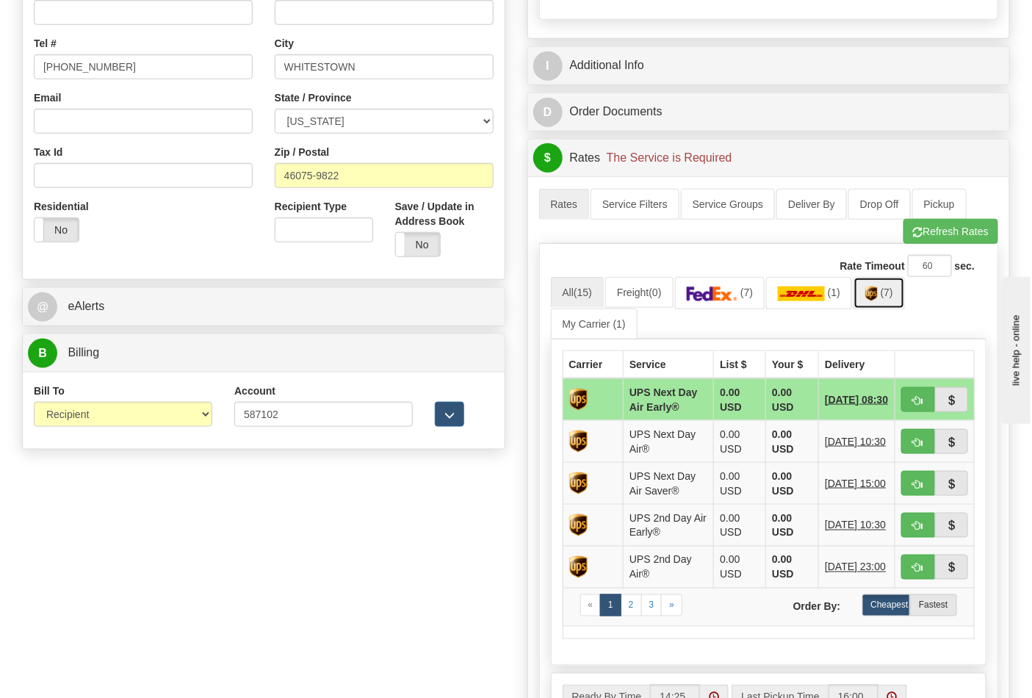
click at [878, 301] on img at bounding box center [871, 293] width 12 height 15
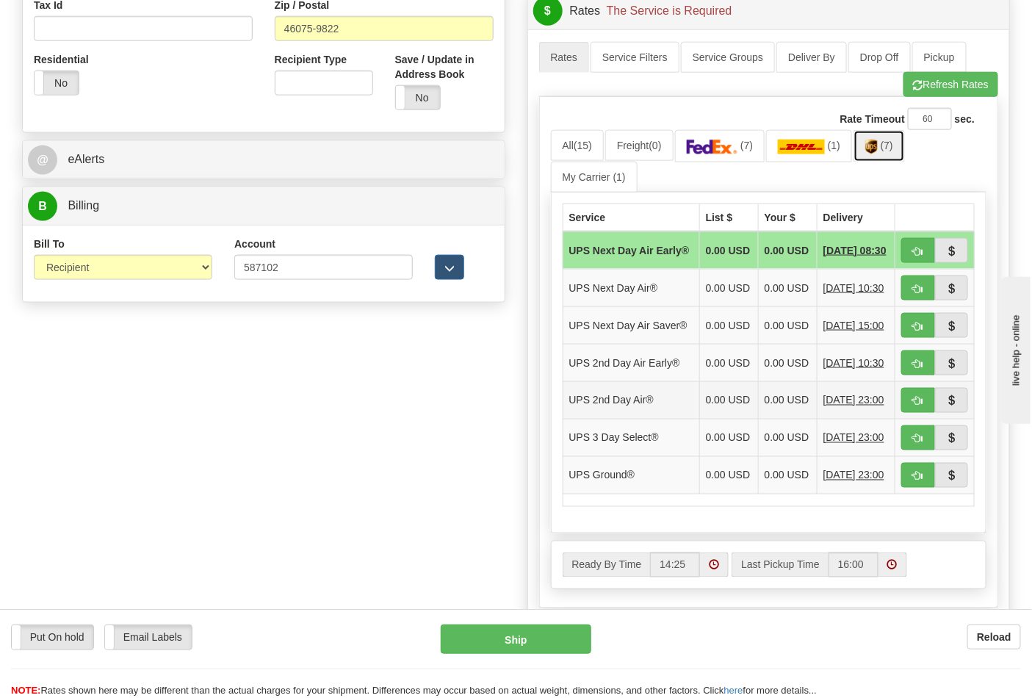
scroll to position [571, 0]
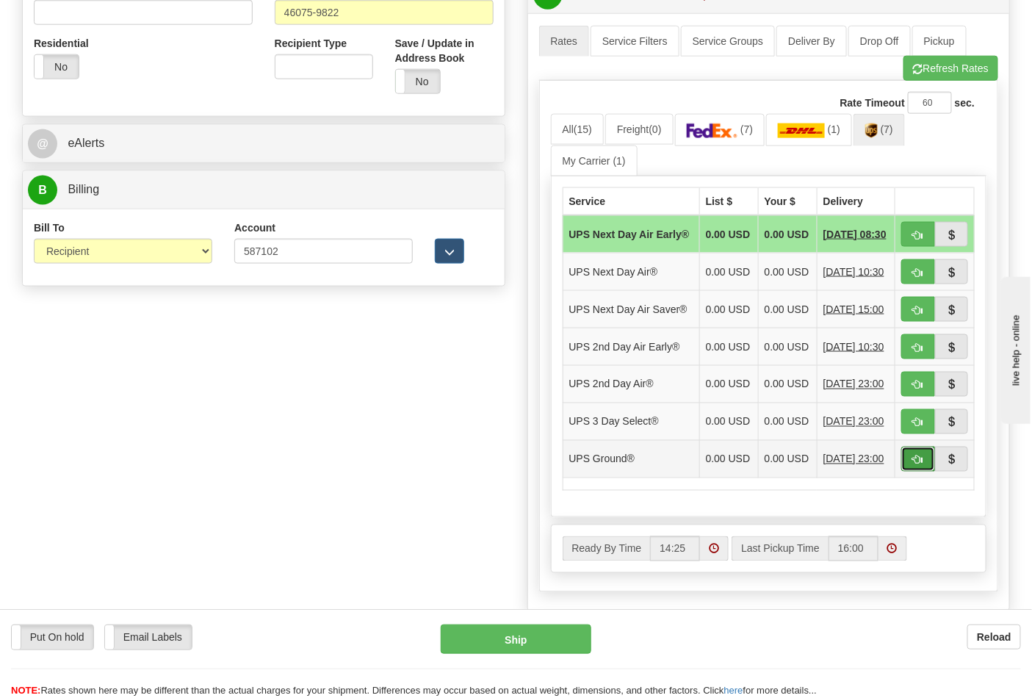
click at [914, 465] on span "button" at bounding box center [918, 460] width 10 height 10
type input "03"
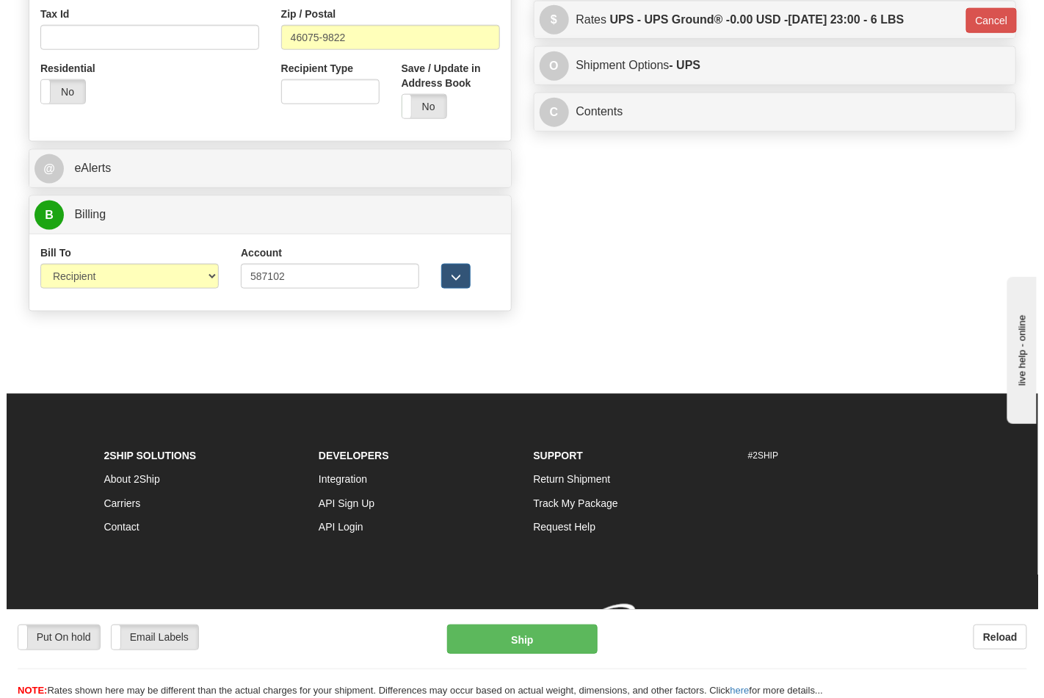
scroll to position [548, 0]
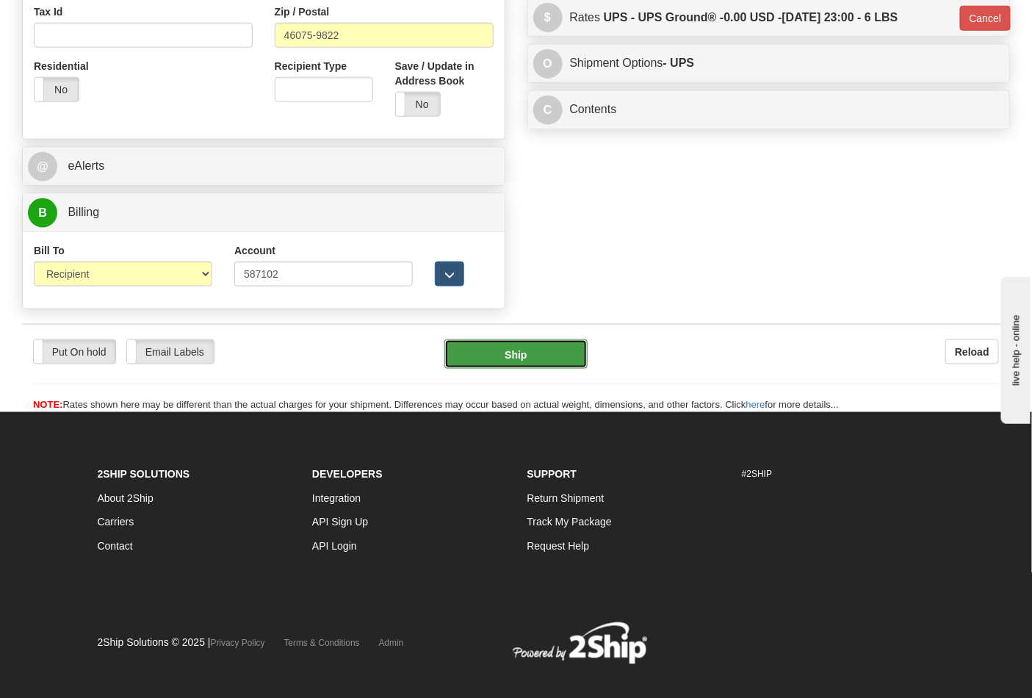
click at [527, 358] on button "Ship" at bounding box center [515, 353] width 142 height 29
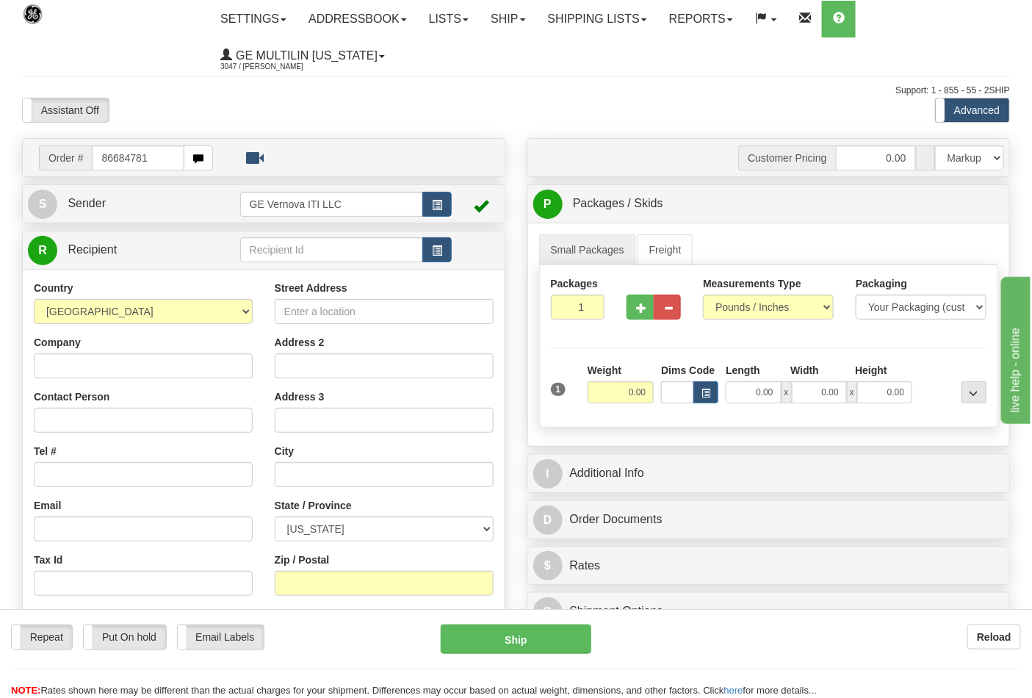
type input "86684781"
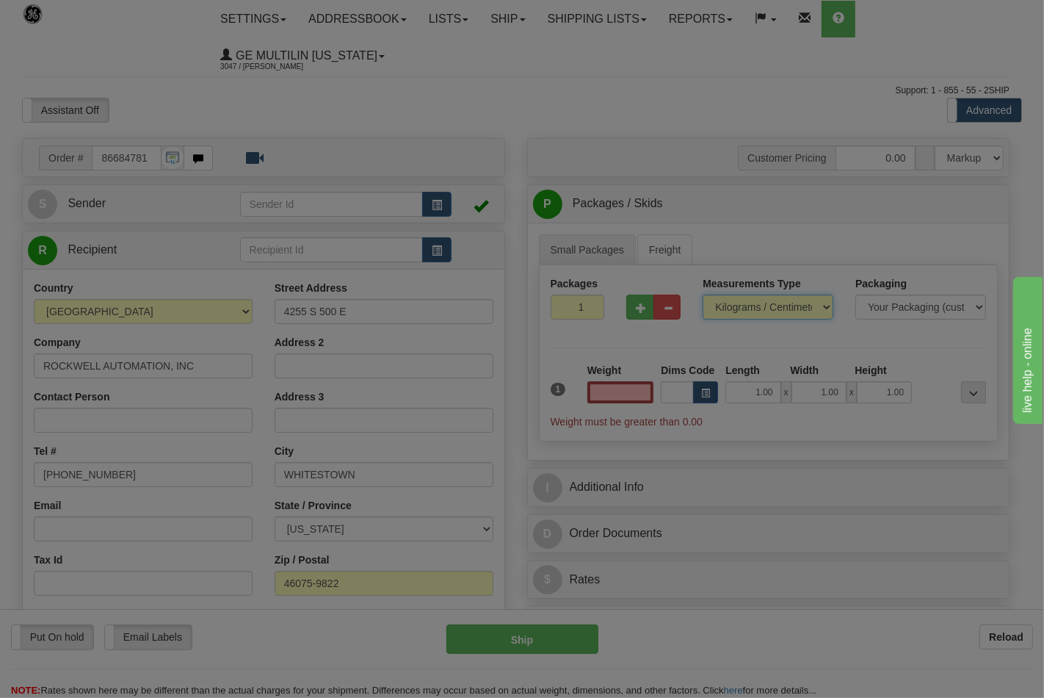
type input "0.00"
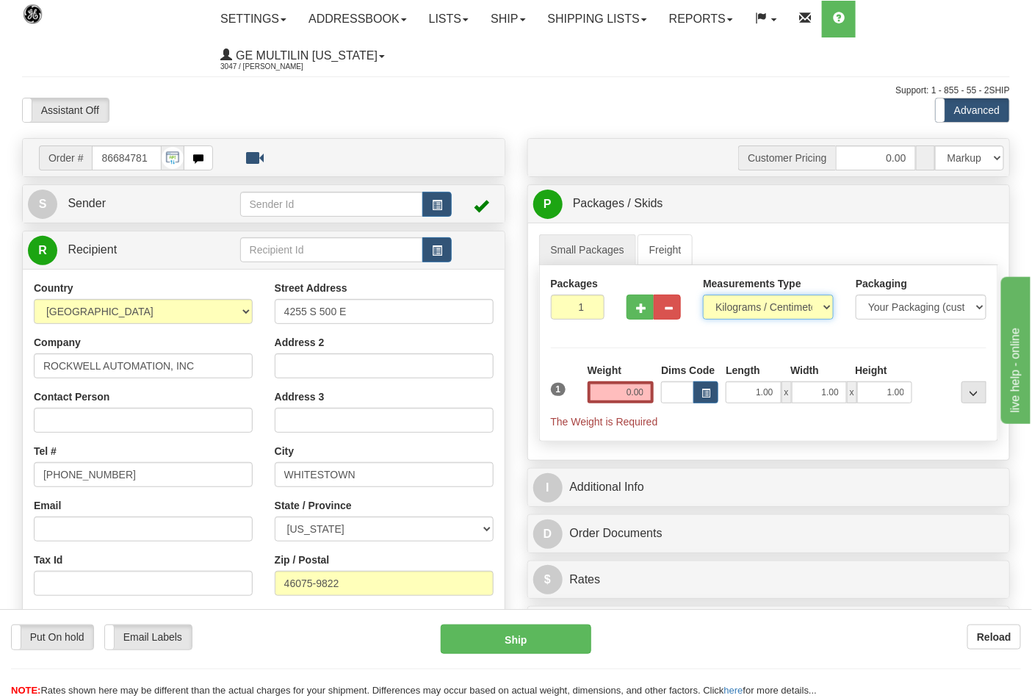
drag, startPoint x: 745, startPoint y: 311, endPoint x: 735, endPoint y: 318, distance: 11.6
click at [745, 311] on select "Pounds / Inches Kilograms / Centimeters" at bounding box center [768, 307] width 131 height 25
select select "0"
click at [703, 295] on select "Pounds / Inches Kilograms / Centimeters" at bounding box center [768, 307] width 131 height 25
click at [643, 391] on input "0.00" at bounding box center [621, 392] width 67 height 22
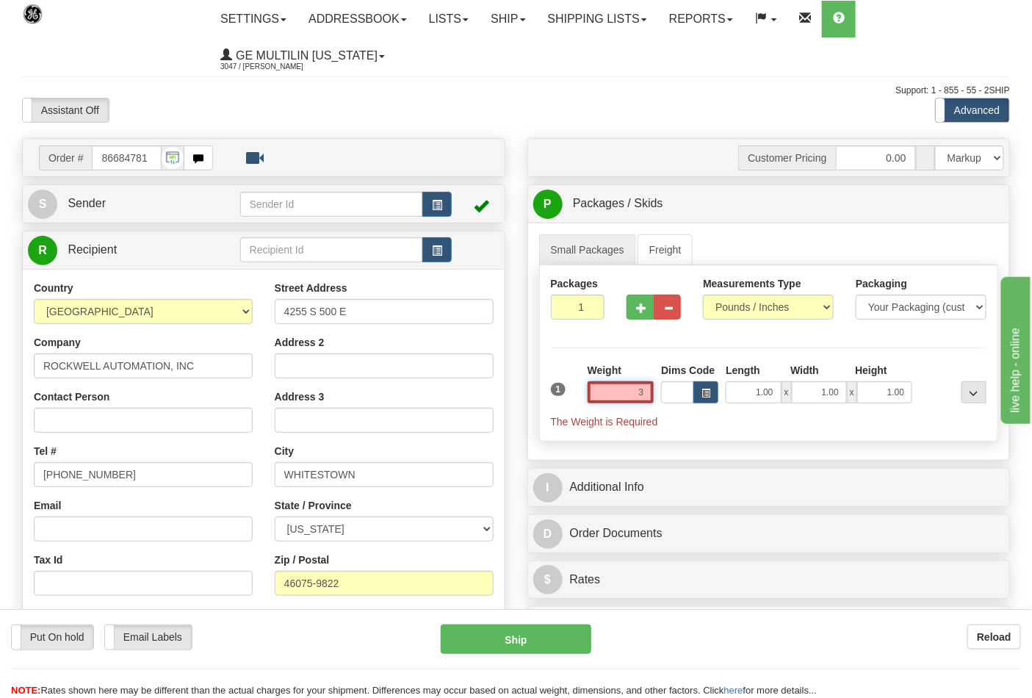
click button "Delete" at bounding box center [0, 0] width 0 height 0
type input "3.00"
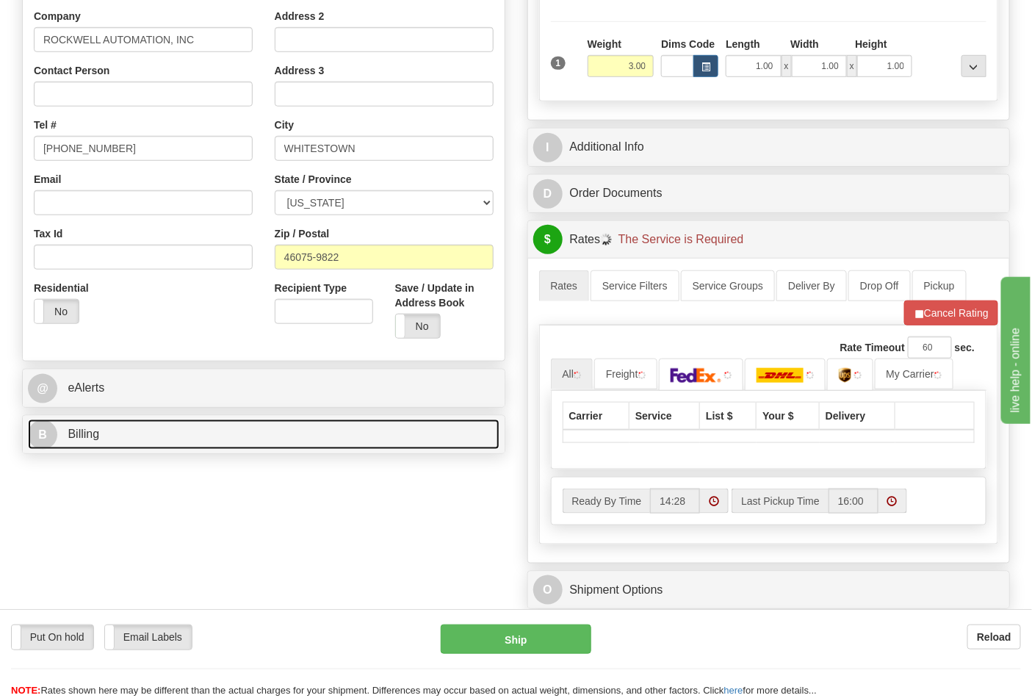
click at [170, 428] on link "B Billing" at bounding box center [264, 434] width 472 height 30
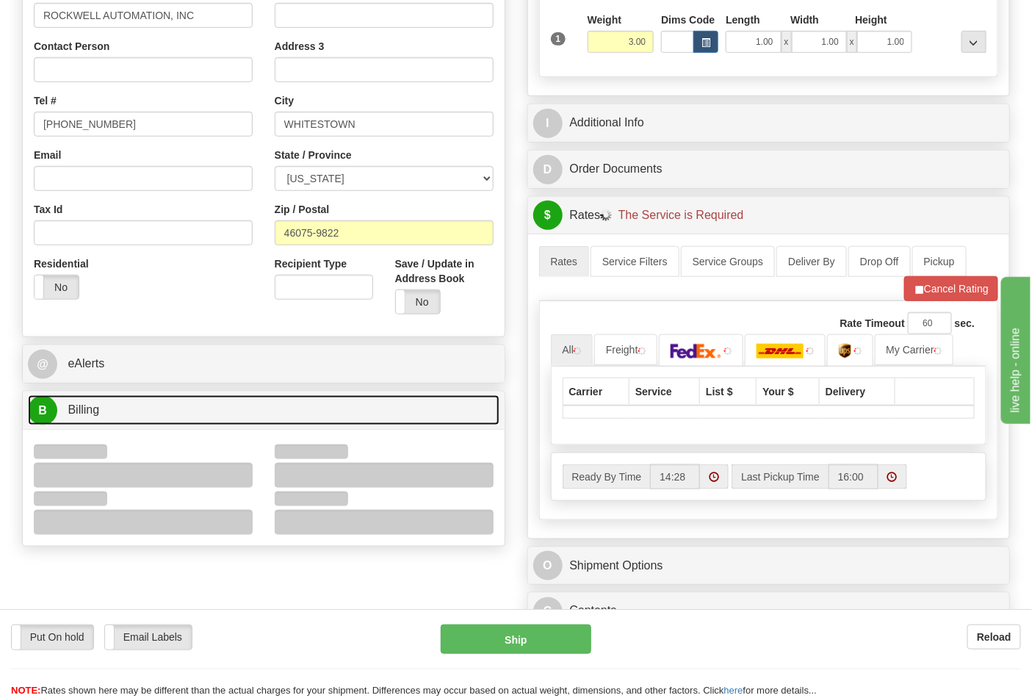
scroll to position [489, 0]
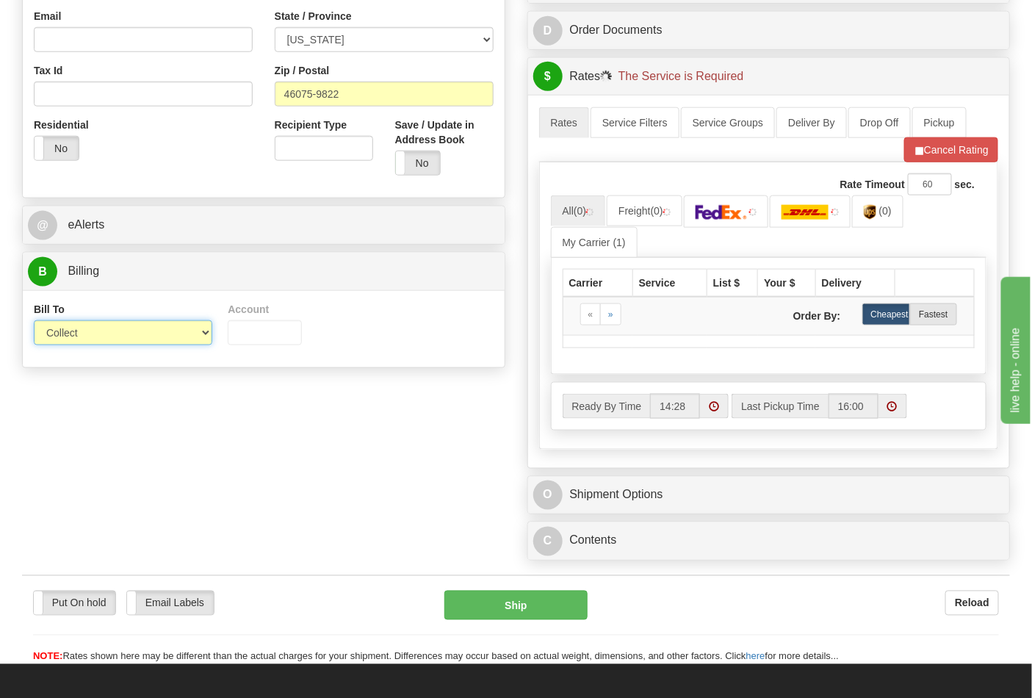
click at [78, 342] on select "Sender Recipient Third Party Collect" at bounding box center [123, 332] width 178 height 25
select select "2"
click at [34, 322] on select "Sender Recipient Third Party Collect" at bounding box center [123, 332] width 178 height 25
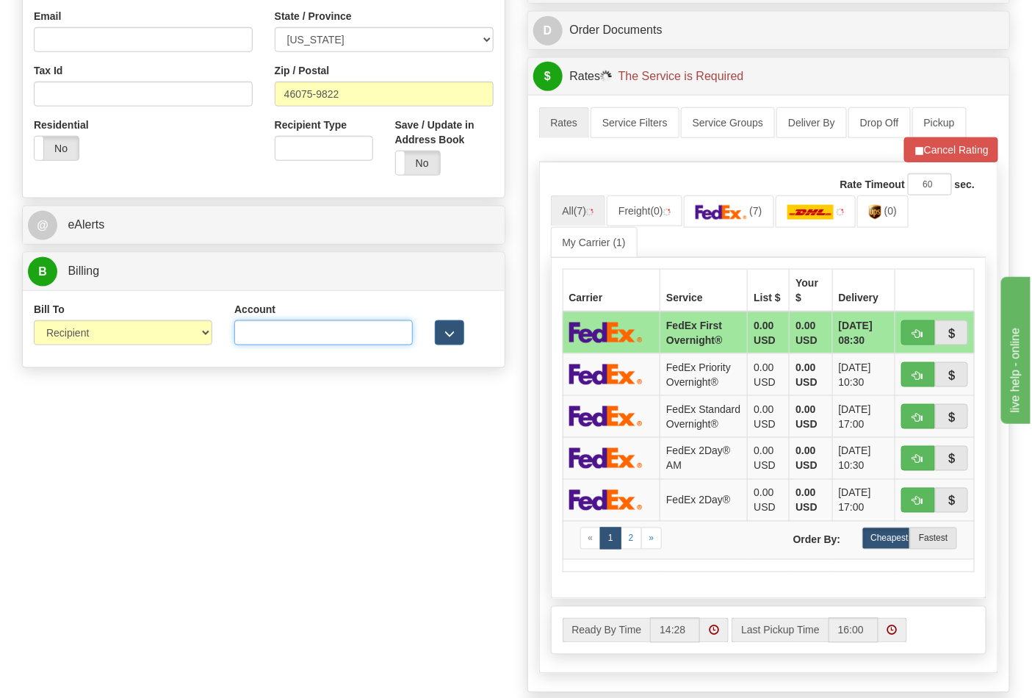
click at [235, 344] on input "Account" at bounding box center [323, 332] width 178 height 25
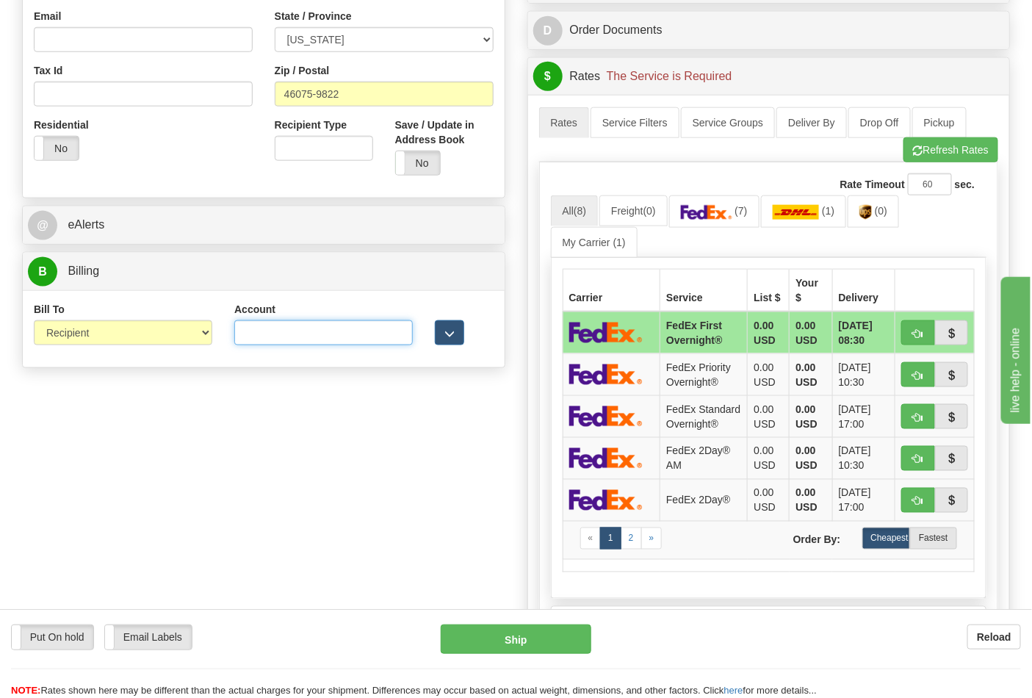
type input "587102"
drag, startPoint x: 943, startPoint y: 170, endPoint x: 945, endPoint y: 160, distance: 9.7
click at [943, 169] on div "Rate Timeout 60 sec. All (8) Freight (0) (7) (1)" at bounding box center [769, 417] width 460 height 510
click at [945, 157] on button "Refresh Rates" at bounding box center [950, 149] width 95 height 25
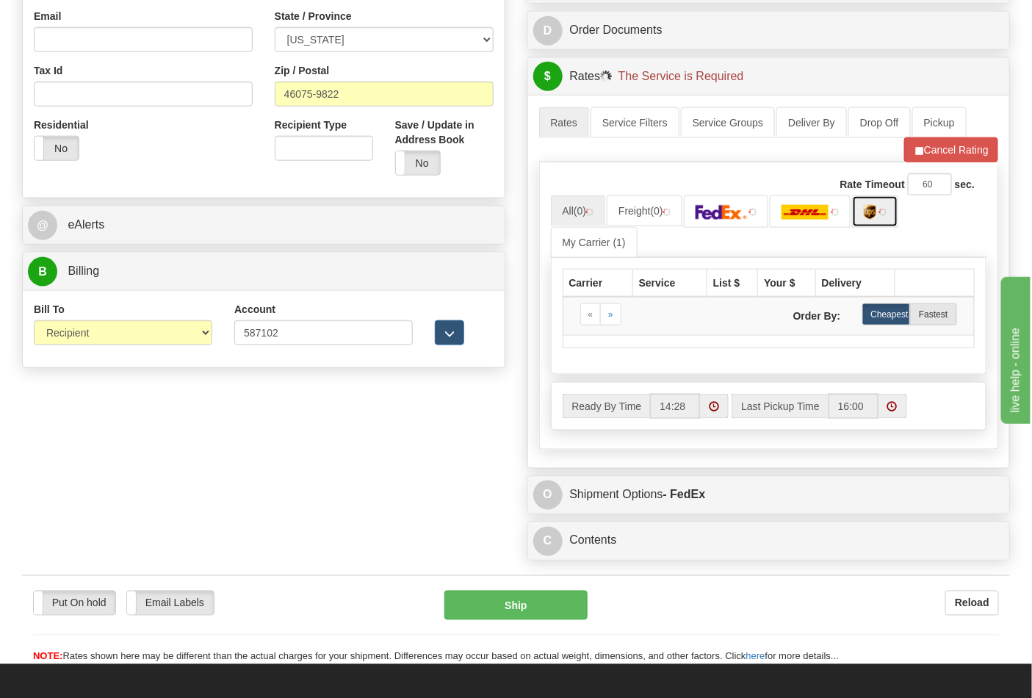
click at [869, 222] on link at bounding box center [875, 211] width 46 height 32
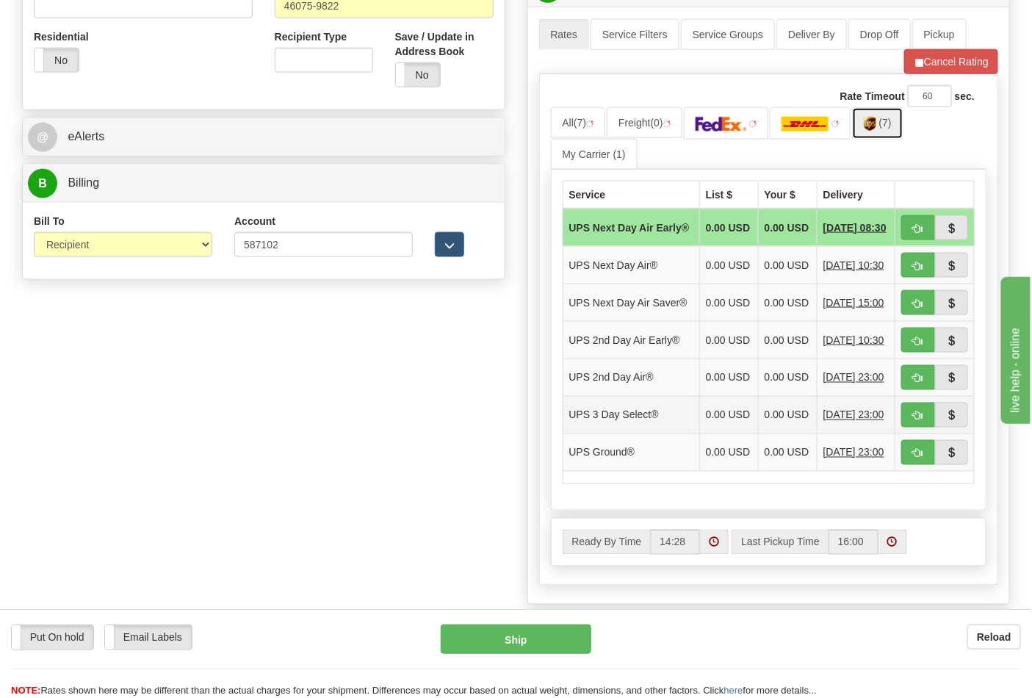
scroll to position [735, 0]
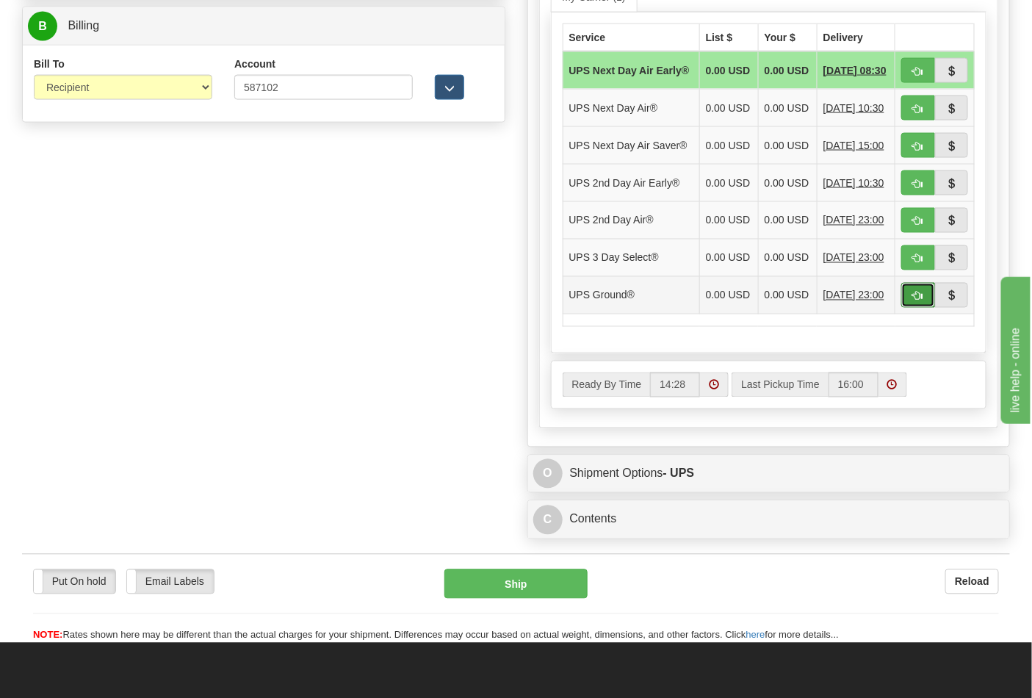
click at [931, 308] on button "button" at bounding box center [918, 295] width 34 height 25
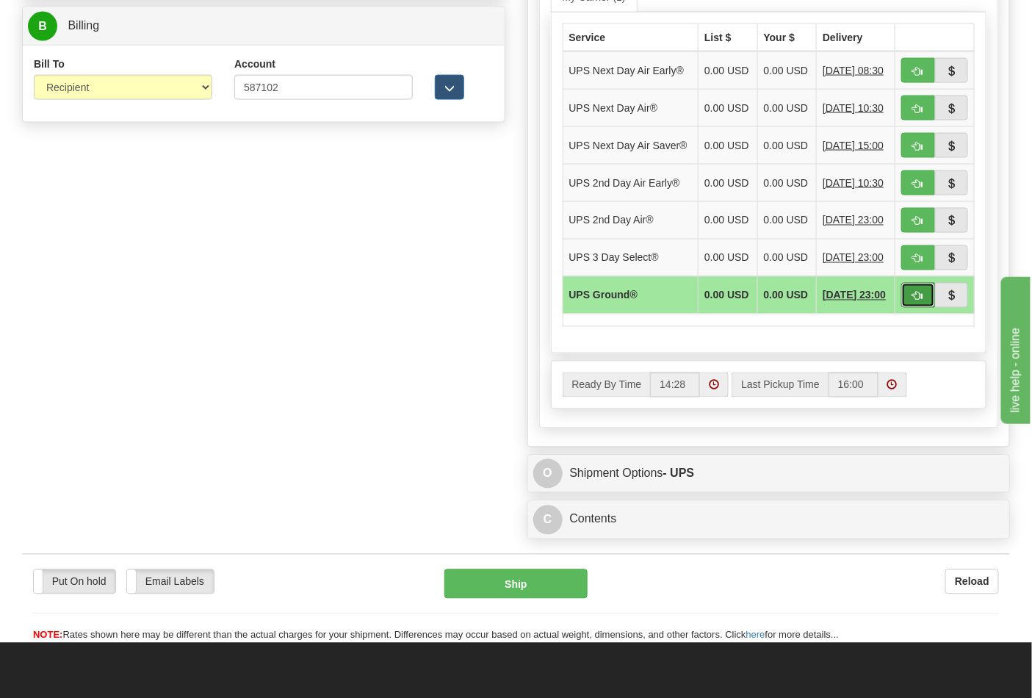
click at [911, 308] on button "button" at bounding box center [918, 295] width 34 height 25
click at [909, 308] on button "button" at bounding box center [918, 295] width 34 height 25
click at [921, 301] on span "button" at bounding box center [918, 297] width 10 height 10
click at [919, 301] on span "button" at bounding box center [918, 297] width 10 height 10
type input "03"
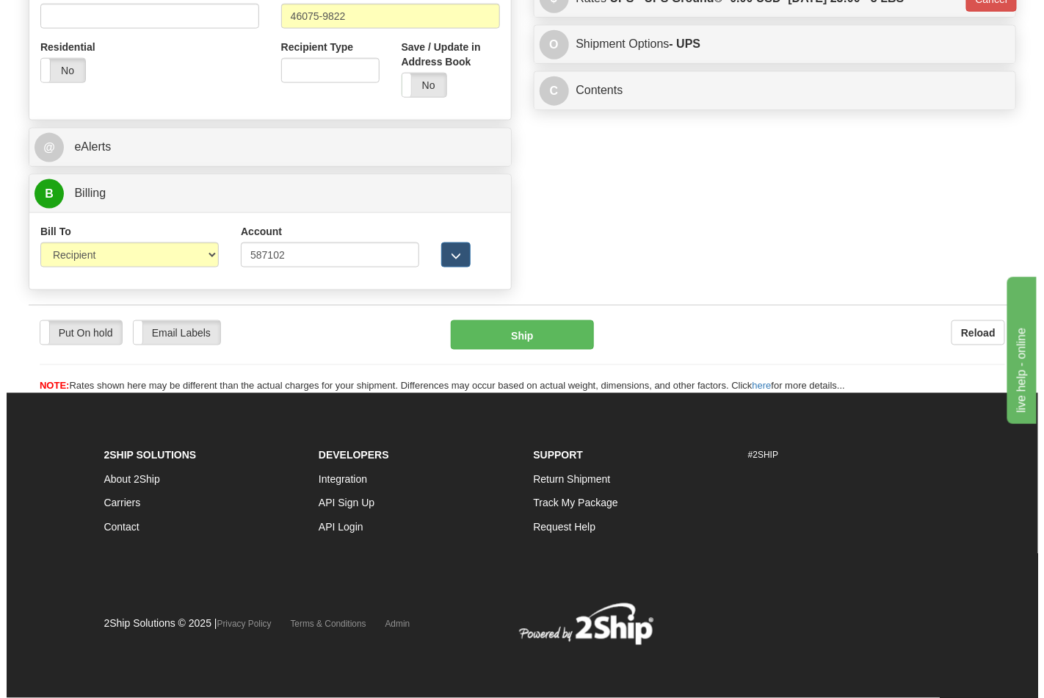
scroll to position [569, 0]
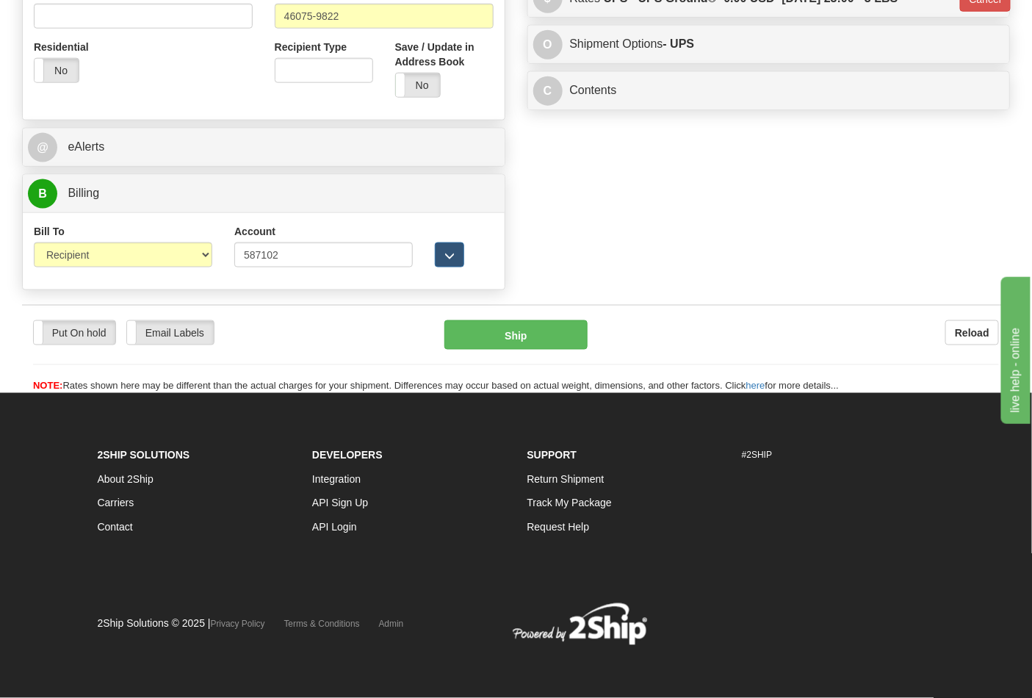
click at [919, 325] on div "Reload" at bounding box center [804, 332] width 389 height 25
click at [473, 344] on button "Ship" at bounding box center [515, 334] width 142 height 29
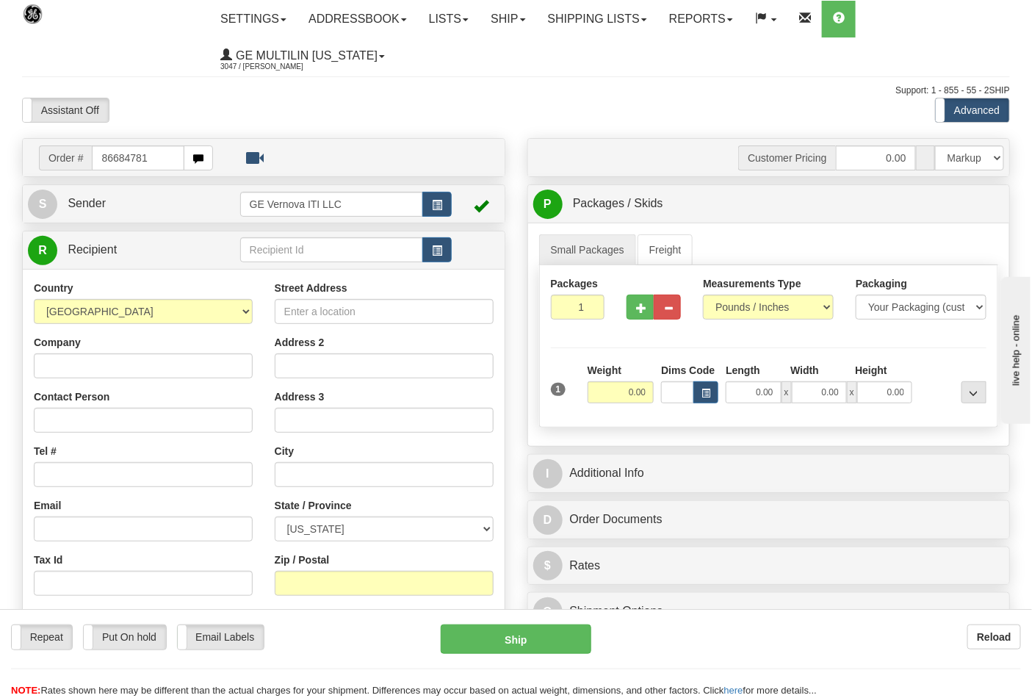
type input "86684781"
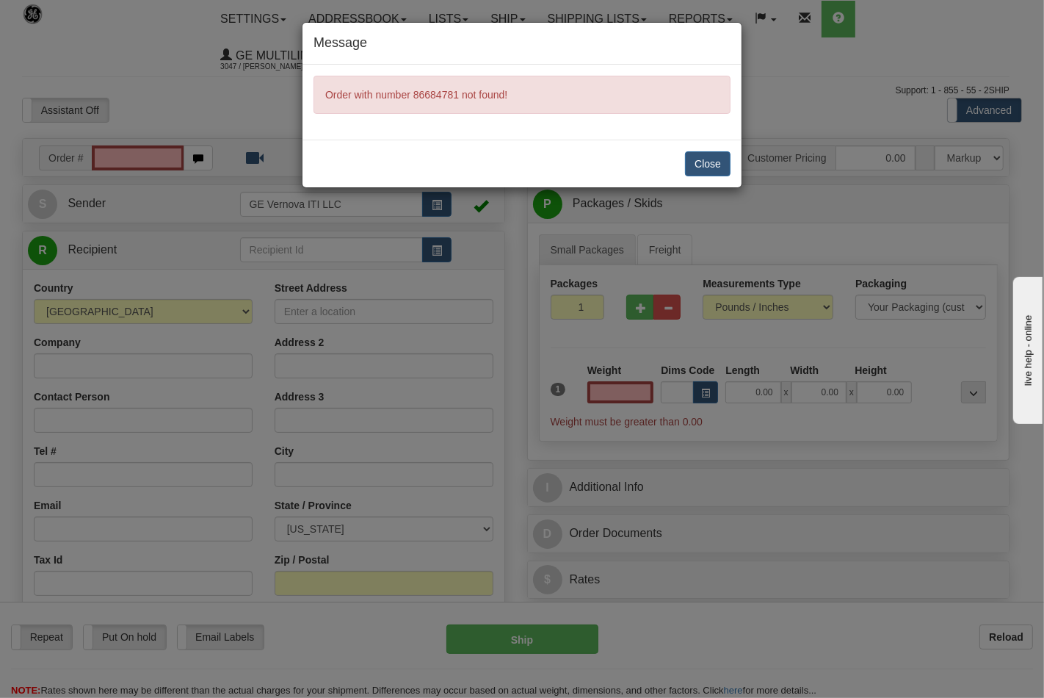
type input "0.00"
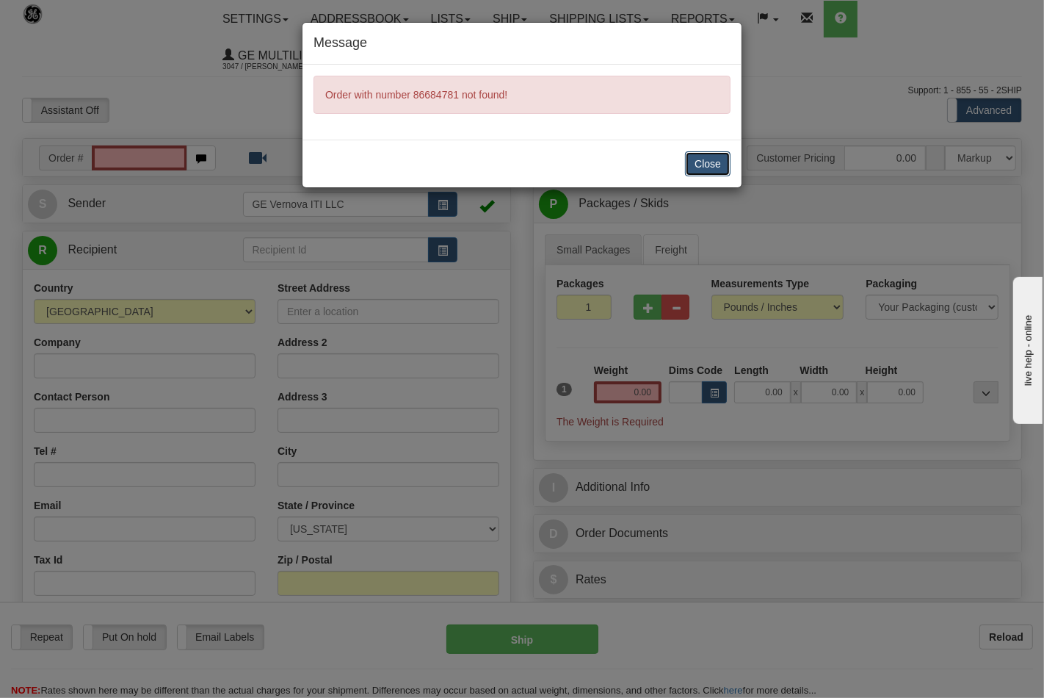
click at [701, 167] on button "Close" at bounding box center [708, 163] width 46 height 25
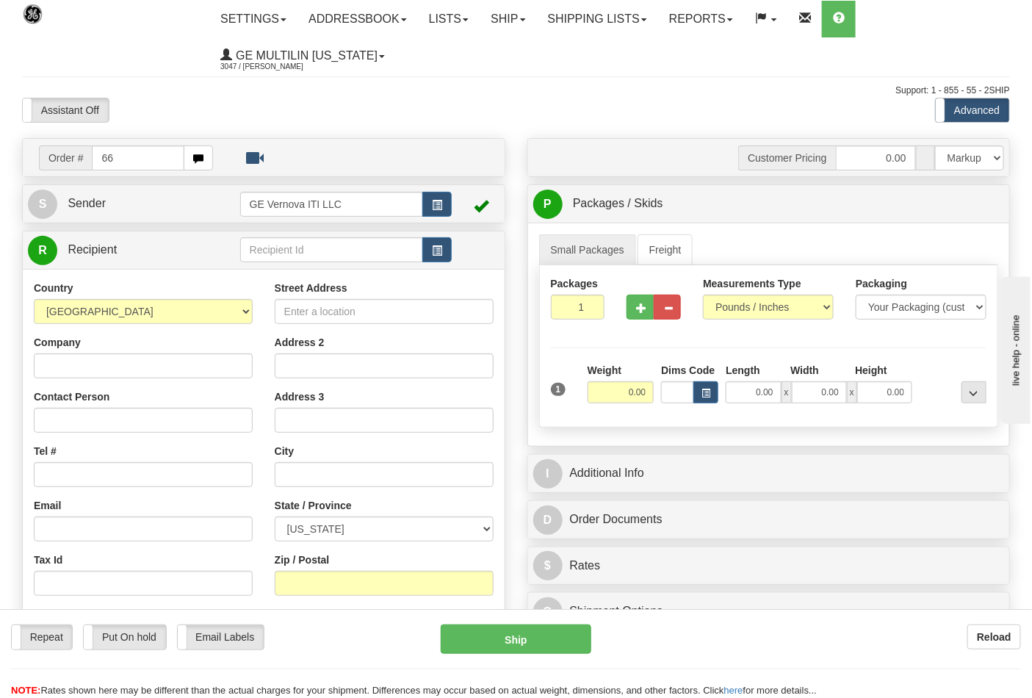
type input "6"
type input "86684780"
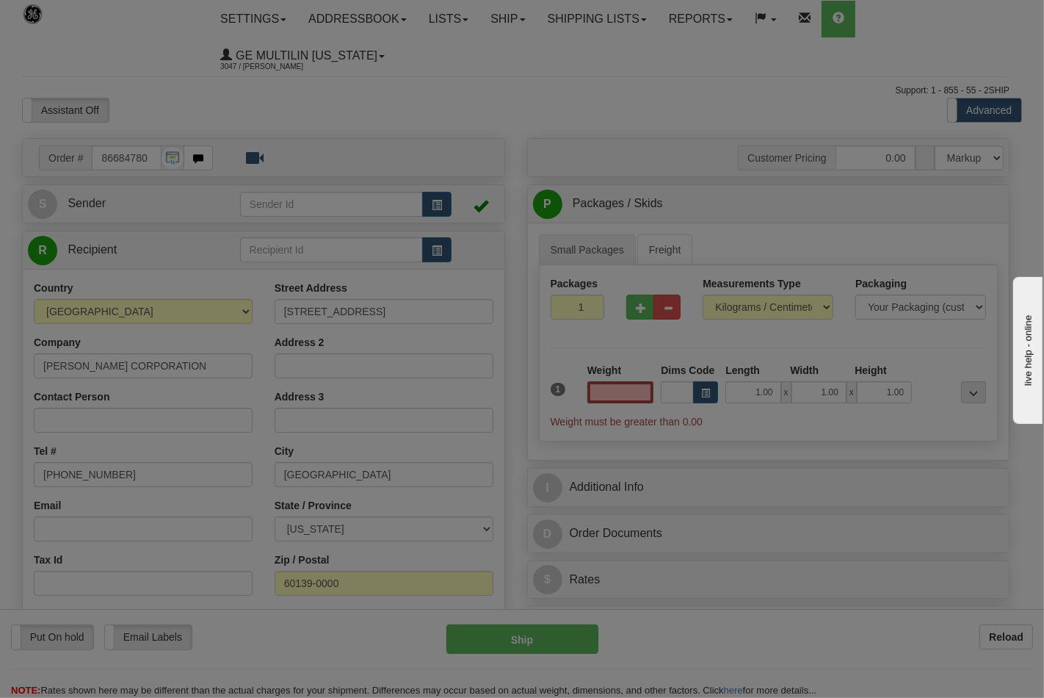
type input "0.00"
click at [757, 311] on div at bounding box center [522, 349] width 1044 height 698
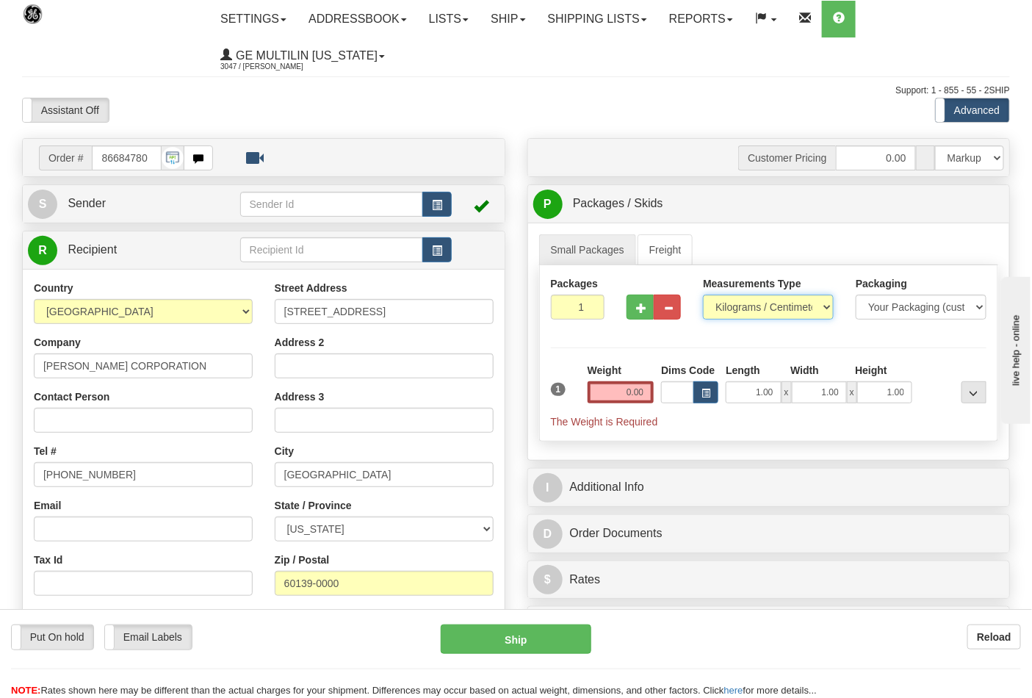
click at [740, 320] on select "Pounds / Inches Kilograms / Centimeters" at bounding box center [768, 307] width 131 height 25
select select "0"
click at [703, 295] on select "Pounds / Inches Kilograms / Centimeters" at bounding box center [768, 307] width 131 height 25
click at [643, 397] on input "0.00" at bounding box center [621, 392] width 67 height 22
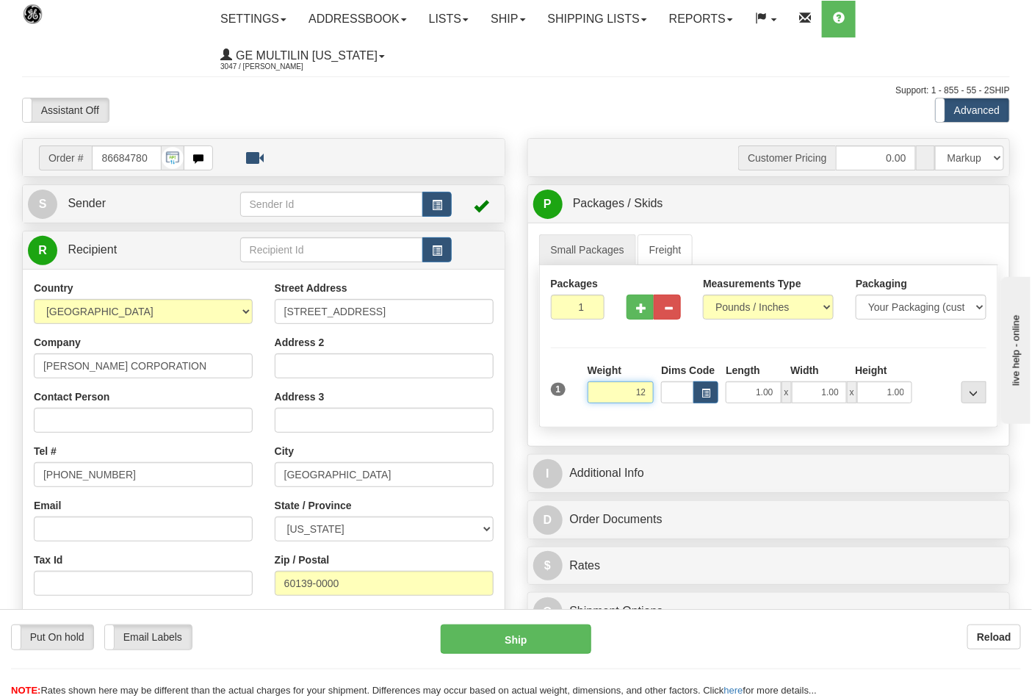
click button "Delete" at bounding box center [0, 0] width 0 height 0
type input "12.00"
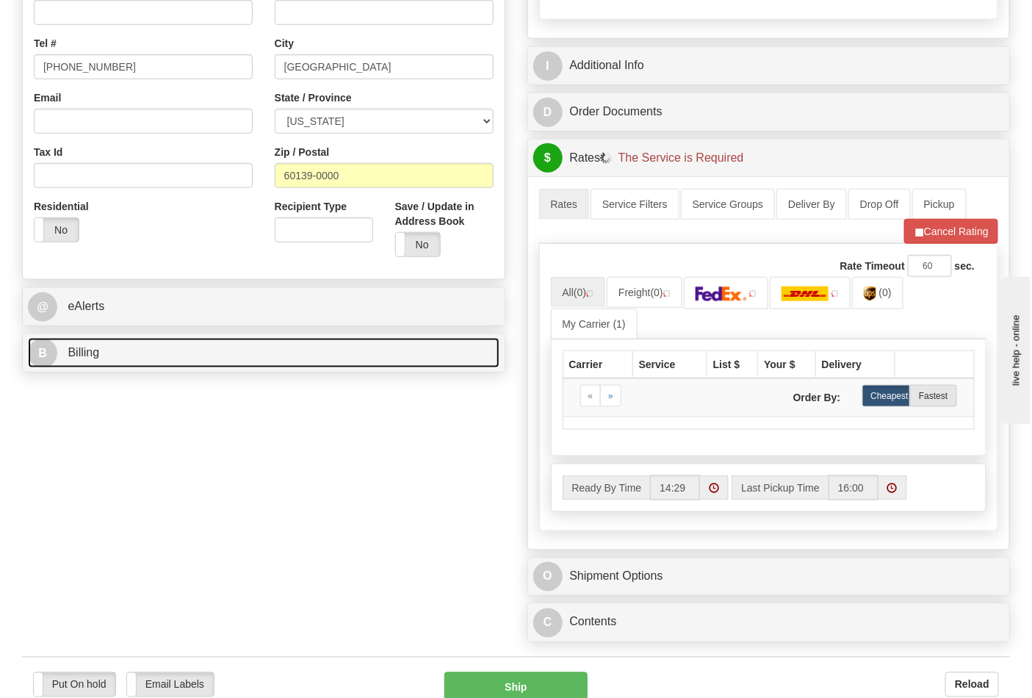
click at [190, 358] on link "B Billing" at bounding box center [264, 353] width 472 height 30
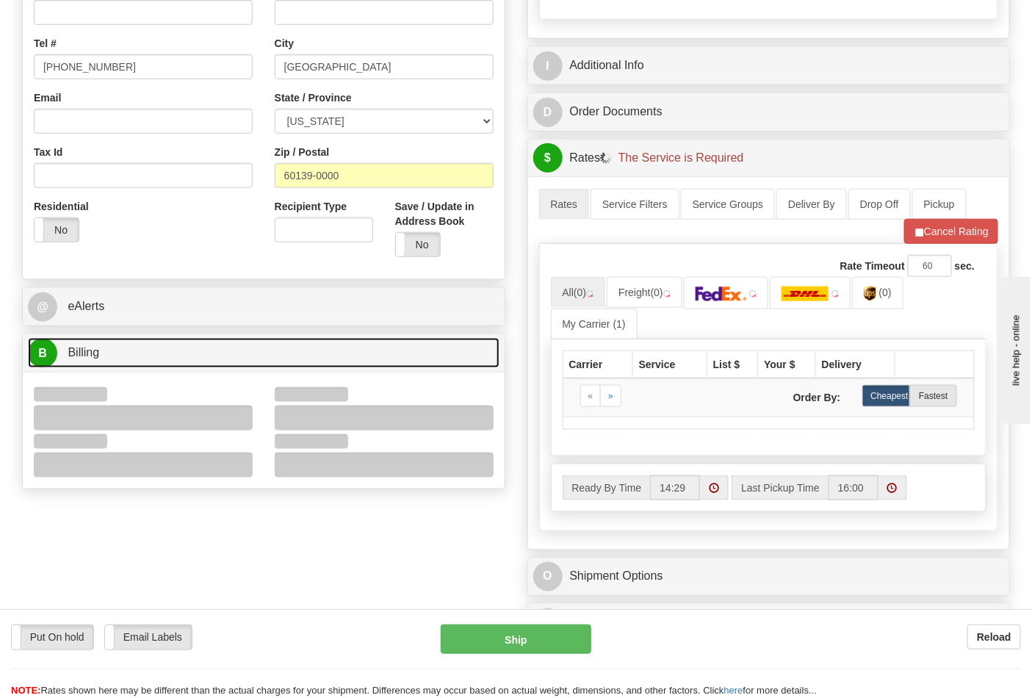
scroll to position [571, 0]
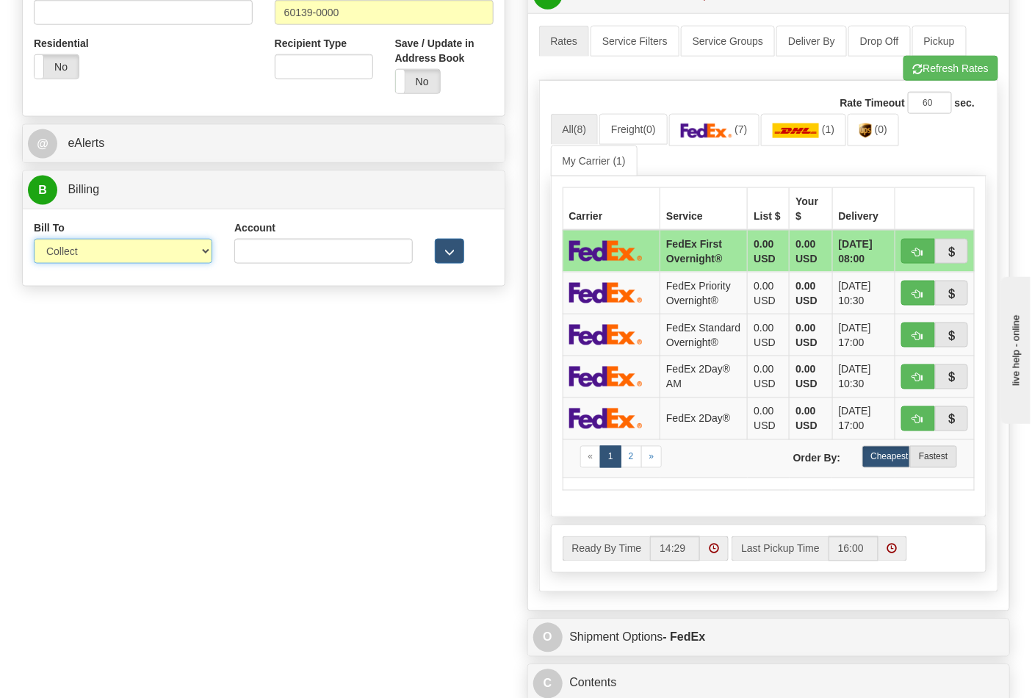
click at [87, 261] on select "Sender Recipient Third Party Collect" at bounding box center [123, 251] width 178 height 25
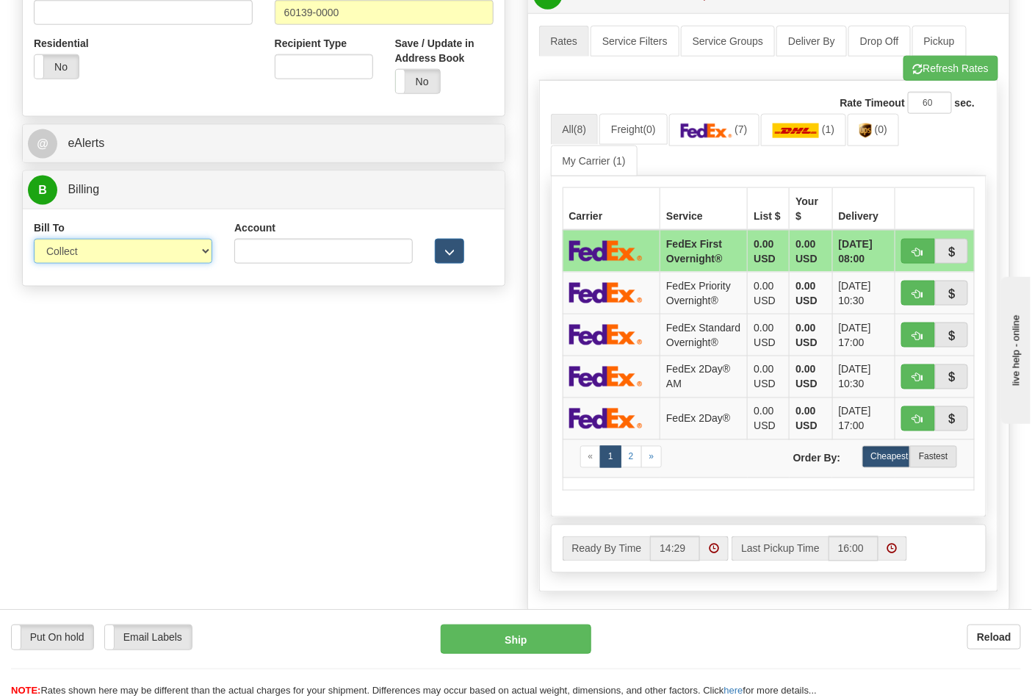
select select "2"
click at [34, 240] on select "Sender Recipient Third Party Collect" at bounding box center [123, 251] width 178 height 25
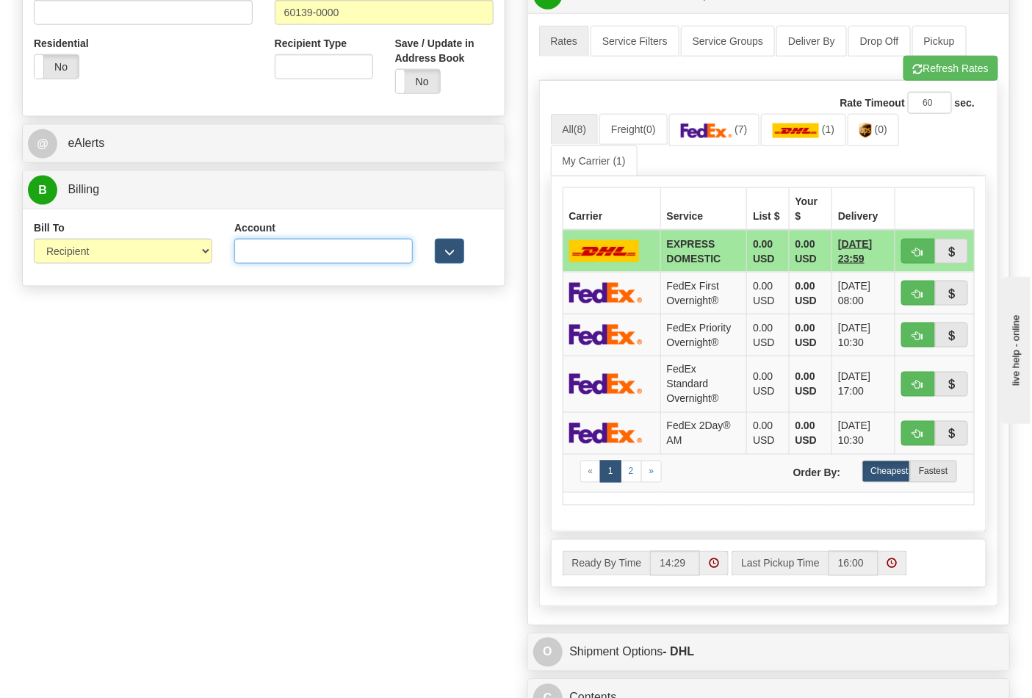
click at [279, 251] on input "Account" at bounding box center [323, 251] width 178 height 25
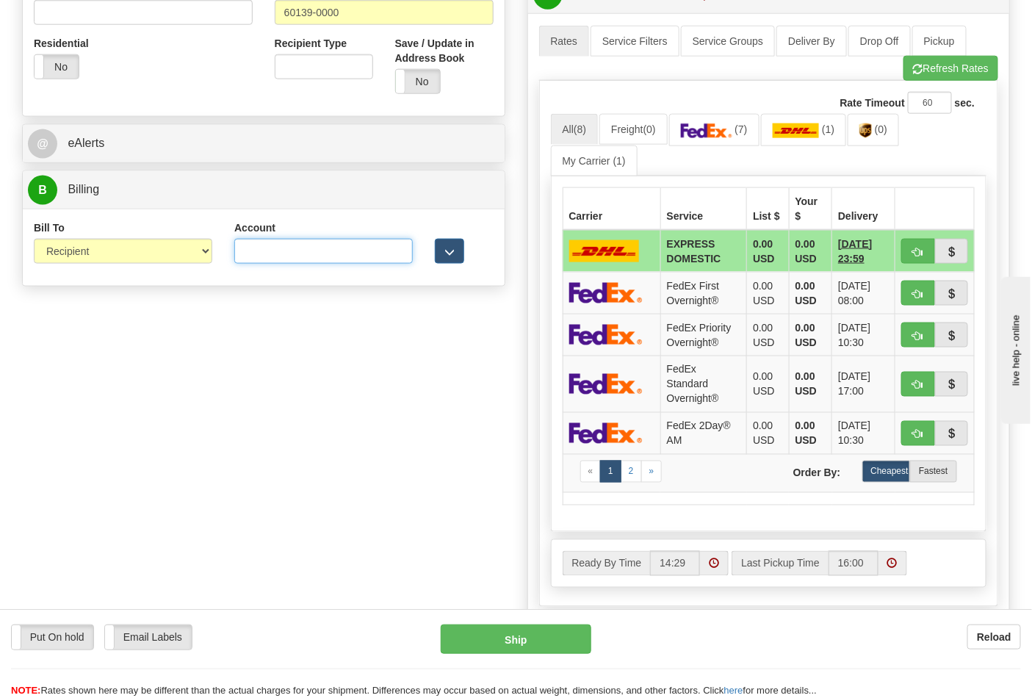
paste input "103538629"
type input "103538629"
click at [684, 143] on link "(7)" at bounding box center [714, 130] width 90 height 32
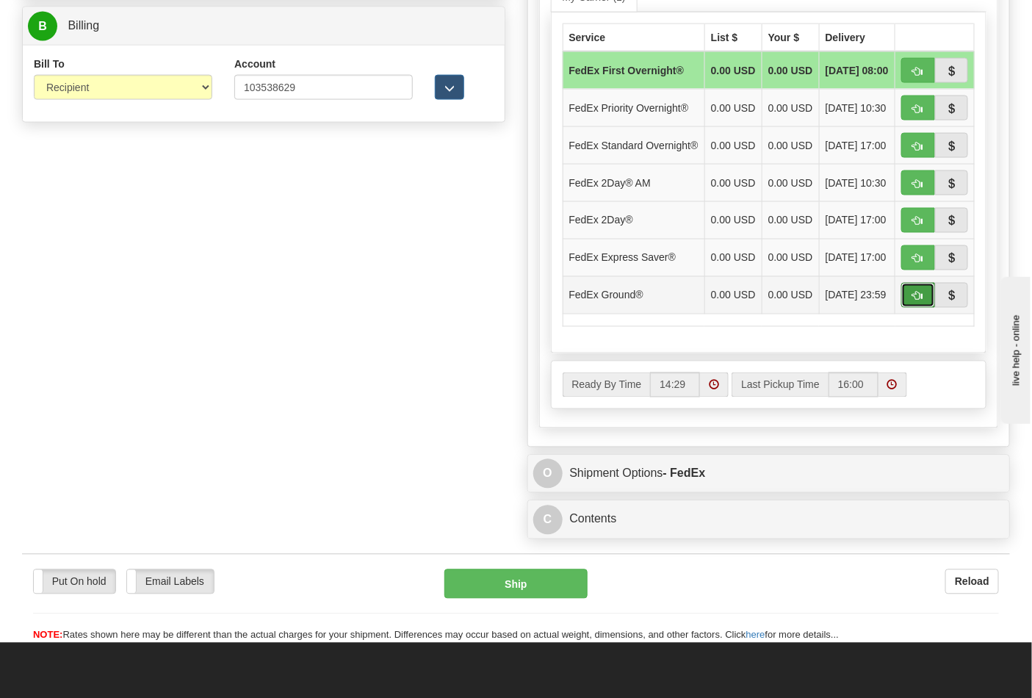
click at [921, 301] on span "button" at bounding box center [918, 297] width 10 height 10
type input "92"
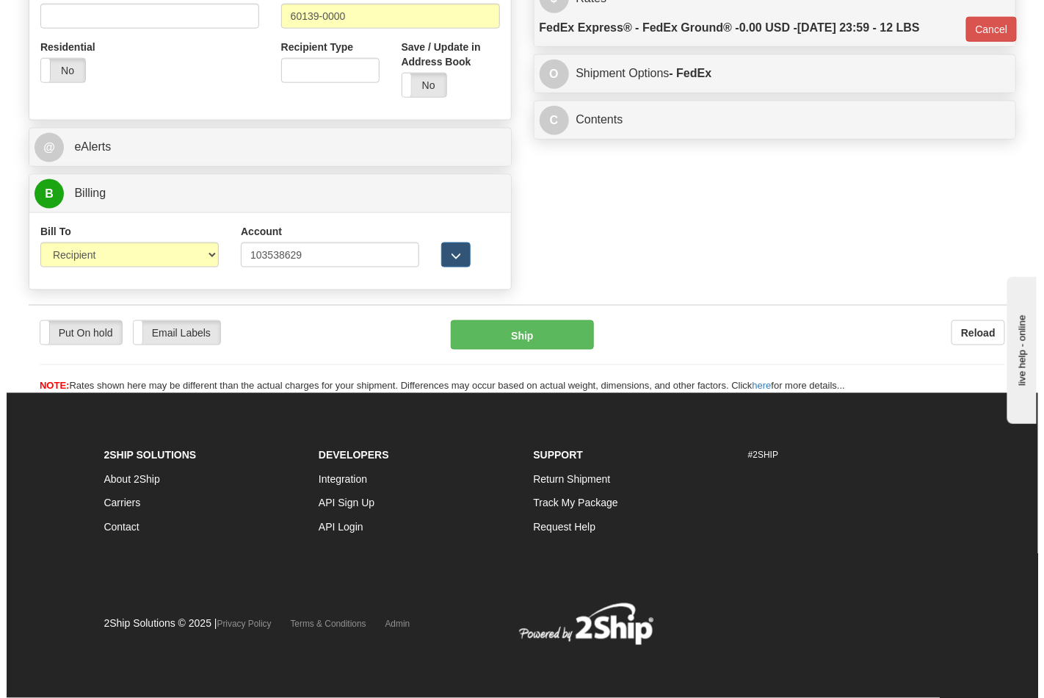
scroll to position [569, 0]
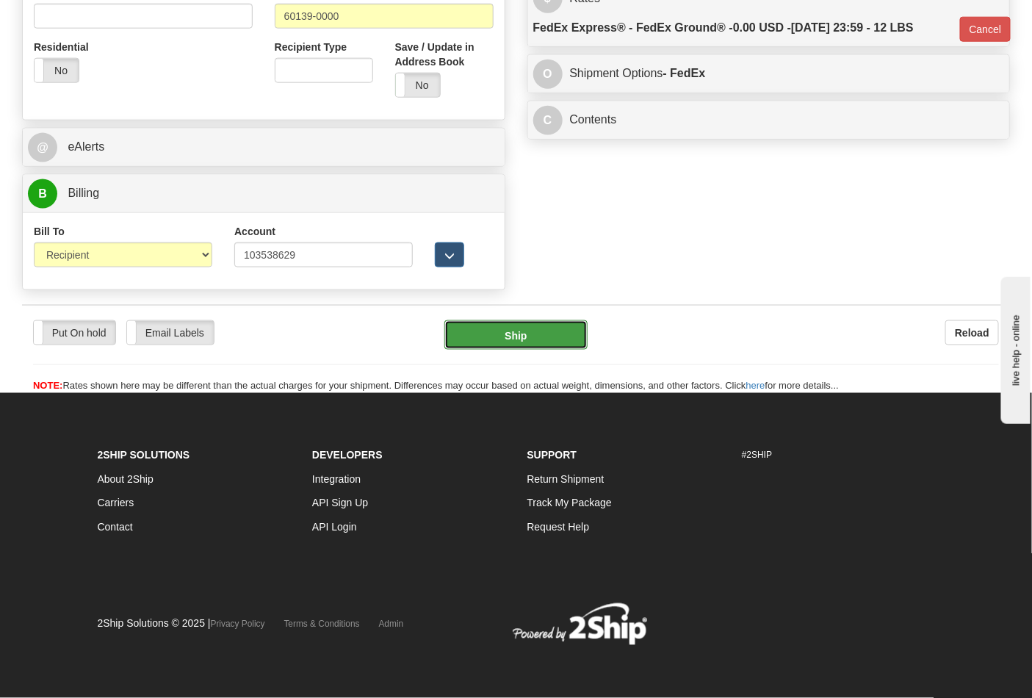
click at [510, 344] on button "Ship" at bounding box center [515, 334] width 142 height 29
